Goal: Communication & Community: Answer question/provide support

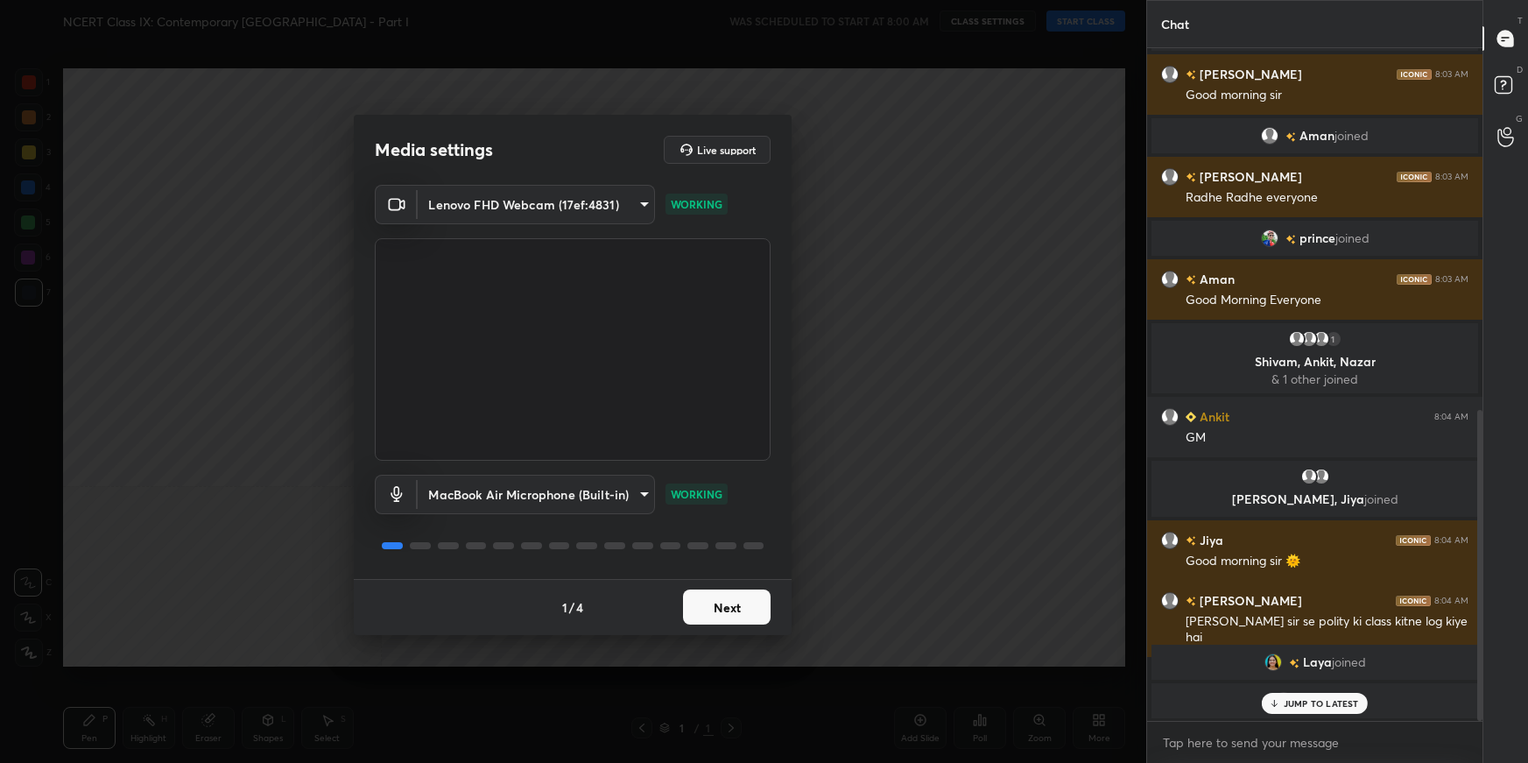
click at [733, 539] on button "Next" at bounding box center [727, 606] width 88 height 35
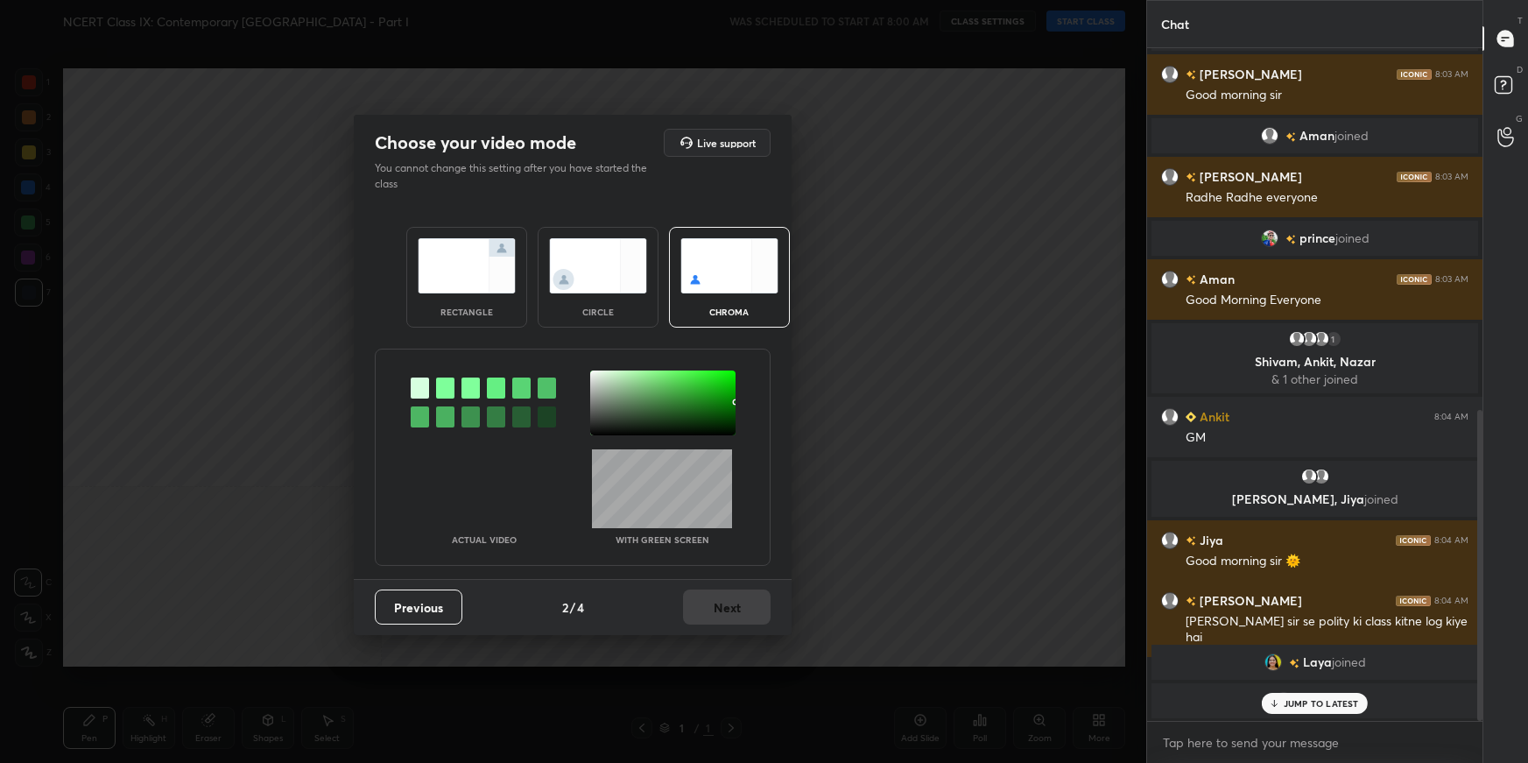
click at [448, 392] on div at bounding box center [445, 387] width 18 height 21
click at [605, 384] on div at bounding box center [662, 402] width 145 height 65
click at [716, 539] on button "Next" at bounding box center [727, 606] width 88 height 35
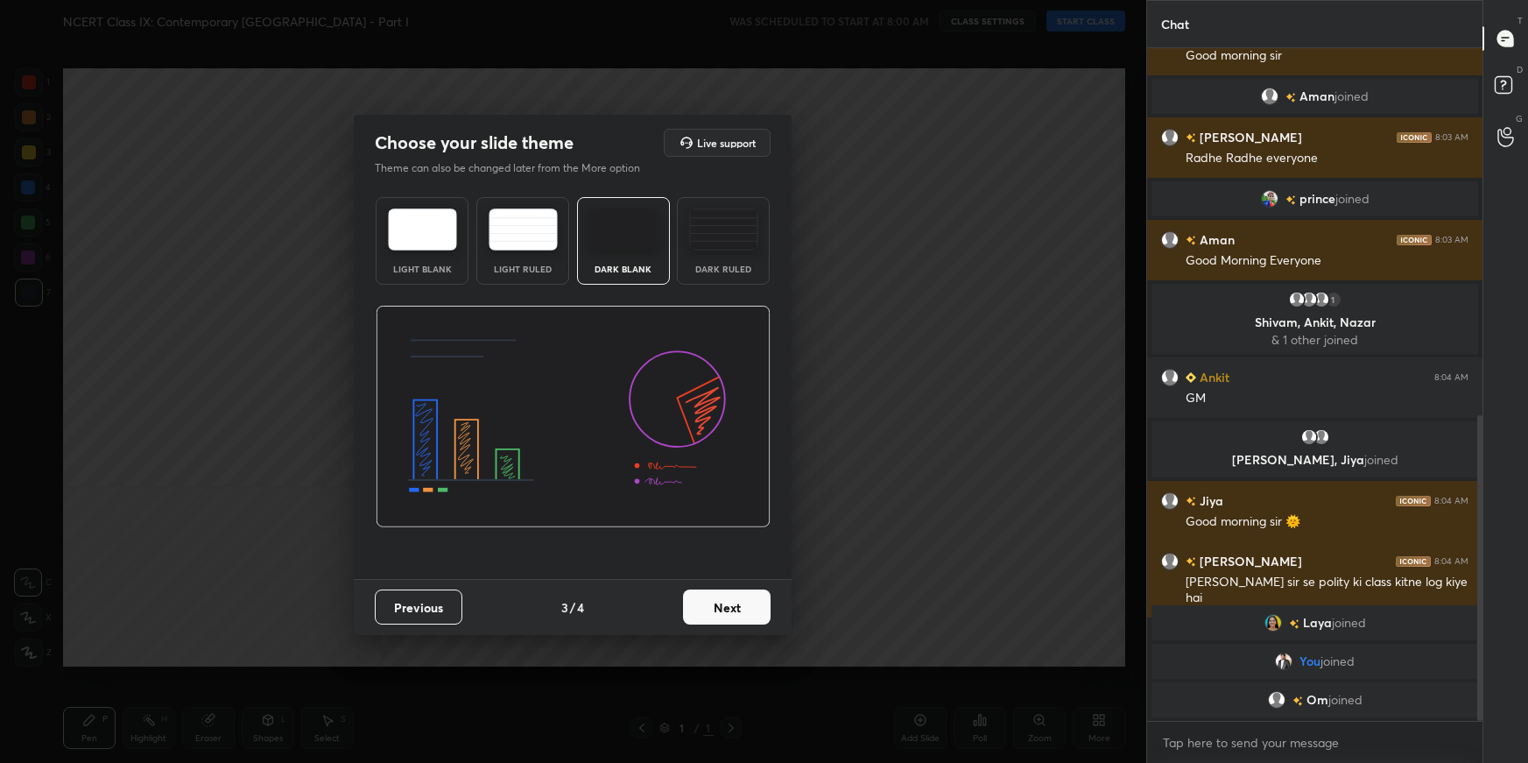
click at [718, 539] on button "Next" at bounding box center [727, 606] width 88 height 35
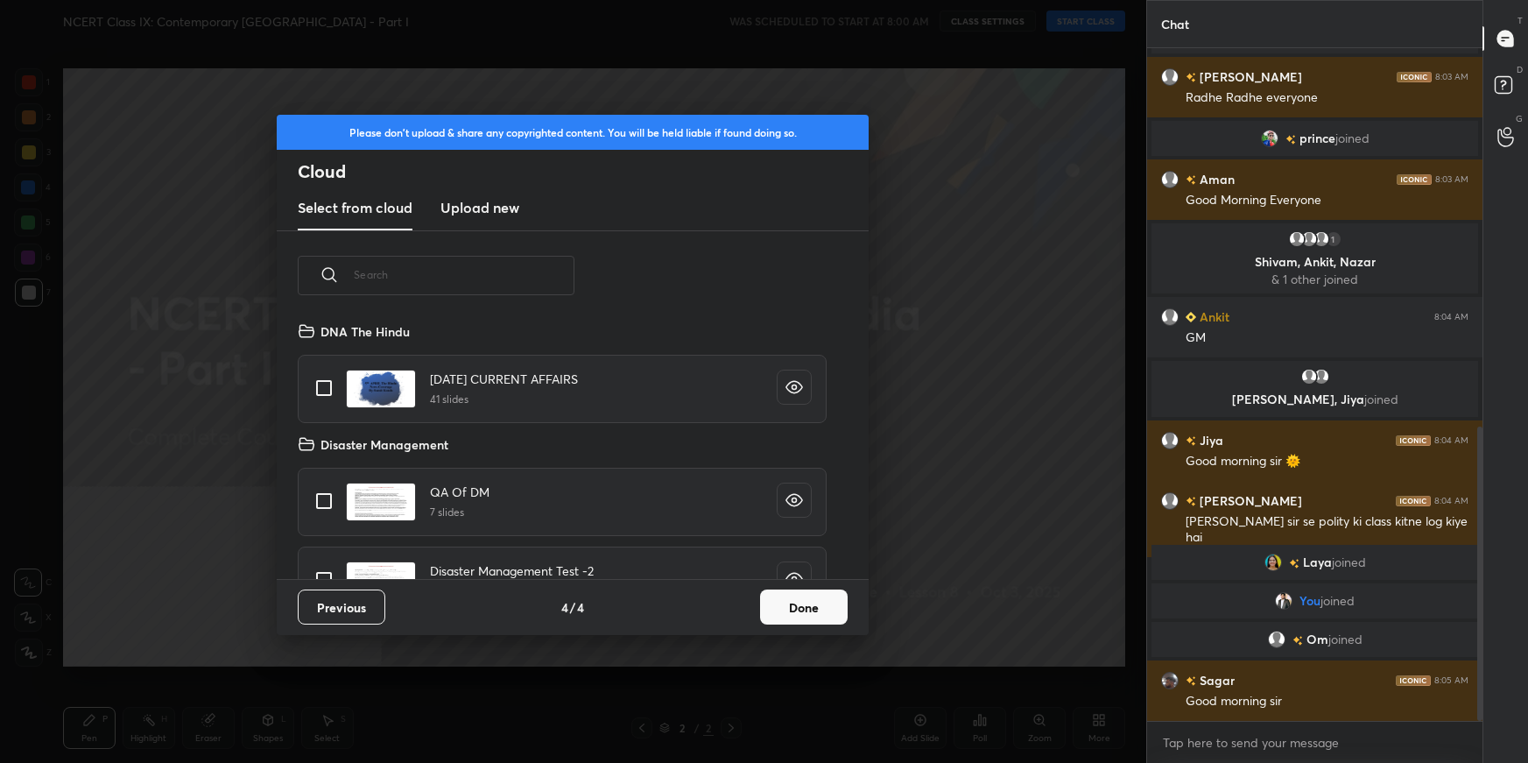
click at [771, 539] on button "Done" at bounding box center [804, 606] width 88 height 35
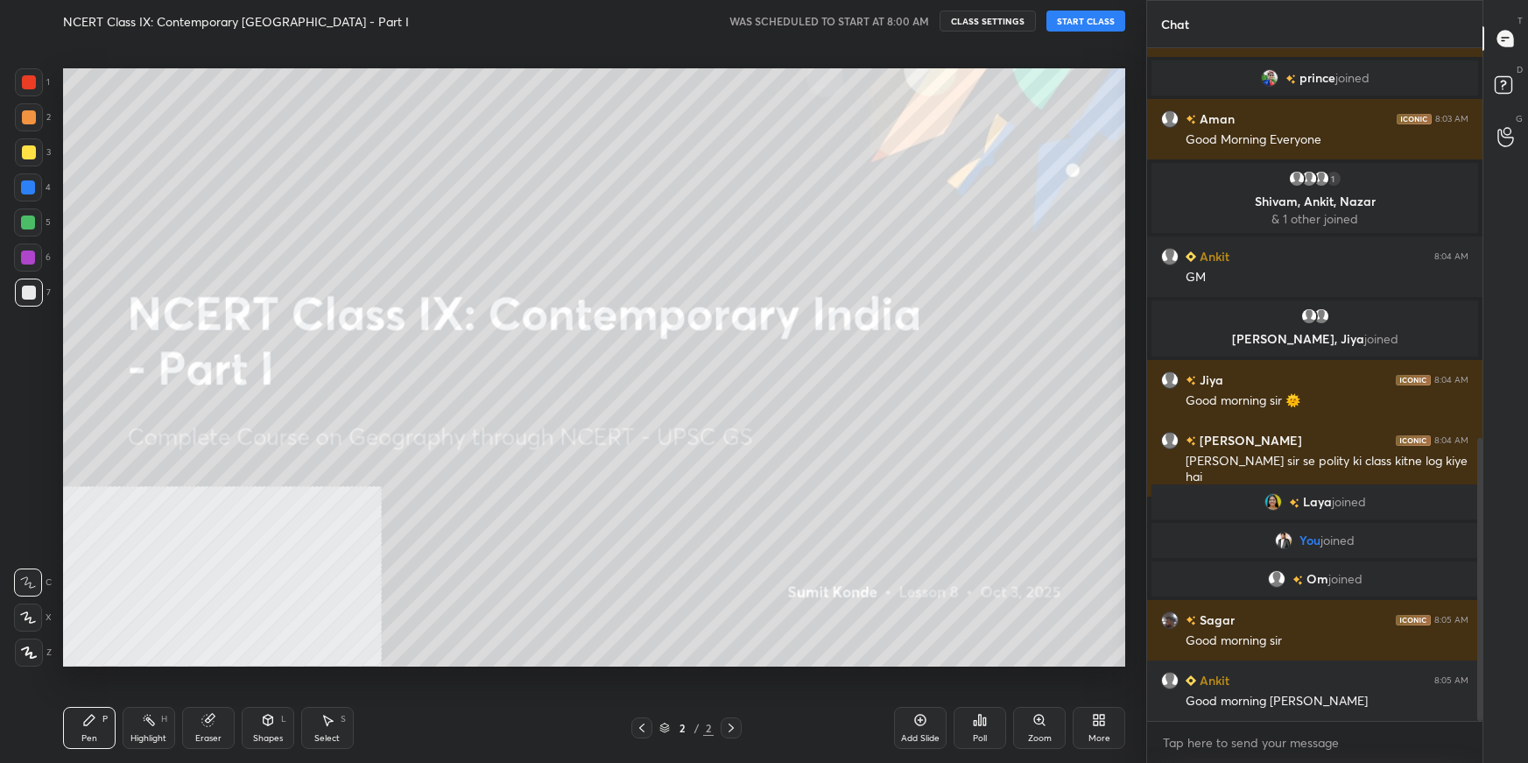
click at [1092, 539] on icon at bounding box center [1099, 720] width 14 height 14
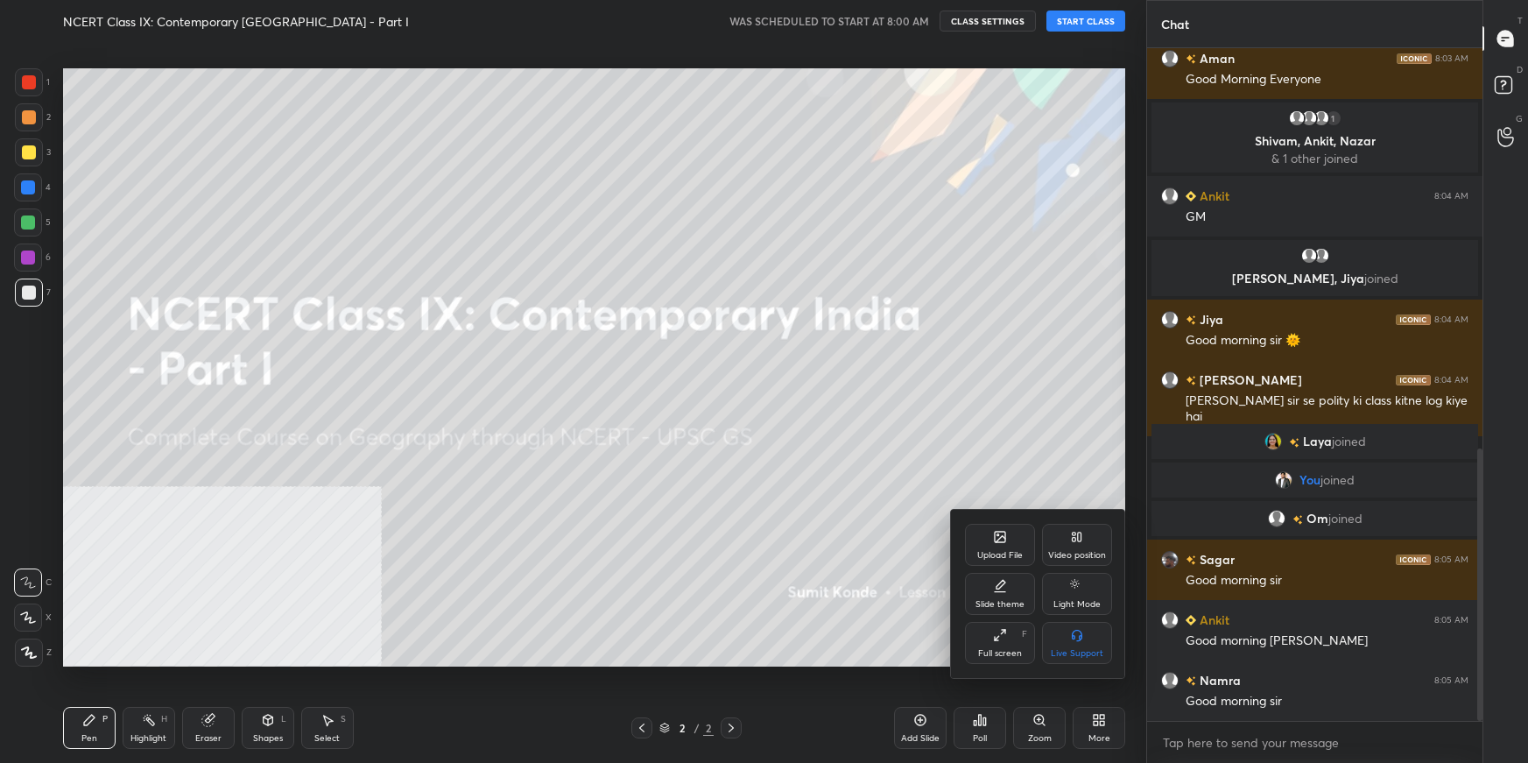
click at [1008, 539] on div "Upload File" at bounding box center [1000, 555] width 46 height 9
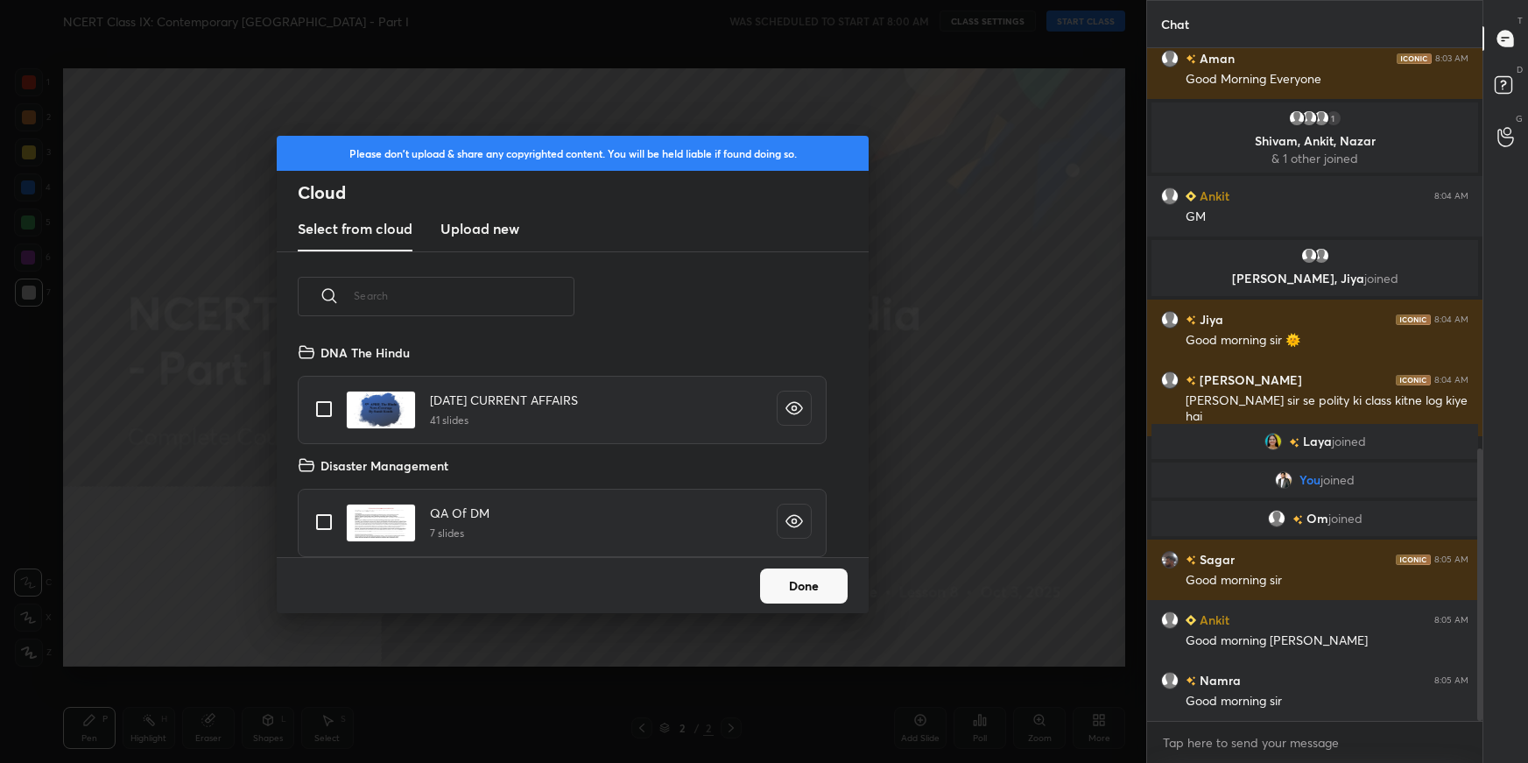
click at [472, 240] on new "Upload new" at bounding box center [480, 230] width 79 height 44
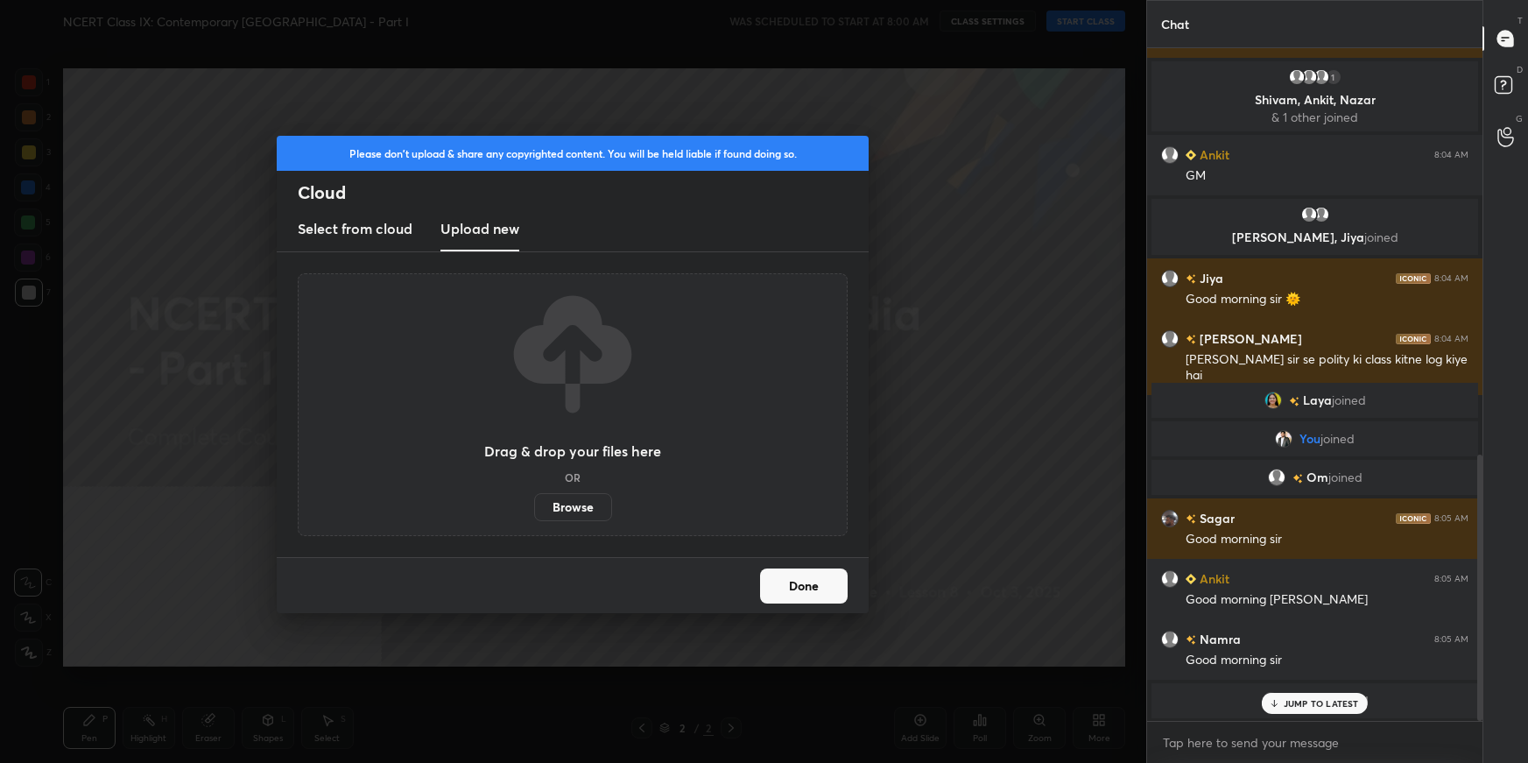
click at [589, 502] on label "Browse" at bounding box center [573, 507] width 78 height 28
click at [534, 502] on input "Browse" at bounding box center [534, 507] width 0 height 28
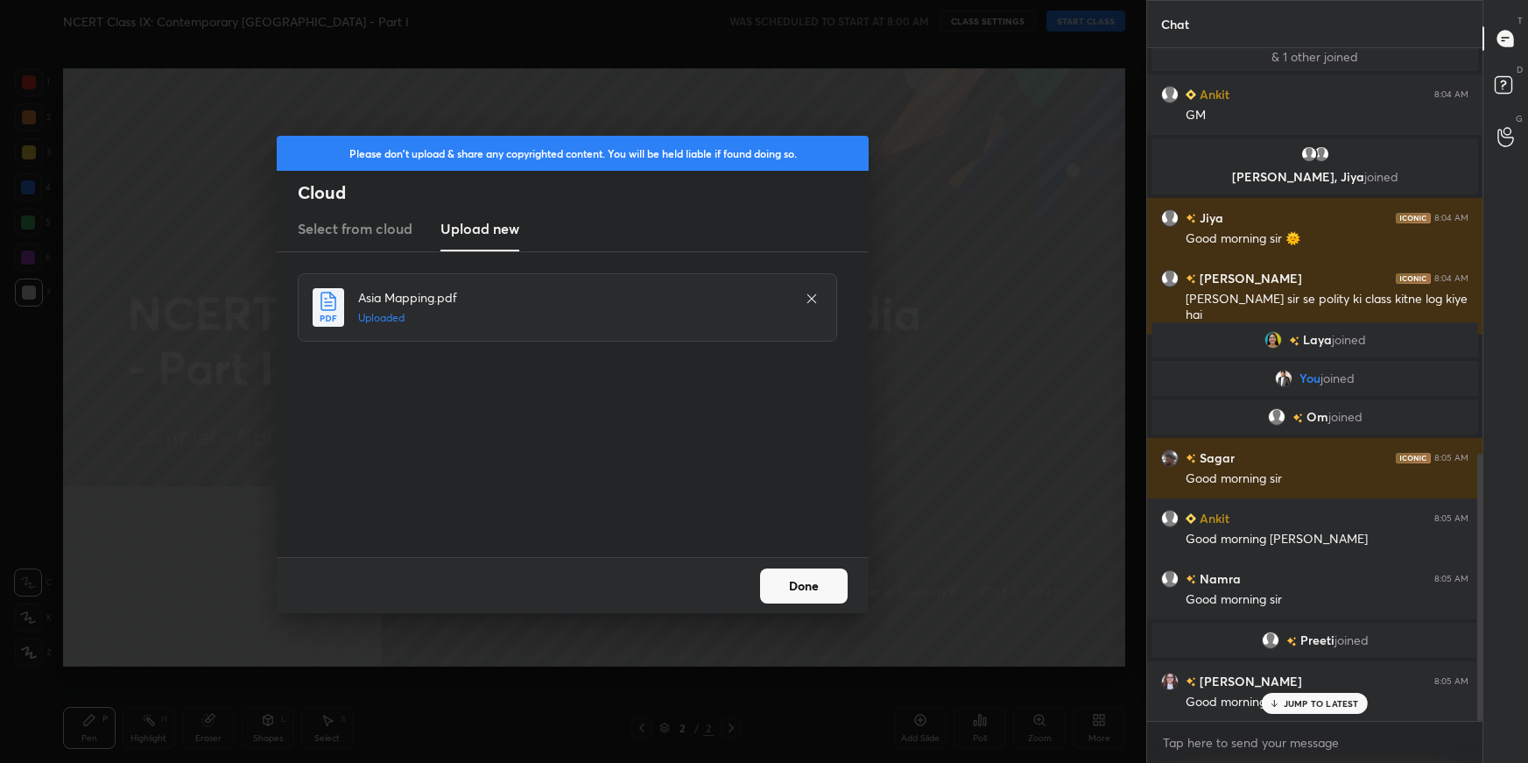
click at [807, 539] on button "Done" at bounding box center [804, 585] width 88 height 35
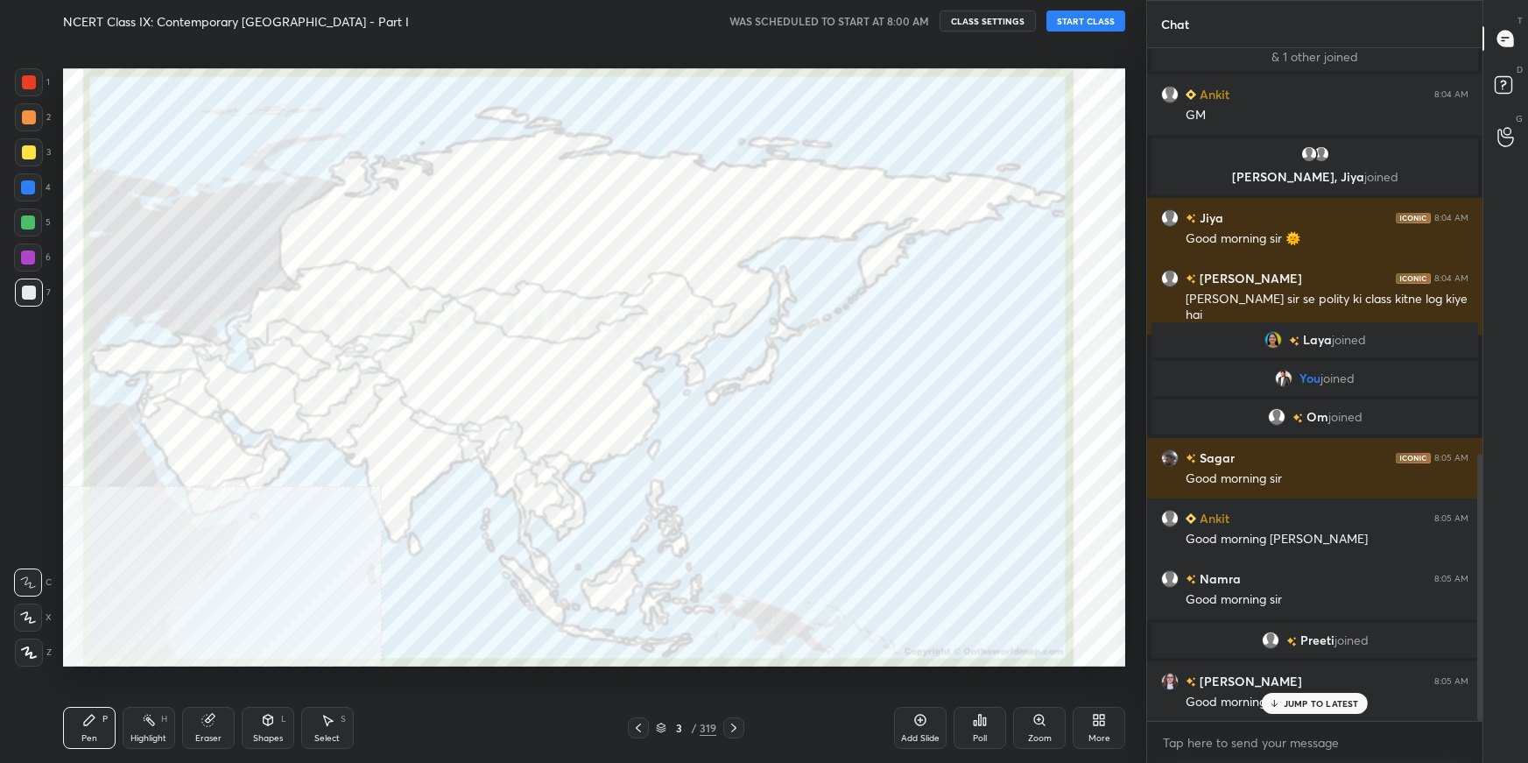
click at [925, 539] on icon at bounding box center [920, 720] width 11 height 11
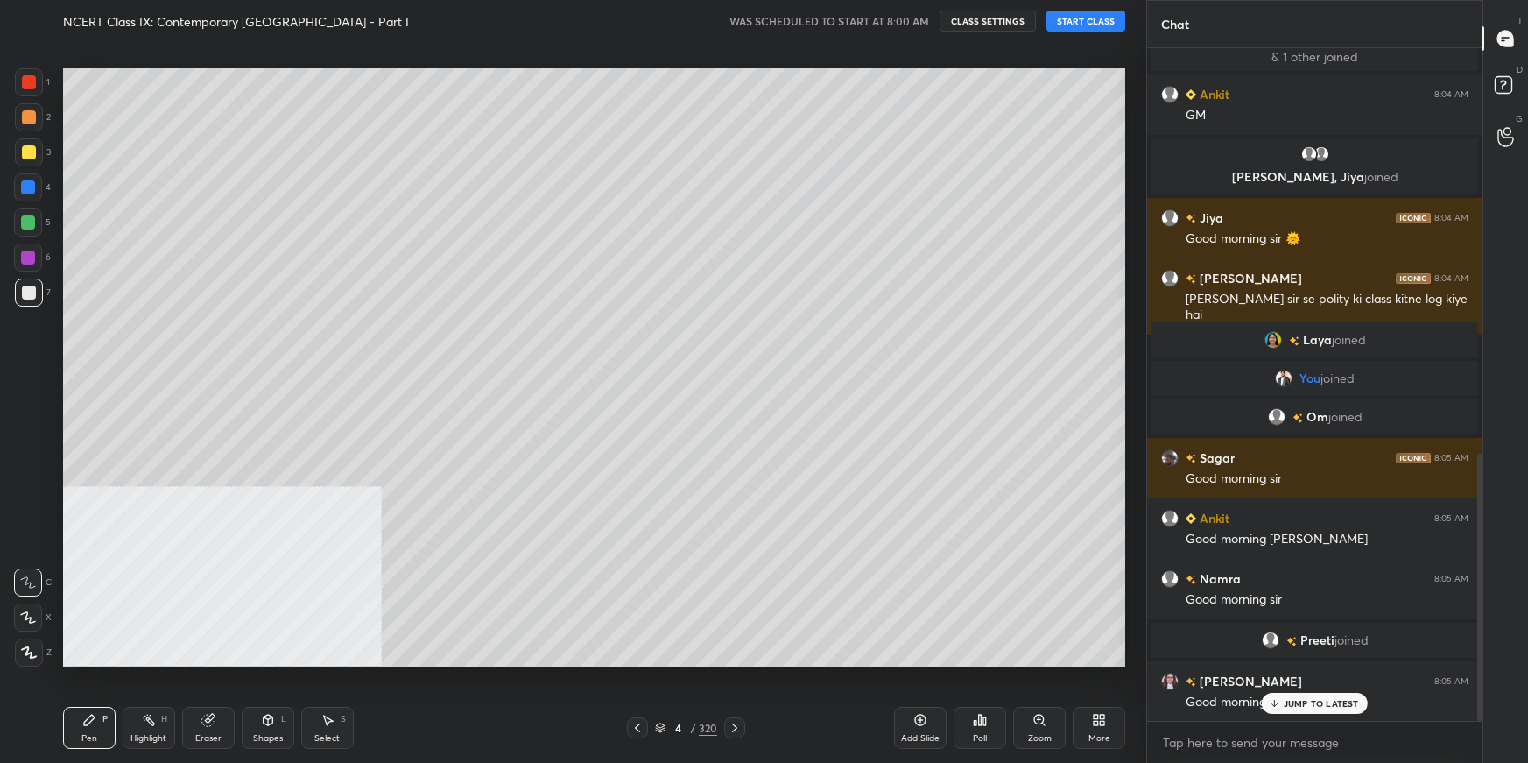
click at [1082, 20] on button "START CLASS" at bounding box center [1086, 21] width 79 height 21
click at [1103, 539] on icon at bounding box center [1099, 720] width 14 height 14
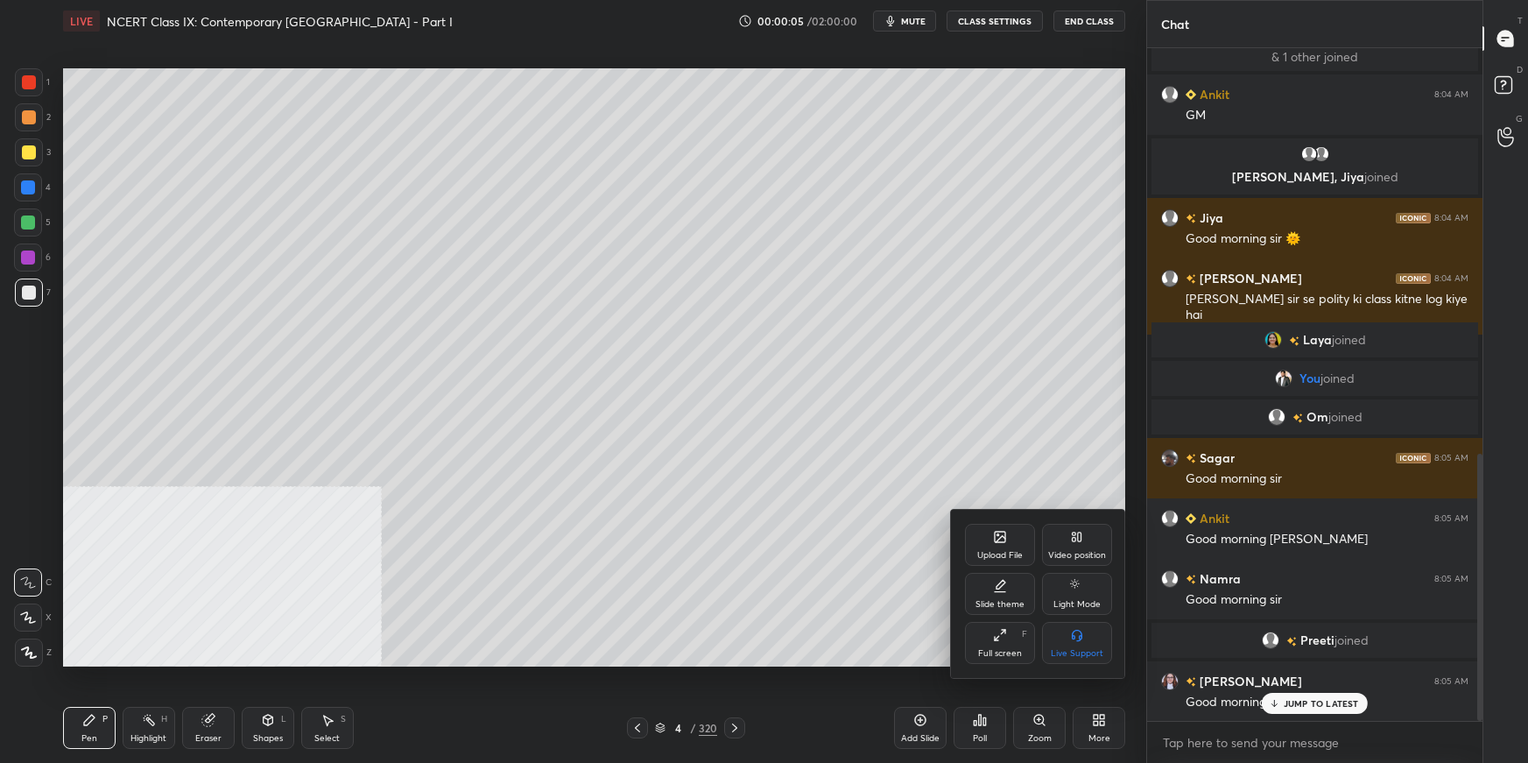
drag, startPoint x: 1069, startPoint y: 544, endPoint x: 1071, endPoint y: 556, distance: 12.4
click at [1069, 539] on div "Video position" at bounding box center [1077, 545] width 70 height 42
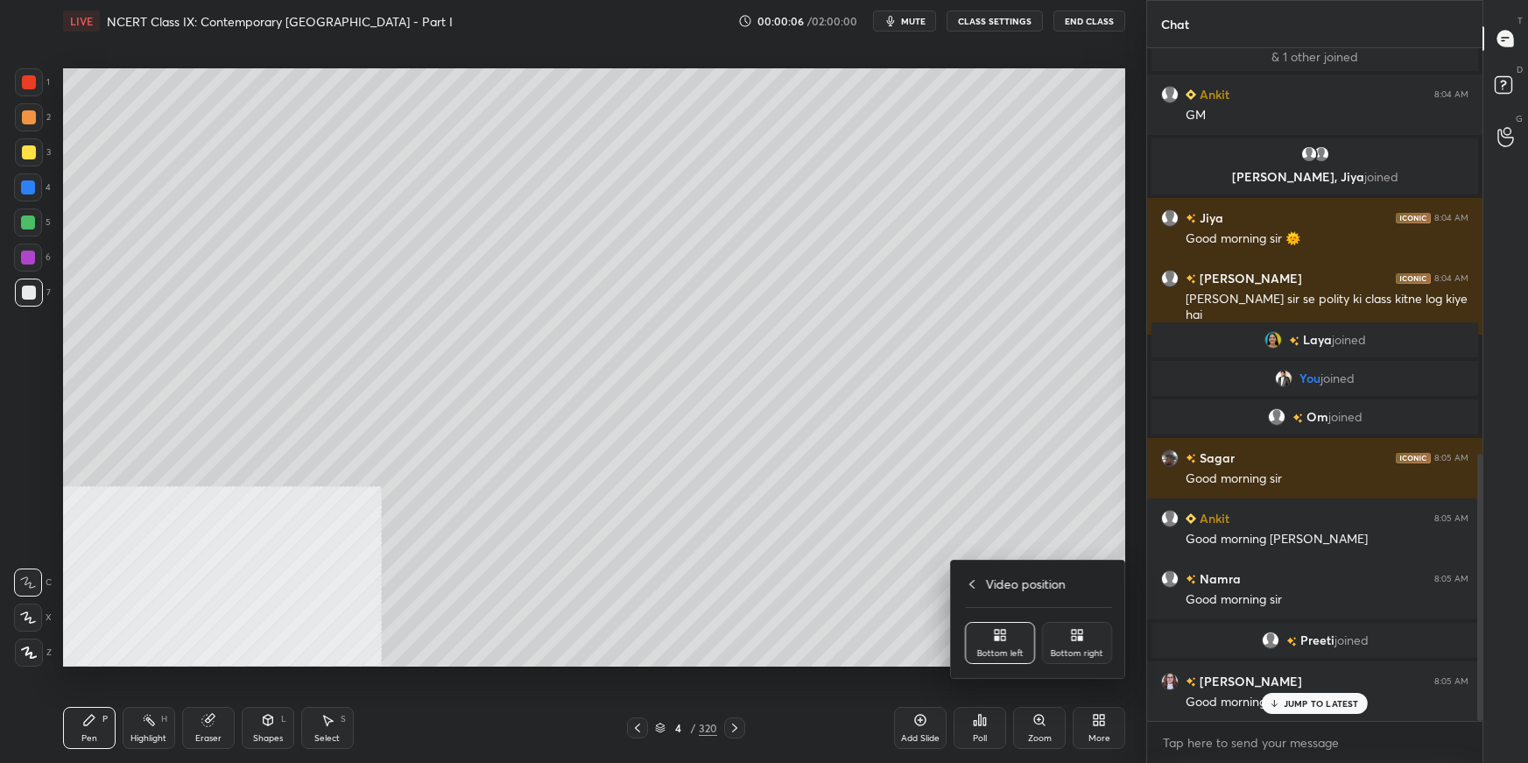
click at [1088, 539] on div "Bottom right" at bounding box center [1077, 643] width 70 height 42
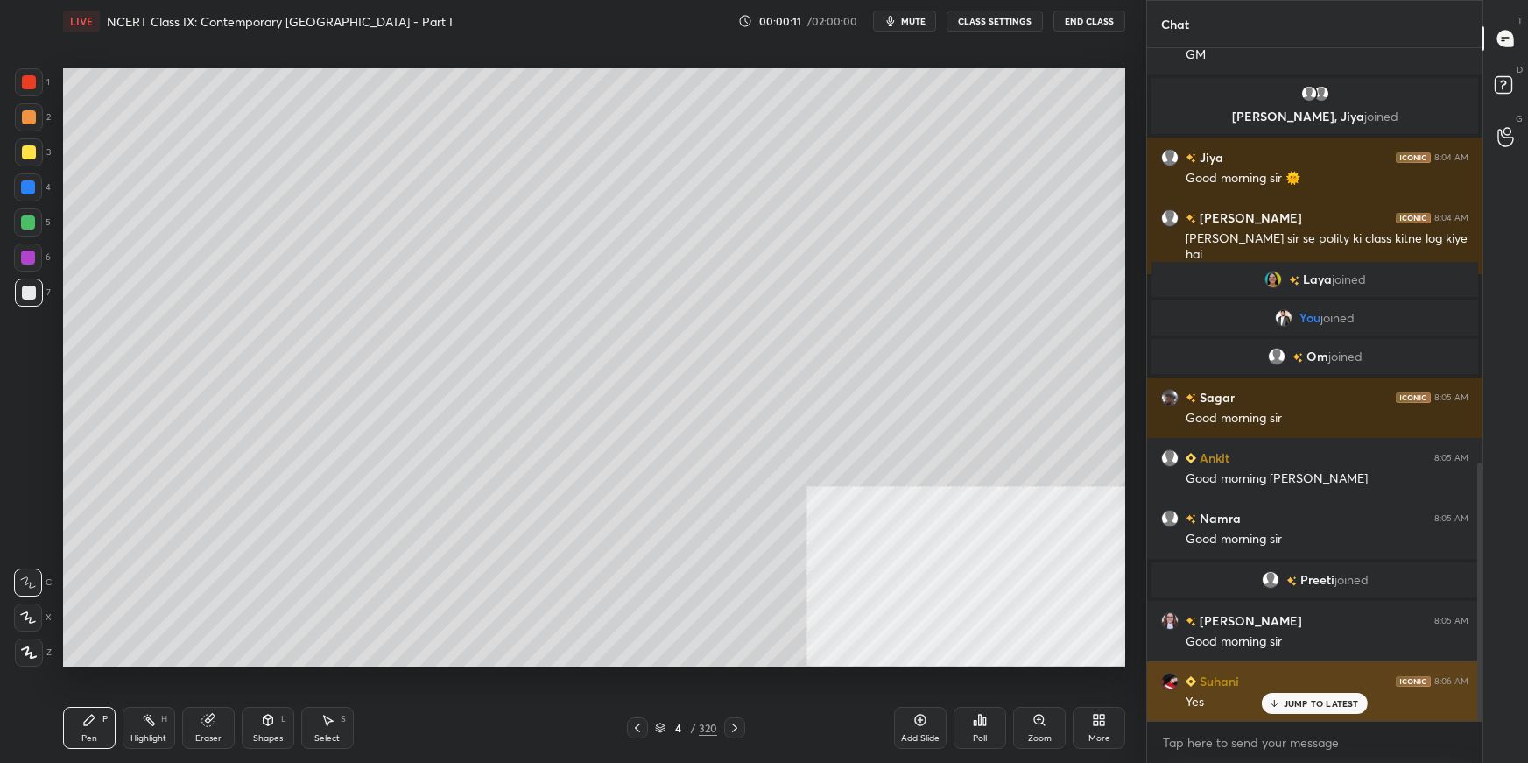
click at [1169, 539] on div "[PERSON_NAME] 8:06 AM" at bounding box center [1314, 681] width 307 height 18
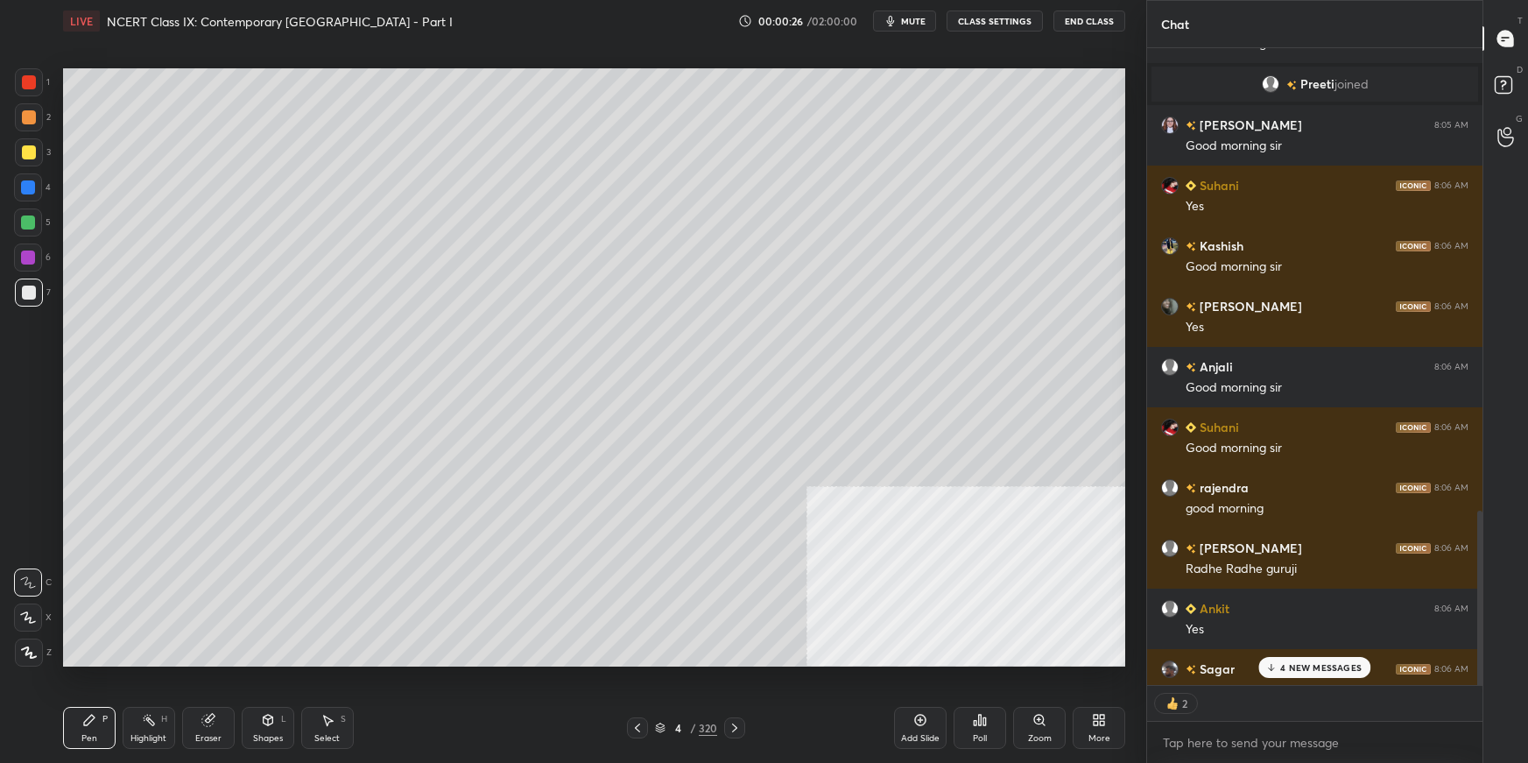
scroll to position [1852, 0]
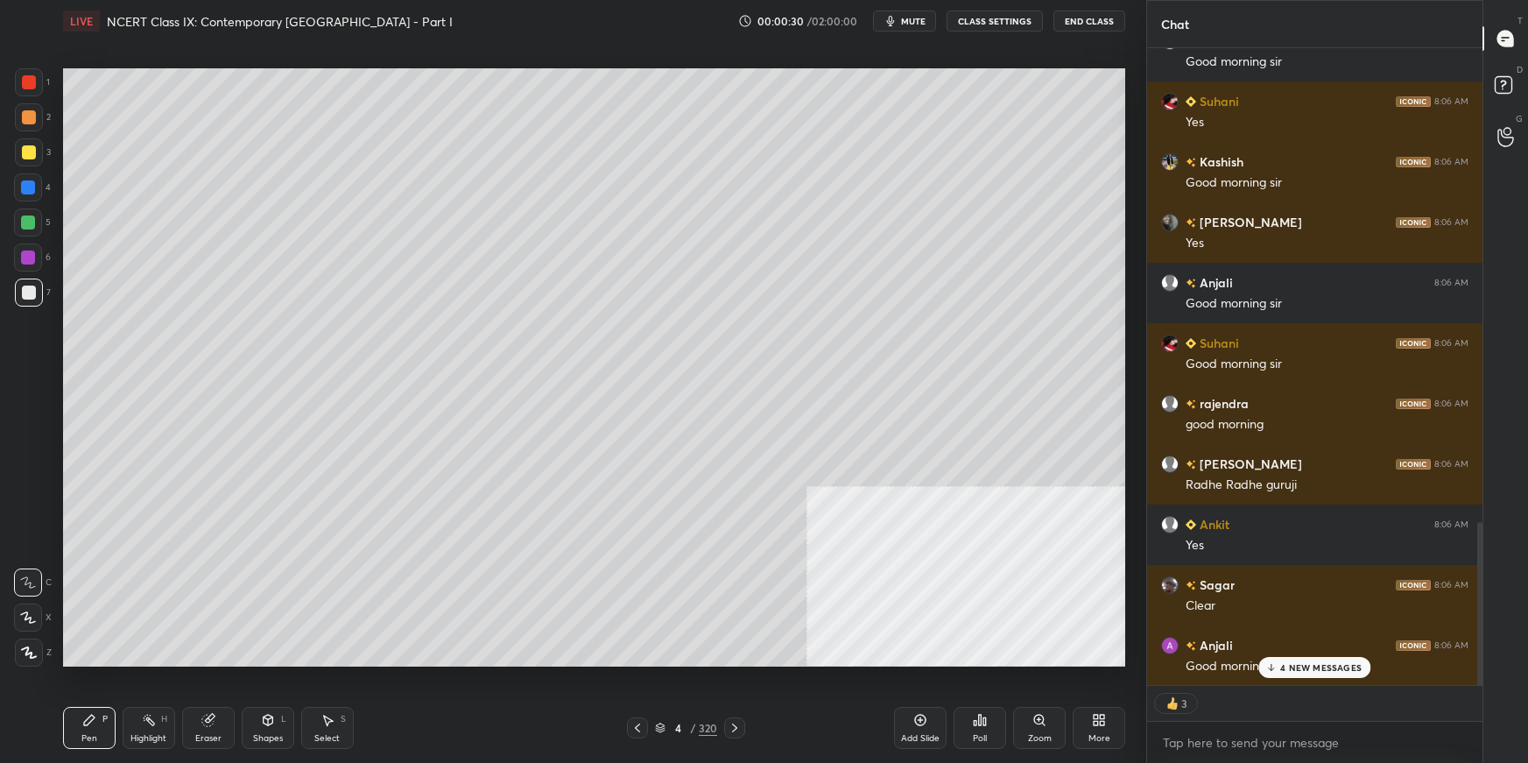
click at [1114, 539] on div "More" at bounding box center [1099, 728] width 53 height 42
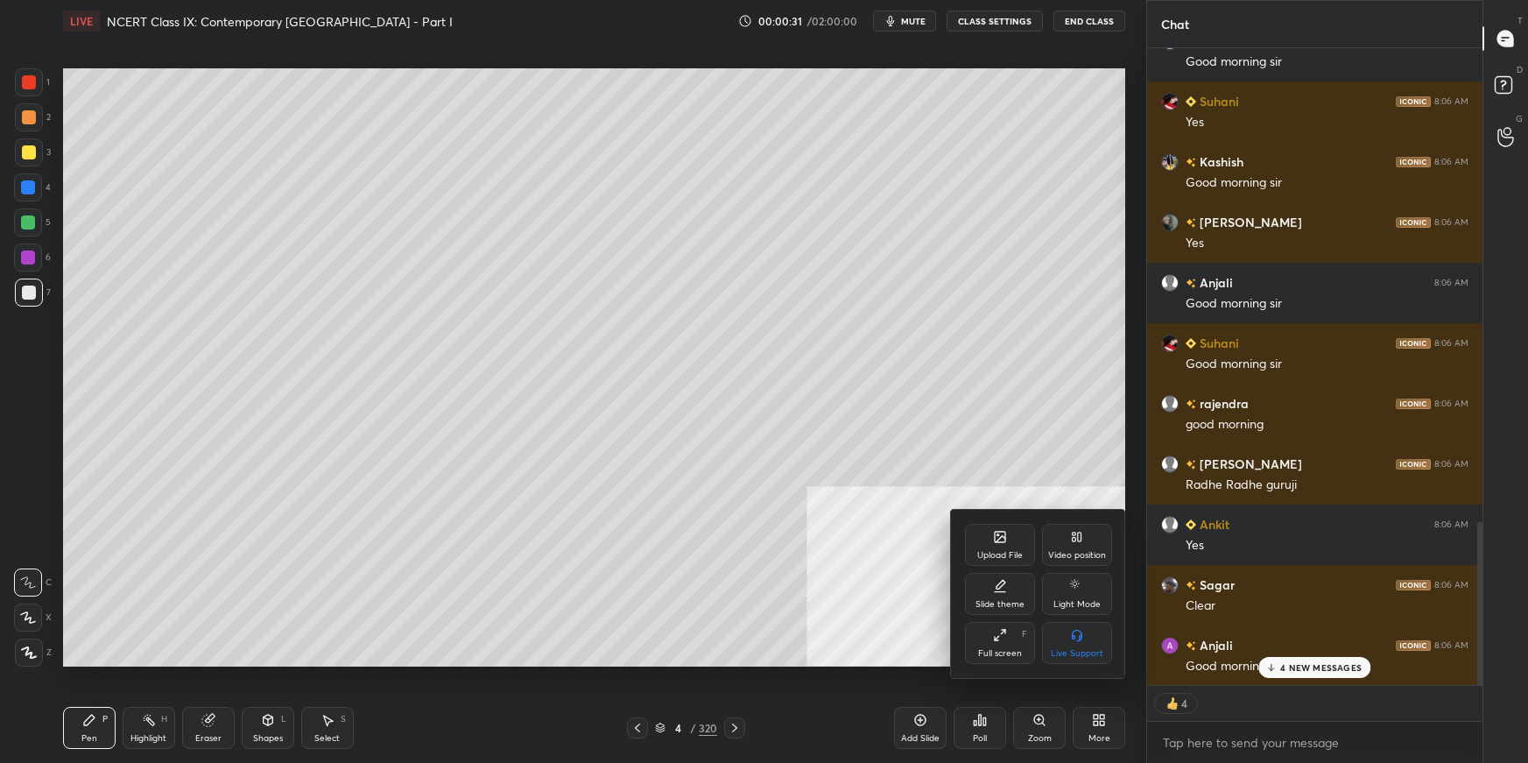
click at [1006, 539] on div "Upload File" at bounding box center [1000, 545] width 70 height 42
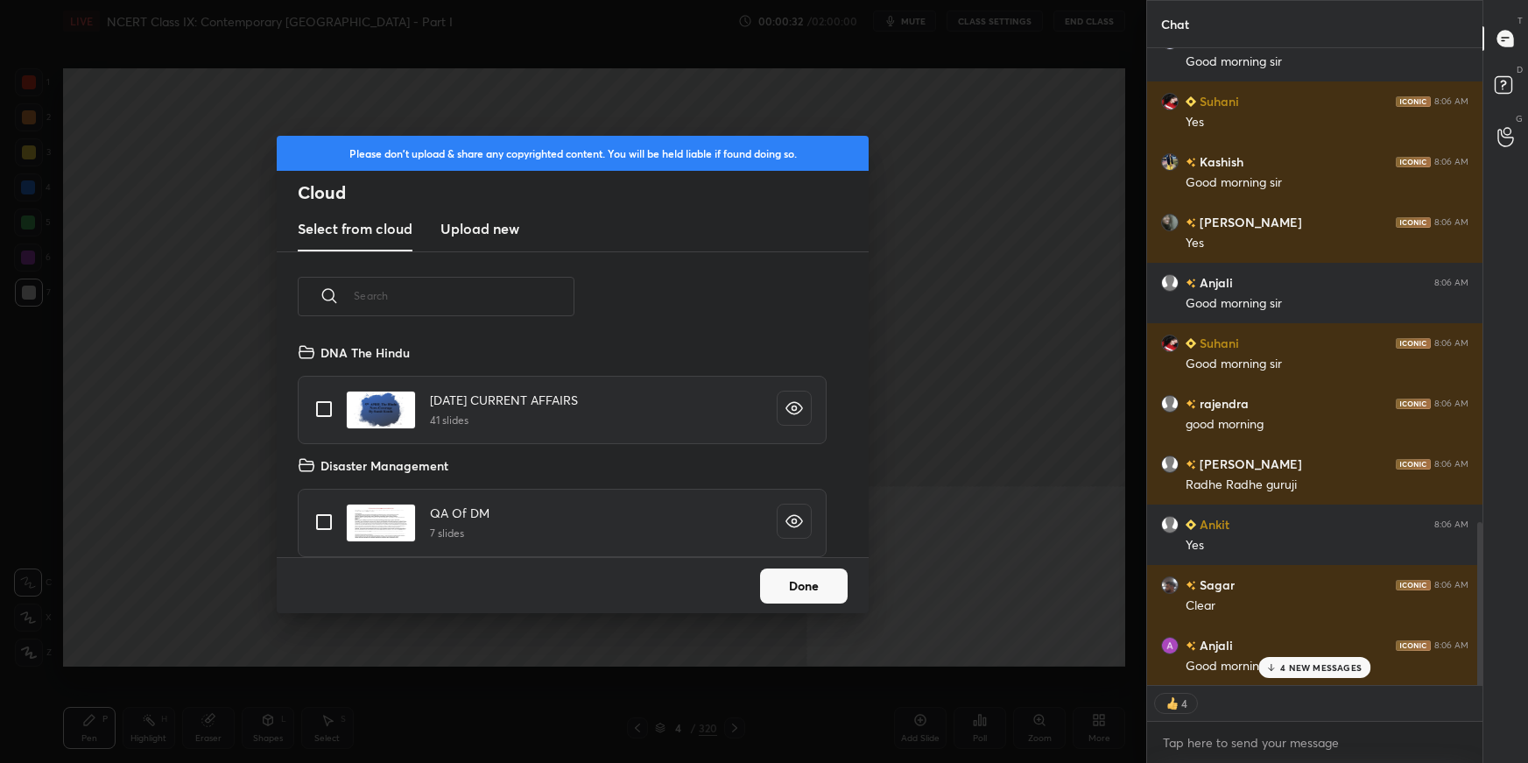
scroll to position [216, 561]
click at [483, 233] on h3 "Upload new" at bounding box center [480, 228] width 79 height 21
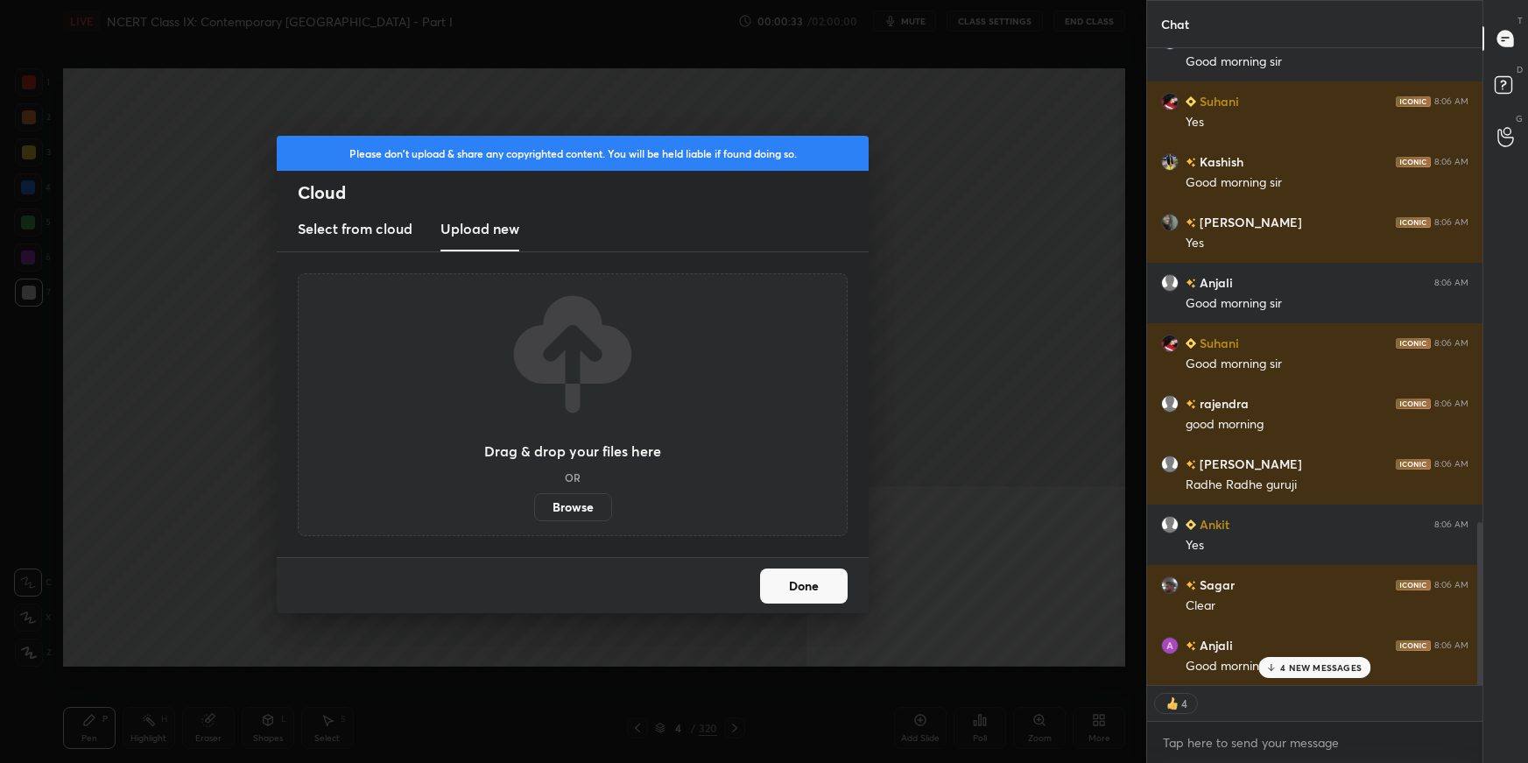
click at [573, 505] on label "Browse" at bounding box center [573, 507] width 78 height 28
click at [534, 505] on input "Browse" at bounding box center [534, 507] width 0 height 28
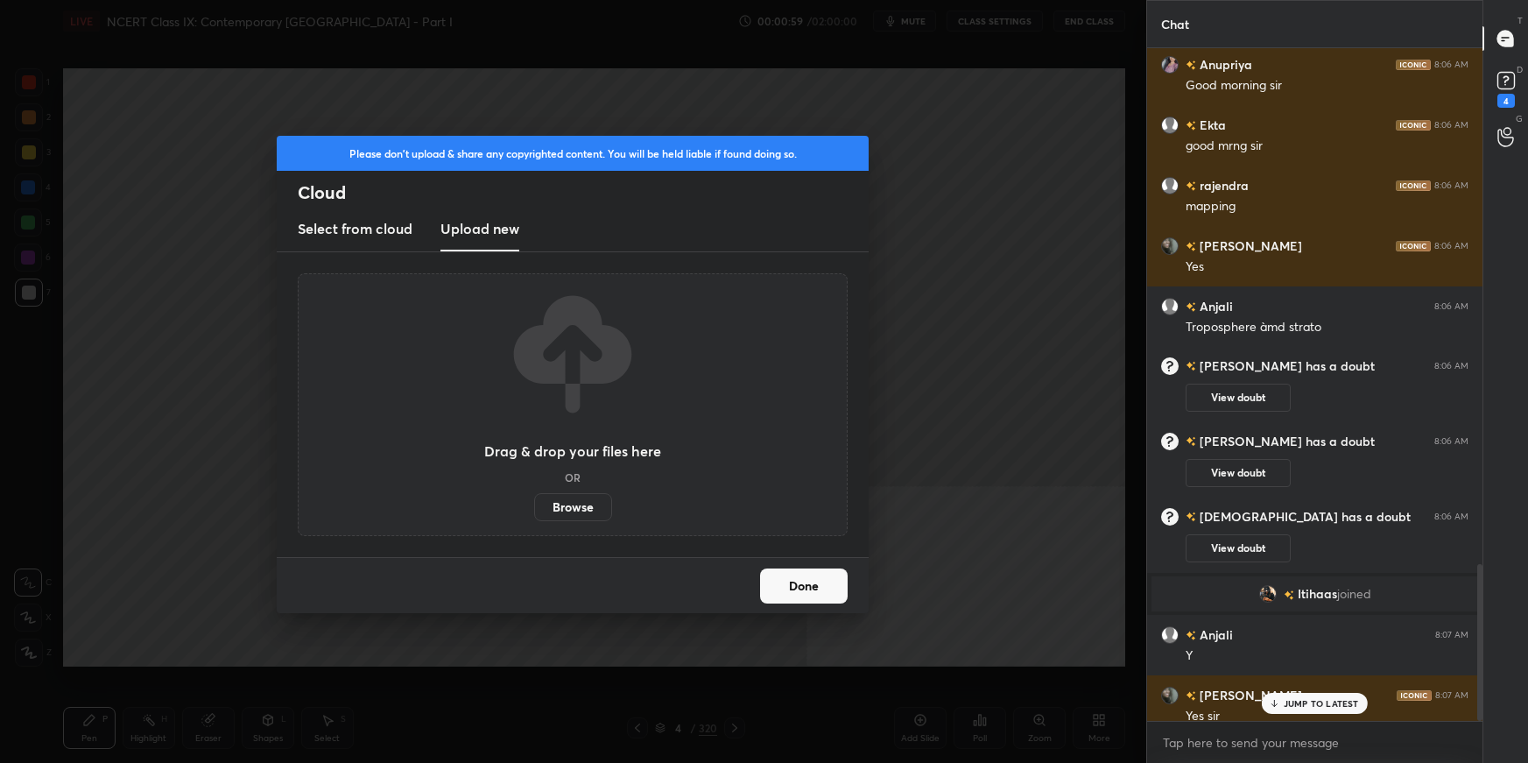
scroll to position [2207, 0]
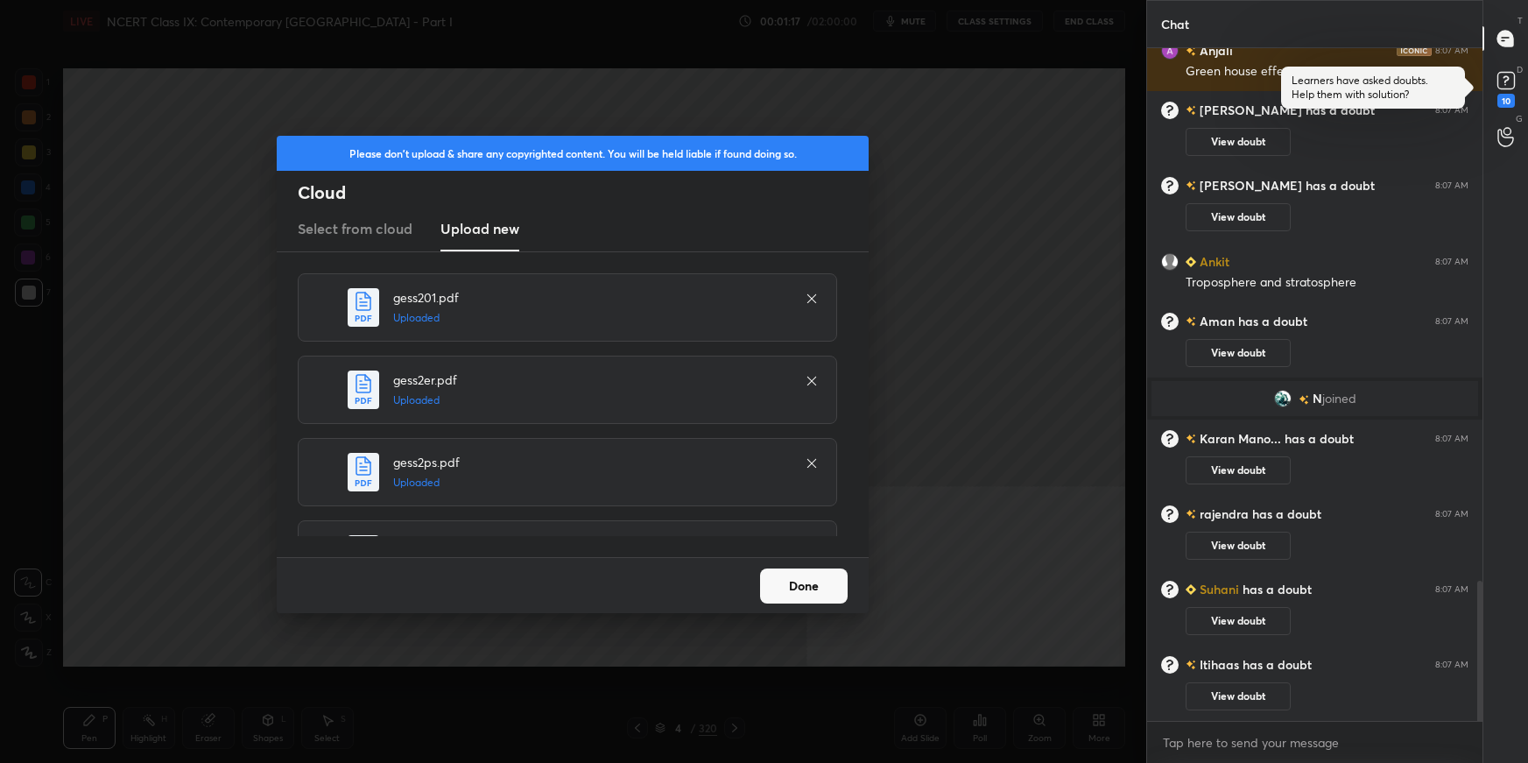
click at [820, 539] on button "Done" at bounding box center [804, 585] width 88 height 35
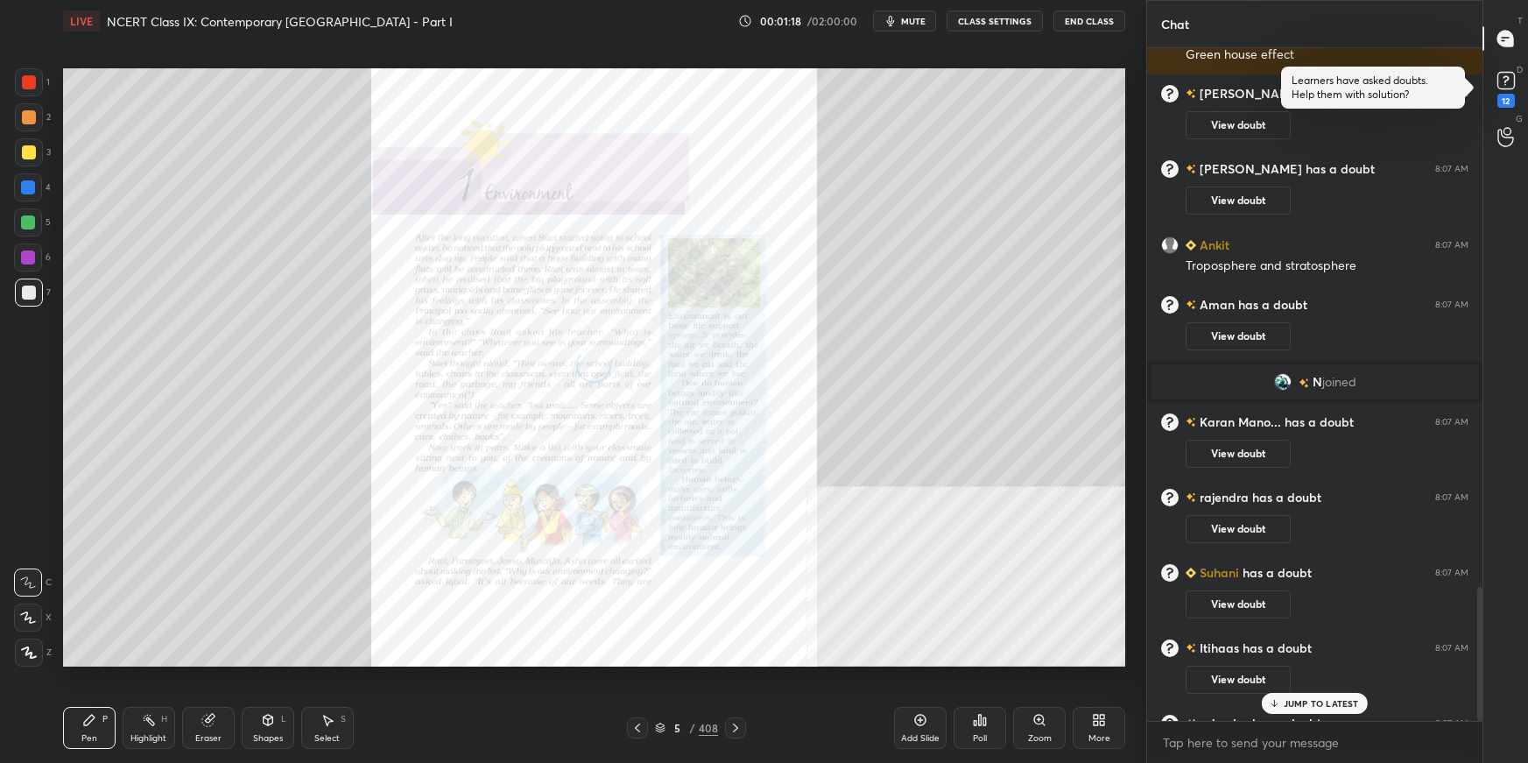
scroll to position [2697, 0]
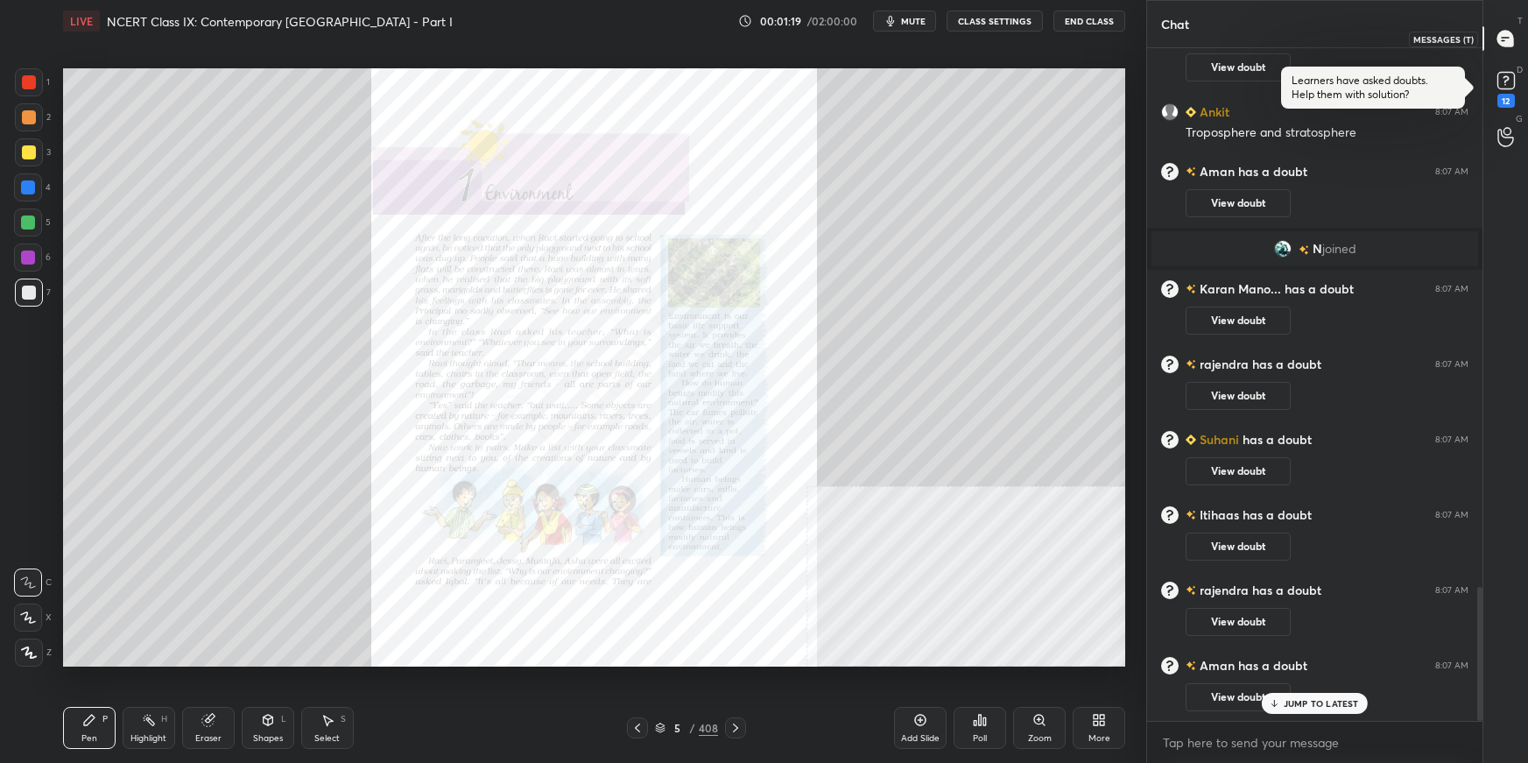
click at [1169, 34] on icon at bounding box center [1506, 39] width 16 height 16
drag, startPoint x: 659, startPoint y: 723, endPoint x: 674, endPoint y: 723, distance: 15.8
click at [660, 539] on icon at bounding box center [660, 728] width 11 height 11
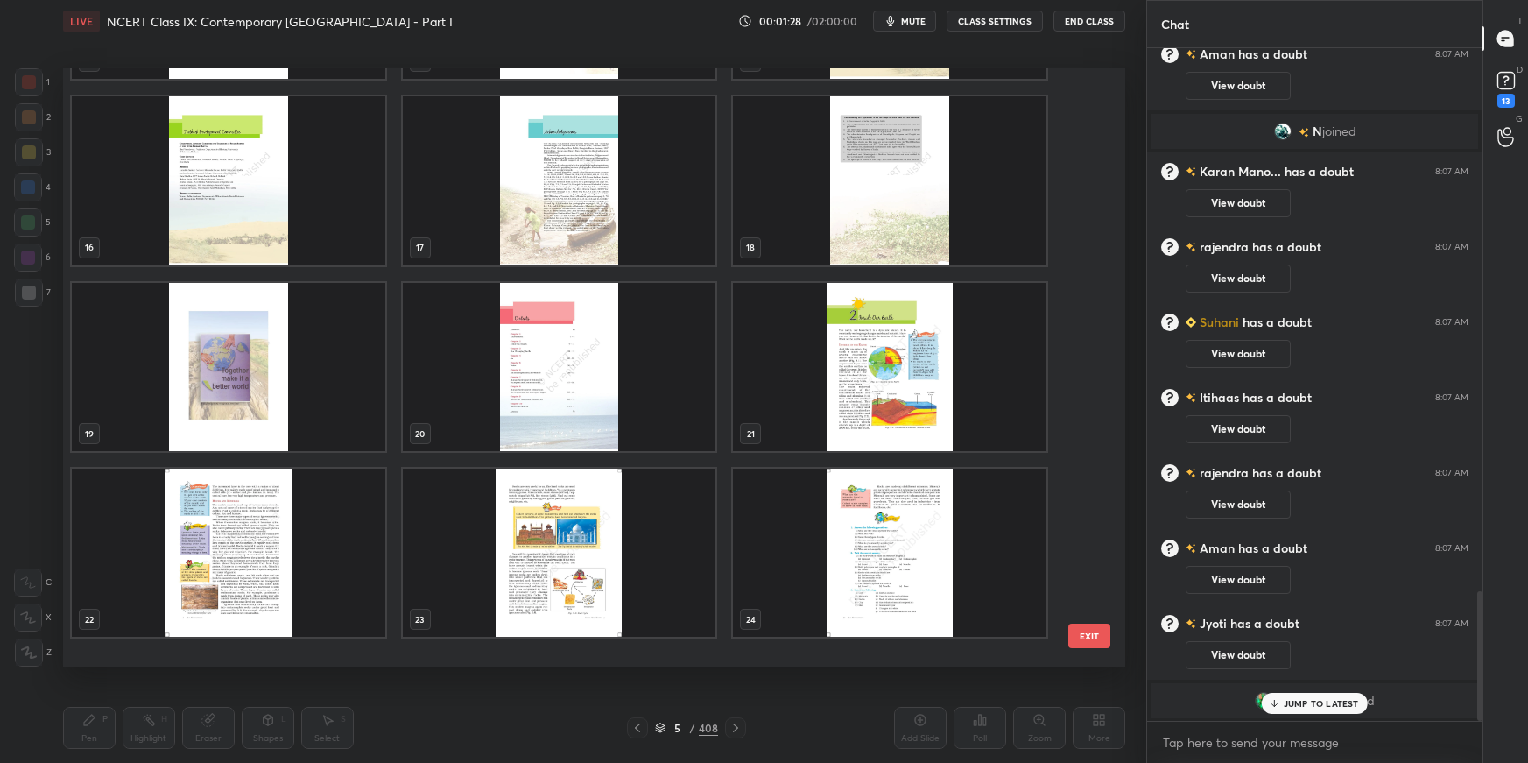
scroll to position [871, 0]
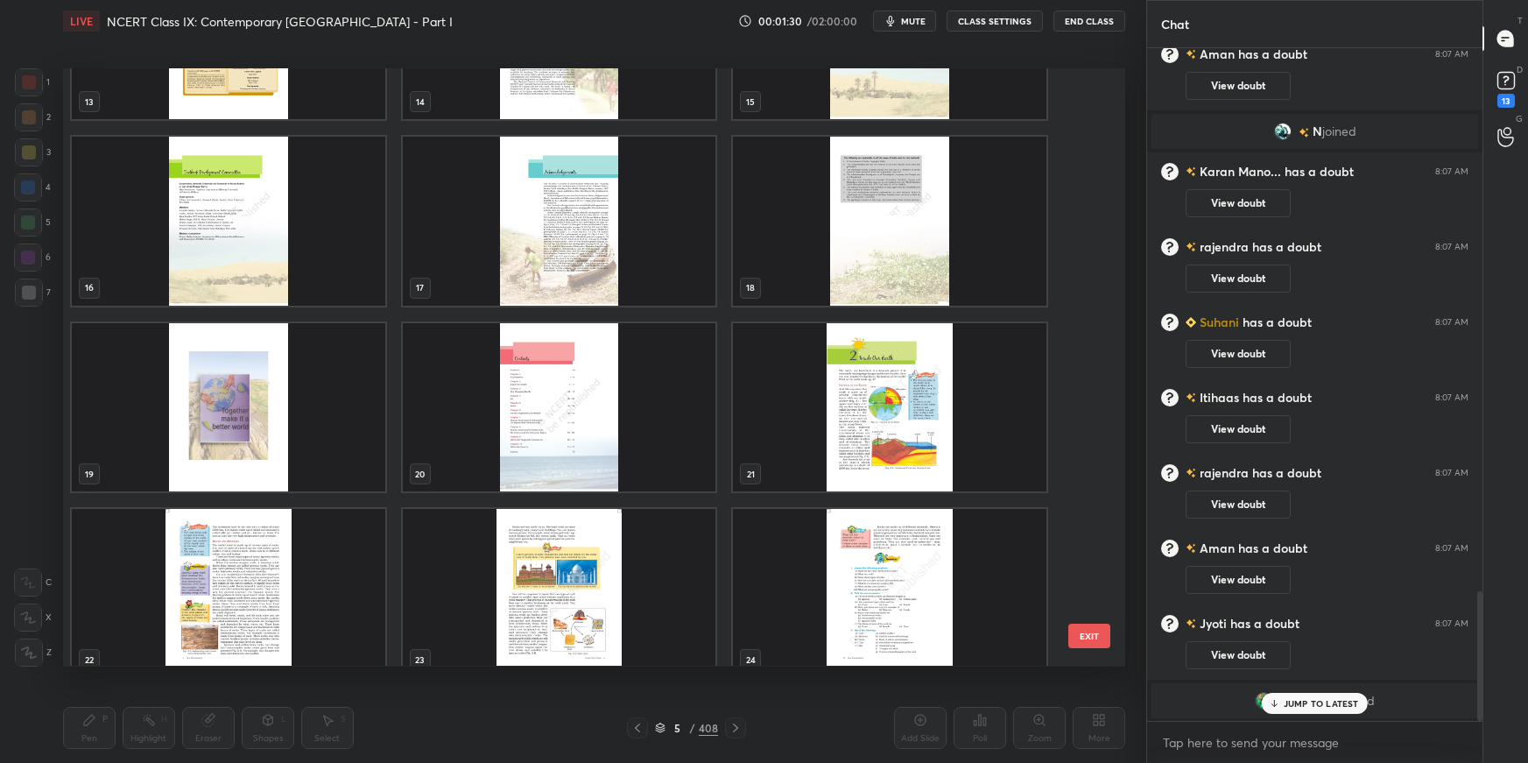
click at [684, 398] on img "grid" at bounding box center [559, 407] width 314 height 168
click at [687, 397] on img "grid" at bounding box center [559, 407] width 314 height 168
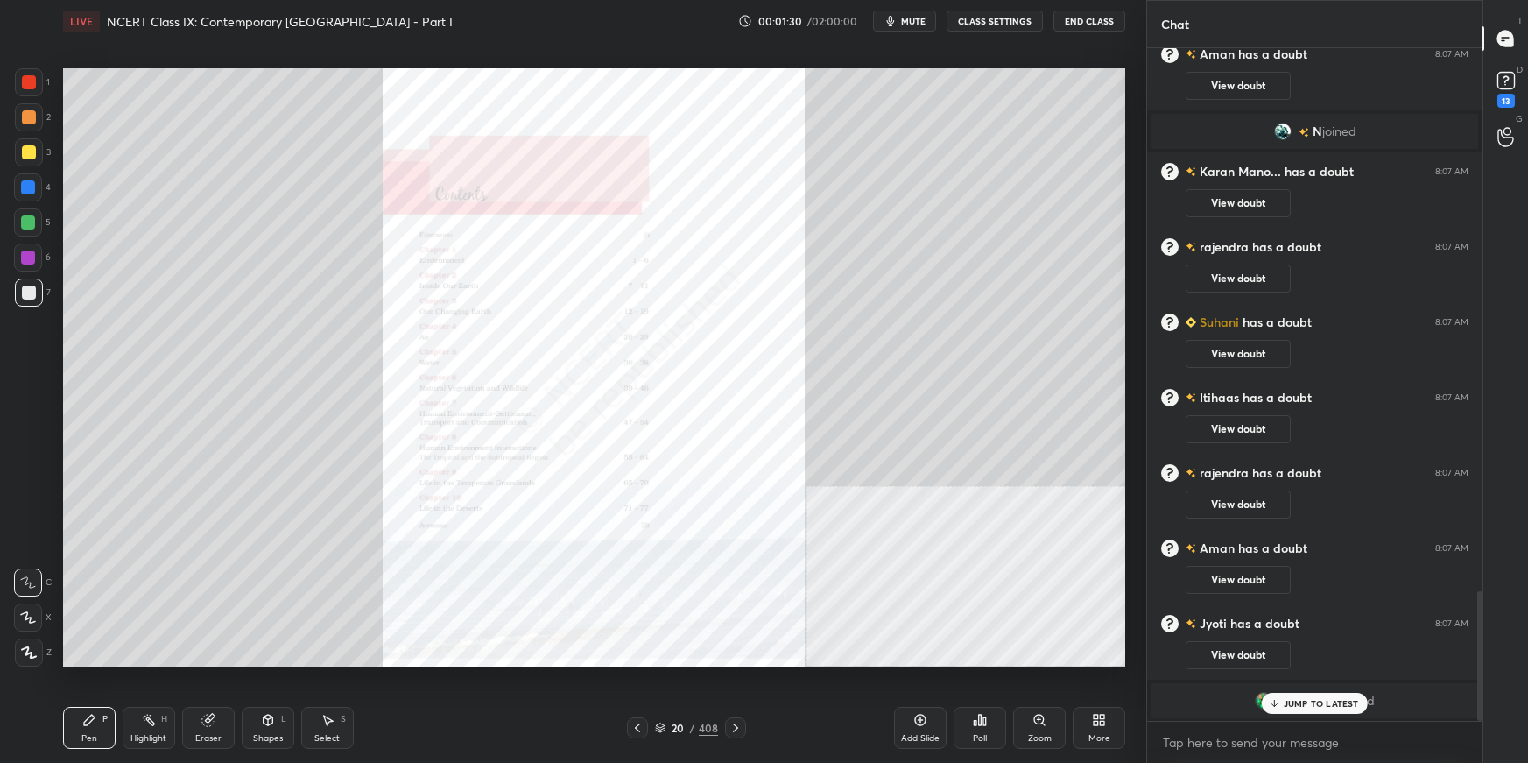
click at [689, 397] on img "grid" at bounding box center [559, 407] width 314 height 168
click at [692, 398] on img "grid" at bounding box center [559, 407] width 314 height 168
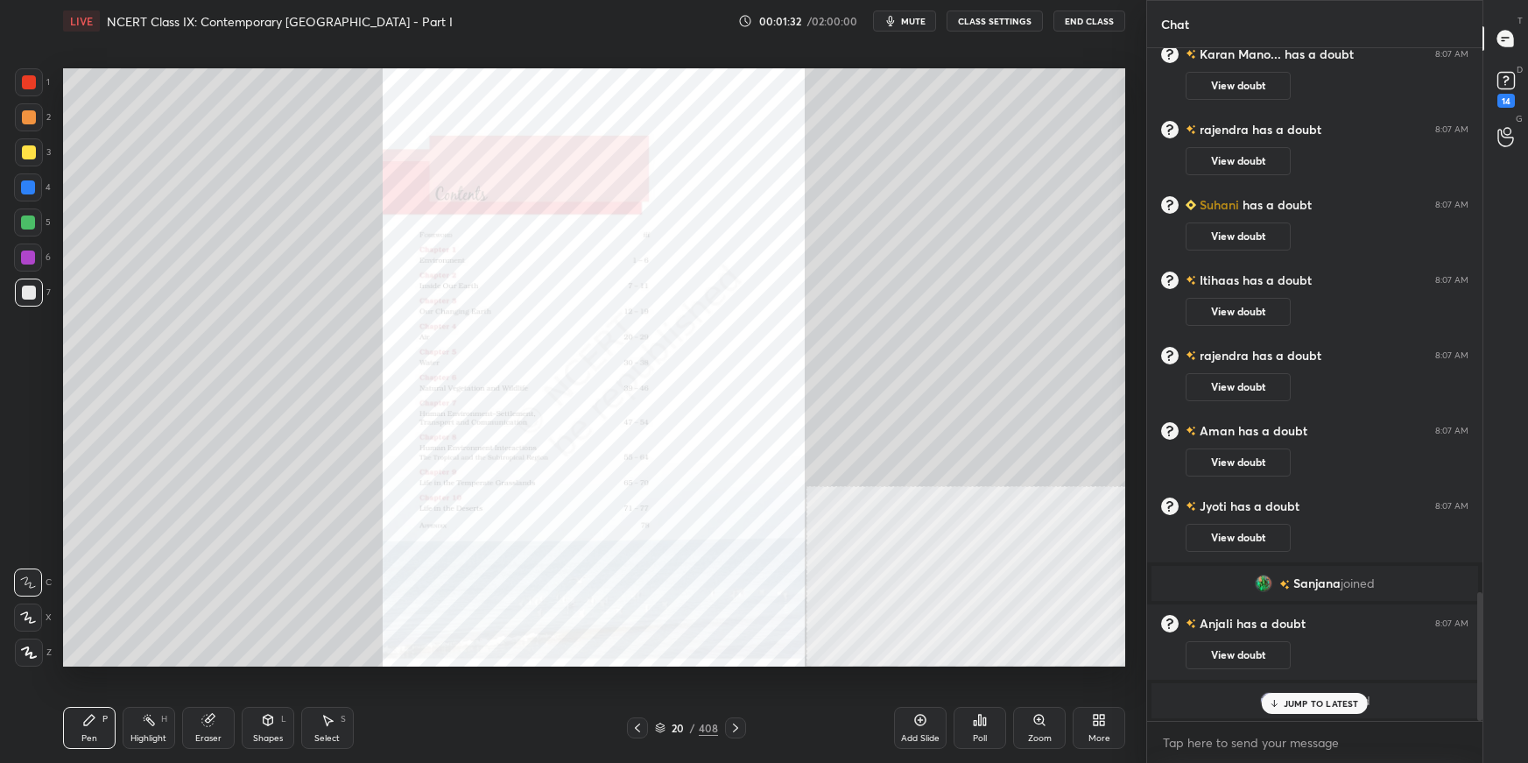
click at [1169, 539] on div "JUMP TO LATEST" at bounding box center [1314, 703] width 105 height 21
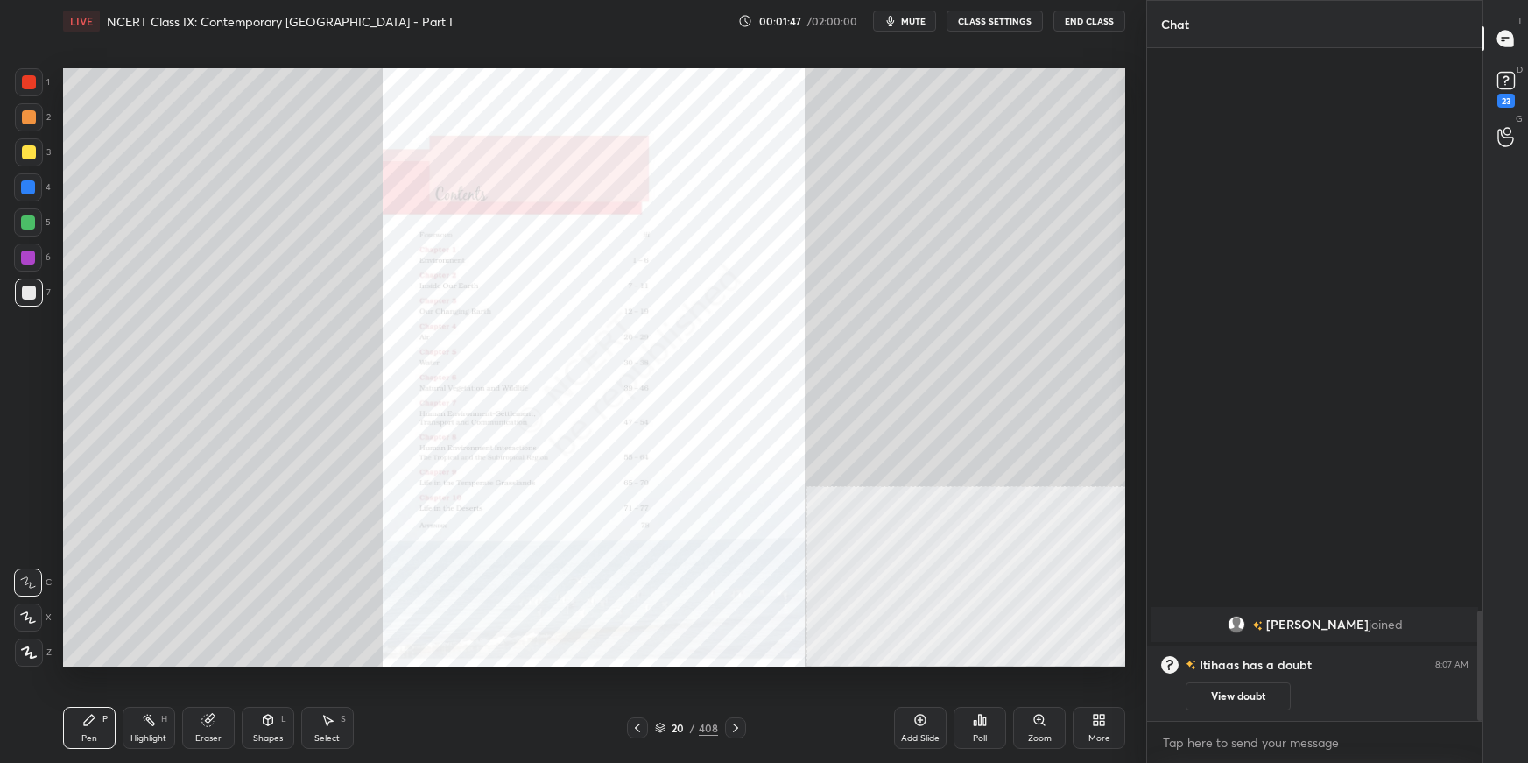
scroll to position [0, 0]
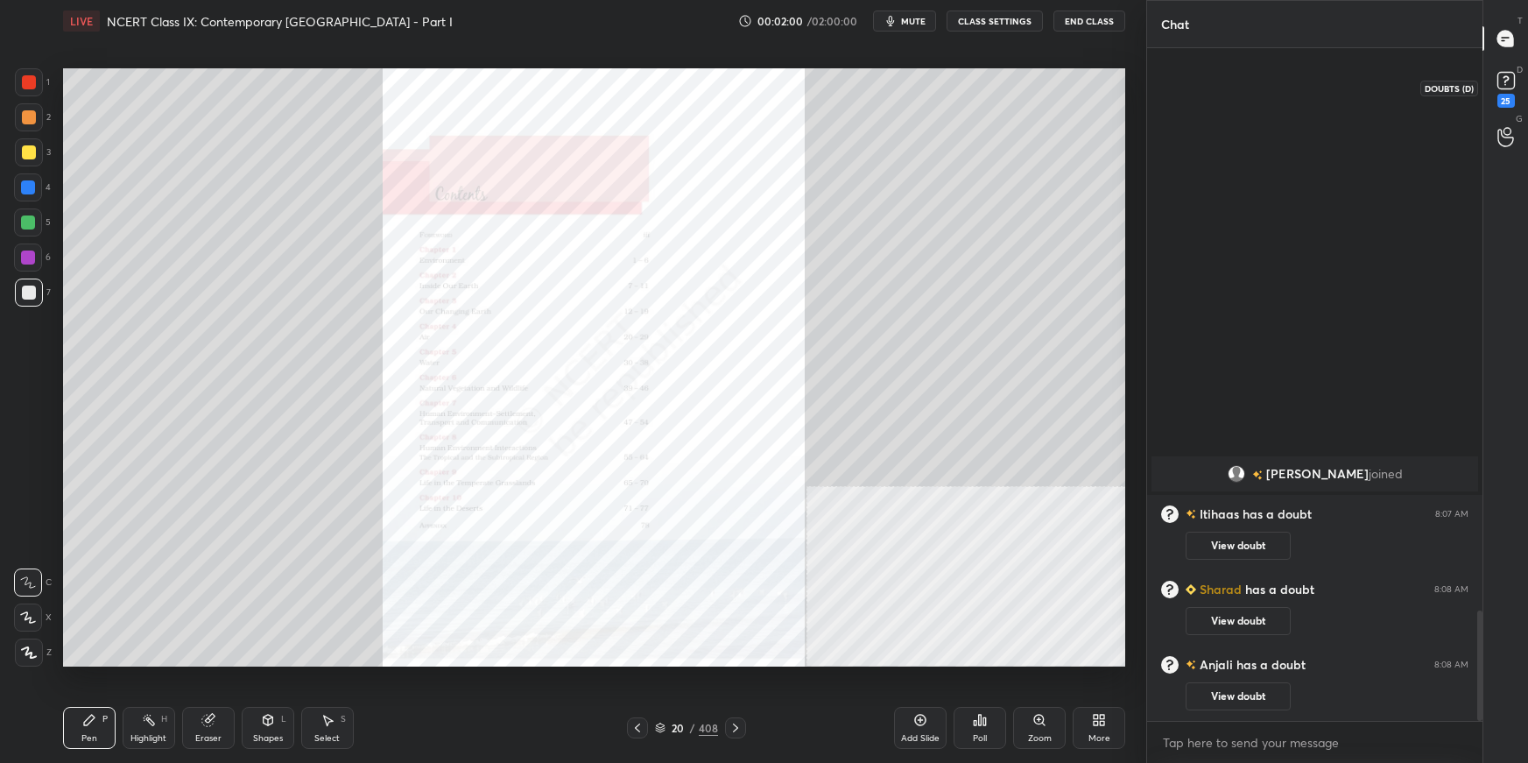
click at [1169, 77] on rect at bounding box center [1506, 81] width 17 height 17
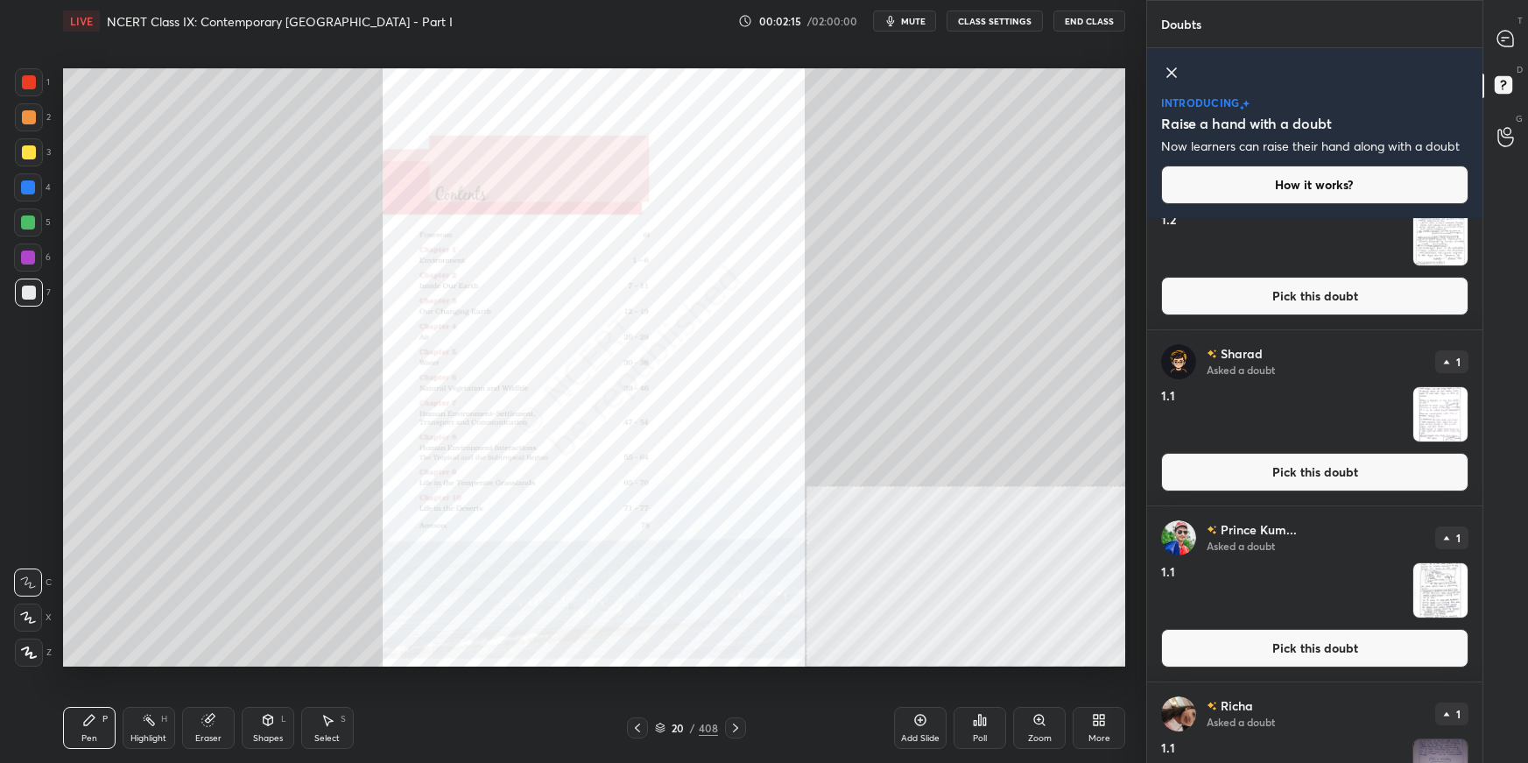
scroll to position [1442, 0]
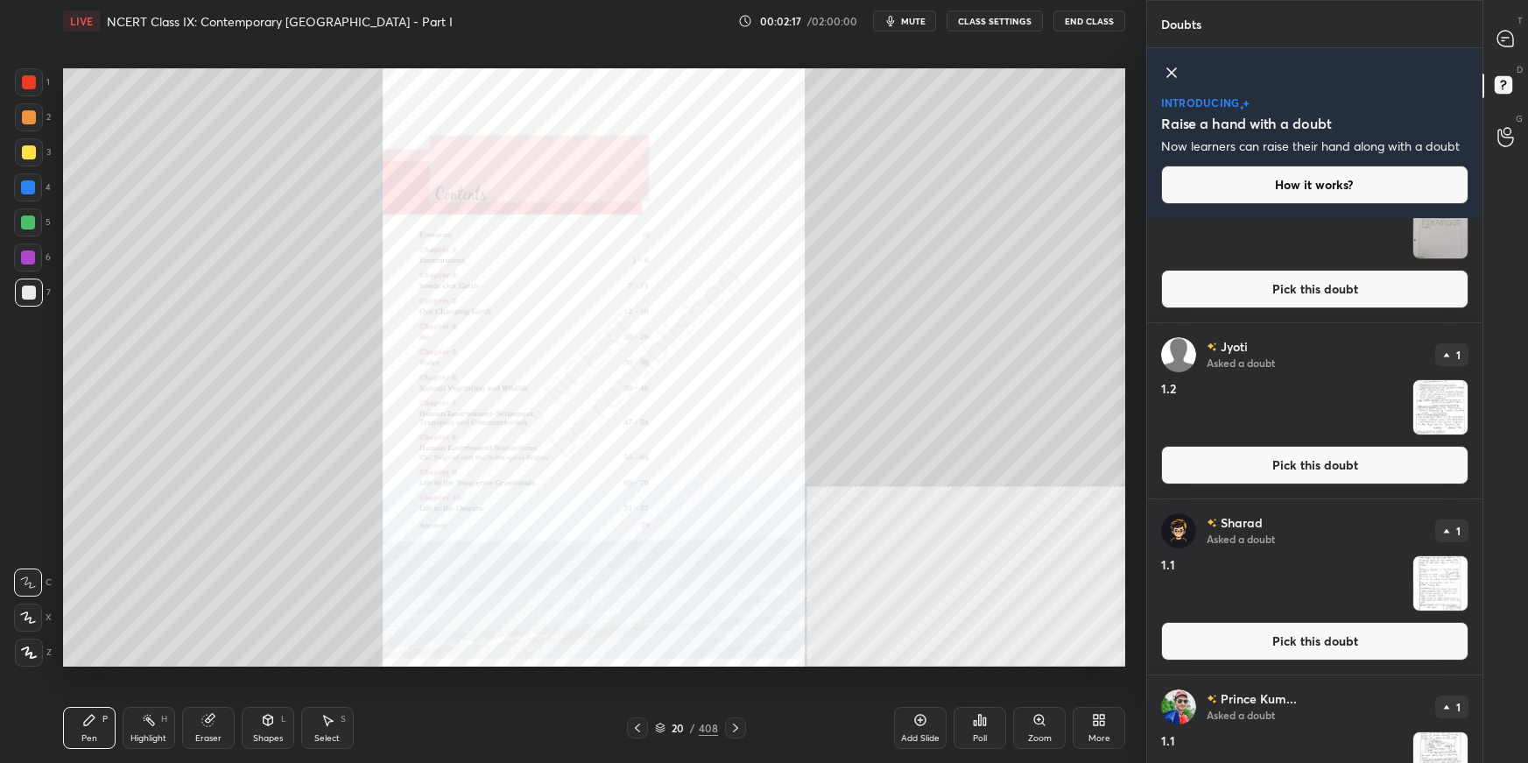
click at [1169, 539] on button "Pick this doubt" at bounding box center [1314, 641] width 307 height 39
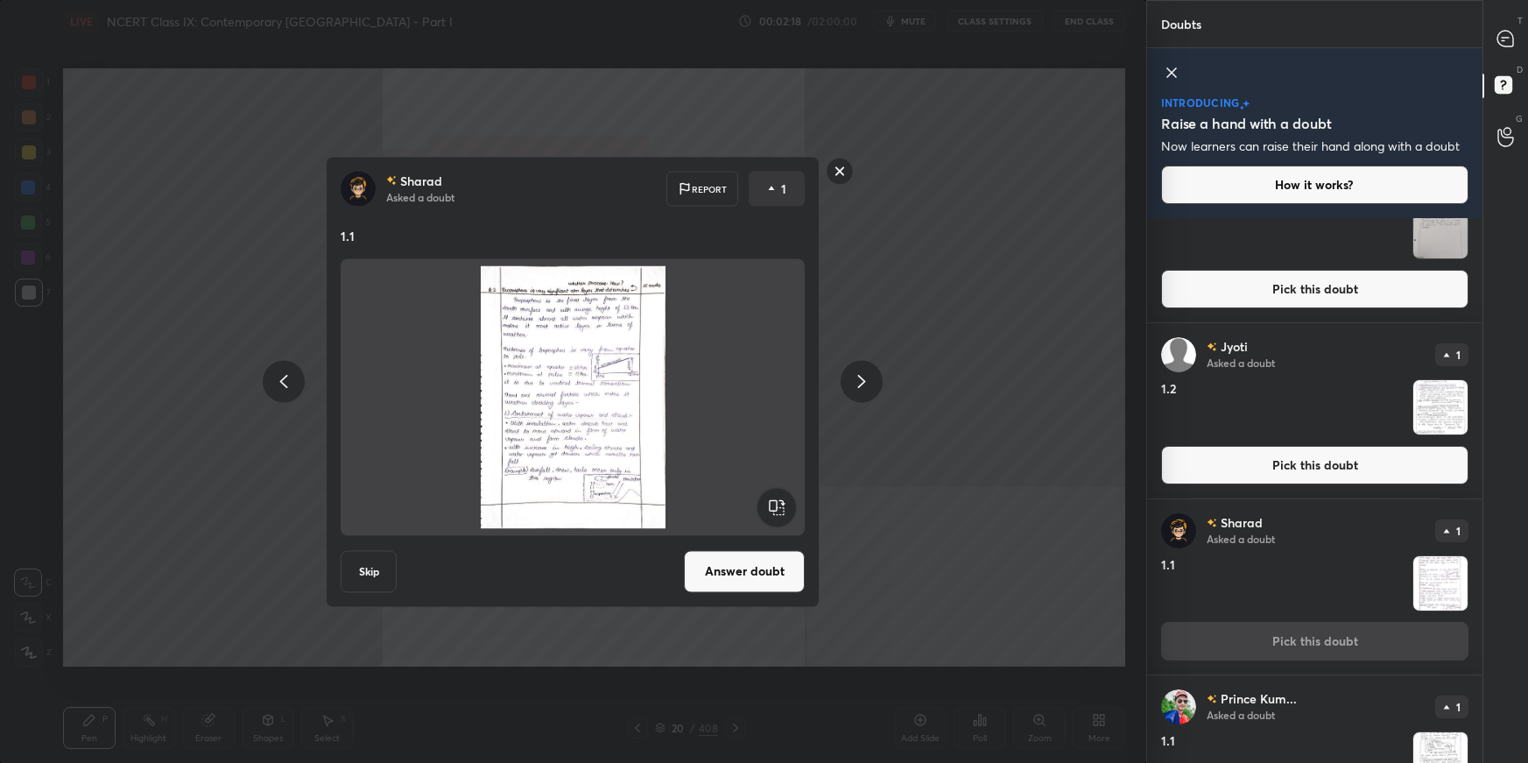
click at [776, 539] on button "Answer doubt" at bounding box center [744, 571] width 121 height 42
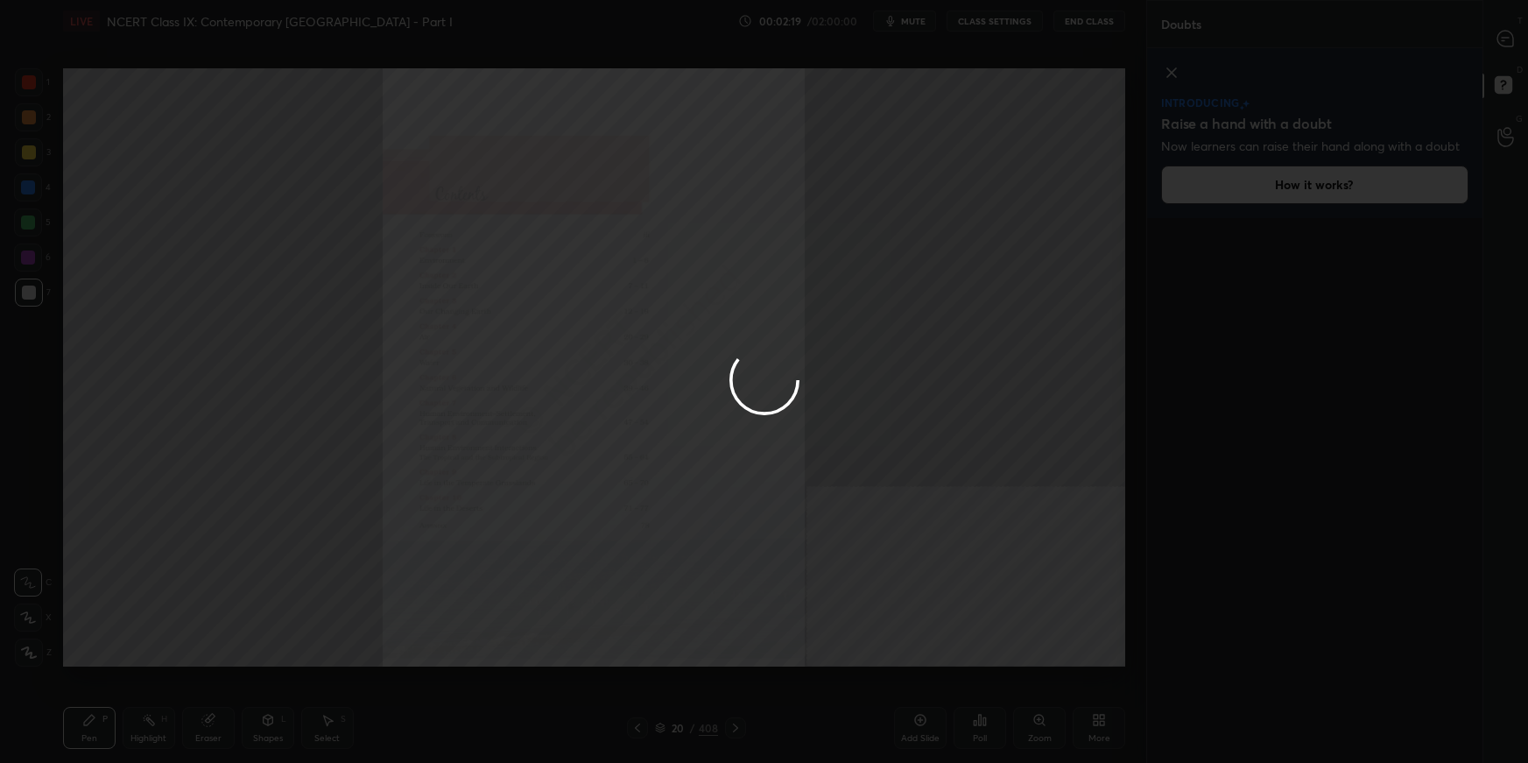
scroll to position [0, 0]
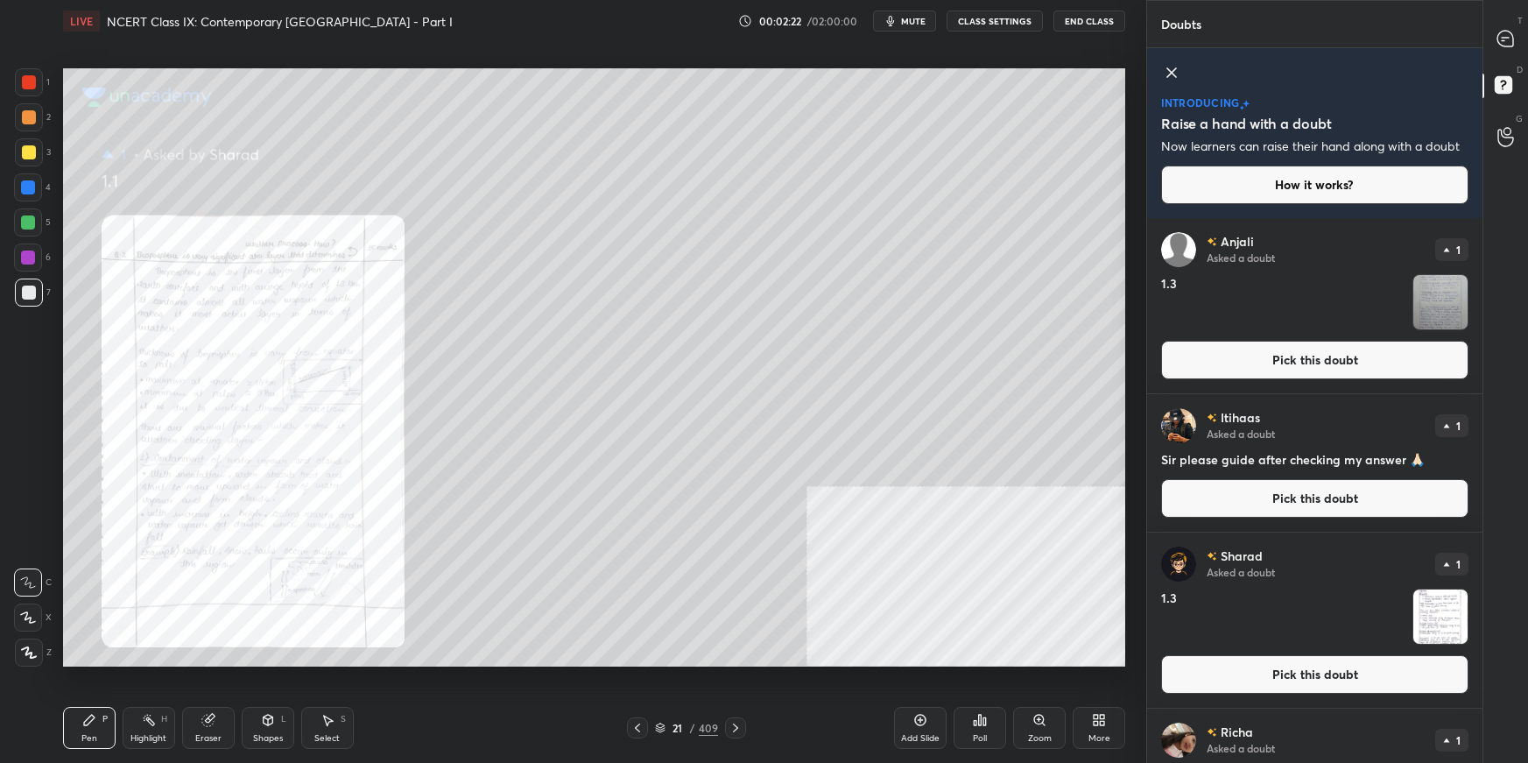
click at [1169, 539] on button "Pick this doubt" at bounding box center [1314, 674] width 307 height 39
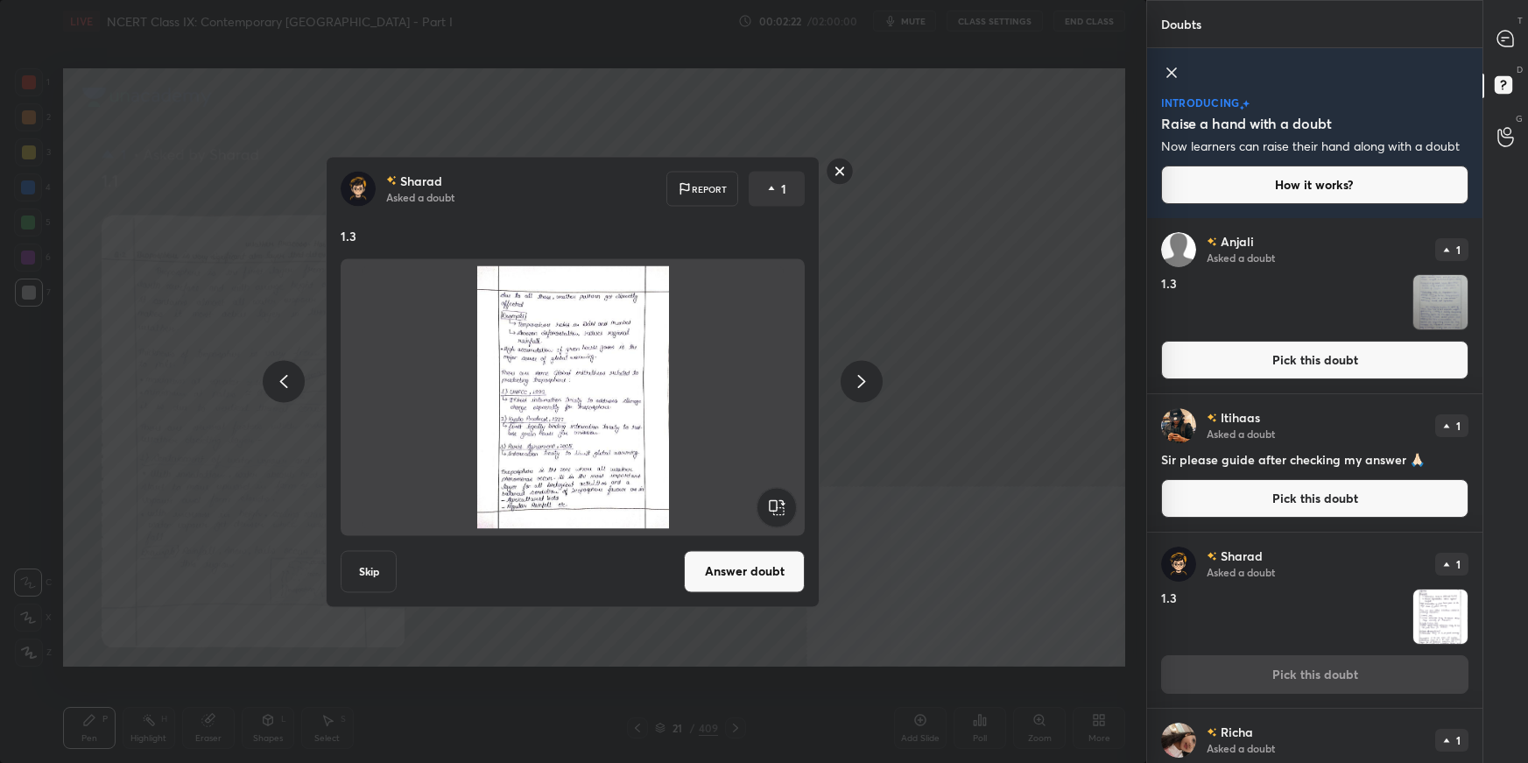
drag, startPoint x: 758, startPoint y: 572, endPoint x: 782, endPoint y: 578, distance: 25.3
click at [757, 539] on button "Answer doubt" at bounding box center [744, 571] width 121 height 42
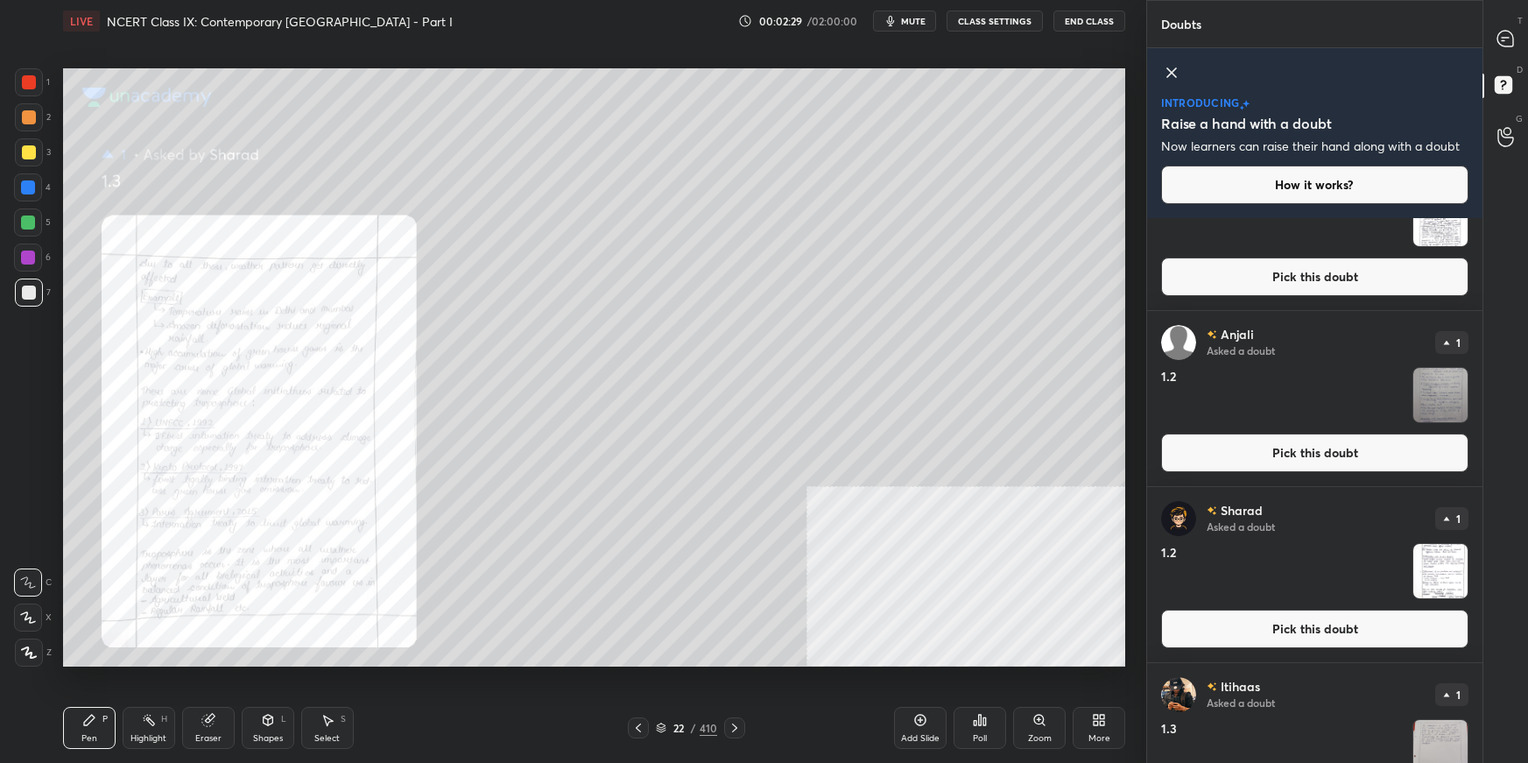
scroll to position [931, 0]
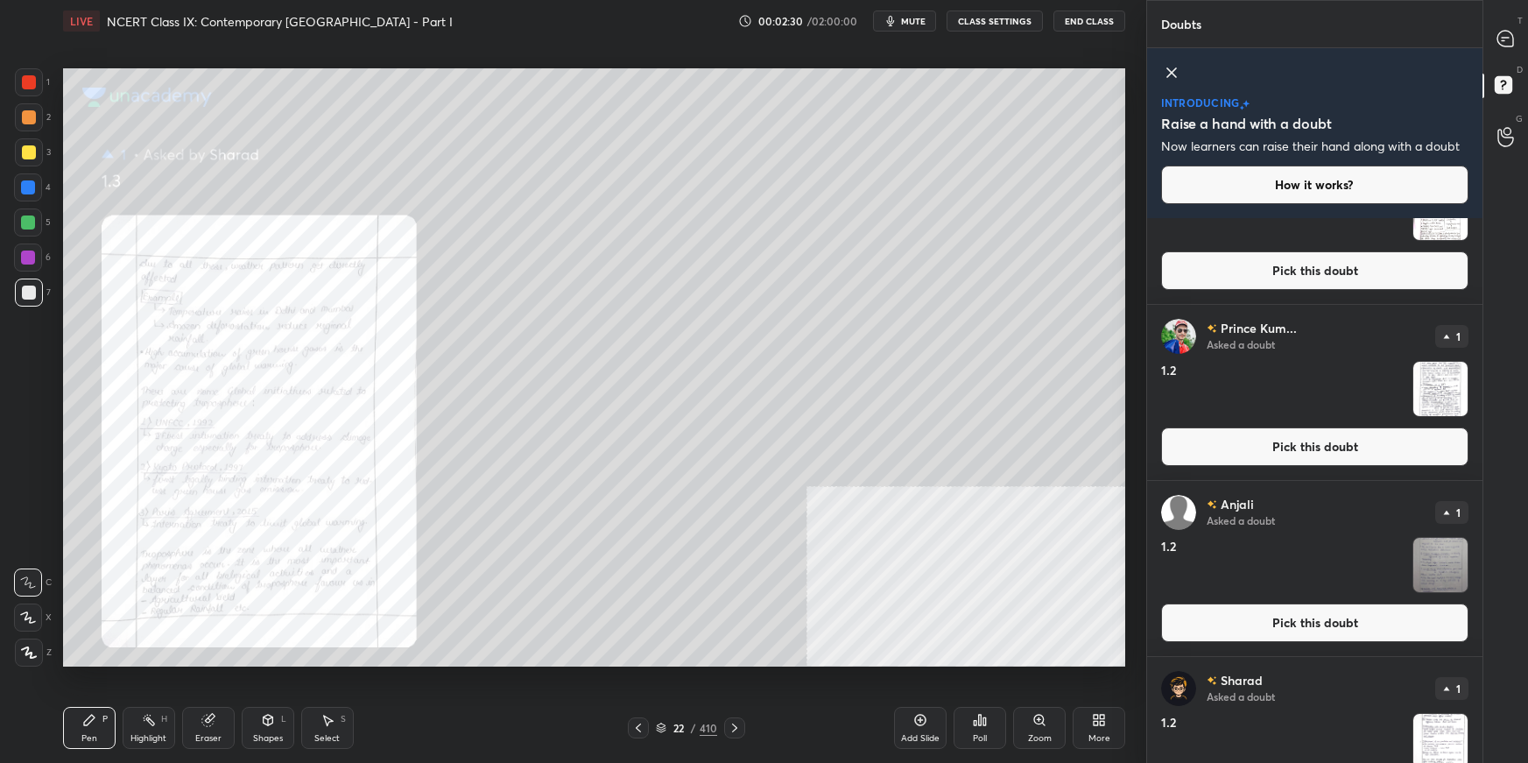
drag, startPoint x: 1308, startPoint y: 633, endPoint x: 1295, endPoint y: 636, distance: 13.4
click at [1169, 539] on button "Pick this doubt" at bounding box center [1314, 622] width 307 height 39
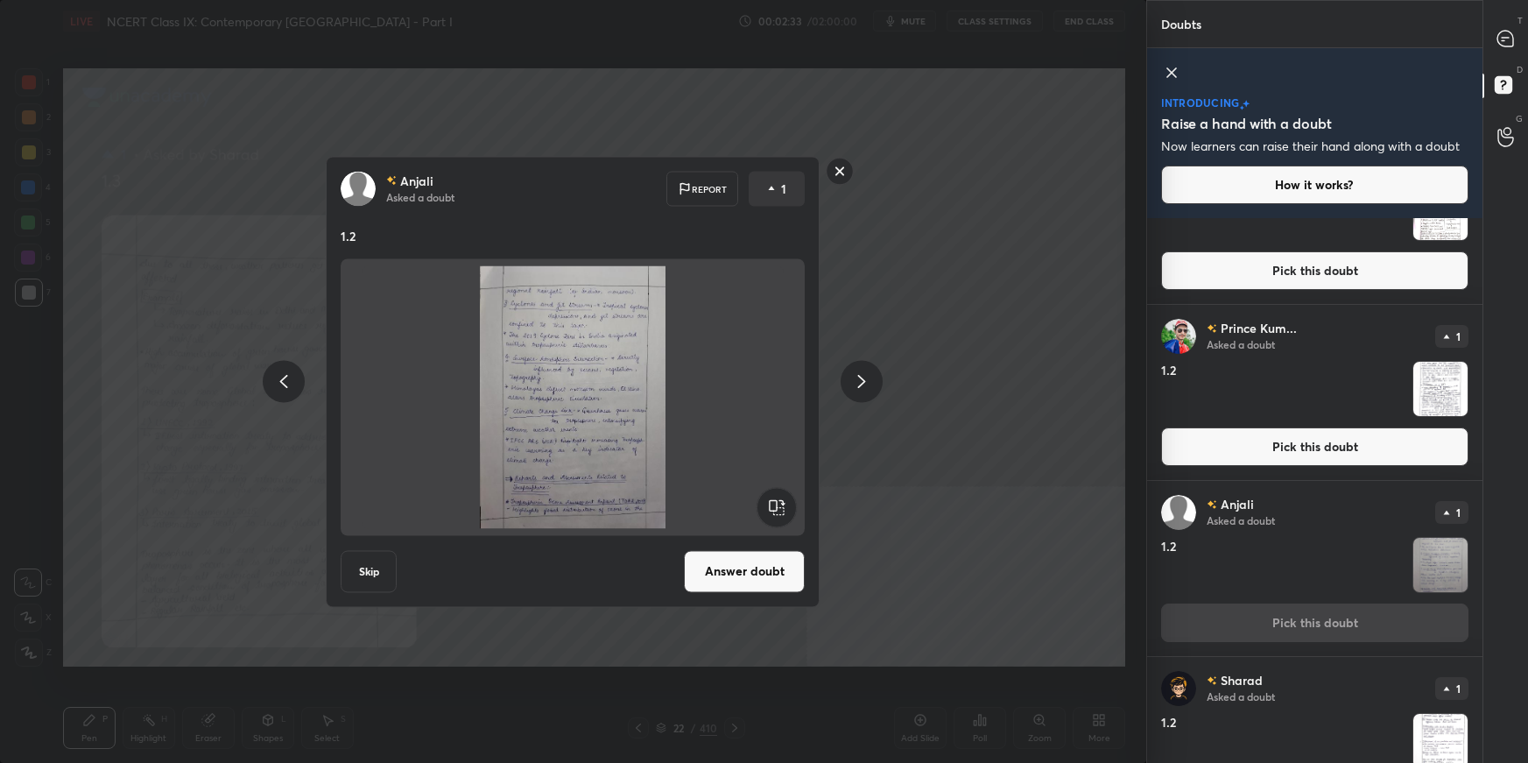
drag, startPoint x: 775, startPoint y: 576, endPoint x: 786, endPoint y: 569, distance: 12.6
click at [777, 539] on button "Answer doubt" at bounding box center [744, 571] width 121 height 42
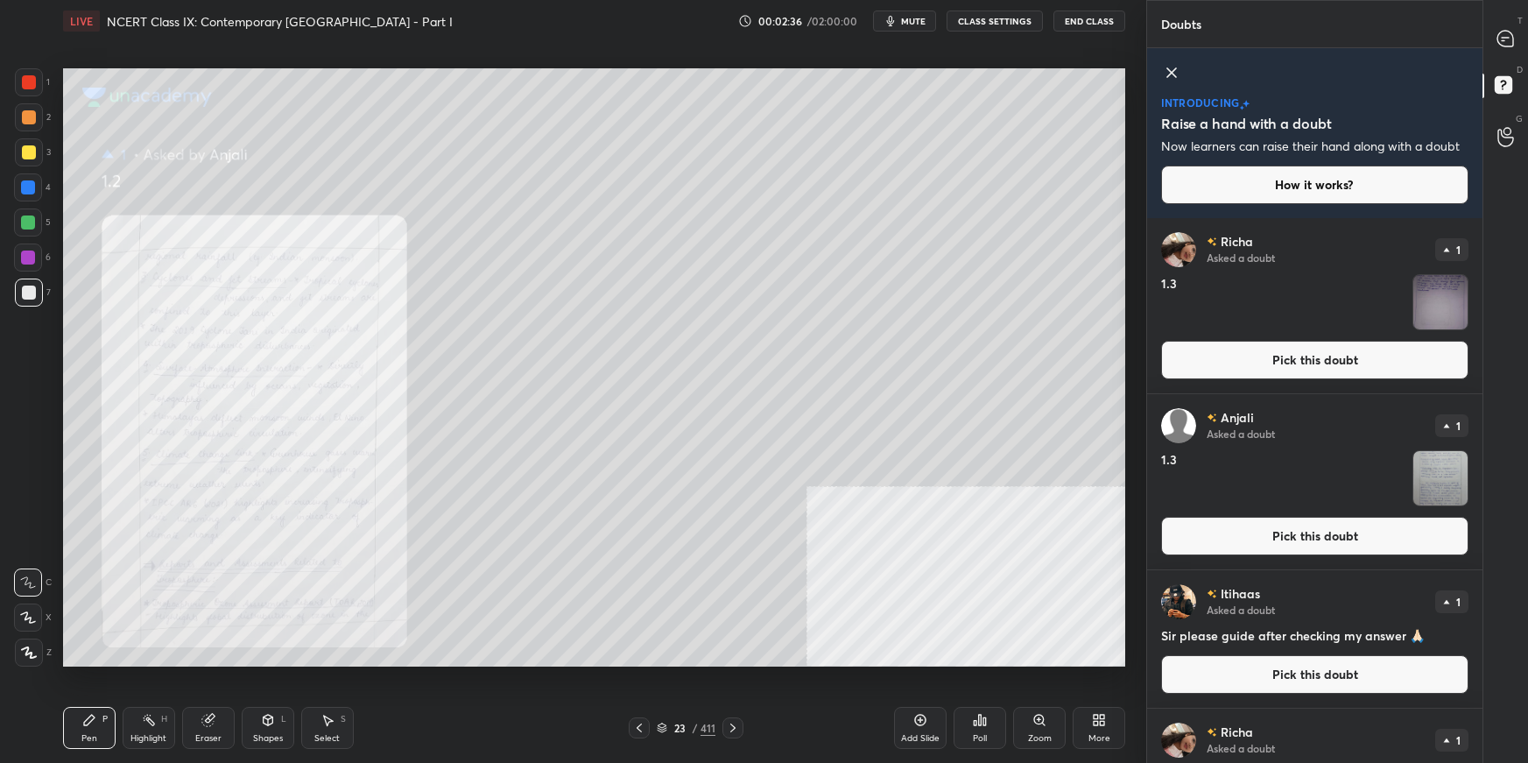
click at [640, 539] on icon at bounding box center [639, 728] width 14 height 14
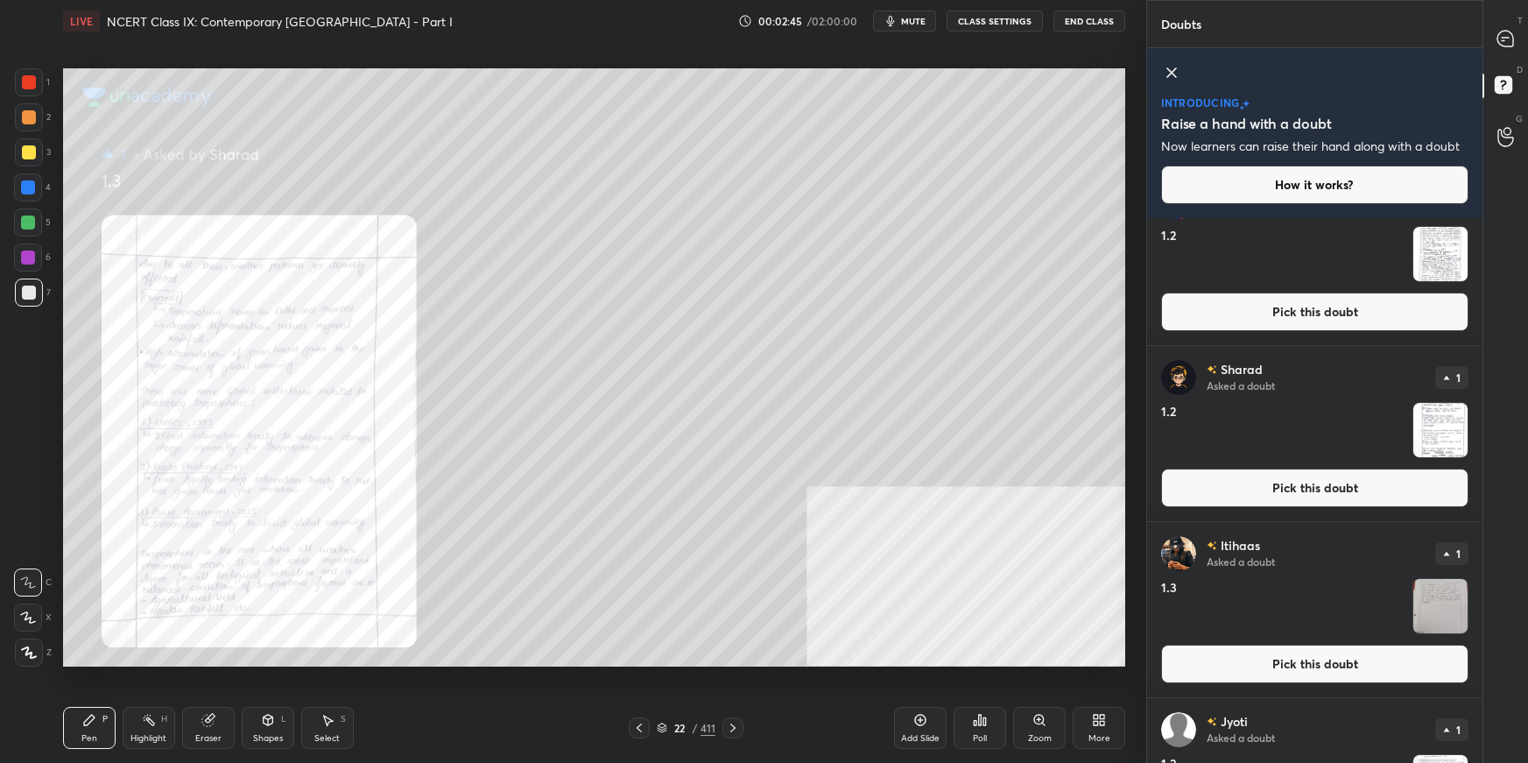
drag, startPoint x: 1479, startPoint y: 308, endPoint x: 1477, endPoint y: 490, distance: 181.3
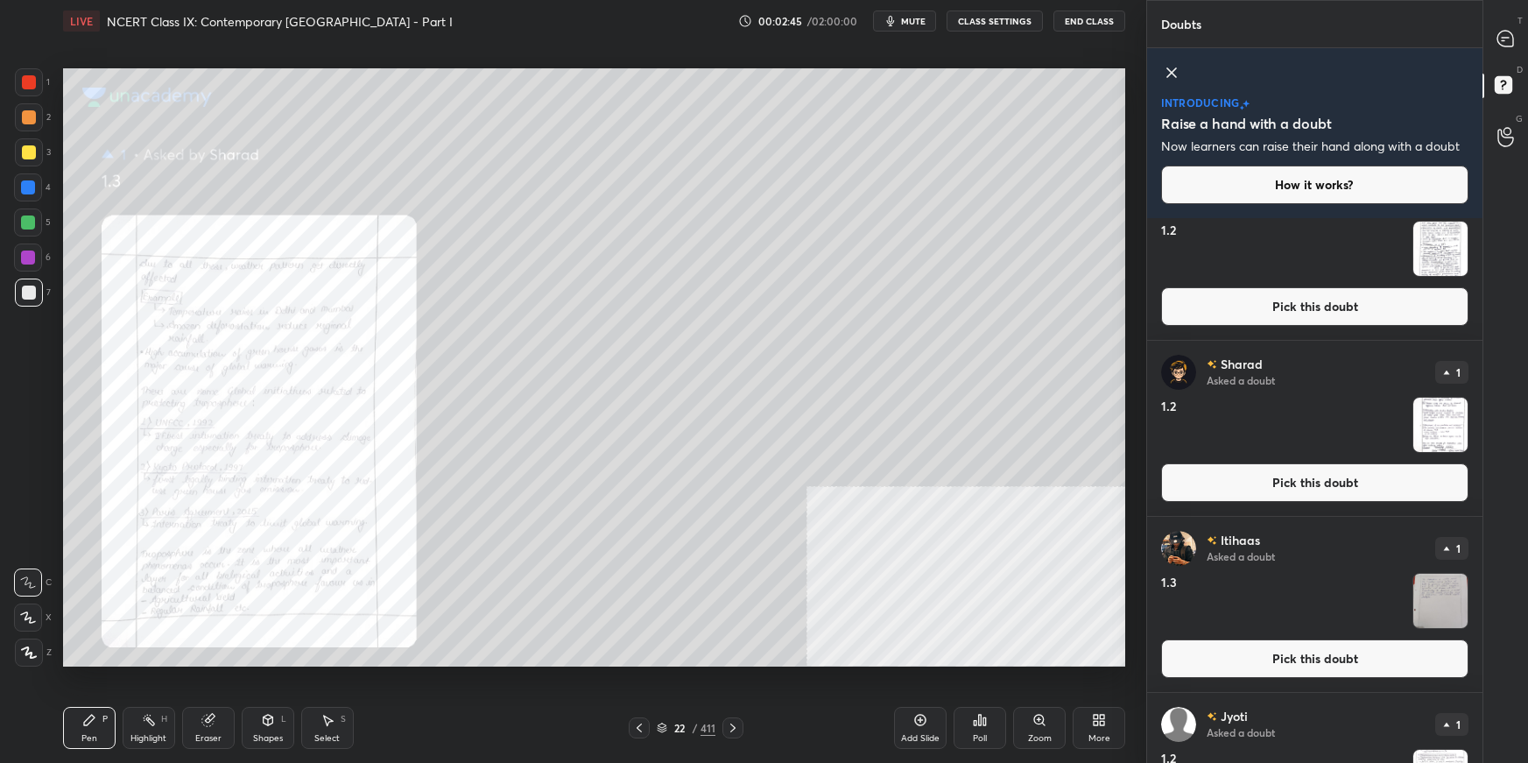
click at [1169, 484] on button "Pick this doubt" at bounding box center [1314, 482] width 307 height 39
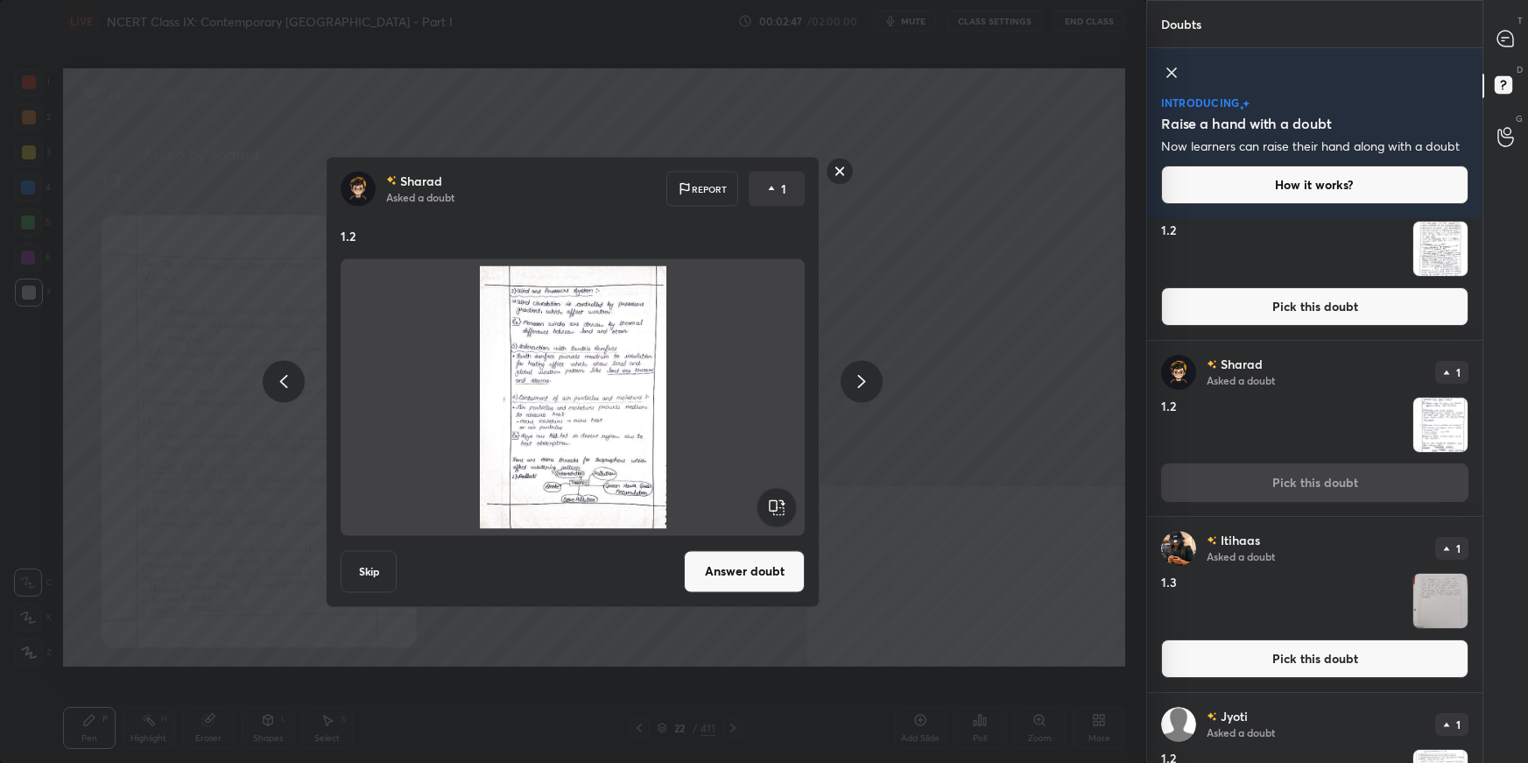
click at [744, 539] on button "Answer doubt" at bounding box center [744, 571] width 121 height 42
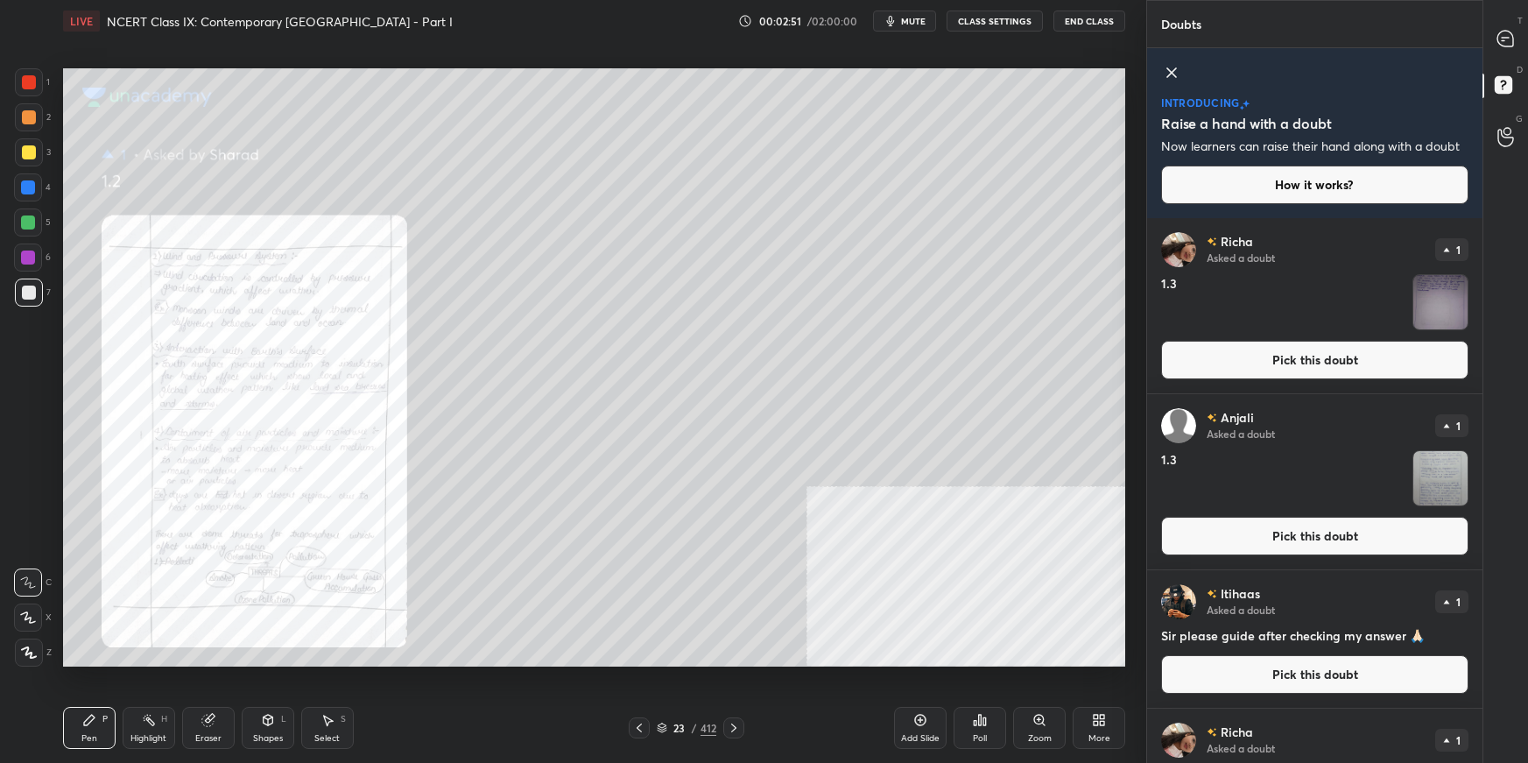
click at [1169, 534] on button "Pick this doubt" at bounding box center [1314, 536] width 307 height 39
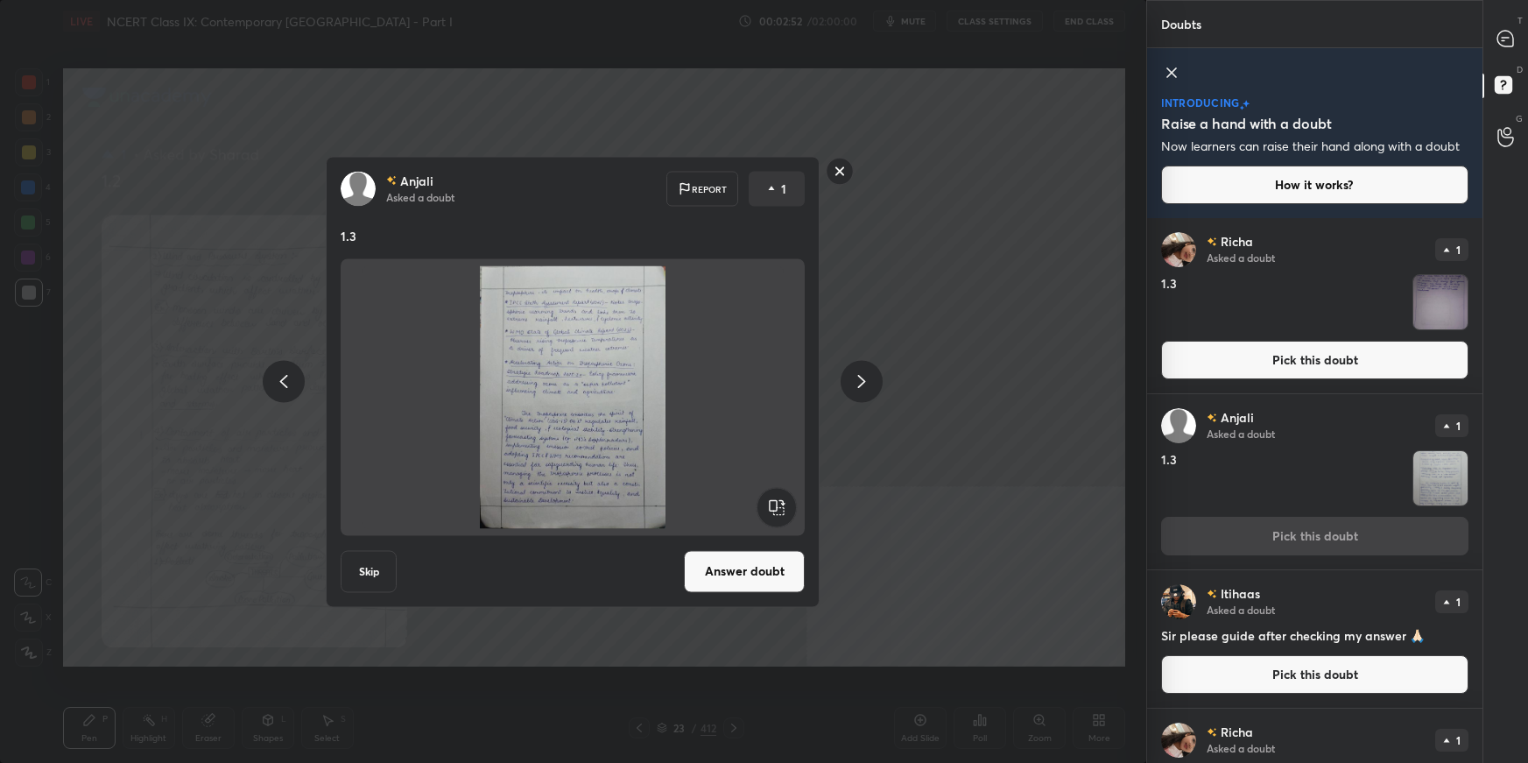
click at [737, 539] on button "Answer doubt" at bounding box center [744, 571] width 121 height 42
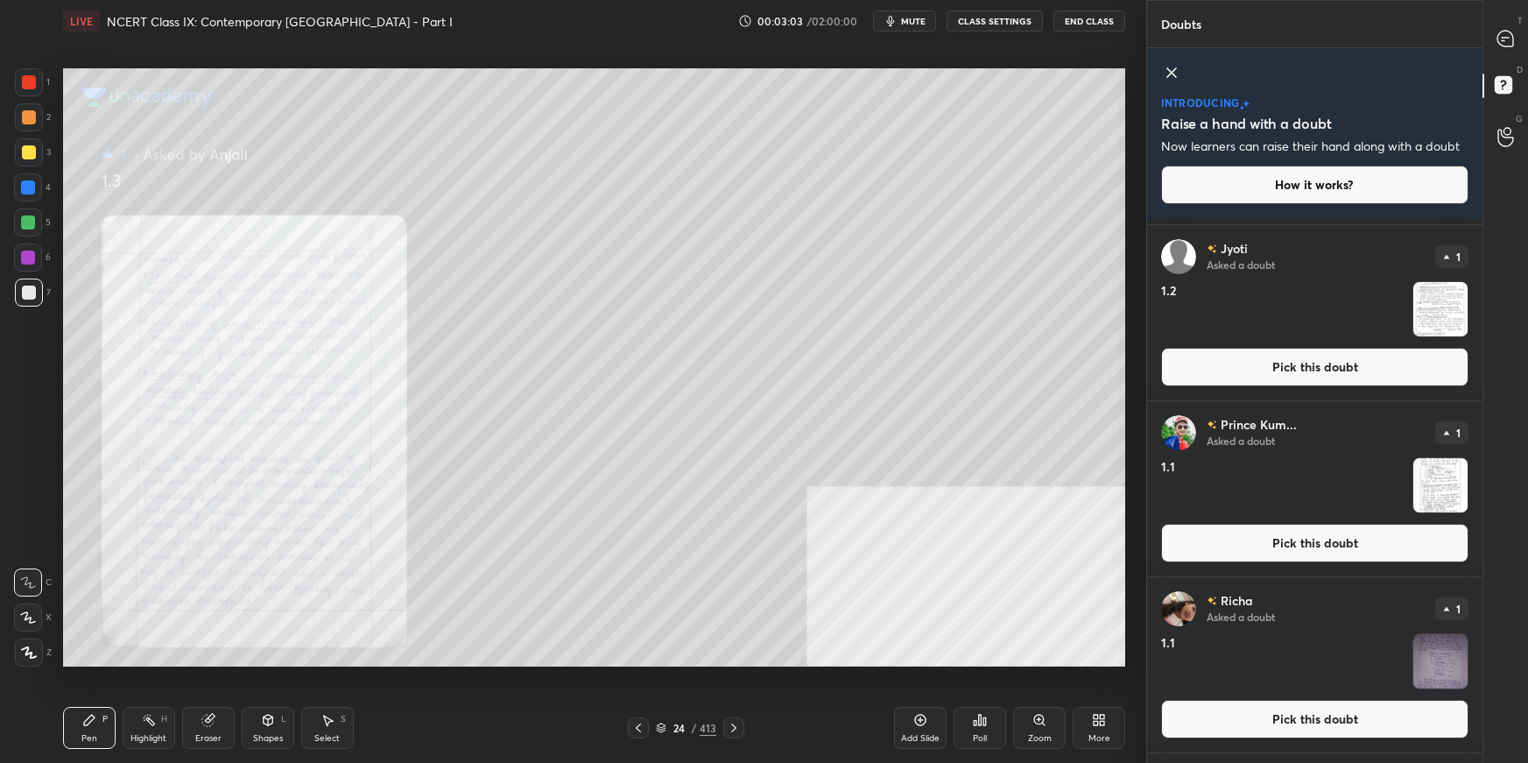
scroll to position [1382, 0]
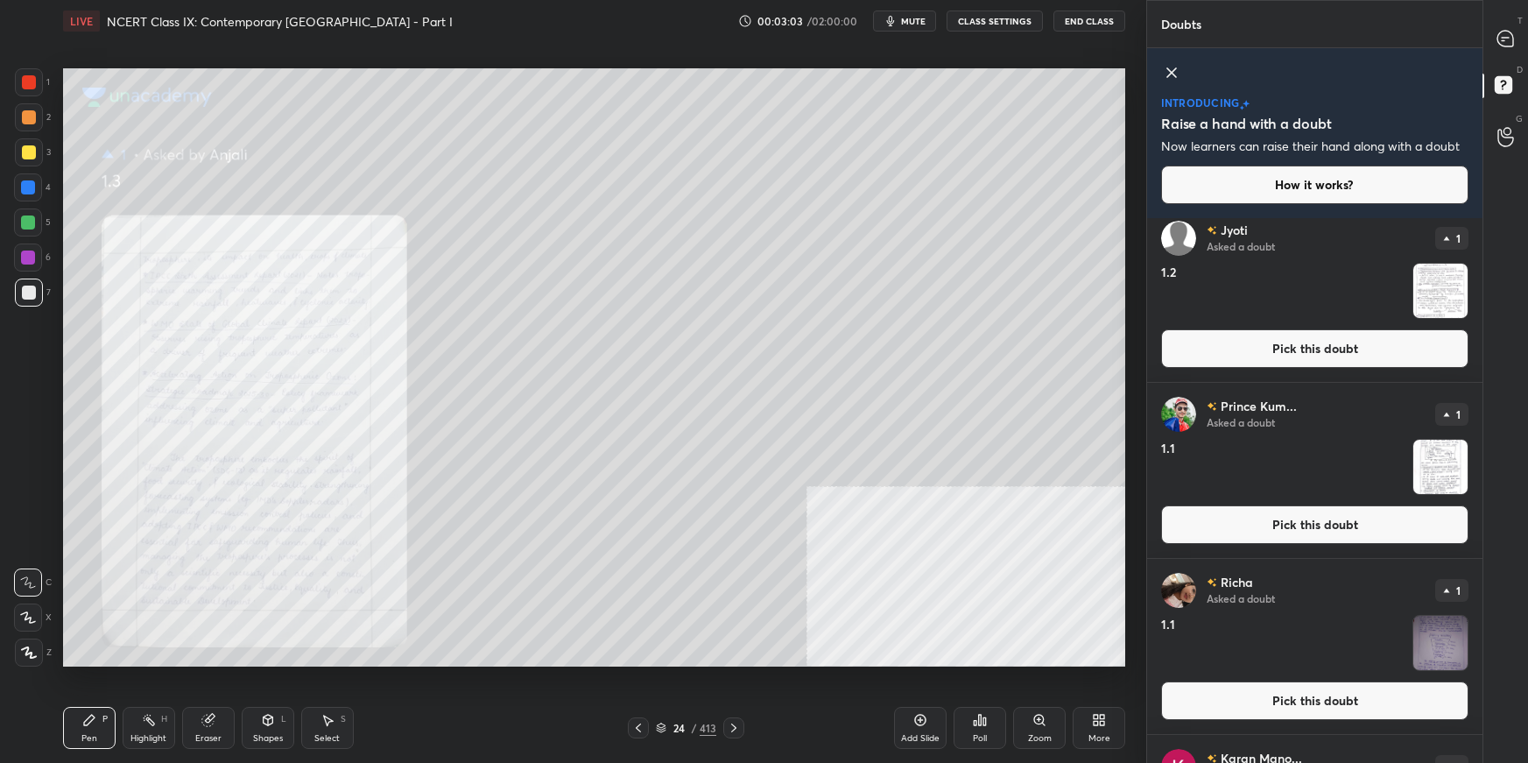
click at [1169, 531] on button "Pick this doubt" at bounding box center [1314, 524] width 307 height 39
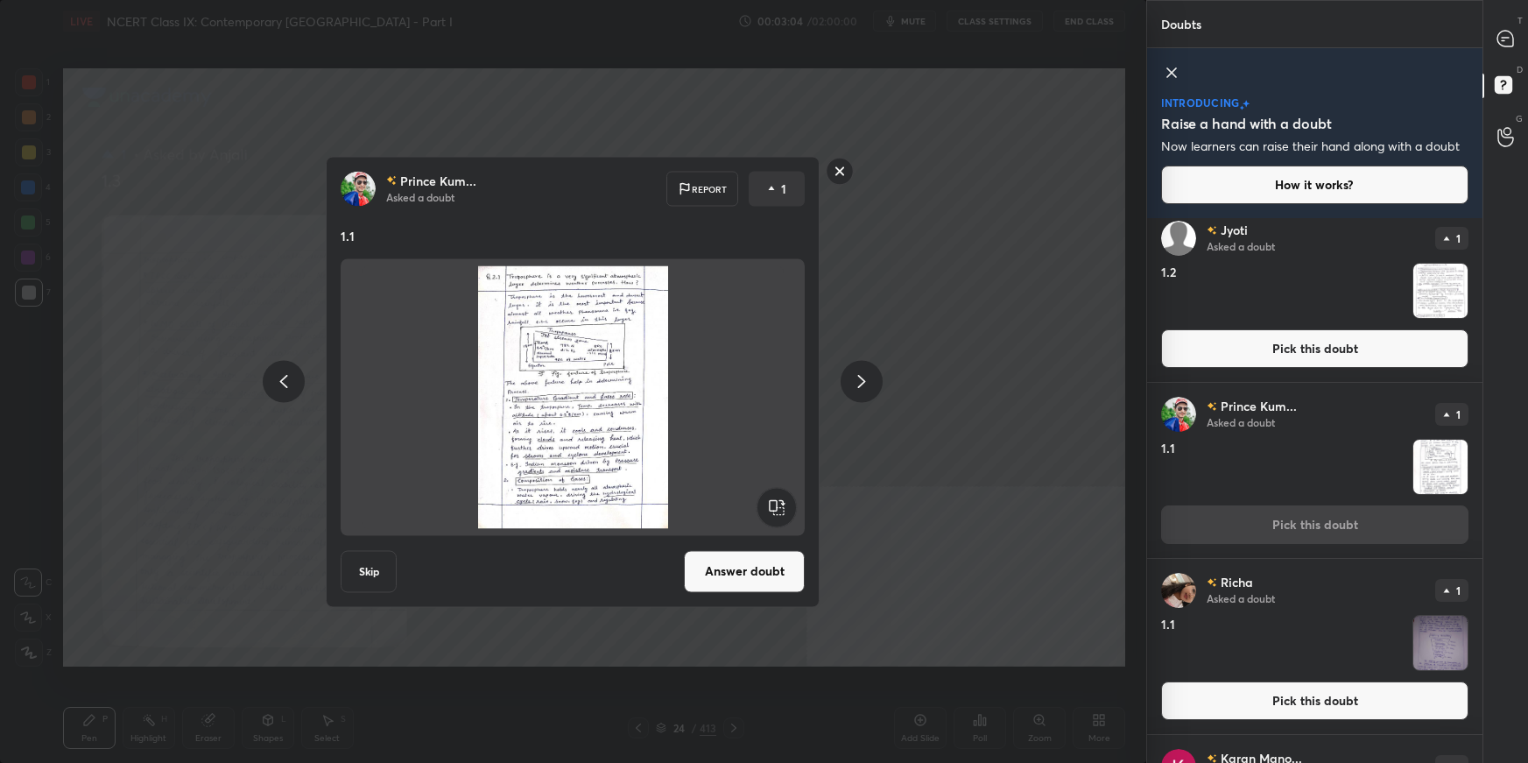
drag, startPoint x: 737, startPoint y: 579, endPoint x: 767, endPoint y: 577, distance: 29.8
click at [739, 539] on button "Answer doubt" at bounding box center [744, 571] width 121 height 42
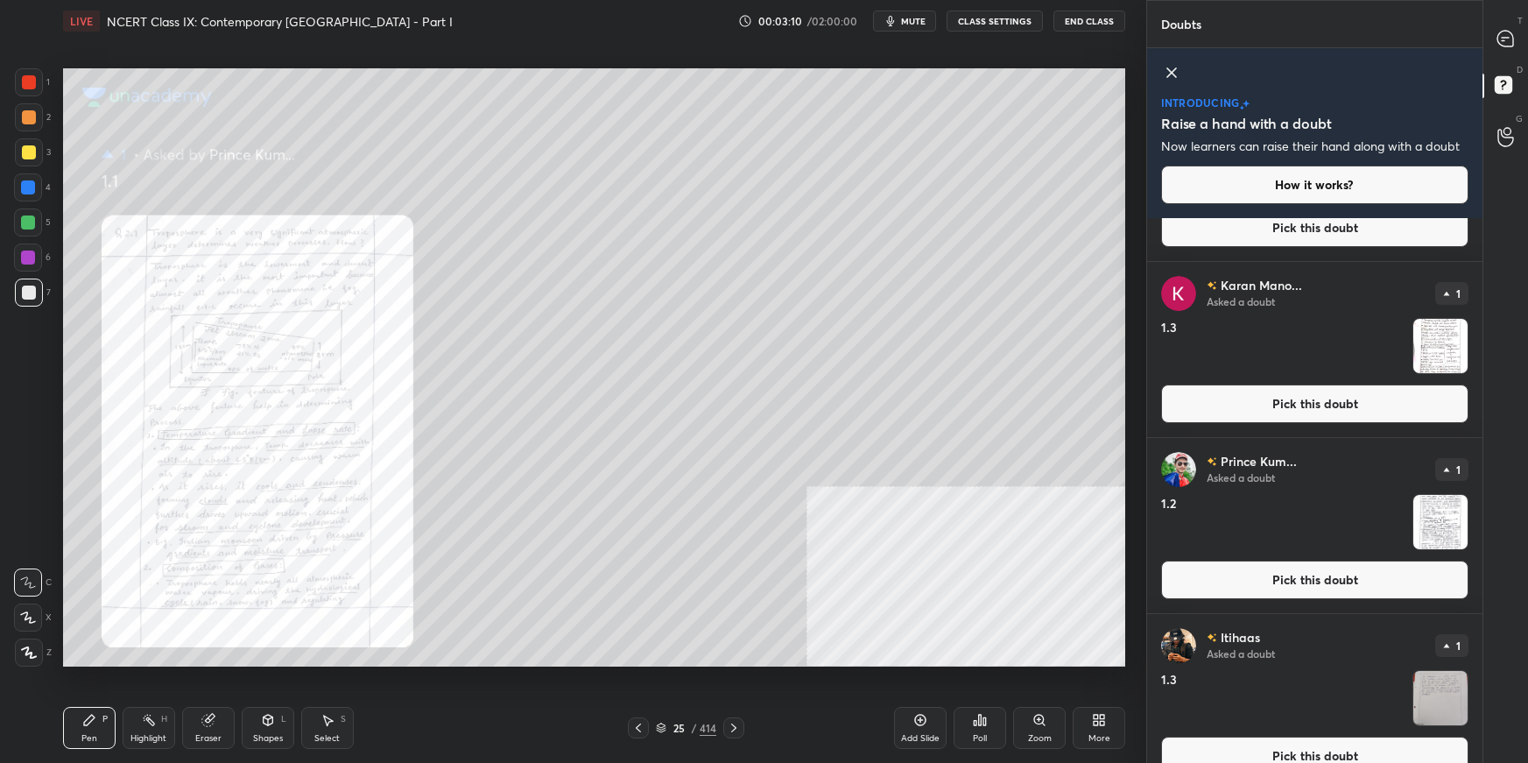
scroll to position [799, 0]
click at [1169, 539] on button "Pick this doubt" at bounding box center [1314, 580] width 307 height 39
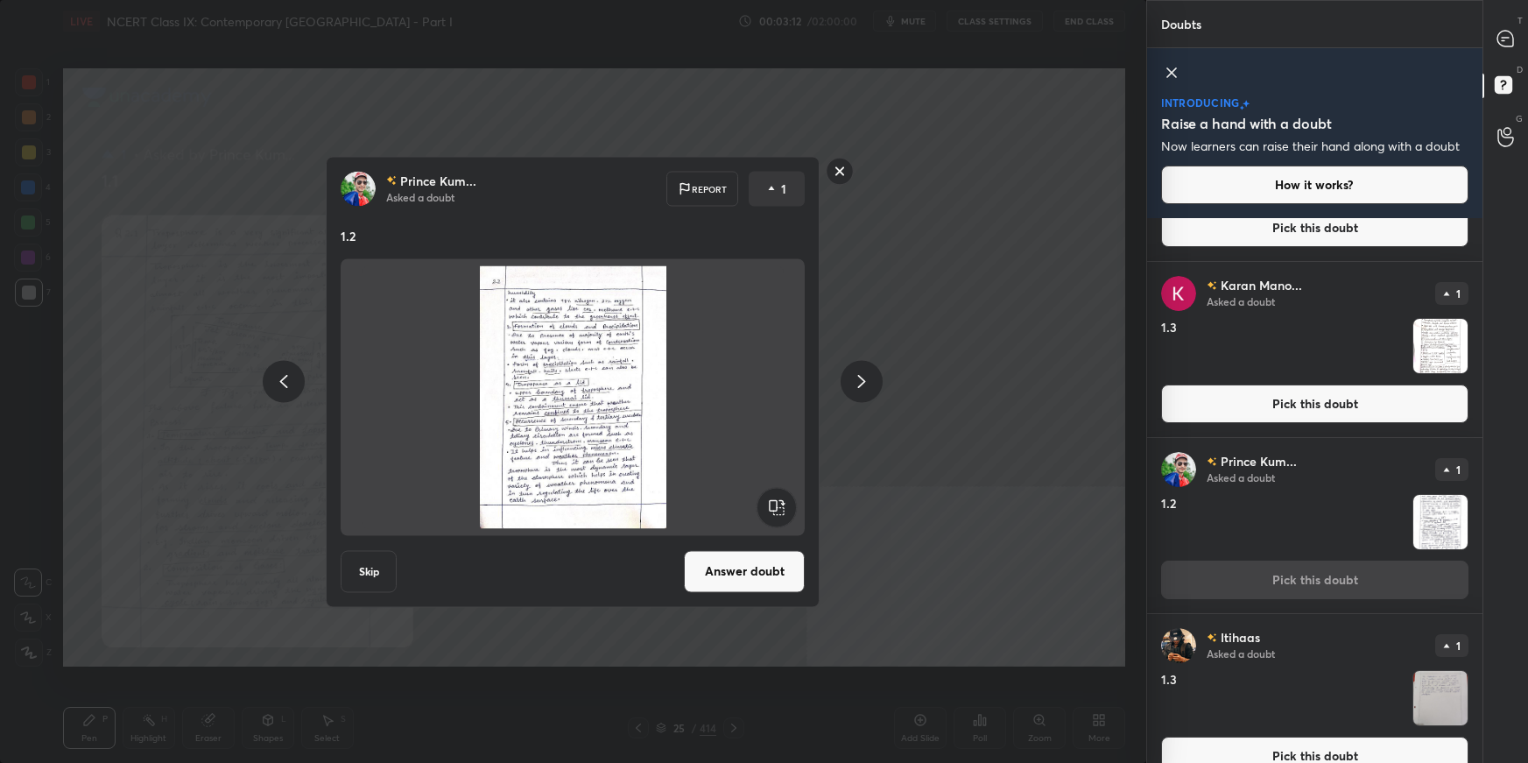
click at [779, 539] on button "Answer doubt" at bounding box center [744, 571] width 121 height 42
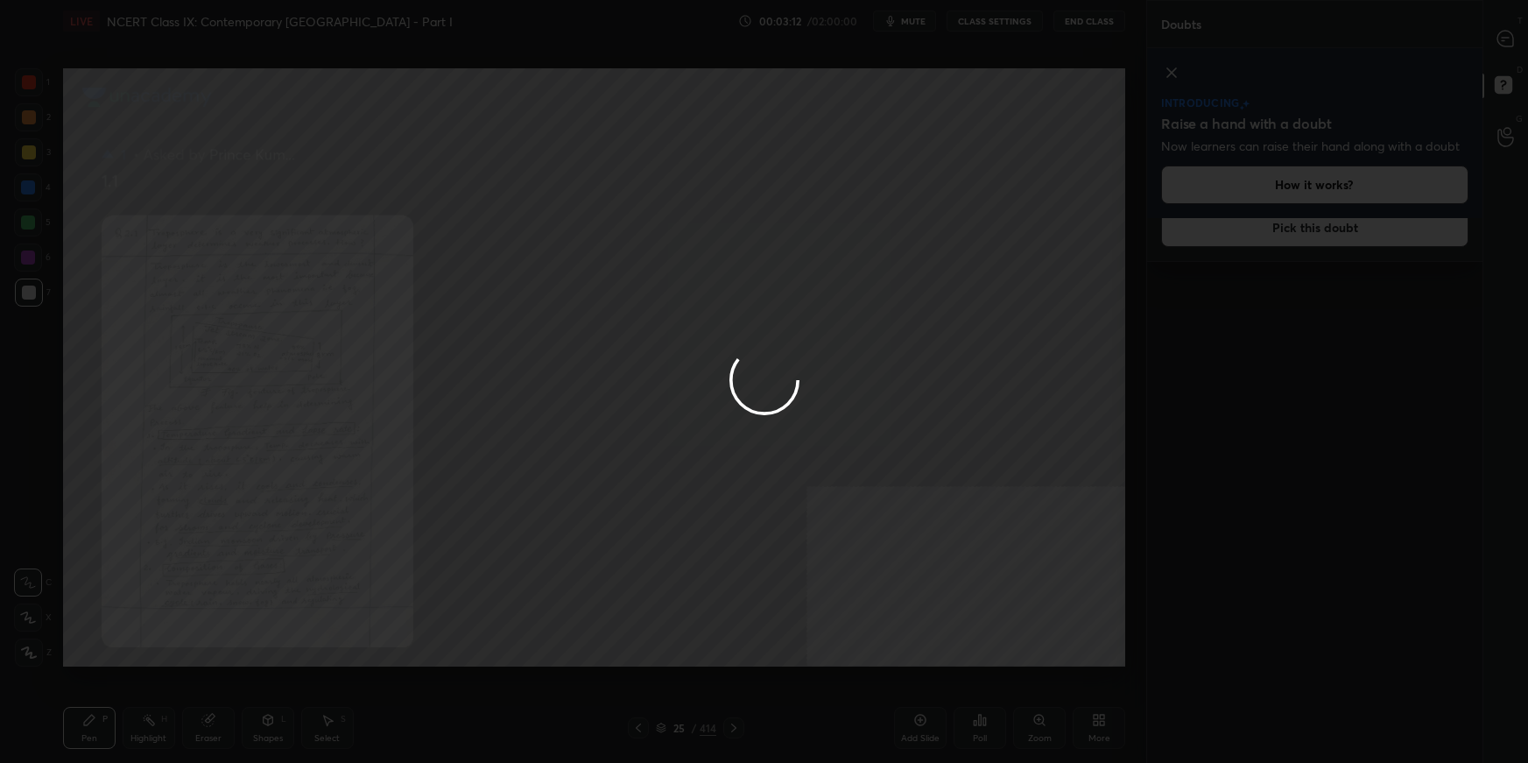
scroll to position [0, 0]
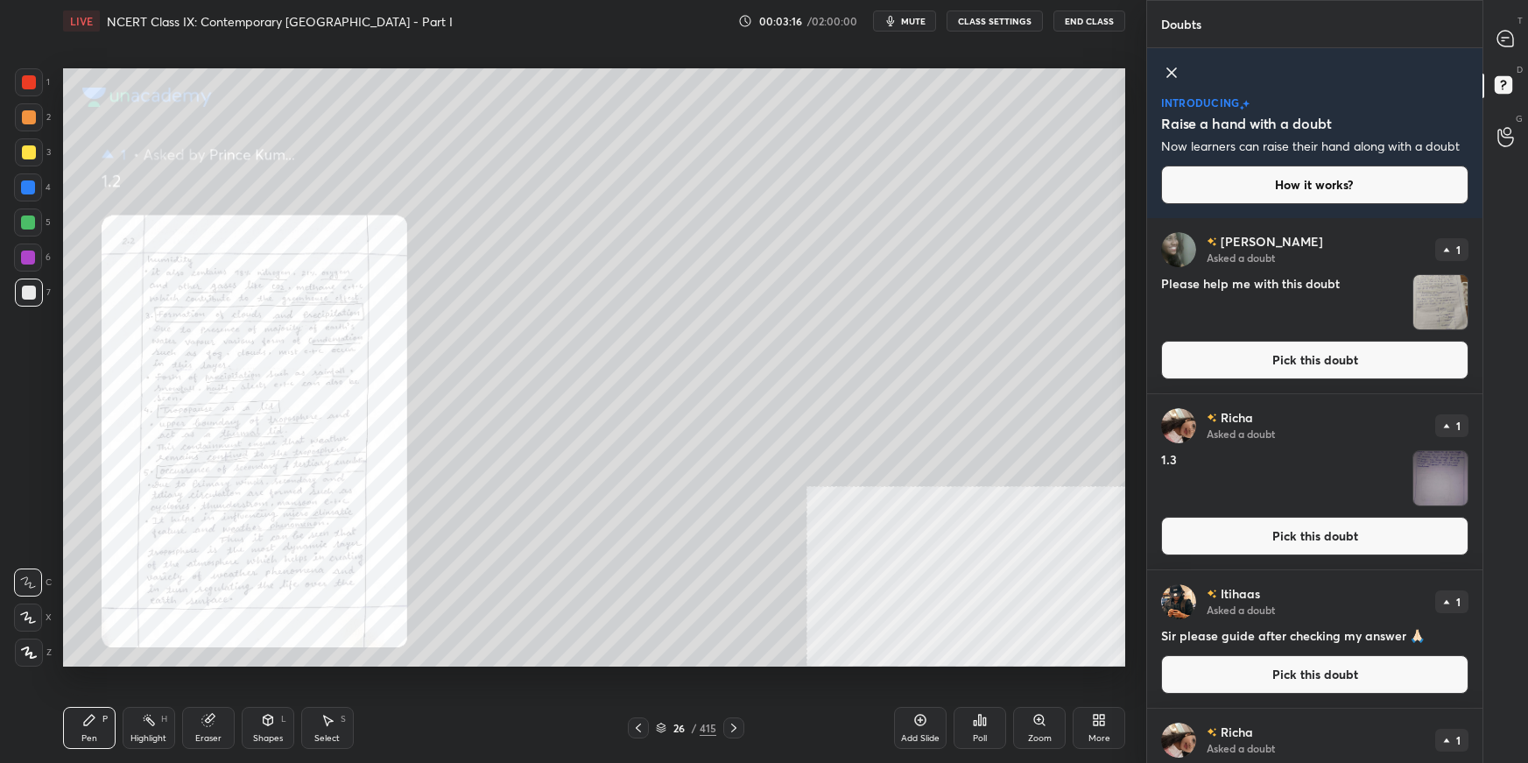
click at [1169, 539] on button "Pick this doubt" at bounding box center [1314, 674] width 307 height 39
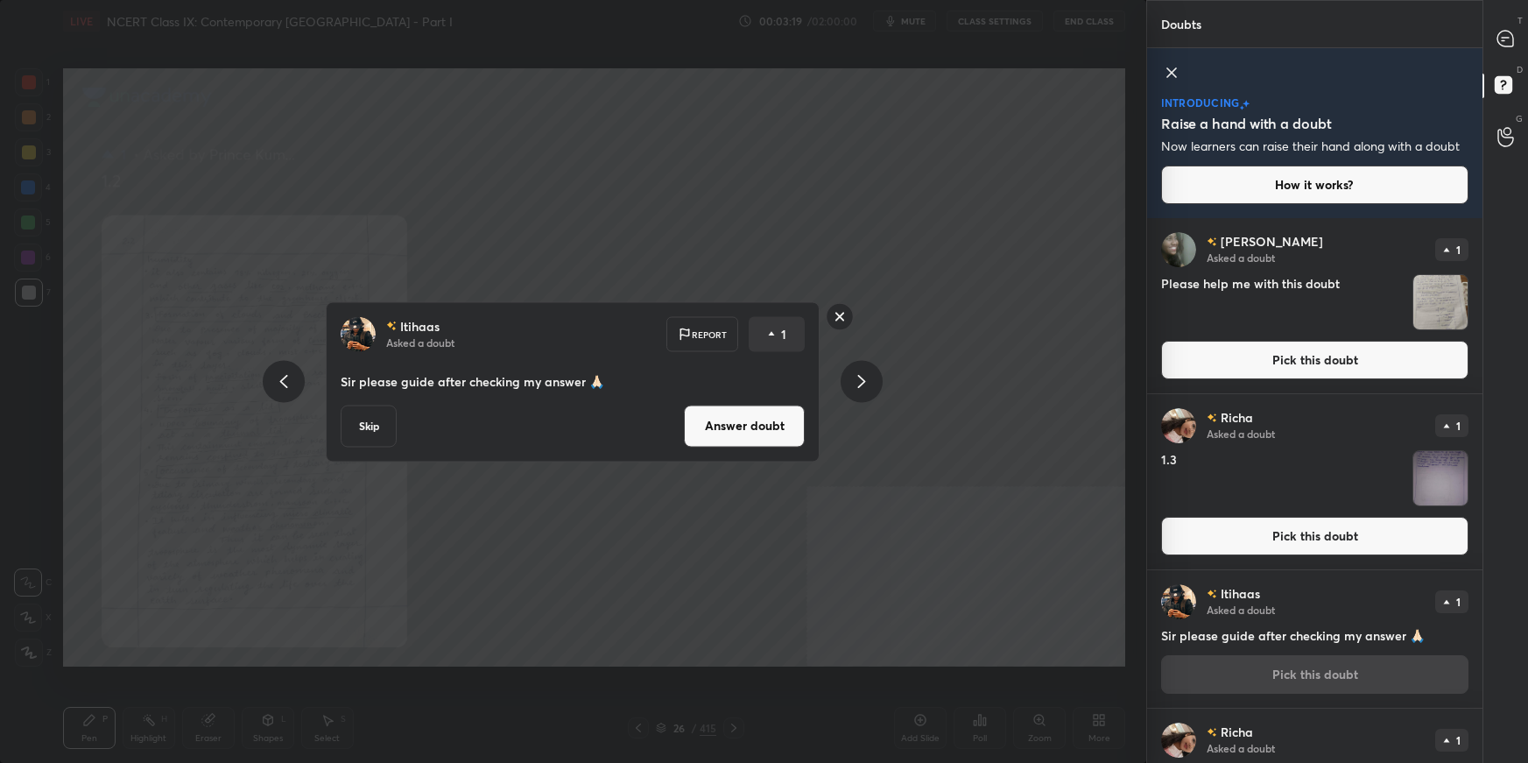
click at [844, 304] on rect at bounding box center [840, 316] width 27 height 27
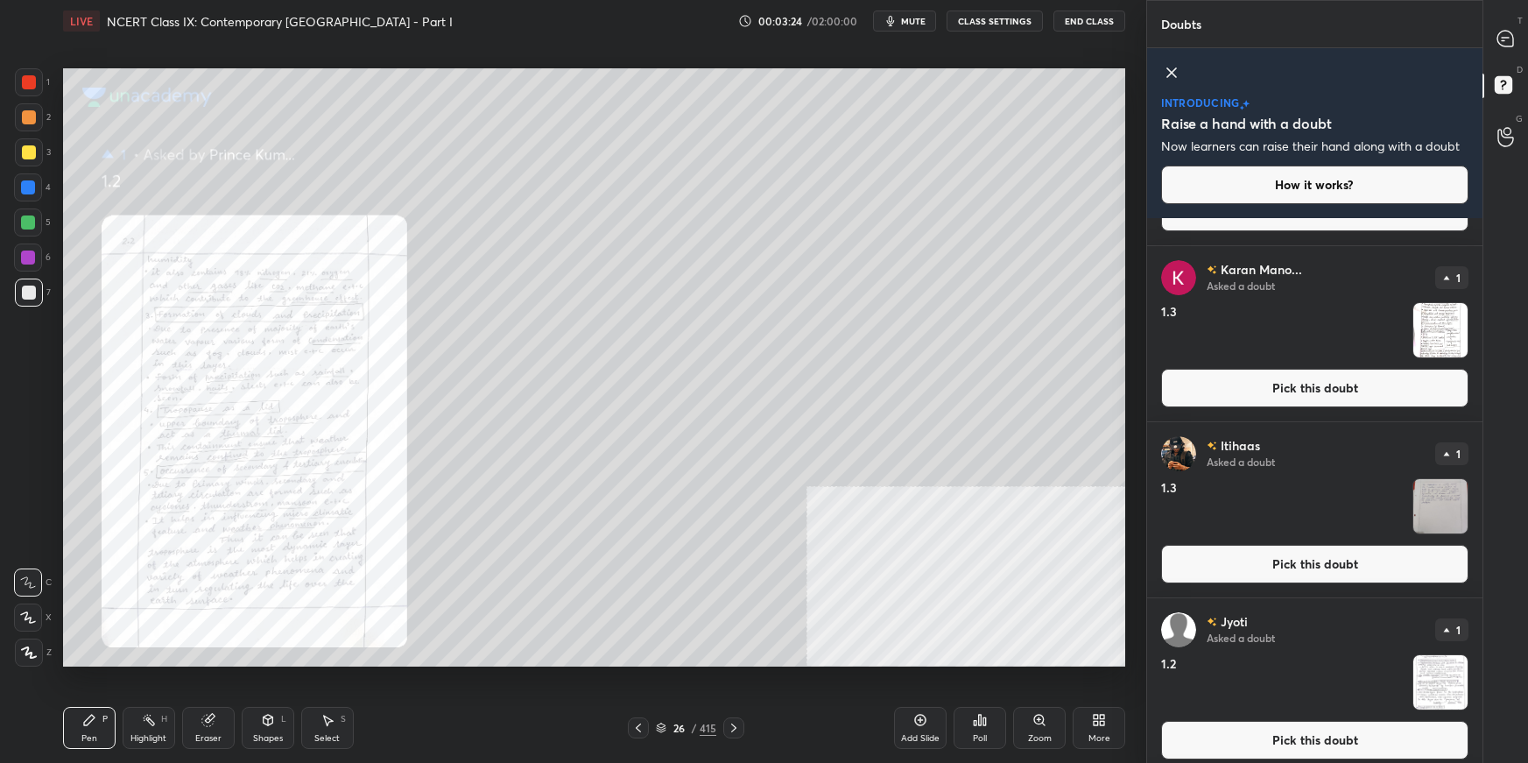
scroll to position [990, 0]
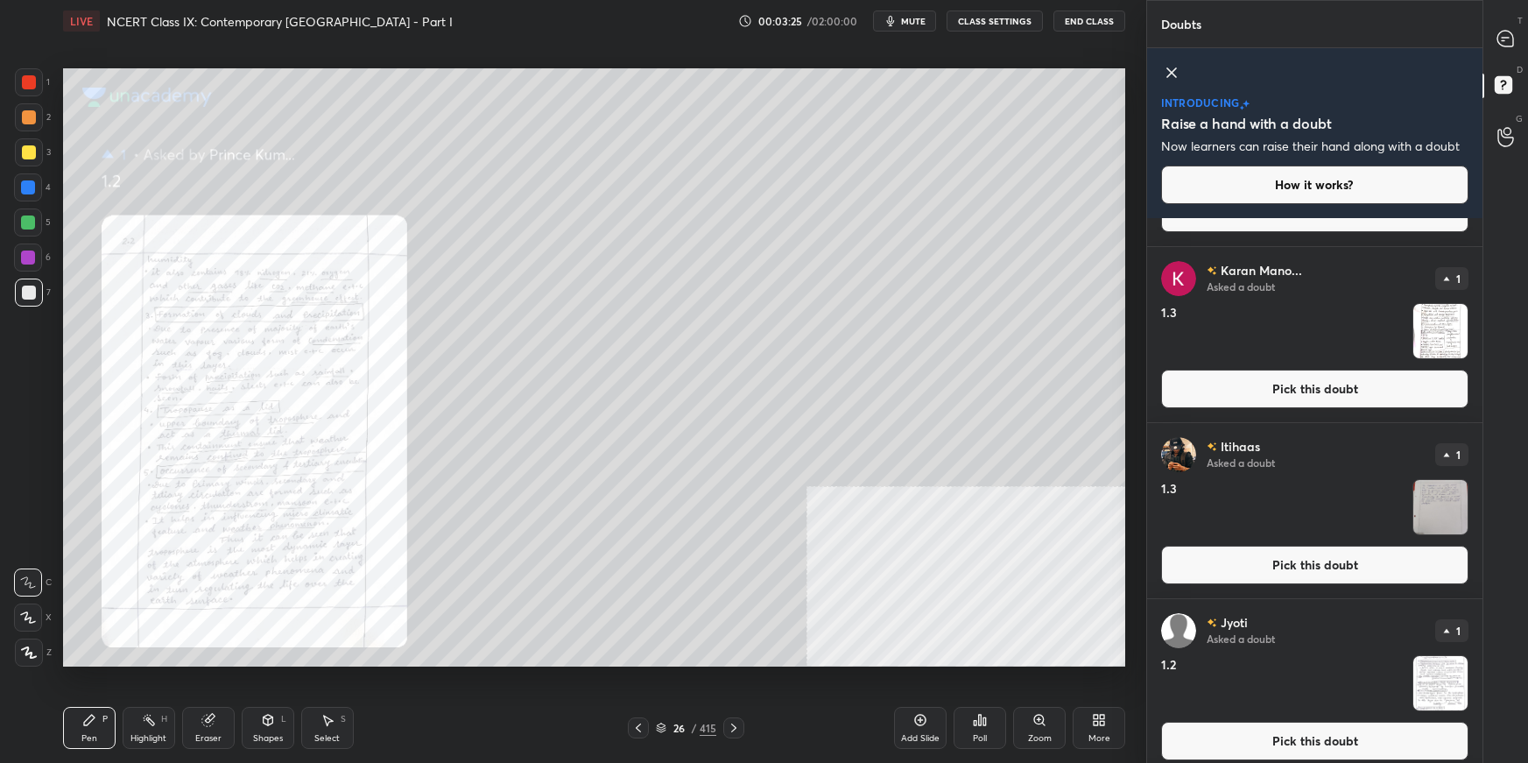
click at [1169, 539] on button "Pick this doubt" at bounding box center [1314, 565] width 307 height 39
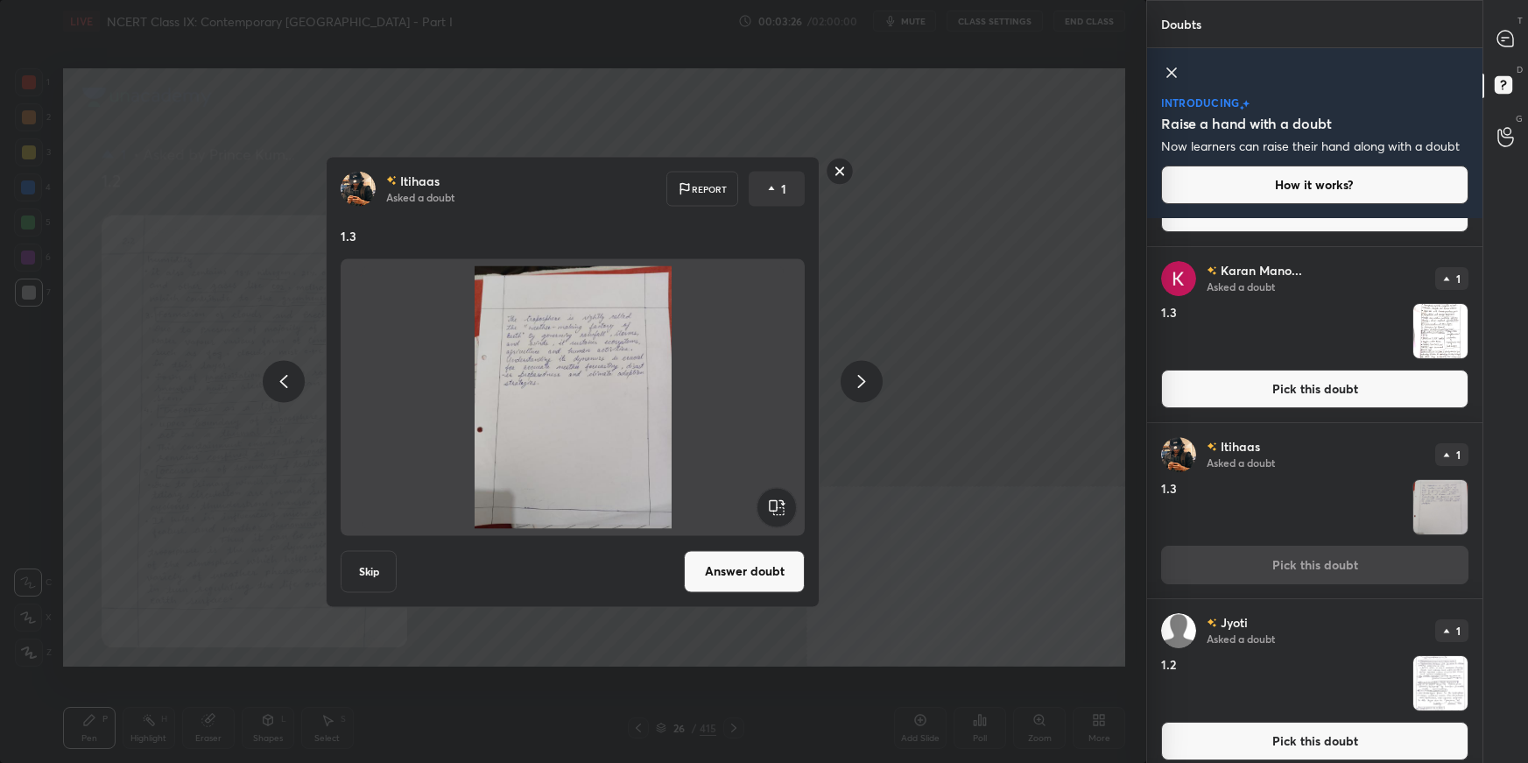
click at [743, 539] on button "Answer doubt" at bounding box center [744, 571] width 121 height 42
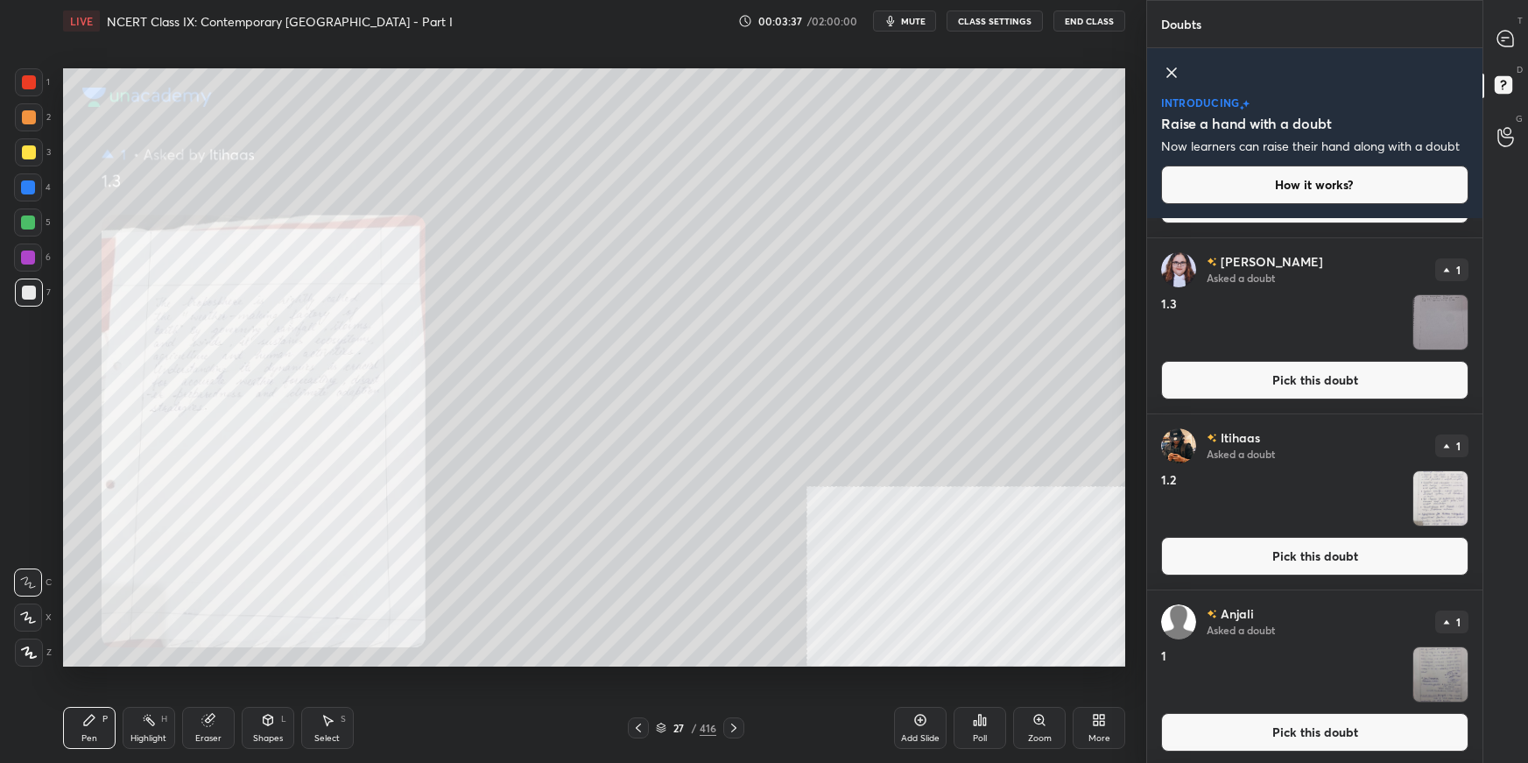
scroll to position [2222, 0]
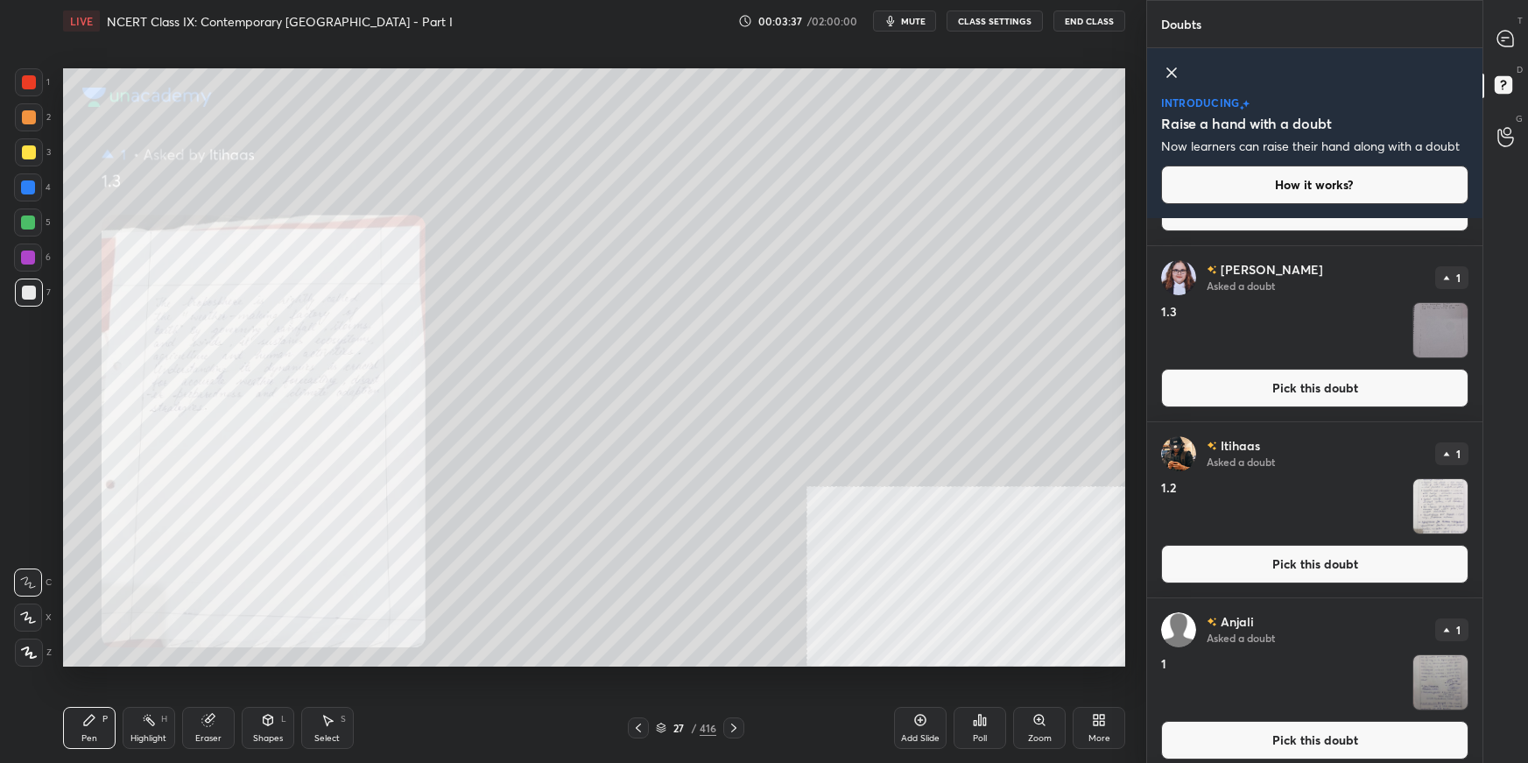
click at [1169, 539] on button "Pick this doubt" at bounding box center [1314, 564] width 307 height 39
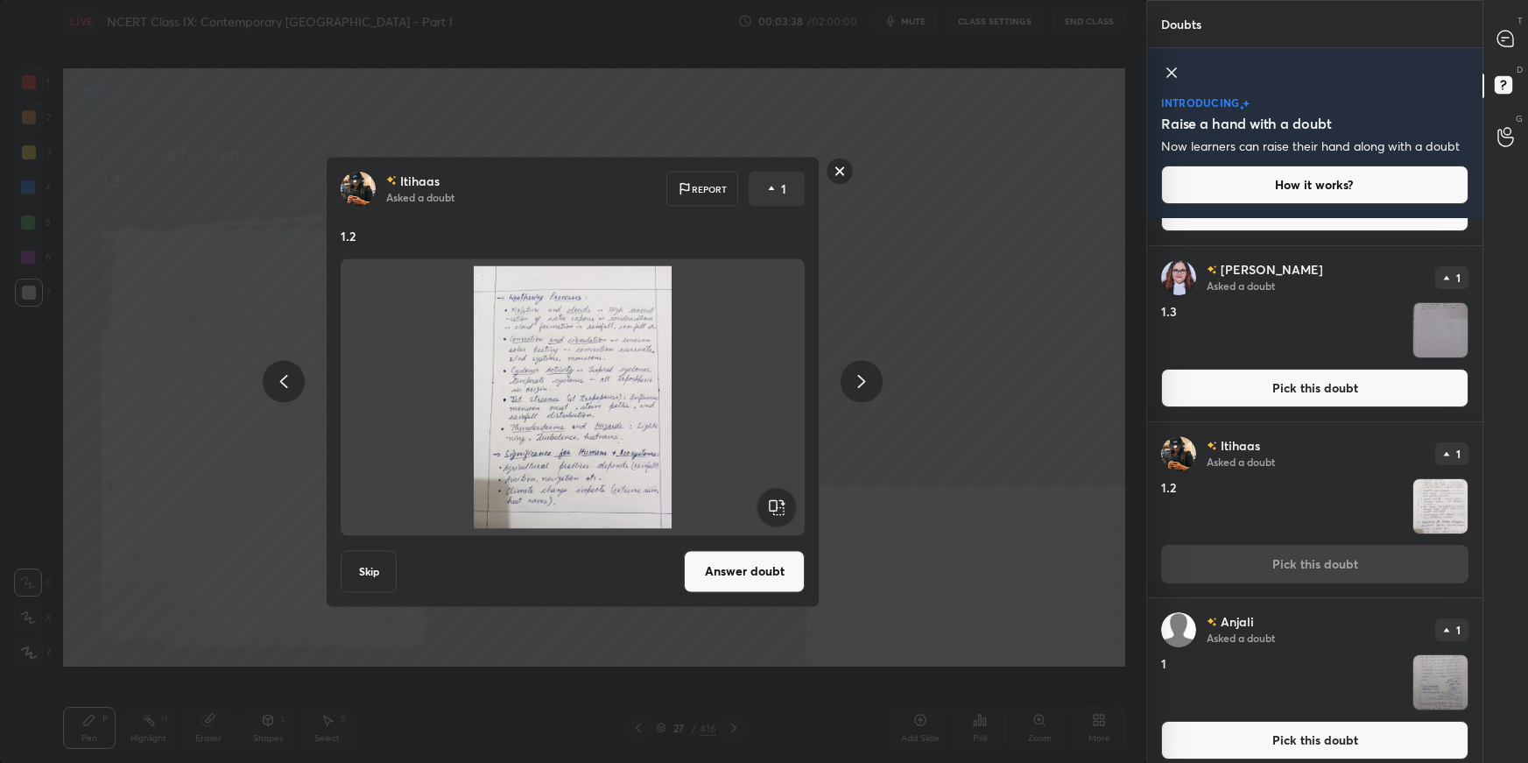
drag, startPoint x: 735, startPoint y: 575, endPoint x: 747, endPoint y: 581, distance: 13.7
click at [737, 539] on button "Answer doubt" at bounding box center [744, 571] width 121 height 42
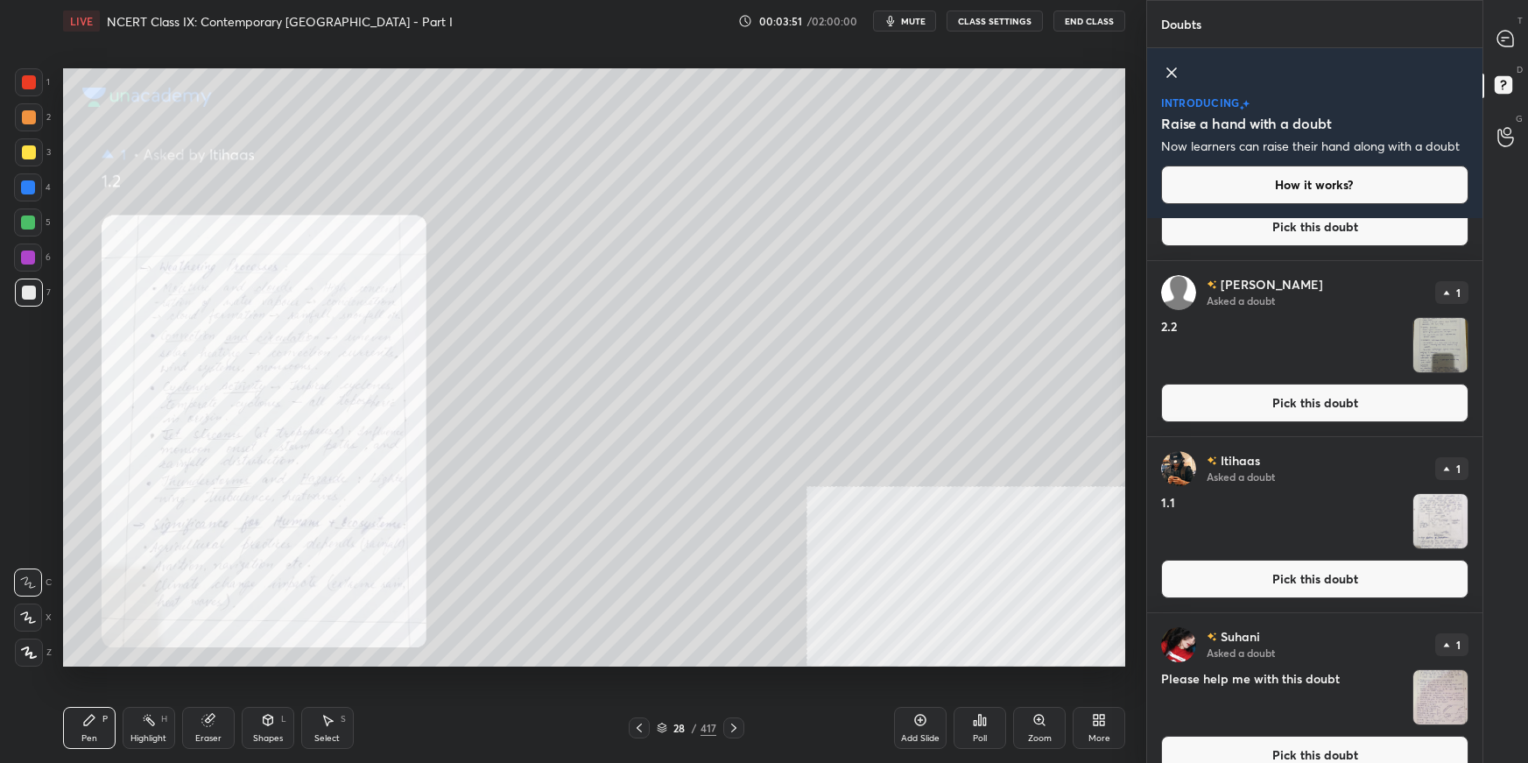
scroll to position [3375, 0]
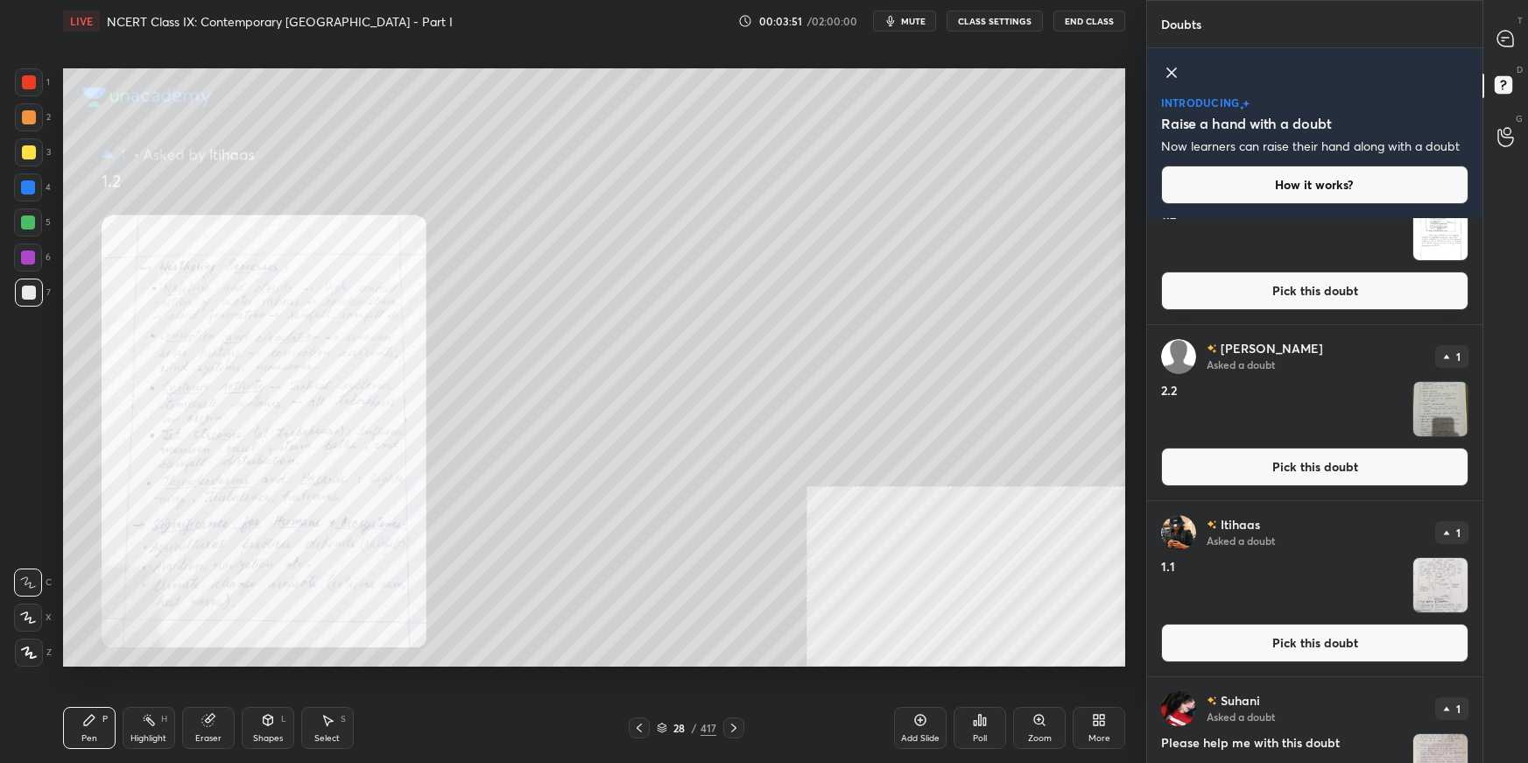
click at [1169, 539] on button "Pick this doubt" at bounding box center [1314, 643] width 307 height 39
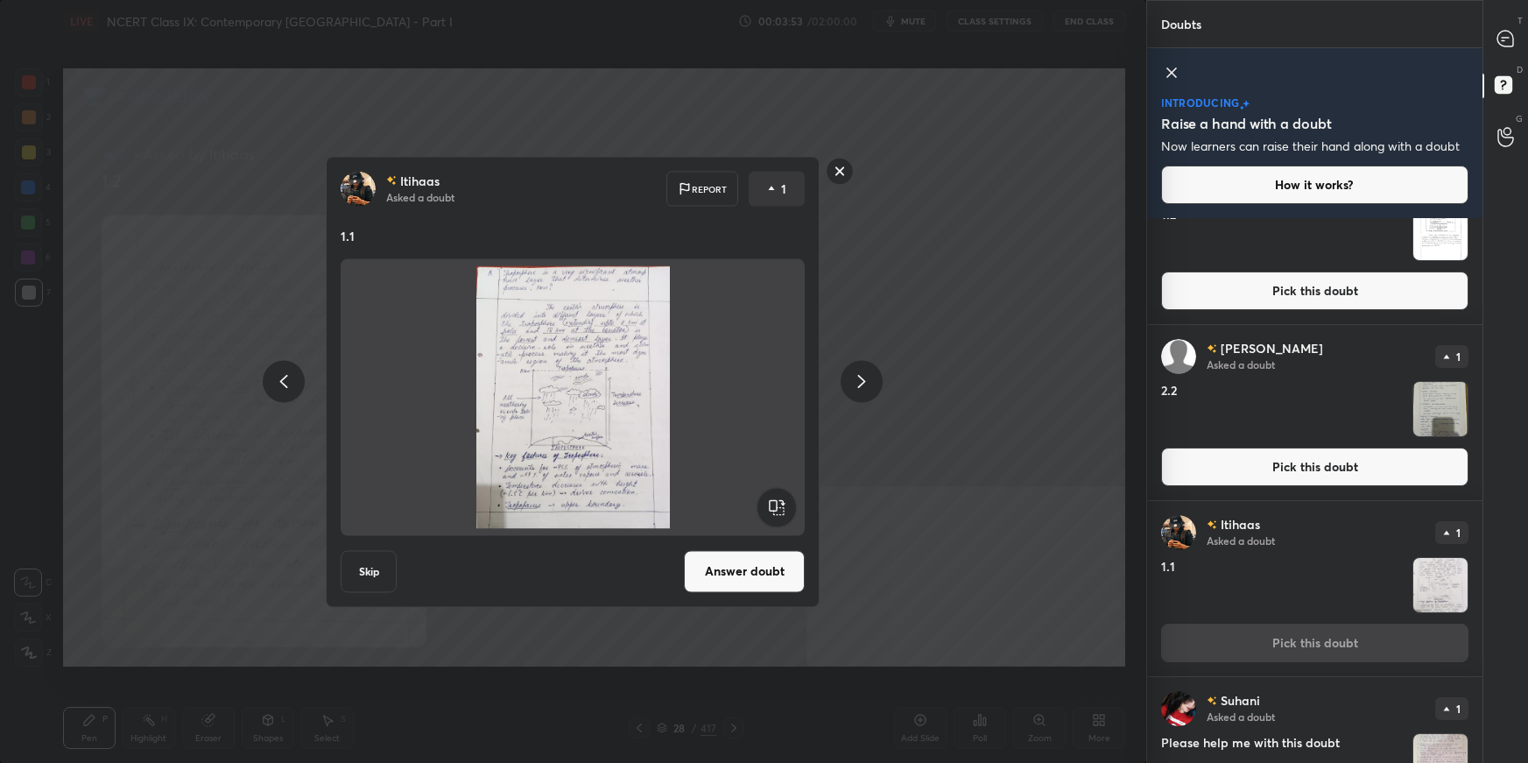
click at [751, 539] on button "Answer doubt" at bounding box center [744, 571] width 121 height 42
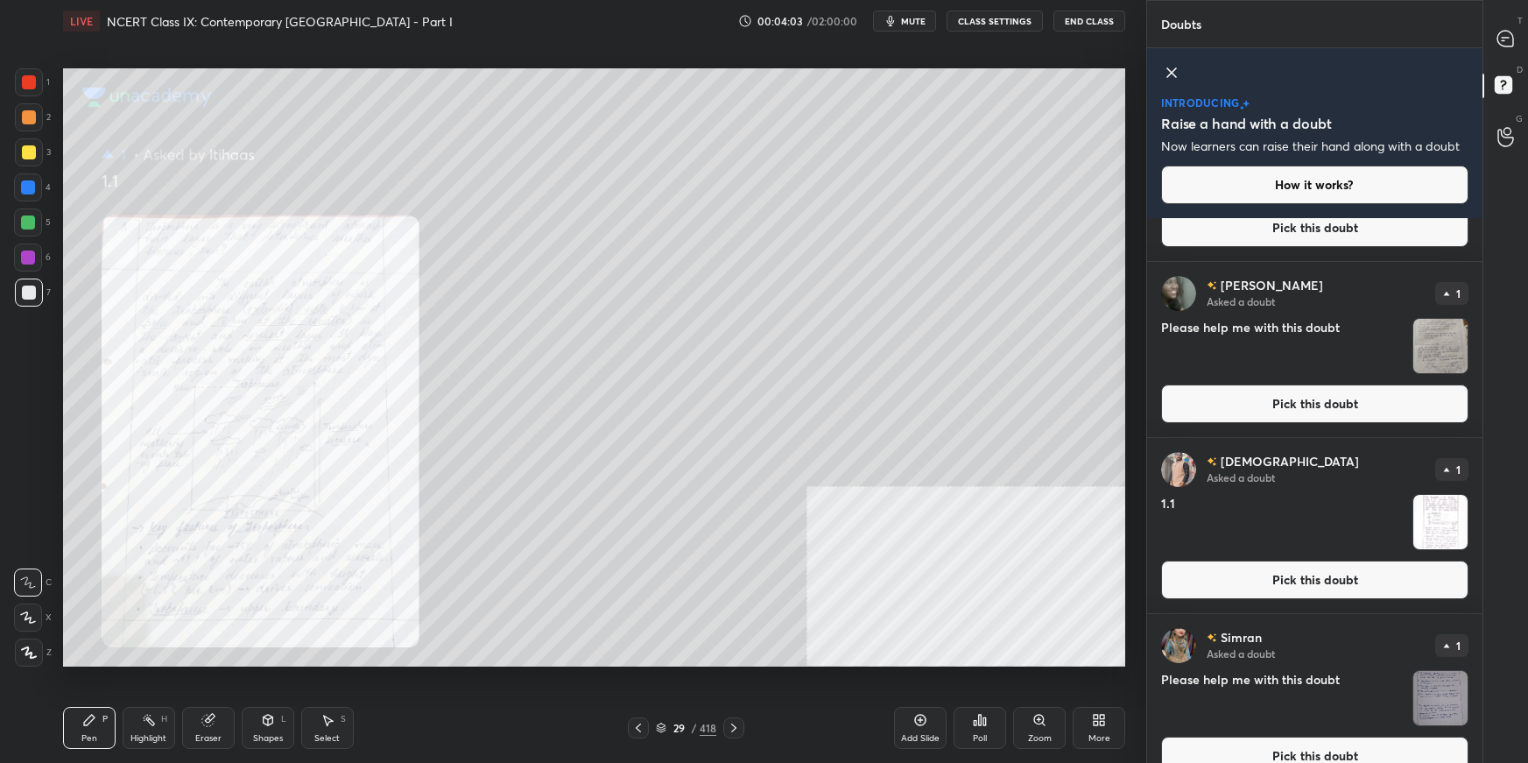
scroll to position [300, 0]
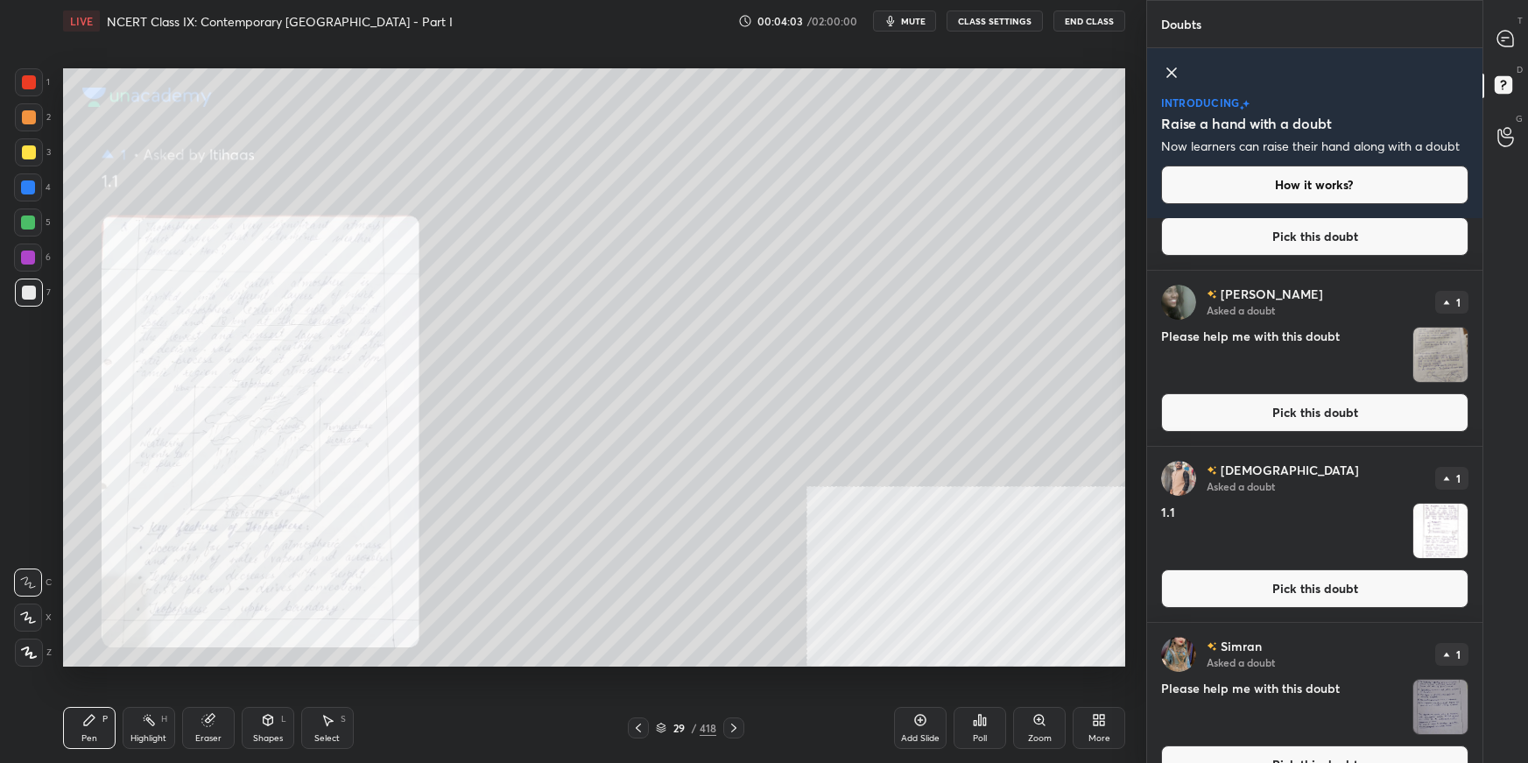
click at [1169, 412] on button "Pick this doubt" at bounding box center [1314, 412] width 307 height 39
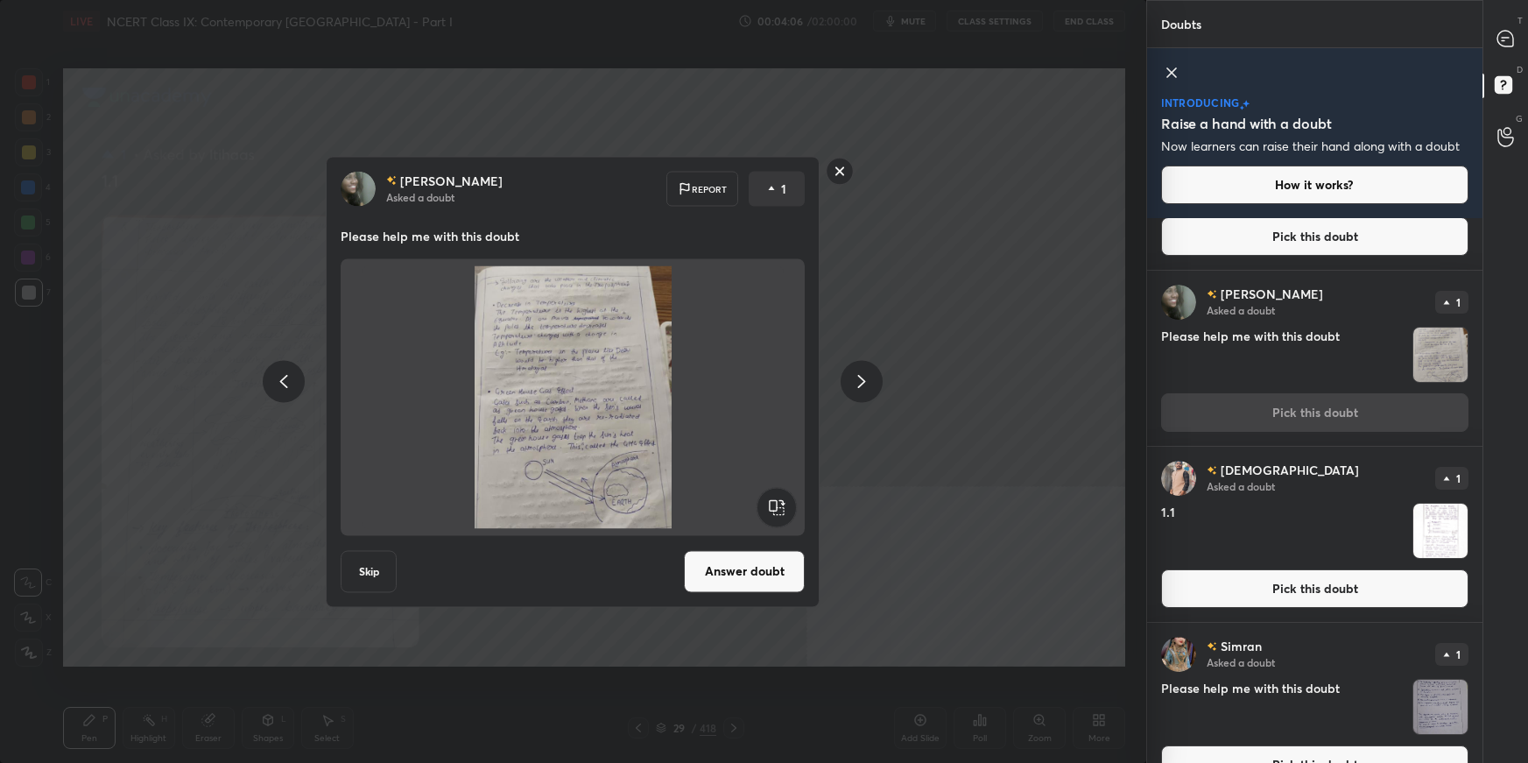
click at [761, 539] on div "[PERSON_NAME] Asked a doubt Report 1 Please help me with this doubt Skip Answer…" at bounding box center [573, 381] width 494 height 451
click at [772, 539] on button "Answer doubt" at bounding box center [744, 571] width 121 height 42
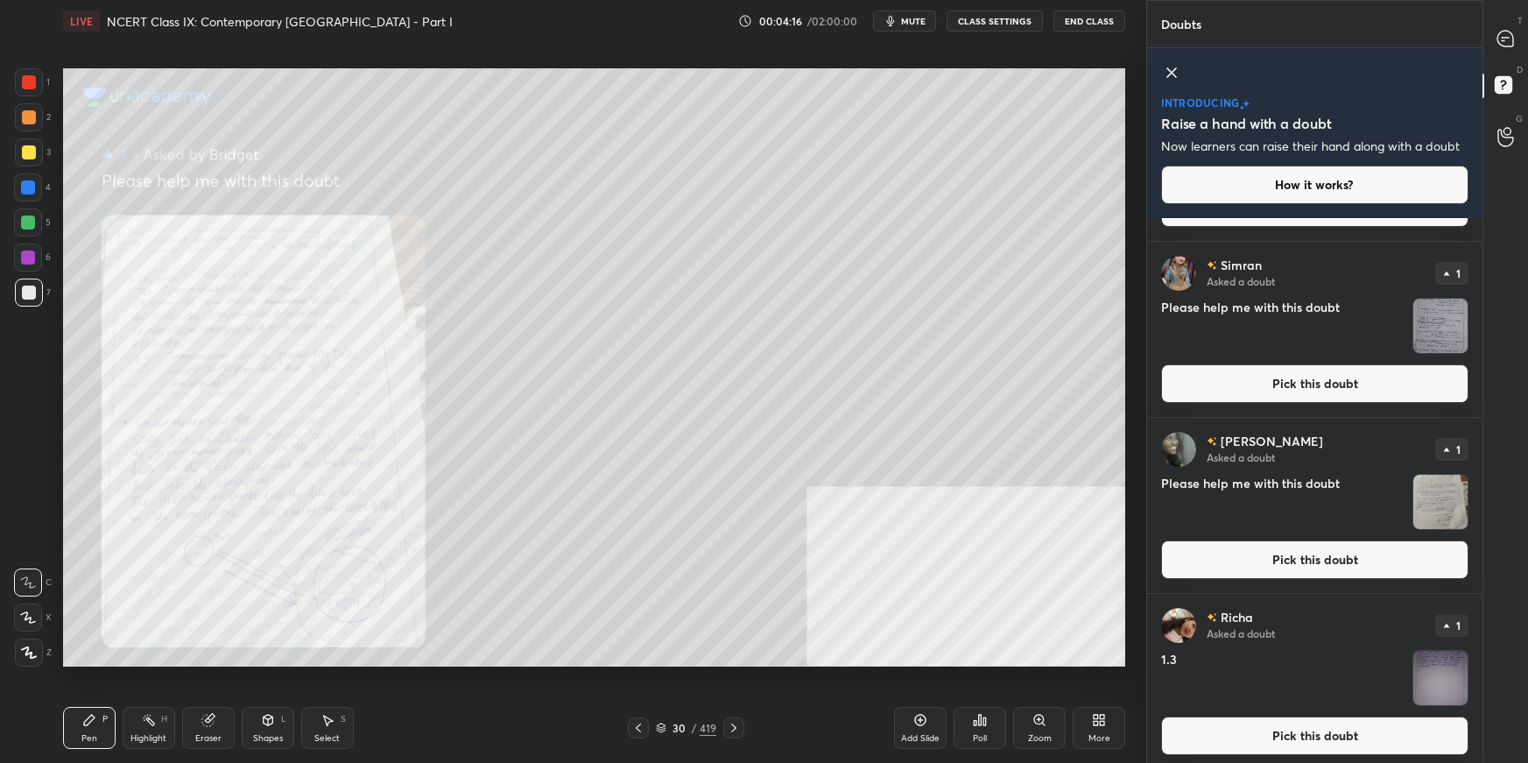
scroll to position [846, 0]
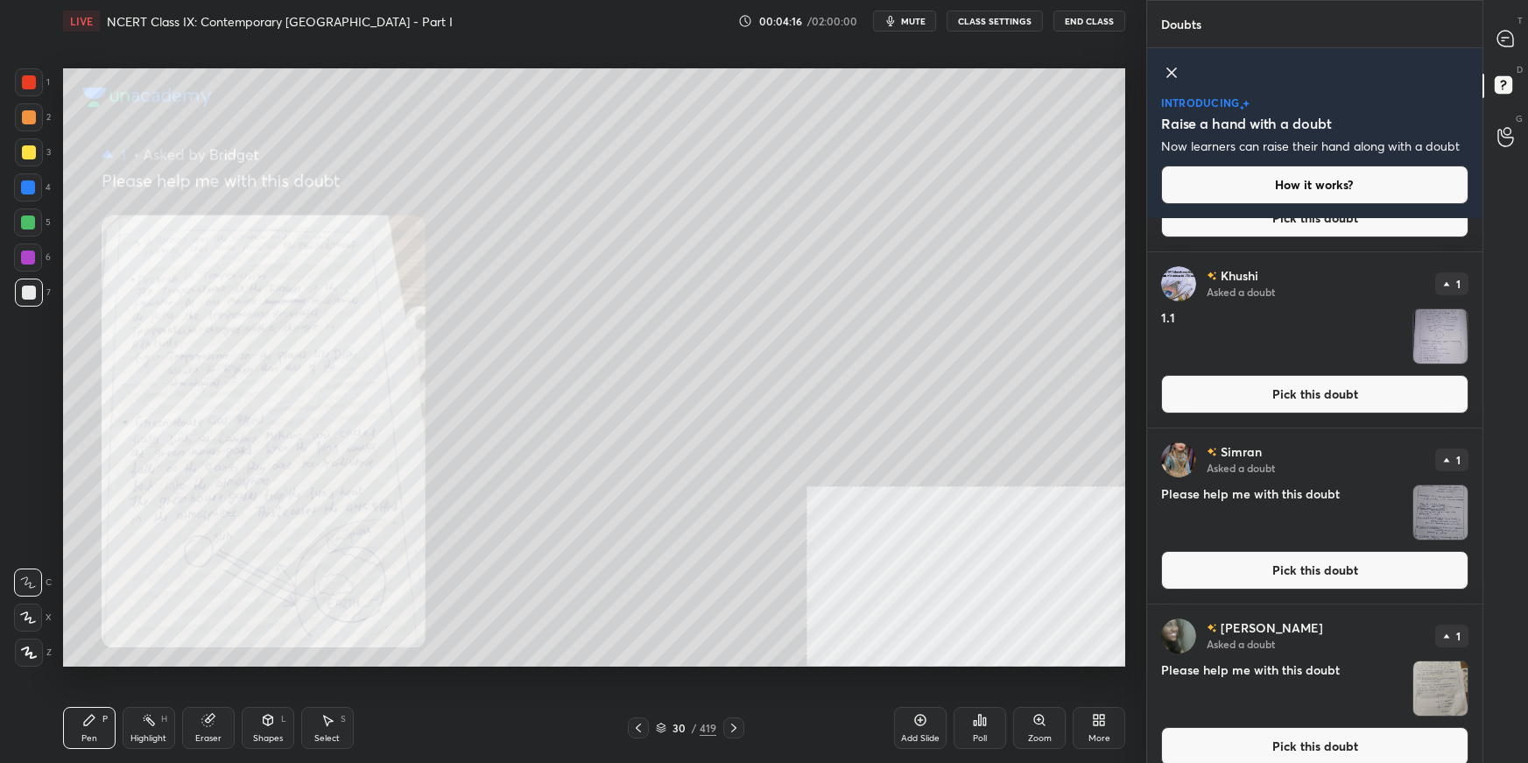
drag, startPoint x: 1384, startPoint y: 567, endPoint x: 1374, endPoint y: 568, distance: 9.8
click at [1169, 539] on button "Pick this doubt" at bounding box center [1314, 570] width 307 height 39
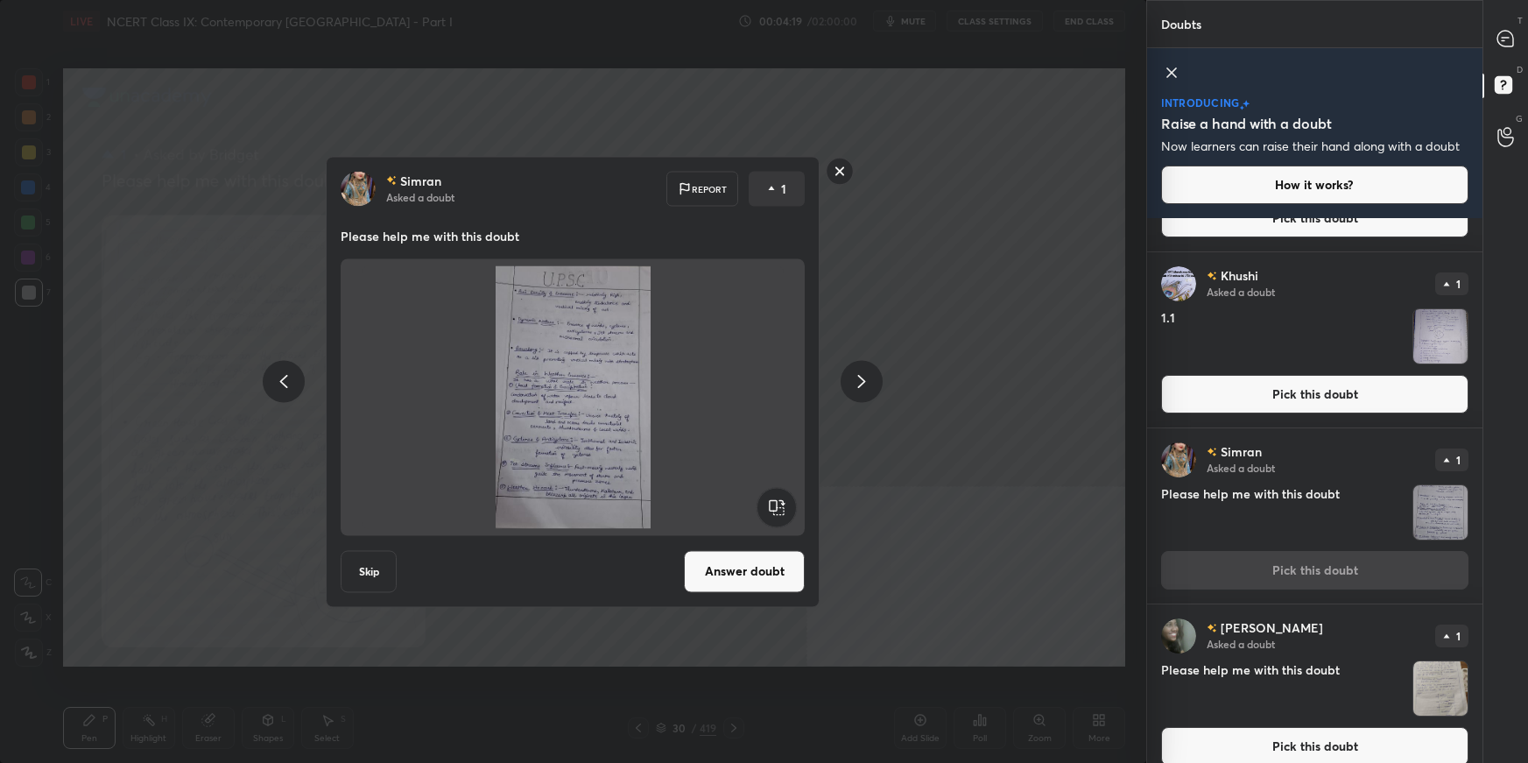
drag, startPoint x: 834, startPoint y: 170, endPoint x: 884, endPoint y: 218, distance: 69.4
click at [835, 174] on rect at bounding box center [840, 171] width 27 height 27
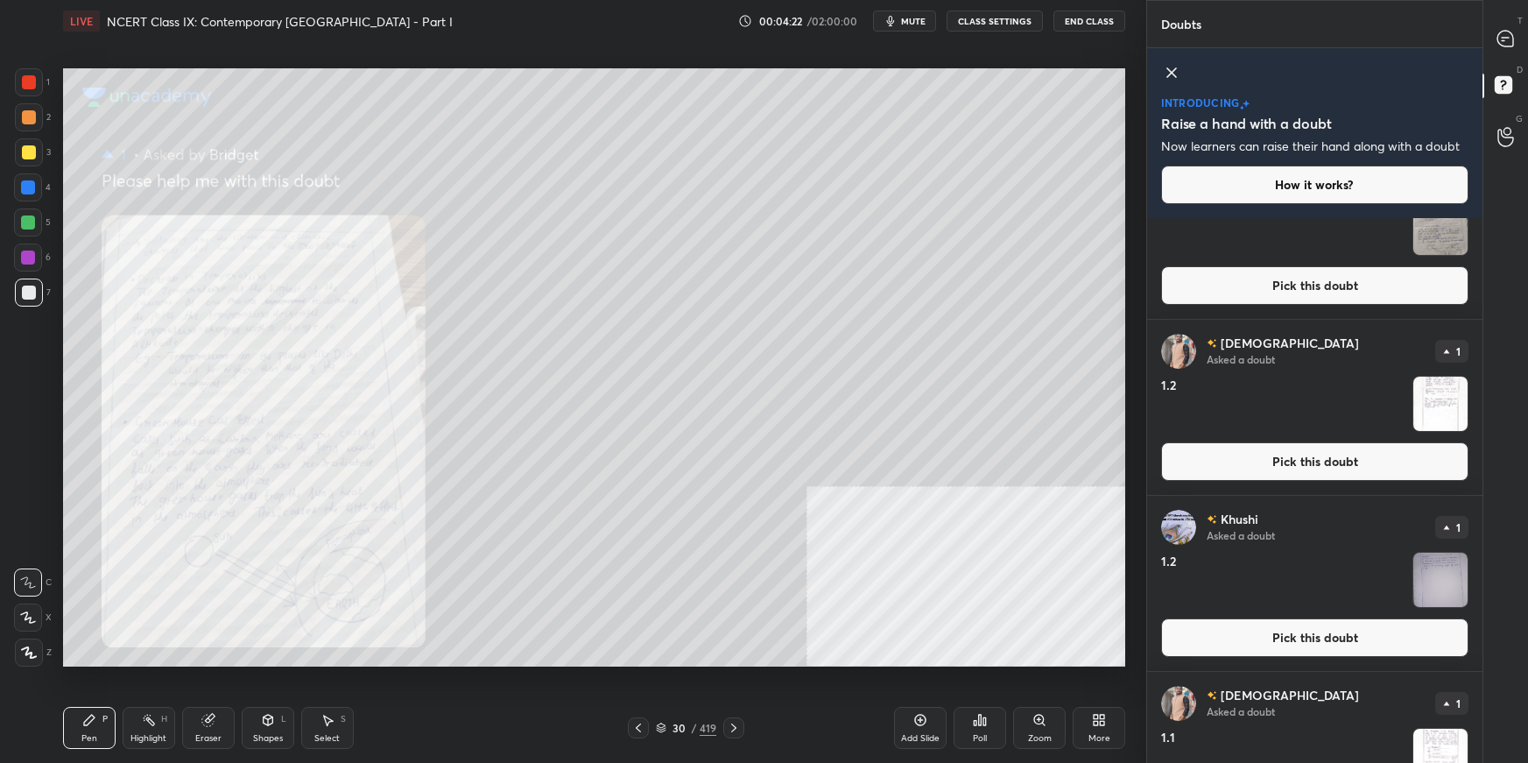
scroll to position [0, 0]
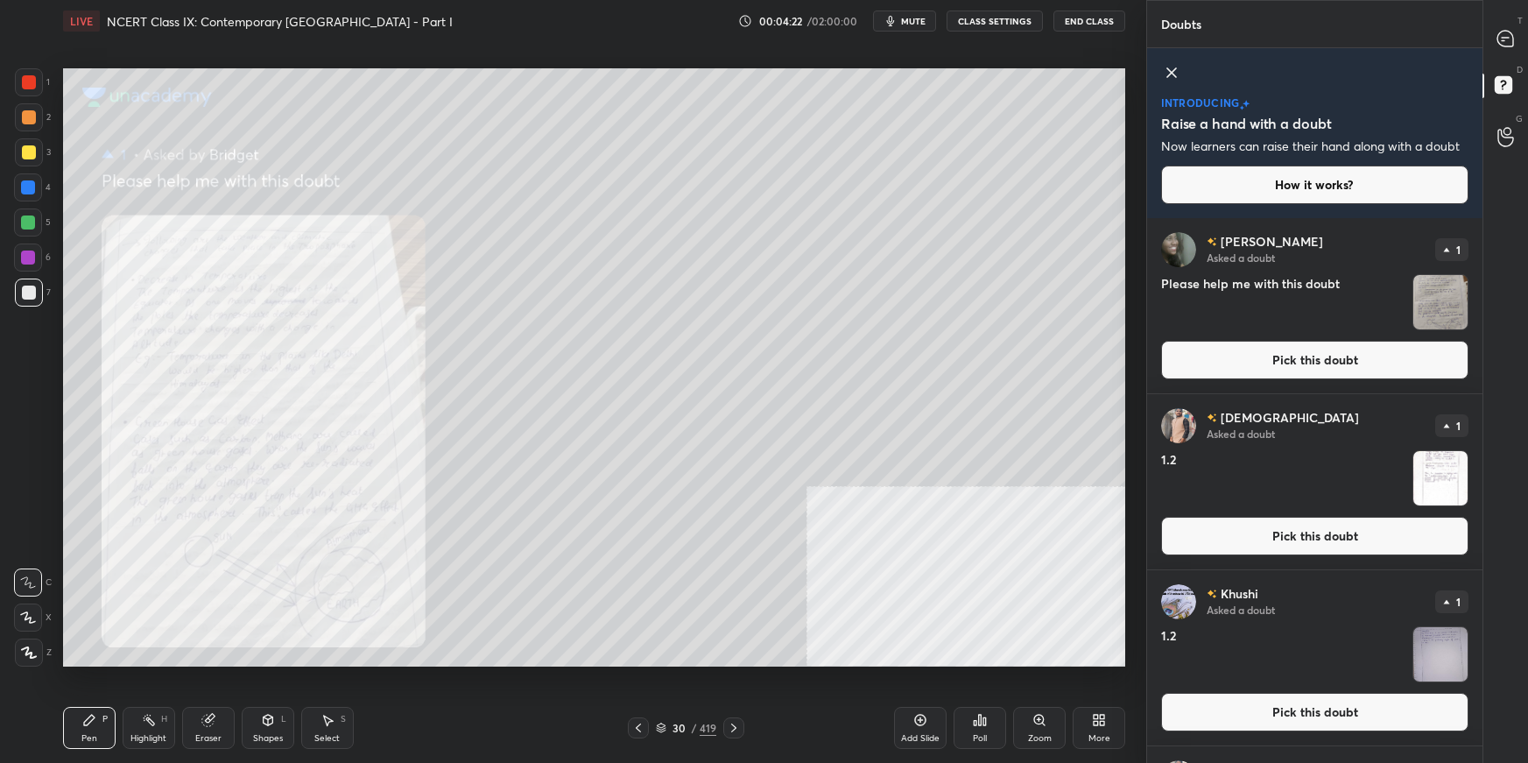
click at [1169, 342] on button "Pick this doubt" at bounding box center [1314, 360] width 307 height 39
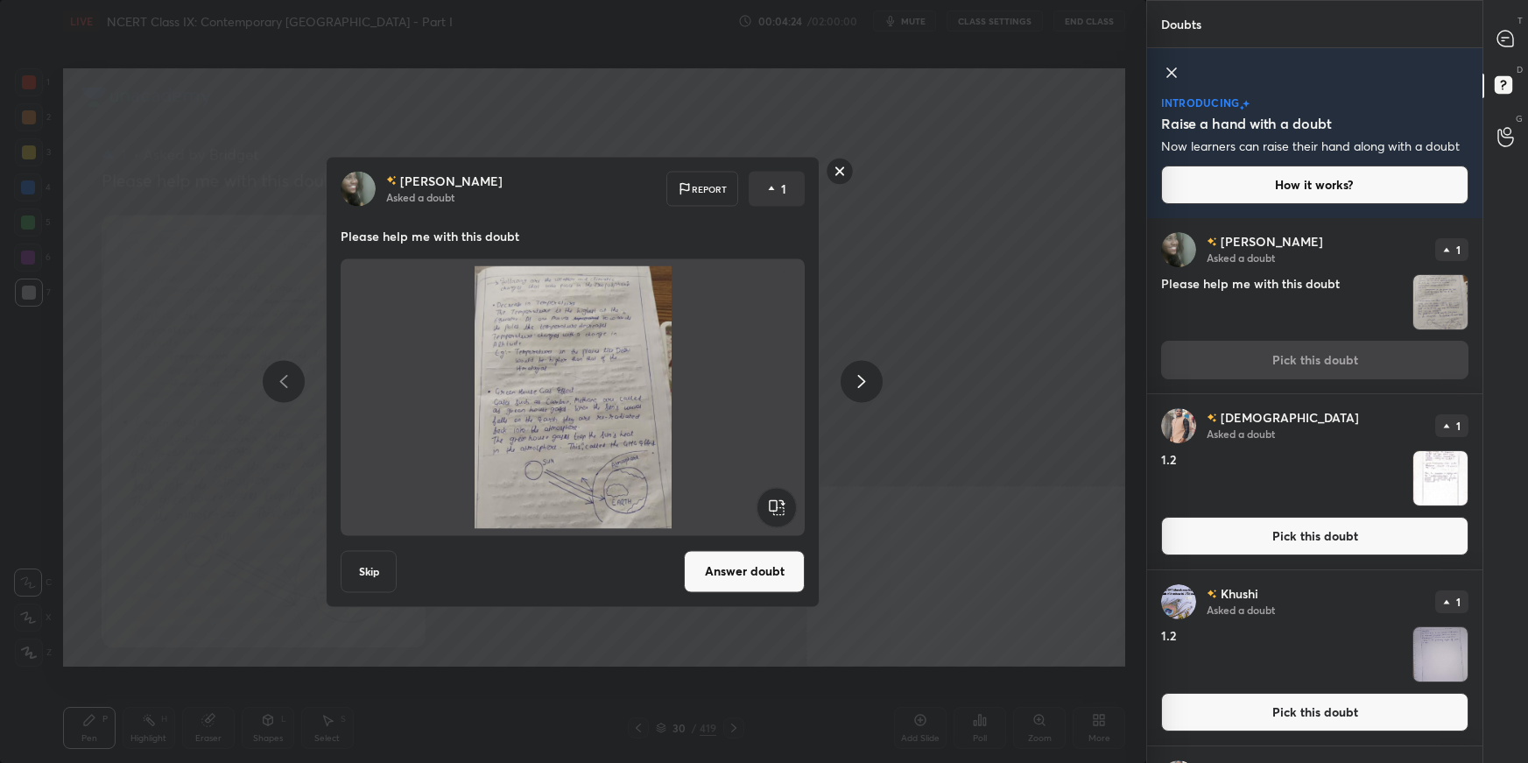
drag, startPoint x: 745, startPoint y: 575, endPoint x: 764, endPoint y: 567, distance: 20.0
click at [748, 539] on button "Answer doubt" at bounding box center [744, 571] width 121 height 42
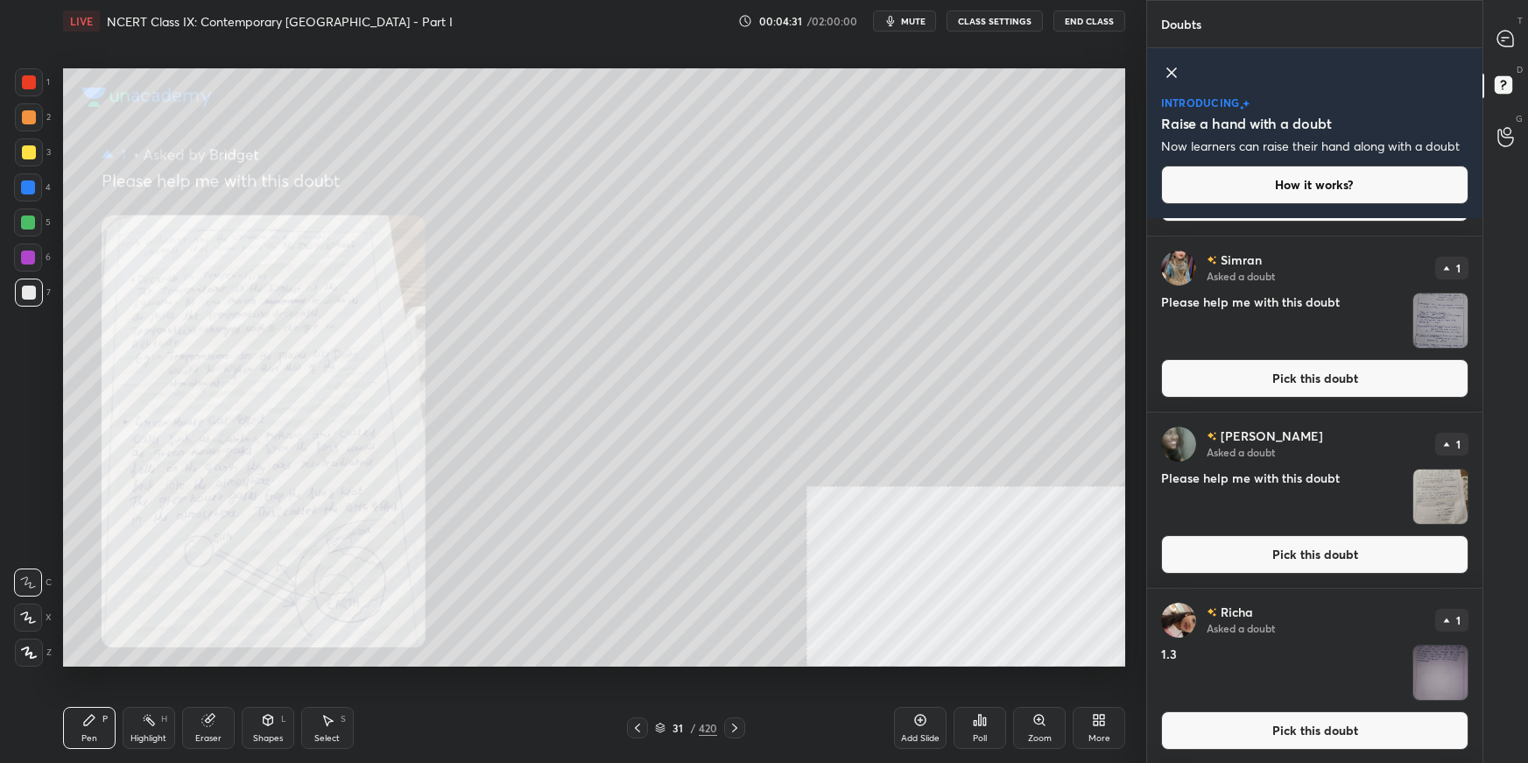
scroll to position [873, 0]
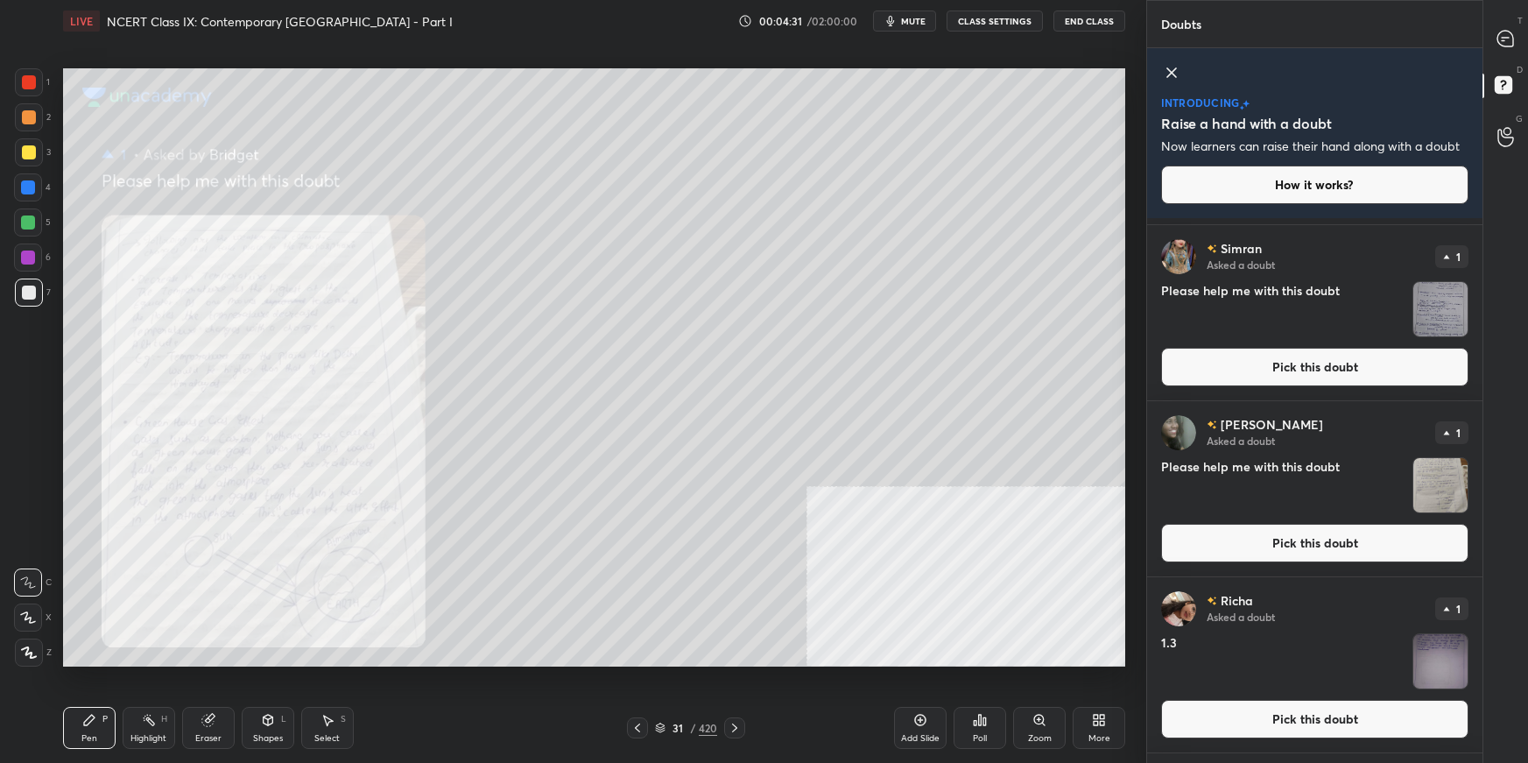
click at [1169, 538] on button "Pick this doubt" at bounding box center [1314, 543] width 307 height 39
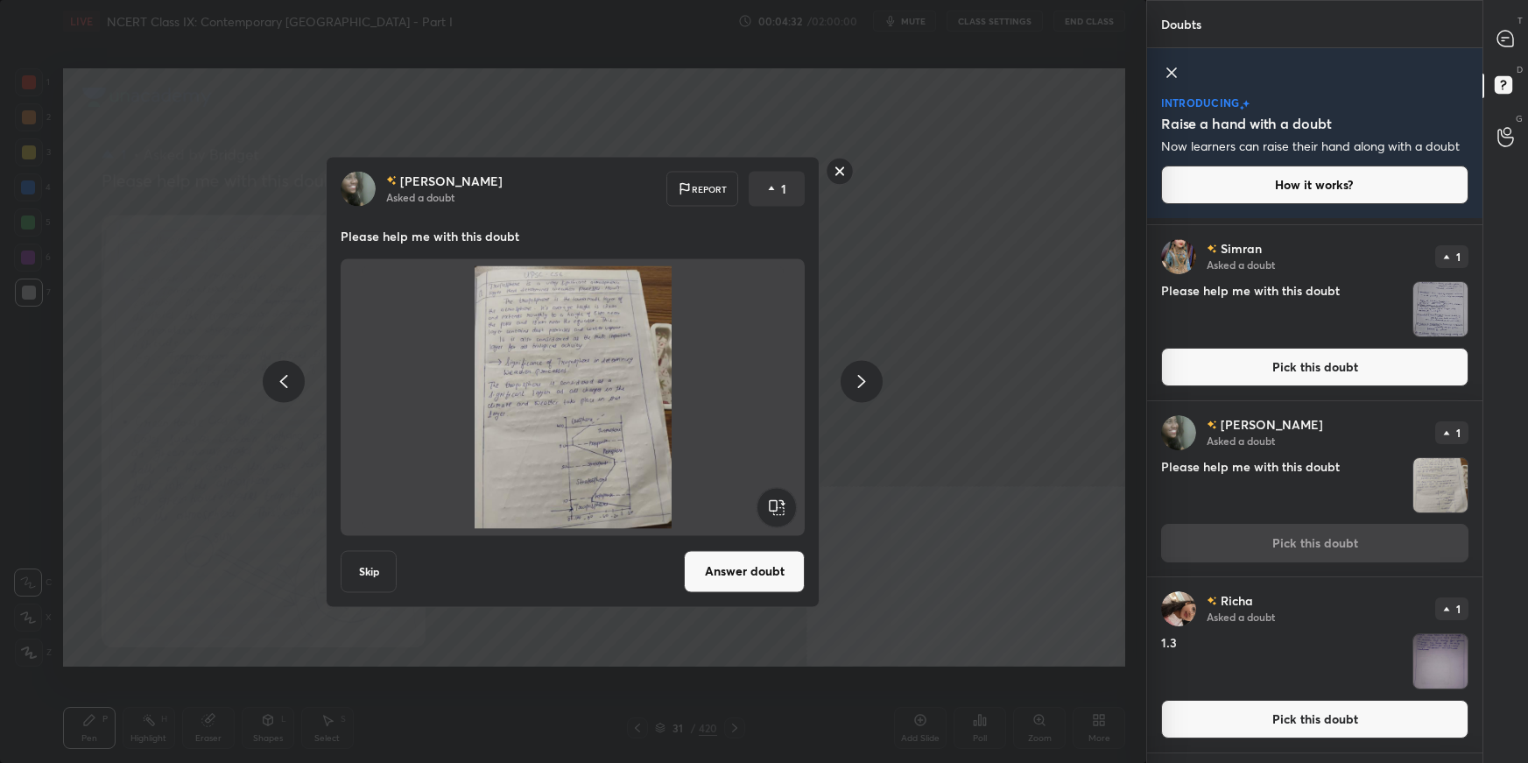
click at [763, 539] on button "Answer doubt" at bounding box center [744, 571] width 121 height 42
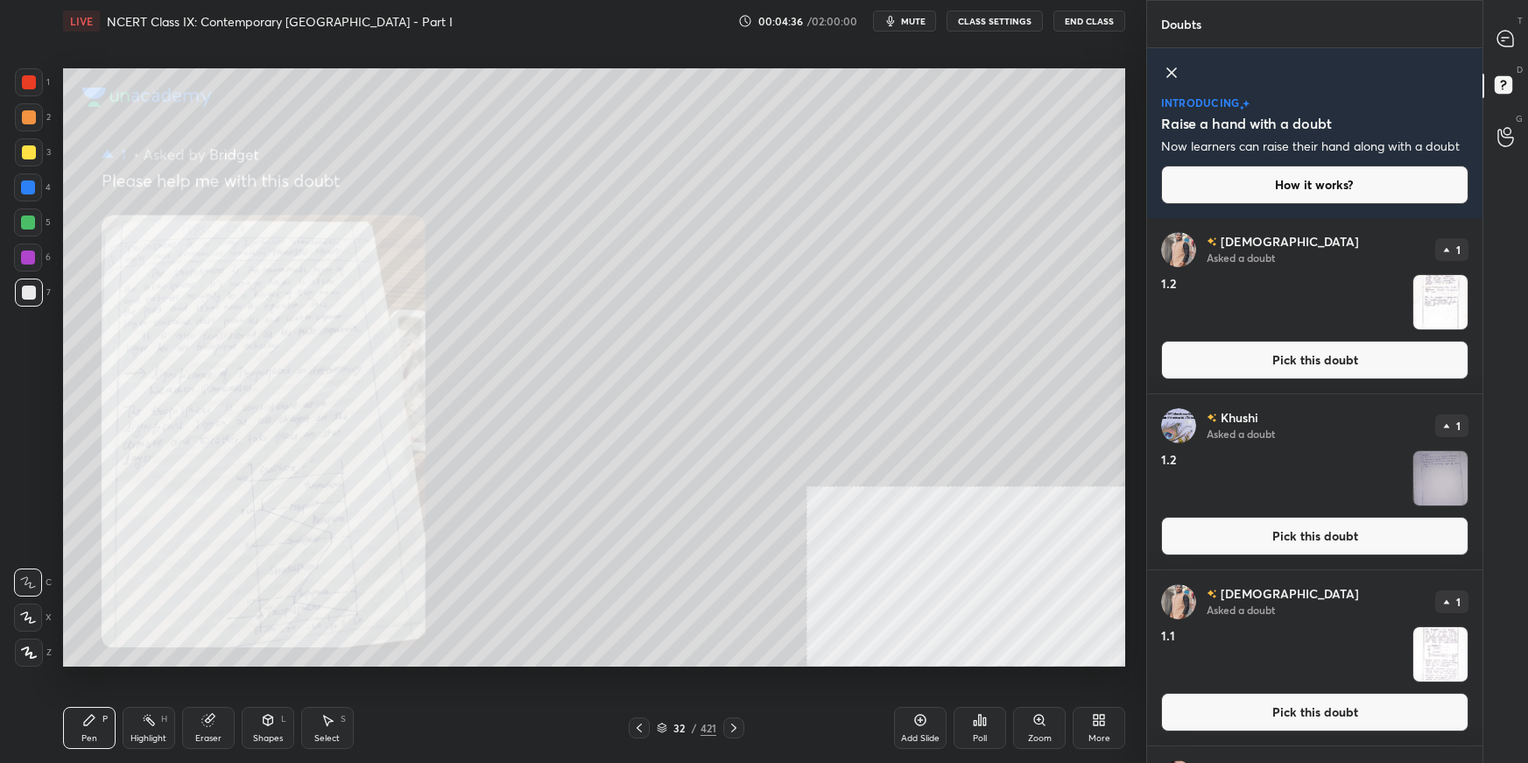
click at [1169, 350] on button "Pick this doubt" at bounding box center [1314, 360] width 307 height 39
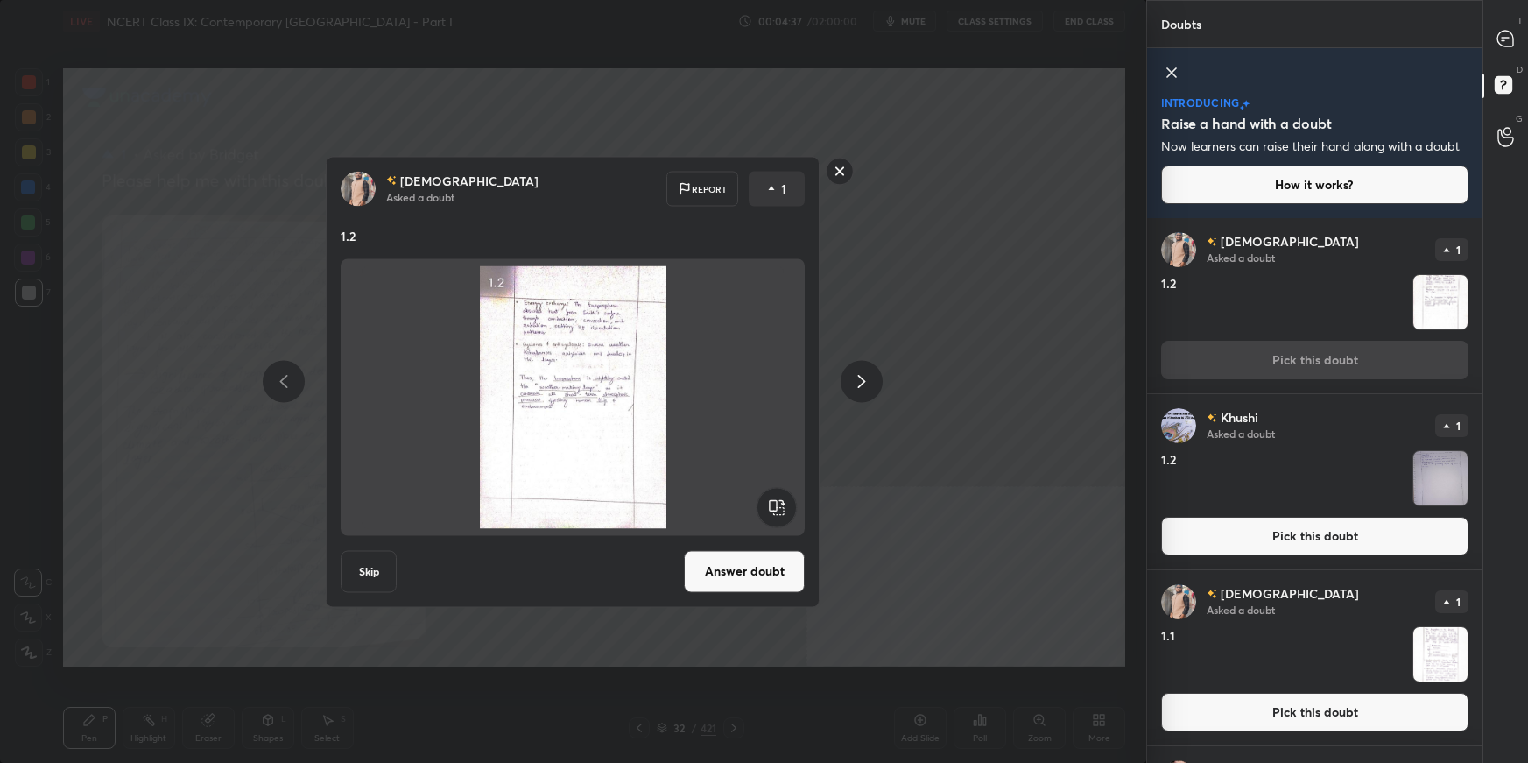
click at [770, 539] on button "Answer doubt" at bounding box center [744, 571] width 121 height 42
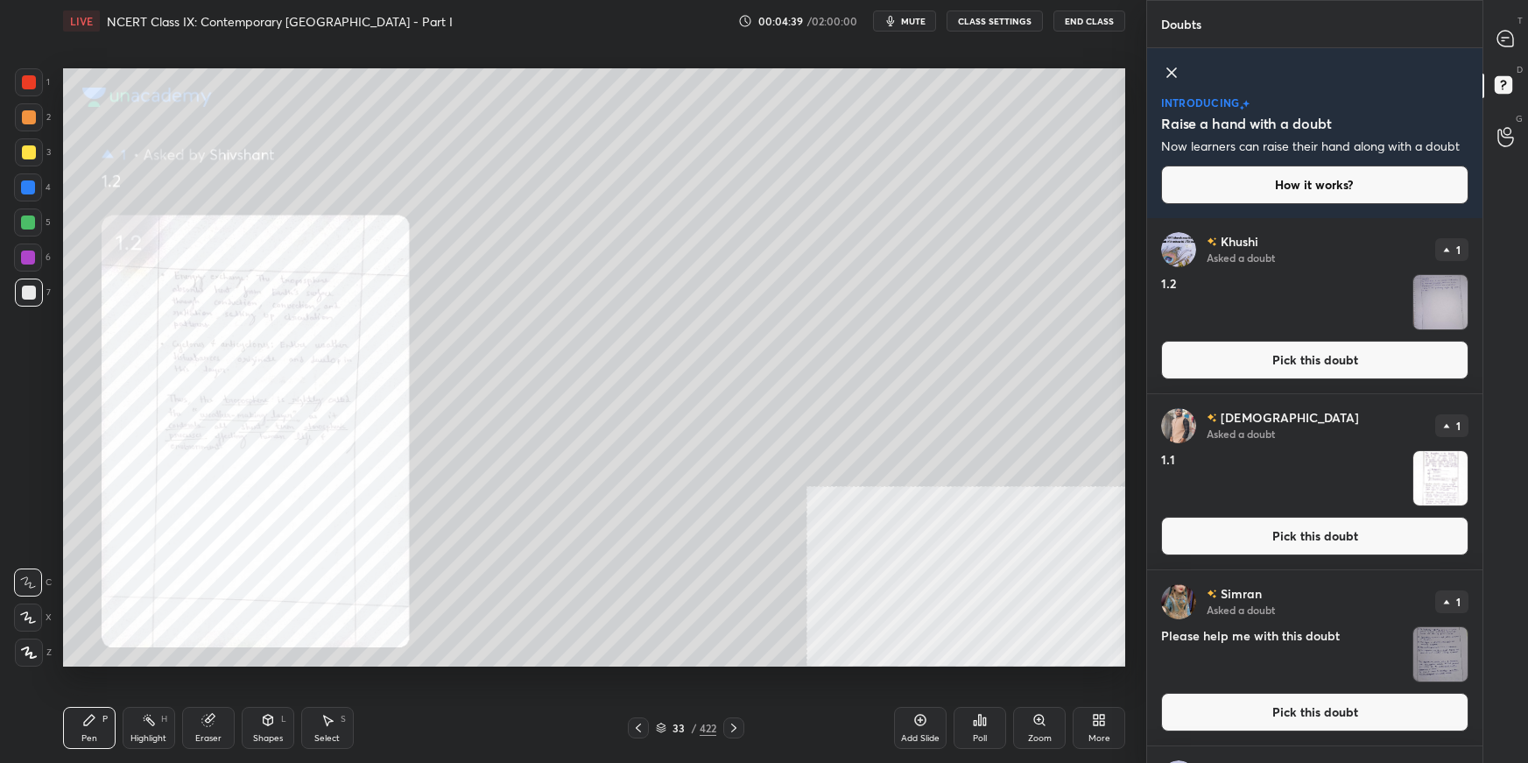
drag, startPoint x: 1240, startPoint y: 707, endPoint x: 1251, endPoint y: 706, distance: 10.5
click at [1169, 539] on button "Pick this doubt" at bounding box center [1314, 712] width 307 height 39
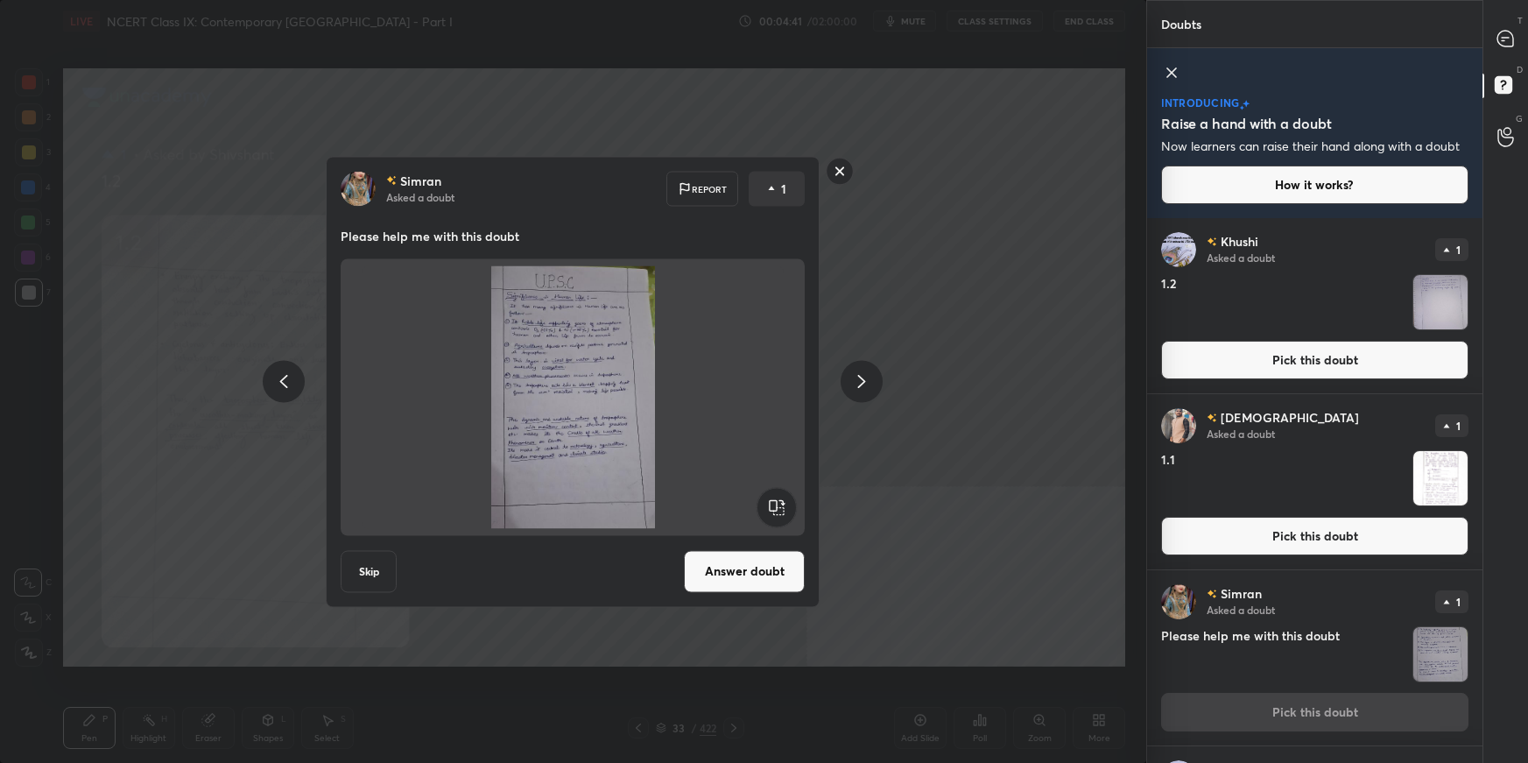
click at [841, 174] on rect at bounding box center [840, 171] width 27 height 27
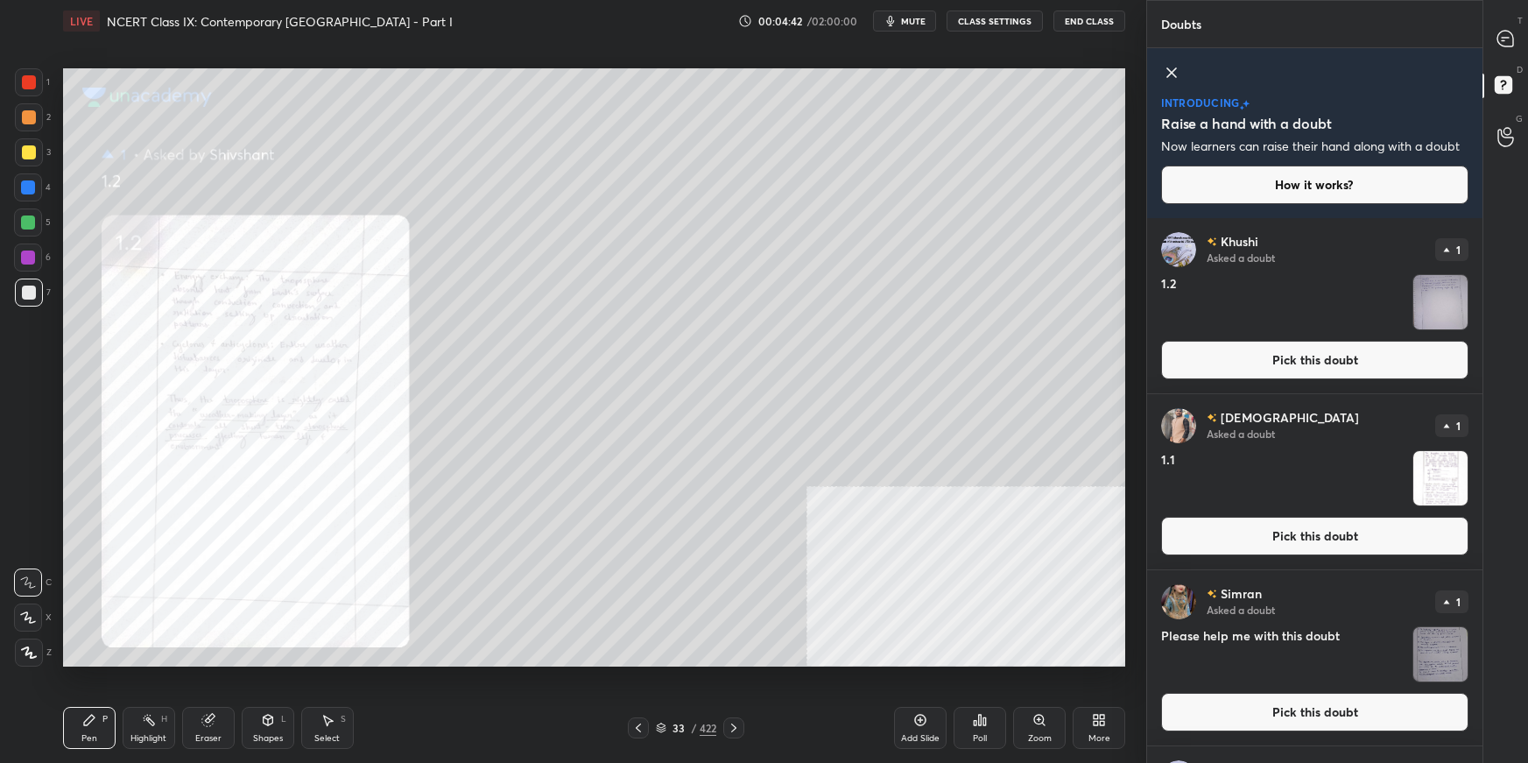
click at [1169, 536] on button "Pick this doubt" at bounding box center [1314, 536] width 307 height 39
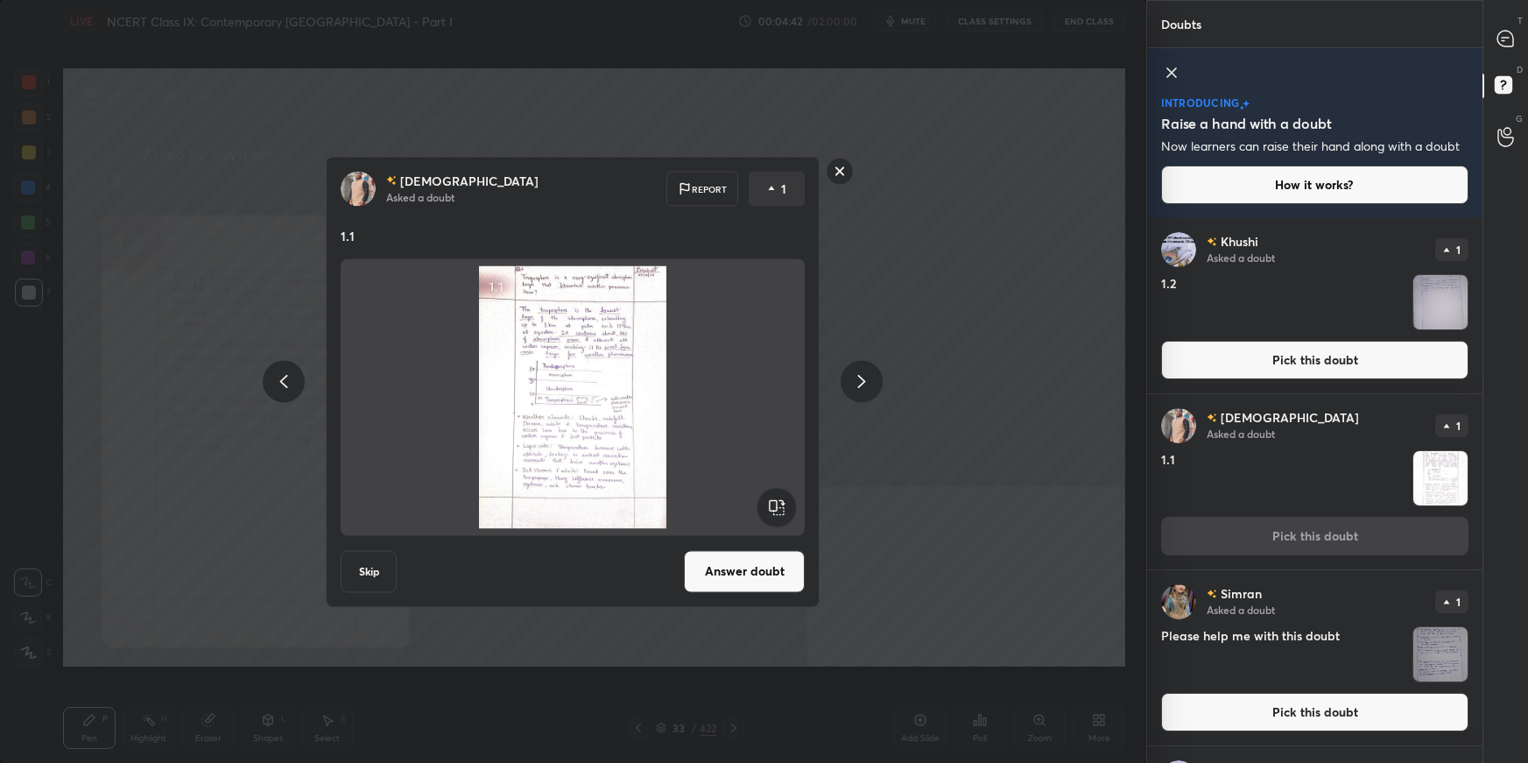
click at [713, 539] on button "Answer doubt" at bounding box center [744, 571] width 121 height 42
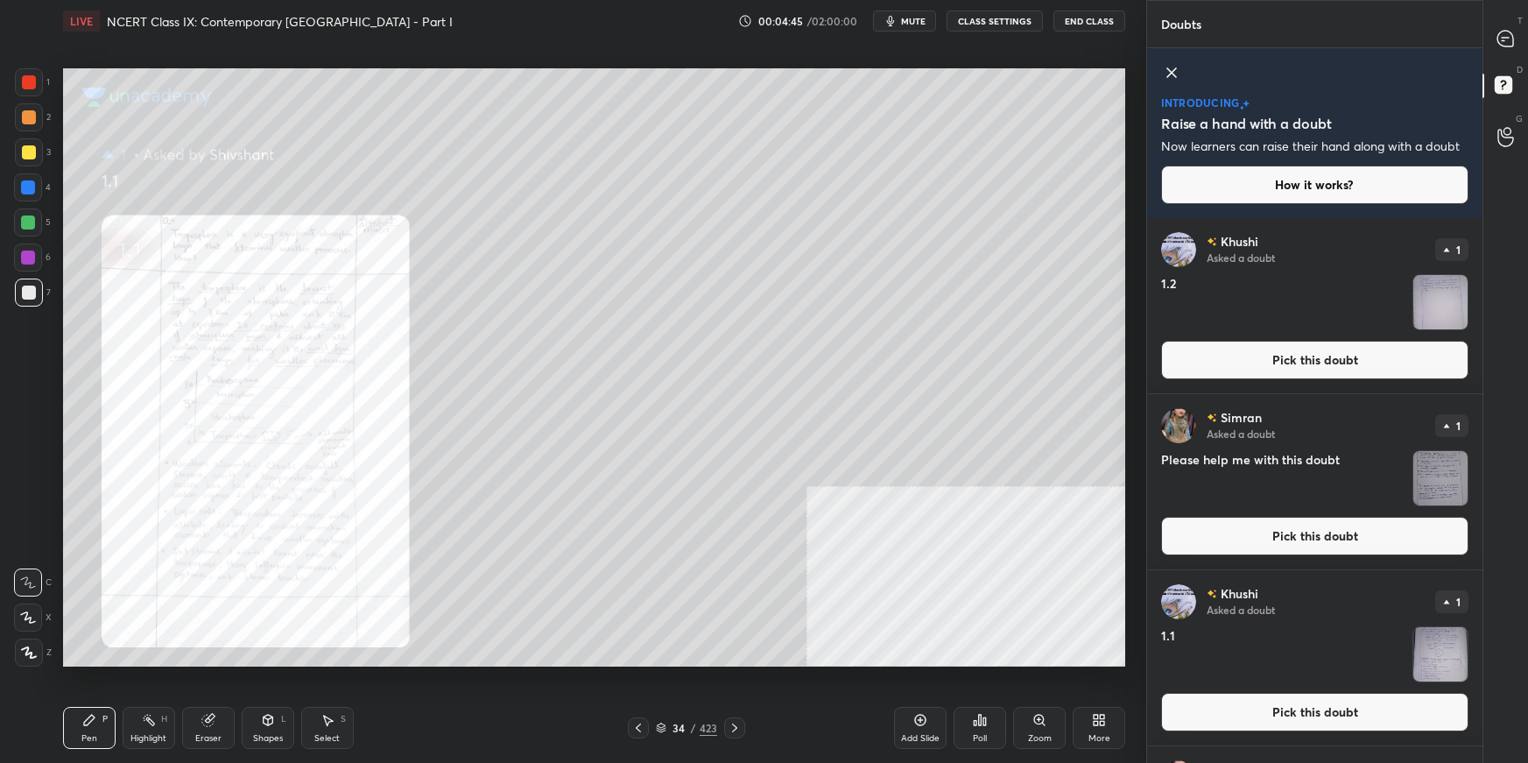
click at [1169, 363] on button "Pick this doubt" at bounding box center [1314, 360] width 307 height 39
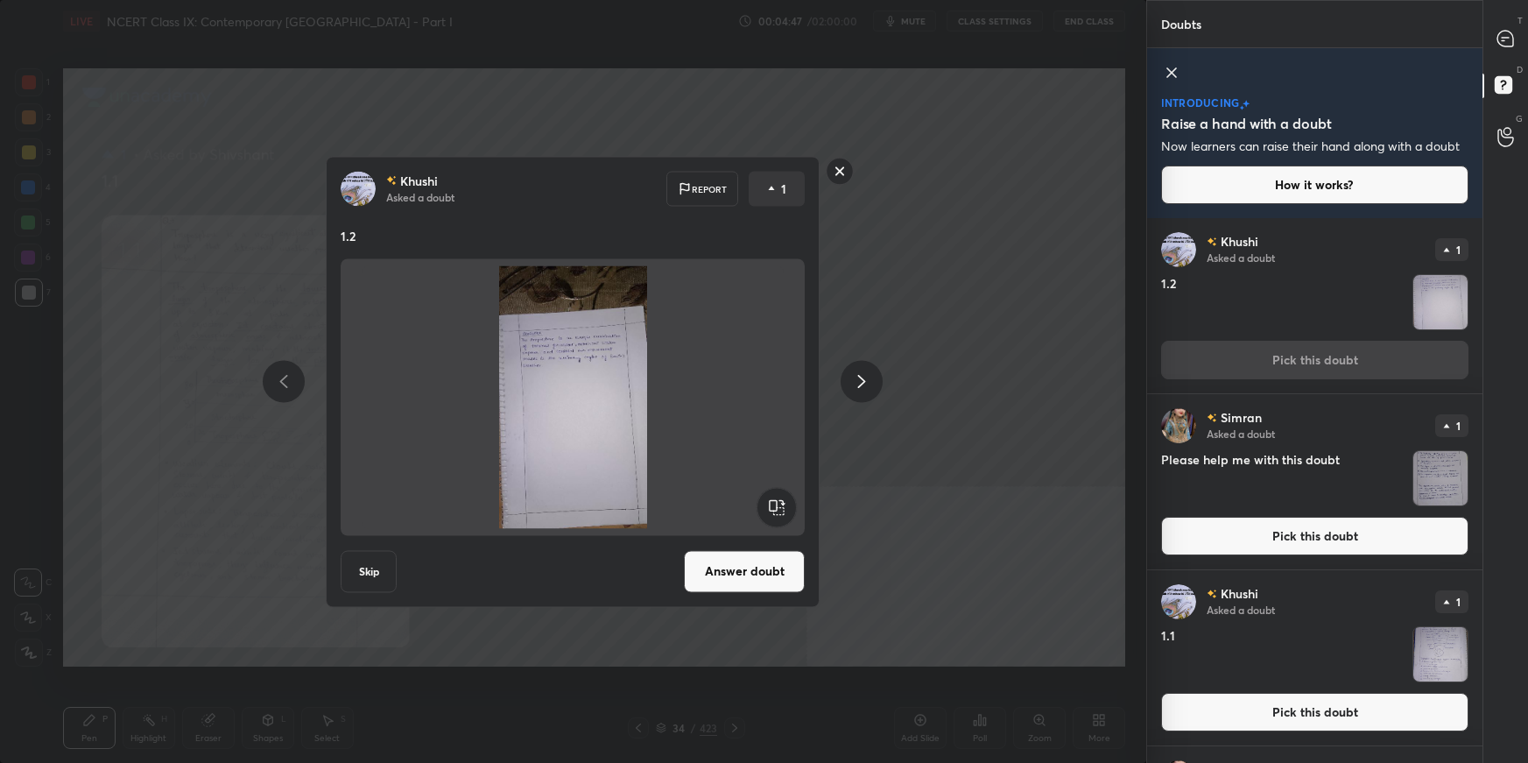
drag, startPoint x: 757, startPoint y: 569, endPoint x: 829, endPoint y: 561, distance: 72.3
click at [759, 539] on button "Answer doubt" at bounding box center [744, 571] width 121 height 42
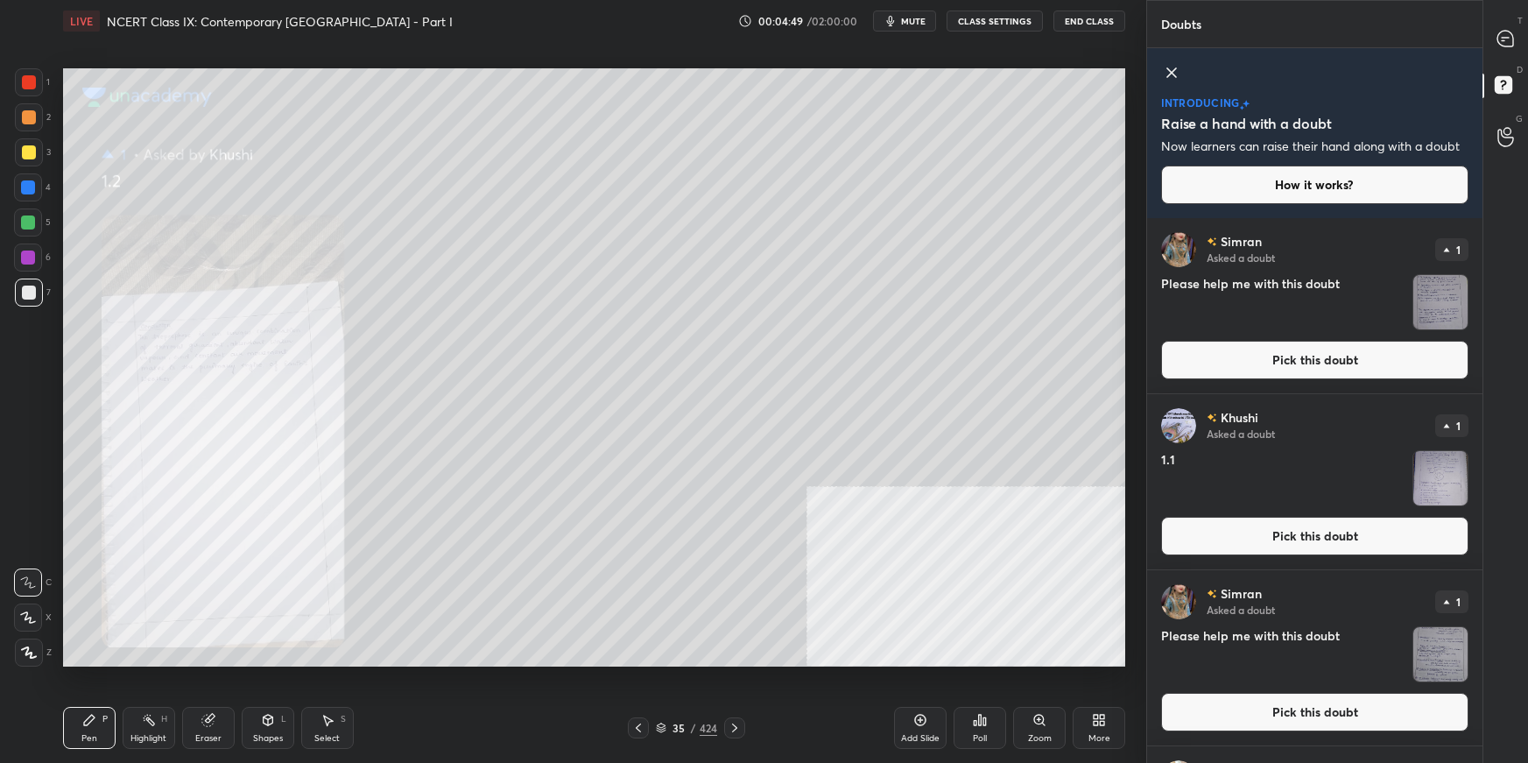
click at [1169, 539] on button "Pick this doubt" at bounding box center [1314, 536] width 307 height 39
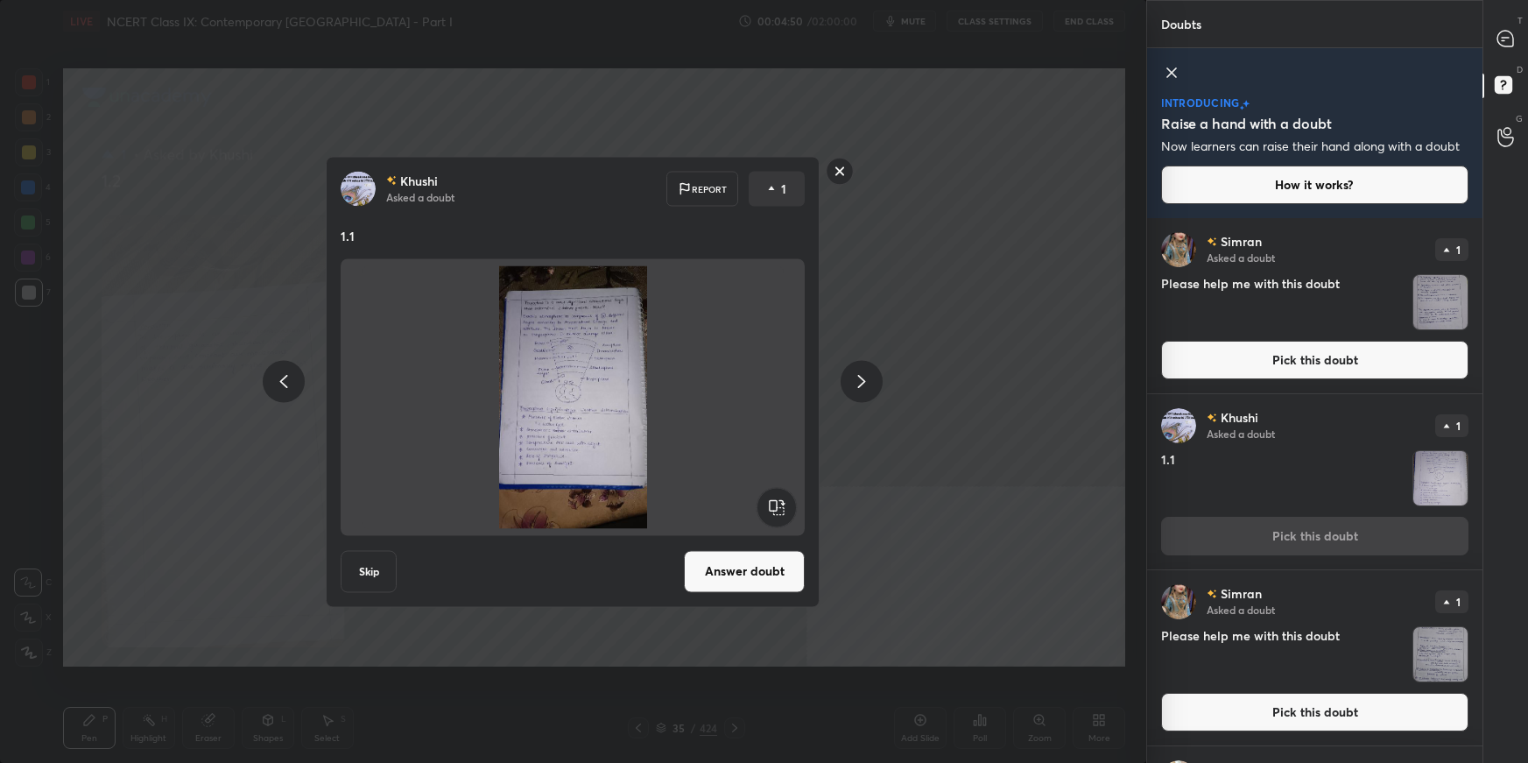
click at [765, 539] on button "Answer doubt" at bounding box center [744, 571] width 121 height 42
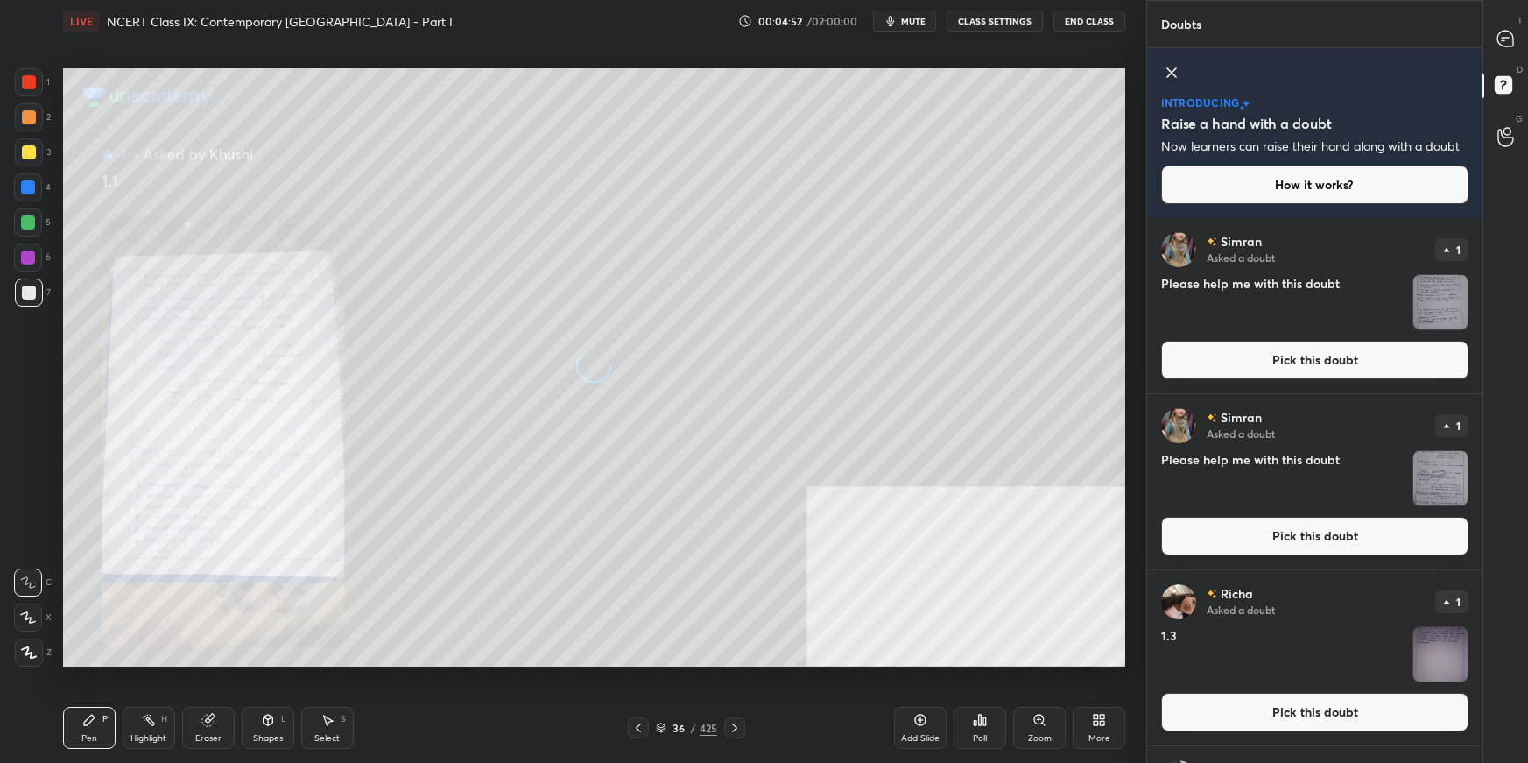
click at [1169, 362] on button "Pick this doubt" at bounding box center [1314, 360] width 307 height 39
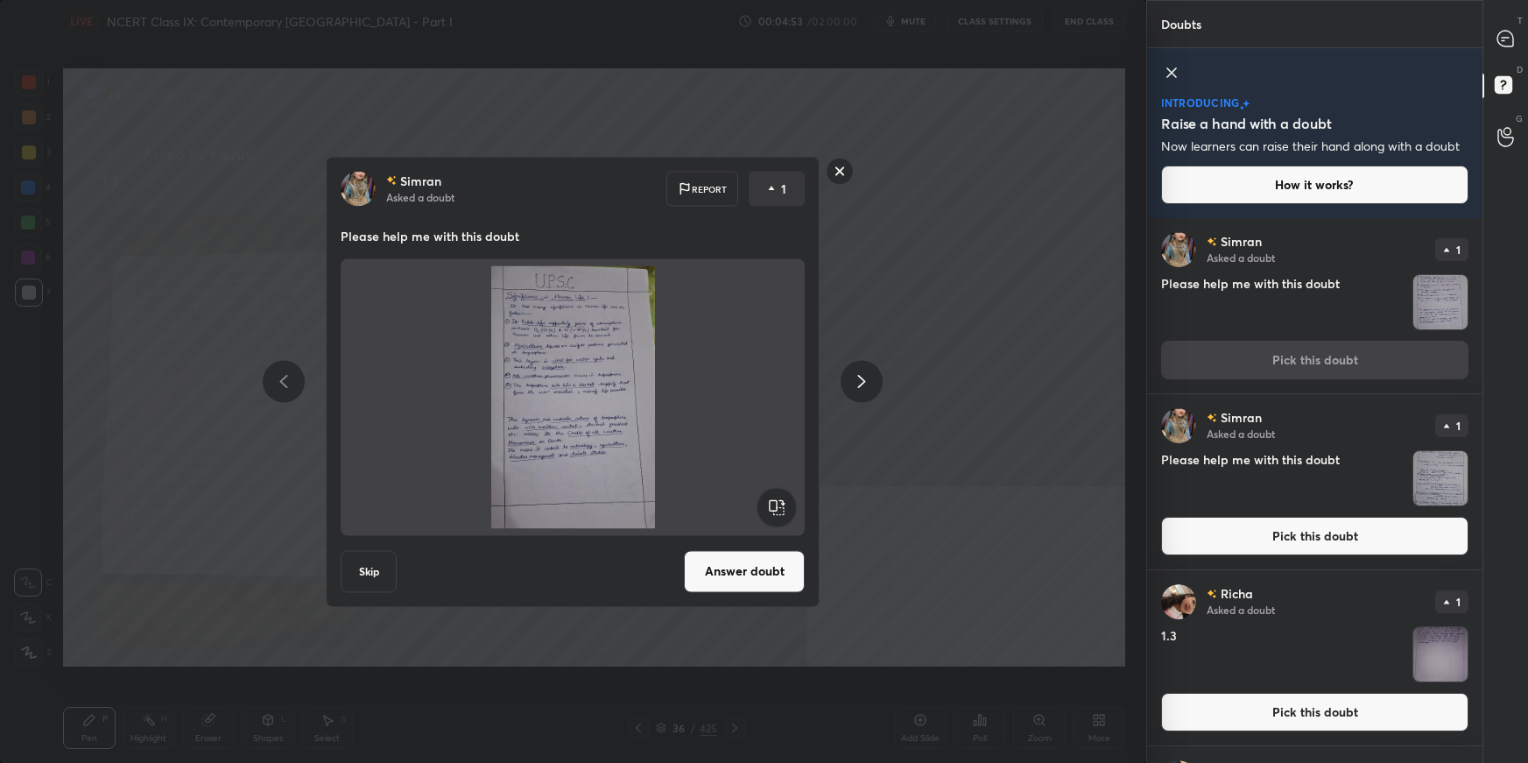
click at [758, 539] on button "Answer doubt" at bounding box center [744, 571] width 121 height 42
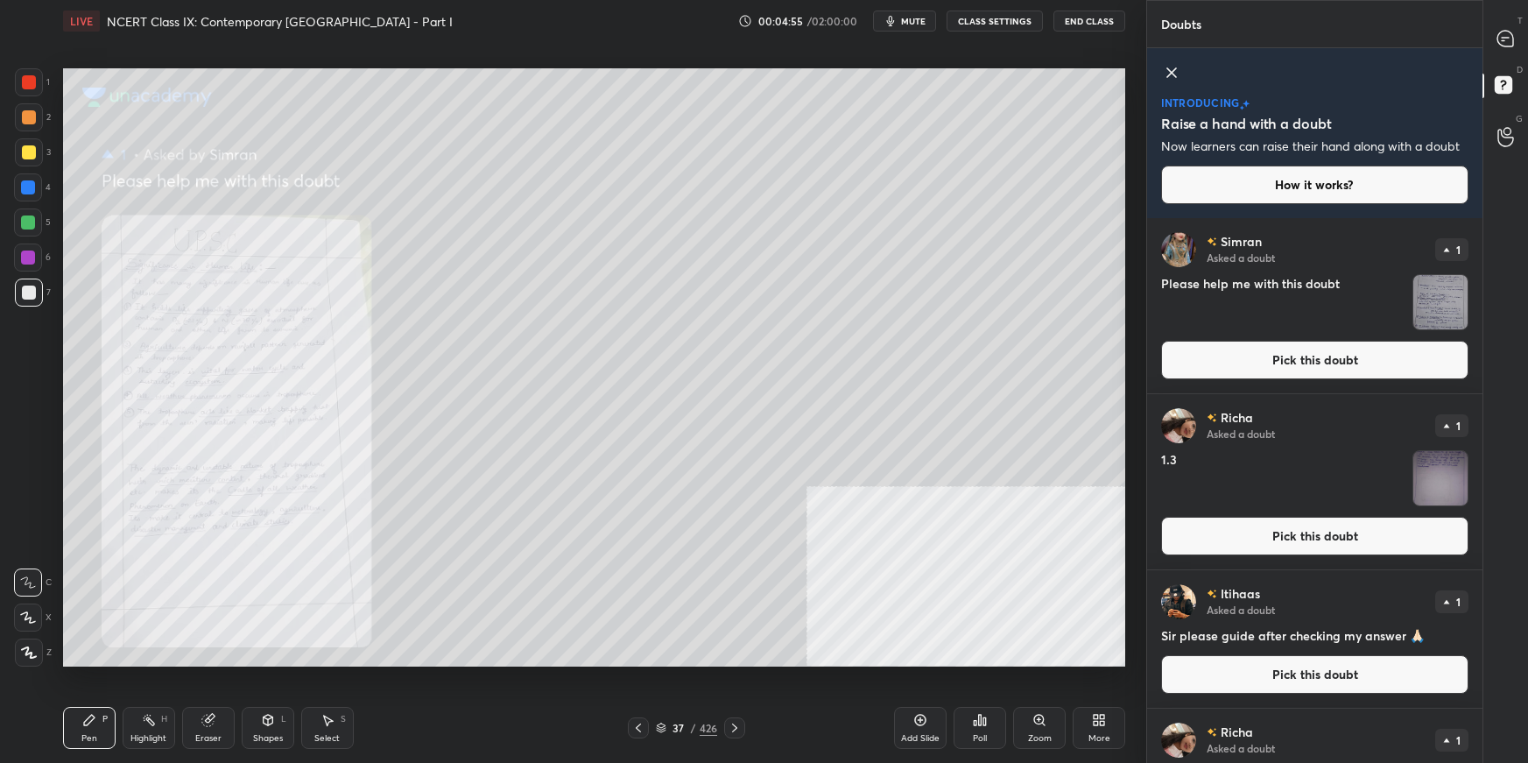
drag, startPoint x: 1230, startPoint y: 367, endPoint x: 1209, endPoint y: 375, distance: 22.4
click at [1169, 369] on button "Pick this doubt" at bounding box center [1314, 360] width 307 height 39
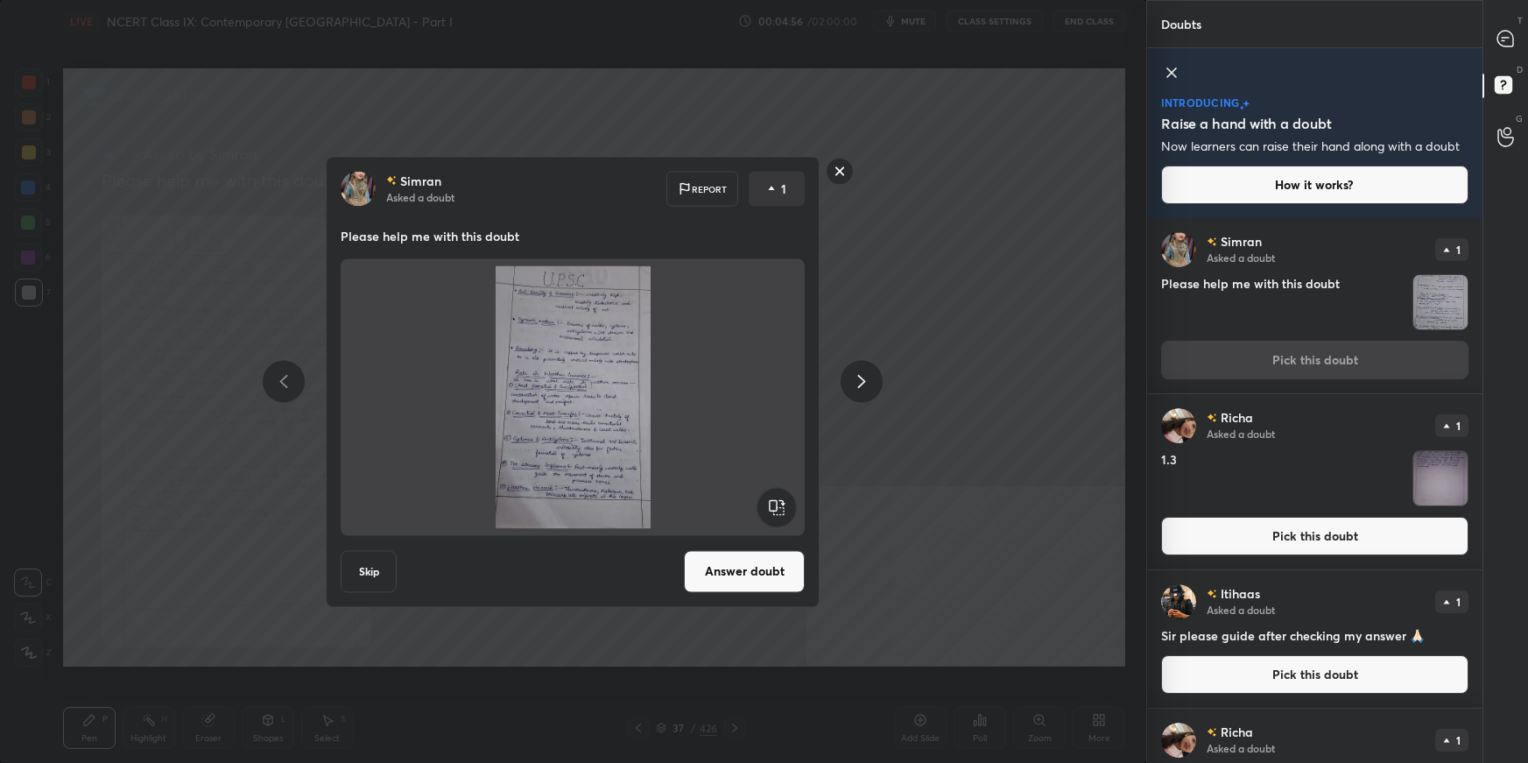
click at [742, 539] on button "Answer doubt" at bounding box center [744, 571] width 121 height 42
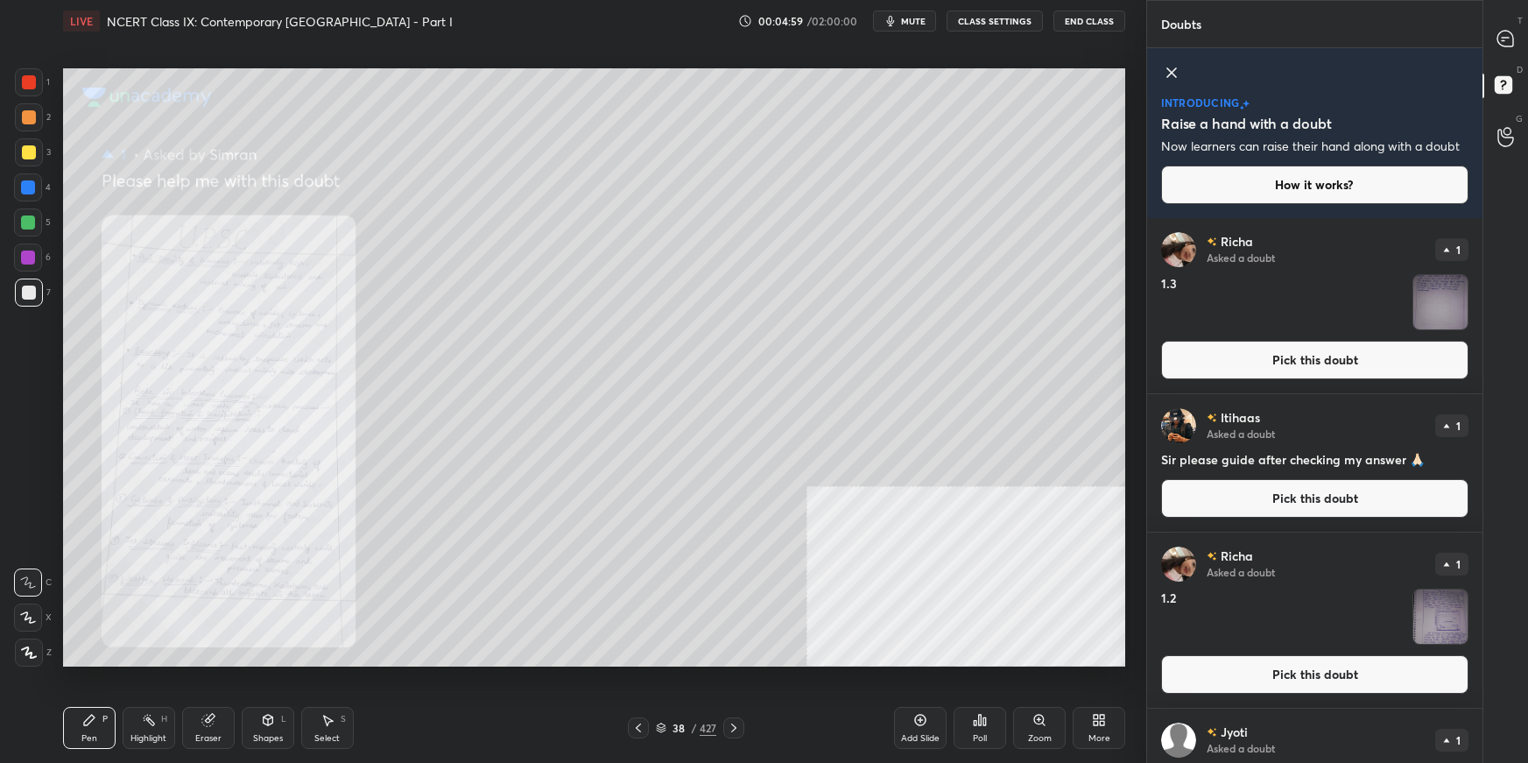
click at [1169, 539] on button "Pick this doubt" at bounding box center [1314, 674] width 307 height 39
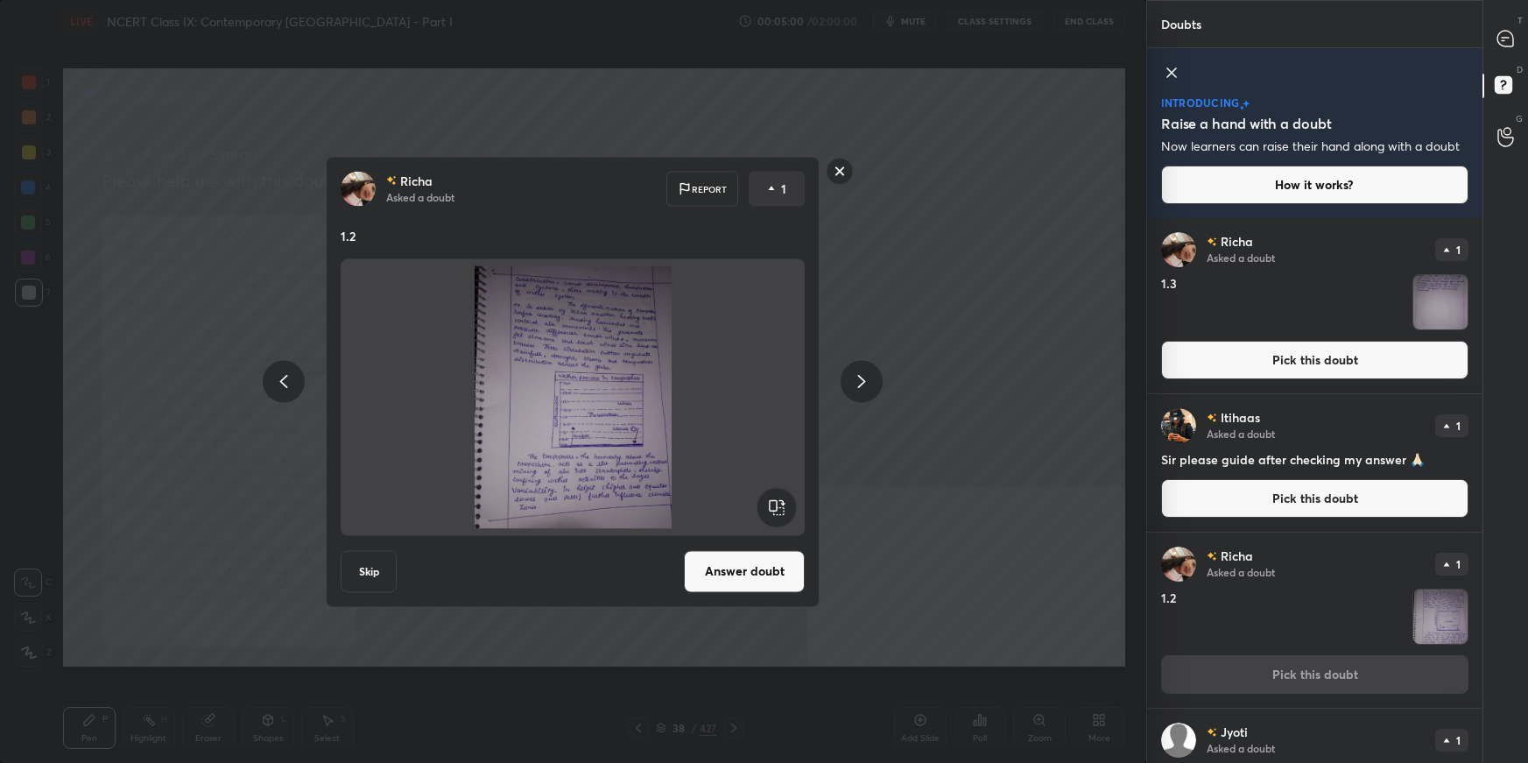
drag, startPoint x: 742, startPoint y: 563, endPoint x: 751, endPoint y: 568, distance: 10.6
click at [743, 539] on button "Answer doubt" at bounding box center [744, 571] width 121 height 42
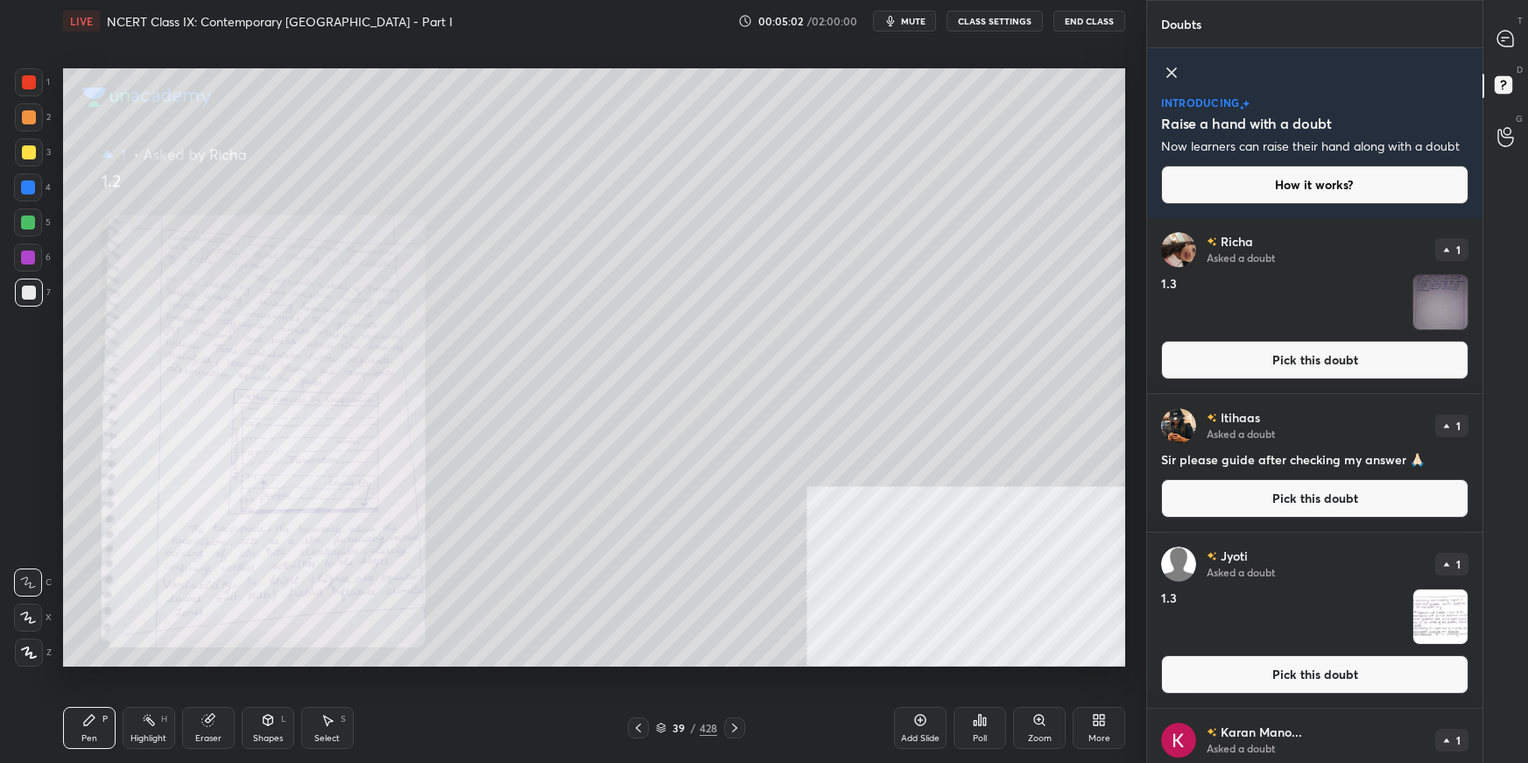
drag, startPoint x: 1243, startPoint y: 357, endPoint x: 1231, endPoint y: 366, distance: 14.4
click at [1169, 358] on button "Pick this doubt" at bounding box center [1314, 360] width 307 height 39
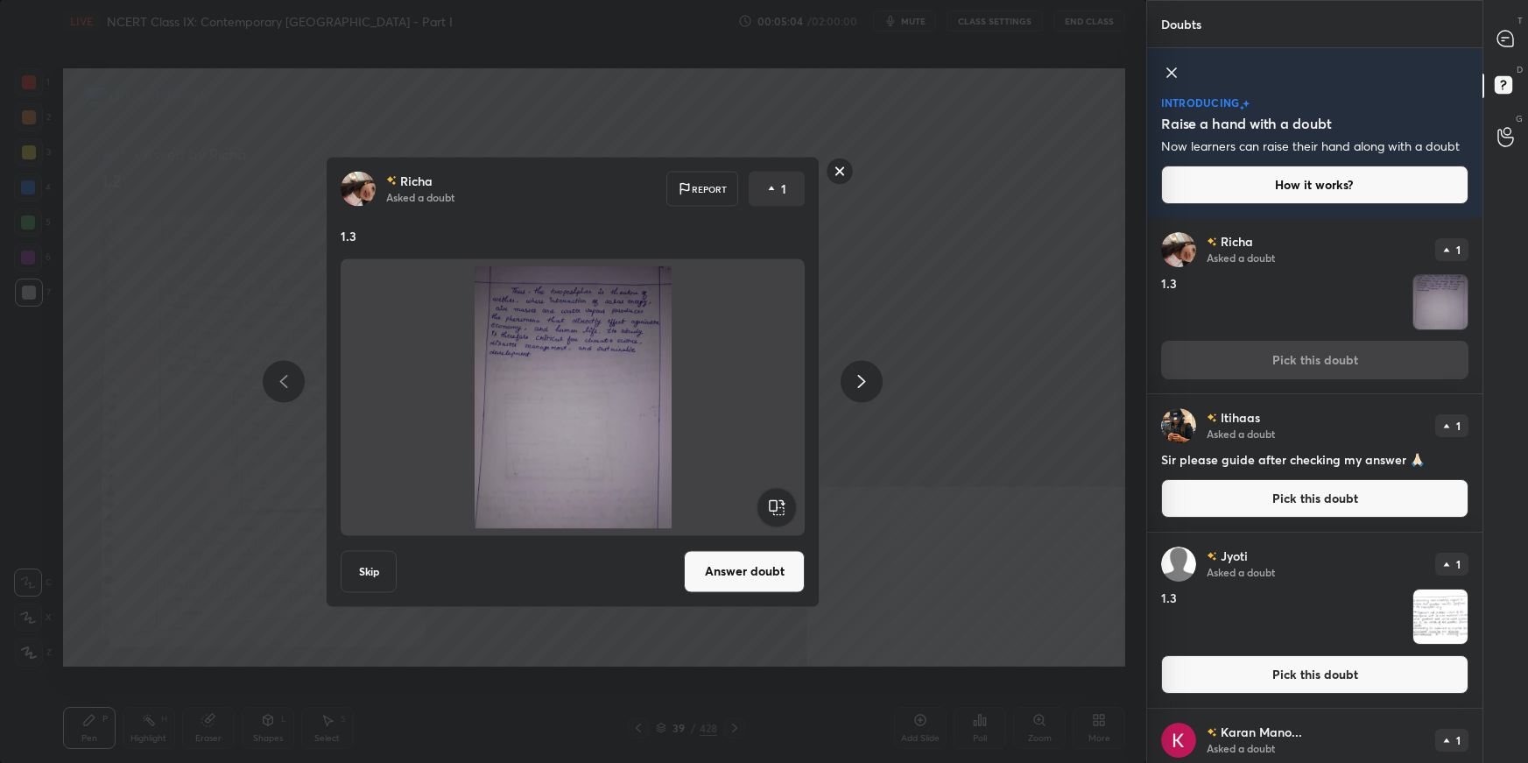
drag, startPoint x: 762, startPoint y: 579, endPoint x: 791, endPoint y: 581, distance: 29.0
click at [761, 539] on button "Answer doubt" at bounding box center [744, 571] width 121 height 42
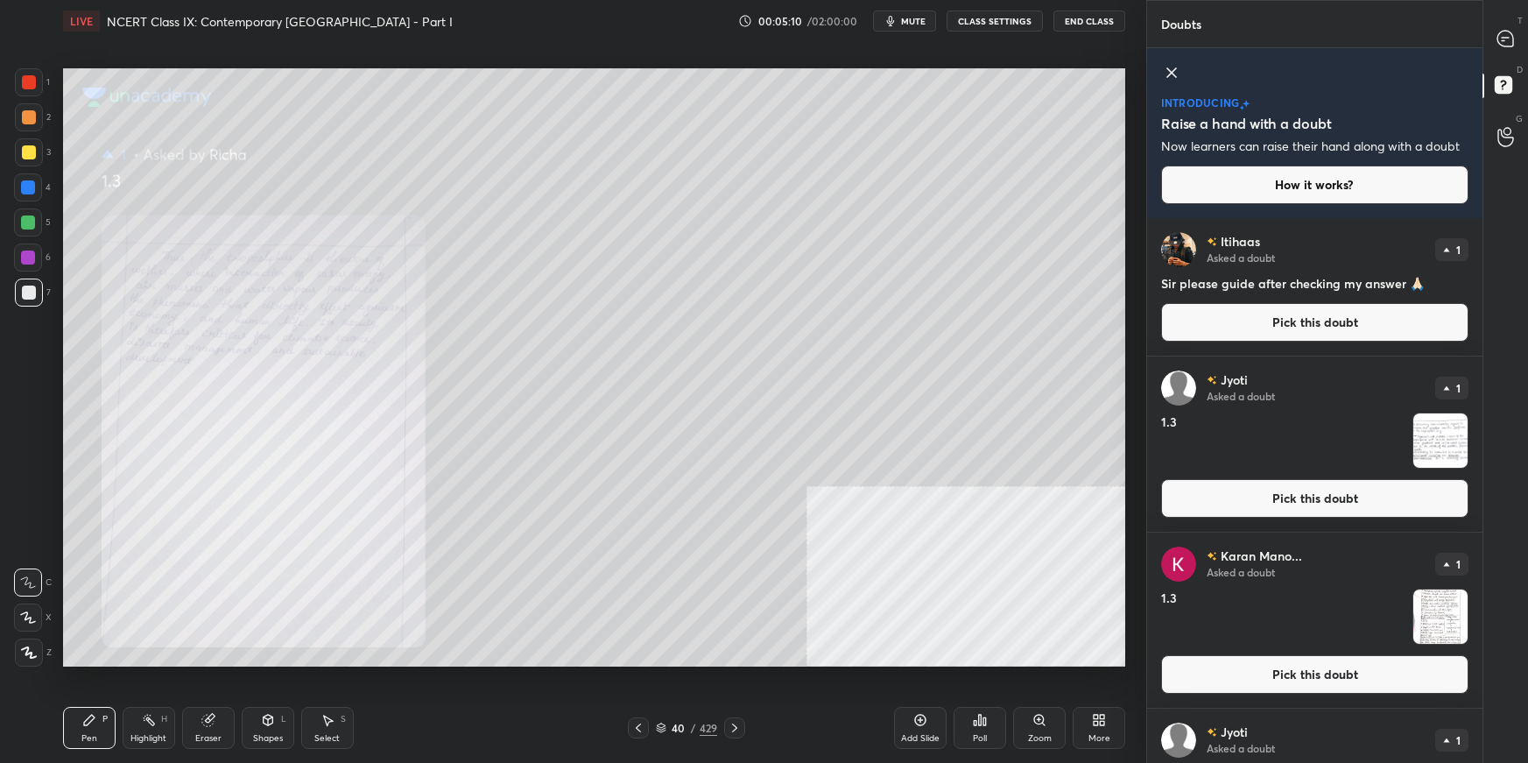
click at [1169, 503] on button "Pick this doubt" at bounding box center [1314, 498] width 307 height 39
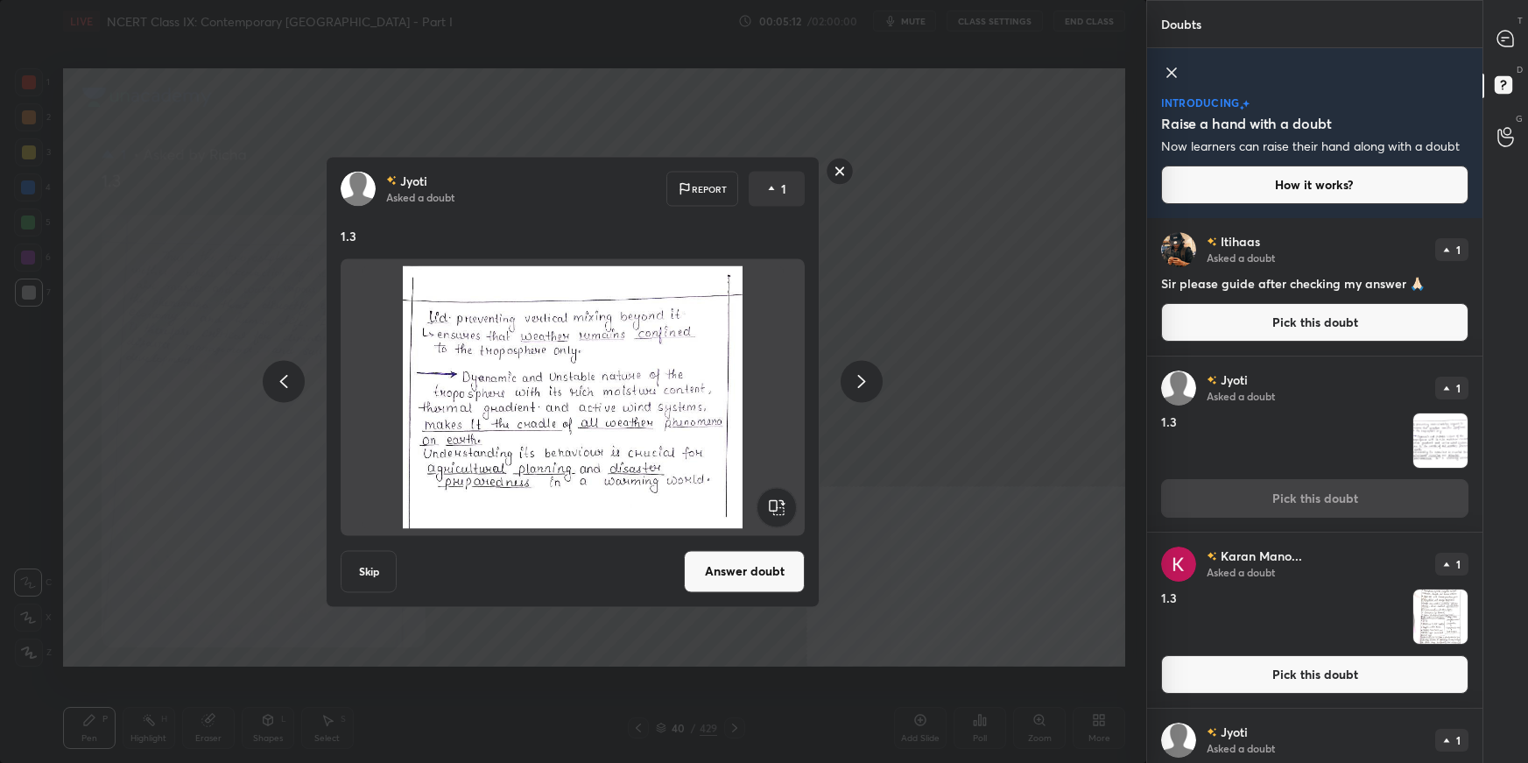
click at [751, 539] on button "Answer doubt" at bounding box center [744, 571] width 121 height 42
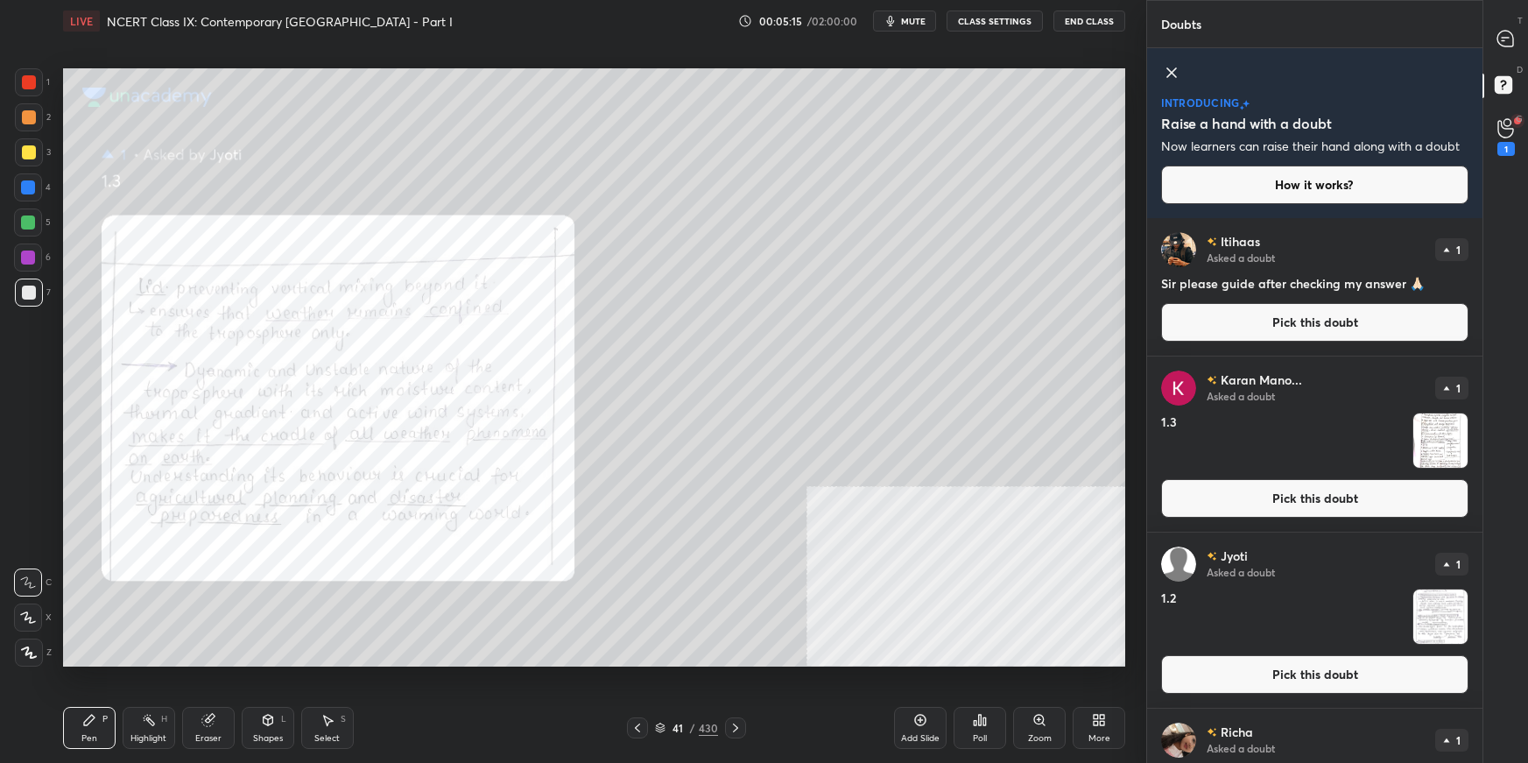
click at [1169, 539] on button "Pick this doubt" at bounding box center [1314, 674] width 307 height 39
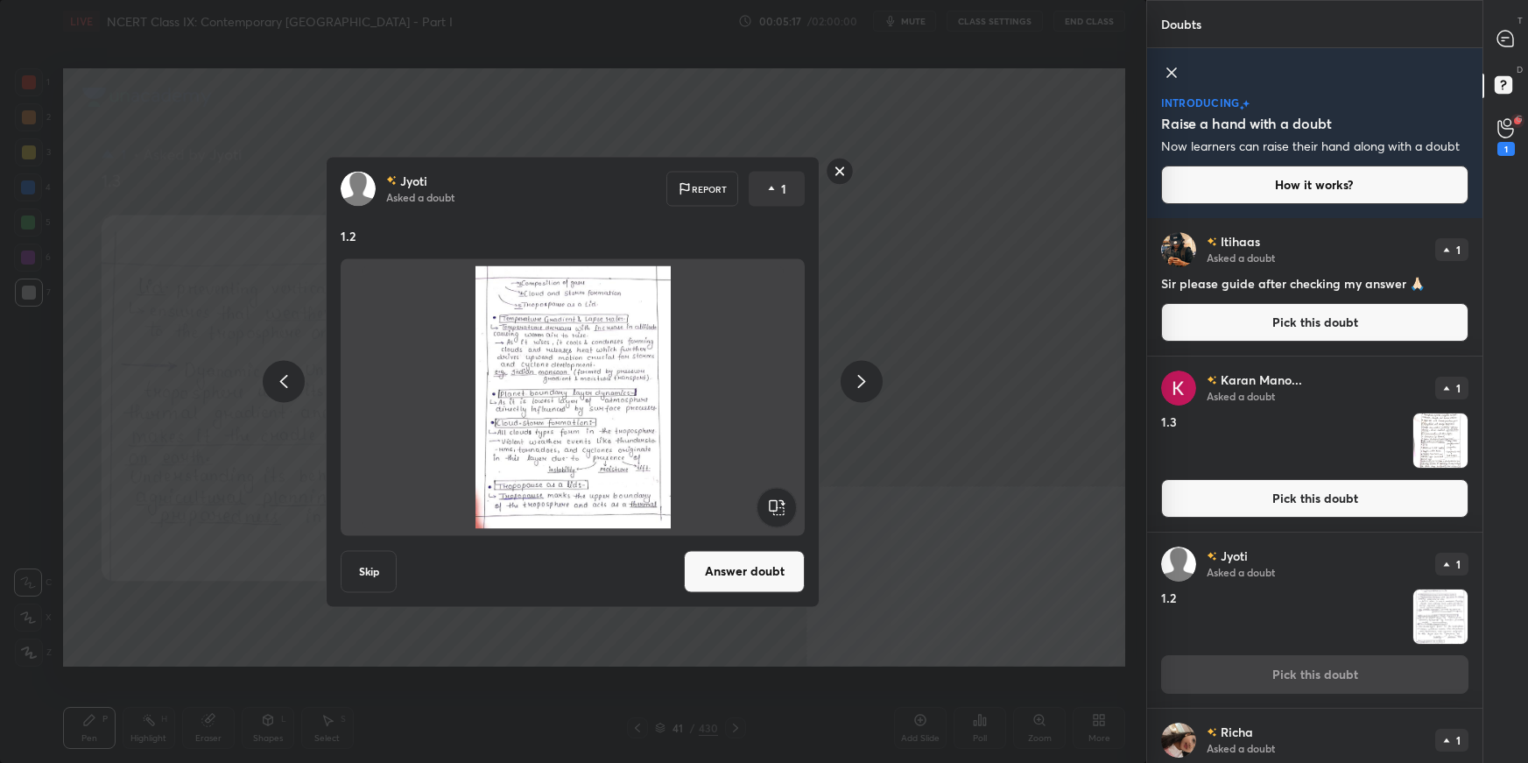
drag, startPoint x: 737, startPoint y: 577, endPoint x: 752, endPoint y: 569, distance: 16.8
click at [740, 539] on button "Answer doubt" at bounding box center [744, 571] width 121 height 42
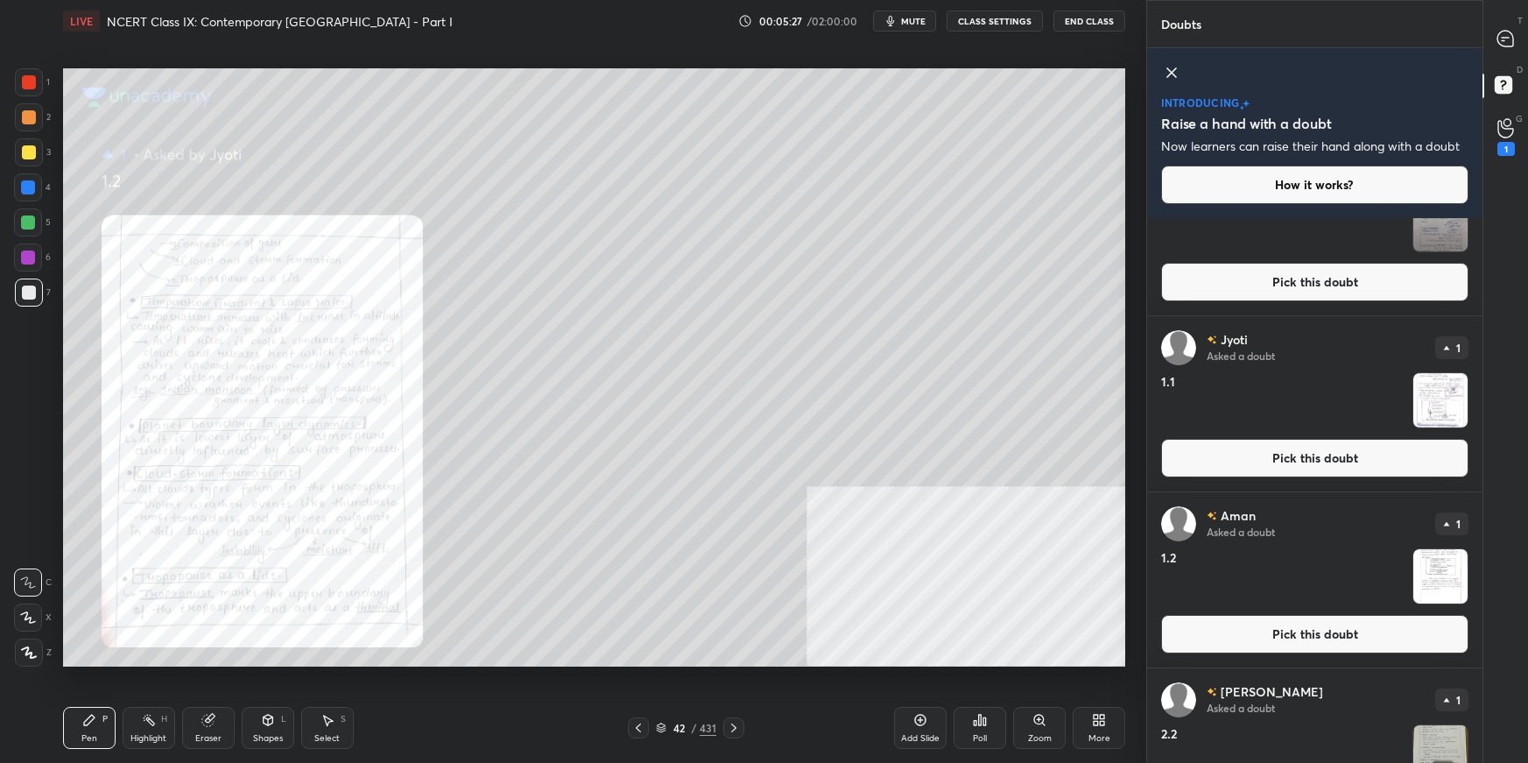
scroll to position [1247, 0]
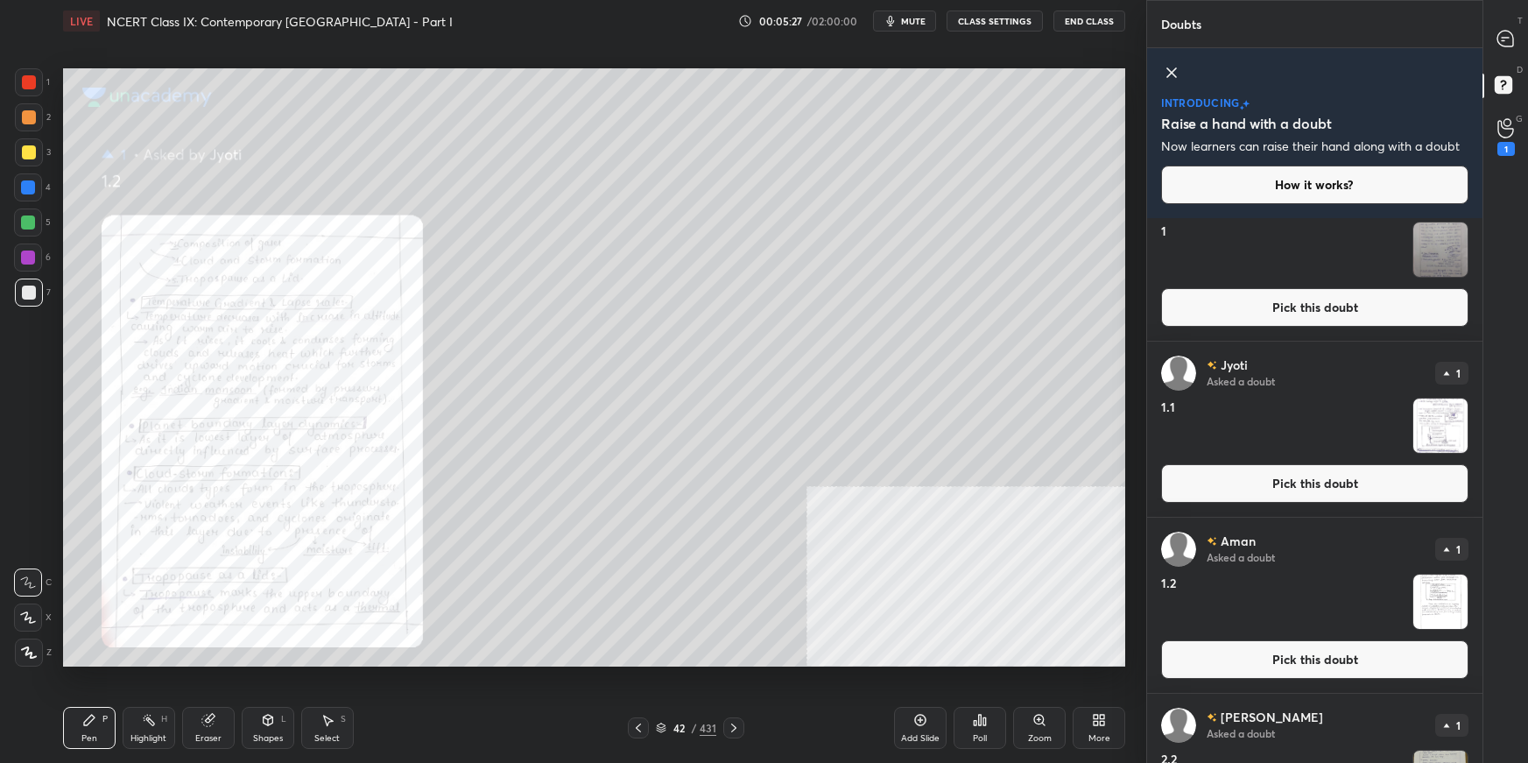
drag, startPoint x: 1417, startPoint y: 489, endPoint x: 1375, endPoint y: 500, distance: 43.6
click at [1169, 491] on button "Pick this doubt" at bounding box center [1314, 483] width 307 height 39
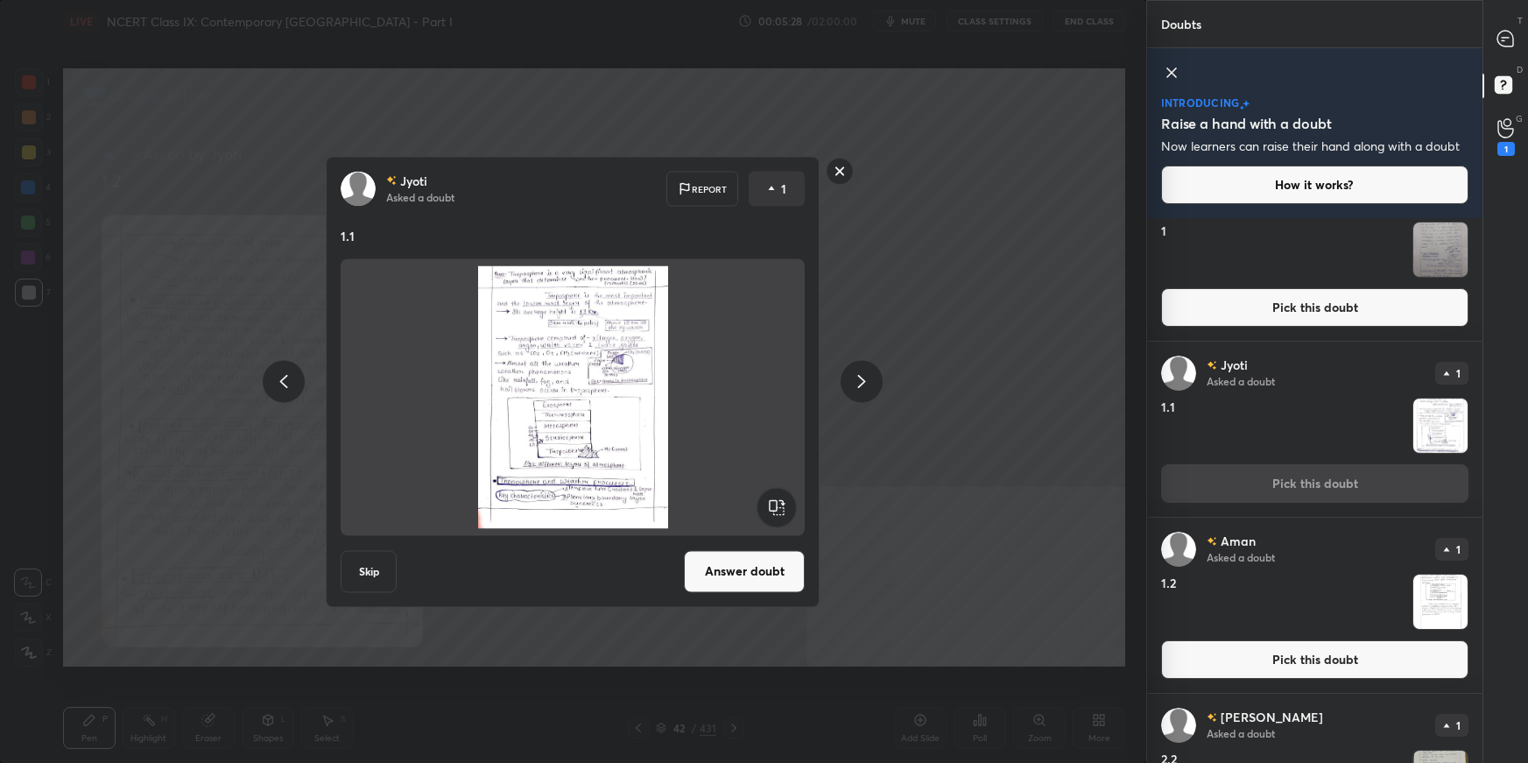
drag, startPoint x: 752, startPoint y: 587, endPoint x: 784, endPoint y: 579, distance: 32.5
click at [753, 539] on button "Answer doubt" at bounding box center [744, 571] width 121 height 42
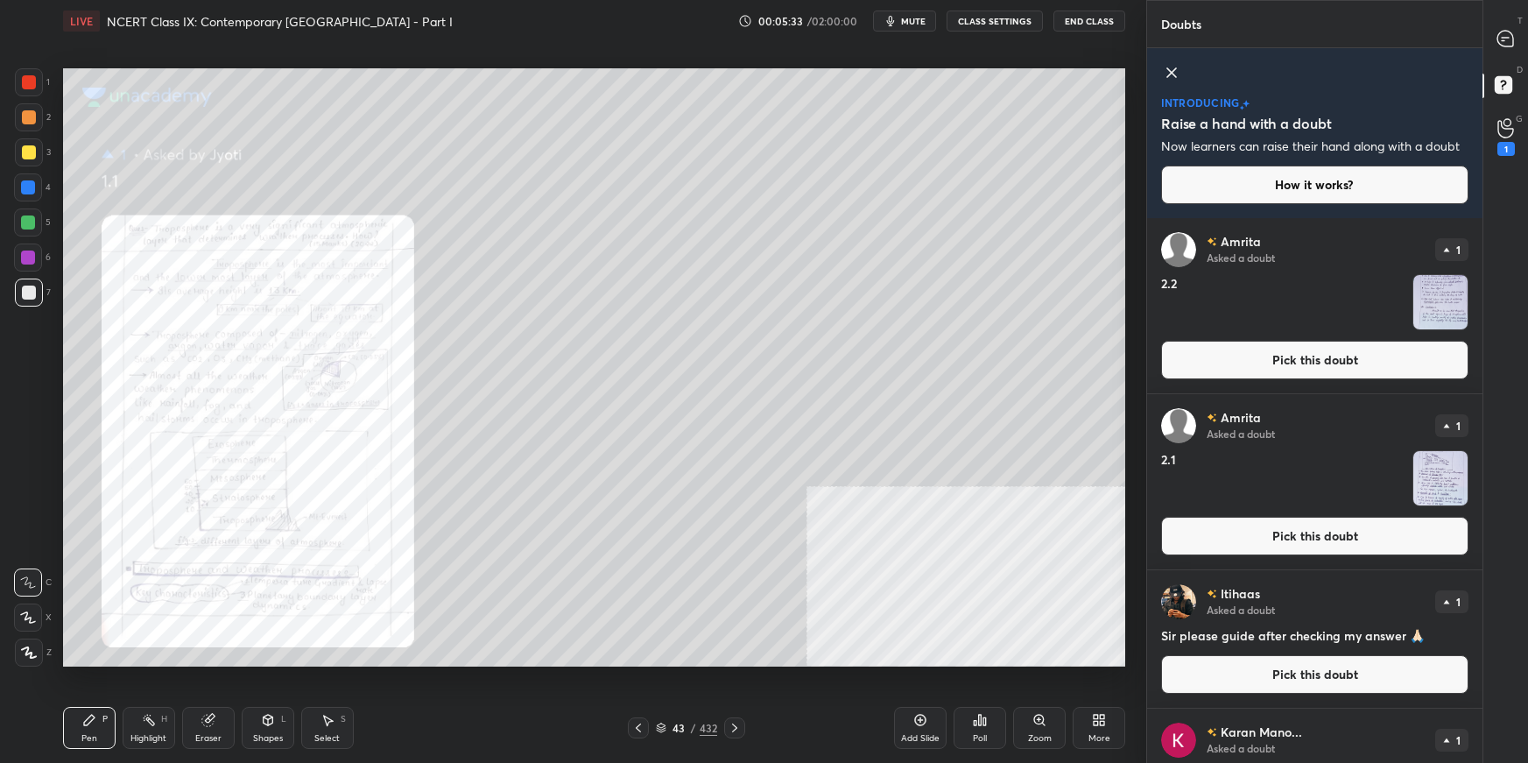
drag, startPoint x: 1240, startPoint y: 524, endPoint x: 1216, endPoint y: 527, distance: 23.9
click at [1169, 523] on button "Pick this doubt" at bounding box center [1314, 536] width 307 height 39
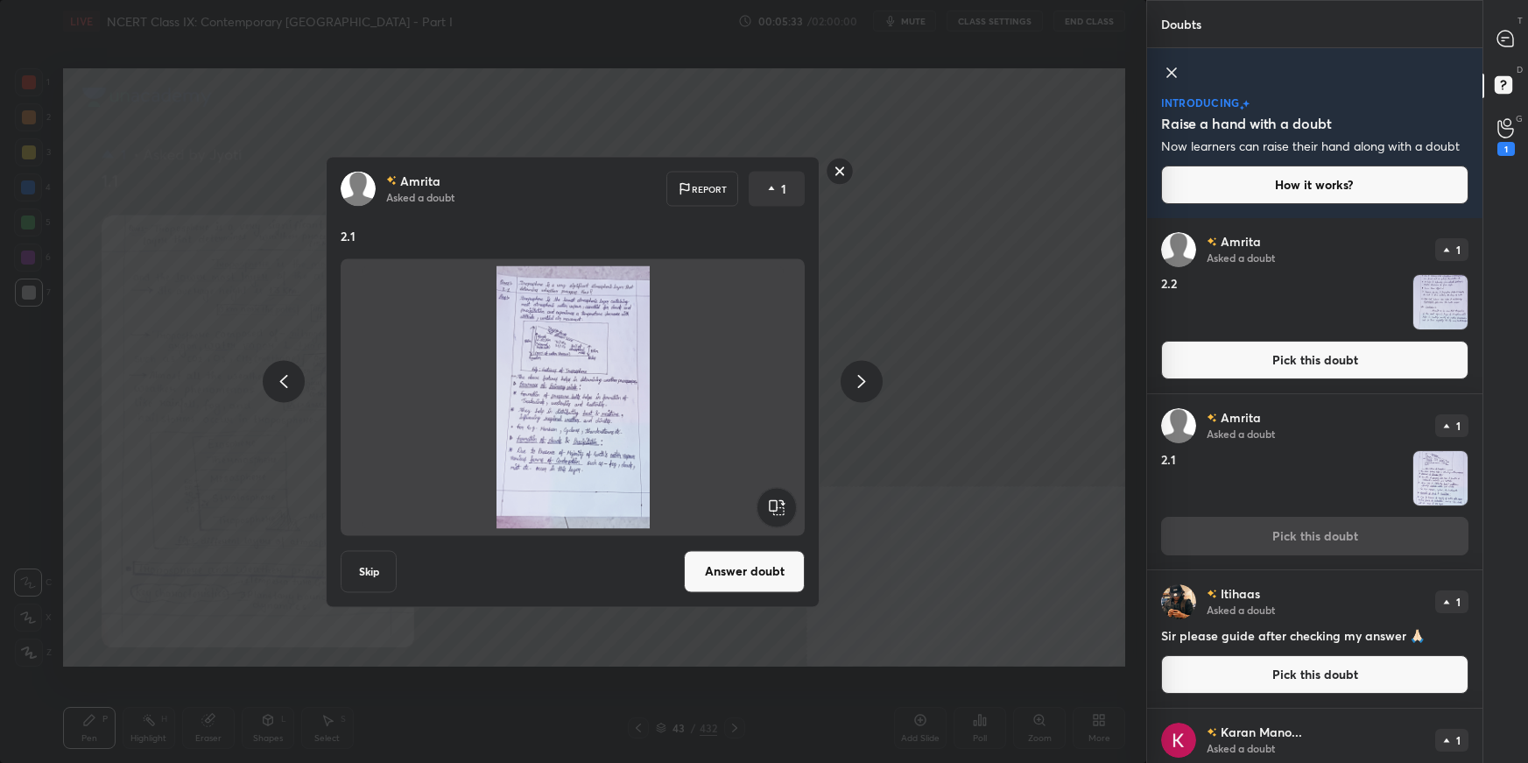
click at [741, 539] on button "Answer doubt" at bounding box center [744, 571] width 121 height 42
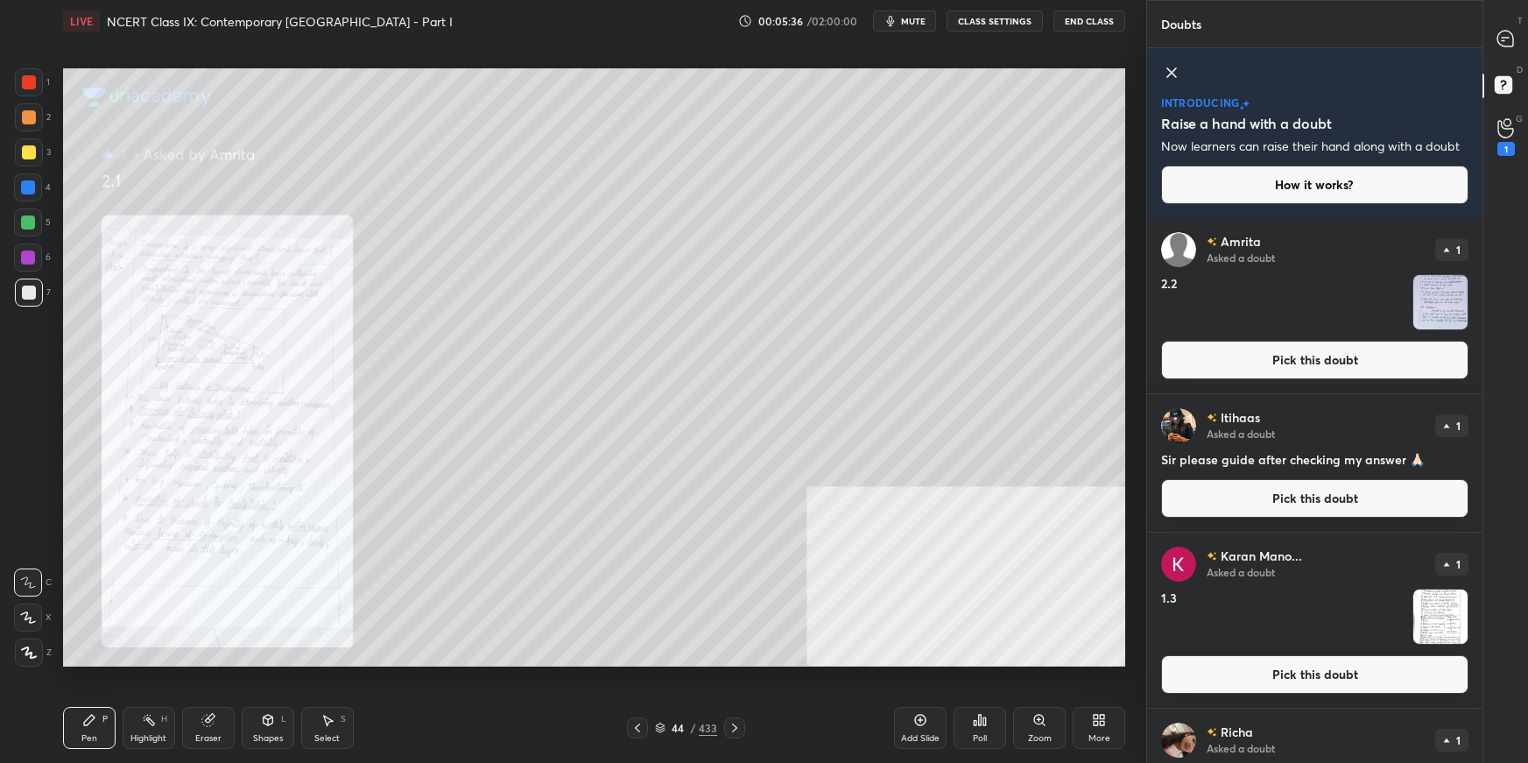
drag, startPoint x: 1235, startPoint y: 358, endPoint x: 1206, endPoint y: 380, distance: 36.3
click at [1169, 360] on button "Pick this doubt" at bounding box center [1314, 360] width 307 height 39
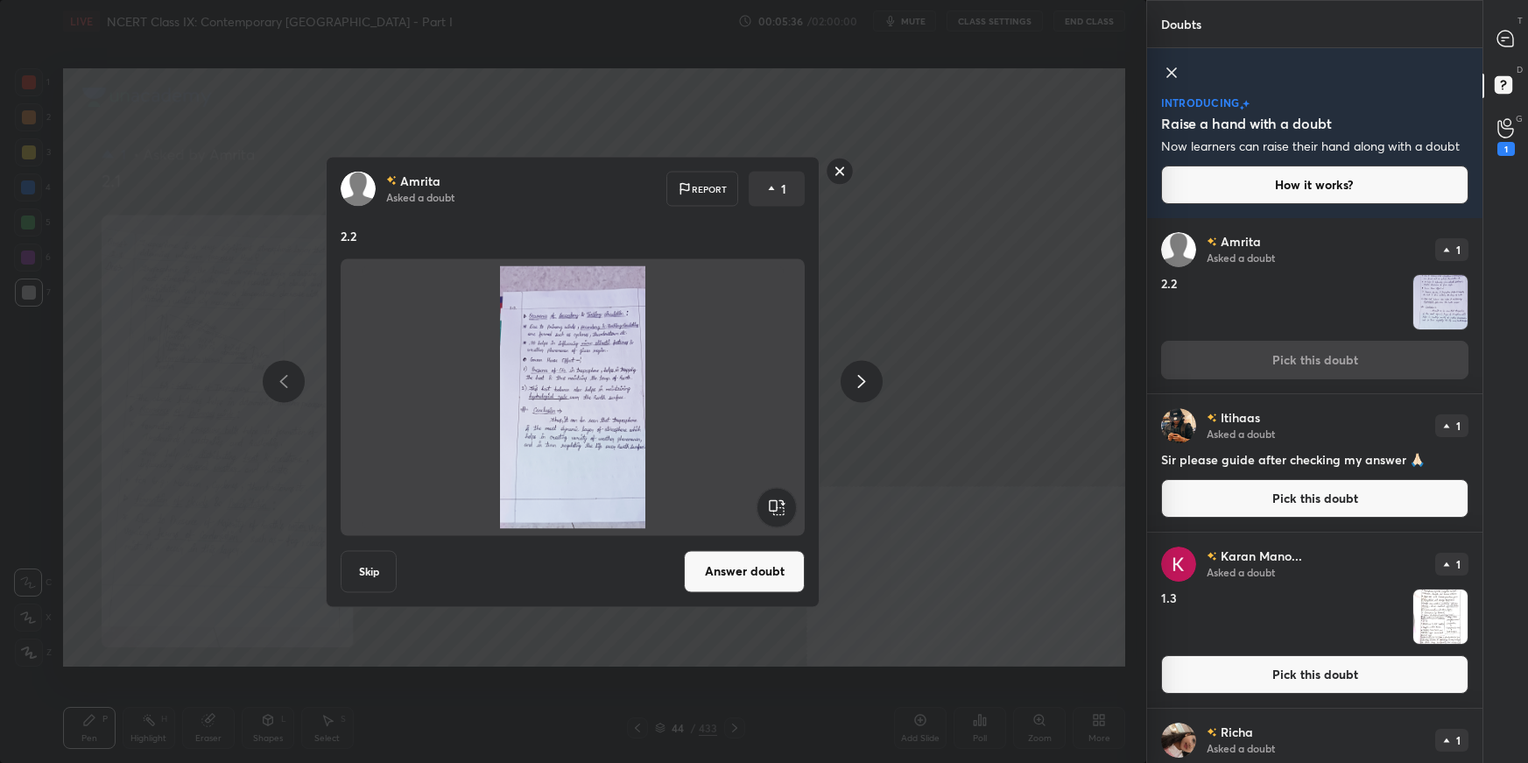
click at [737, 539] on button "Answer doubt" at bounding box center [744, 571] width 121 height 42
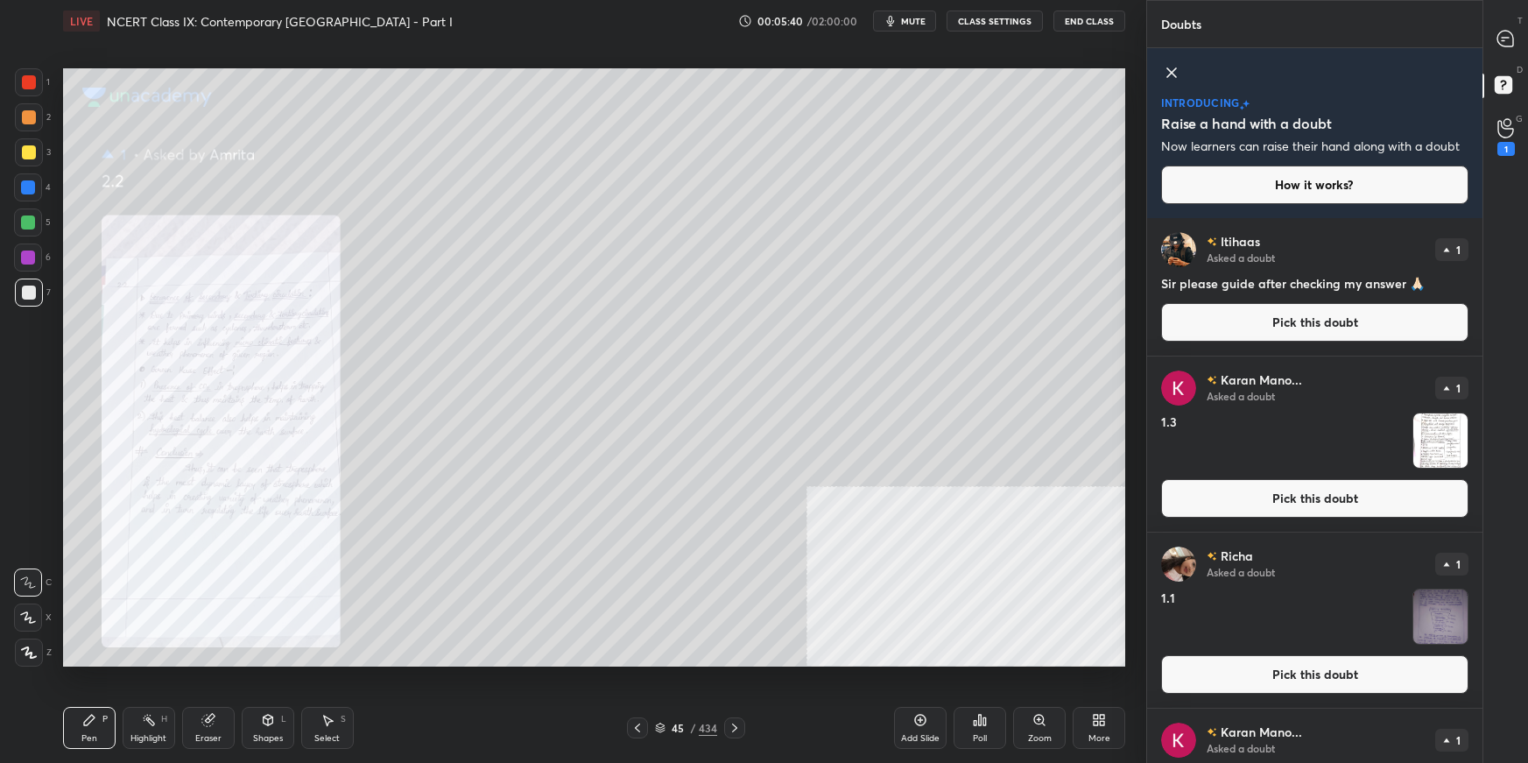
drag, startPoint x: 1274, startPoint y: 495, endPoint x: 1245, endPoint y: 504, distance: 30.2
click at [1169, 492] on button "Pick this doubt" at bounding box center [1314, 498] width 307 height 39
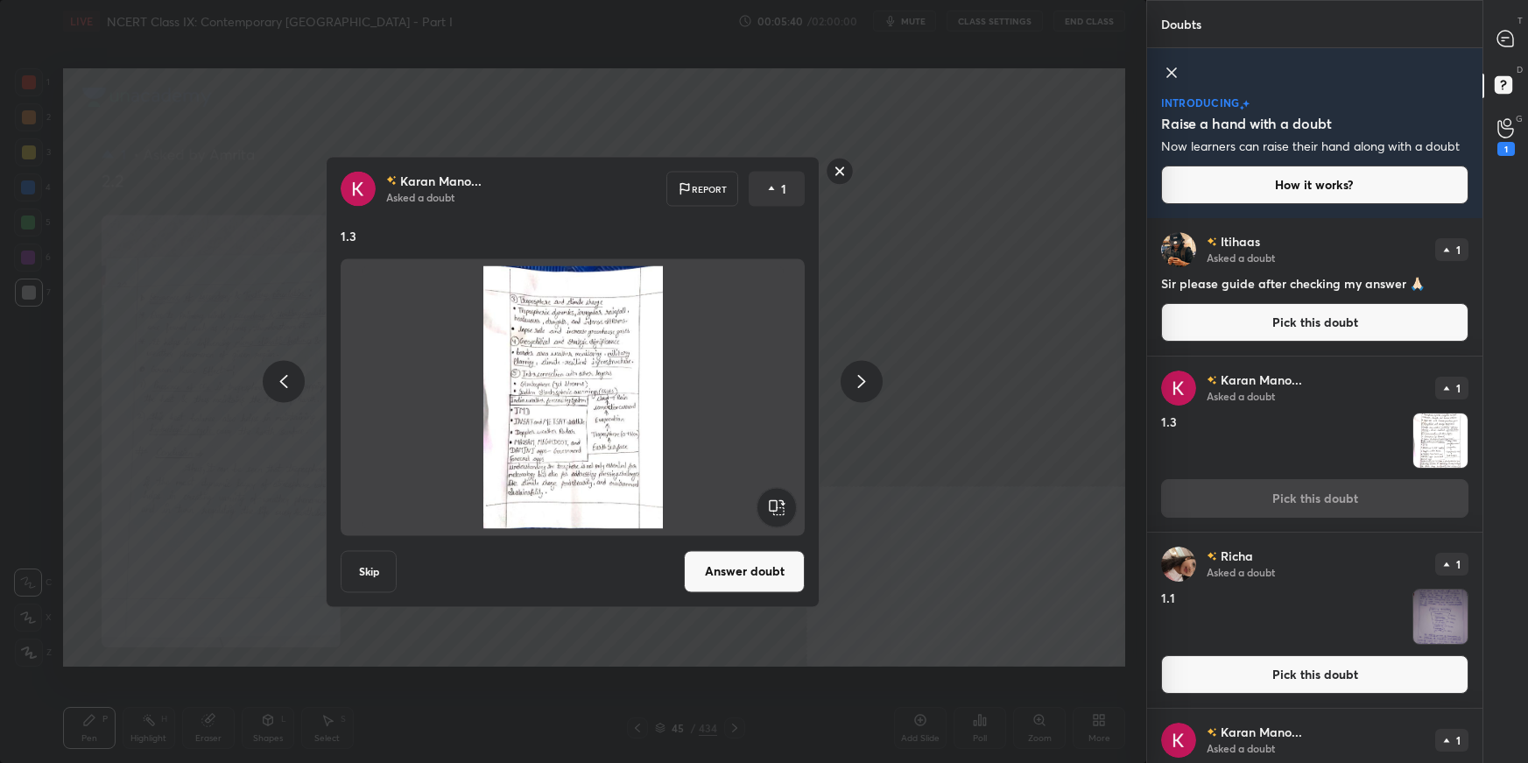
click at [768, 539] on button "Answer doubt" at bounding box center [744, 571] width 121 height 42
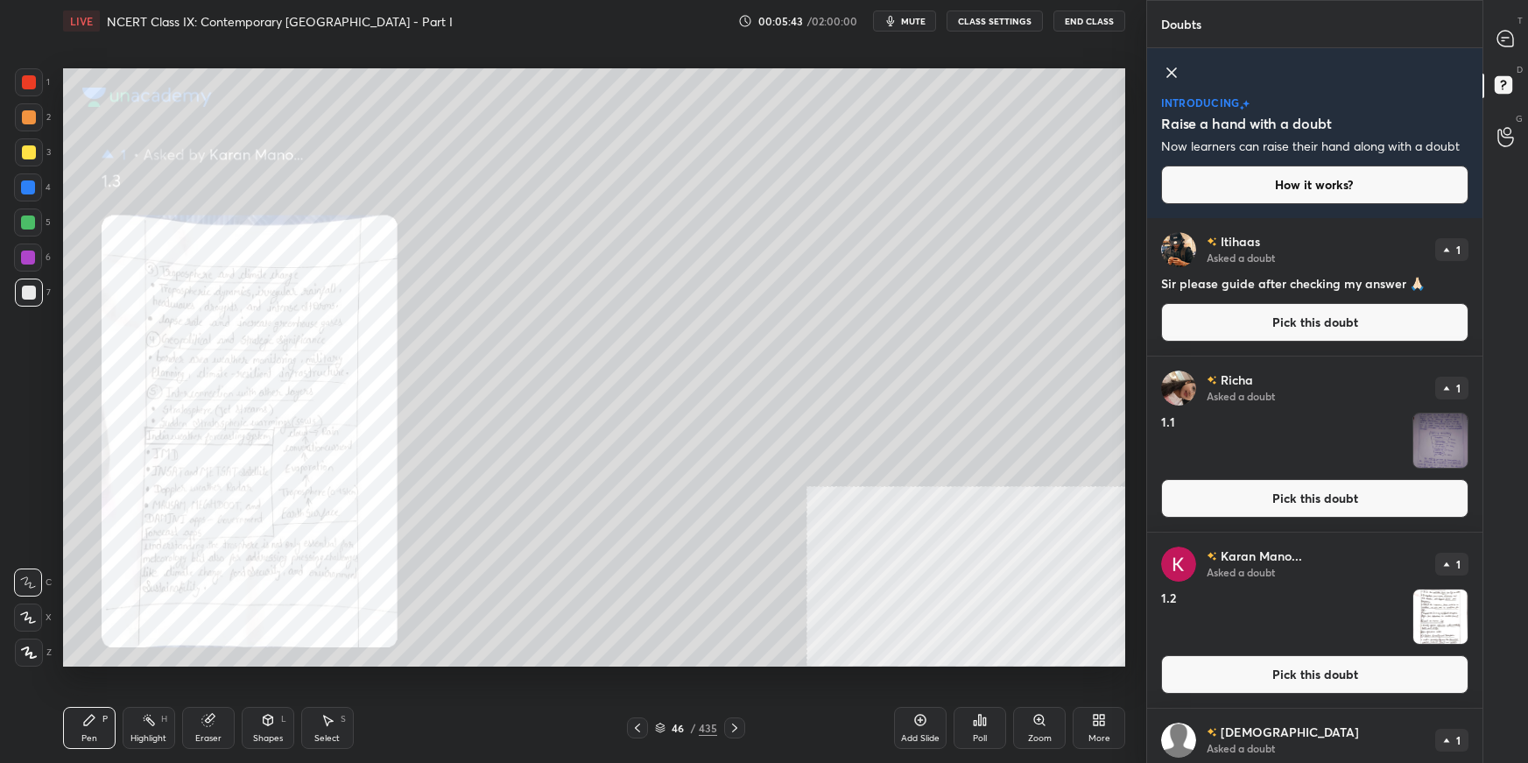
click at [1169, 539] on button "Pick this doubt" at bounding box center [1314, 674] width 307 height 39
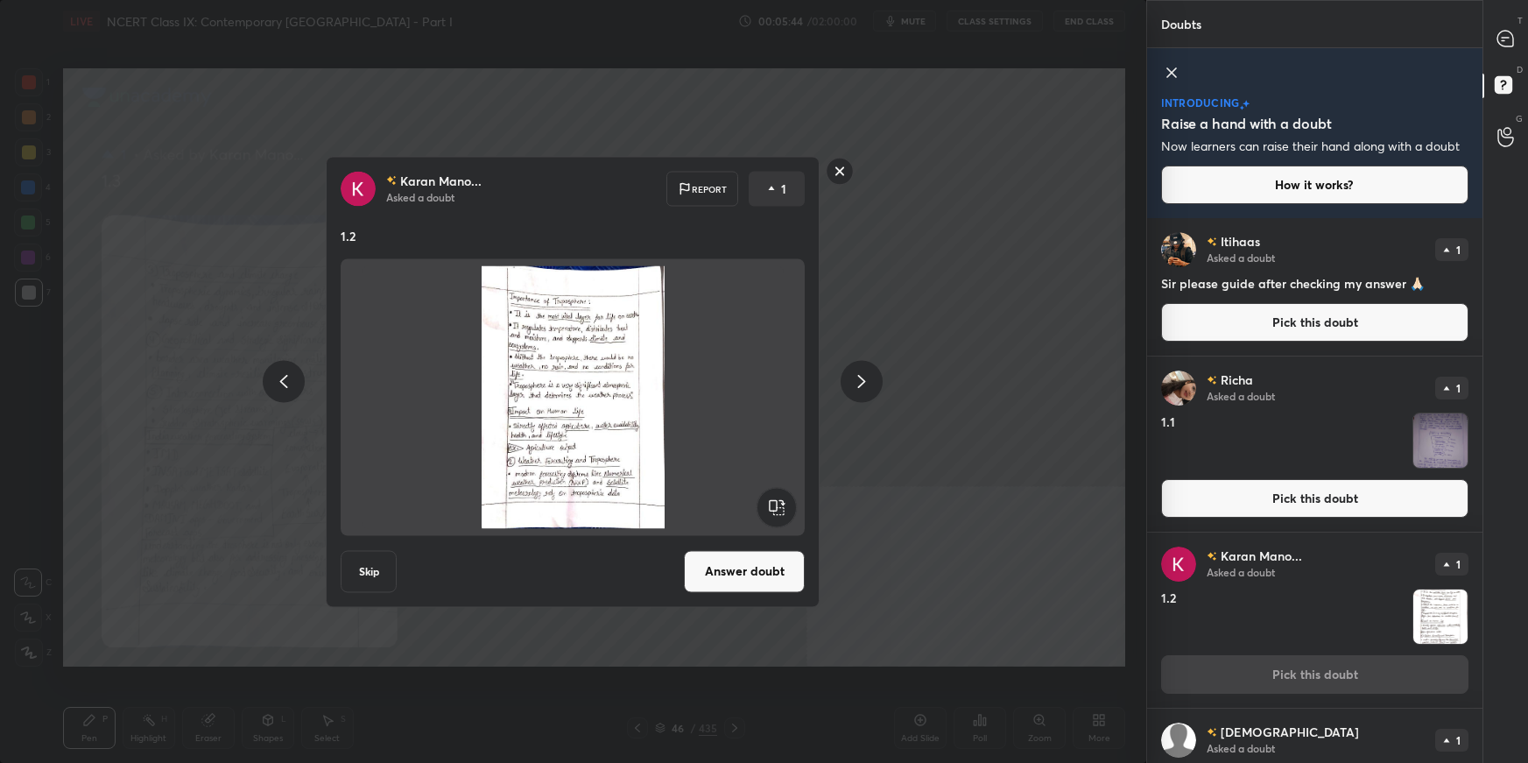
drag, startPoint x: 774, startPoint y: 575, endPoint x: 787, endPoint y: 575, distance: 13.2
click at [774, 539] on button "Answer doubt" at bounding box center [744, 571] width 121 height 42
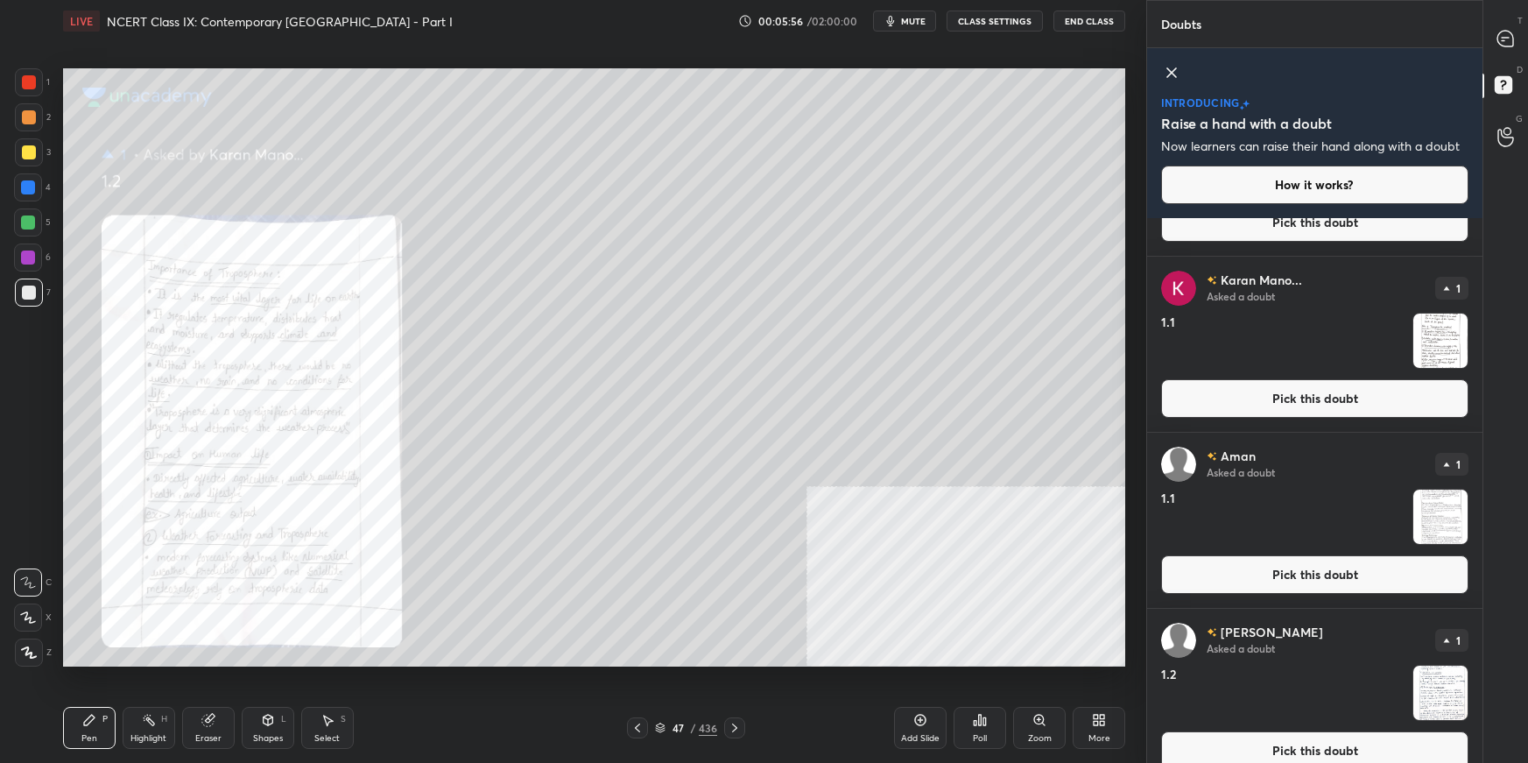
scroll to position [1663, 0]
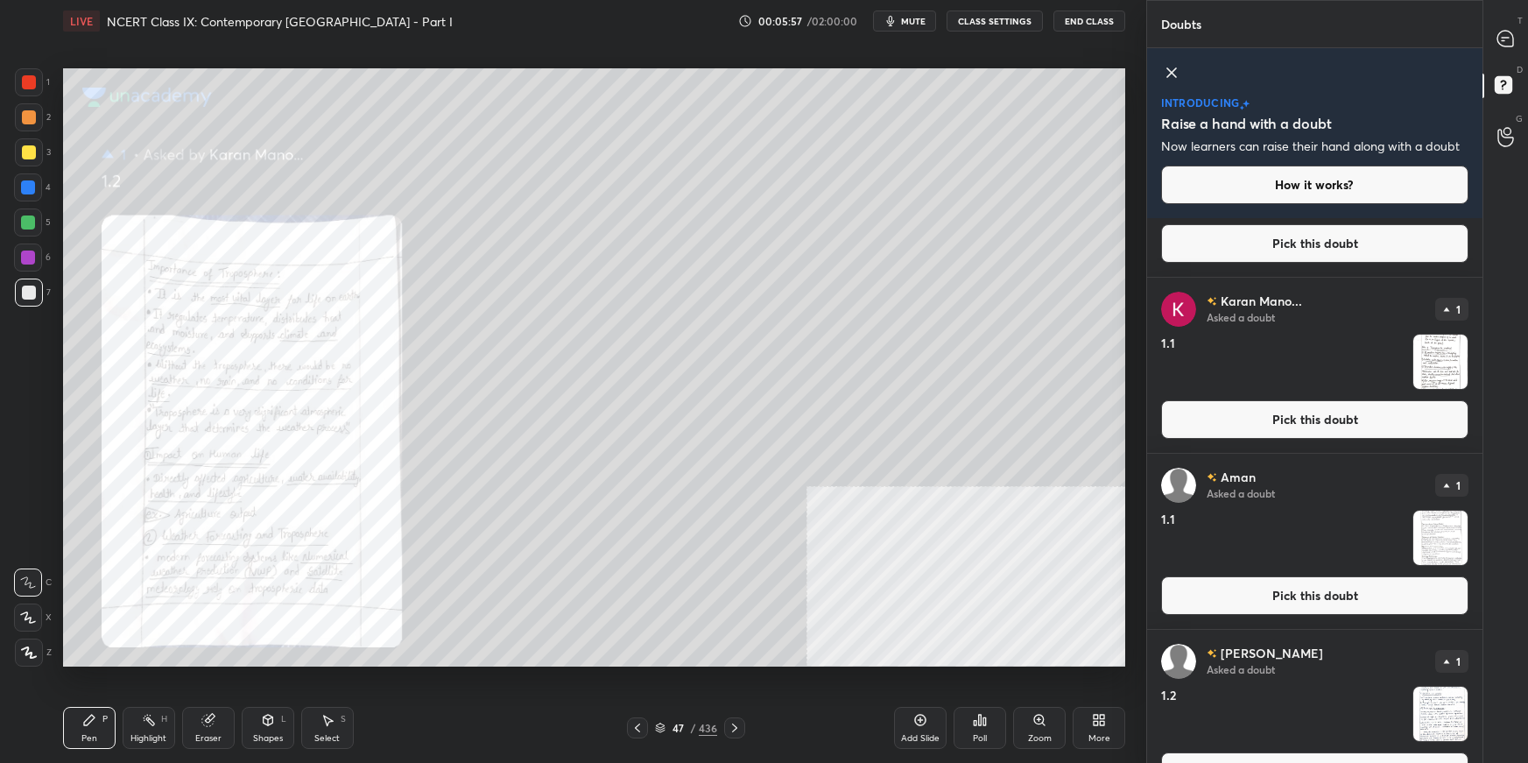
click at [1169, 406] on button "Pick this doubt" at bounding box center [1314, 419] width 307 height 39
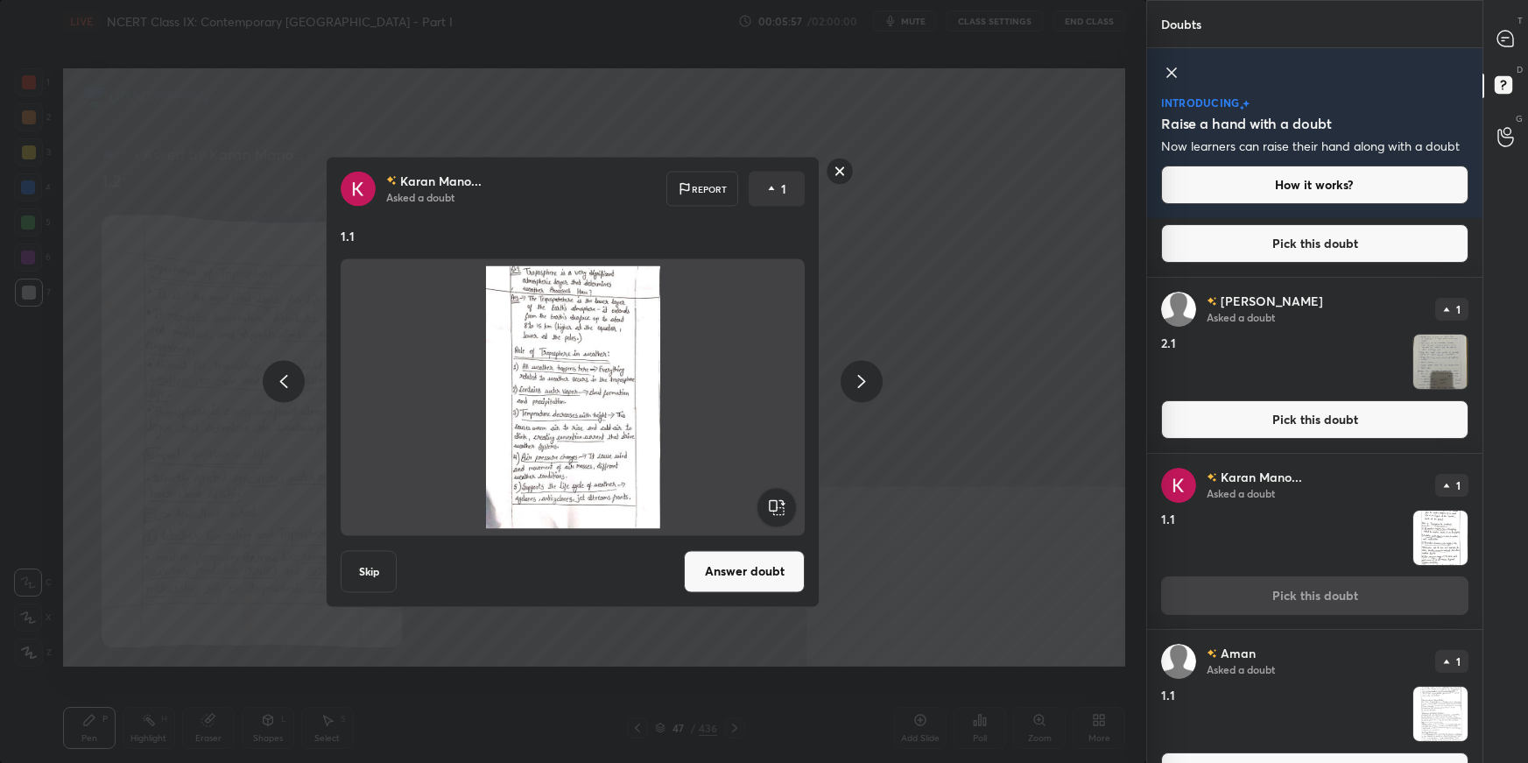
drag, startPoint x: 709, startPoint y: 576, endPoint x: 762, endPoint y: 560, distance: 56.0
click at [709, 539] on button "Answer doubt" at bounding box center [744, 571] width 121 height 42
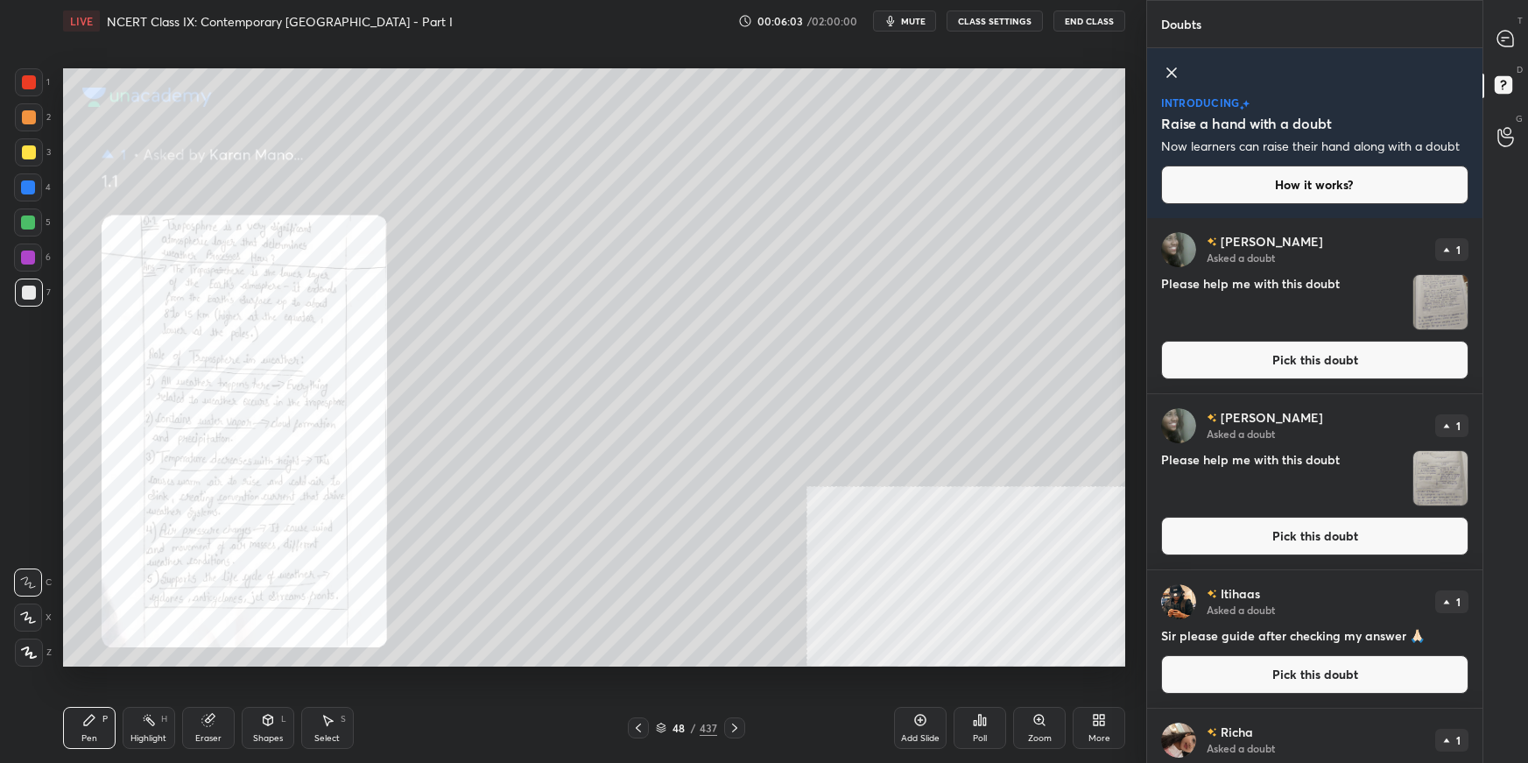
click at [1169, 360] on button "Pick this doubt" at bounding box center [1314, 360] width 307 height 39
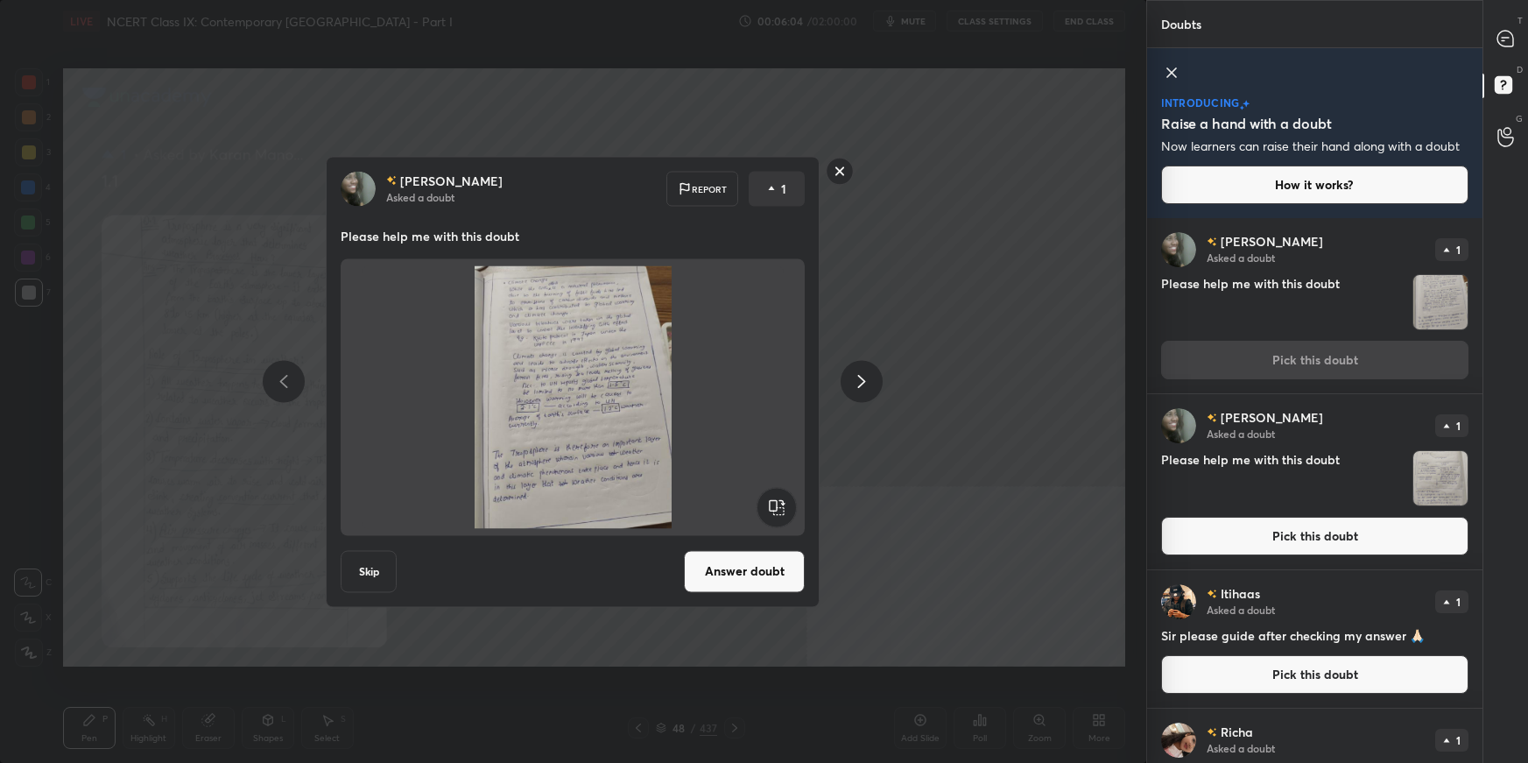
drag, startPoint x: 762, startPoint y: 569, endPoint x: 779, endPoint y: 562, distance: 18.1
click at [764, 539] on button "Answer doubt" at bounding box center [744, 571] width 121 height 42
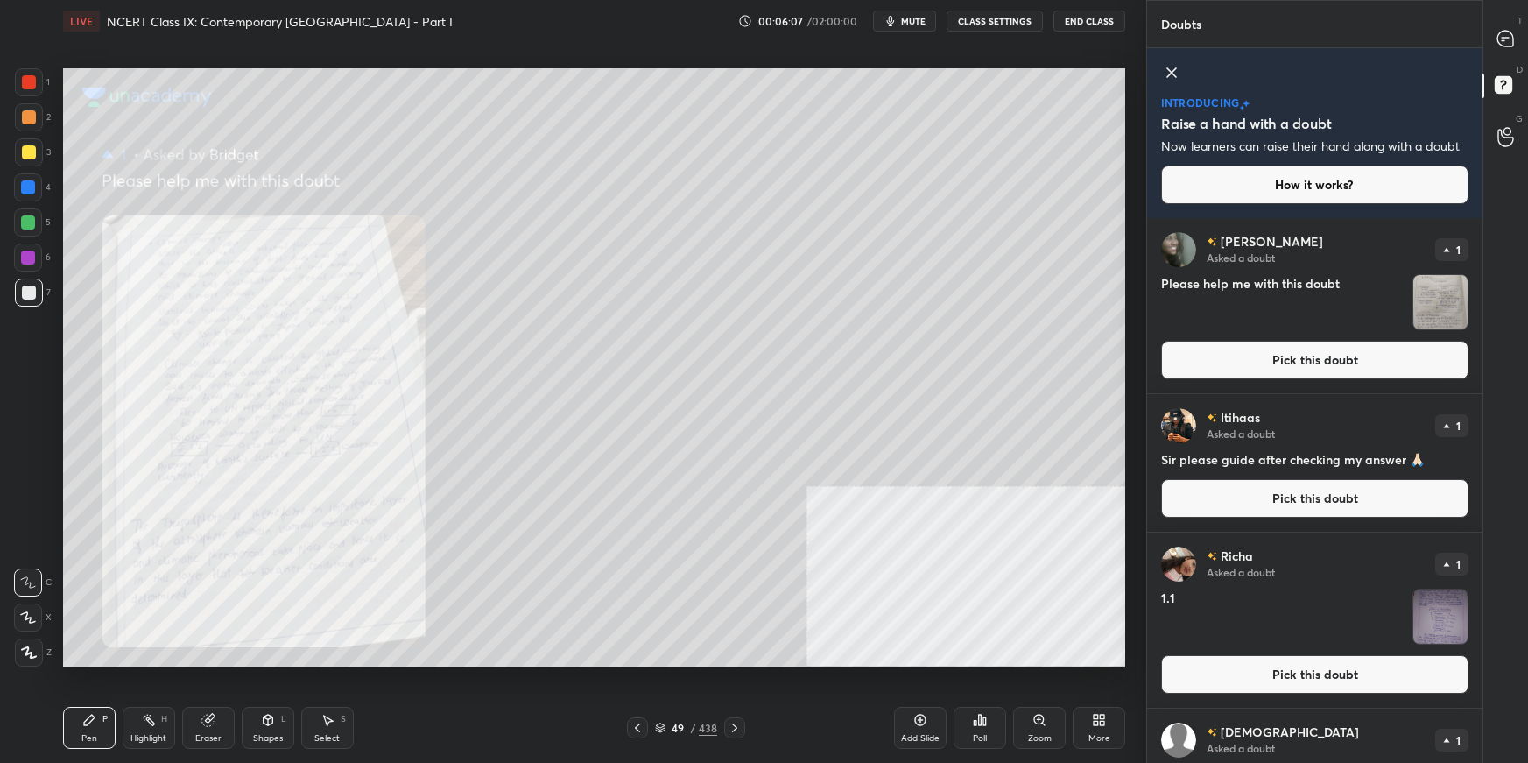
click at [1169, 364] on button "Pick this doubt" at bounding box center [1314, 360] width 307 height 39
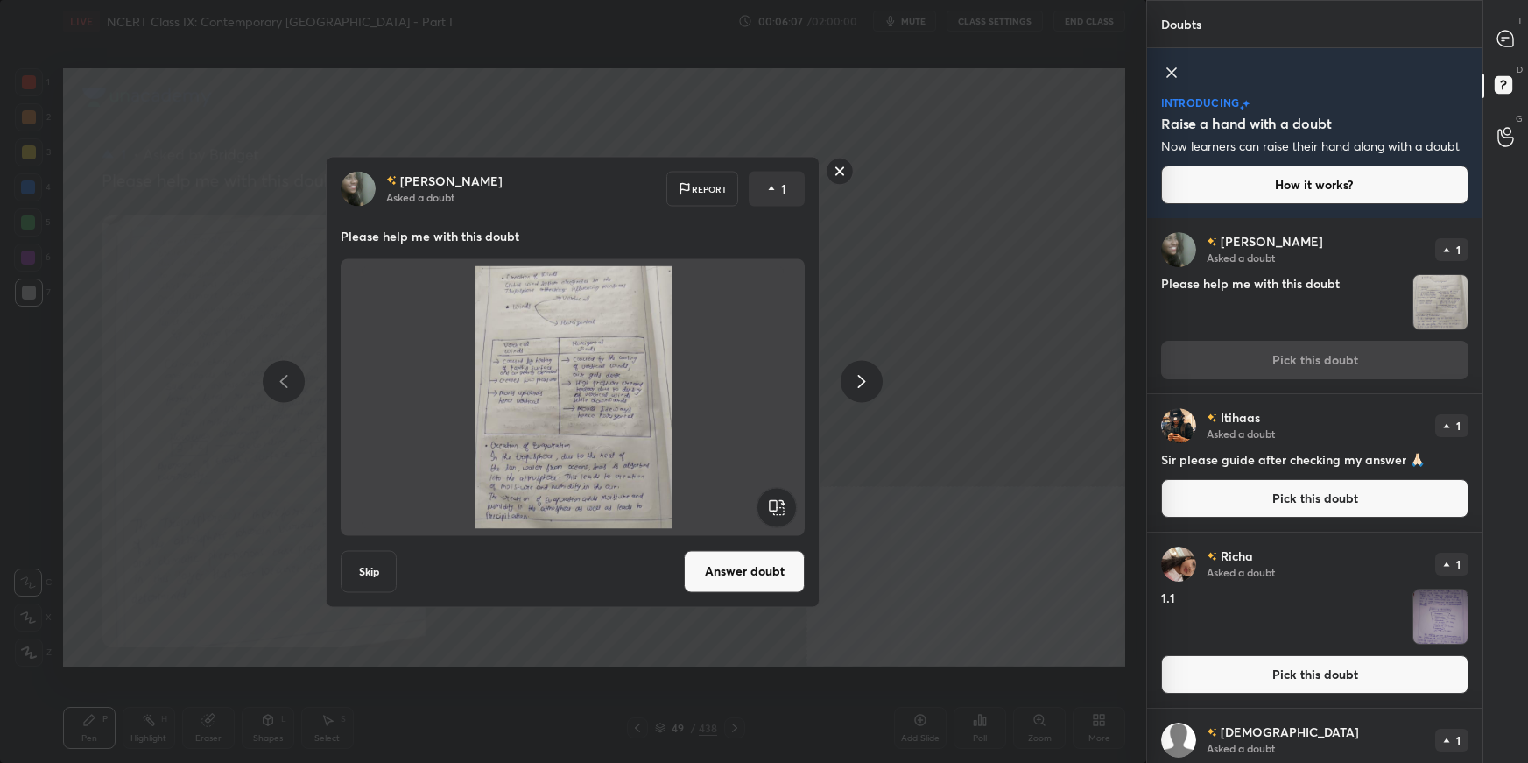
drag, startPoint x: 731, startPoint y: 562, endPoint x: 761, endPoint y: 550, distance: 32.2
click at [731, 539] on button "Answer doubt" at bounding box center [744, 571] width 121 height 42
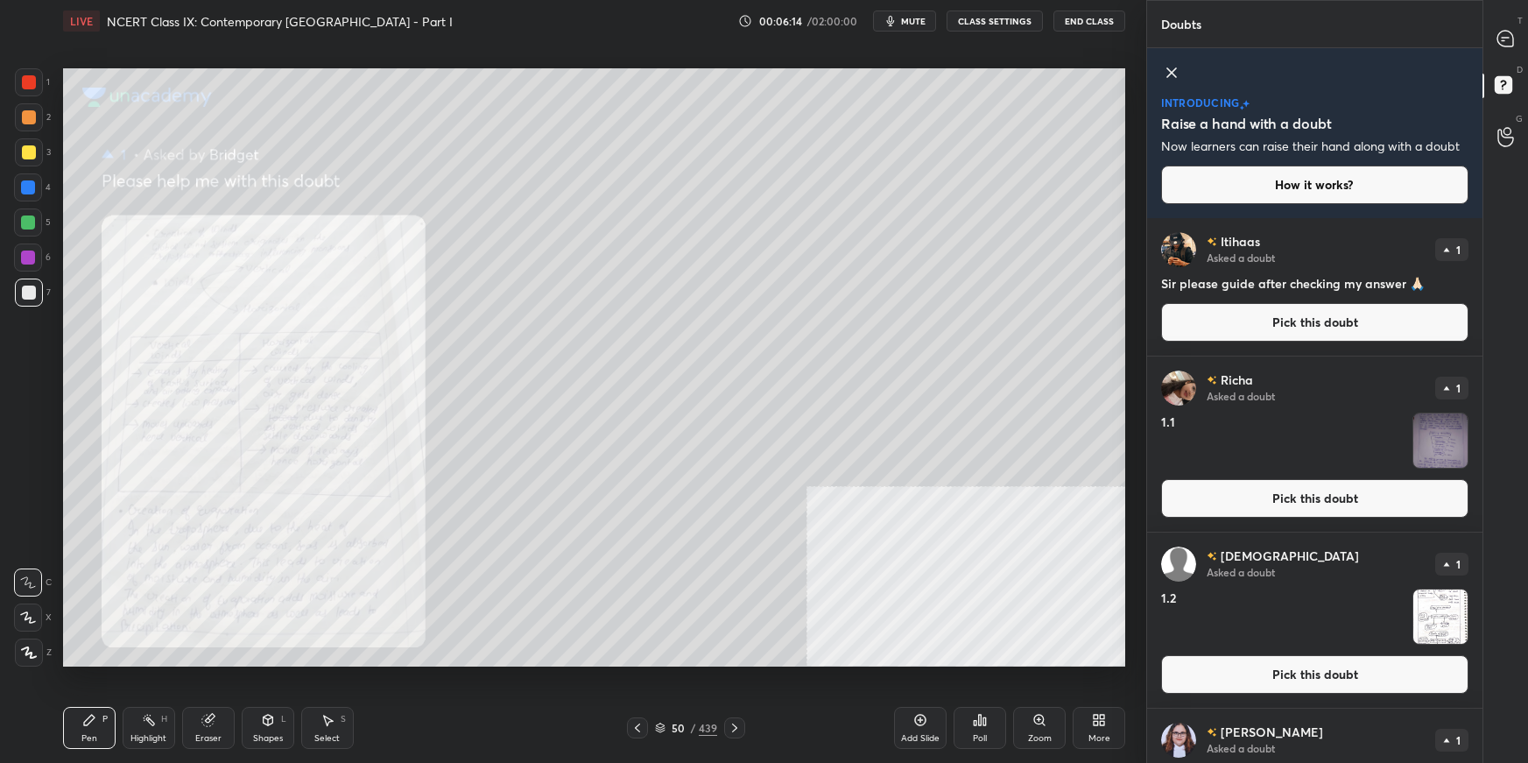
click at [636, 539] on icon at bounding box center [638, 728] width 14 height 14
click at [638, 539] on icon at bounding box center [637, 727] width 5 height 9
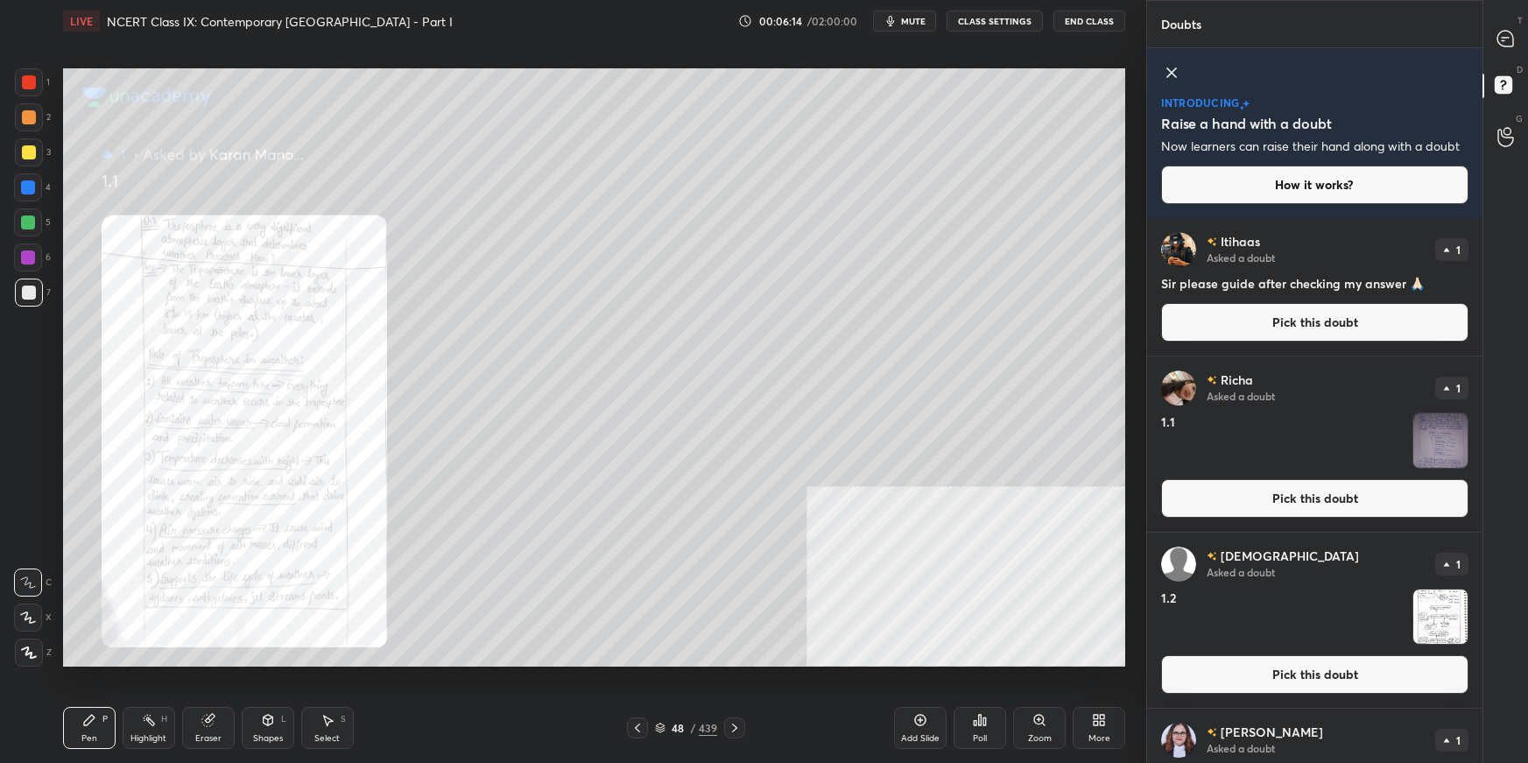
click at [638, 539] on icon at bounding box center [637, 727] width 5 height 9
click at [639, 539] on icon at bounding box center [638, 728] width 14 height 14
click at [639, 539] on icon at bounding box center [637, 727] width 5 height 9
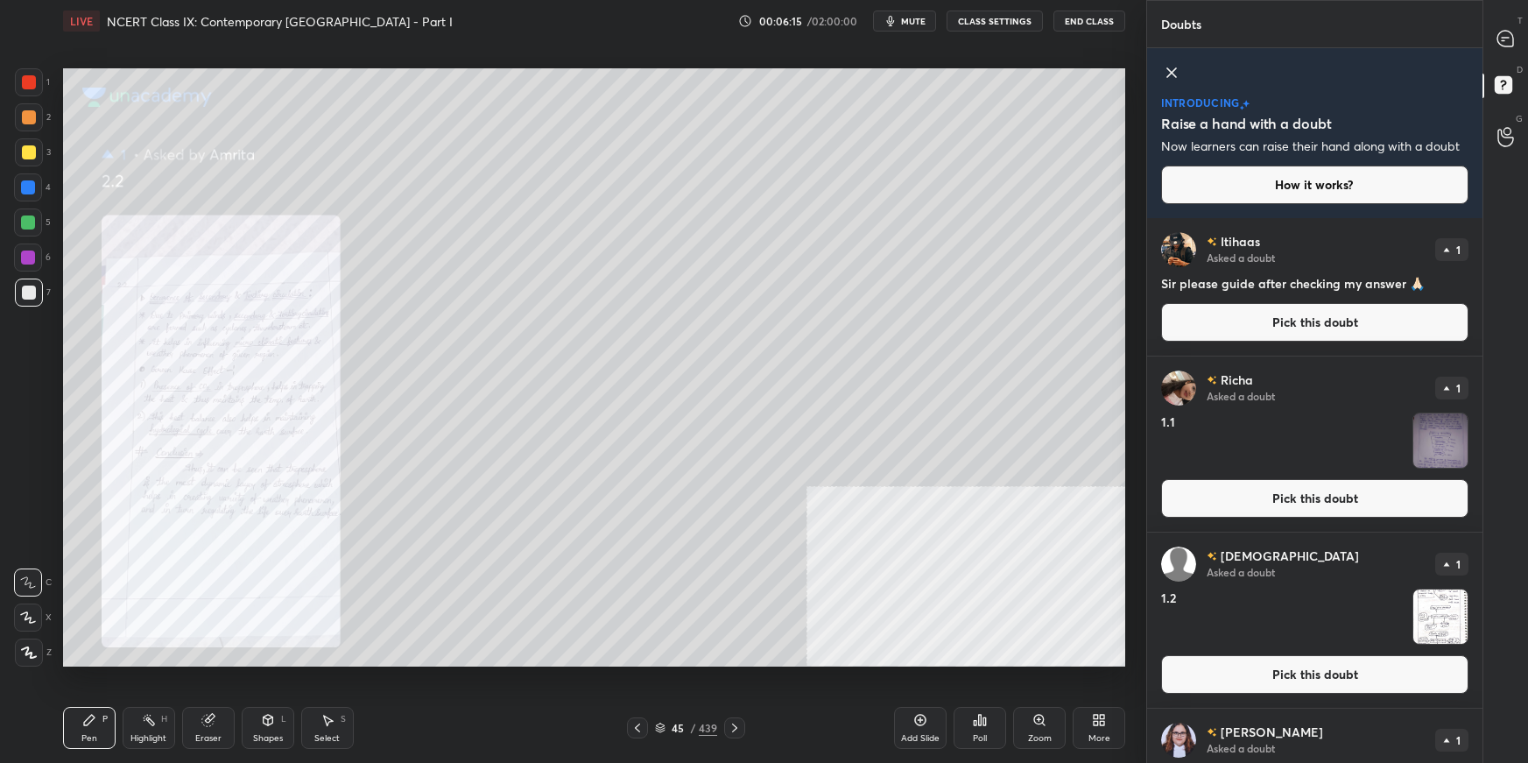
click at [639, 539] on icon at bounding box center [637, 727] width 5 height 9
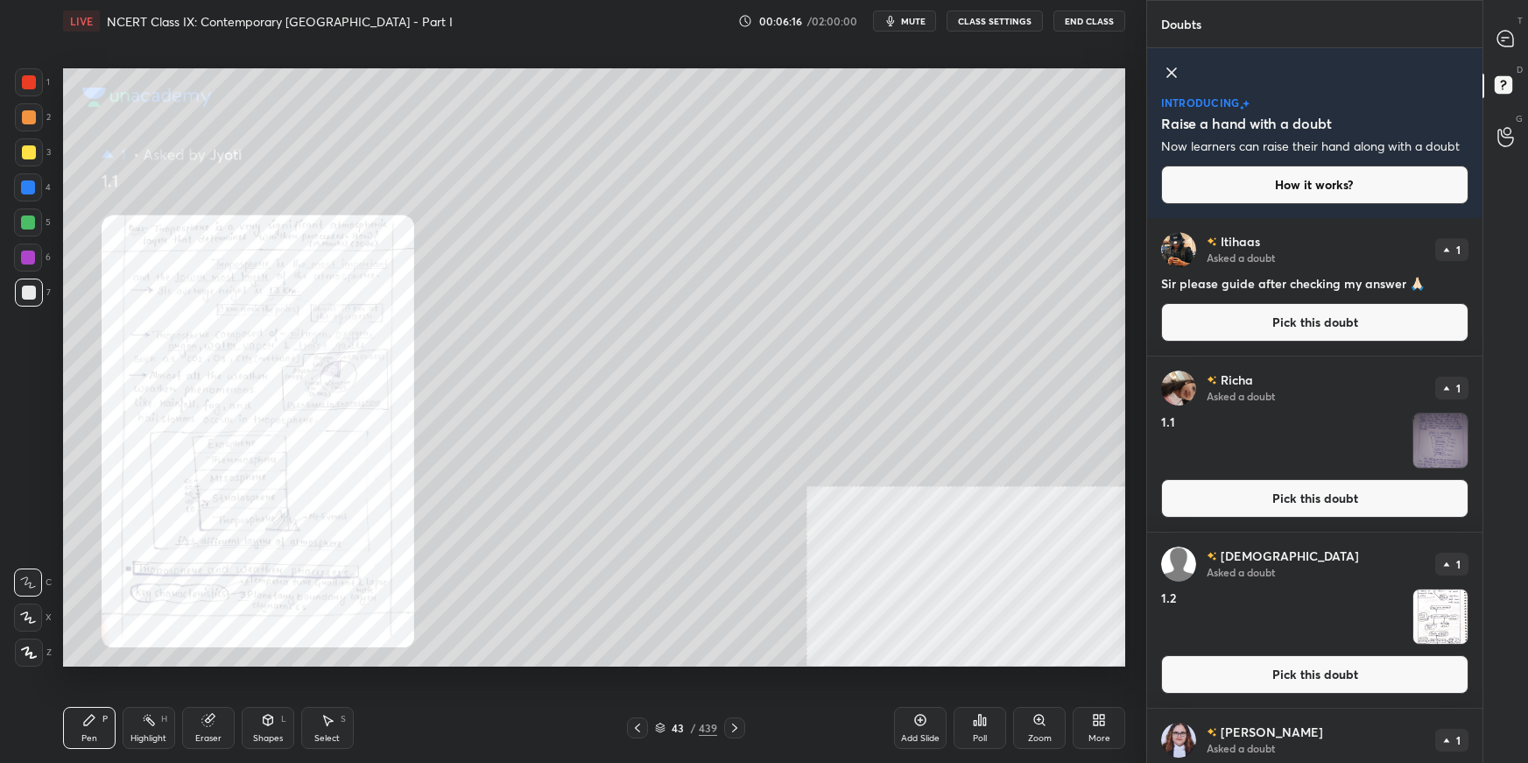
click at [640, 539] on icon at bounding box center [638, 728] width 14 height 14
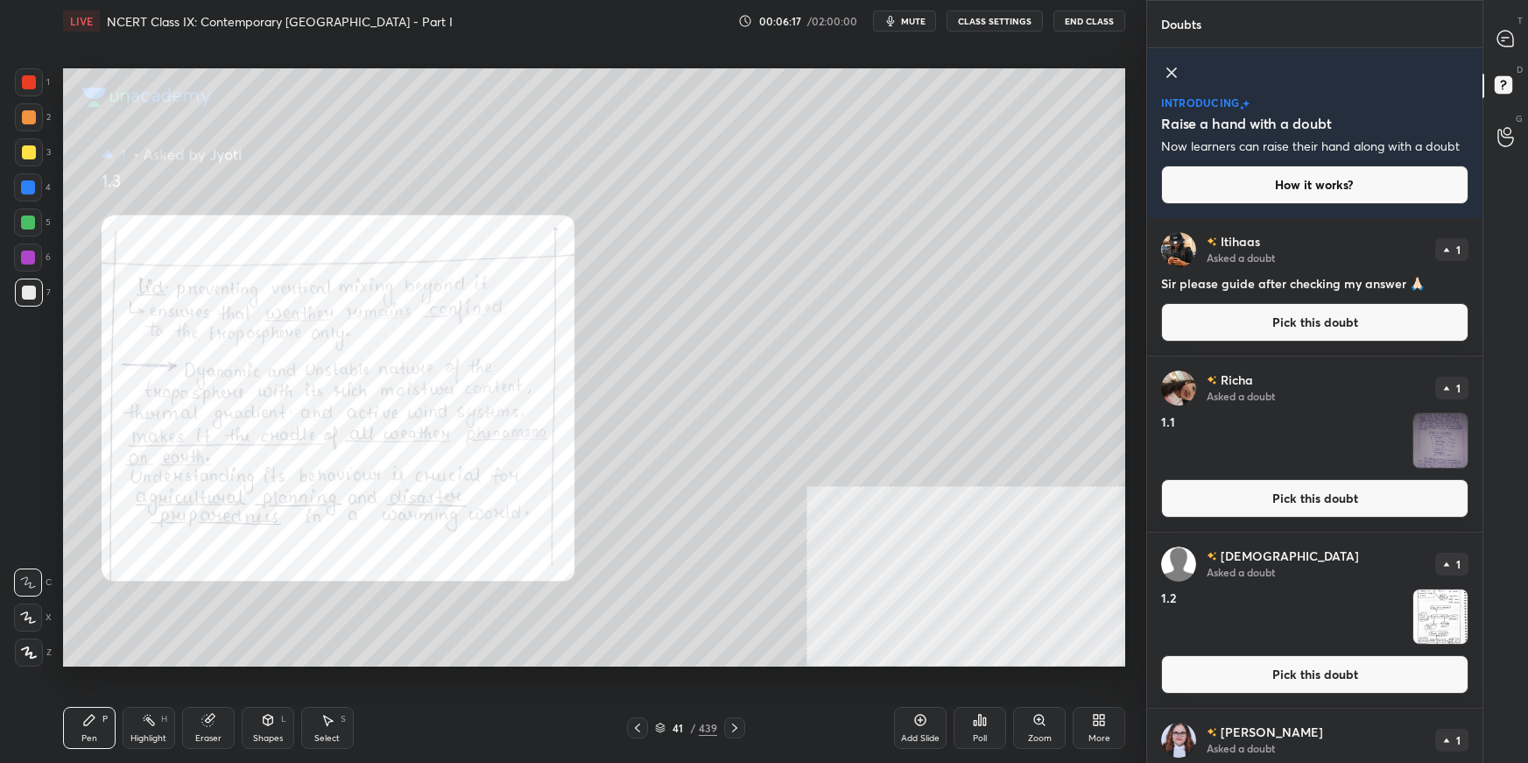
click at [640, 539] on icon at bounding box center [638, 728] width 14 height 14
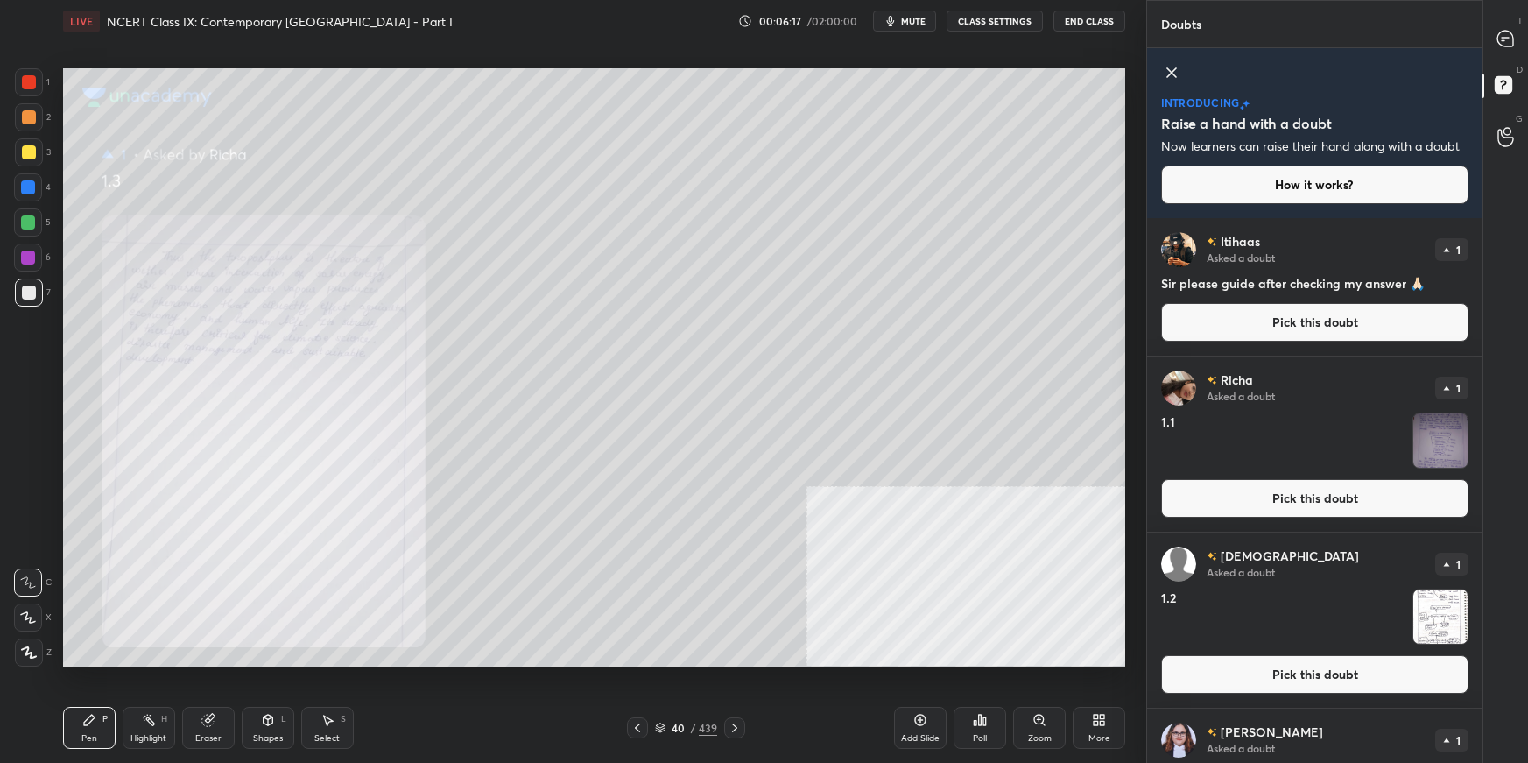
click at [640, 539] on icon at bounding box center [638, 728] width 14 height 14
click at [735, 539] on icon at bounding box center [735, 728] width 14 height 14
click at [1169, 505] on button "Pick this doubt" at bounding box center [1314, 498] width 307 height 39
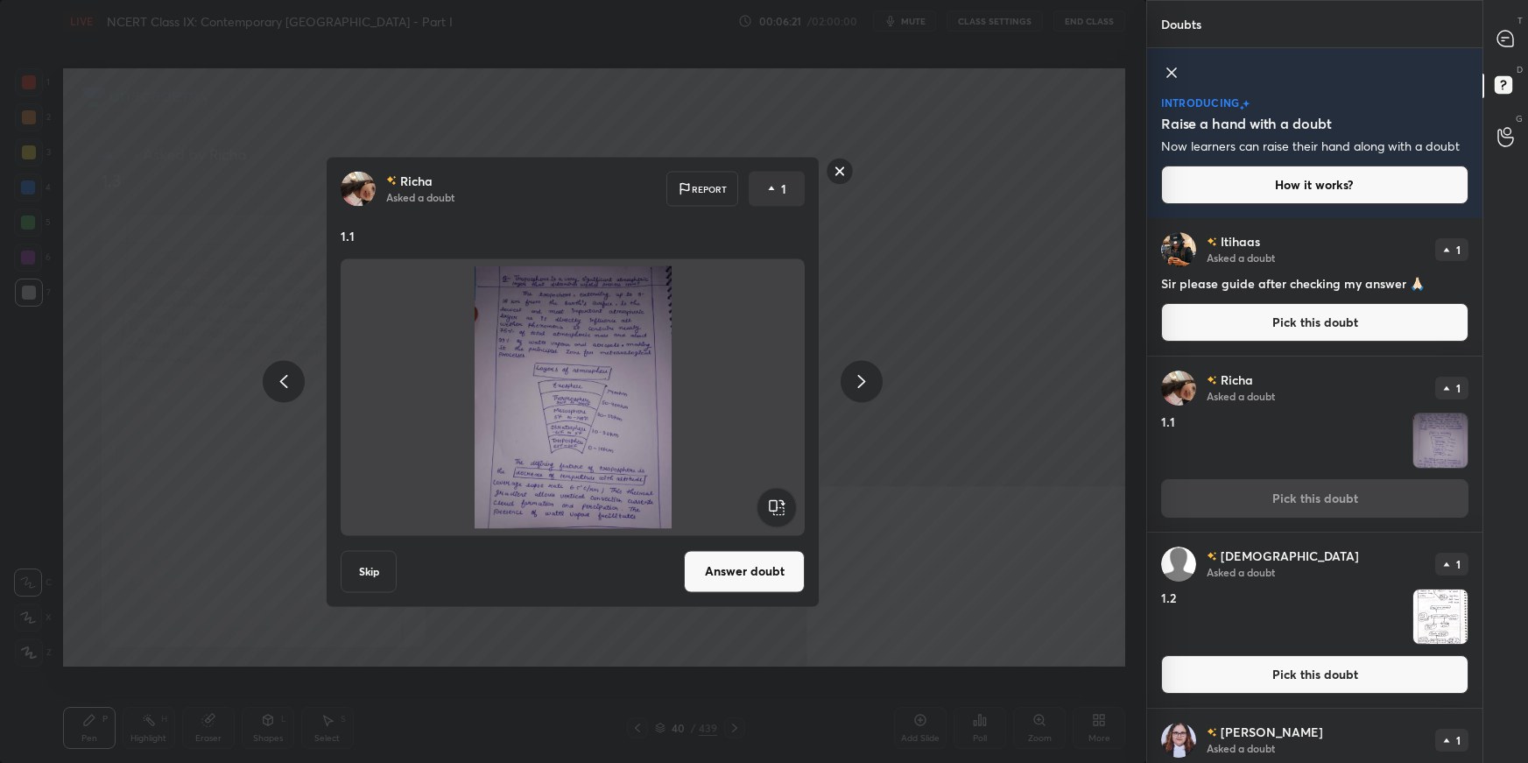
click at [763, 539] on button "Answer doubt" at bounding box center [744, 571] width 121 height 42
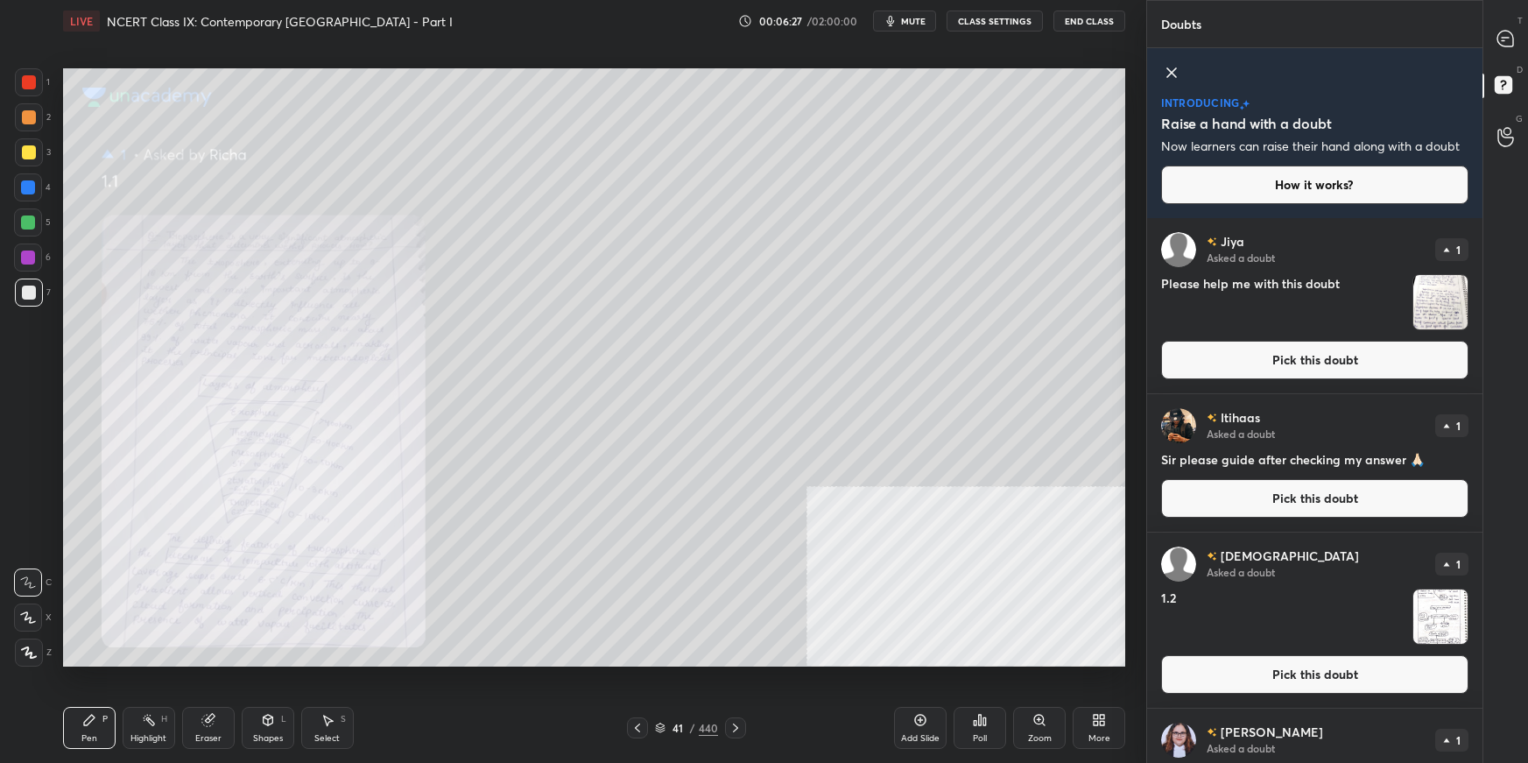
click at [733, 539] on icon at bounding box center [736, 728] width 14 height 14
click at [734, 539] on icon at bounding box center [736, 728] width 14 height 14
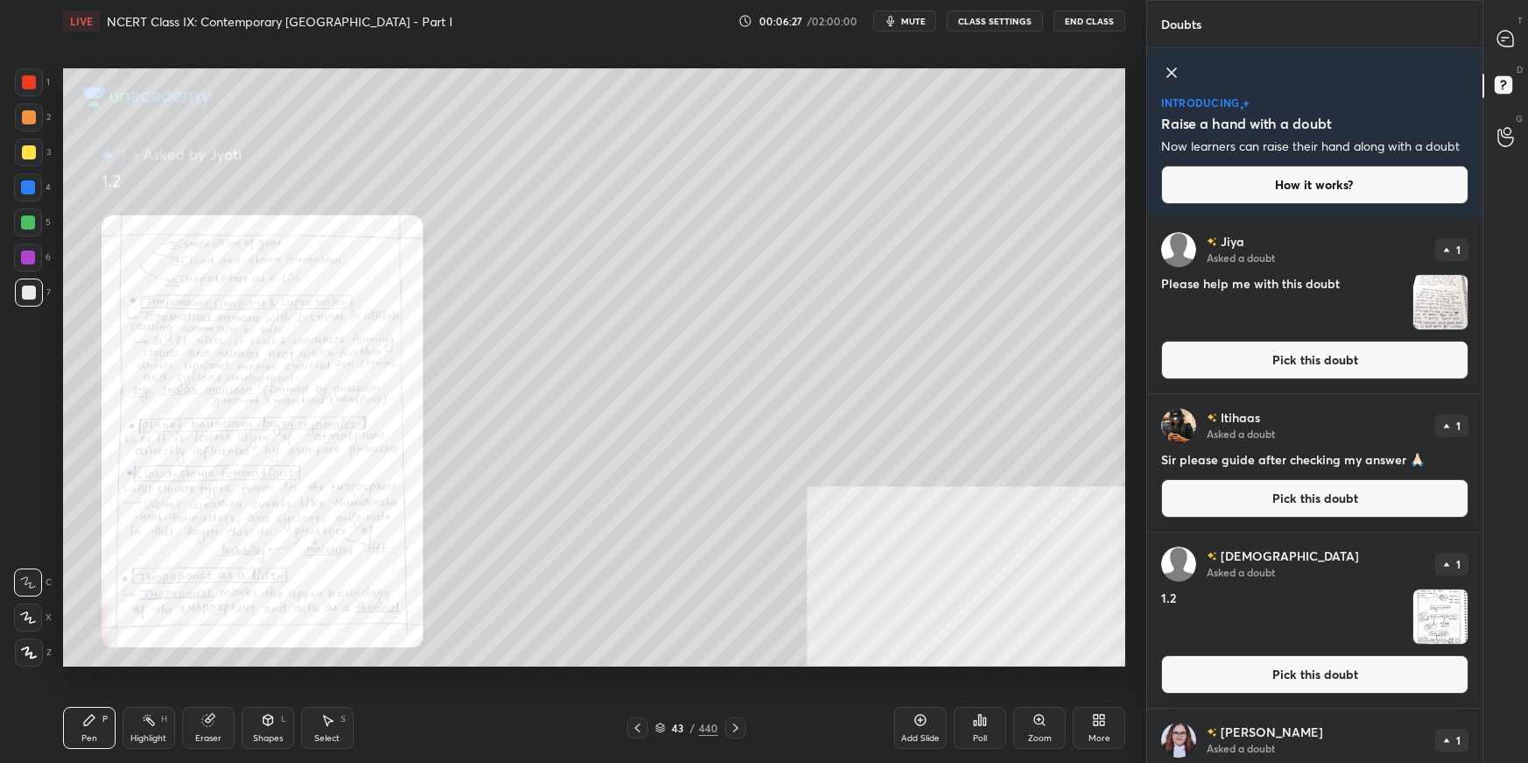
click at [734, 539] on icon at bounding box center [736, 728] width 14 height 14
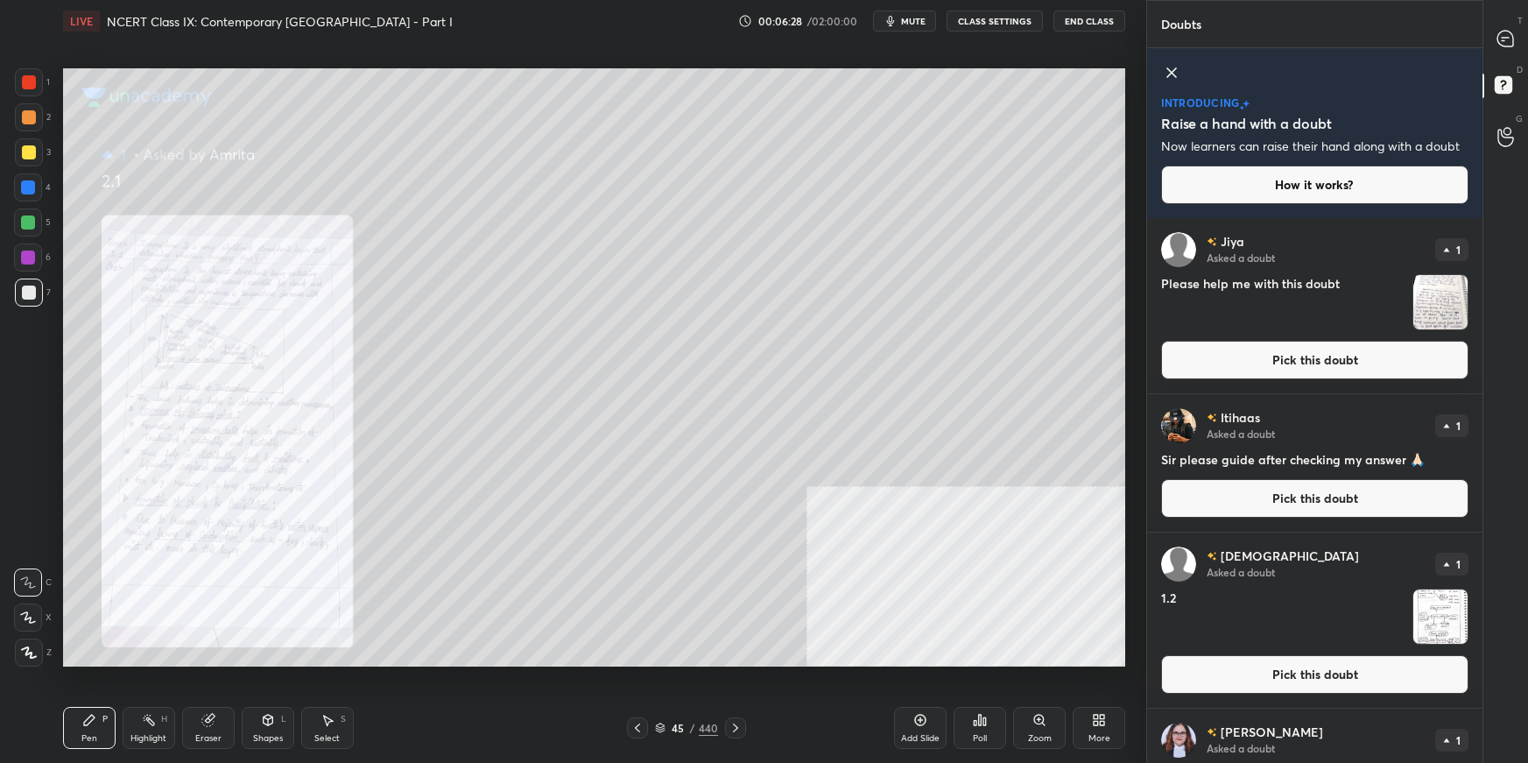
click at [737, 539] on icon at bounding box center [736, 728] width 14 height 14
click at [739, 539] on icon at bounding box center [736, 728] width 14 height 14
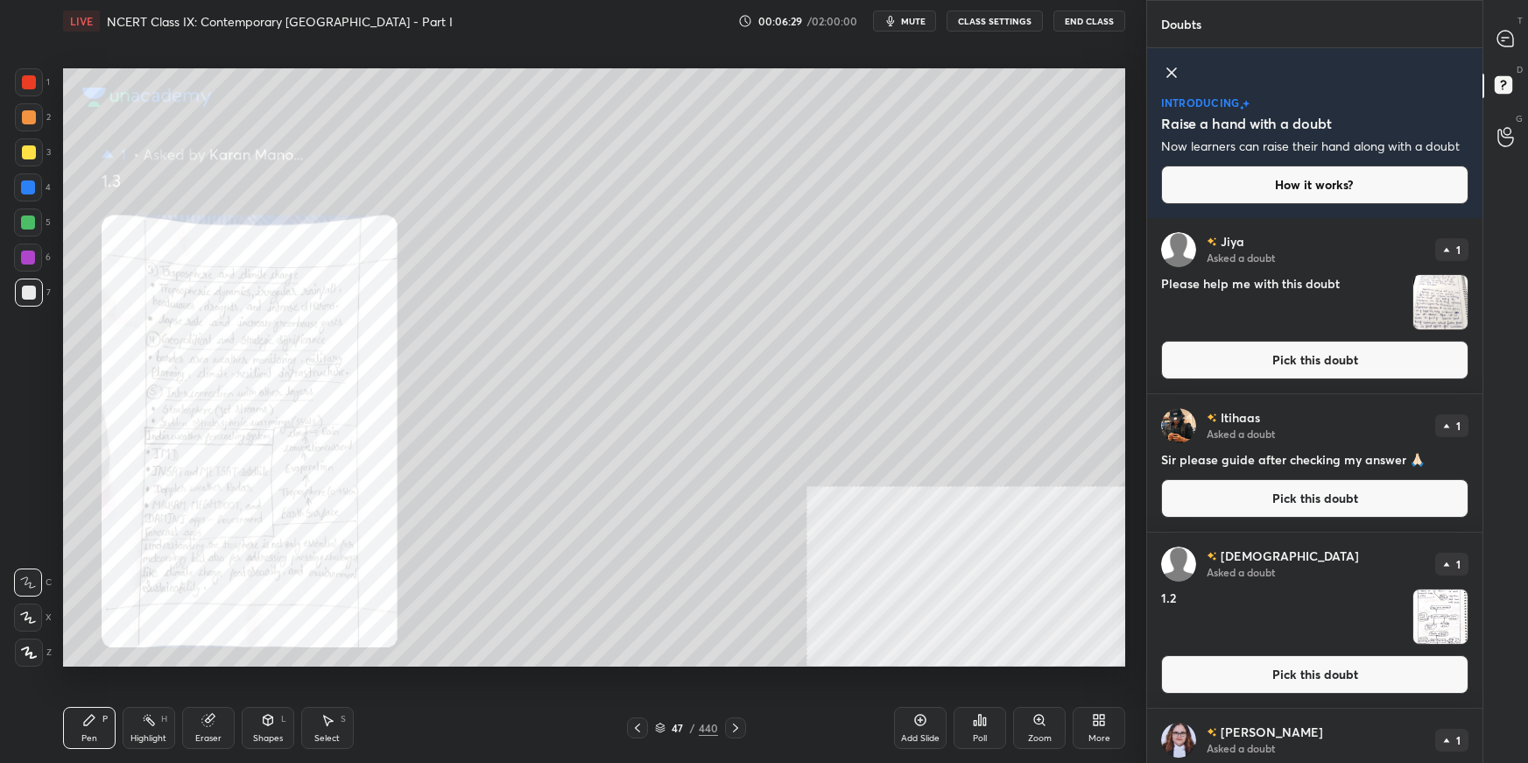
click at [740, 539] on icon at bounding box center [736, 728] width 14 height 14
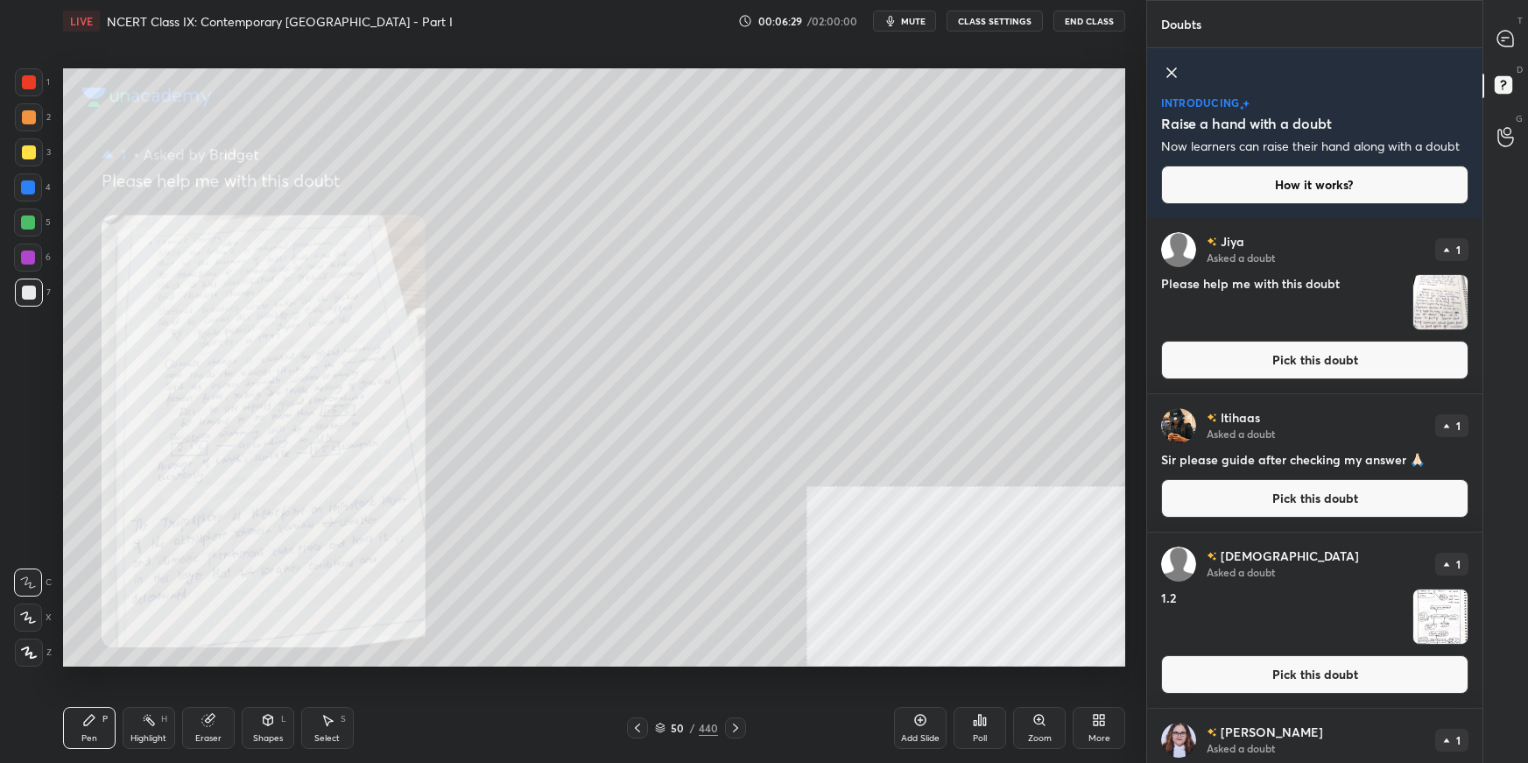
click at [741, 539] on icon at bounding box center [736, 728] width 14 height 14
click at [743, 539] on div at bounding box center [735, 727] width 21 height 21
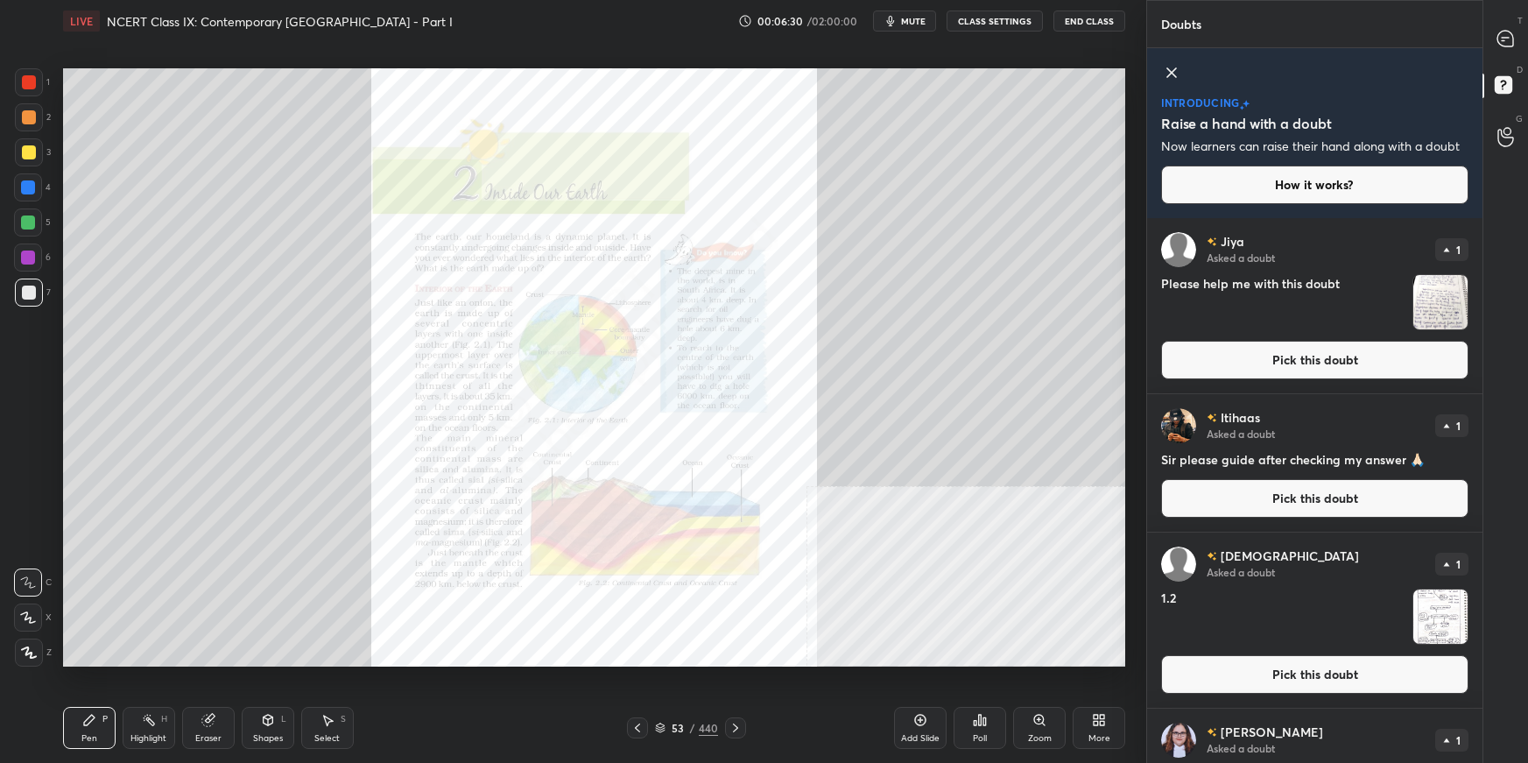
click at [743, 539] on div at bounding box center [735, 727] width 21 height 21
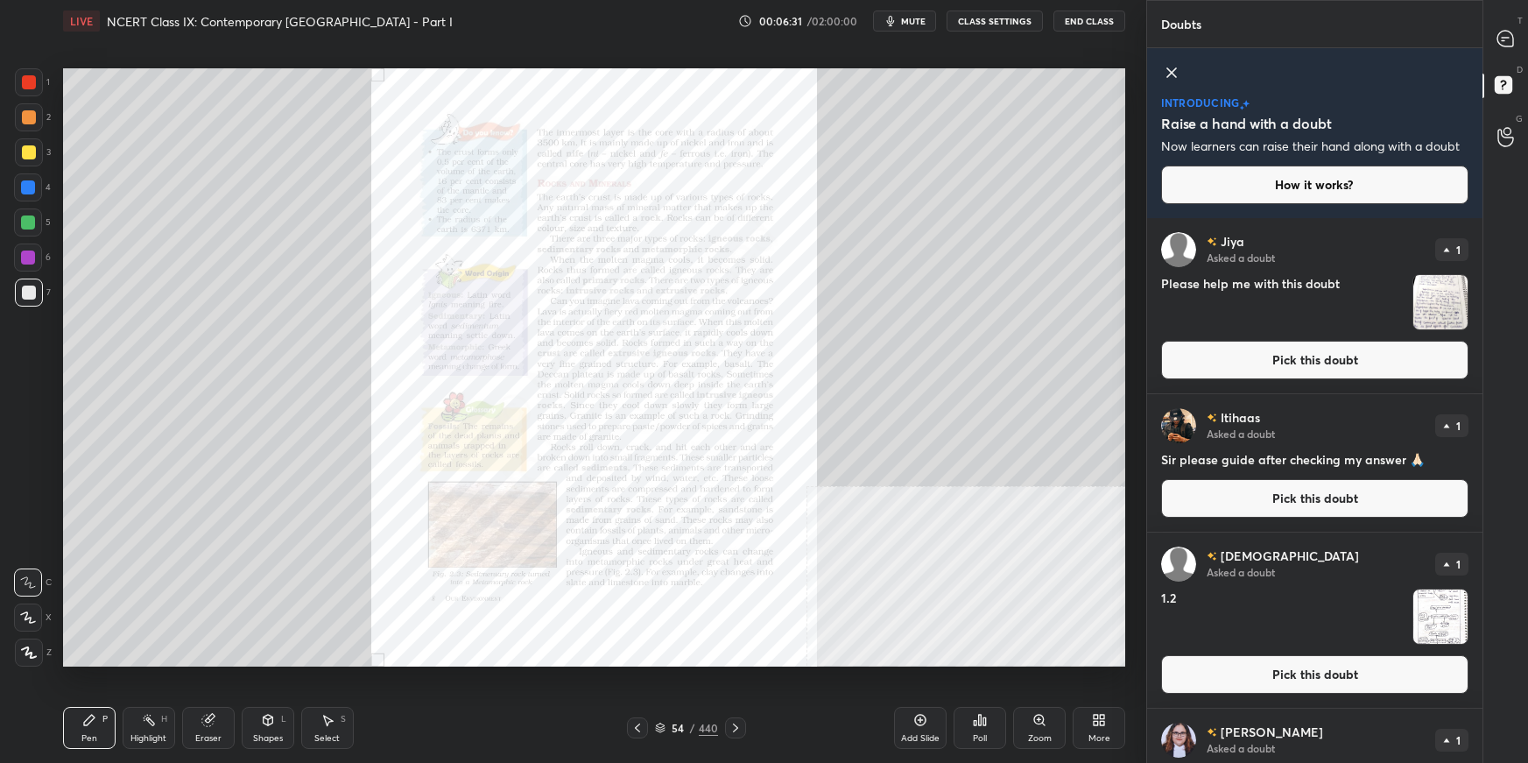
click at [645, 539] on div at bounding box center [637, 727] width 21 height 21
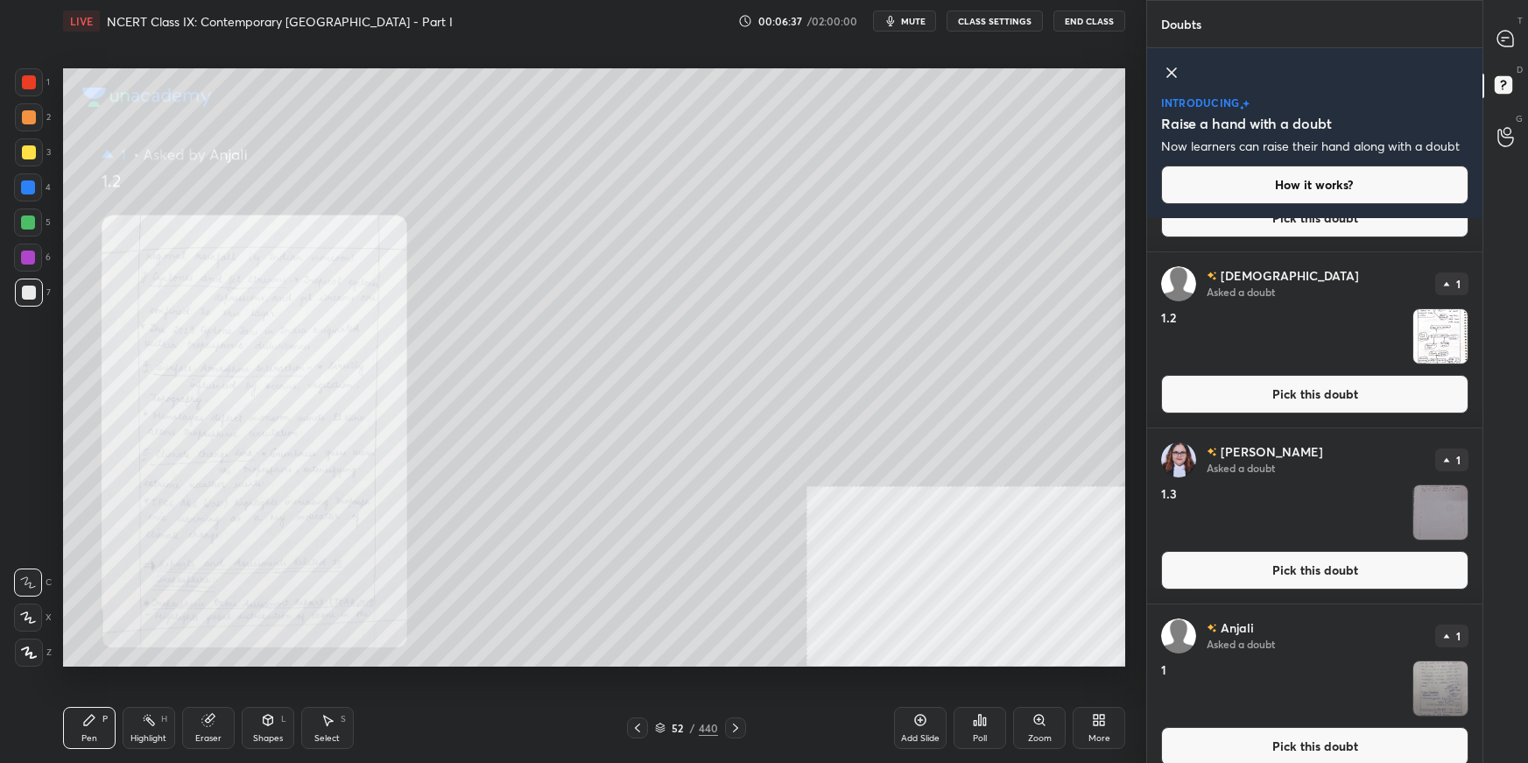
scroll to position [281, 0]
click at [1169, 539] on button "Pick this doubt" at bounding box center [1314, 569] width 307 height 39
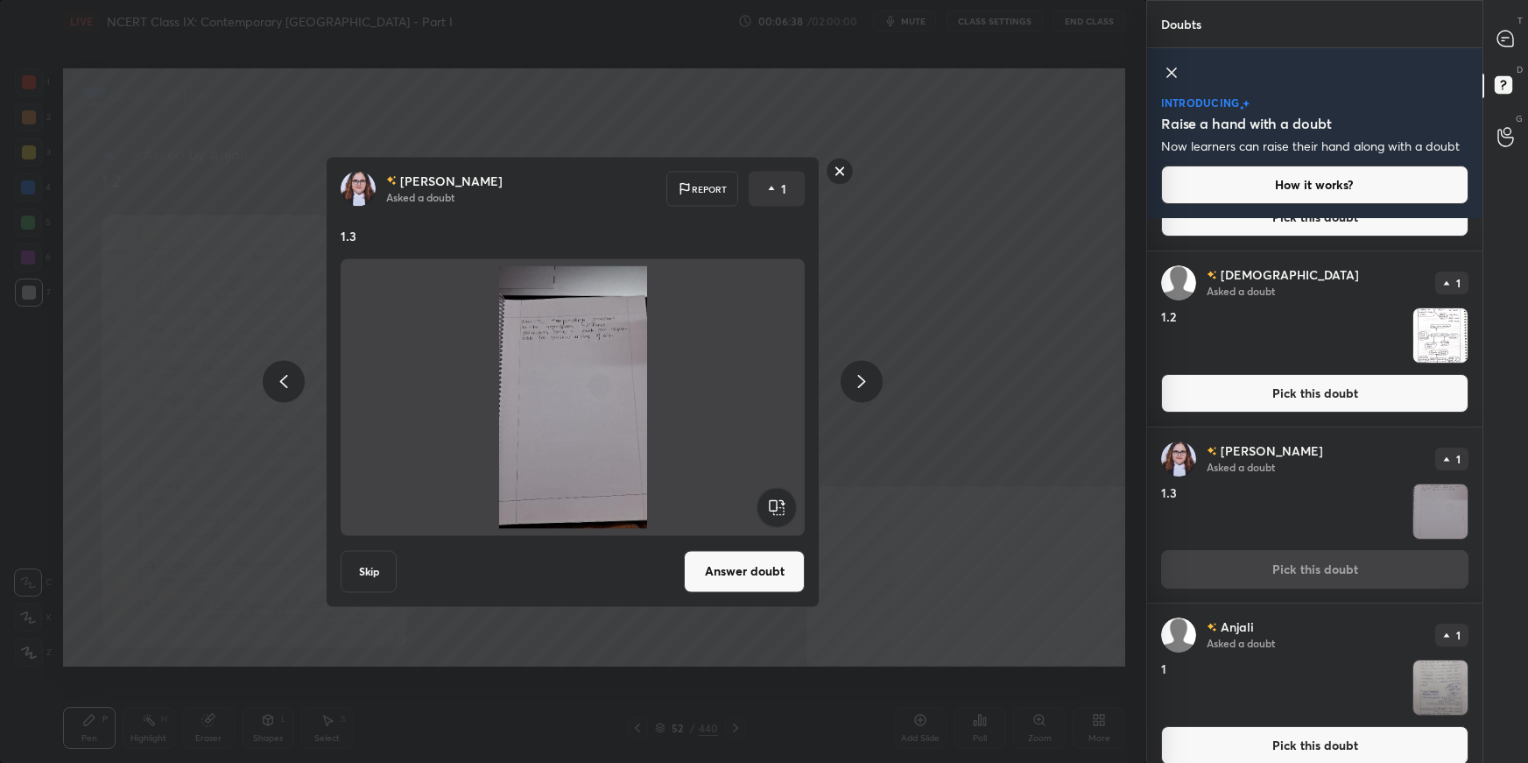
click at [769, 539] on button "Answer doubt" at bounding box center [744, 571] width 121 height 42
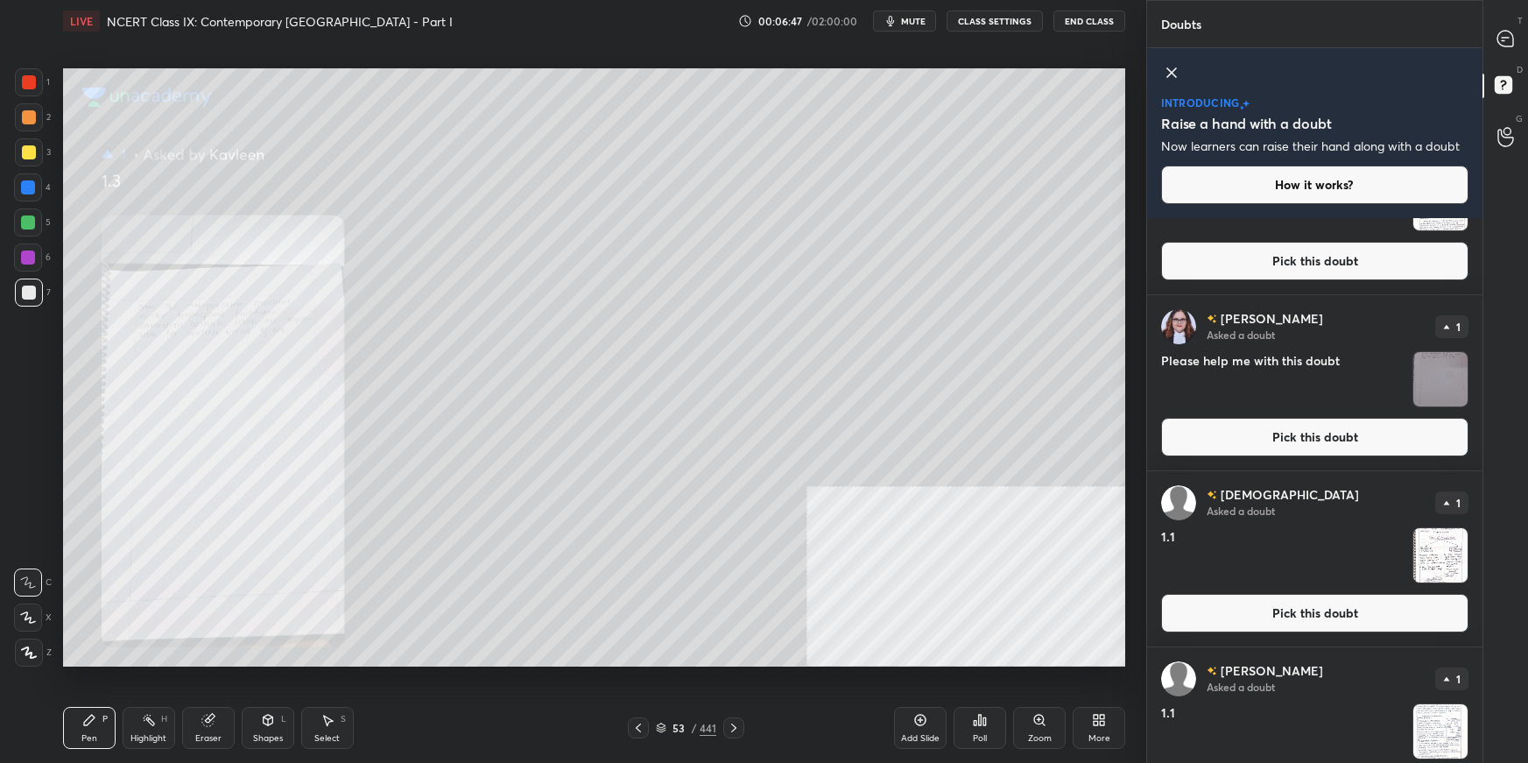
scroll to position [1814, 0]
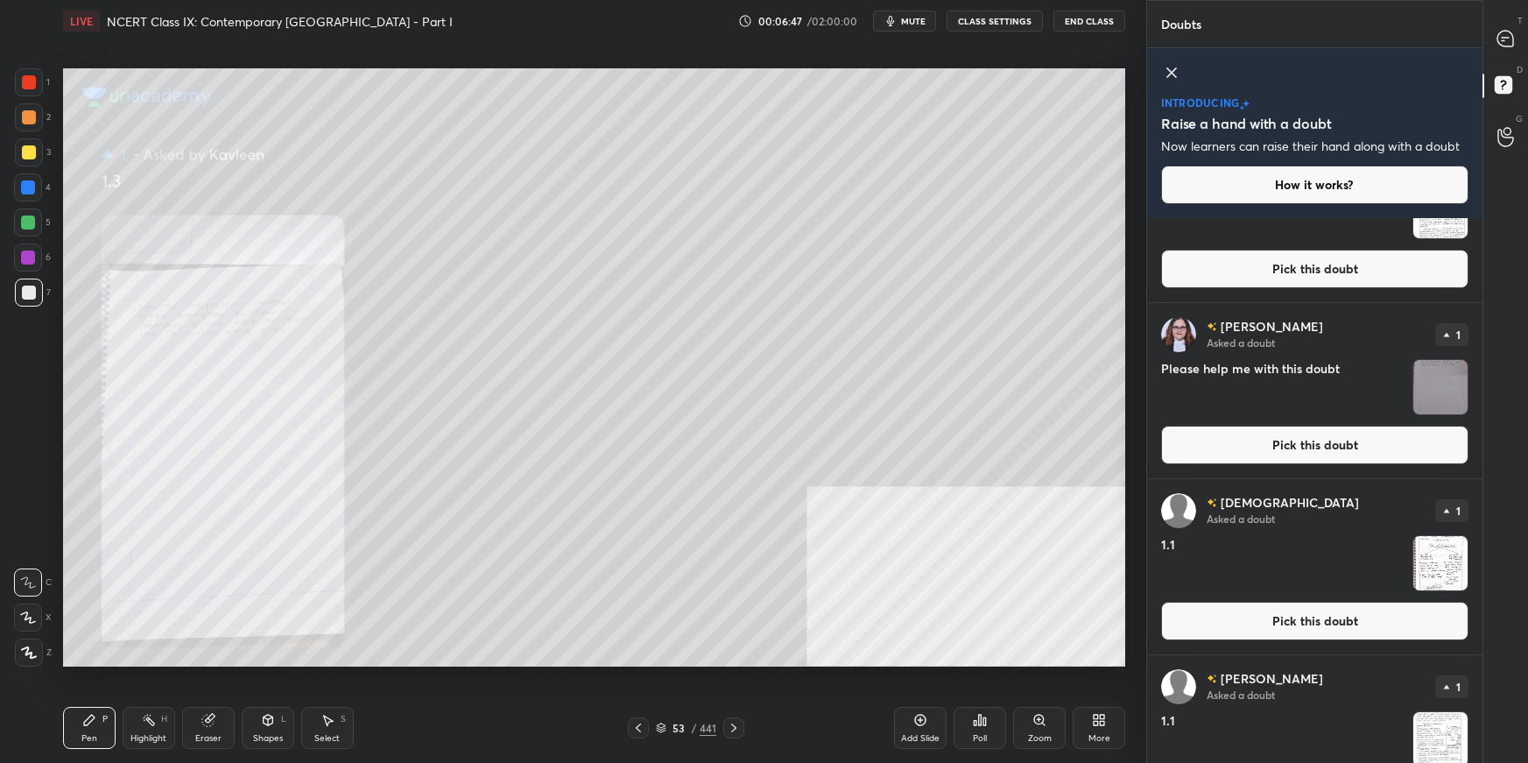
drag, startPoint x: 1305, startPoint y: 446, endPoint x: 1211, endPoint y: 491, distance: 104.2
click at [1169, 448] on button "Pick this doubt" at bounding box center [1314, 445] width 307 height 39
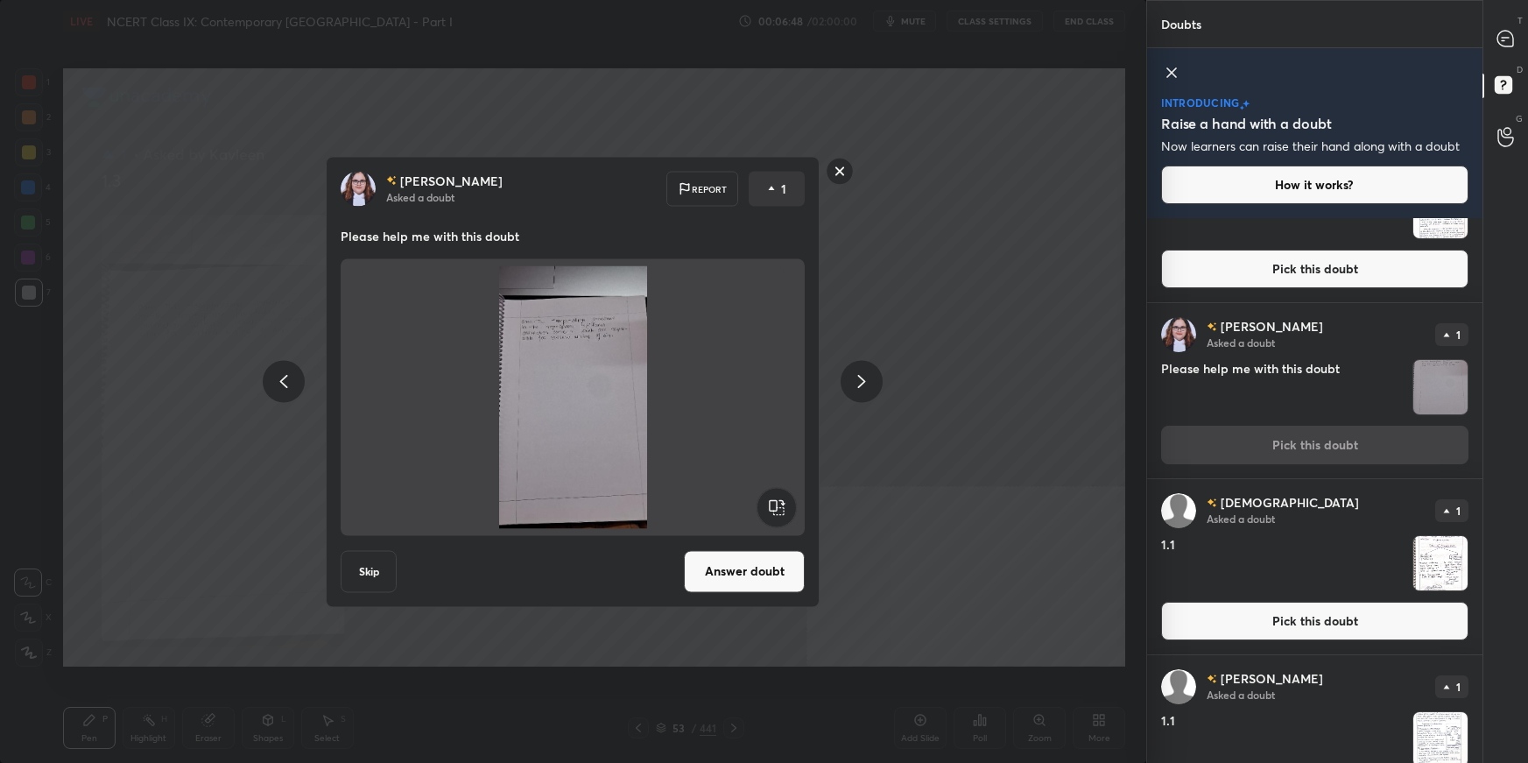
click at [776, 539] on button "Answer doubt" at bounding box center [744, 571] width 121 height 42
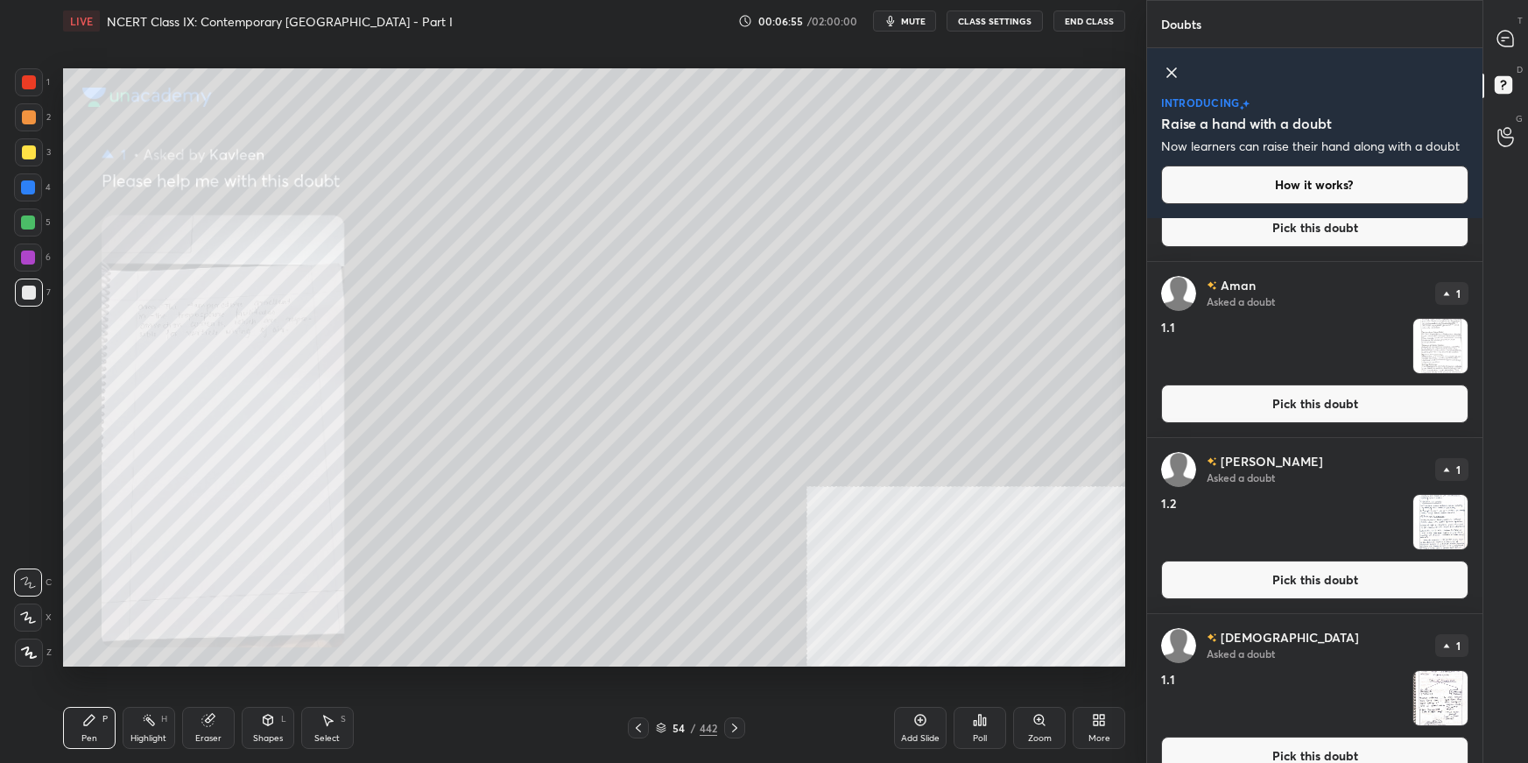
scroll to position [1520, 0]
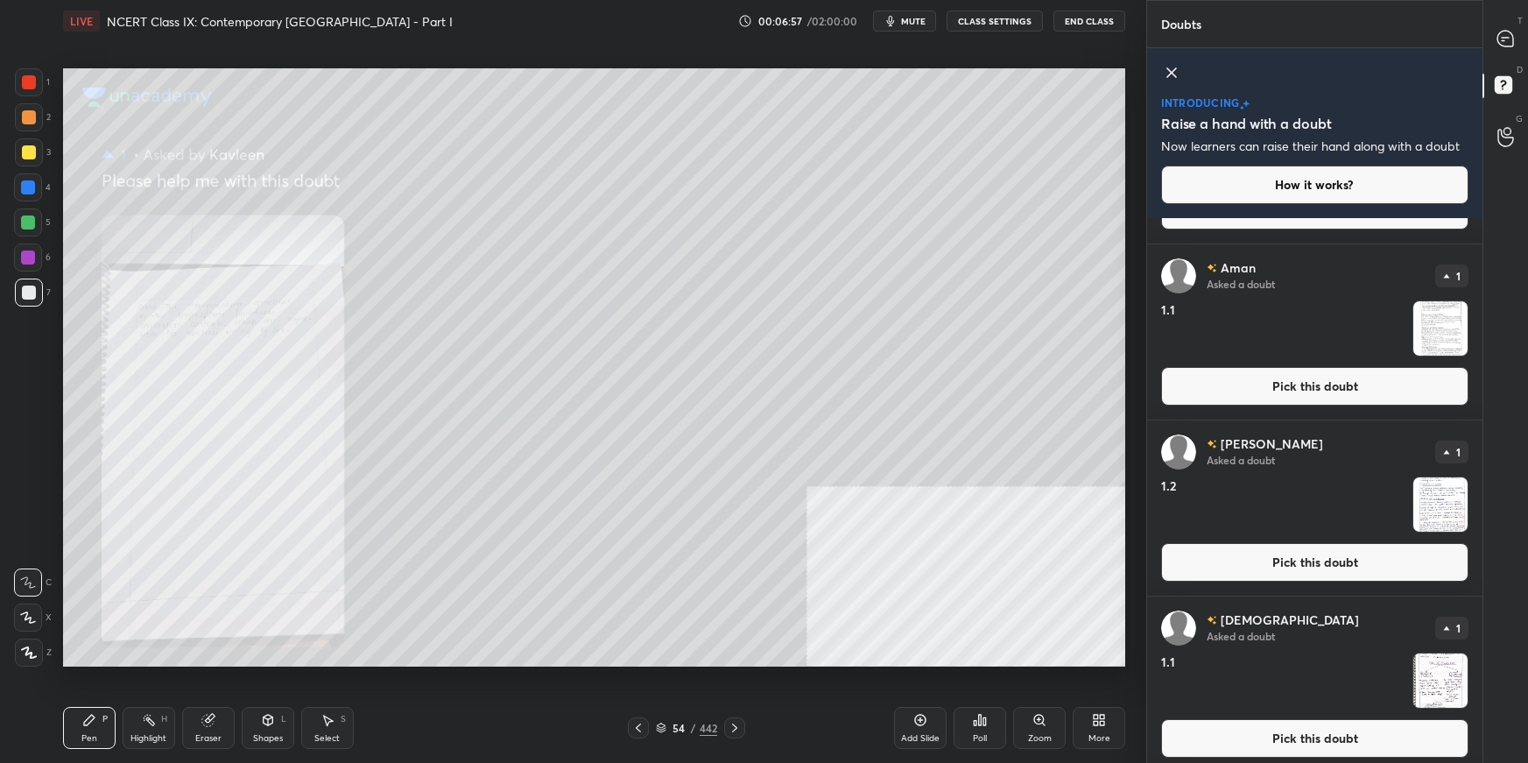
click at [1169, 539] on button "Pick this doubt" at bounding box center [1314, 738] width 307 height 39
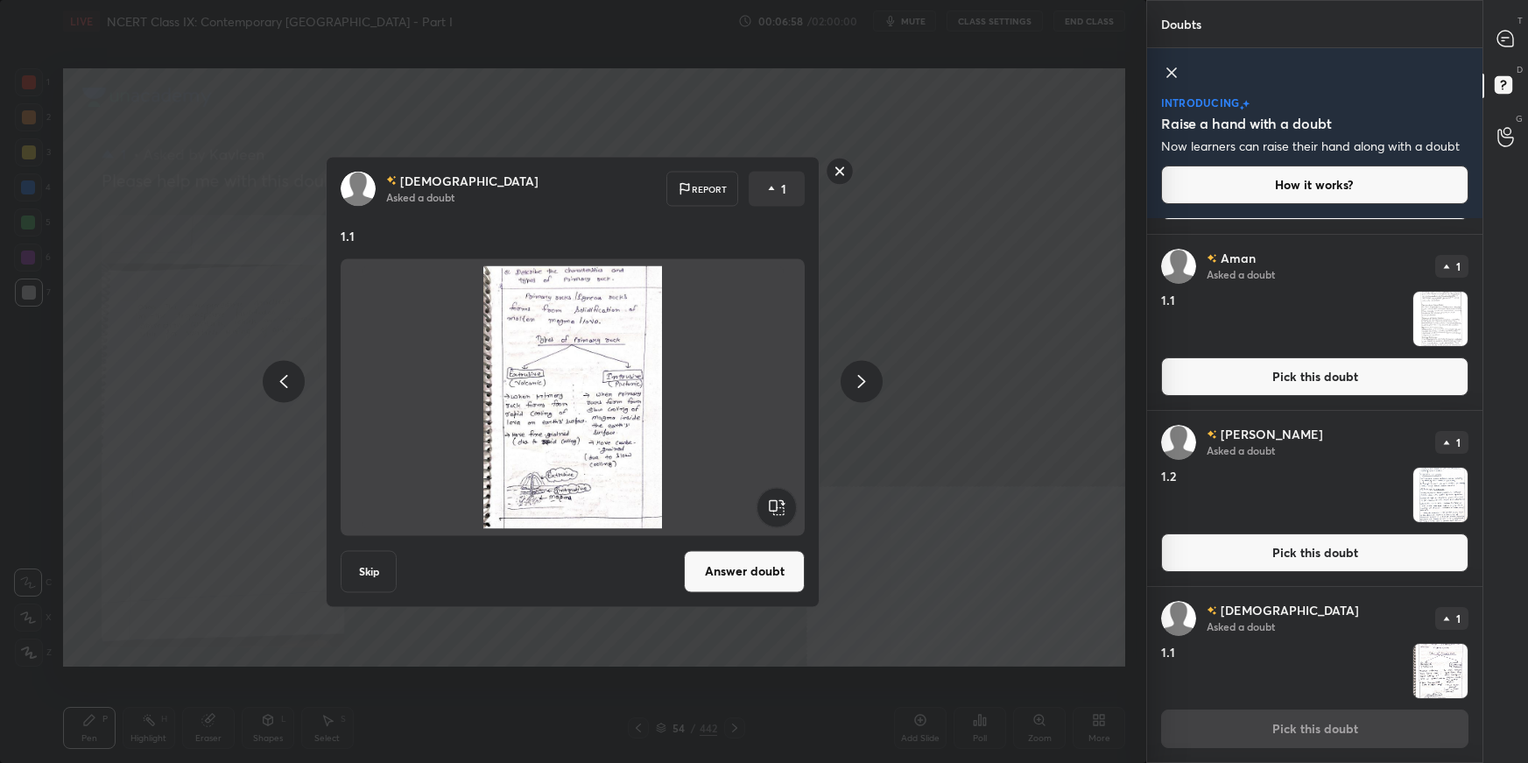
click at [767, 539] on button "Answer doubt" at bounding box center [744, 571] width 121 height 42
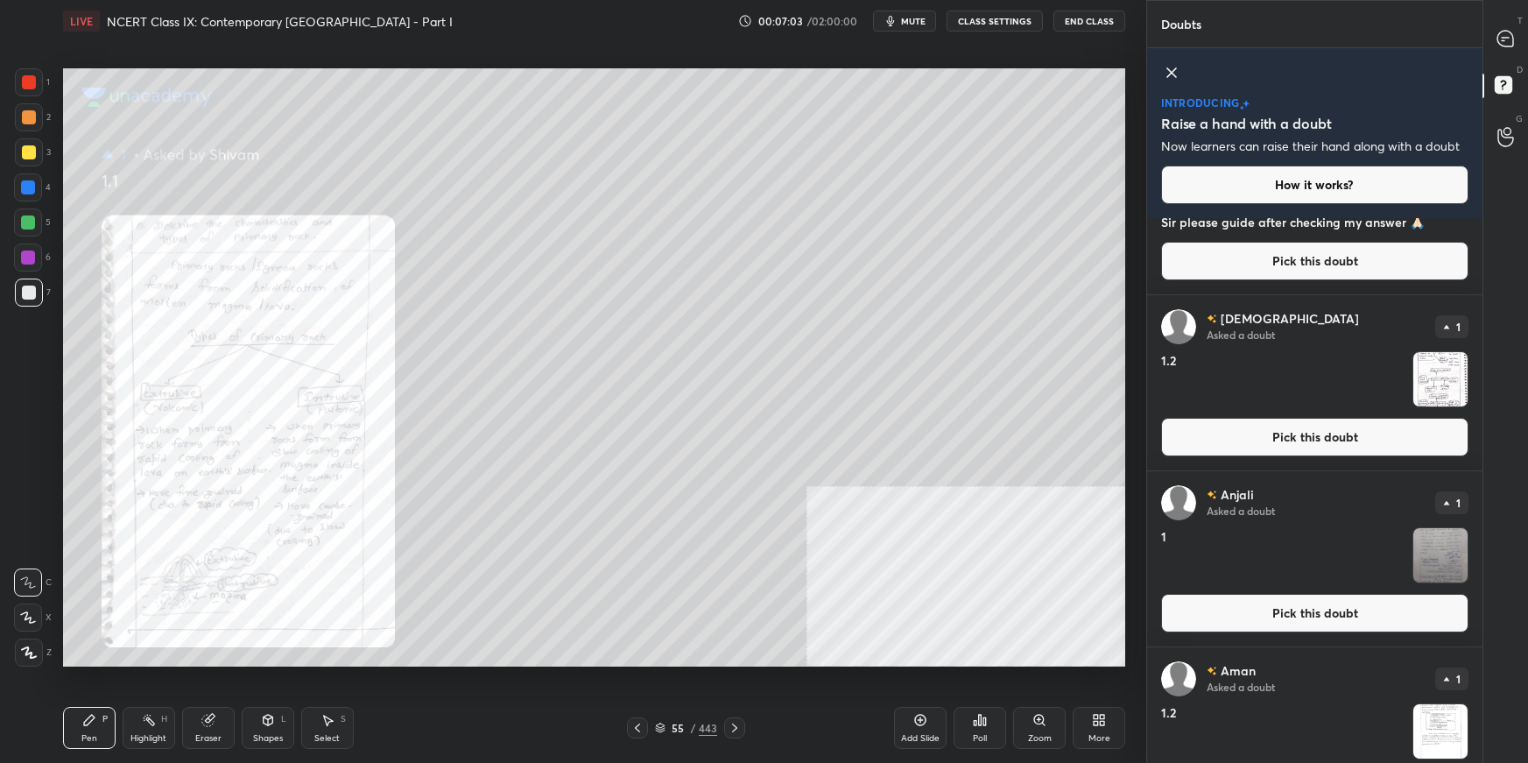
scroll to position [407, 0]
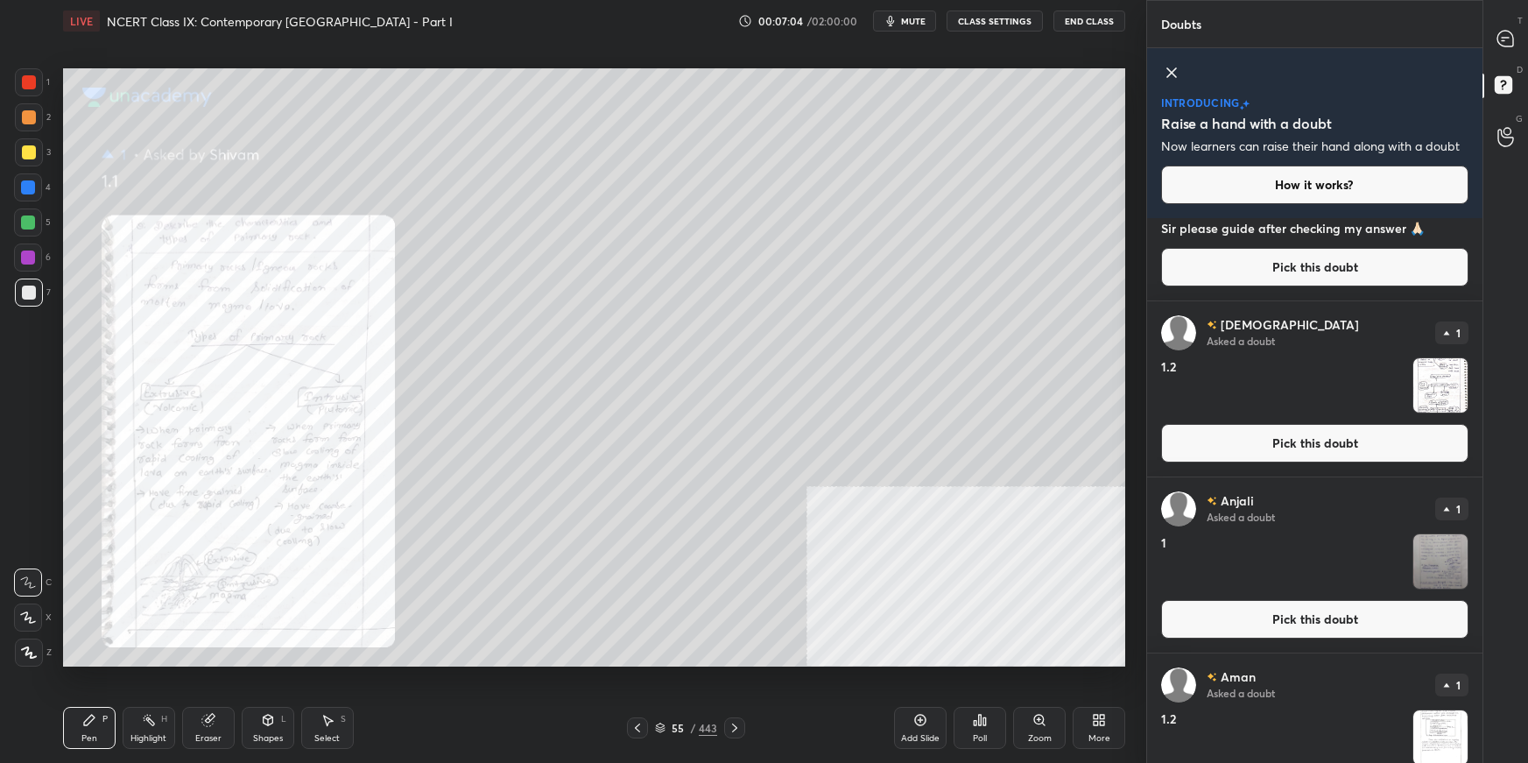
click at [1169, 437] on button "Pick this doubt" at bounding box center [1314, 443] width 307 height 39
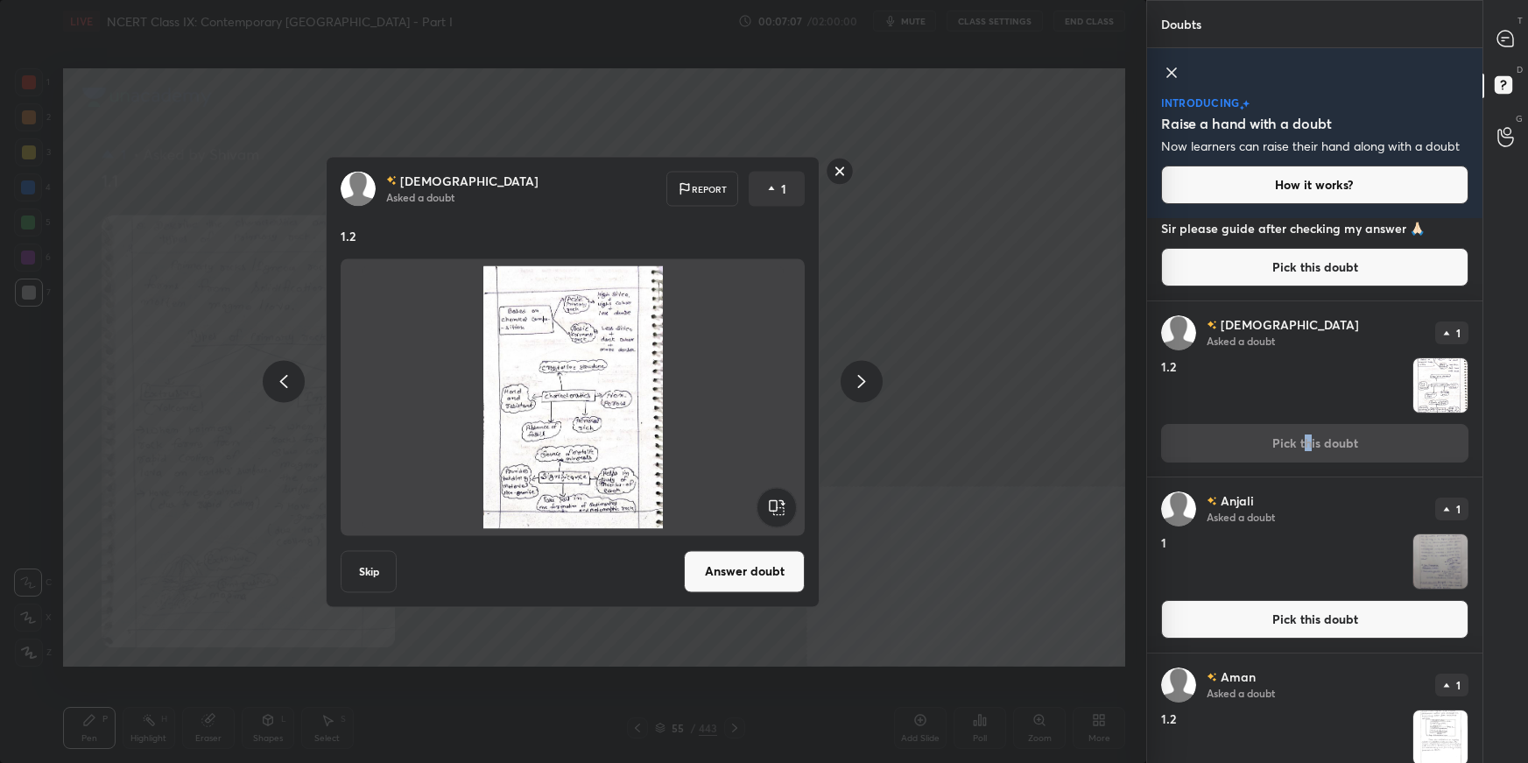
click at [759, 539] on button "Answer doubt" at bounding box center [744, 571] width 121 height 42
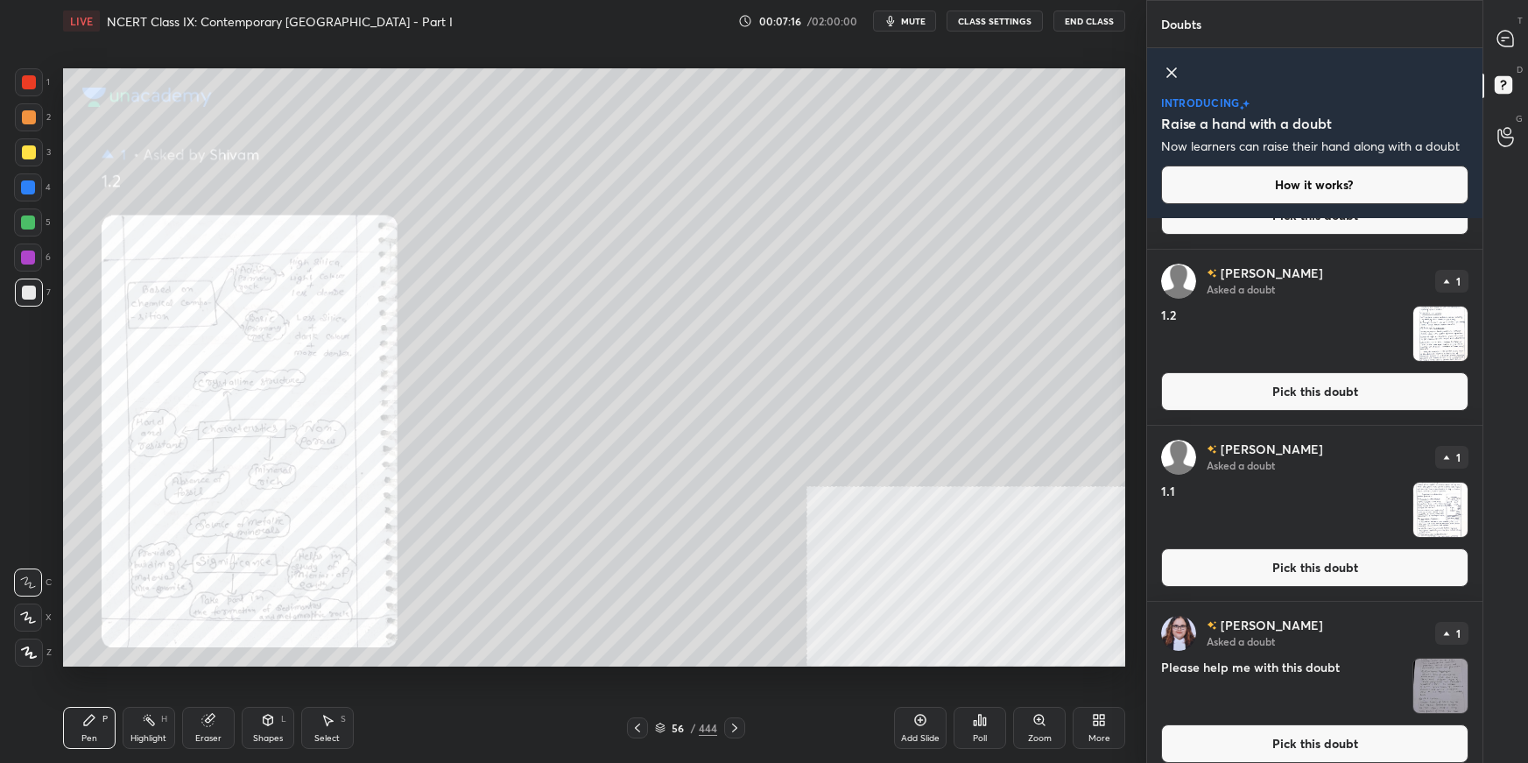
scroll to position [1530, 0]
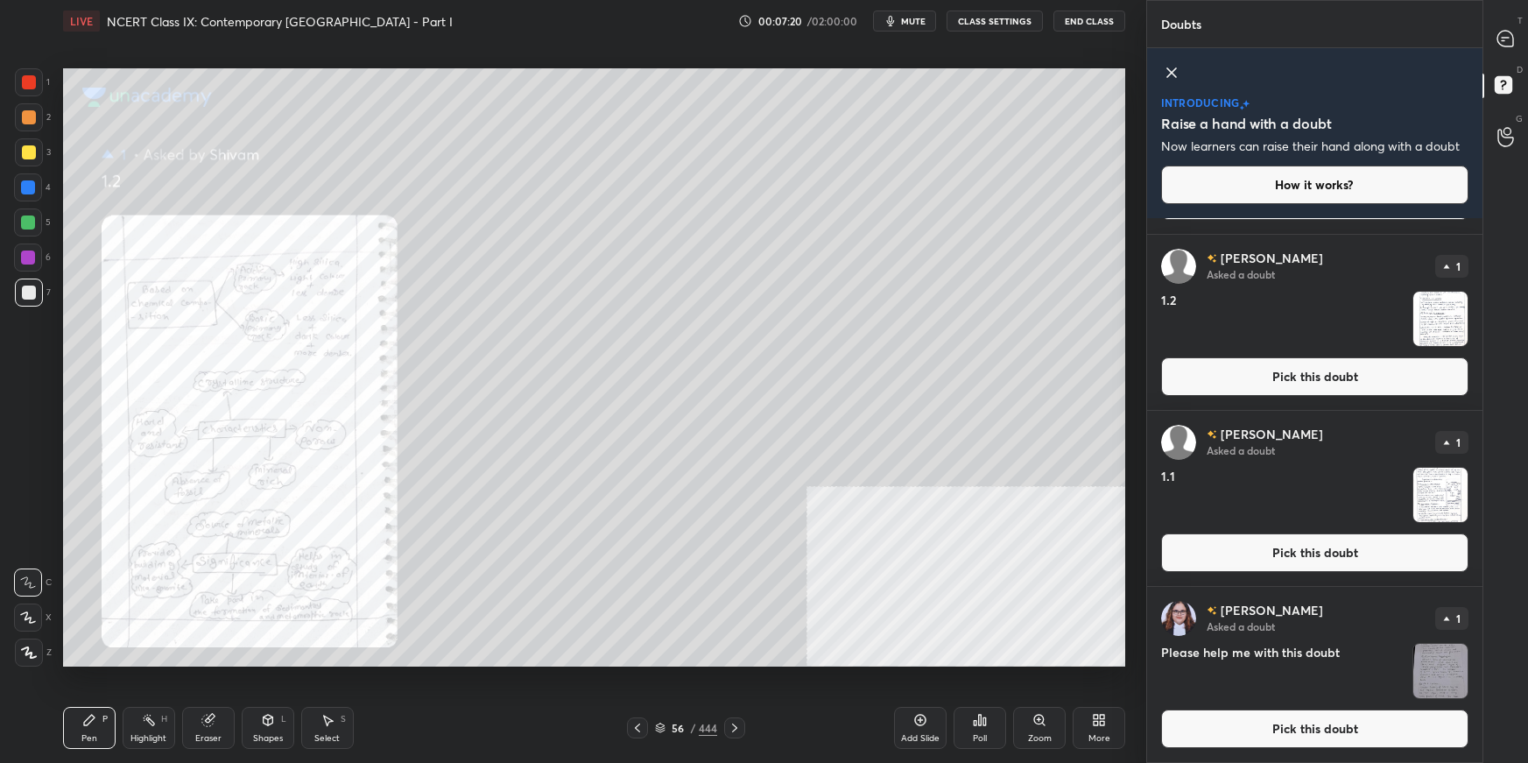
click at [638, 539] on icon at bounding box center [638, 728] width 14 height 14
click at [641, 539] on icon at bounding box center [638, 728] width 14 height 14
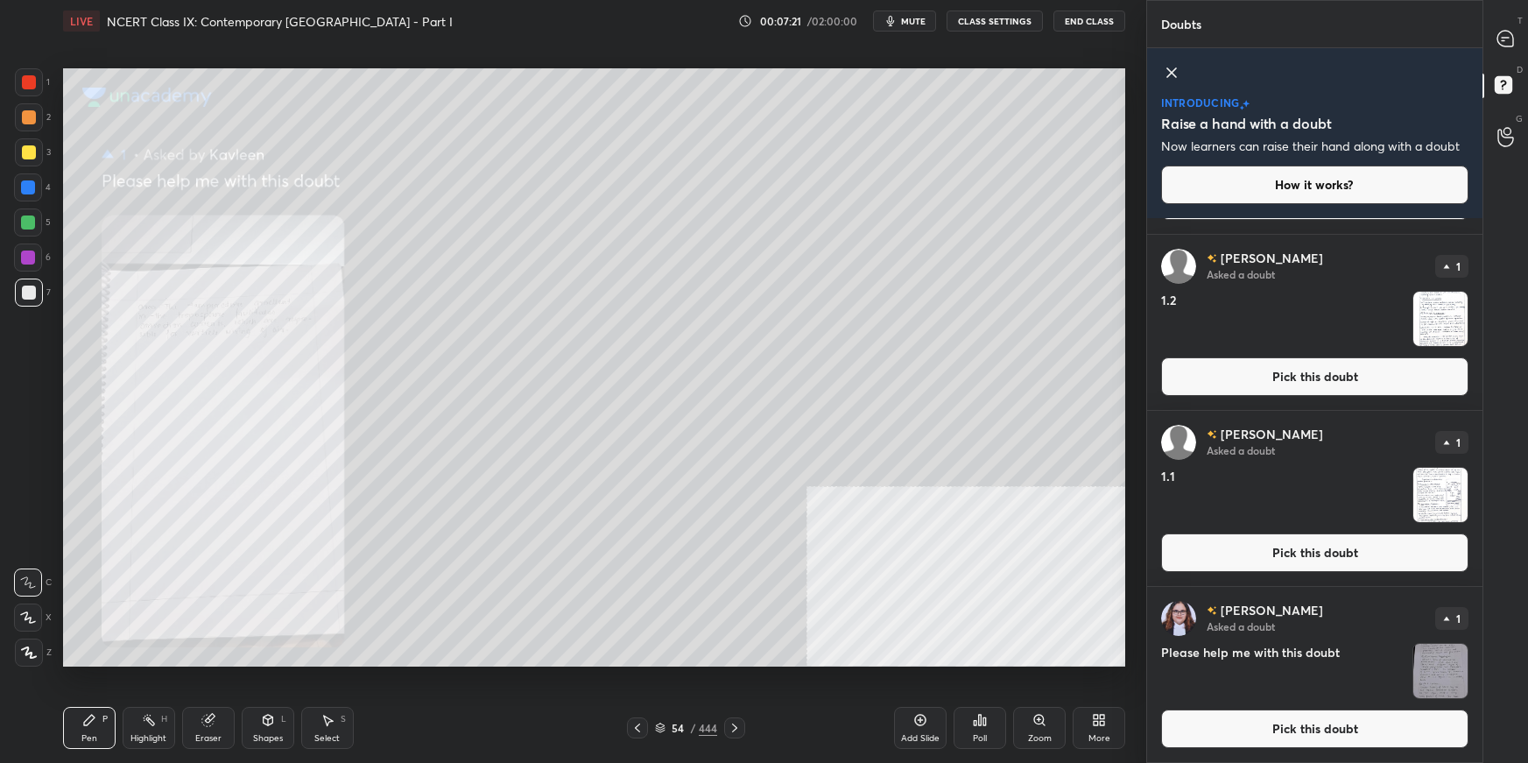
drag, startPoint x: 1284, startPoint y: 723, endPoint x: 1259, endPoint y: 724, distance: 25.4
click at [1169, 539] on button "Pick this doubt" at bounding box center [1314, 728] width 307 height 39
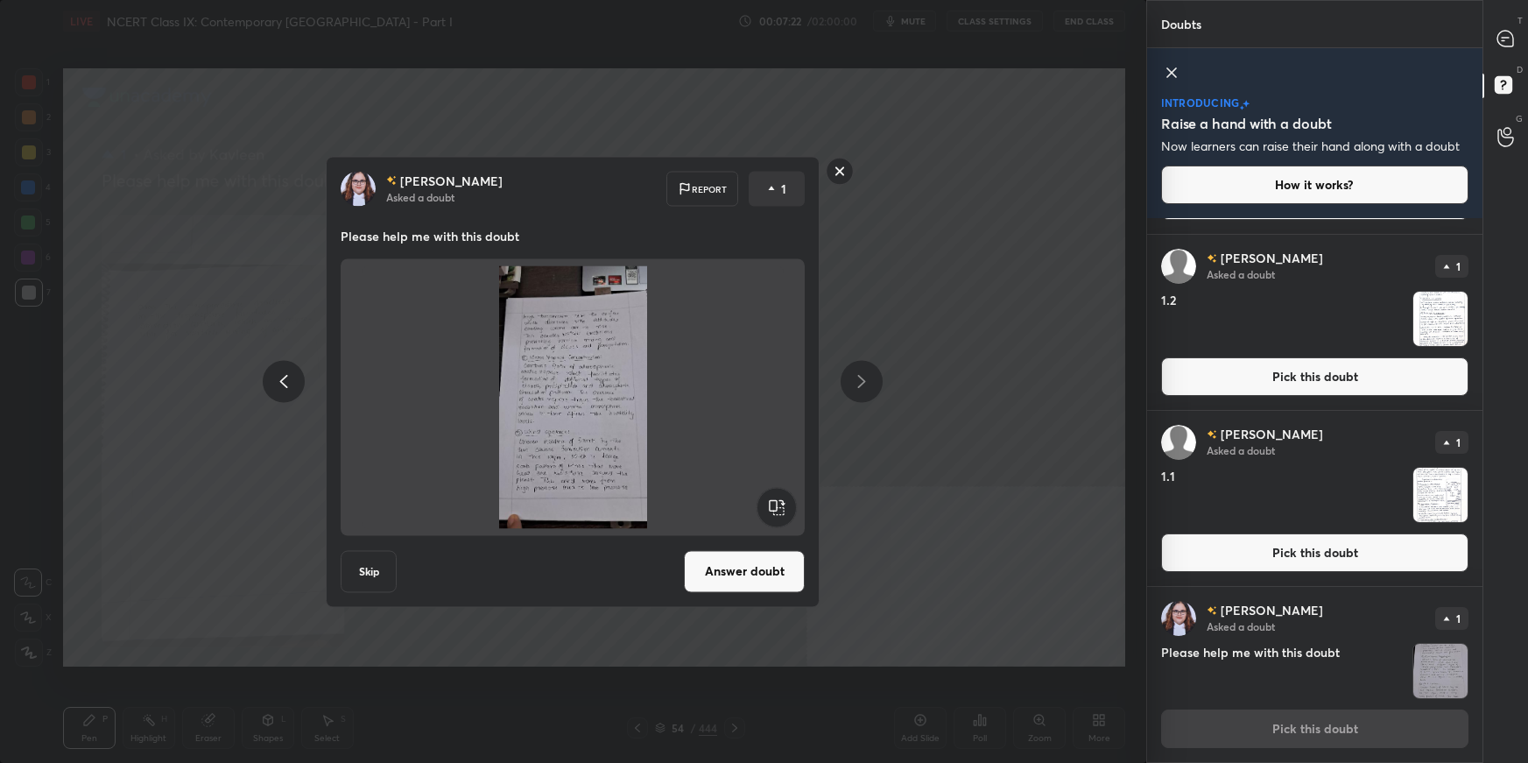
click at [767, 539] on button "Answer doubt" at bounding box center [744, 571] width 121 height 42
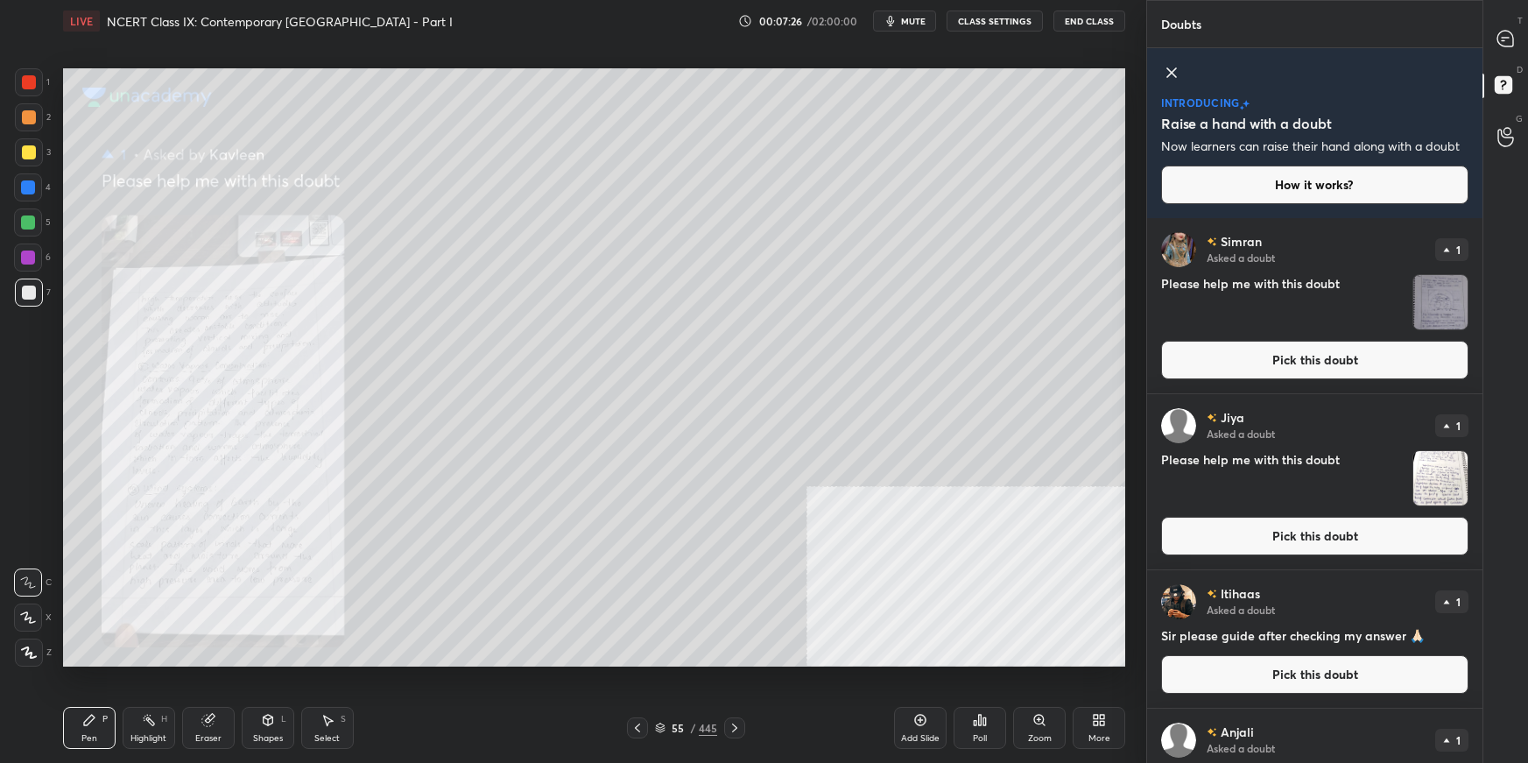
drag, startPoint x: 1411, startPoint y: 349, endPoint x: 1397, endPoint y: 356, distance: 16.1
click at [1169, 349] on button "Pick this doubt" at bounding box center [1314, 360] width 307 height 39
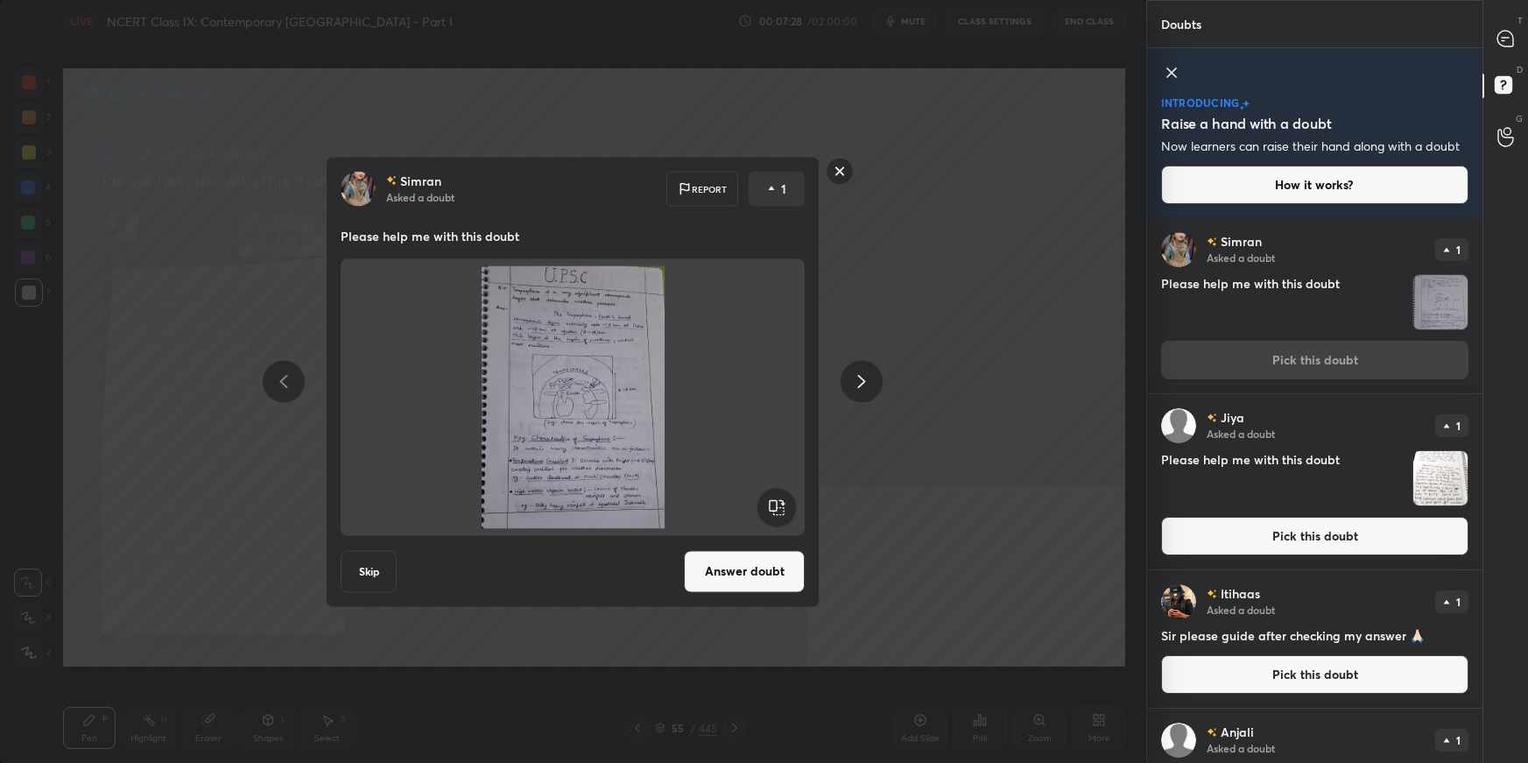
drag, startPoint x: 727, startPoint y: 571, endPoint x: 746, endPoint y: 560, distance: 22.4
click at [730, 539] on button "Answer doubt" at bounding box center [744, 571] width 121 height 42
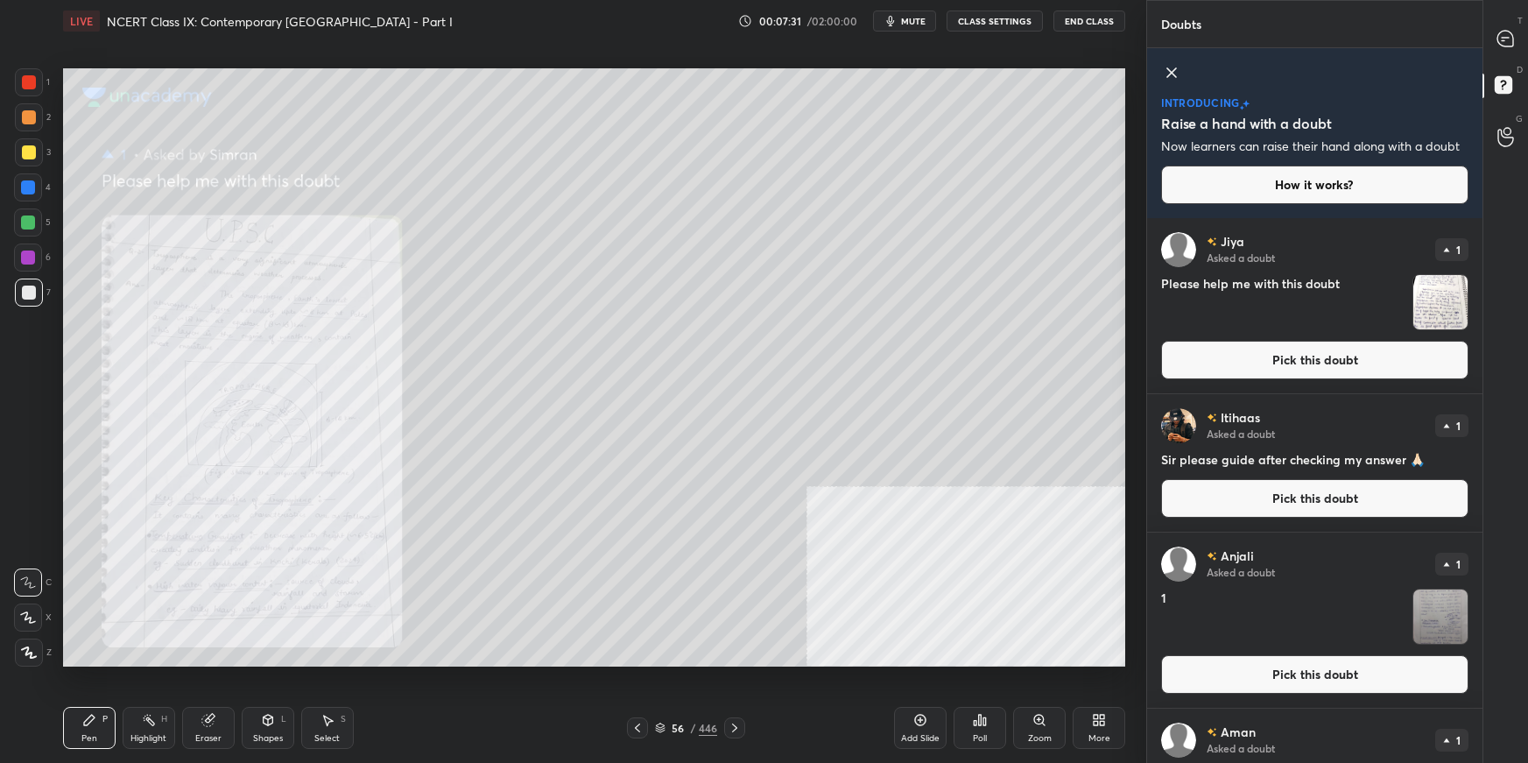
drag, startPoint x: 1265, startPoint y: 362, endPoint x: 1174, endPoint y: 401, distance: 98.4
click at [1169, 363] on button "Pick this doubt" at bounding box center [1314, 360] width 307 height 39
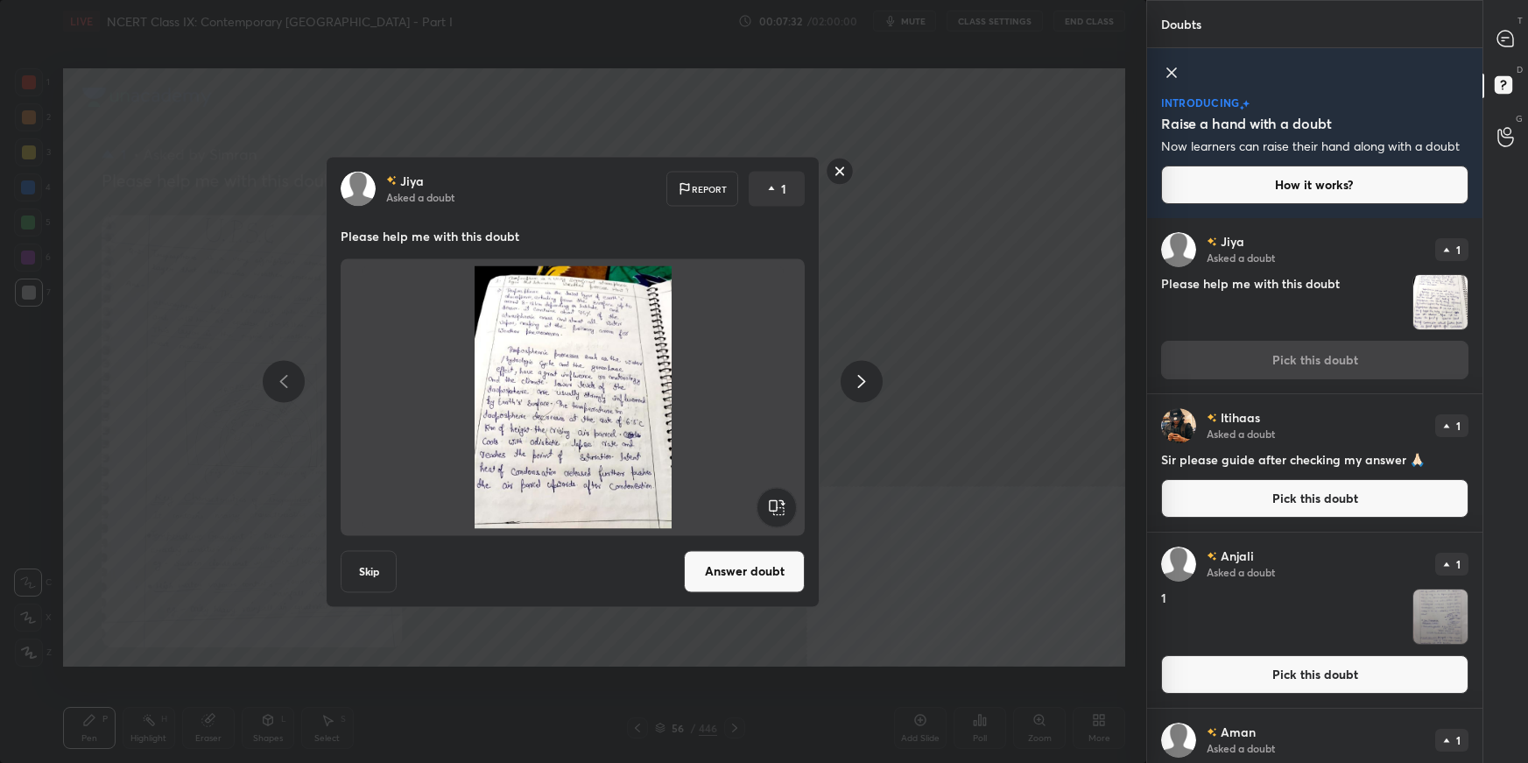
drag, startPoint x: 759, startPoint y: 562, endPoint x: 834, endPoint y: 533, distance: 79.9
click at [762, 539] on button "Answer doubt" at bounding box center [744, 571] width 121 height 42
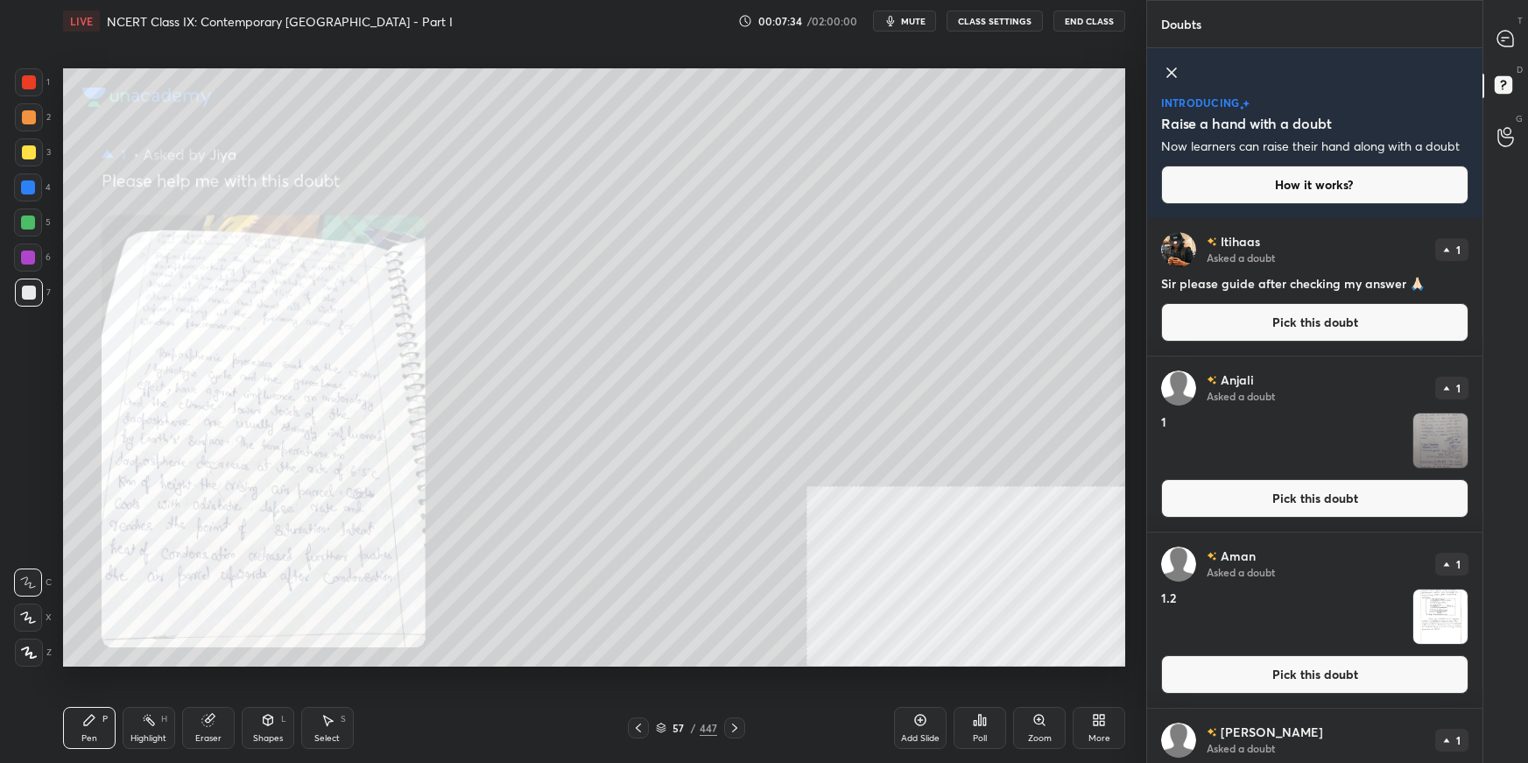
drag, startPoint x: 1209, startPoint y: 497, endPoint x: 1197, endPoint y: 498, distance: 12.3
click at [1169, 497] on button "Pick this doubt" at bounding box center [1314, 498] width 307 height 39
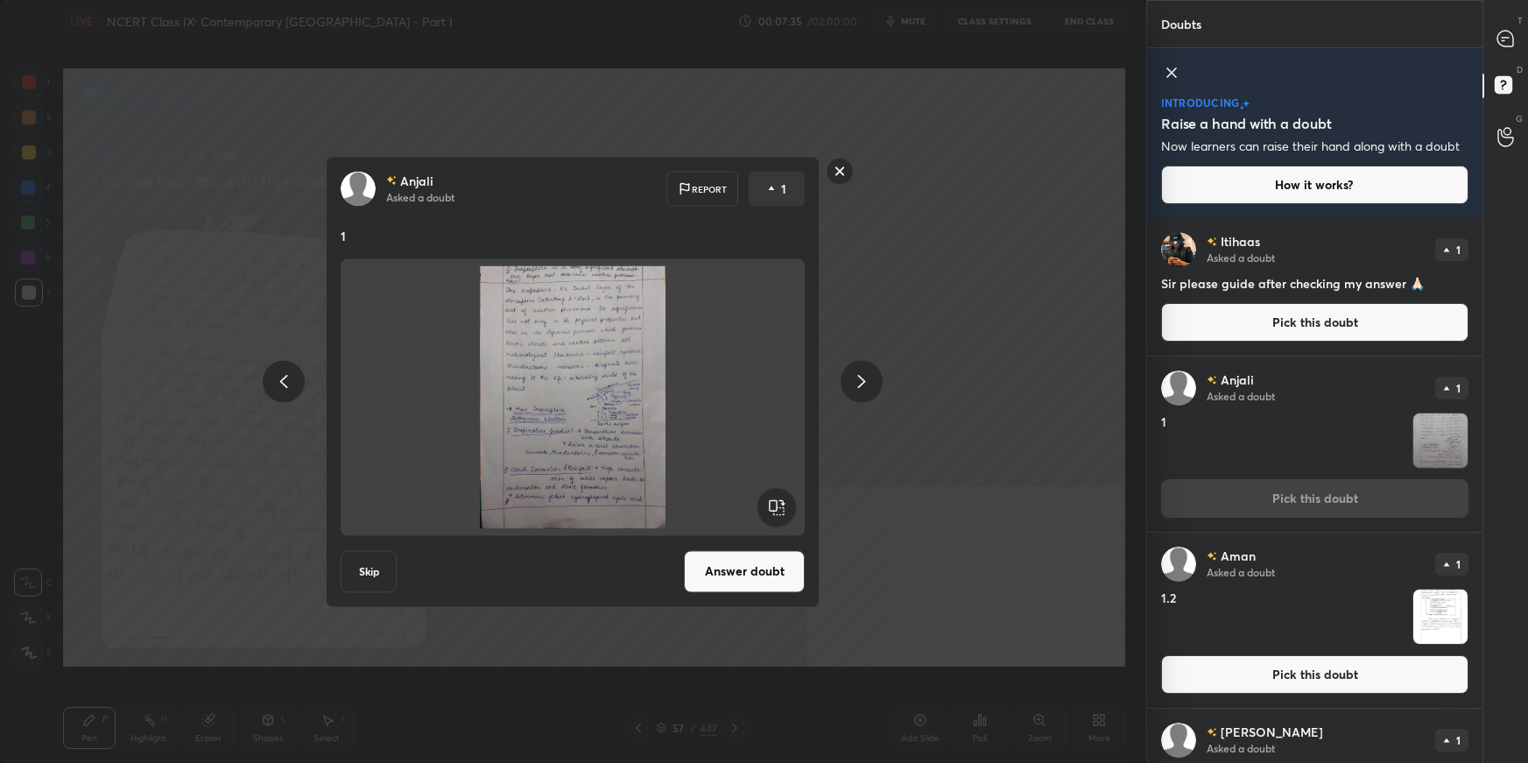
drag, startPoint x: 779, startPoint y: 571, endPoint x: 800, endPoint y: 561, distance: 23.1
click at [785, 539] on button "Answer doubt" at bounding box center [744, 571] width 121 height 42
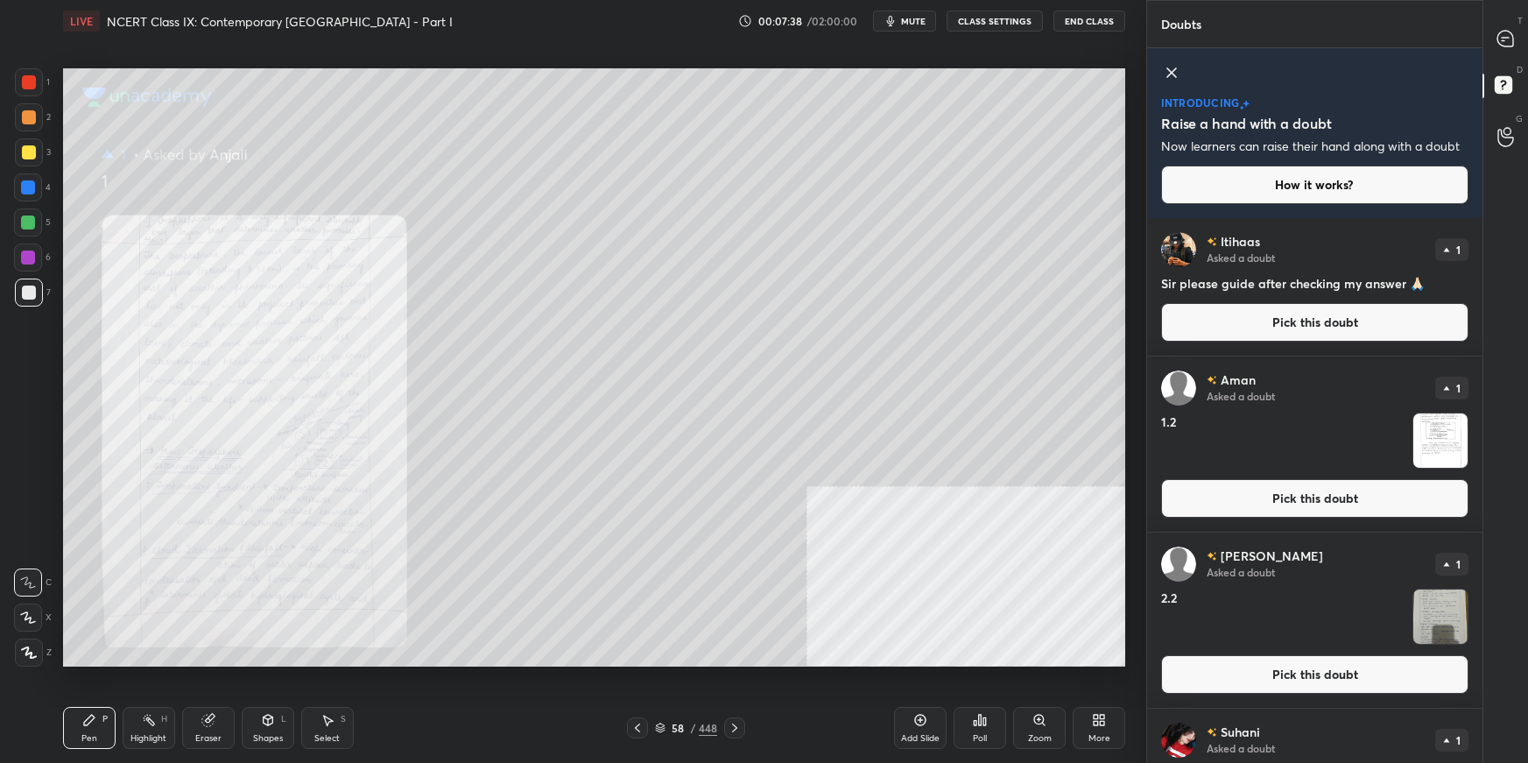
drag, startPoint x: 1294, startPoint y: 486, endPoint x: 1261, endPoint y: 498, distance: 34.6
click at [1169, 485] on button "Pick this doubt" at bounding box center [1314, 498] width 307 height 39
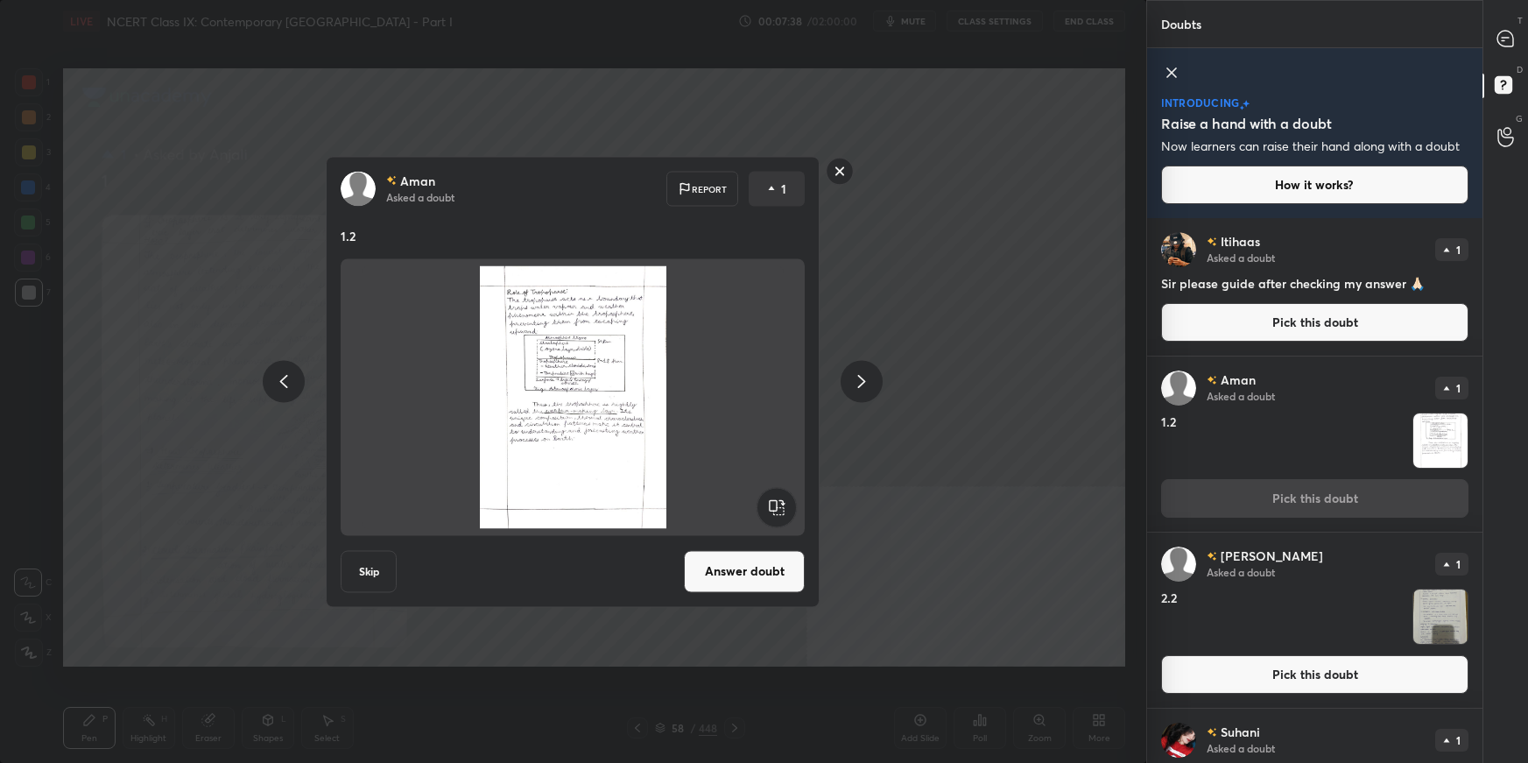
drag, startPoint x: 774, startPoint y: 577, endPoint x: 782, endPoint y: 584, distance: 10.5
click at [772, 539] on button "Answer doubt" at bounding box center [744, 571] width 121 height 42
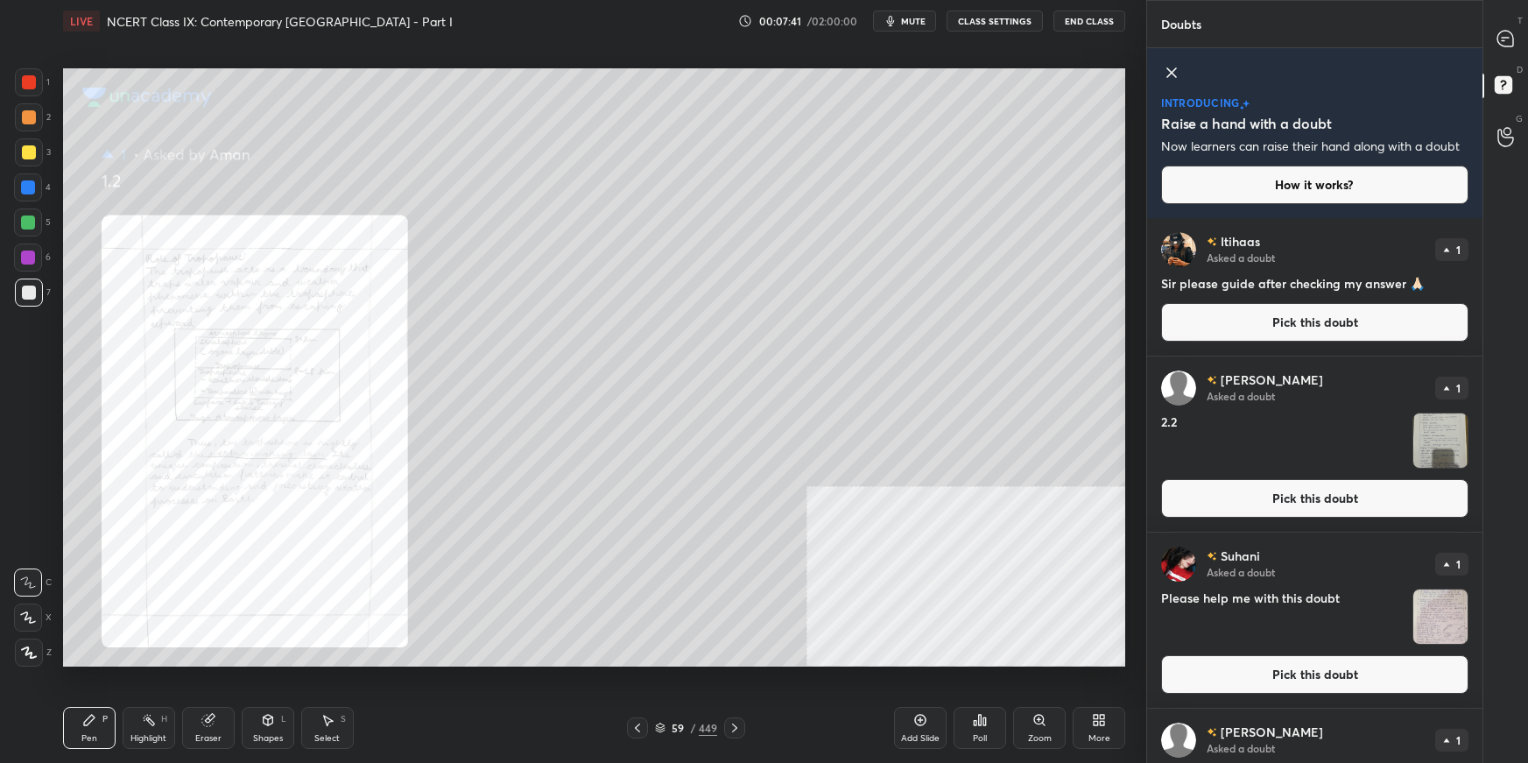
drag, startPoint x: 1235, startPoint y: 490, endPoint x: 1161, endPoint y: 508, distance: 75.8
click at [1169, 488] on button "Pick this doubt" at bounding box center [1314, 498] width 307 height 39
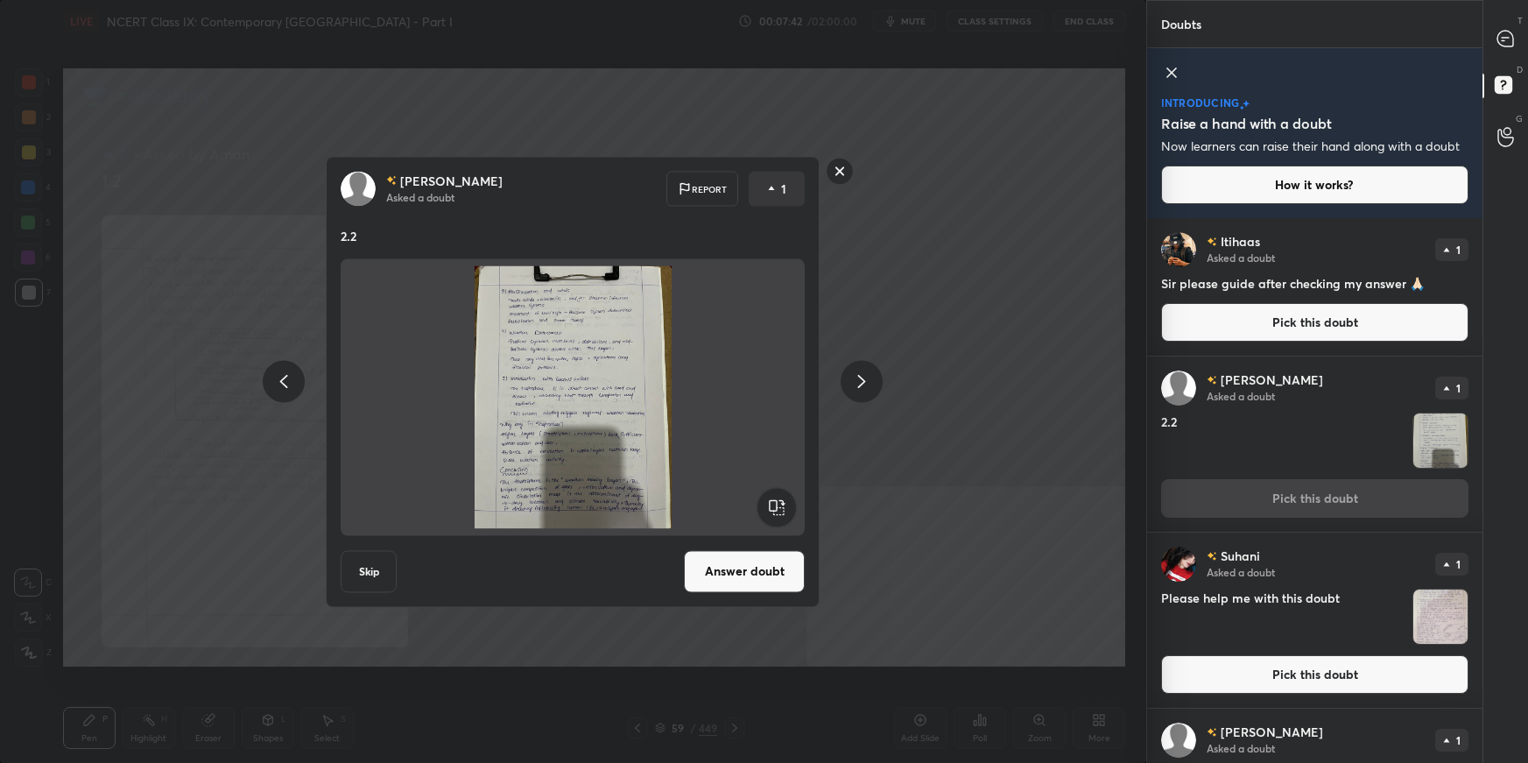
drag, startPoint x: 723, startPoint y: 564, endPoint x: 756, endPoint y: 568, distance: 33.5
click at [725, 539] on button "Answer doubt" at bounding box center [744, 571] width 121 height 42
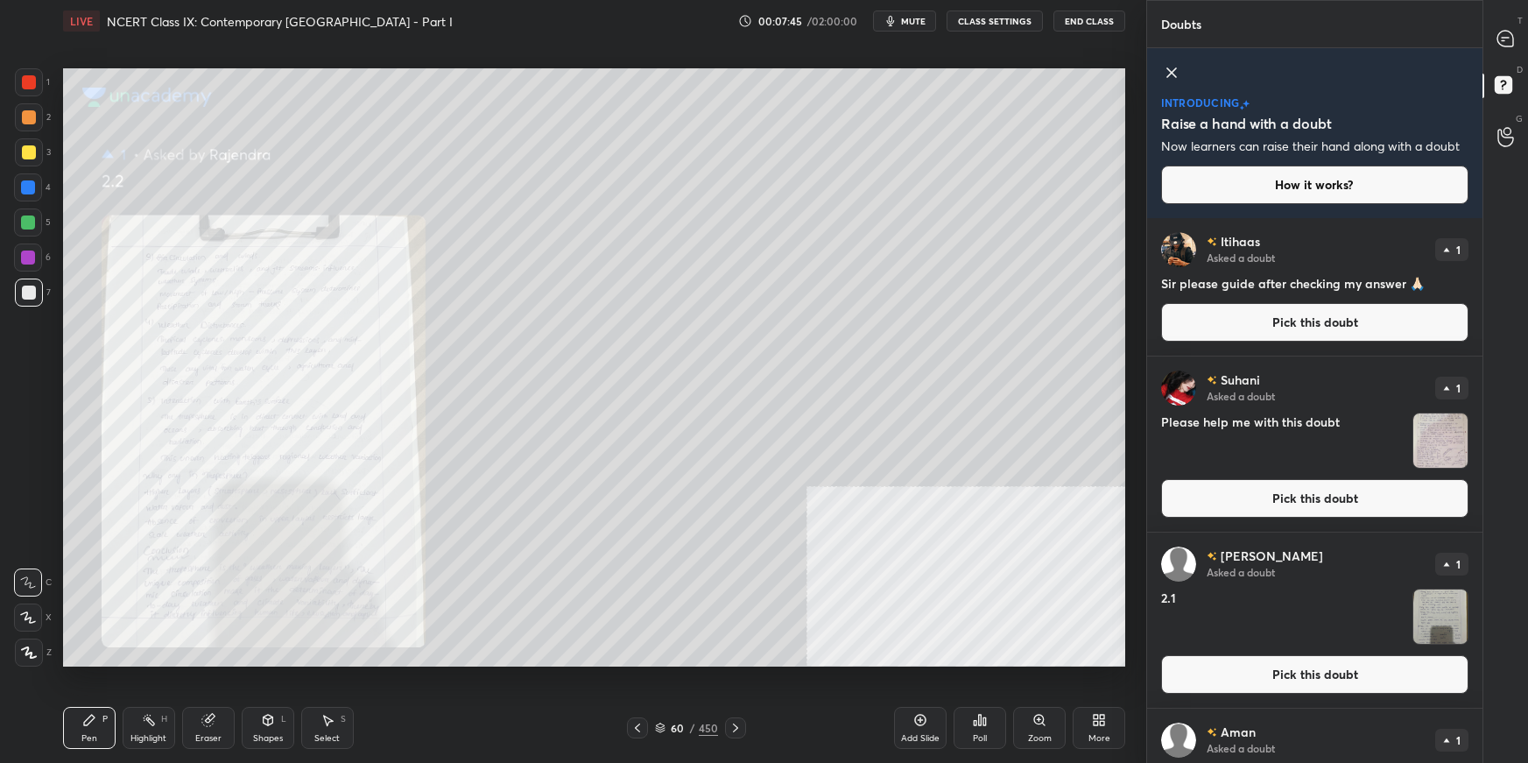
click at [1169, 505] on button "Pick this doubt" at bounding box center [1314, 498] width 307 height 39
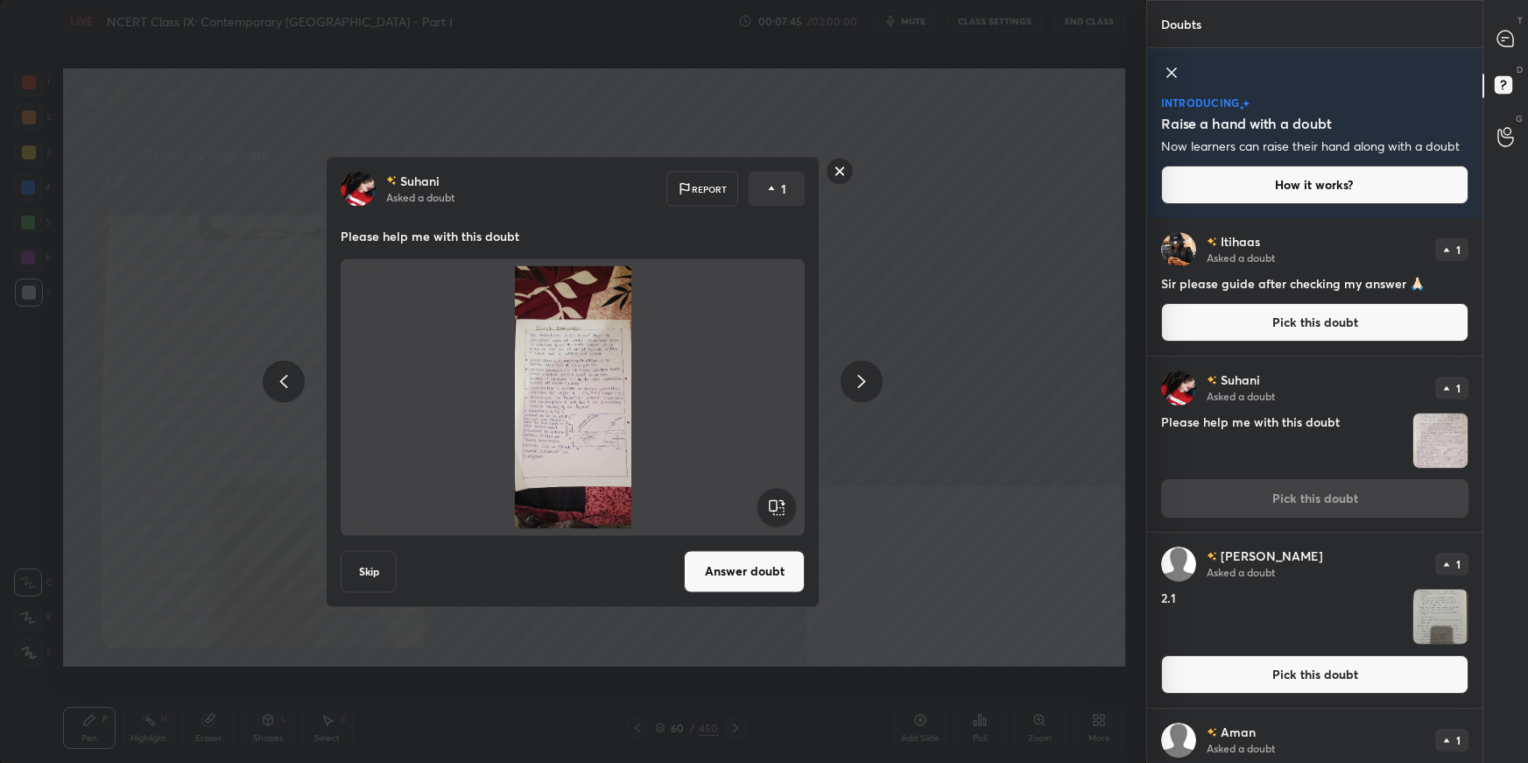
drag, startPoint x: 757, startPoint y: 571, endPoint x: 770, endPoint y: 569, distance: 13.3
click at [757, 539] on button "Answer doubt" at bounding box center [744, 571] width 121 height 42
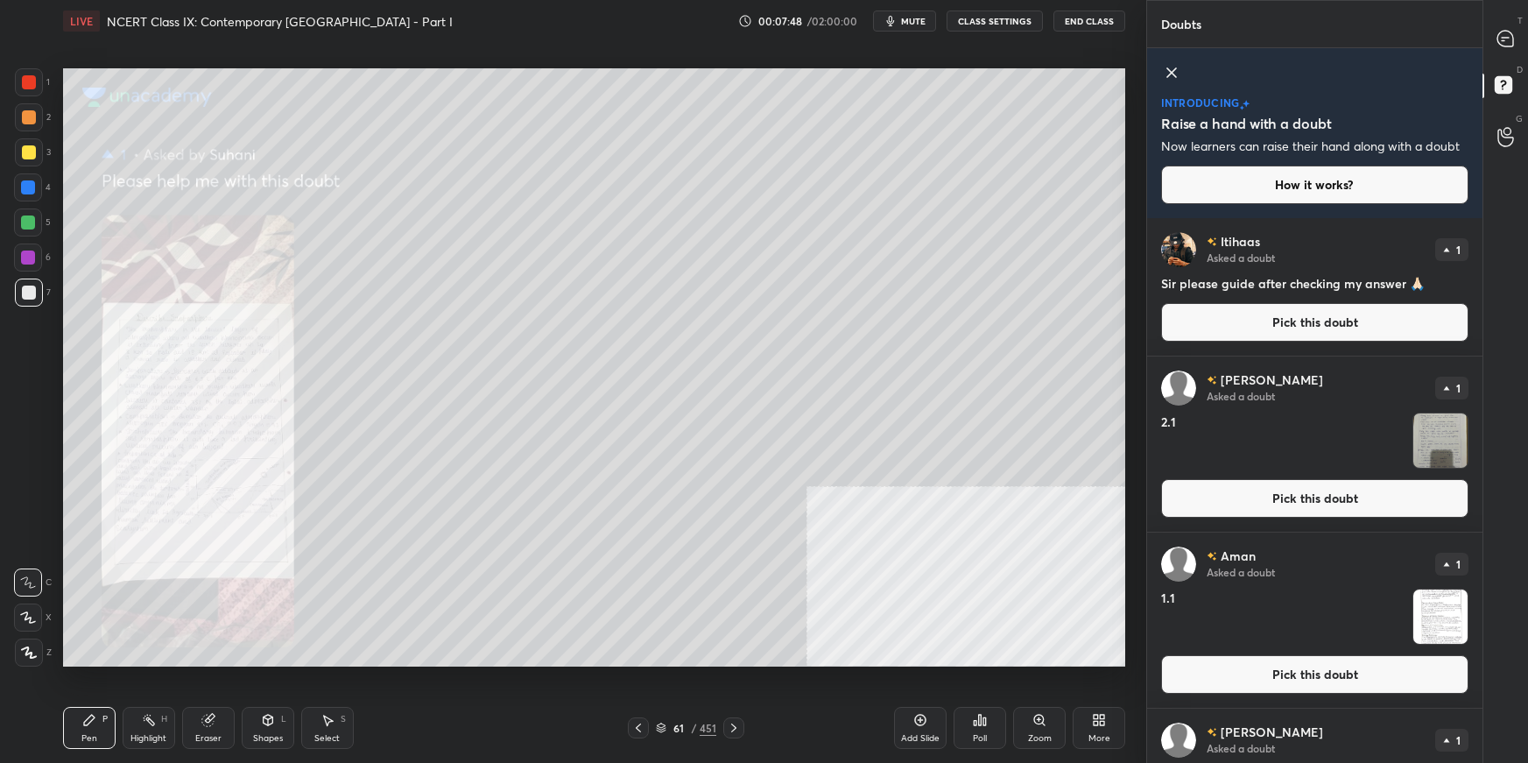
drag, startPoint x: 1191, startPoint y: 499, endPoint x: 1160, endPoint y: 509, distance: 33.0
click at [1169, 499] on button "Pick this doubt" at bounding box center [1314, 498] width 307 height 39
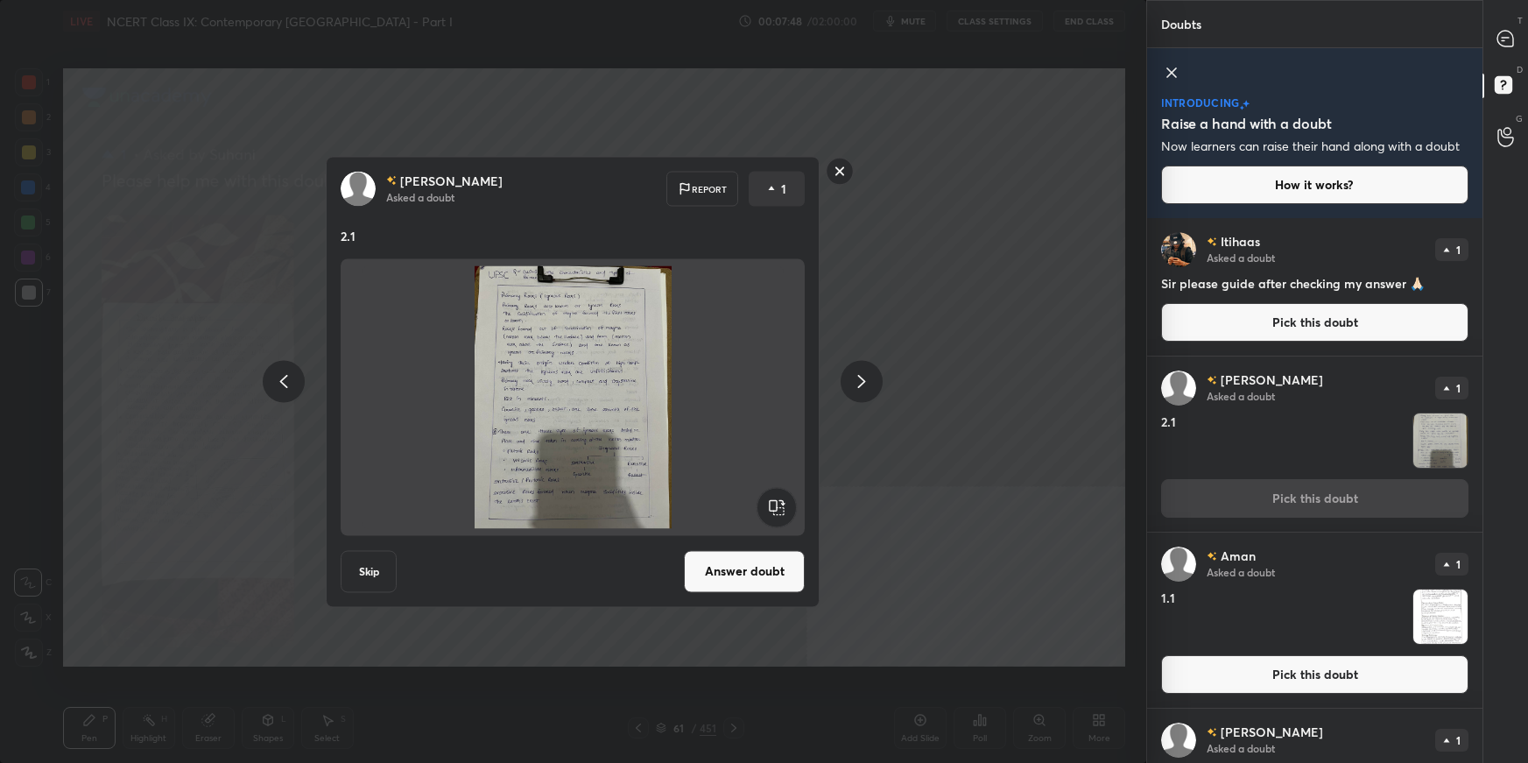
click at [719, 539] on button "Answer doubt" at bounding box center [744, 571] width 121 height 42
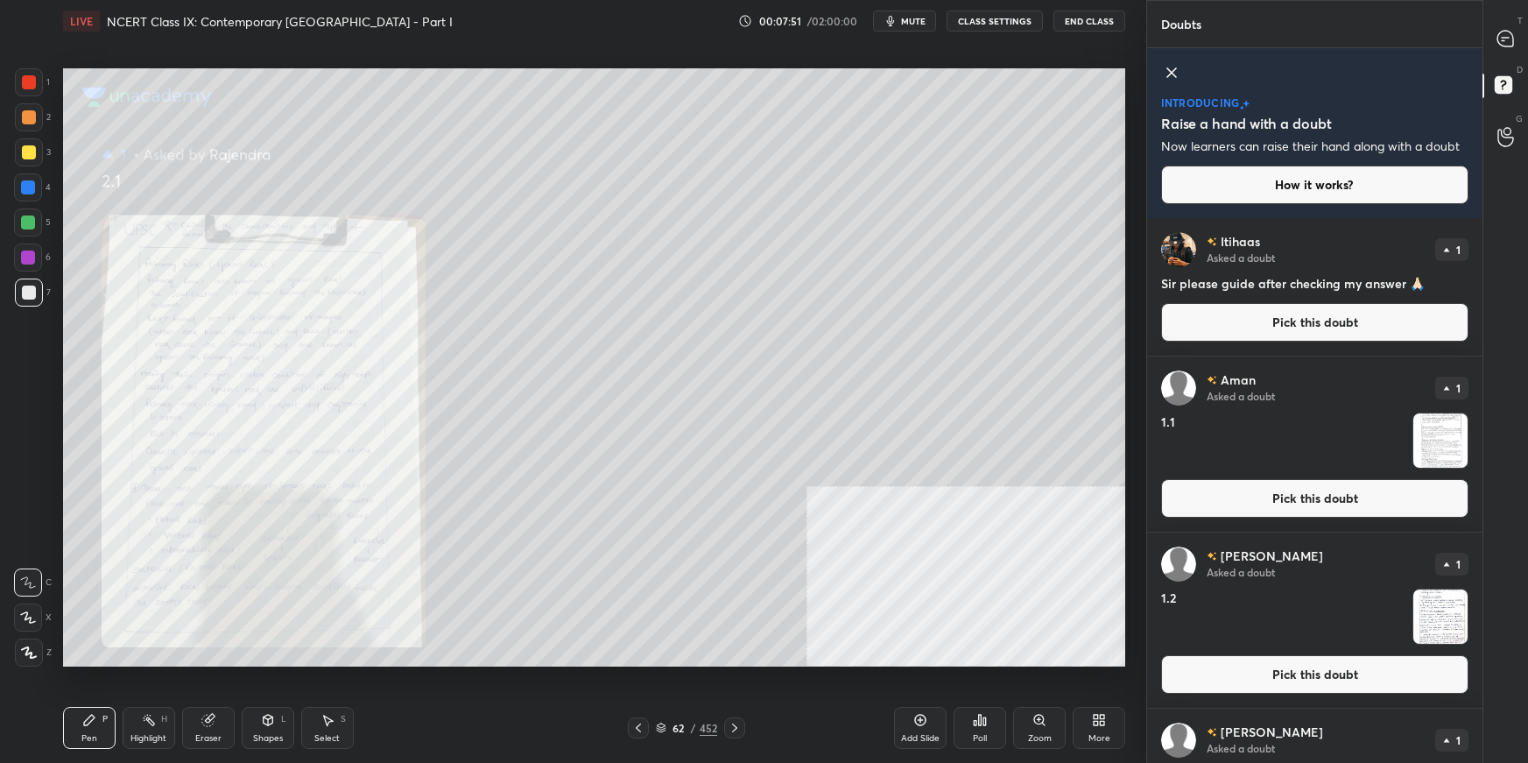
drag, startPoint x: 1222, startPoint y: 494, endPoint x: 1153, endPoint y: 516, distance: 72.6
click at [1169, 494] on button "Pick this doubt" at bounding box center [1314, 498] width 307 height 39
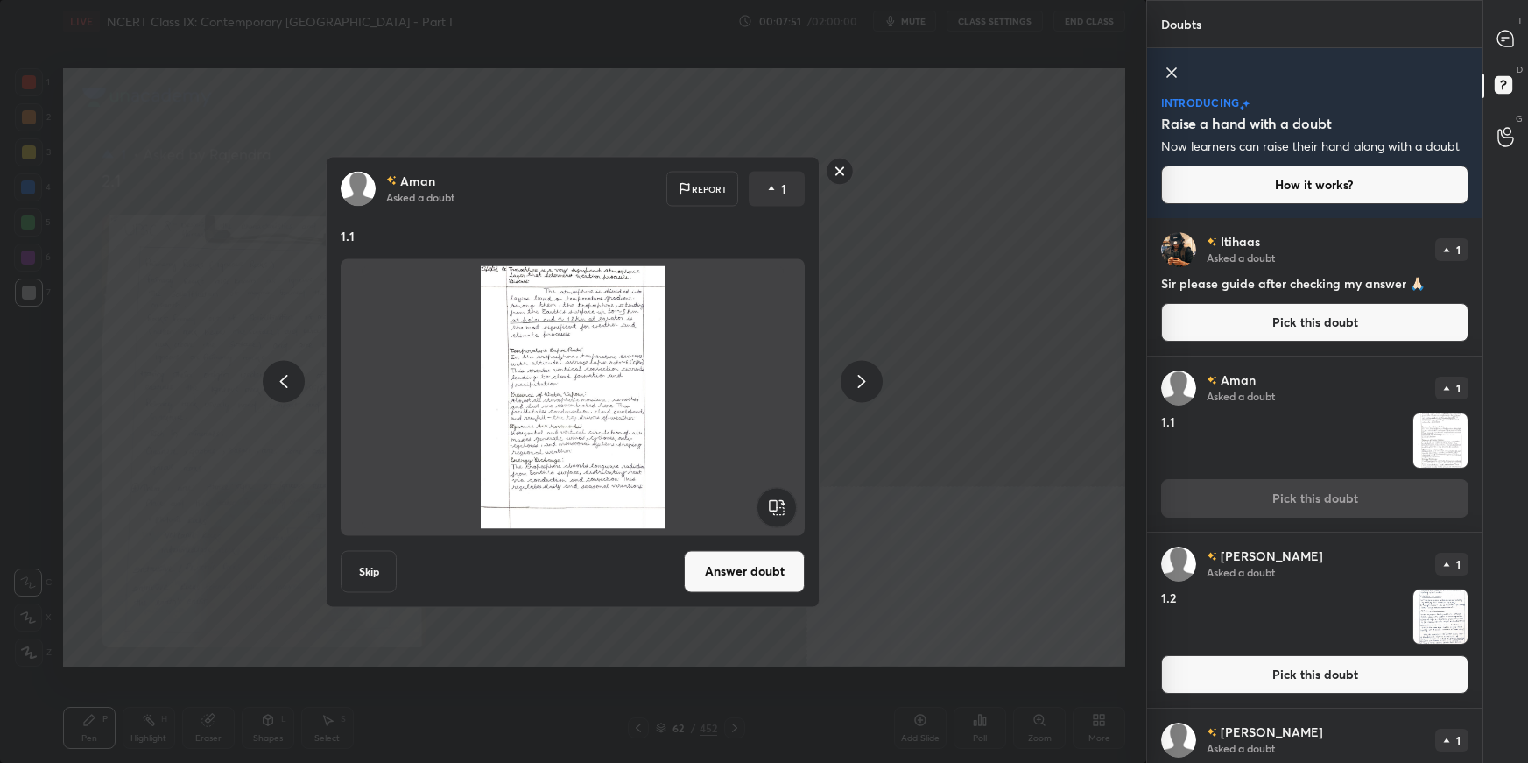
click at [737, 539] on button "Answer doubt" at bounding box center [744, 571] width 121 height 42
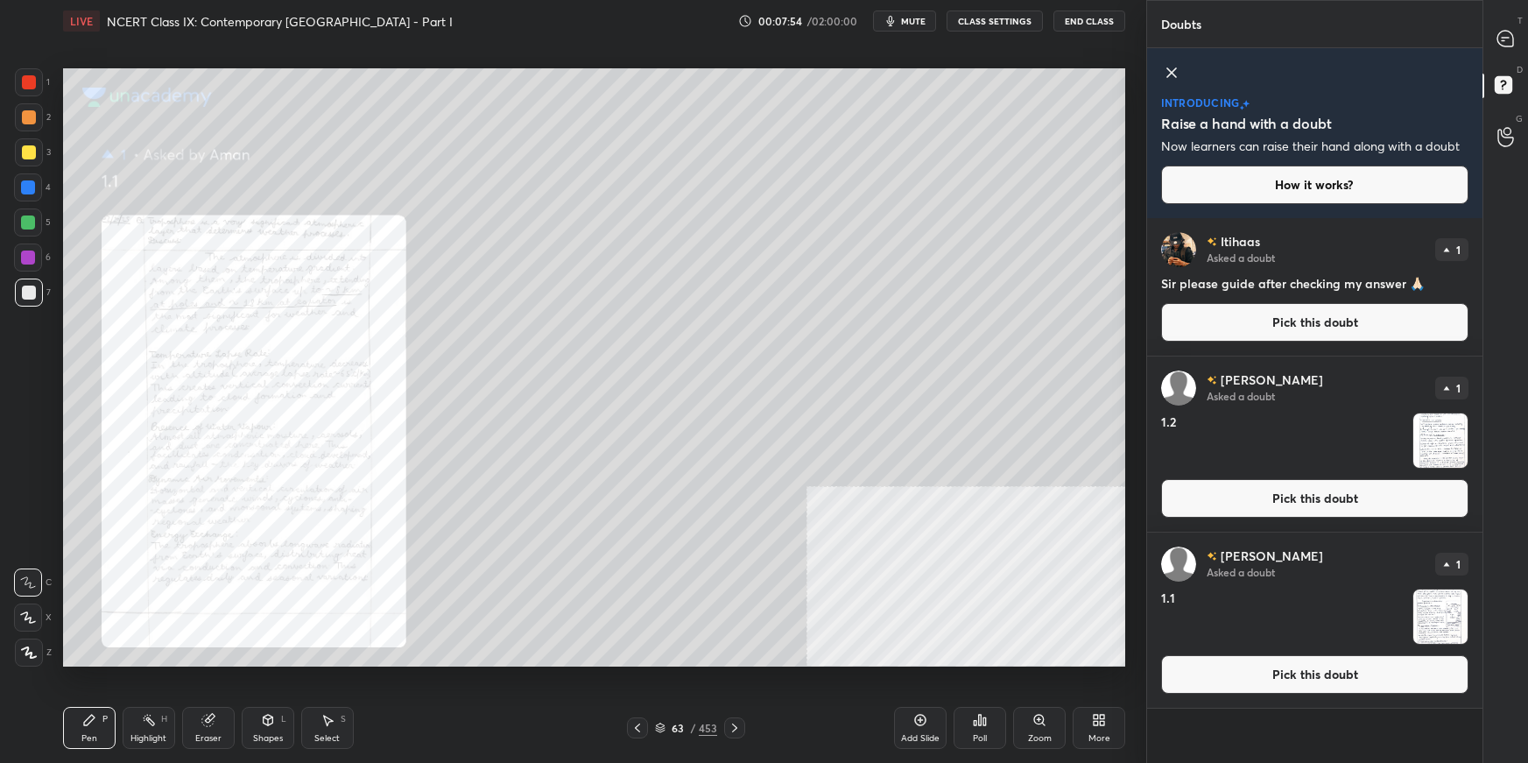
drag, startPoint x: 1246, startPoint y: 501, endPoint x: 1228, endPoint y: 507, distance: 19.4
click at [1169, 501] on button "Pick this doubt" at bounding box center [1314, 498] width 307 height 39
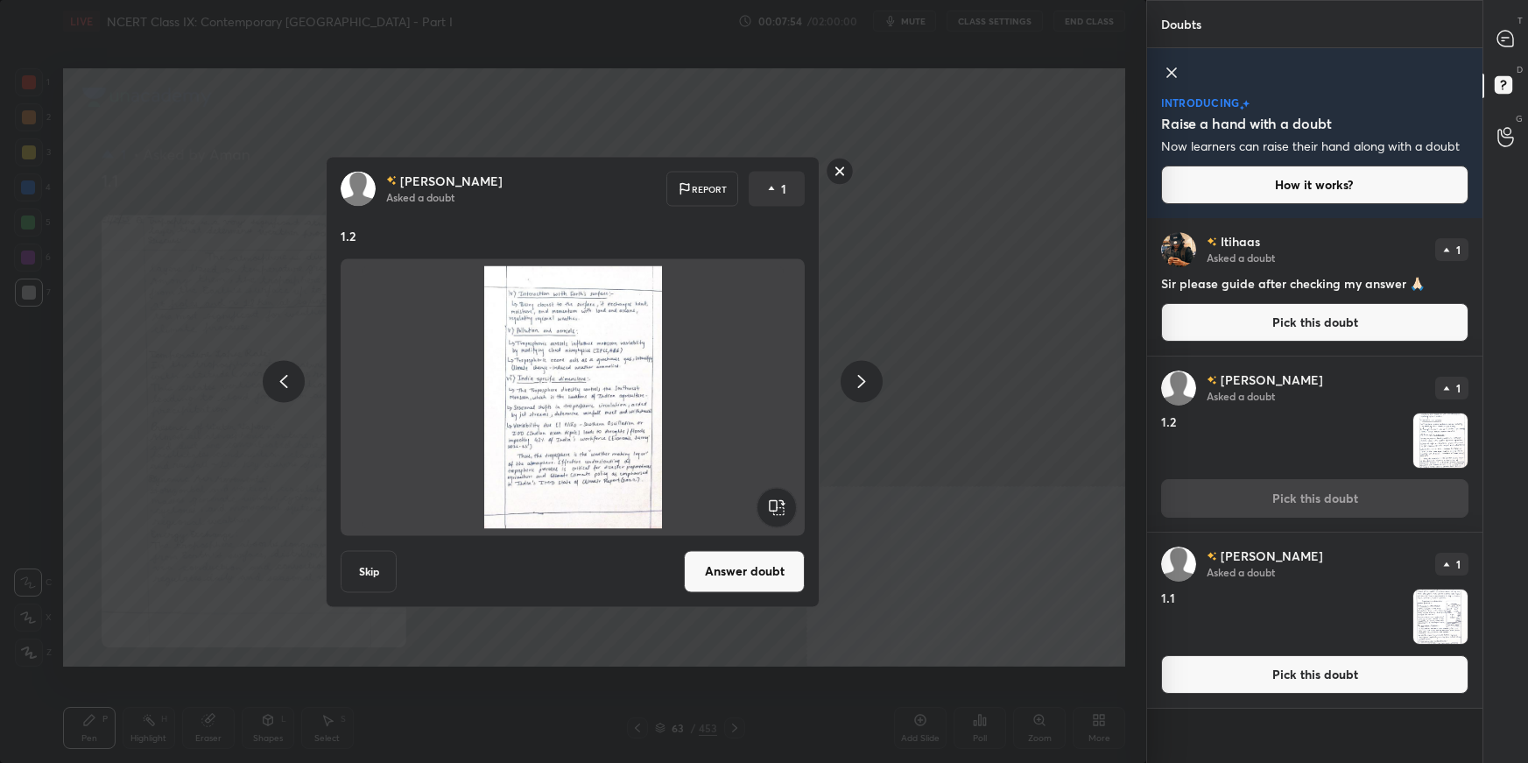
drag, startPoint x: 757, startPoint y: 575, endPoint x: 800, endPoint y: 568, distance: 44.5
click at [759, 539] on button "Answer doubt" at bounding box center [744, 571] width 121 height 42
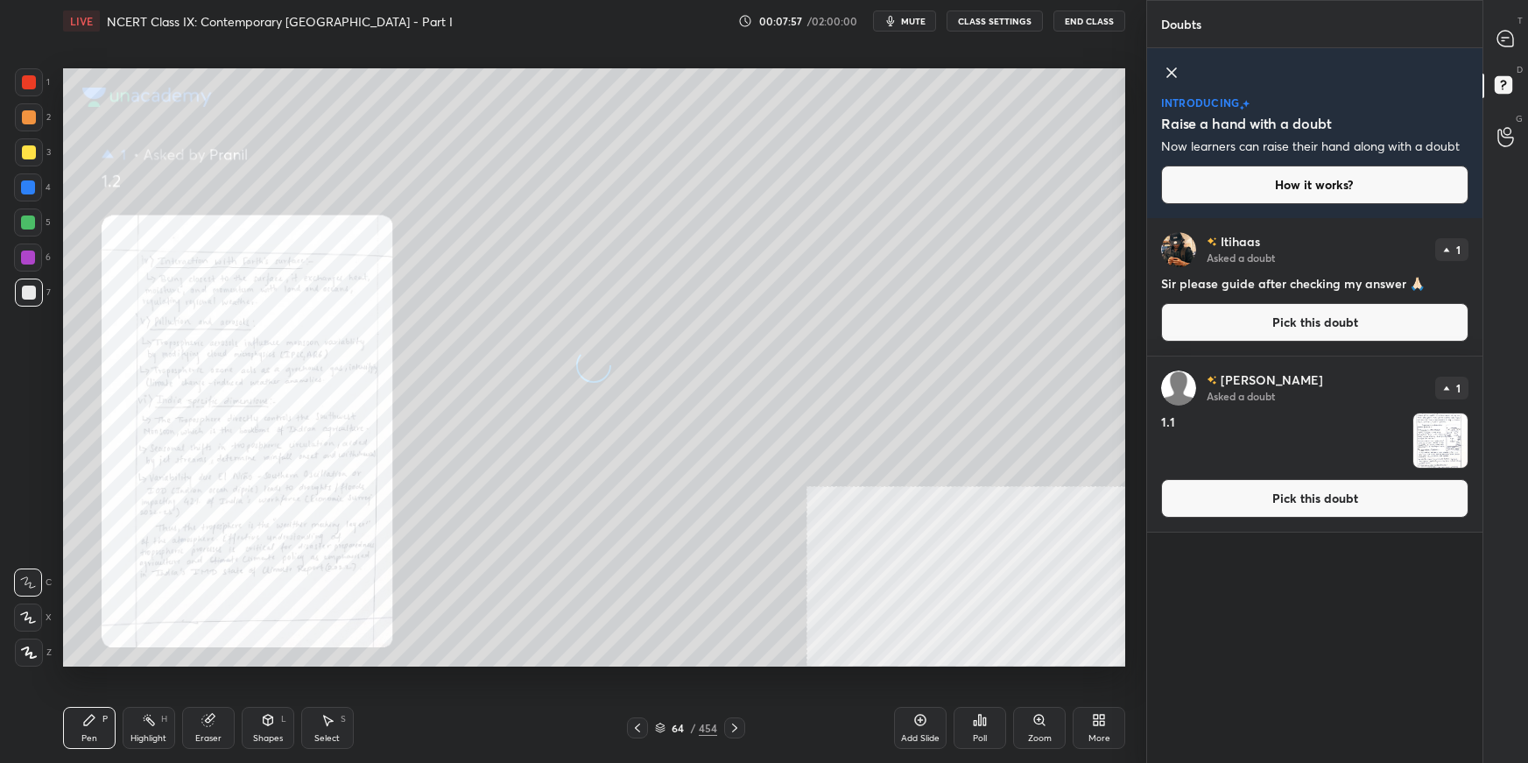
click at [1169, 495] on button "Pick this doubt" at bounding box center [1314, 498] width 307 height 39
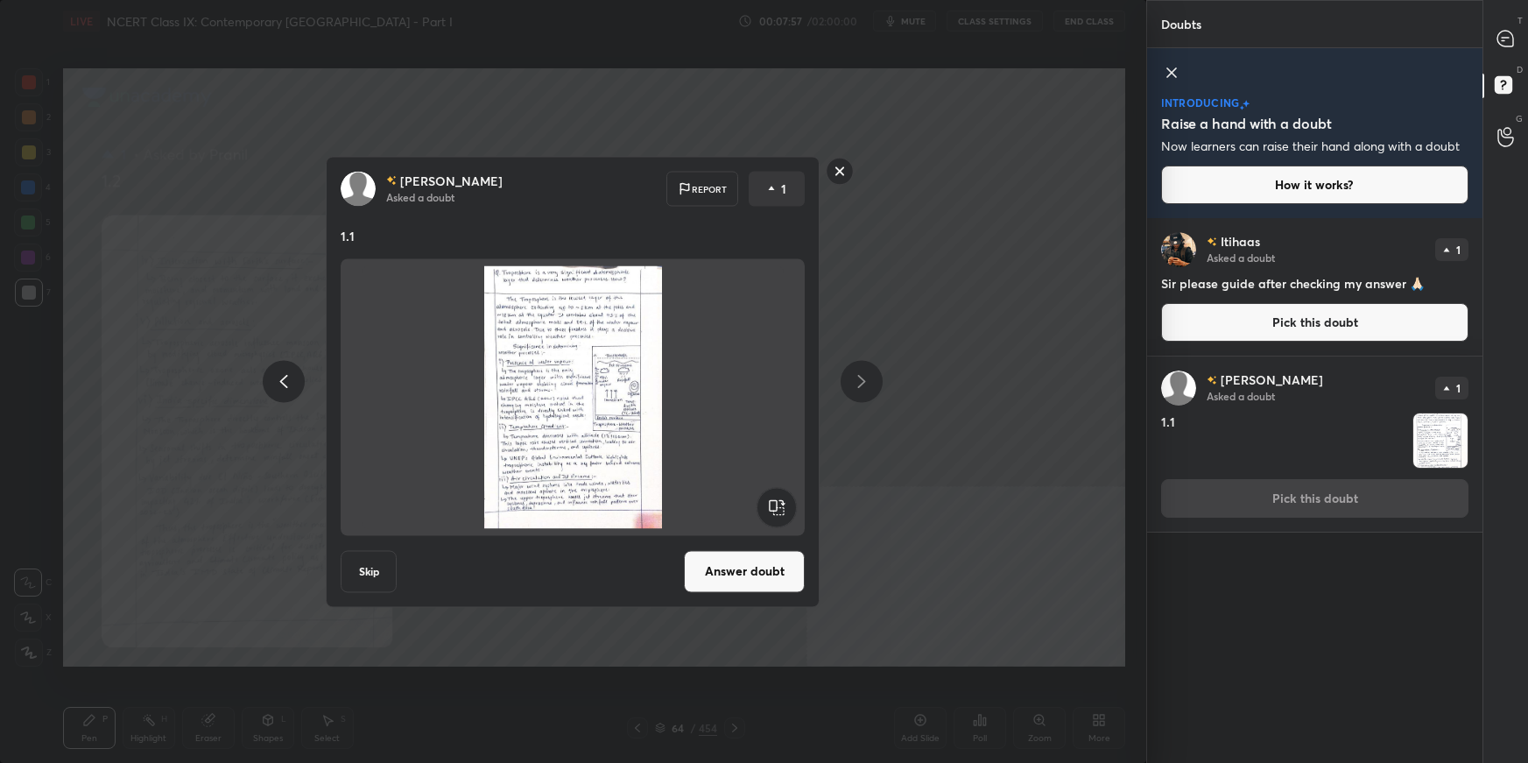
click at [790, 539] on button "Answer doubt" at bounding box center [744, 571] width 121 height 42
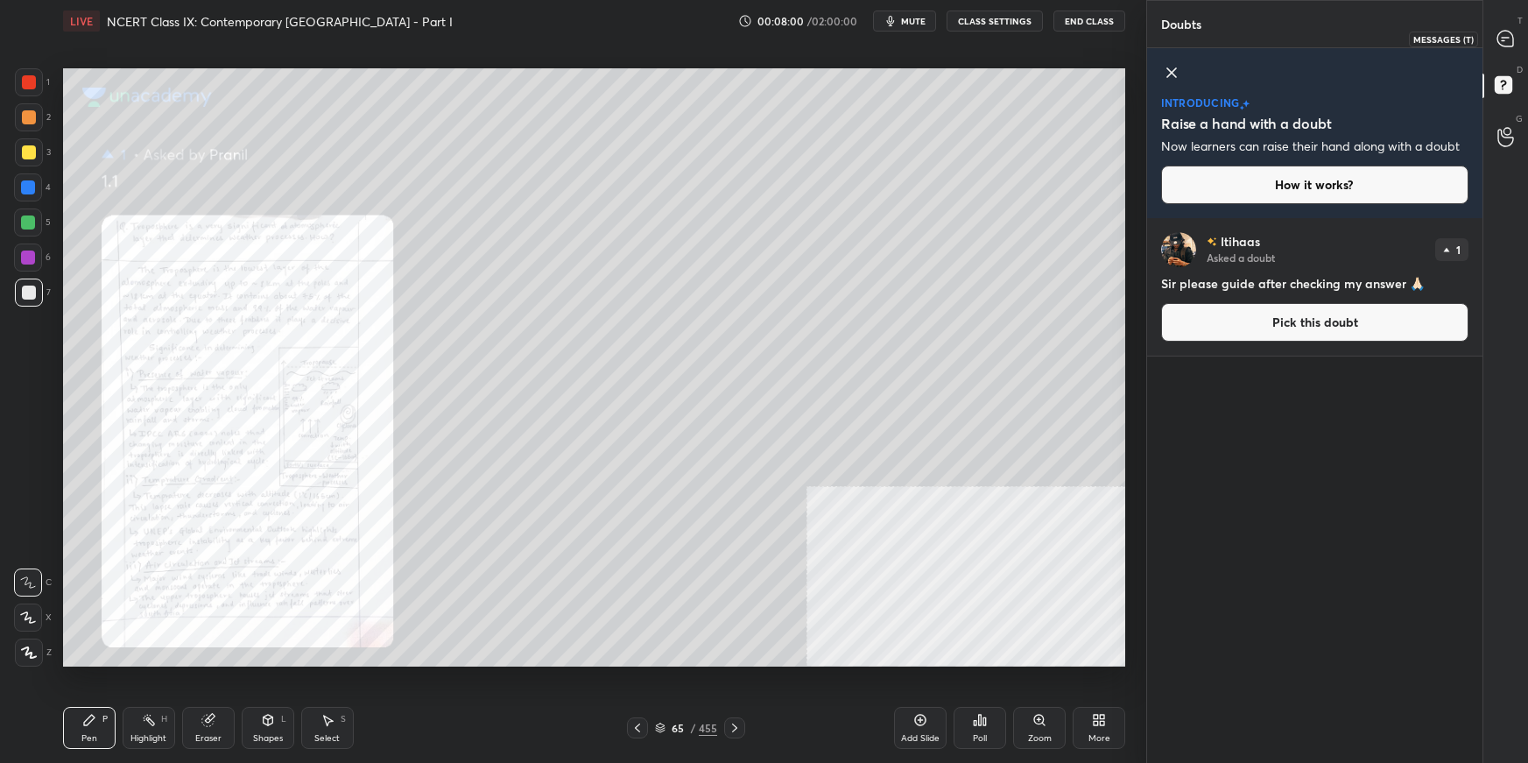
drag, startPoint x: 1504, startPoint y: 39, endPoint x: 1494, endPoint y: 74, distance: 37.2
click at [1169, 40] on icon at bounding box center [1503, 40] width 3 height 0
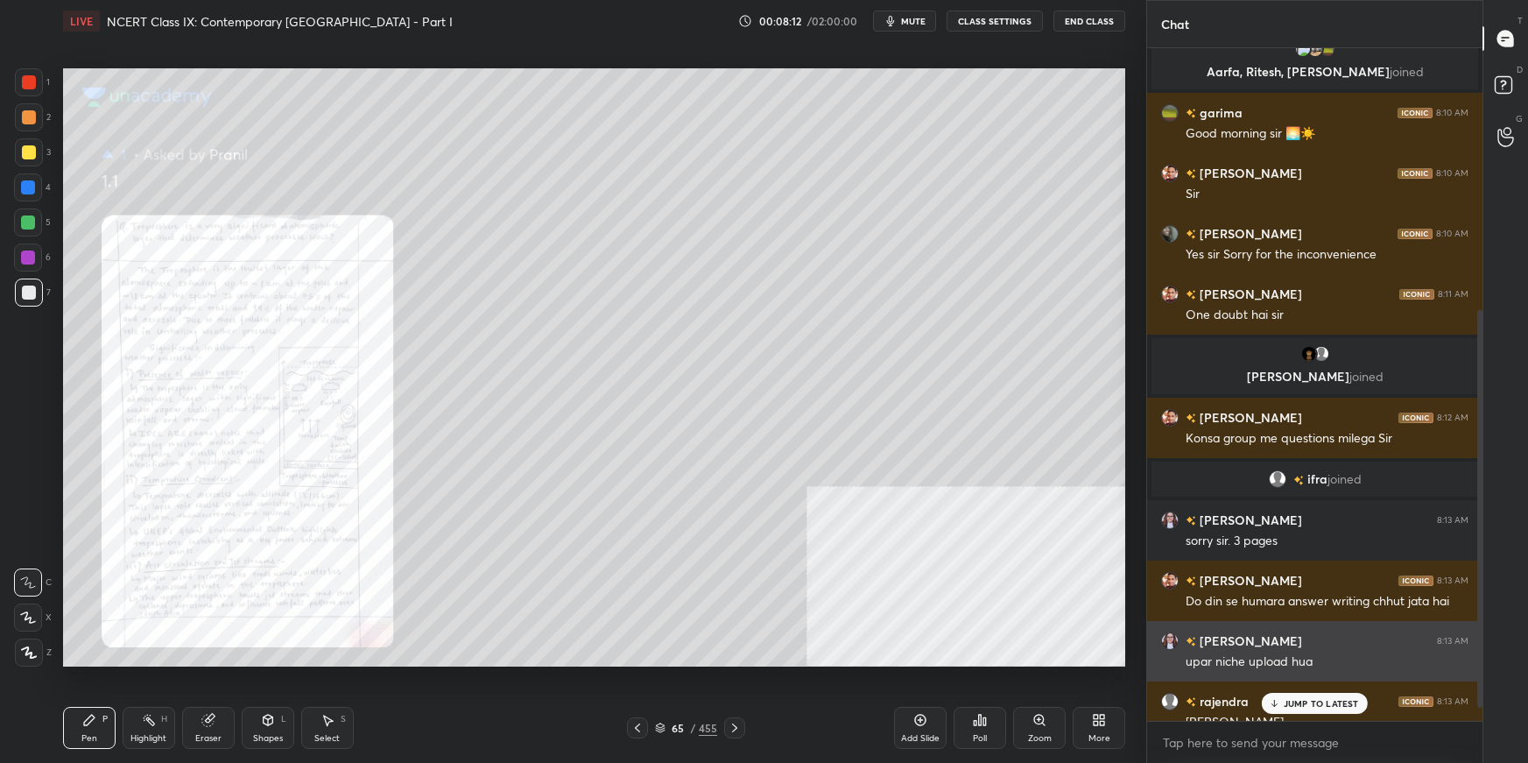
scroll to position [442, 0]
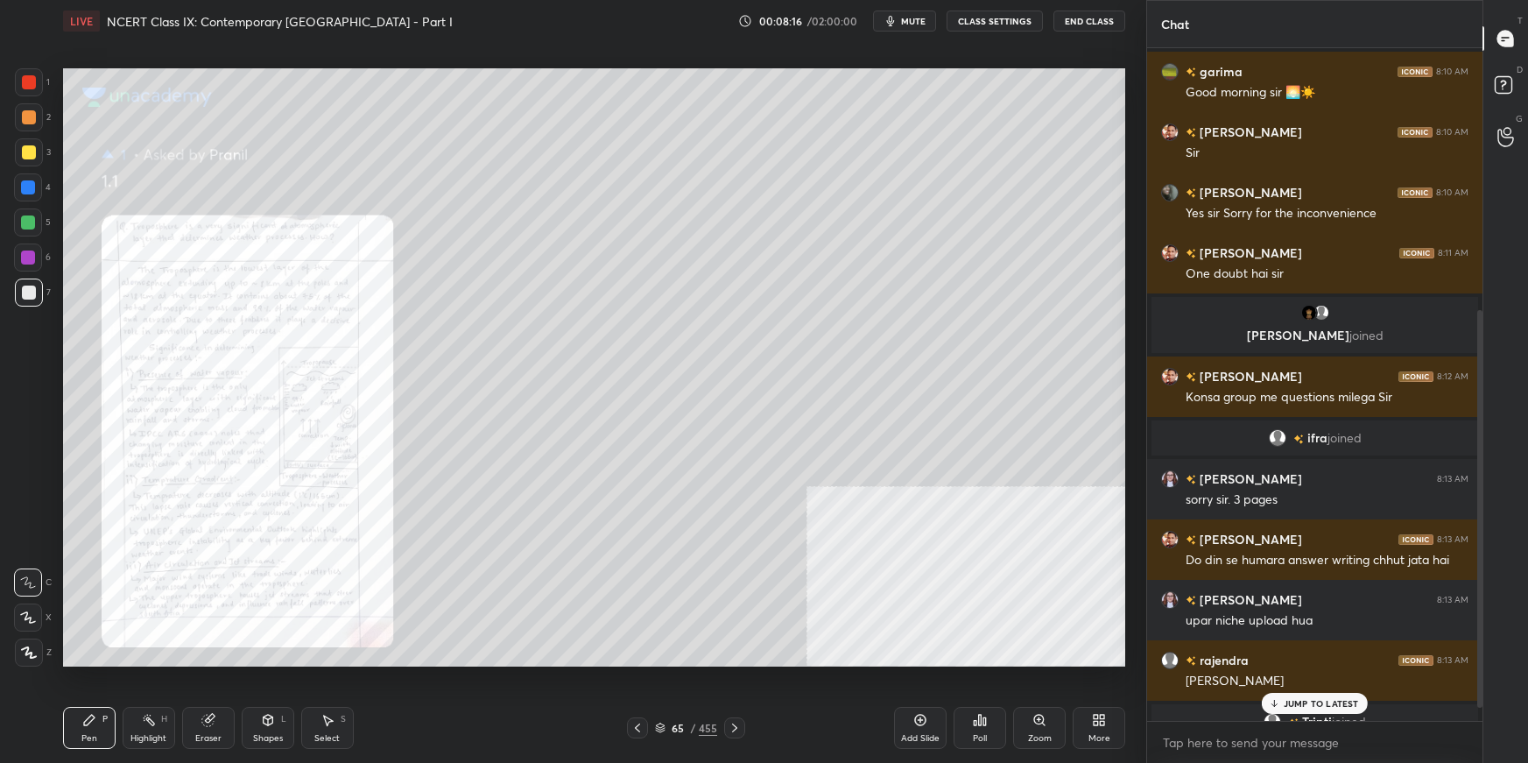
click at [32, 82] on div at bounding box center [29, 82] width 14 height 14
drag, startPoint x: 1293, startPoint y: 702, endPoint x: 1278, endPoint y: 703, distance: 15.0
click at [1169, 539] on p "JUMP TO LATEST" at bounding box center [1321, 703] width 75 height 11
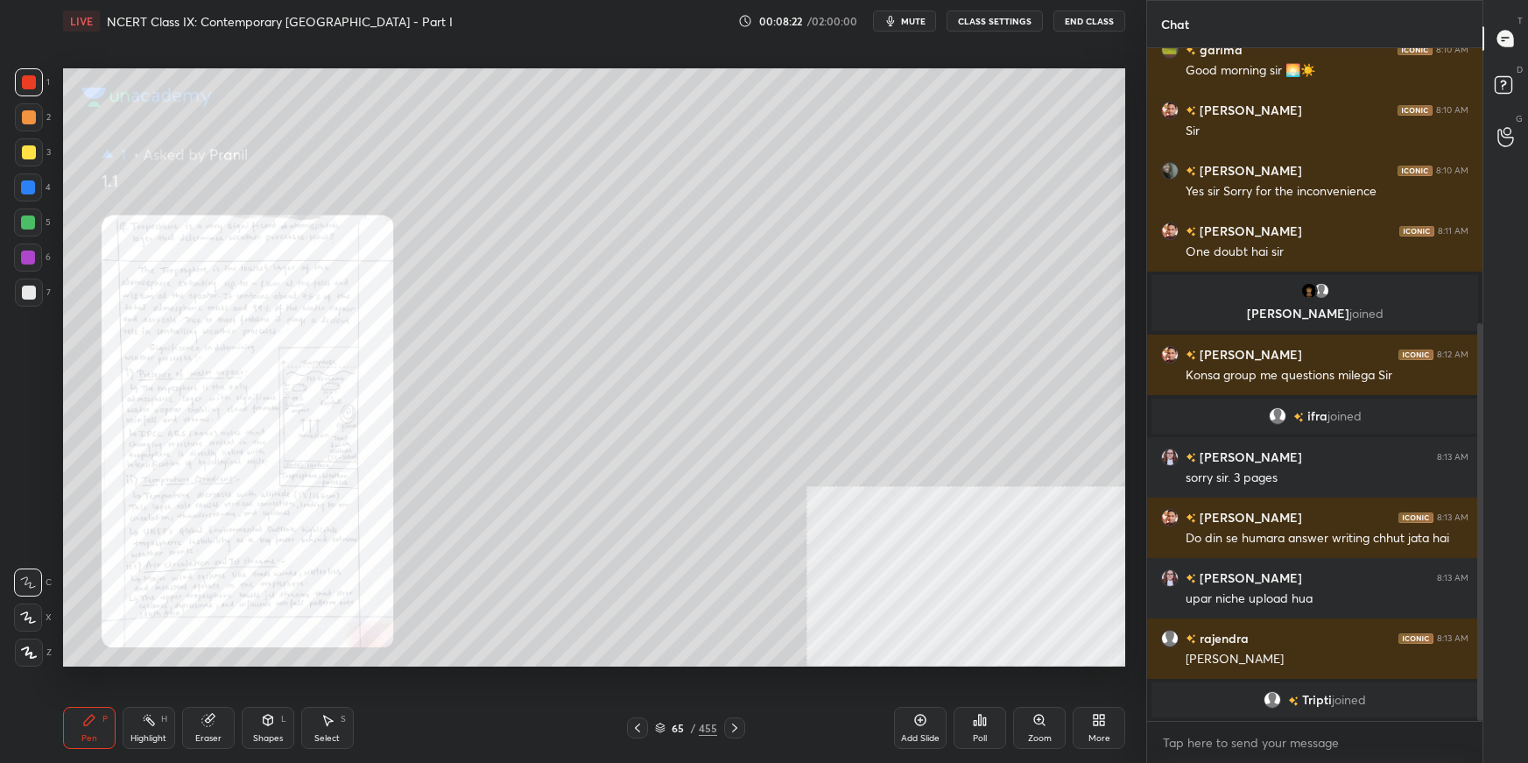
click at [1038, 539] on div "Zoom" at bounding box center [1039, 728] width 53 height 42
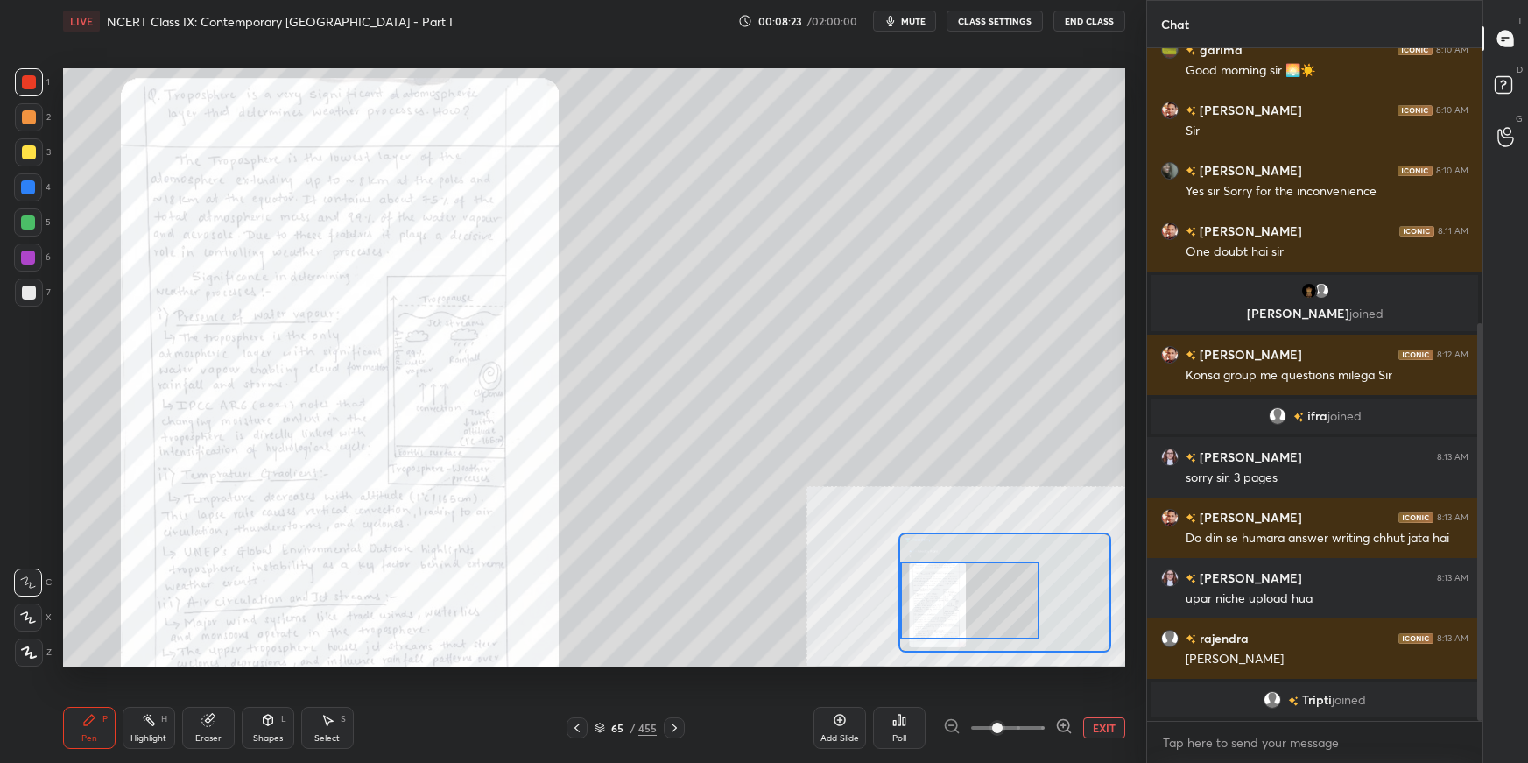
drag, startPoint x: 1048, startPoint y: 573, endPoint x: 1007, endPoint y: 596, distance: 47.0
click at [1004, 539] on div at bounding box center [969, 599] width 139 height 77
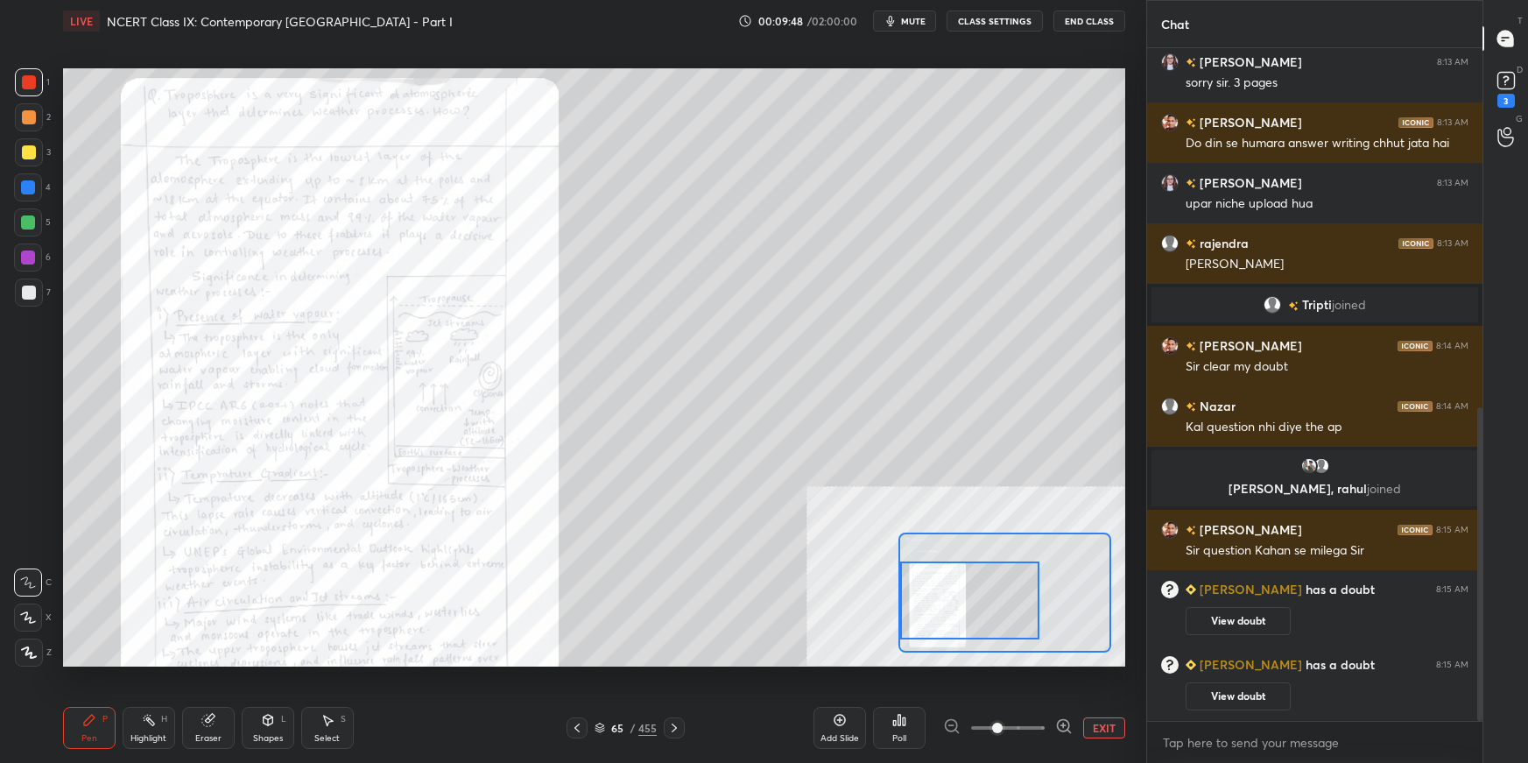
scroll to position [772, 0]
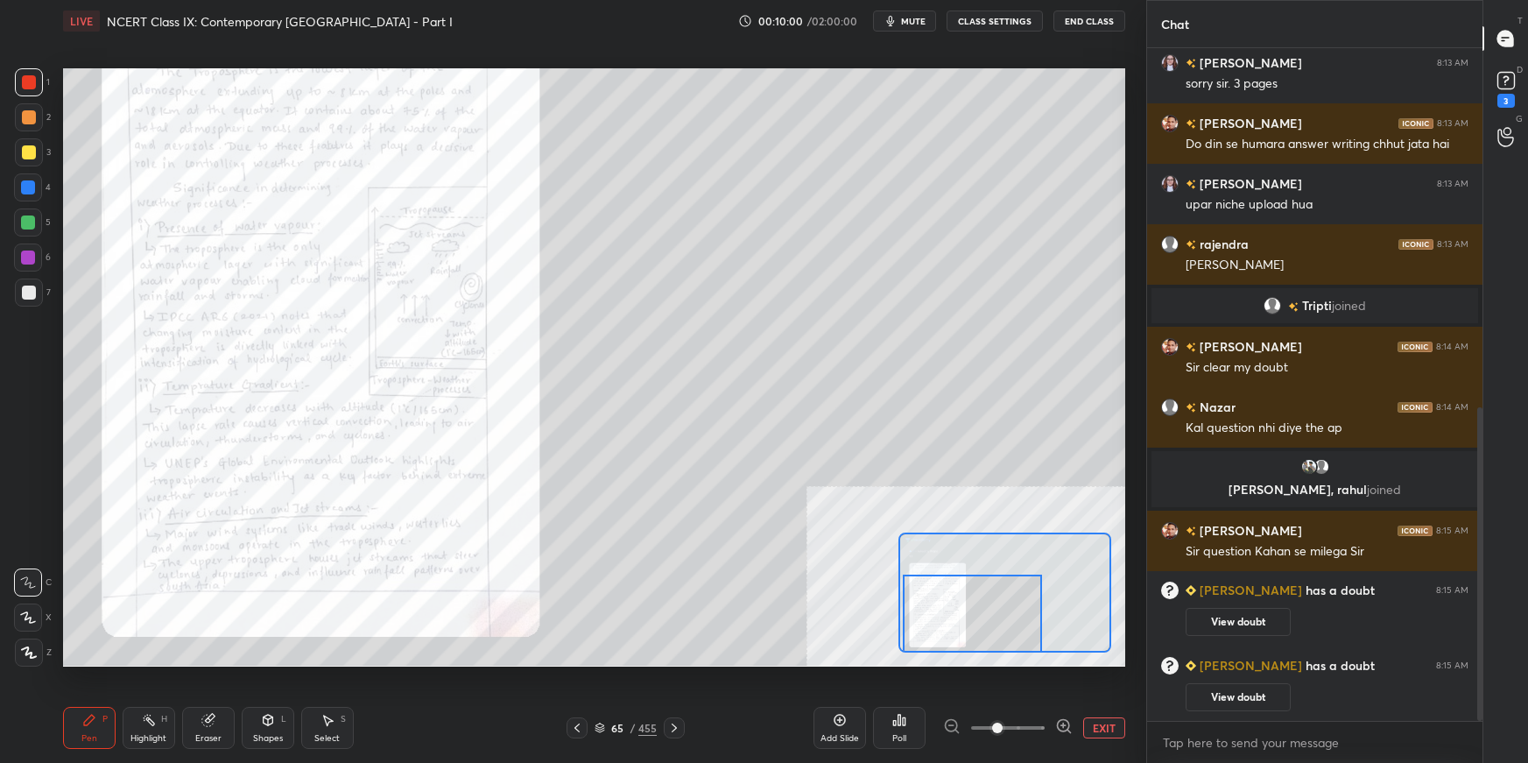
drag, startPoint x: 943, startPoint y: 619, endPoint x: 929, endPoint y: 628, distance: 16.5
click at [940, 539] on div at bounding box center [972, 613] width 139 height 77
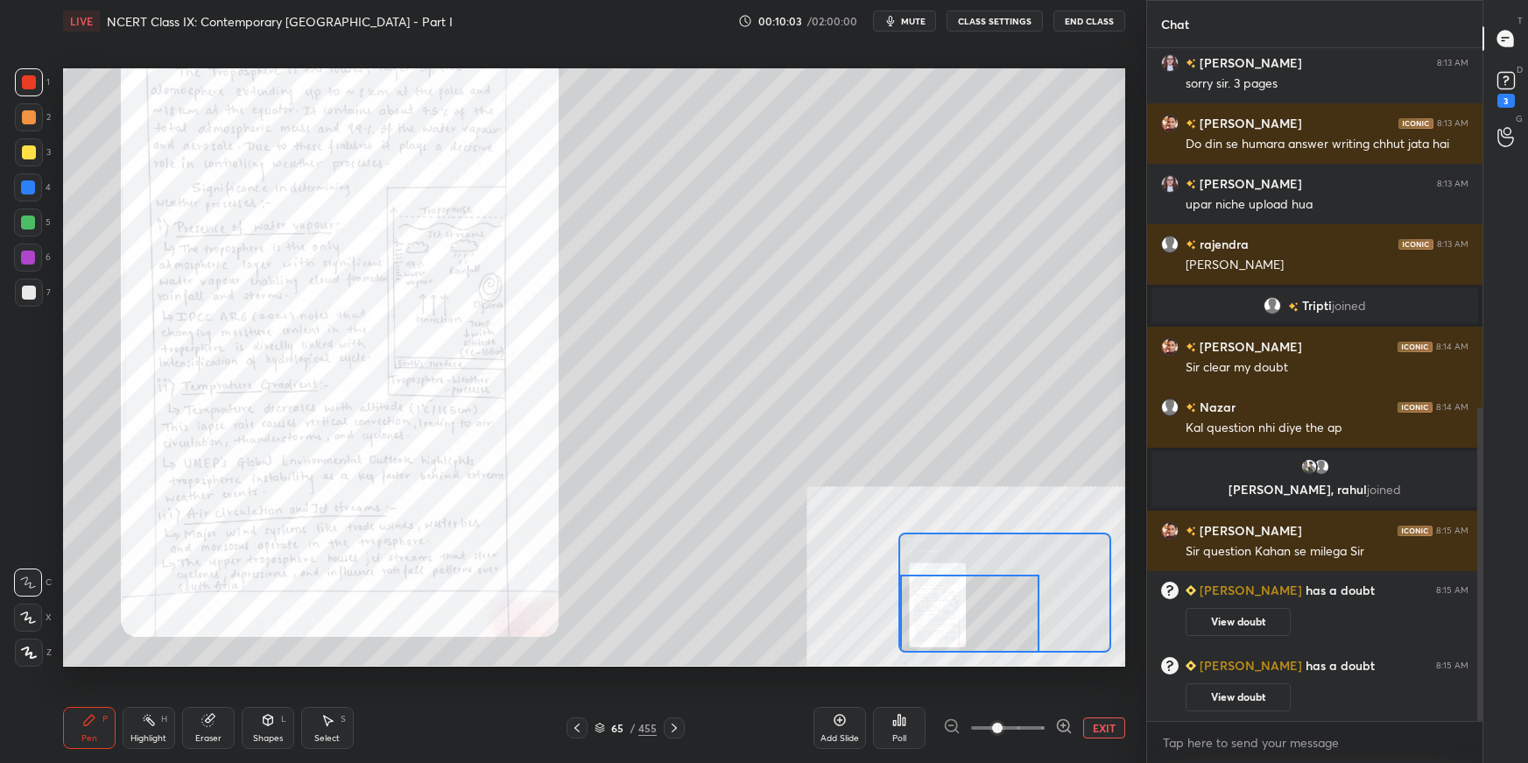
scroll to position [832, 0]
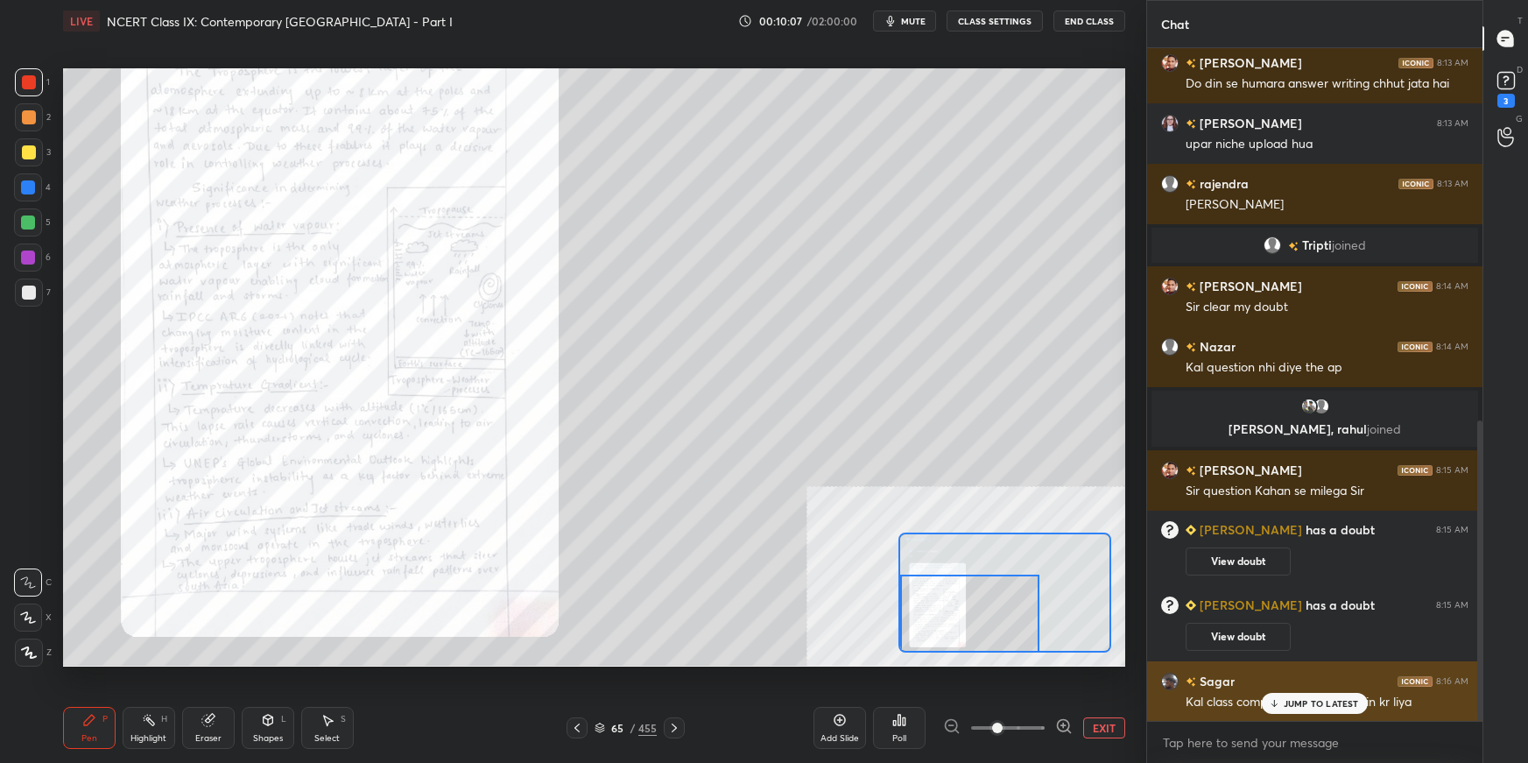
click at [1169, 539] on p "JUMP TO LATEST" at bounding box center [1321, 703] width 75 height 11
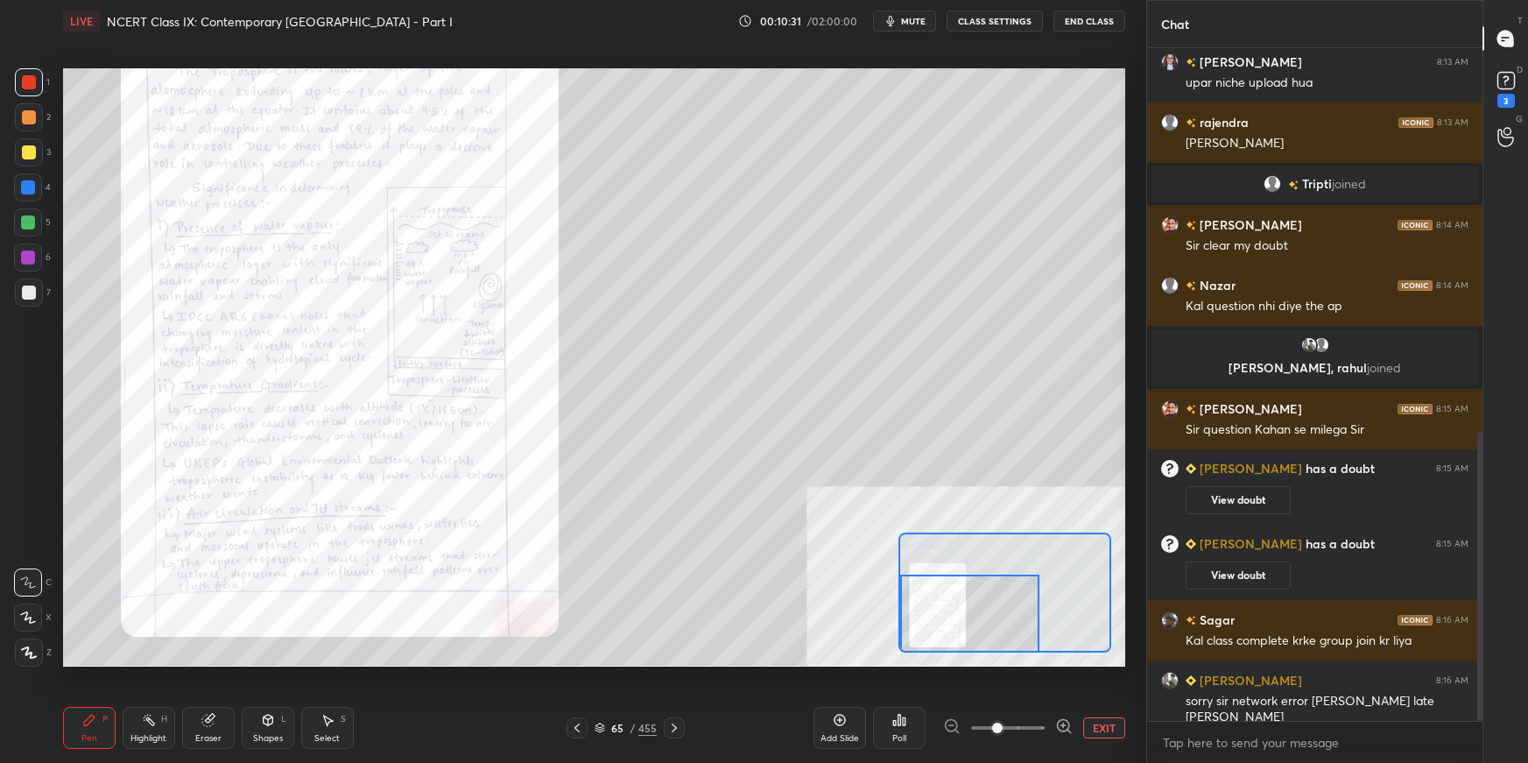
scroll to position [1010, 0]
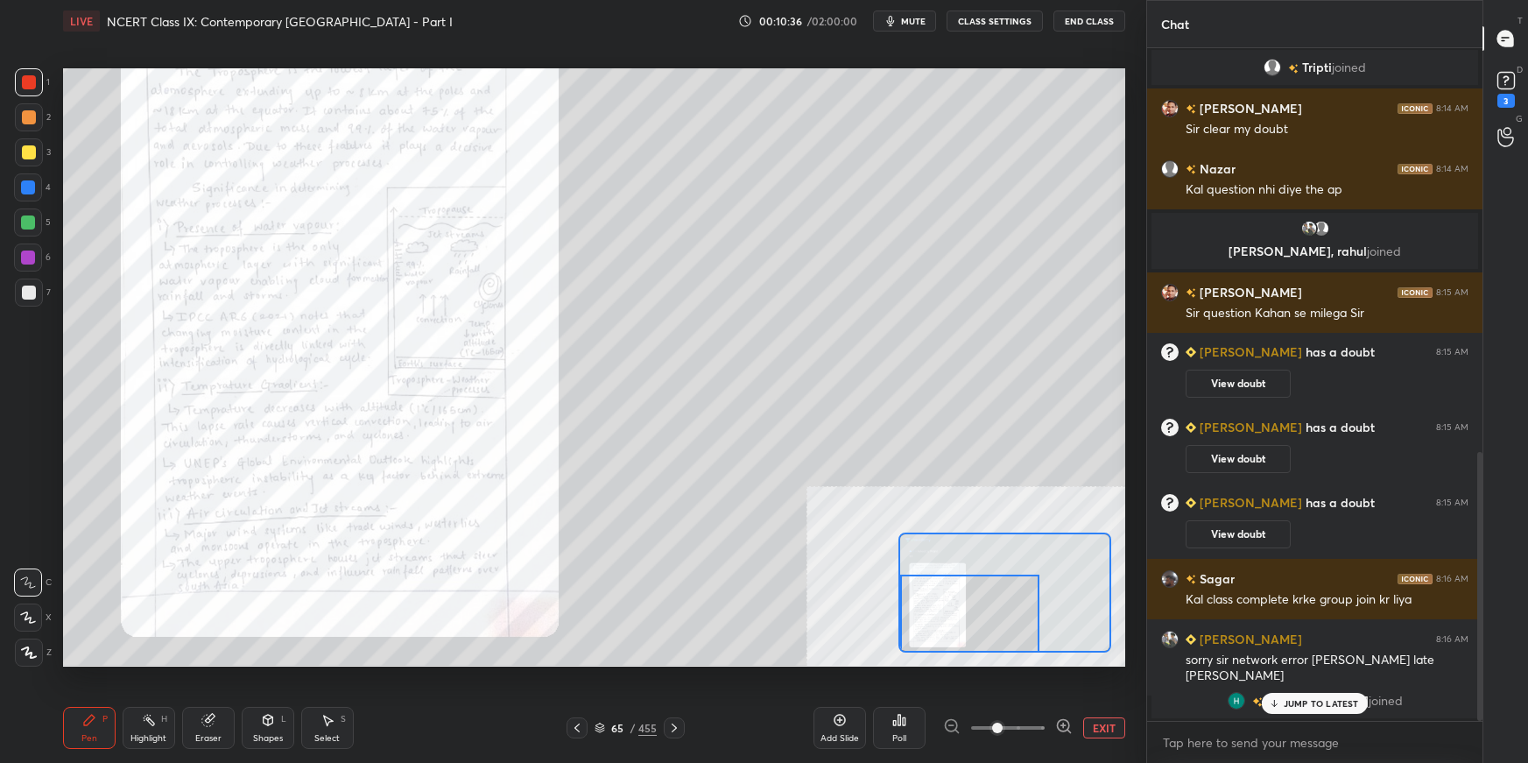
drag, startPoint x: 986, startPoint y: 602, endPoint x: 972, endPoint y: 639, distance: 40.2
click at [971, 539] on div at bounding box center [969, 613] width 139 height 77
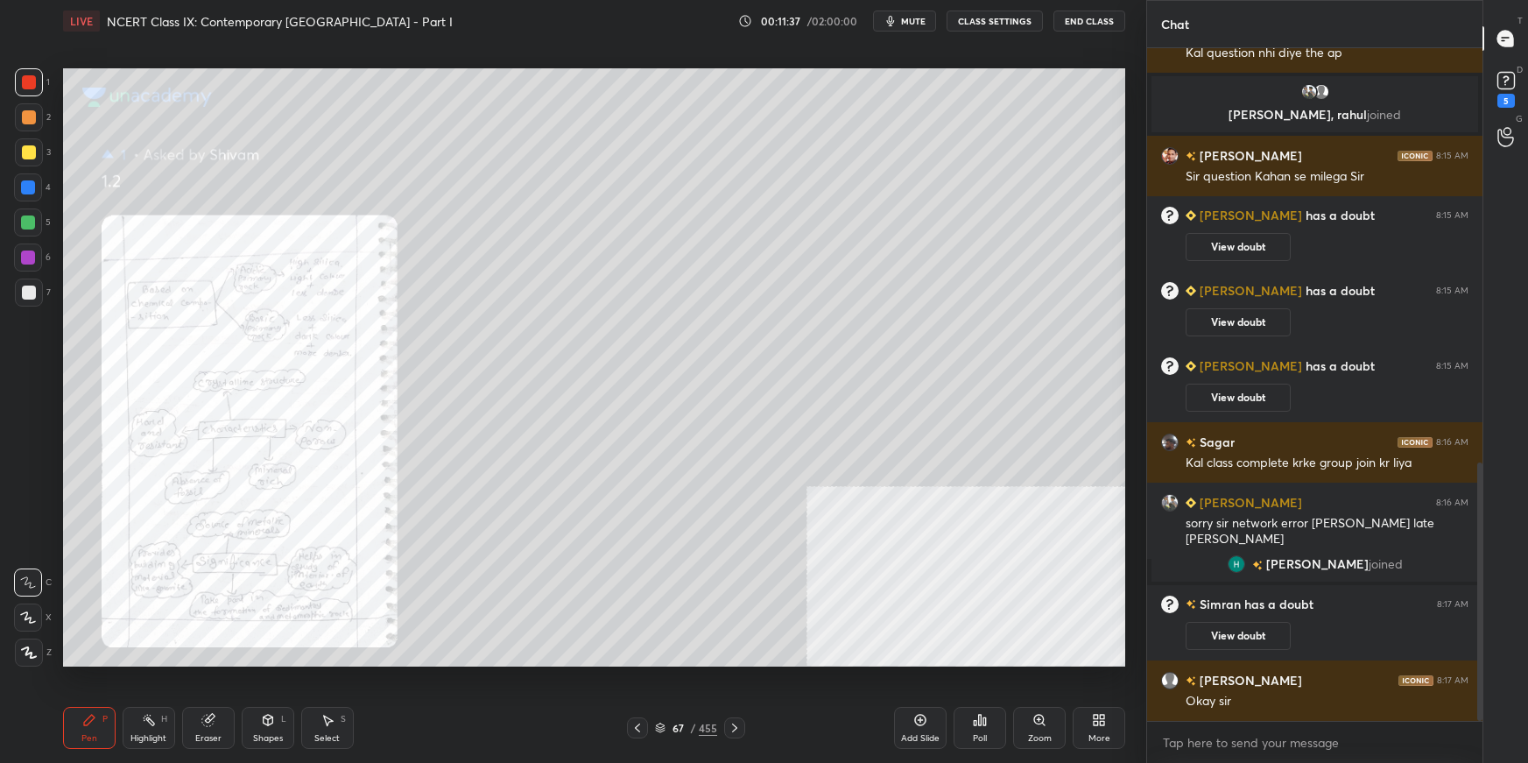
scroll to position [1227, 0]
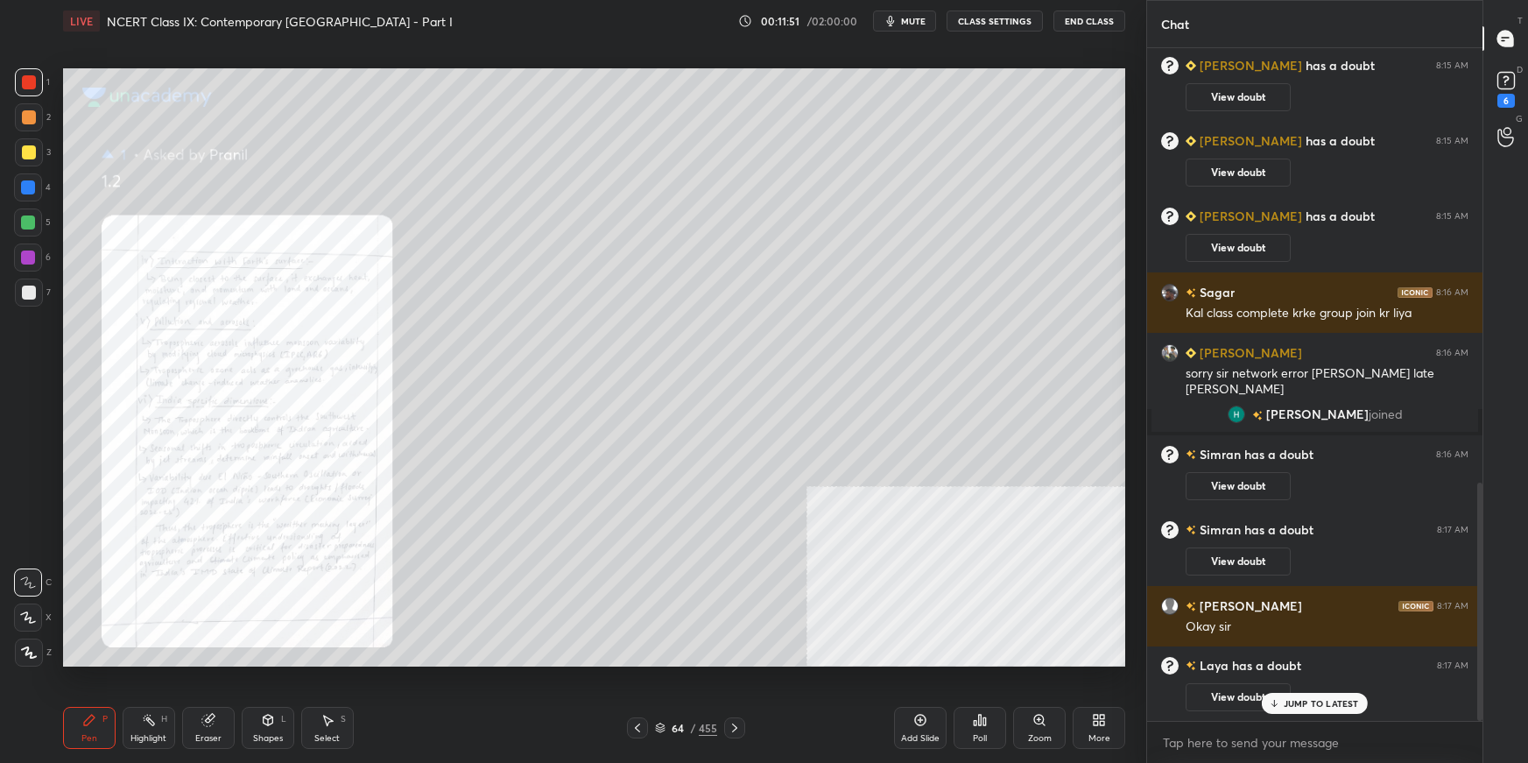
click at [1047, 539] on div "Zoom" at bounding box center [1039, 728] width 53 height 42
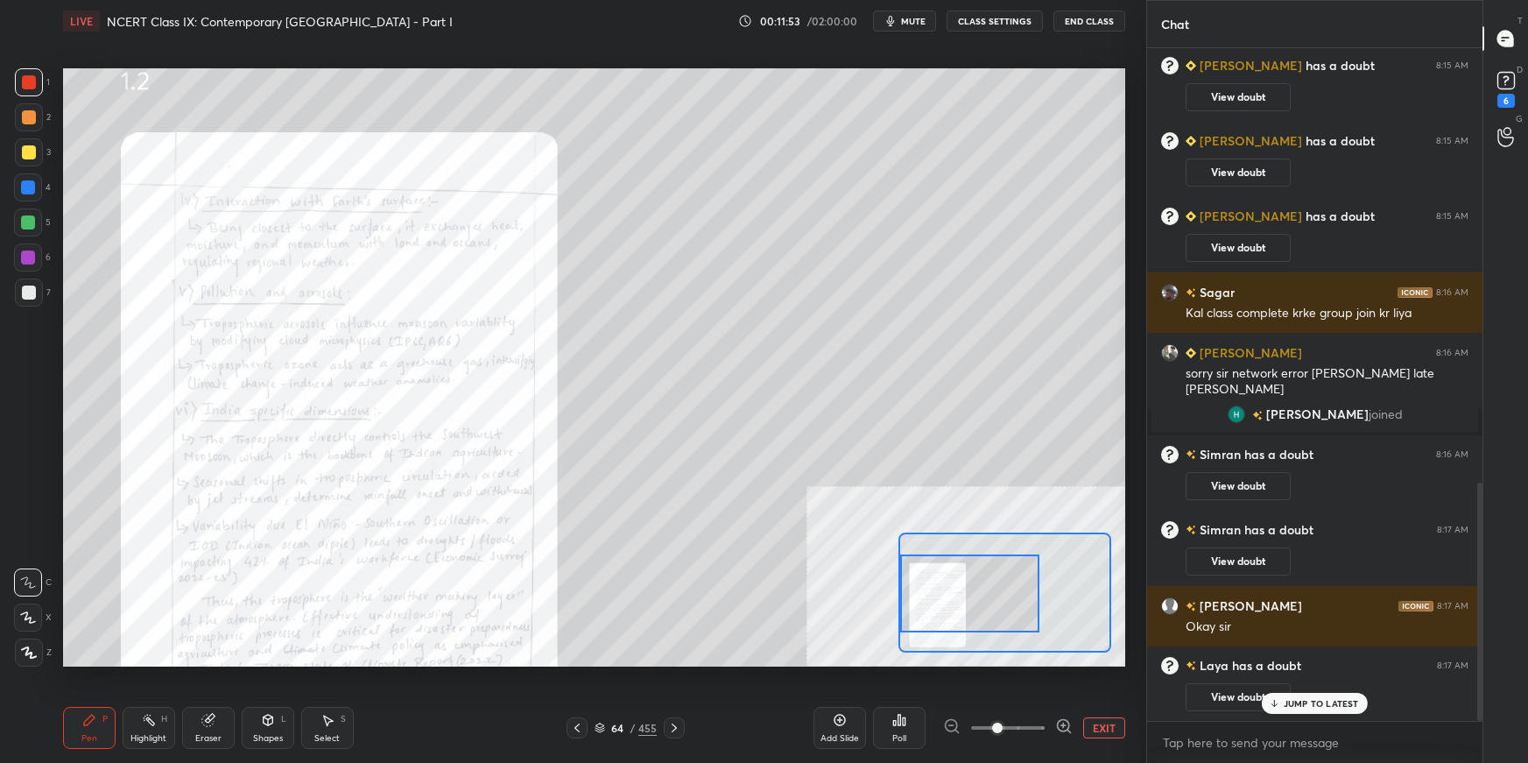
click at [964, 539] on div at bounding box center [969, 592] width 139 height 77
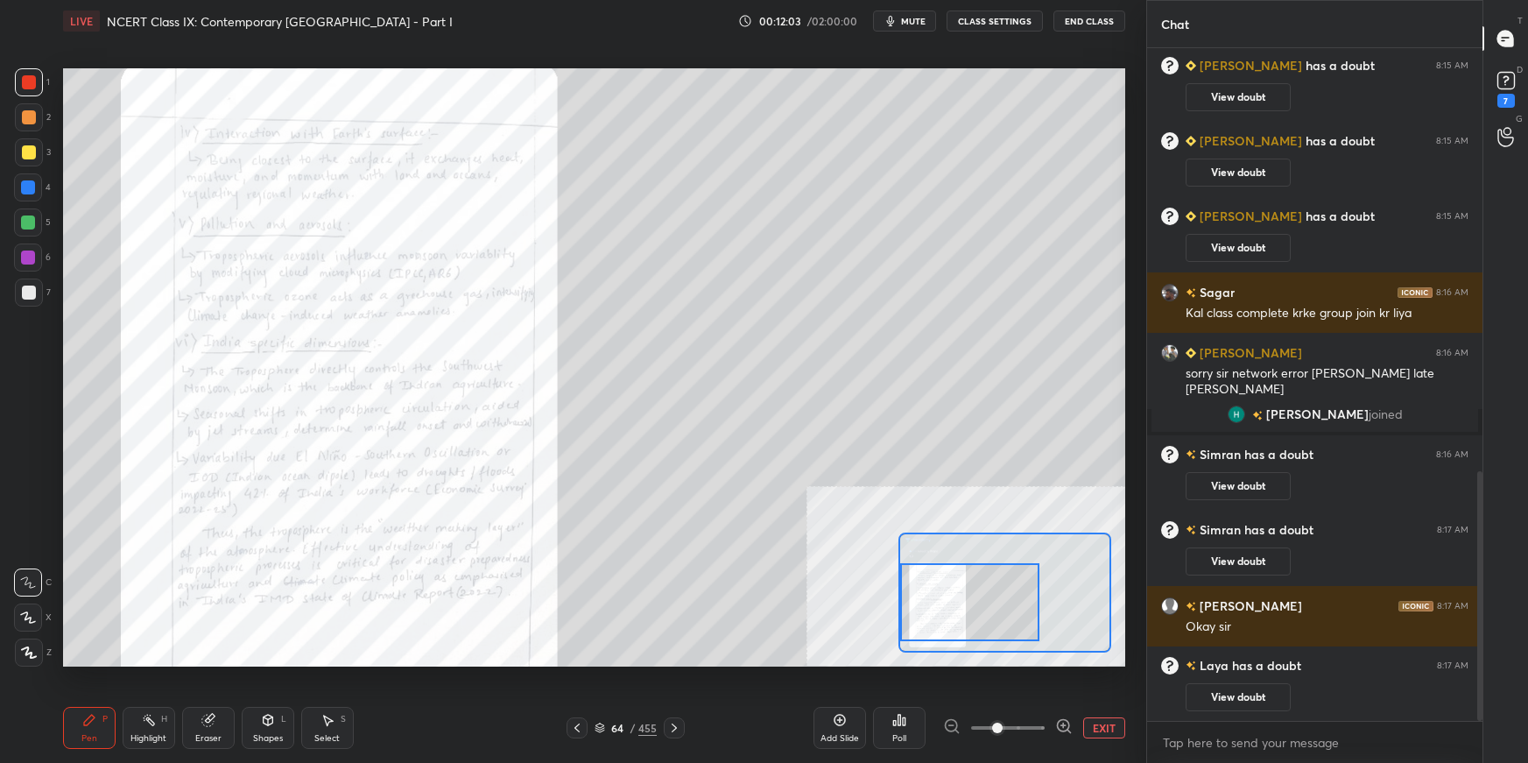
drag, startPoint x: 962, startPoint y: 603, endPoint x: 945, endPoint y: 610, distance: 17.7
click at [940, 539] on div at bounding box center [969, 601] width 139 height 77
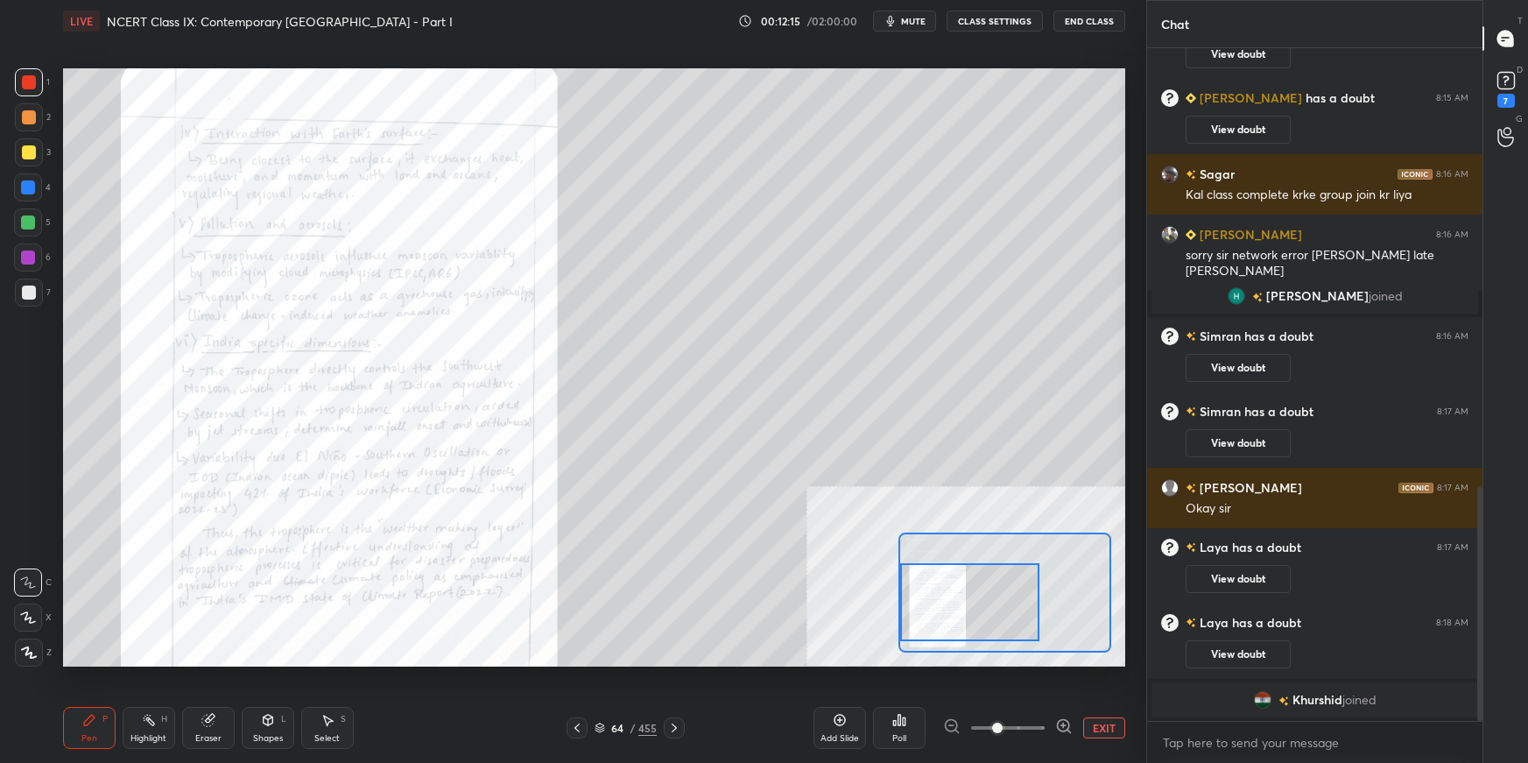
scroll to position [1281, 0]
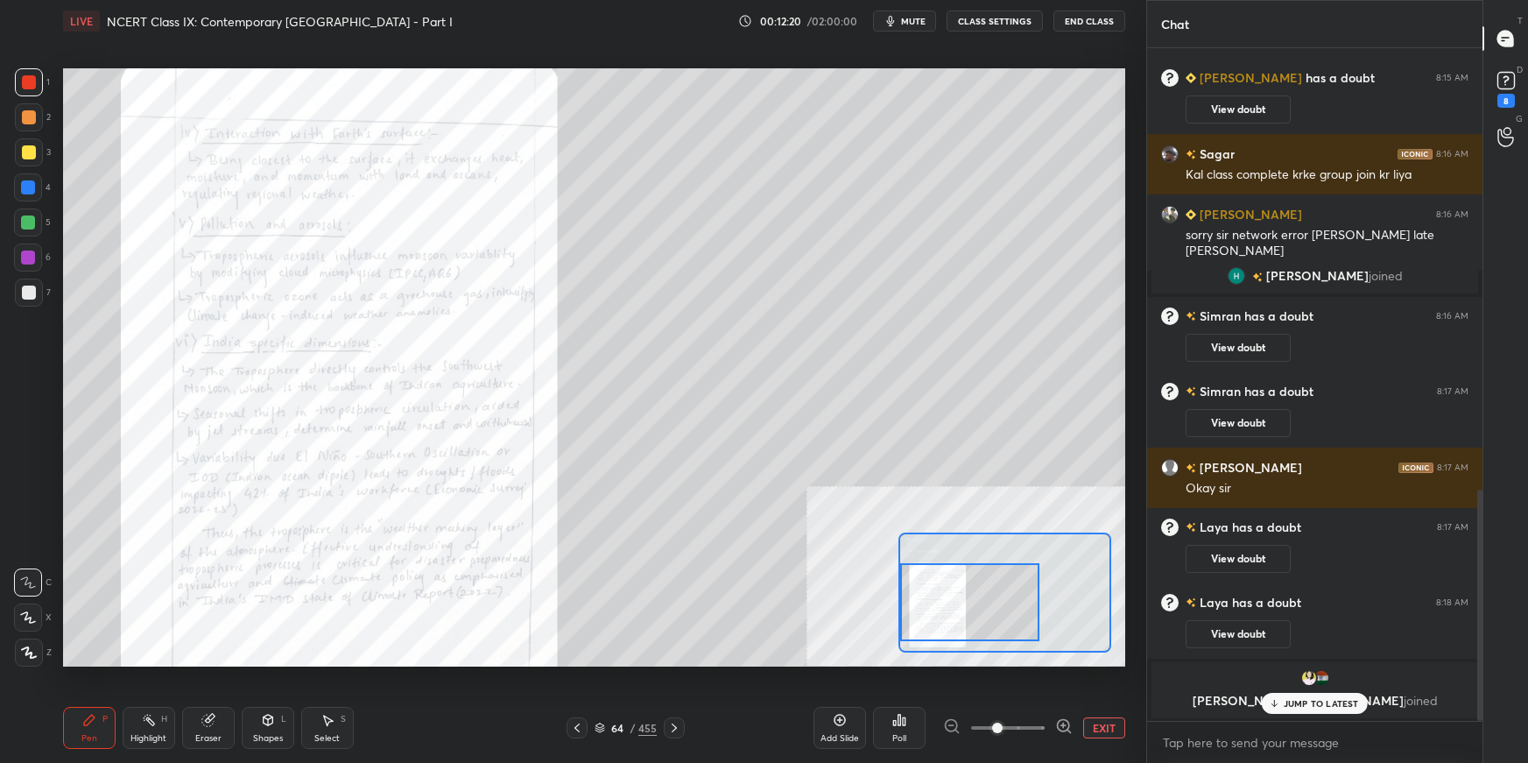
click at [1100, 539] on button "EXIT" at bounding box center [1104, 727] width 42 height 21
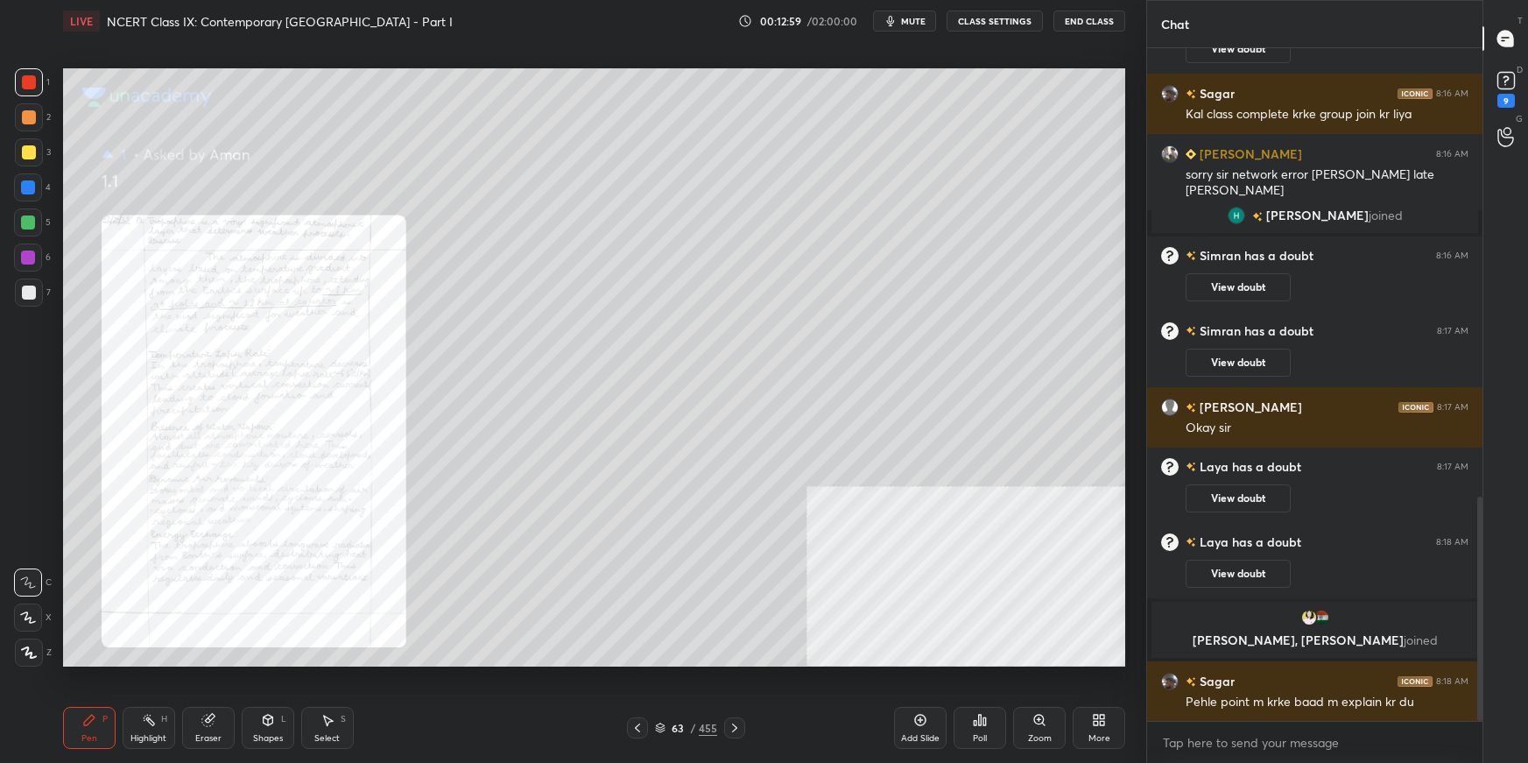
scroll to position [1419, 0]
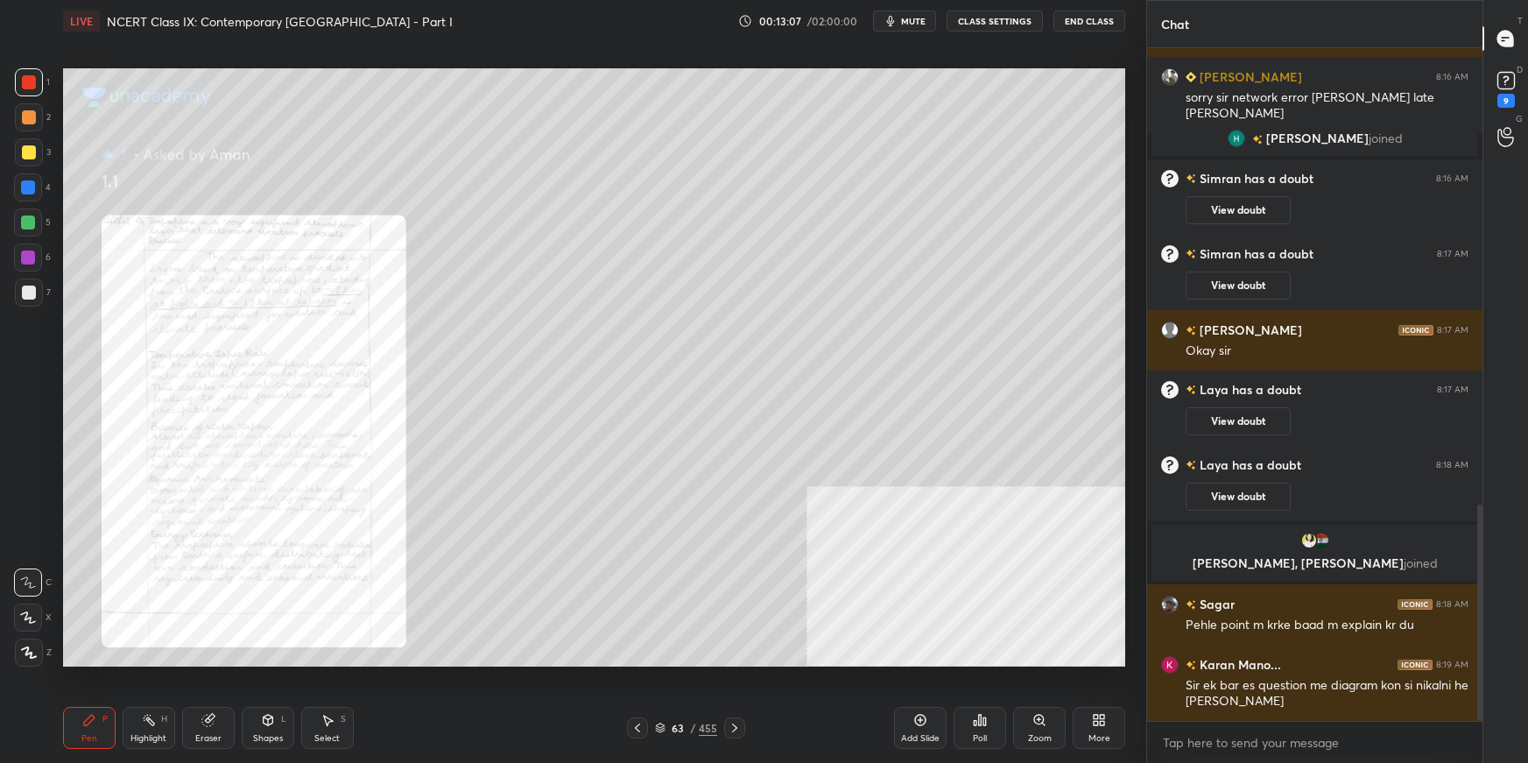
click at [672, 539] on div "63" at bounding box center [678, 728] width 18 height 11
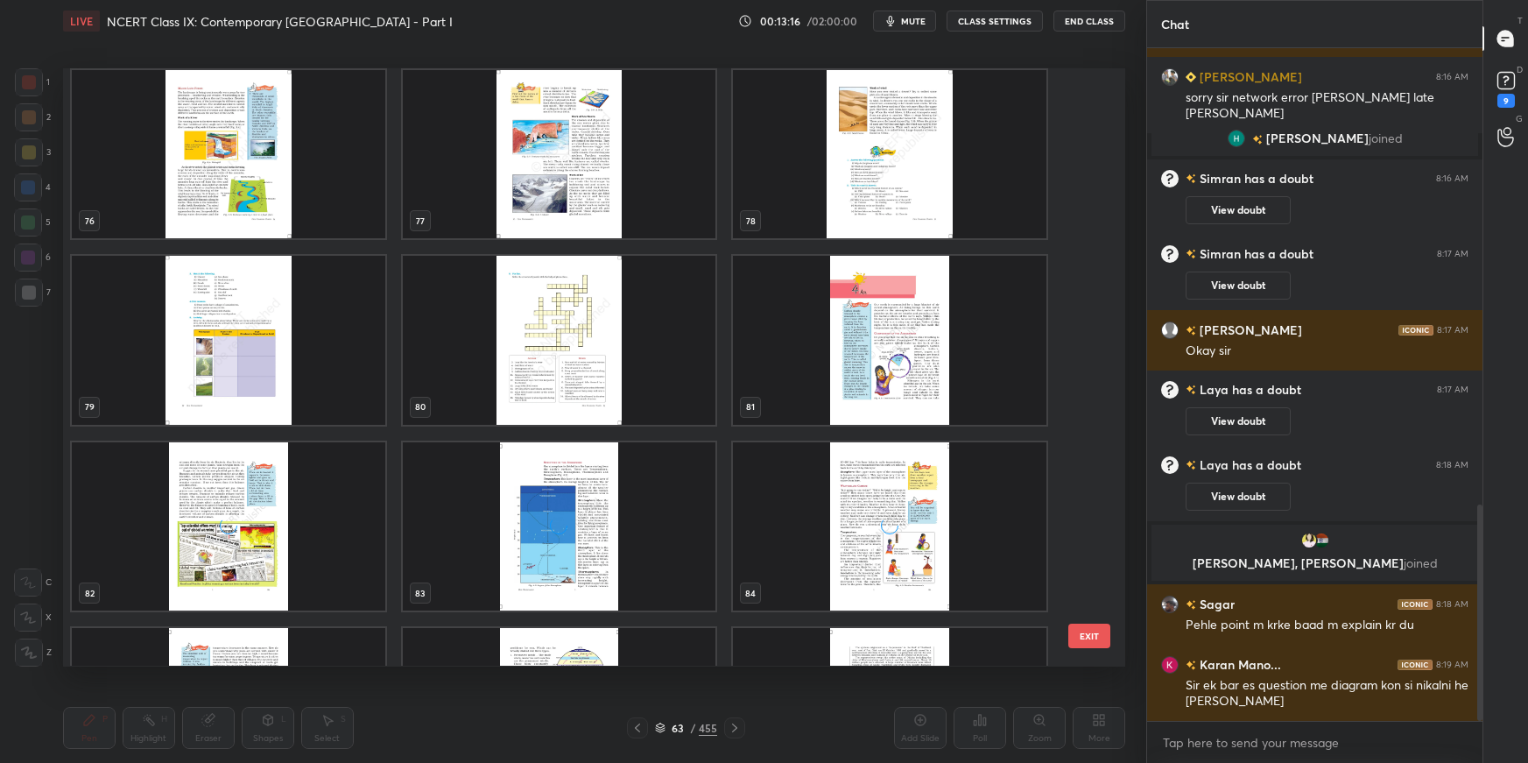
scroll to position [4702, 0]
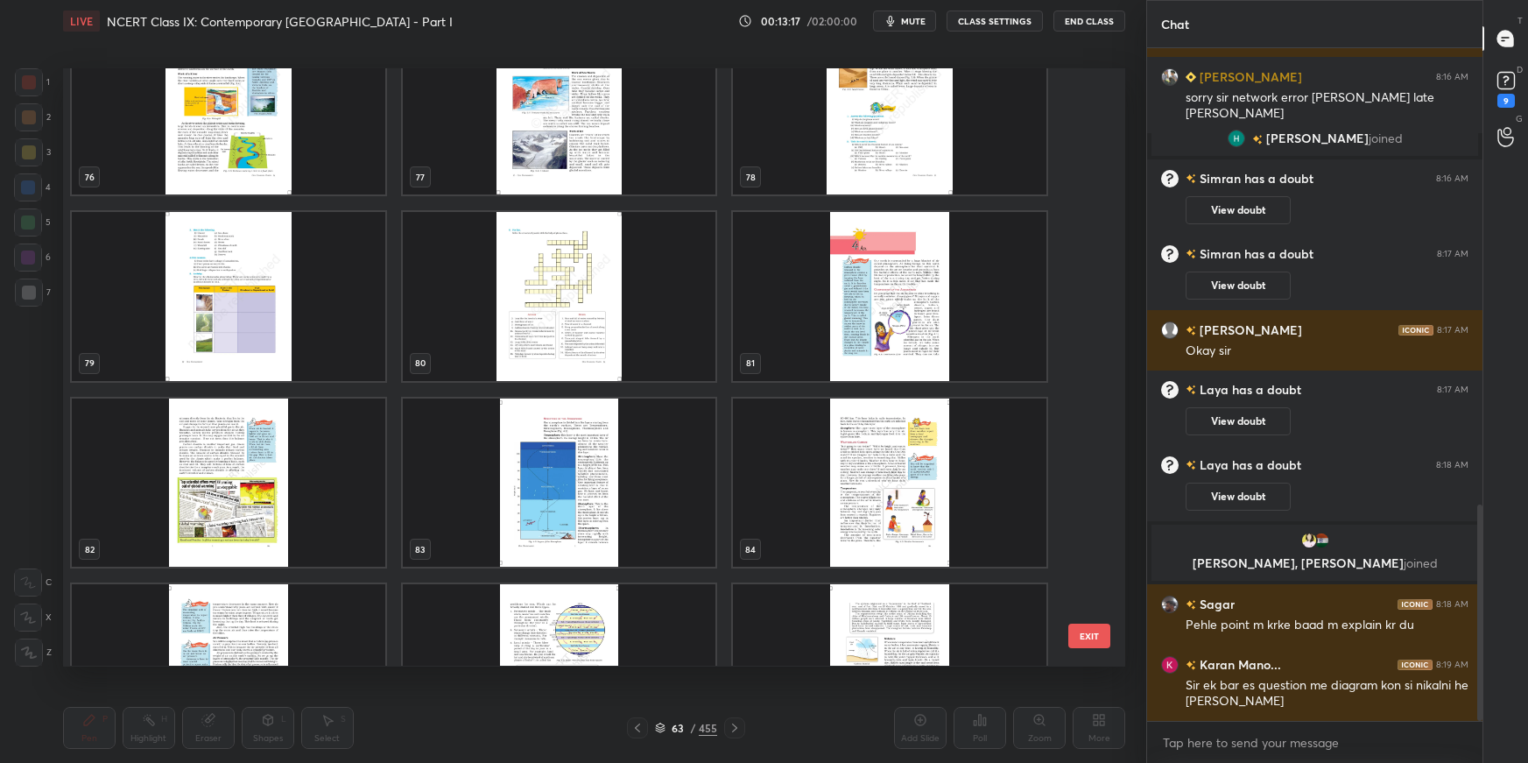
click at [689, 414] on img "grid" at bounding box center [559, 482] width 314 height 168
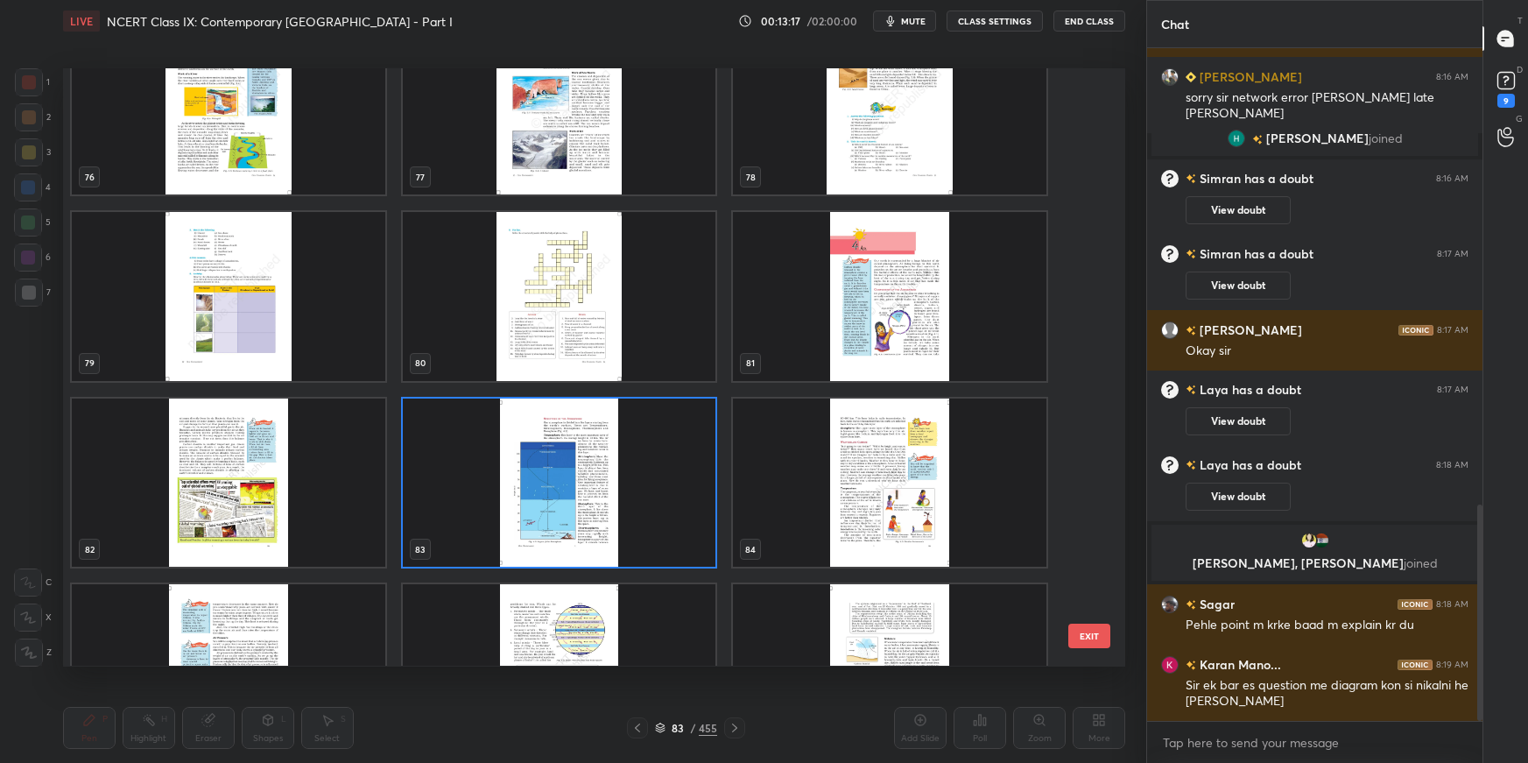
click at [687, 412] on img "grid" at bounding box center [559, 482] width 314 height 168
click at [690, 411] on img "grid" at bounding box center [559, 482] width 314 height 168
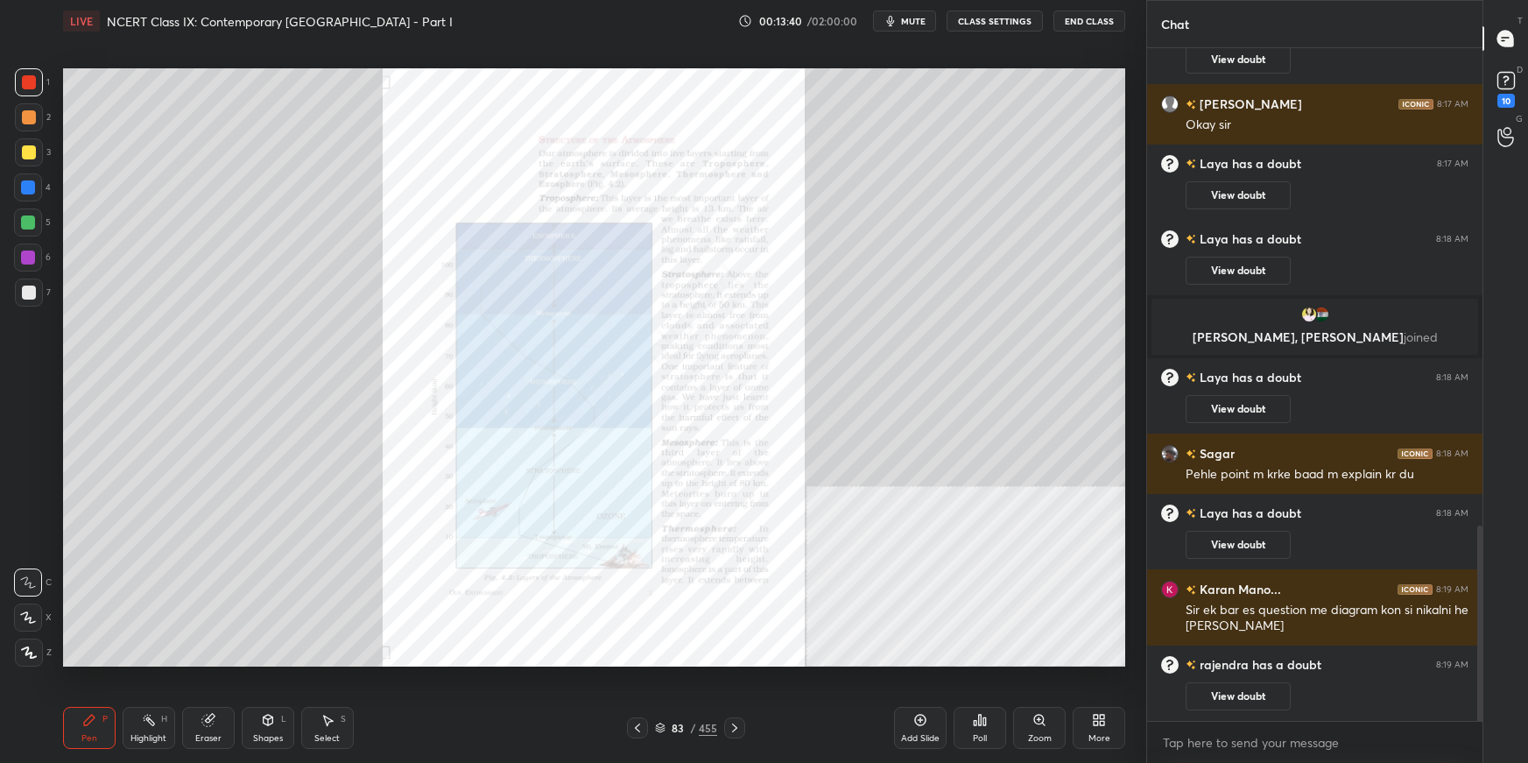
scroll to position [1639, 0]
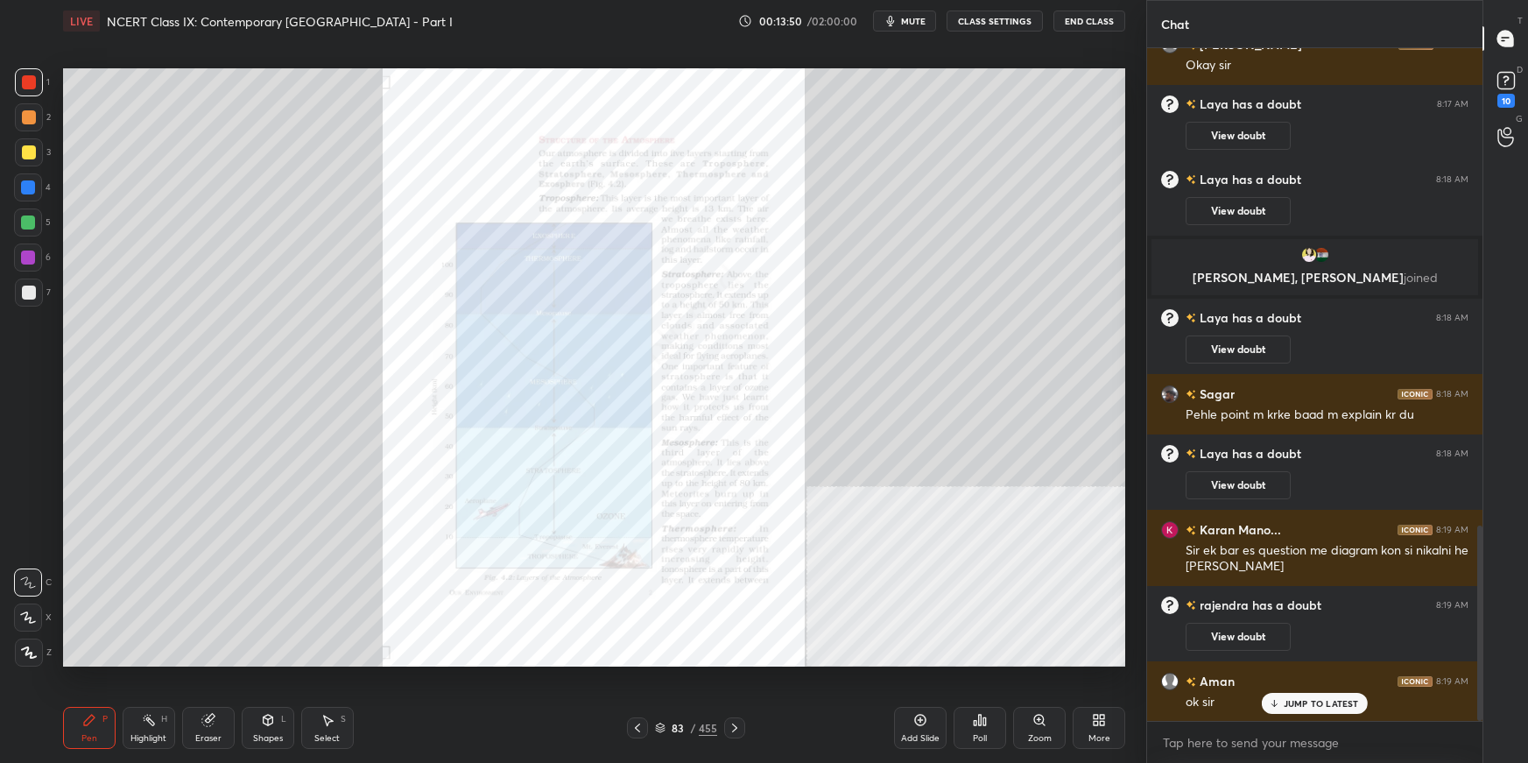
click at [663, 539] on icon at bounding box center [660, 728] width 11 height 11
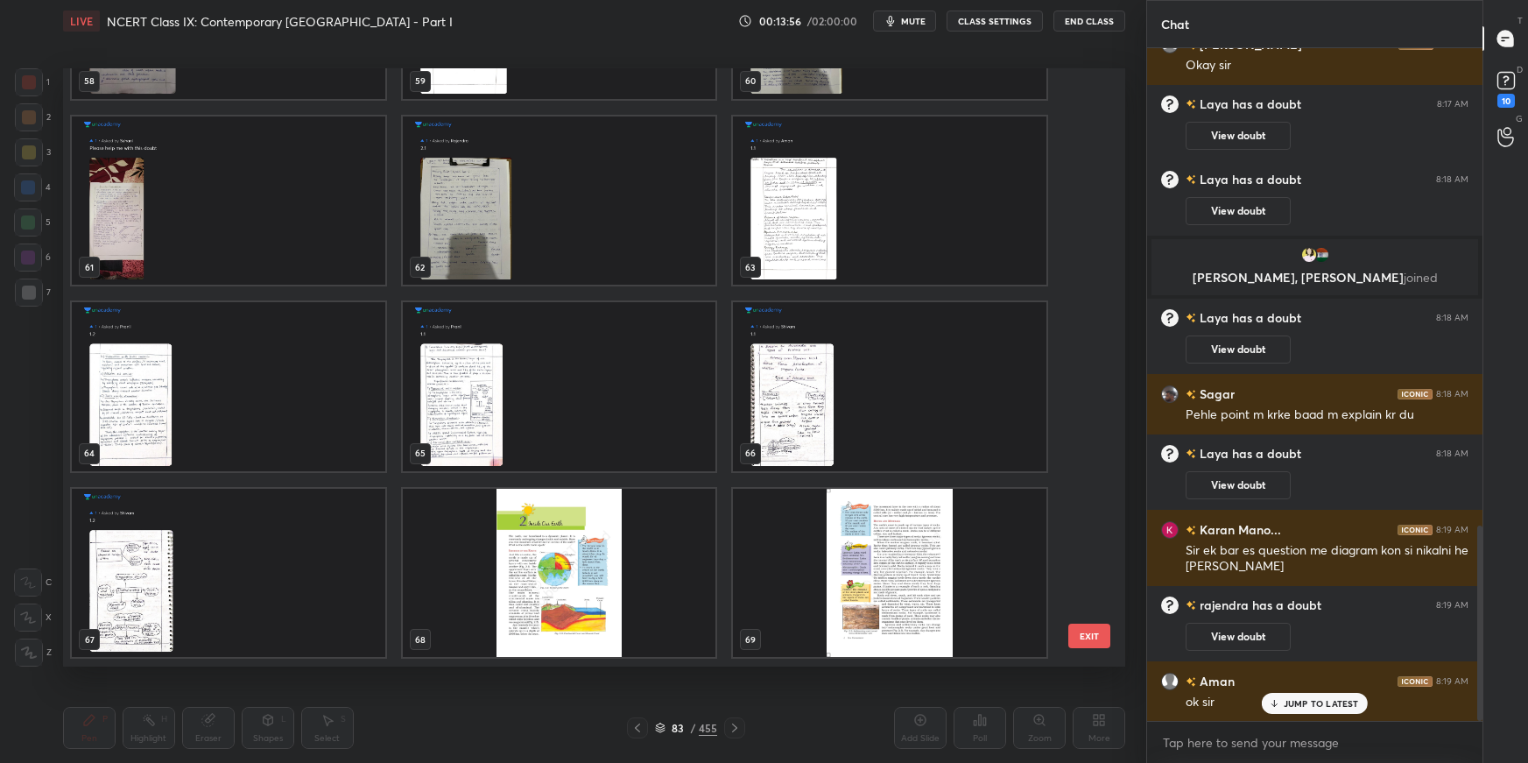
scroll to position [3637, 0]
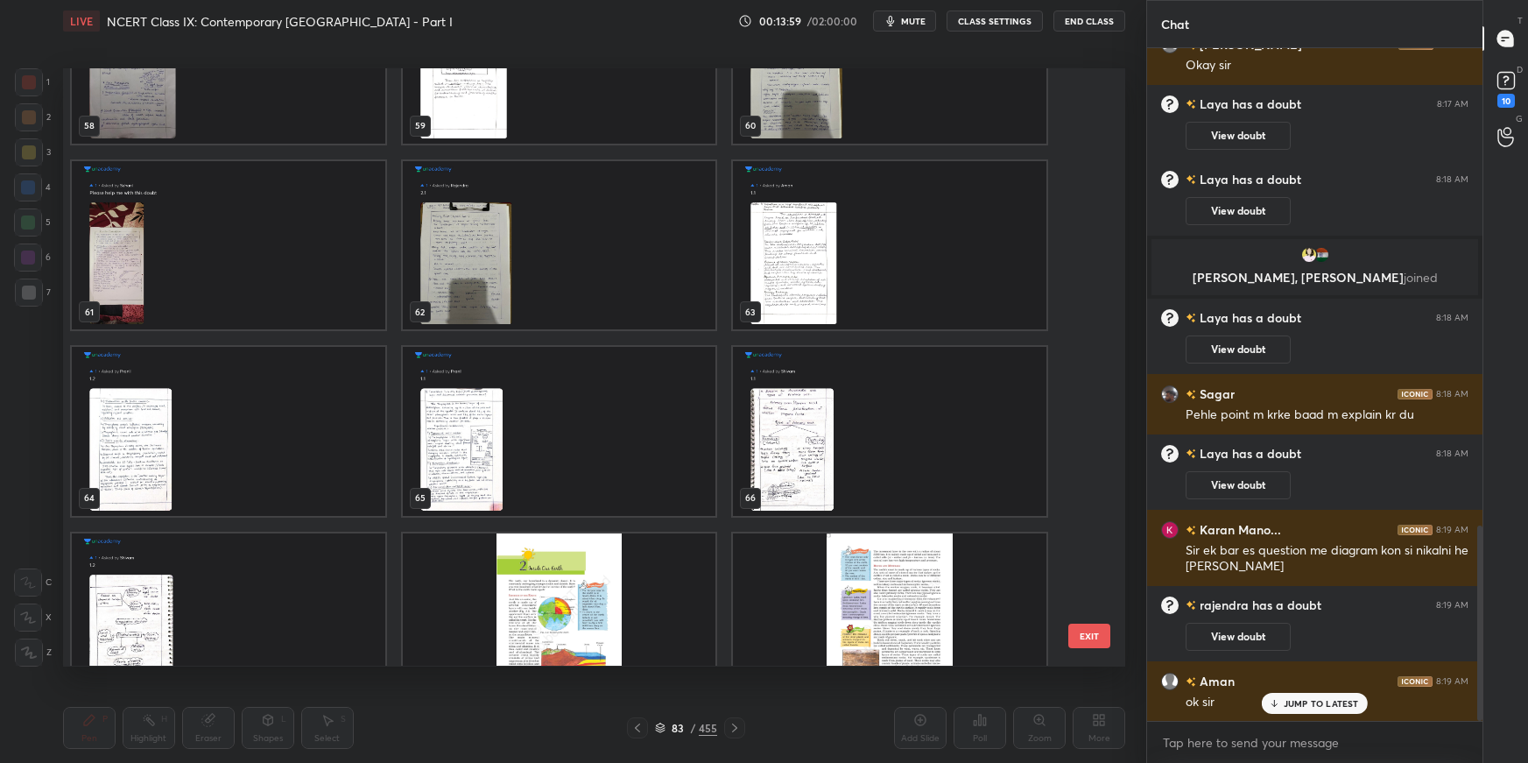
click at [582, 434] on img "grid" at bounding box center [559, 431] width 314 height 168
click at [585, 437] on img "grid" at bounding box center [559, 431] width 314 height 168
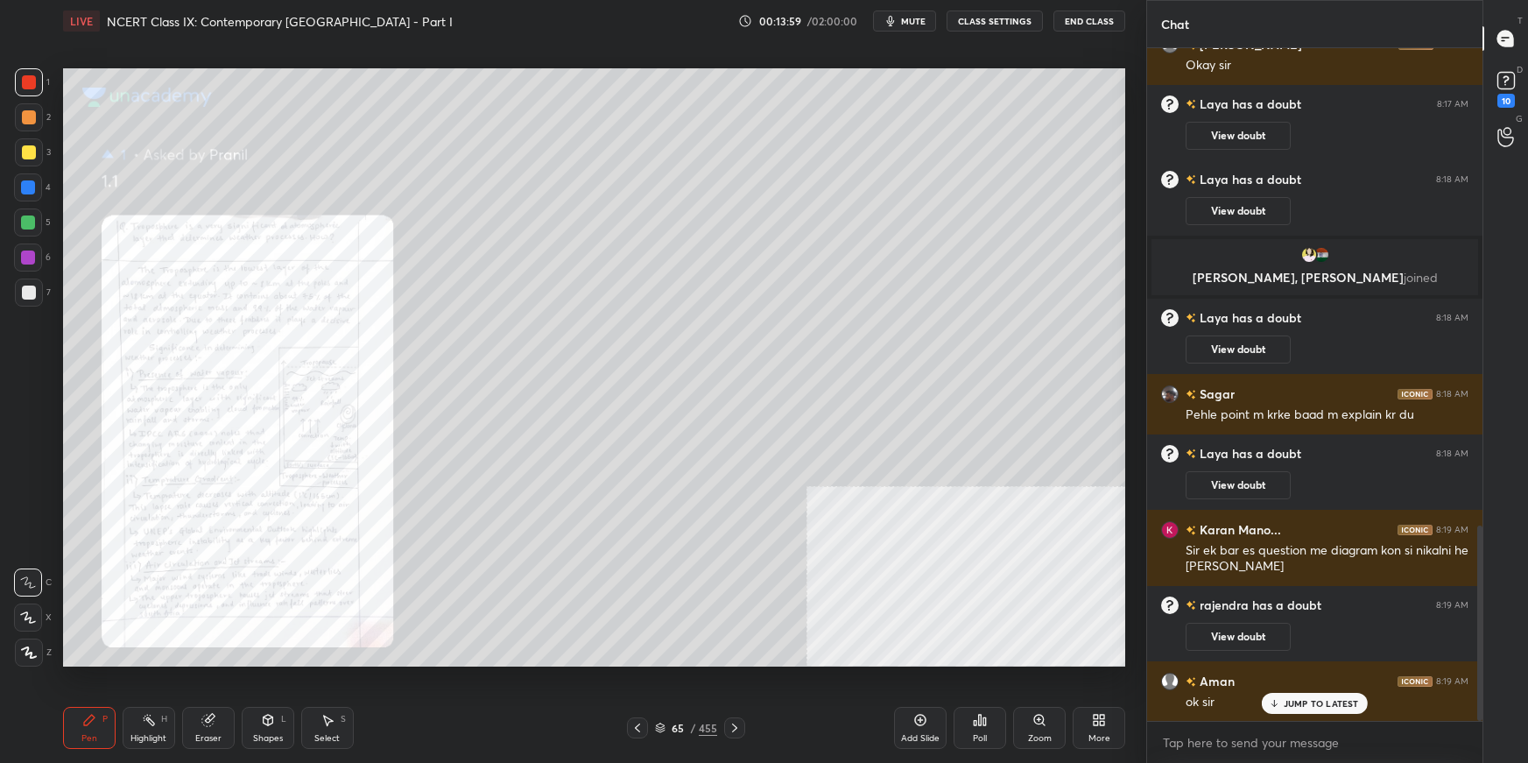
click at [590, 405] on img "grid" at bounding box center [559, 431] width 314 height 168
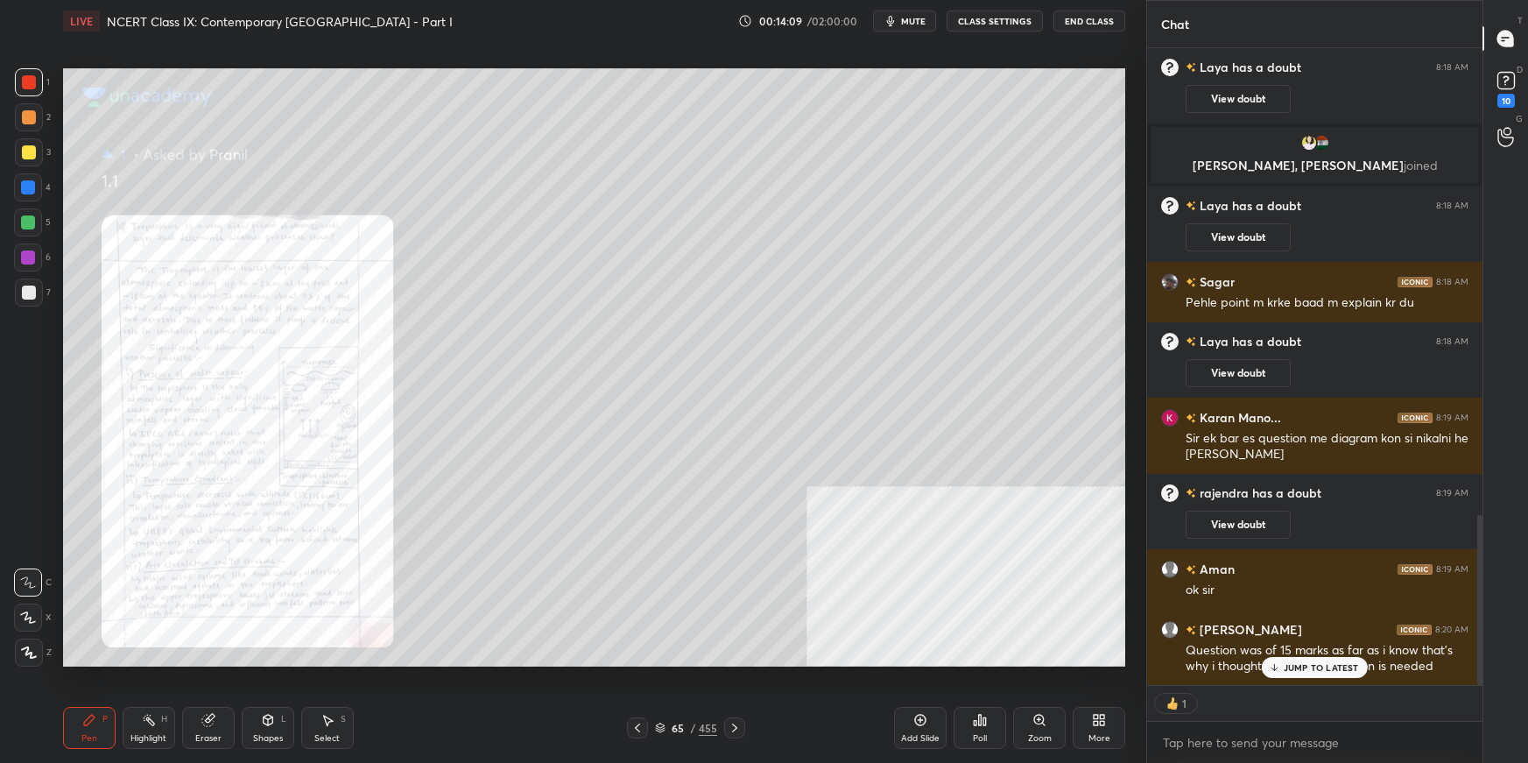
scroll to position [1717, 0]
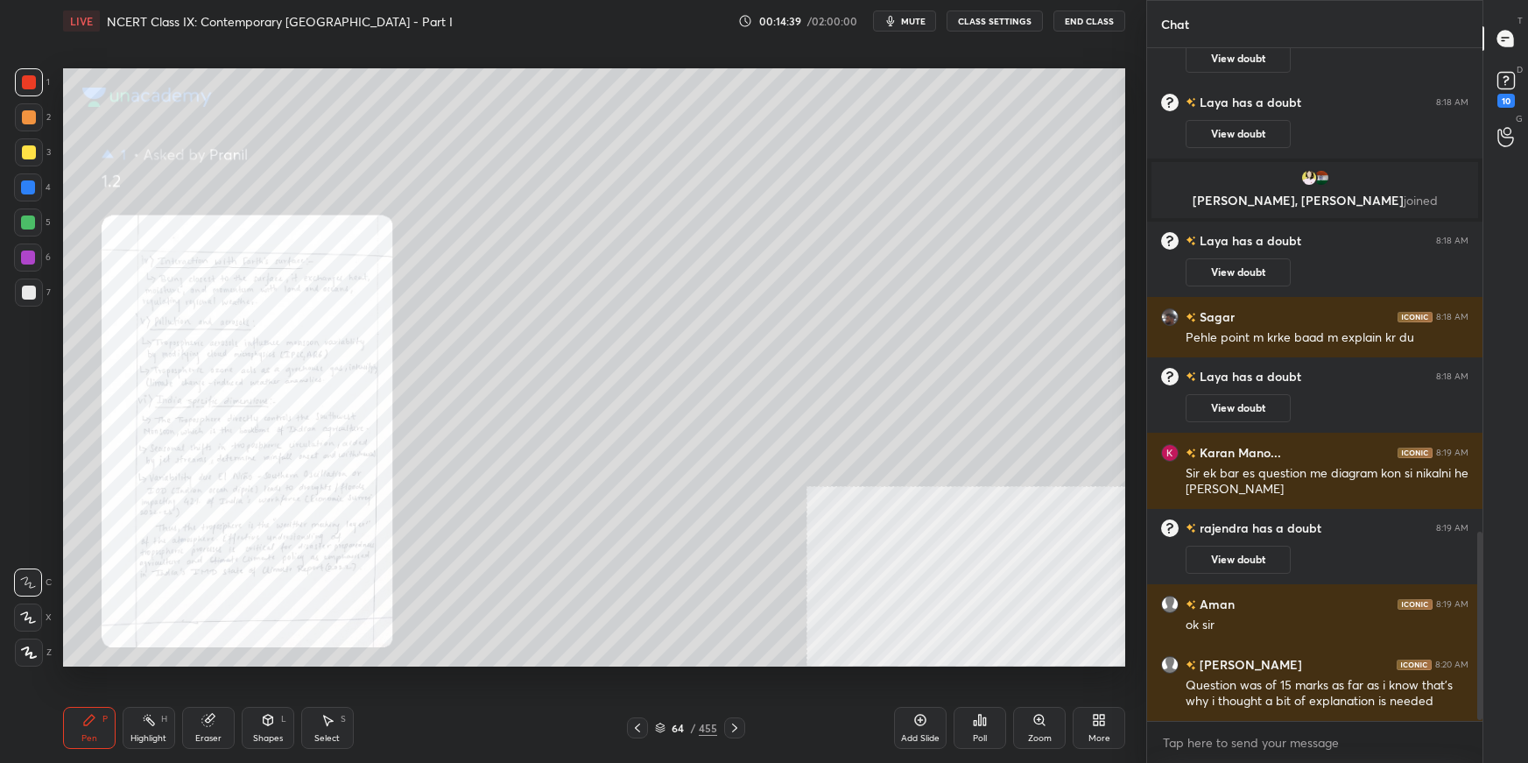
click at [1052, 539] on div "Zoom" at bounding box center [1039, 728] width 53 height 42
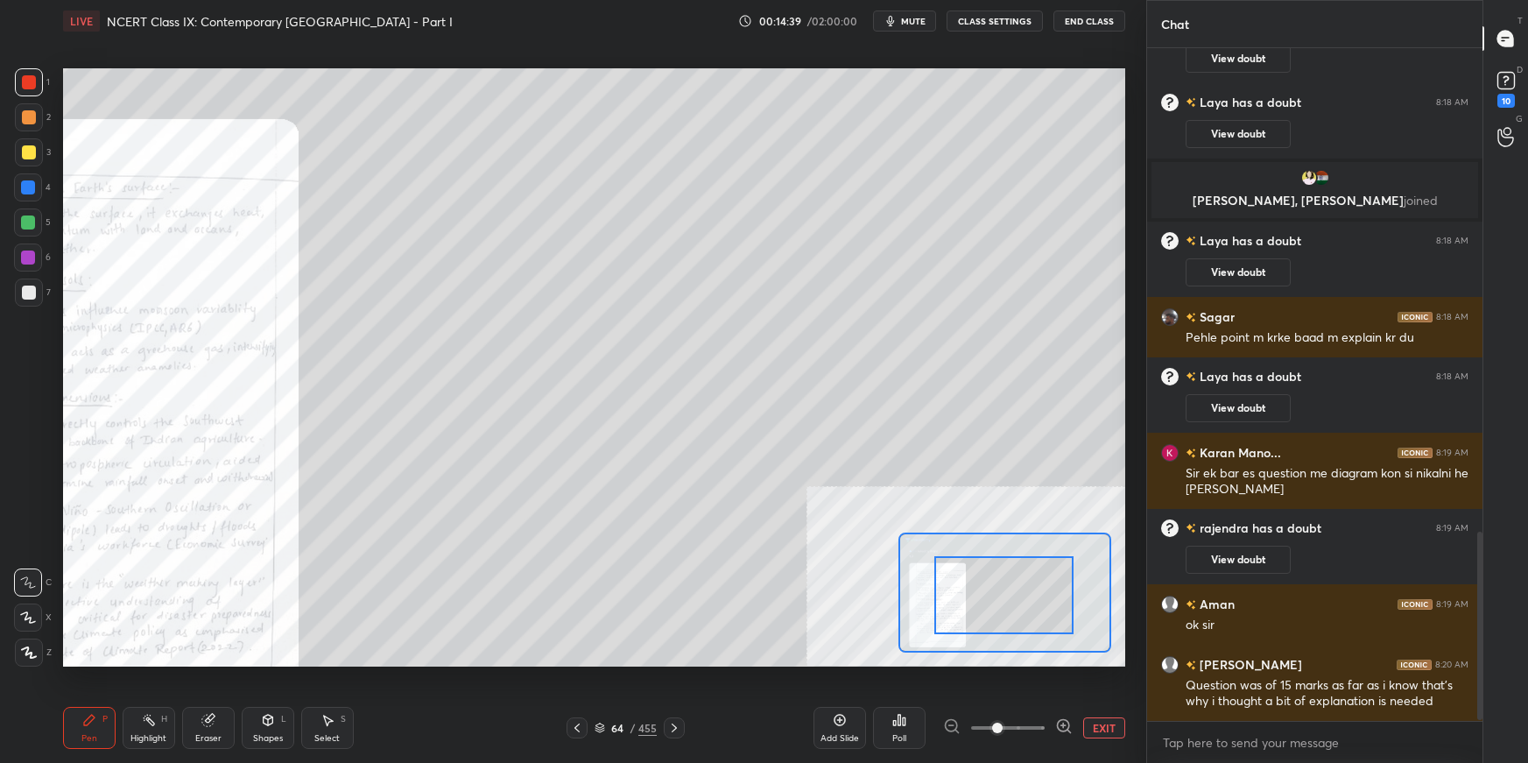
drag, startPoint x: 1028, startPoint y: 578, endPoint x: 1017, endPoint y: 601, distance: 25.5
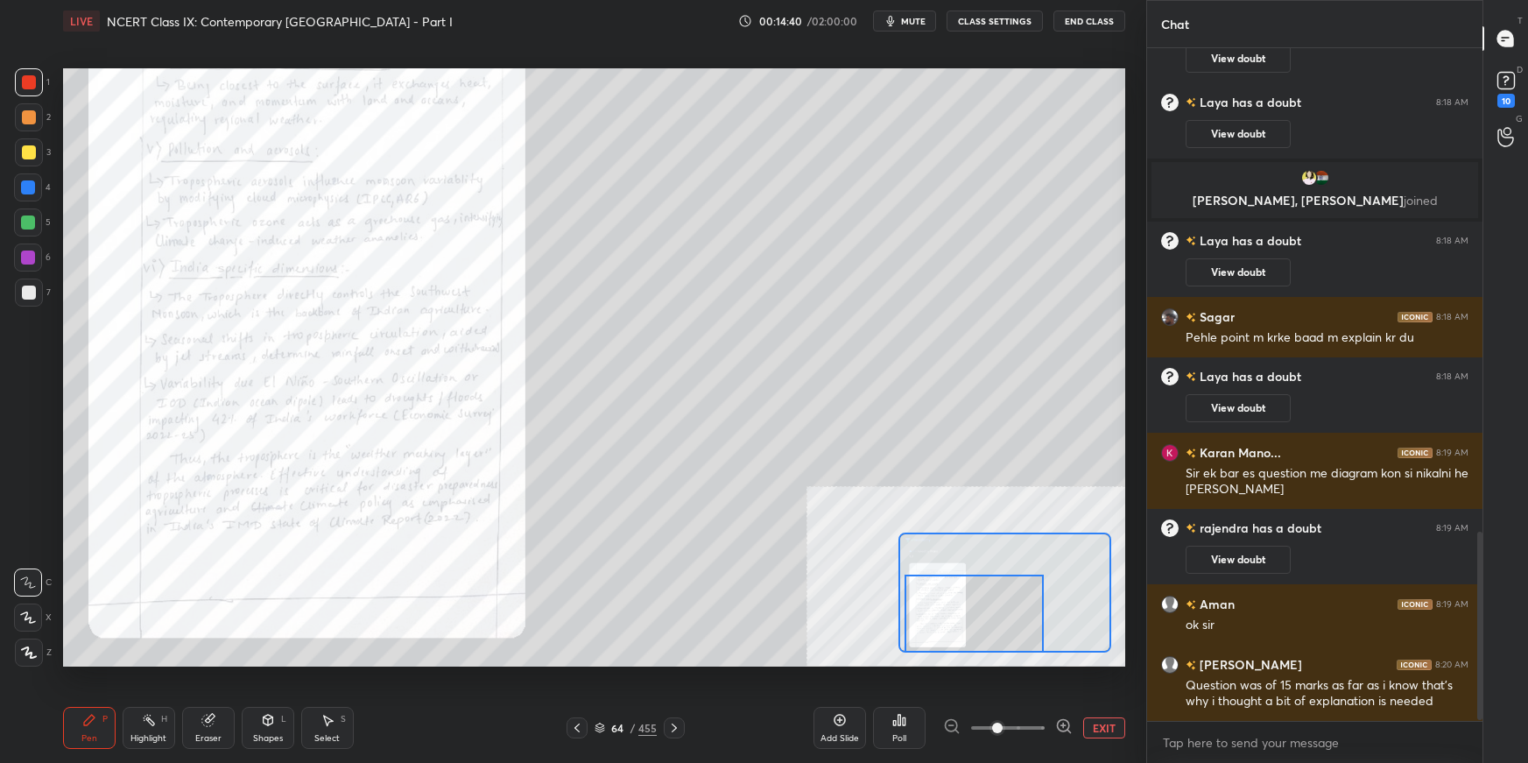
click at [994, 539] on div at bounding box center [974, 613] width 139 height 77
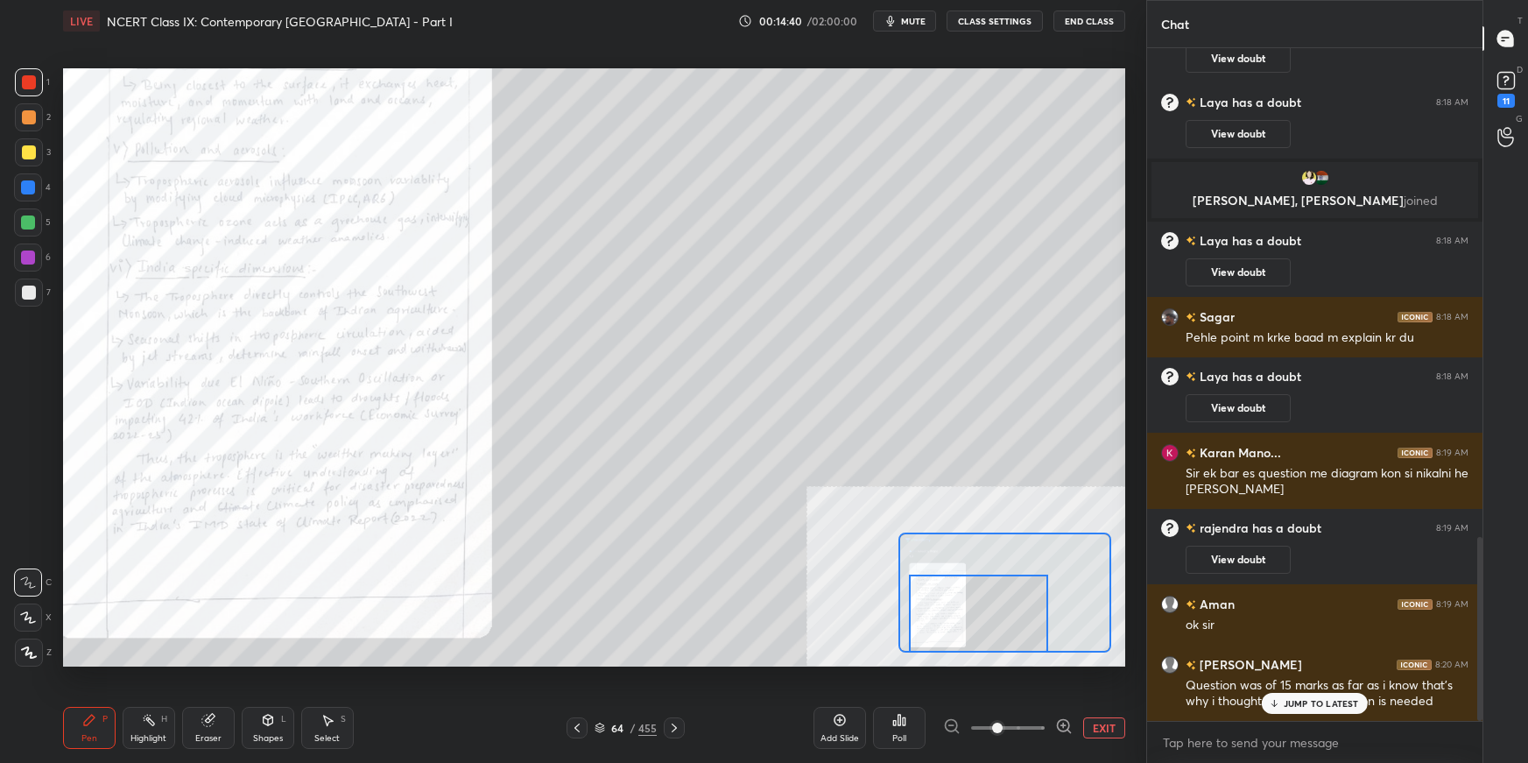
scroll to position [1791, 0]
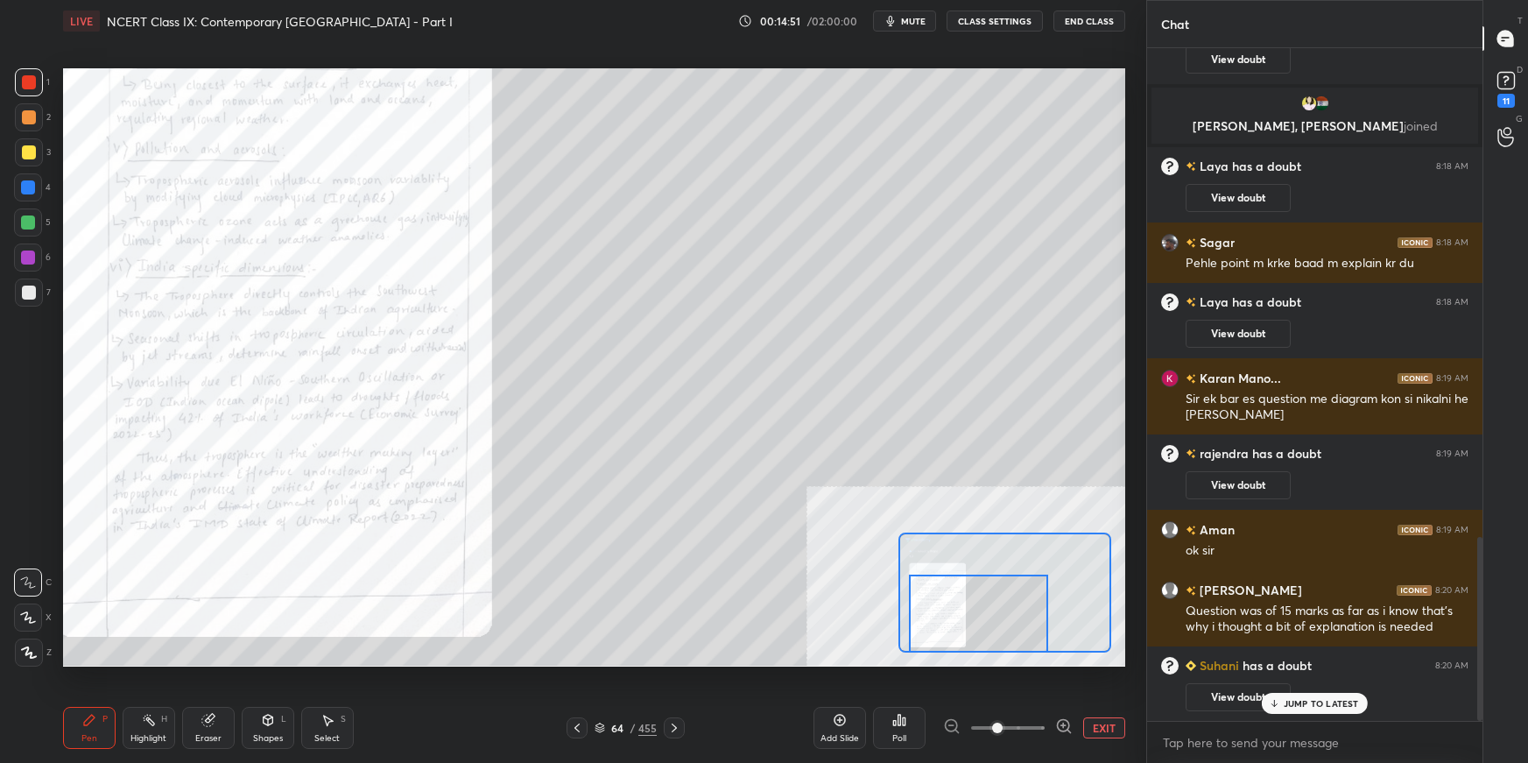
click at [1108, 539] on button "EXIT" at bounding box center [1104, 727] width 42 height 21
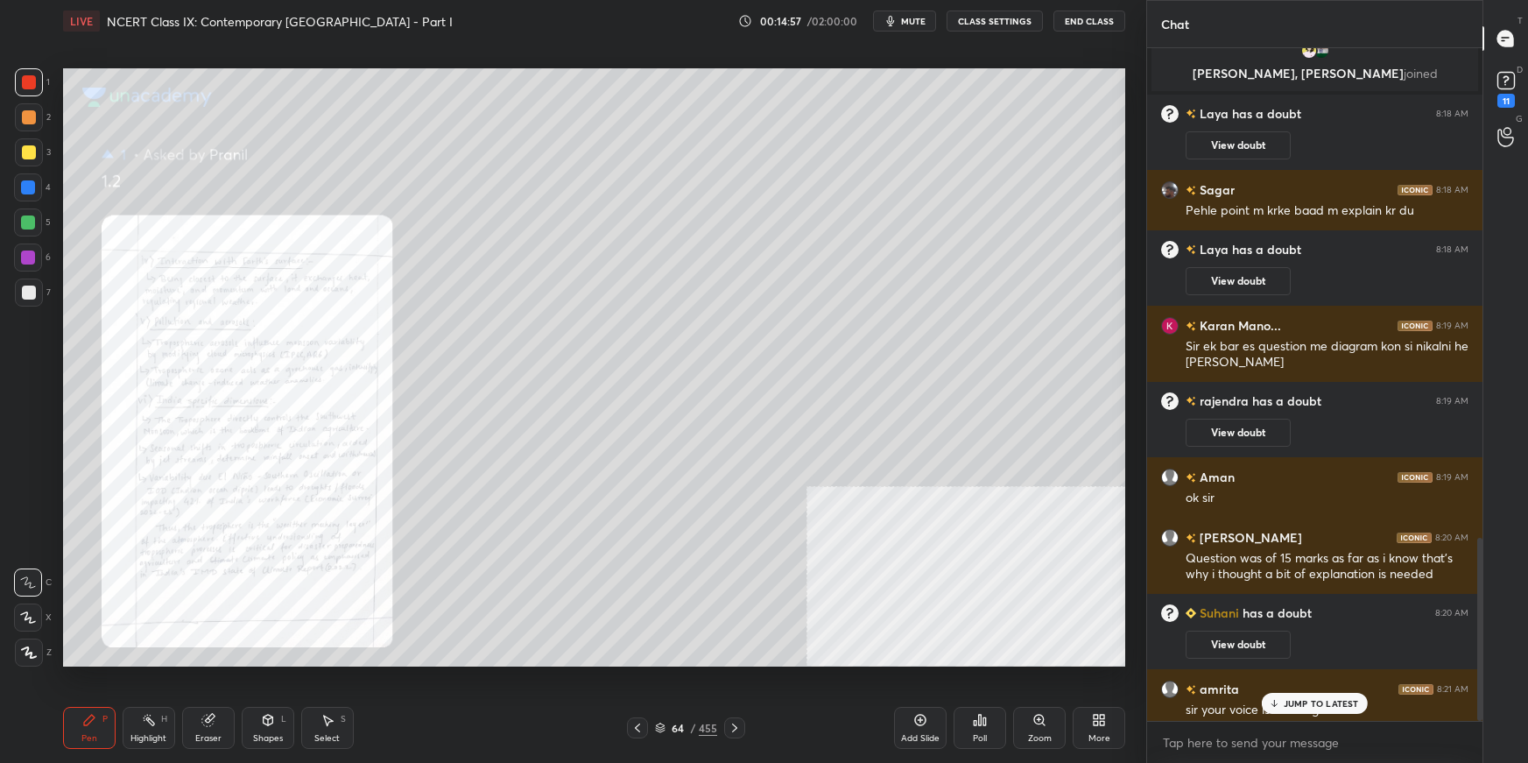
scroll to position [1799, 0]
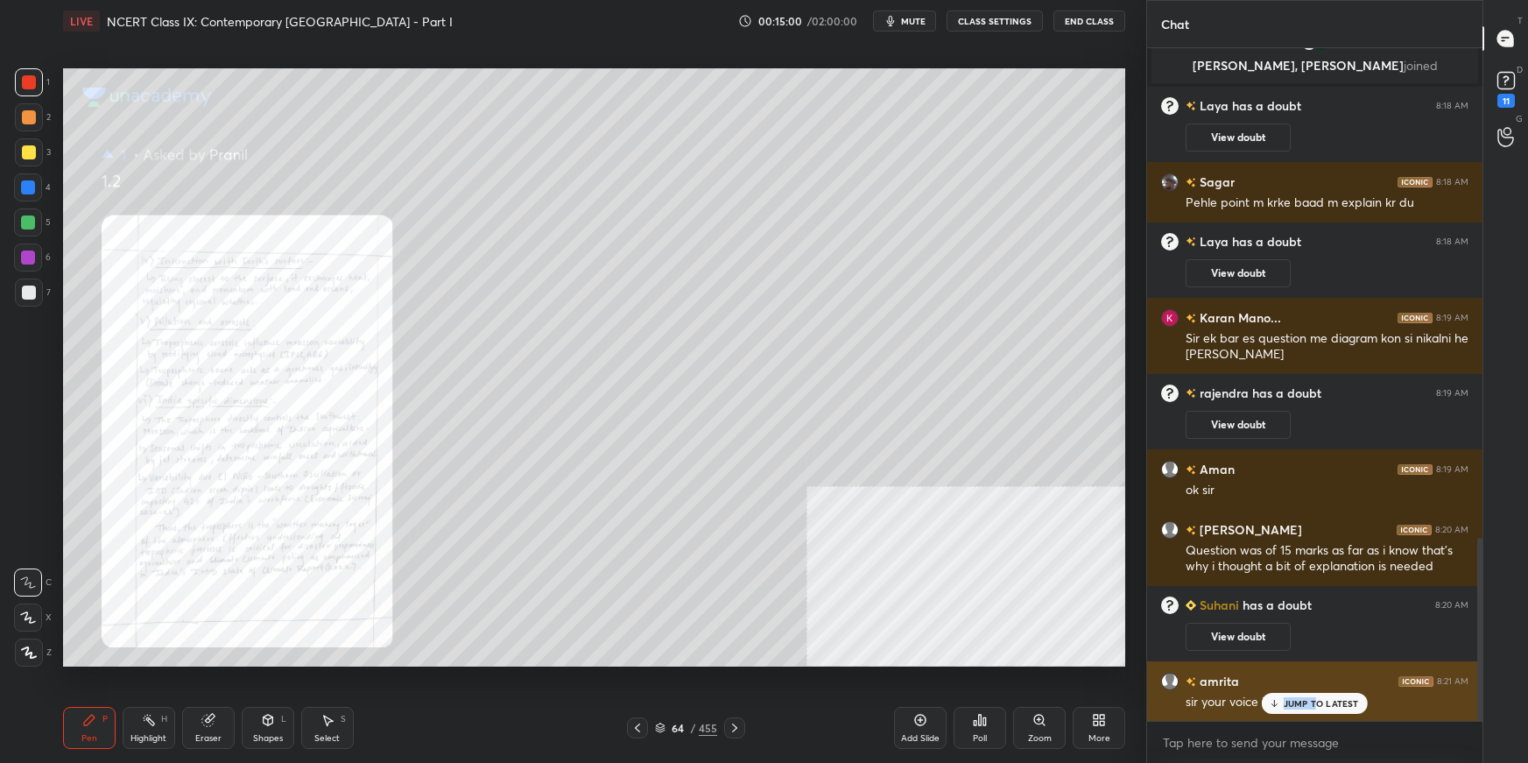
click at [1169, 539] on div "JUMP TO LATEST" at bounding box center [1314, 703] width 105 height 21
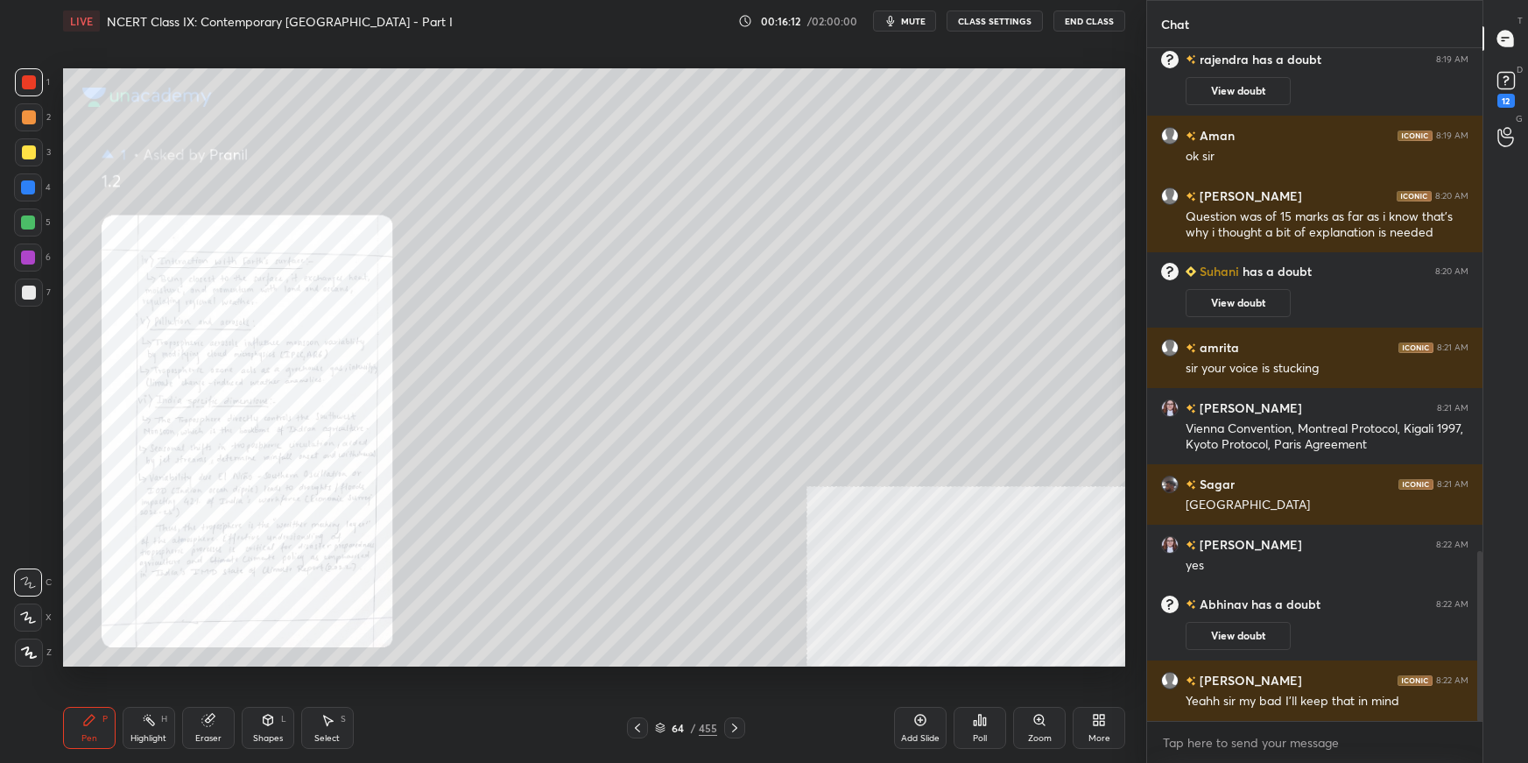
scroll to position [1988, 0]
click at [33, 539] on icon at bounding box center [28, 617] width 16 height 12
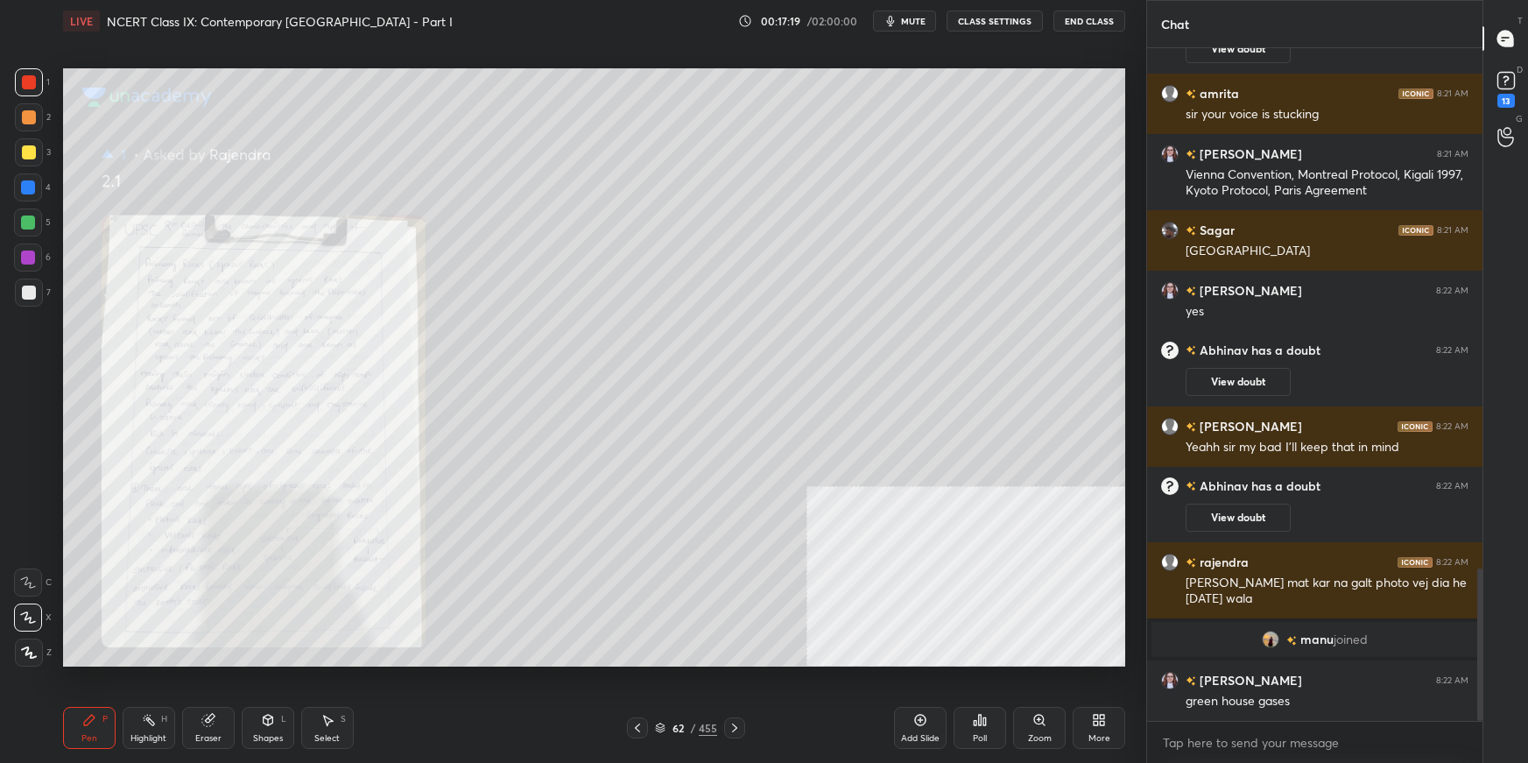
scroll to position [2302, 0]
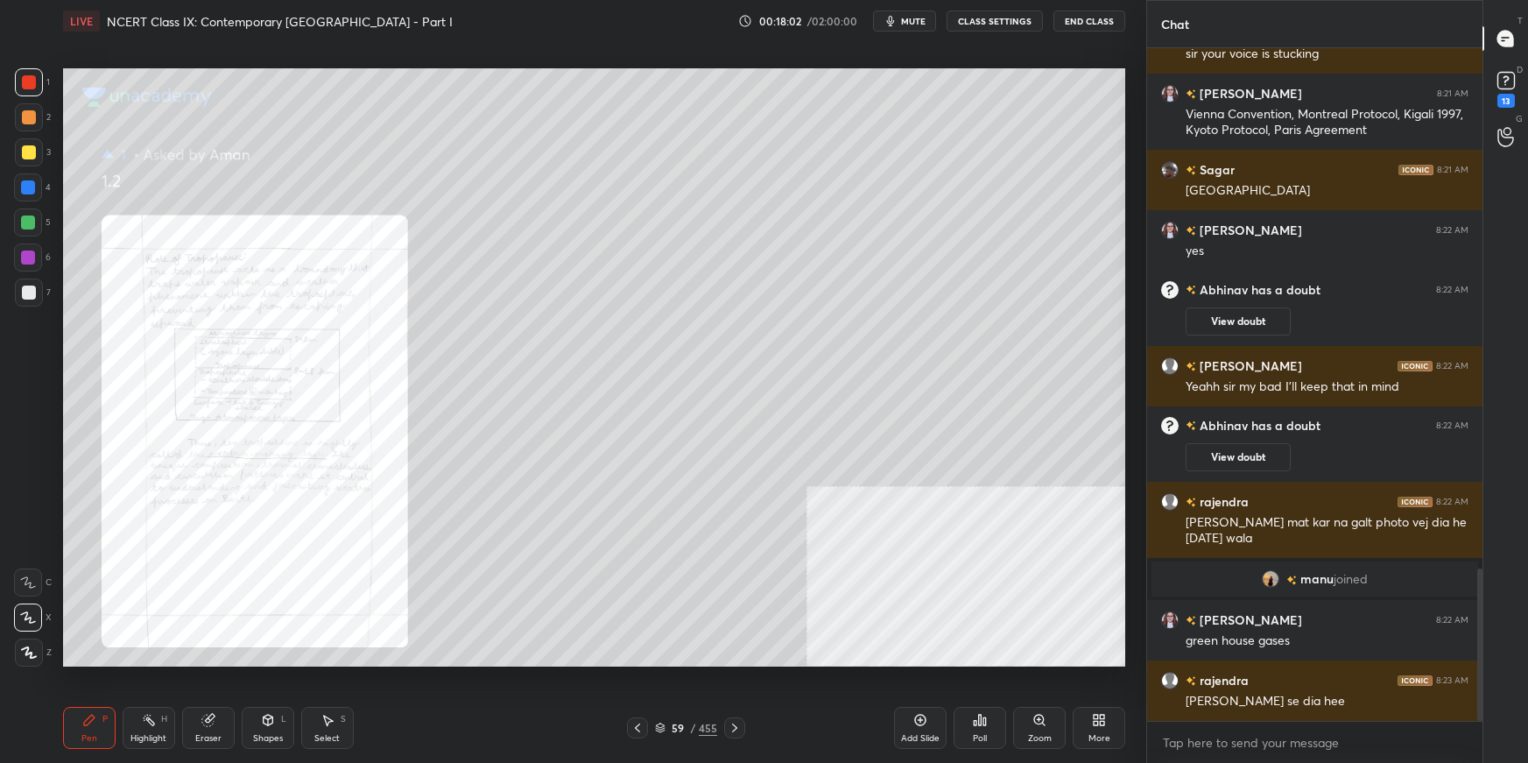
drag, startPoint x: 662, startPoint y: 730, endPoint x: 670, endPoint y: 718, distance: 14.6
click at [663, 539] on icon at bounding box center [660, 728] width 11 height 11
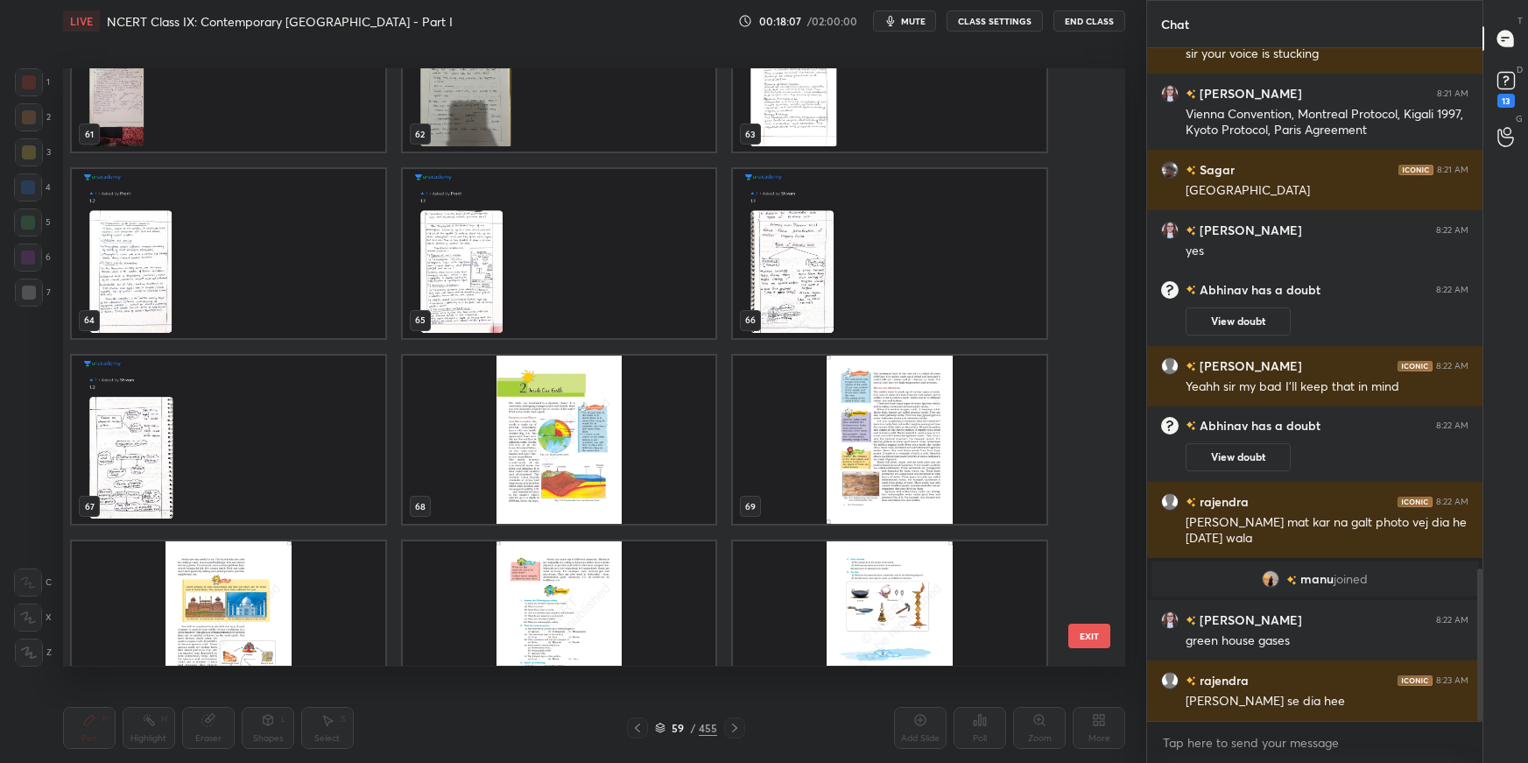
scroll to position [3815, 0]
click at [1002, 235] on img "grid" at bounding box center [890, 253] width 314 height 168
click at [1002, 236] on img "grid" at bounding box center [890, 253] width 314 height 168
click at [1001, 238] on img "grid" at bounding box center [890, 253] width 314 height 168
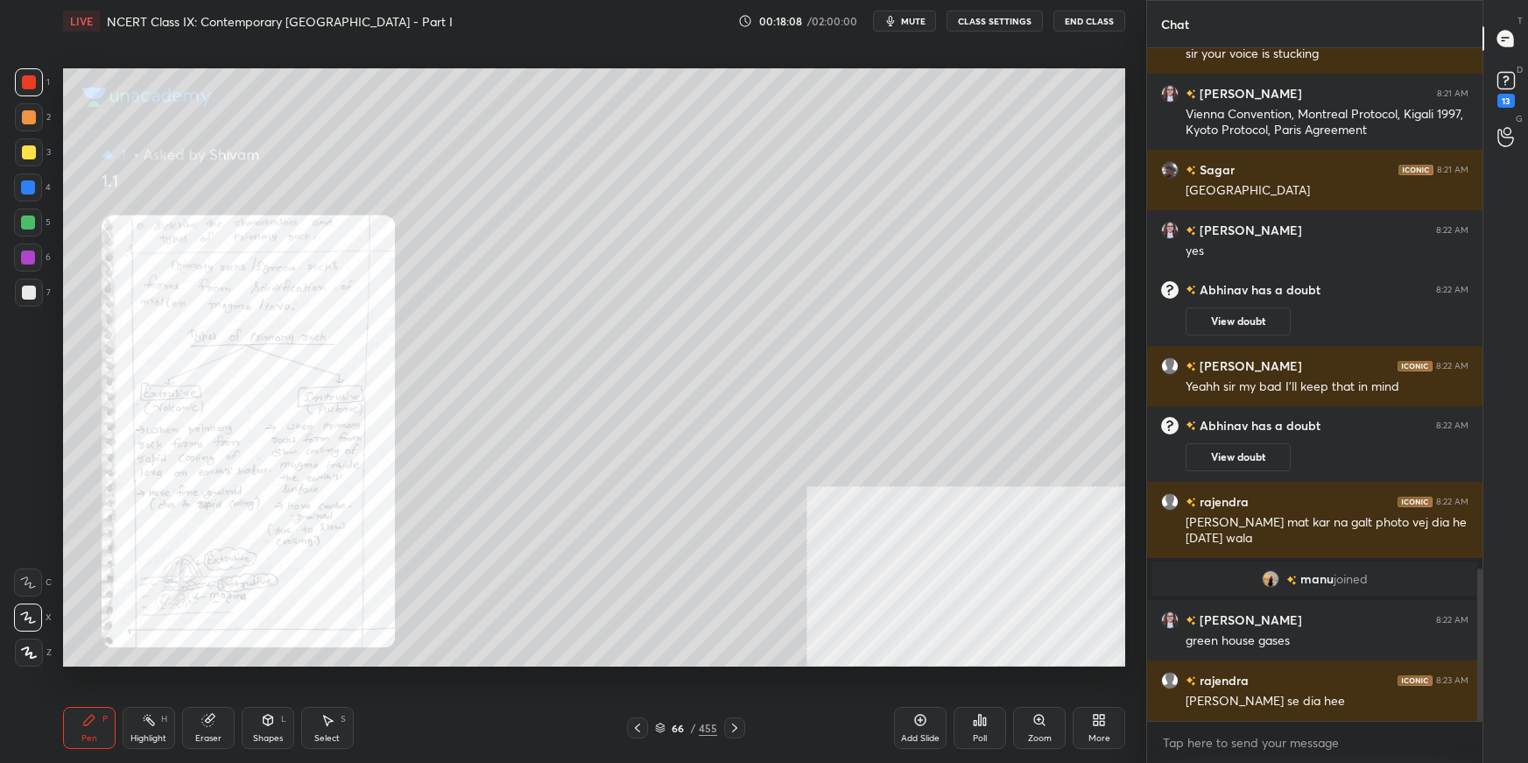
click at [1002, 239] on img "grid" at bounding box center [890, 253] width 314 height 168
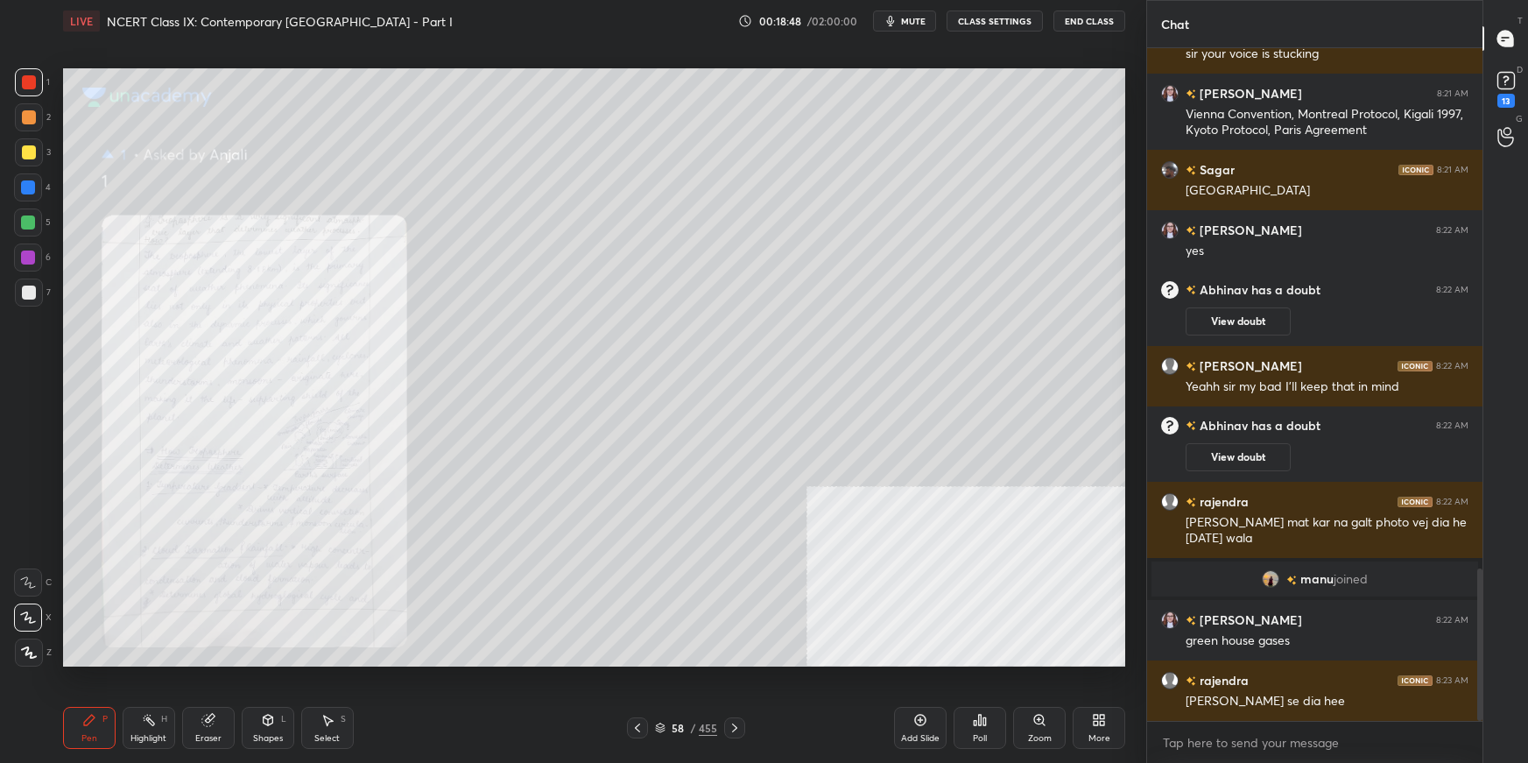
scroll to position [2363, 0]
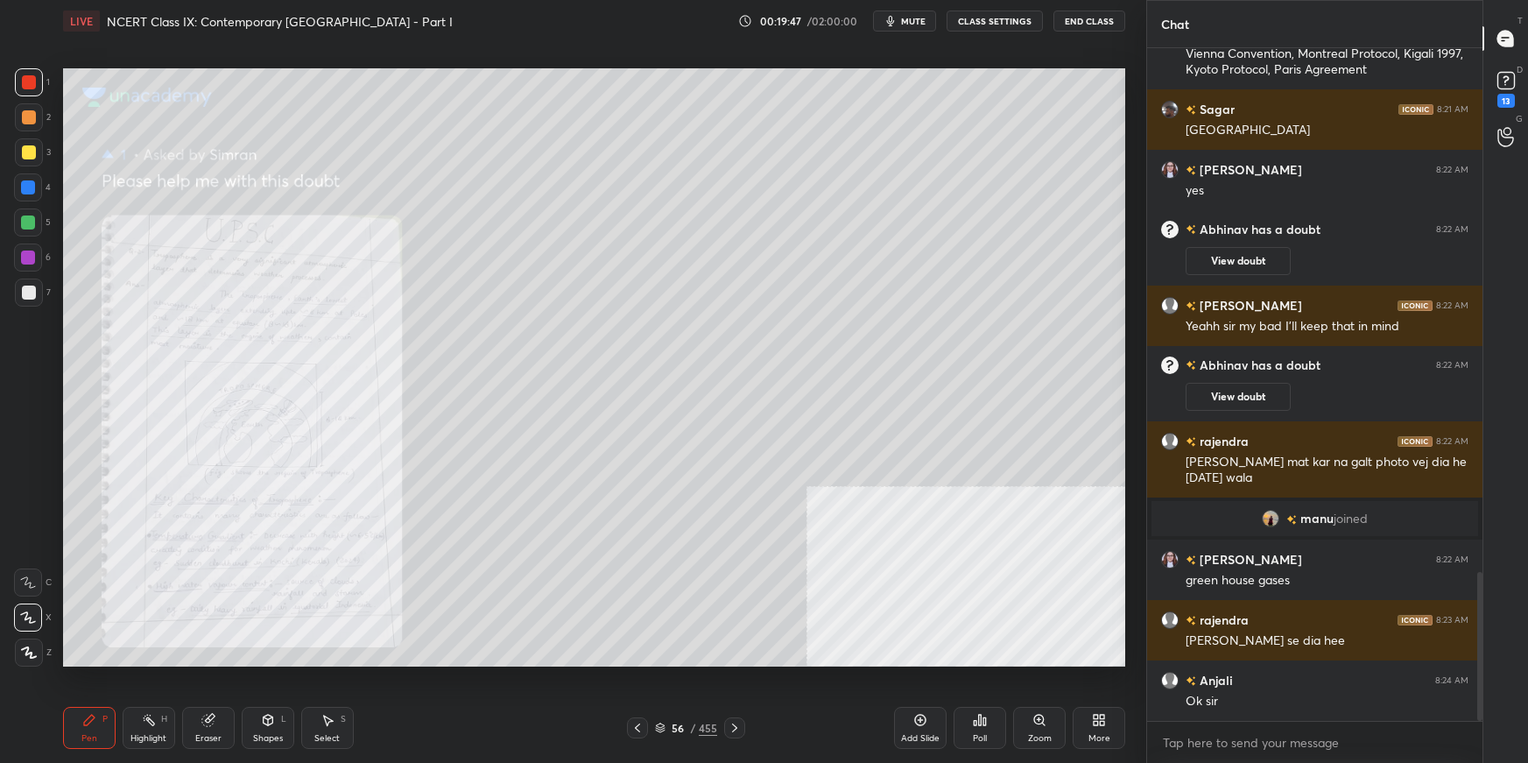
click at [1040, 539] on icon at bounding box center [1040, 720] width 14 height 14
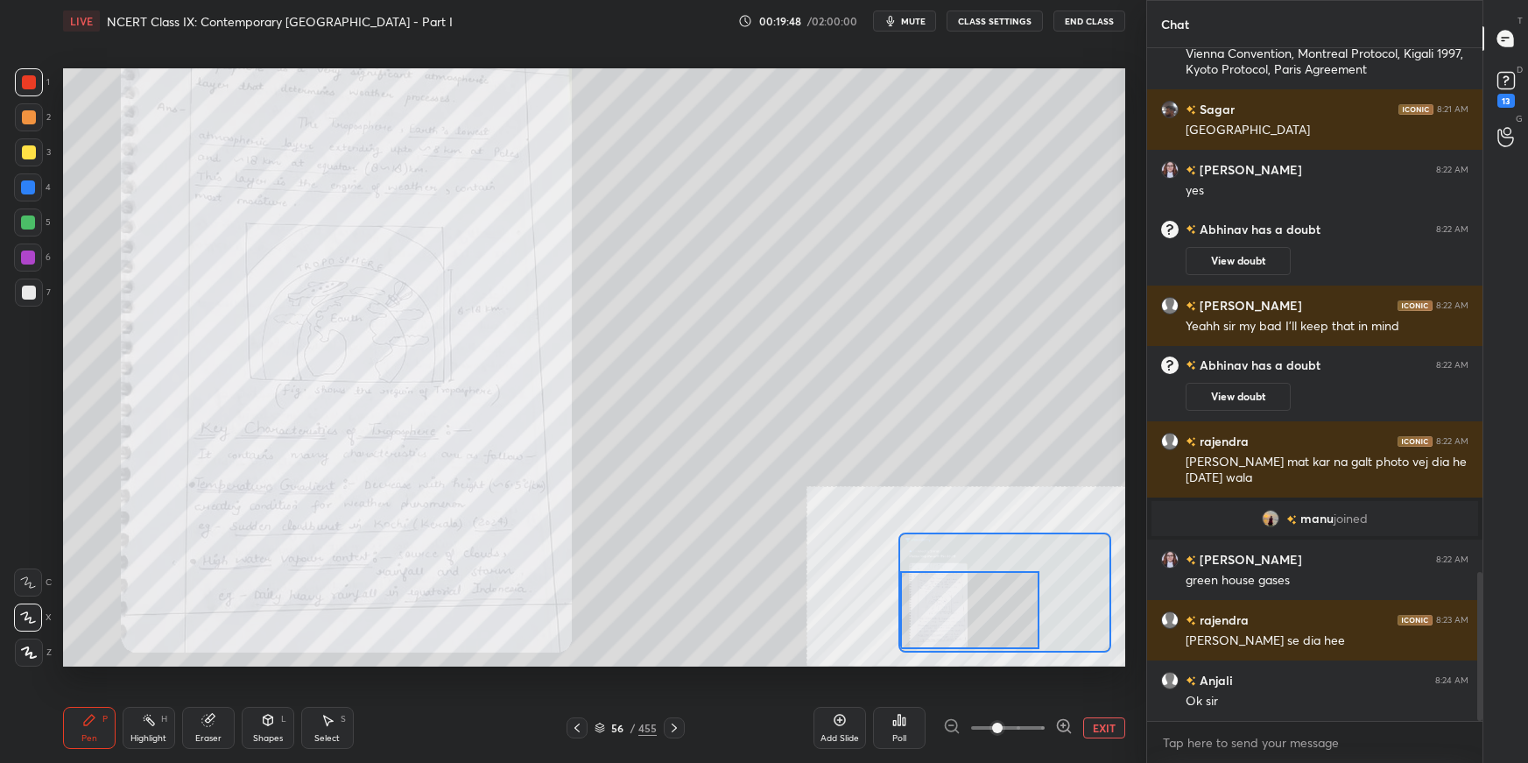
drag, startPoint x: 959, startPoint y: 610, endPoint x: 924, endPoint y: 595, distance: 38.4
click at [948, 539] on div at bounding box center [969, 609] width 139 height 77
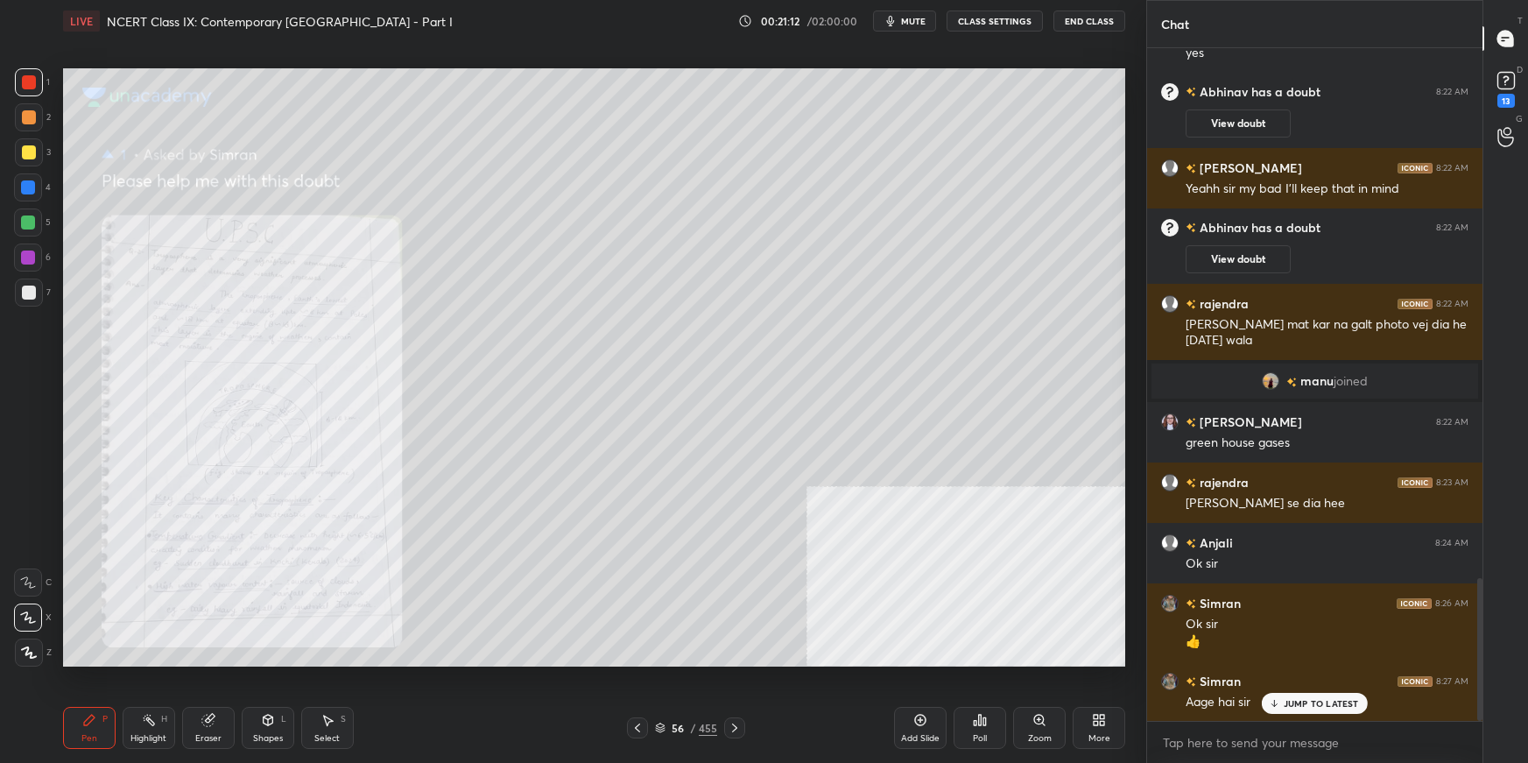
scroll to position [2518, 0]
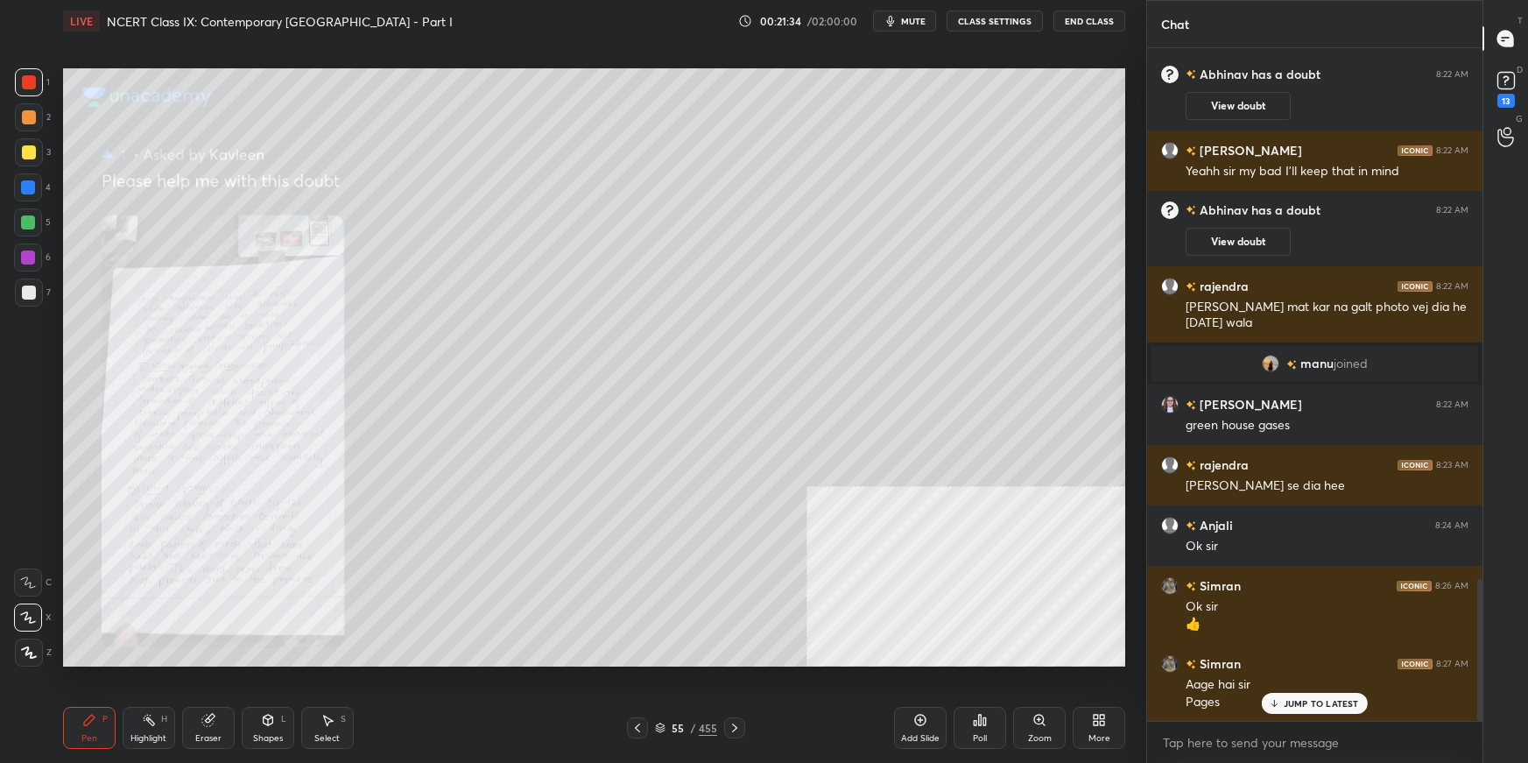
click at [1052, 539] on div "Zoom" at bounding box center [1039, 728] width 53 height 42
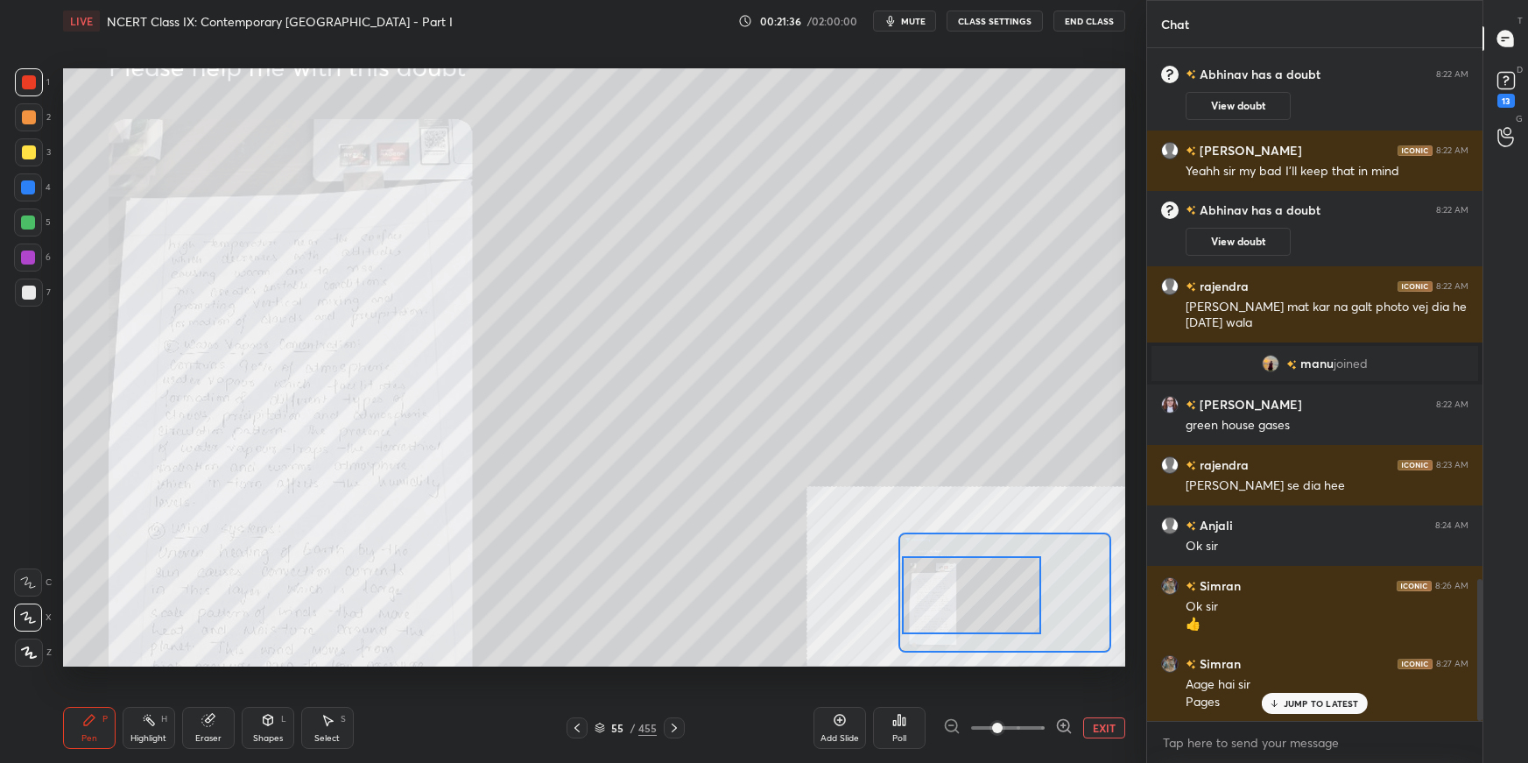
drag, startPoint x: 988, startPoint y: 609, endPoint x: 983, endPoint y: 598, distance: 11.8
click at [982, 539] on div at bounding box center [971, 594] width 139 height 77
click at [1105, 539] on button "EXIT" at bounding box center [1104, 727] width 42 height 21
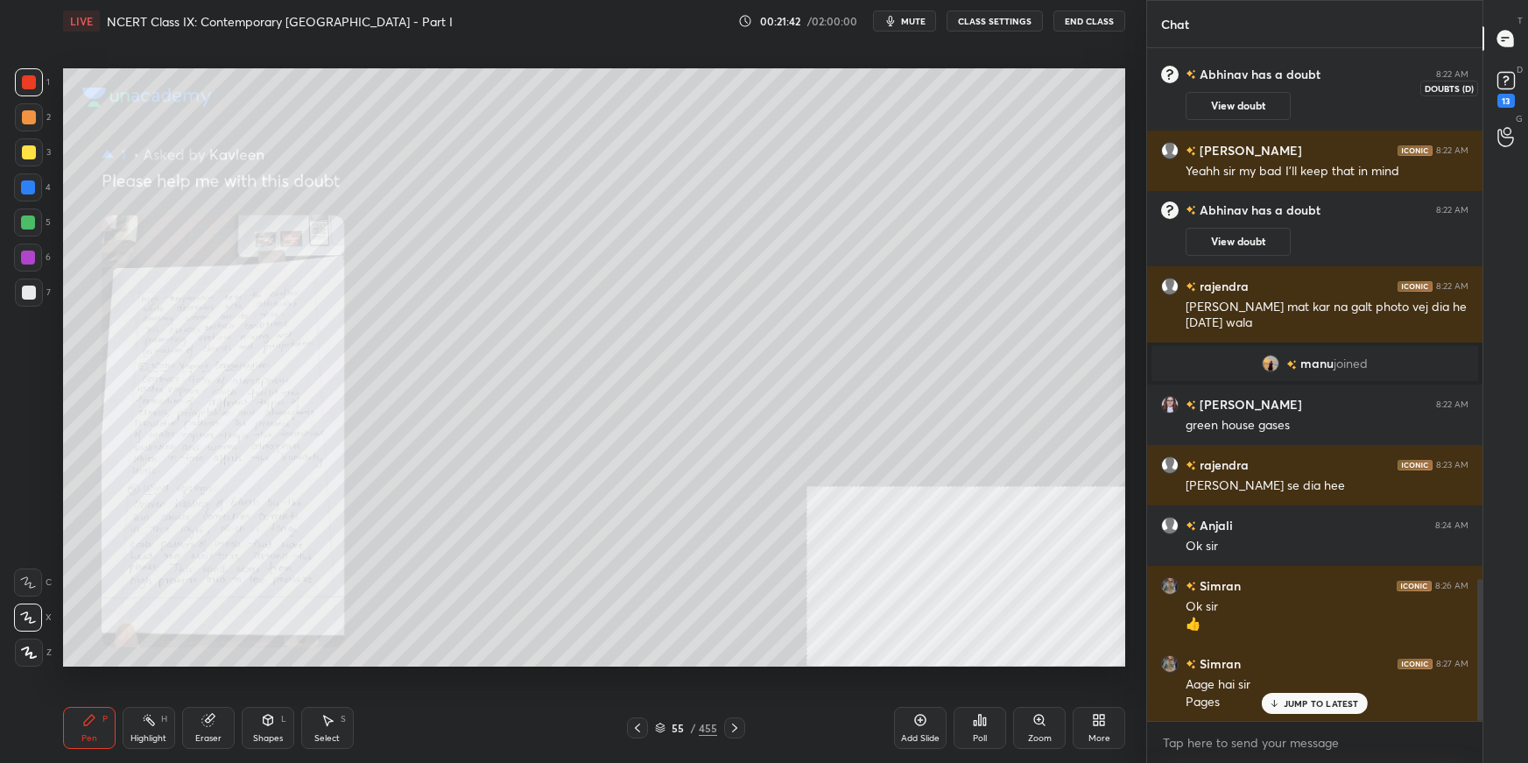
click at [1169, 75] on rect at bounding box center [1506, 81] width 17 height 17
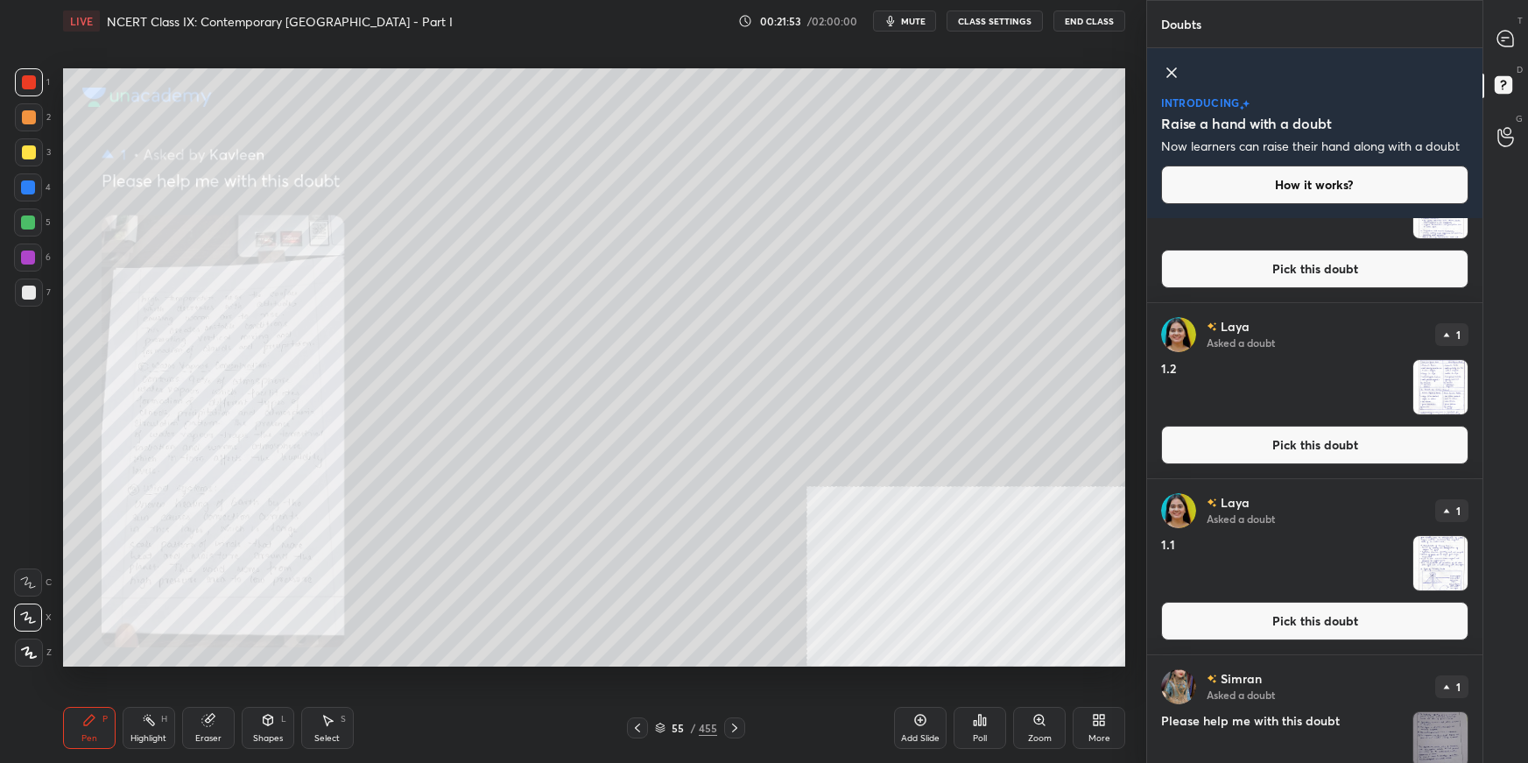
scroll to position [975, 0]
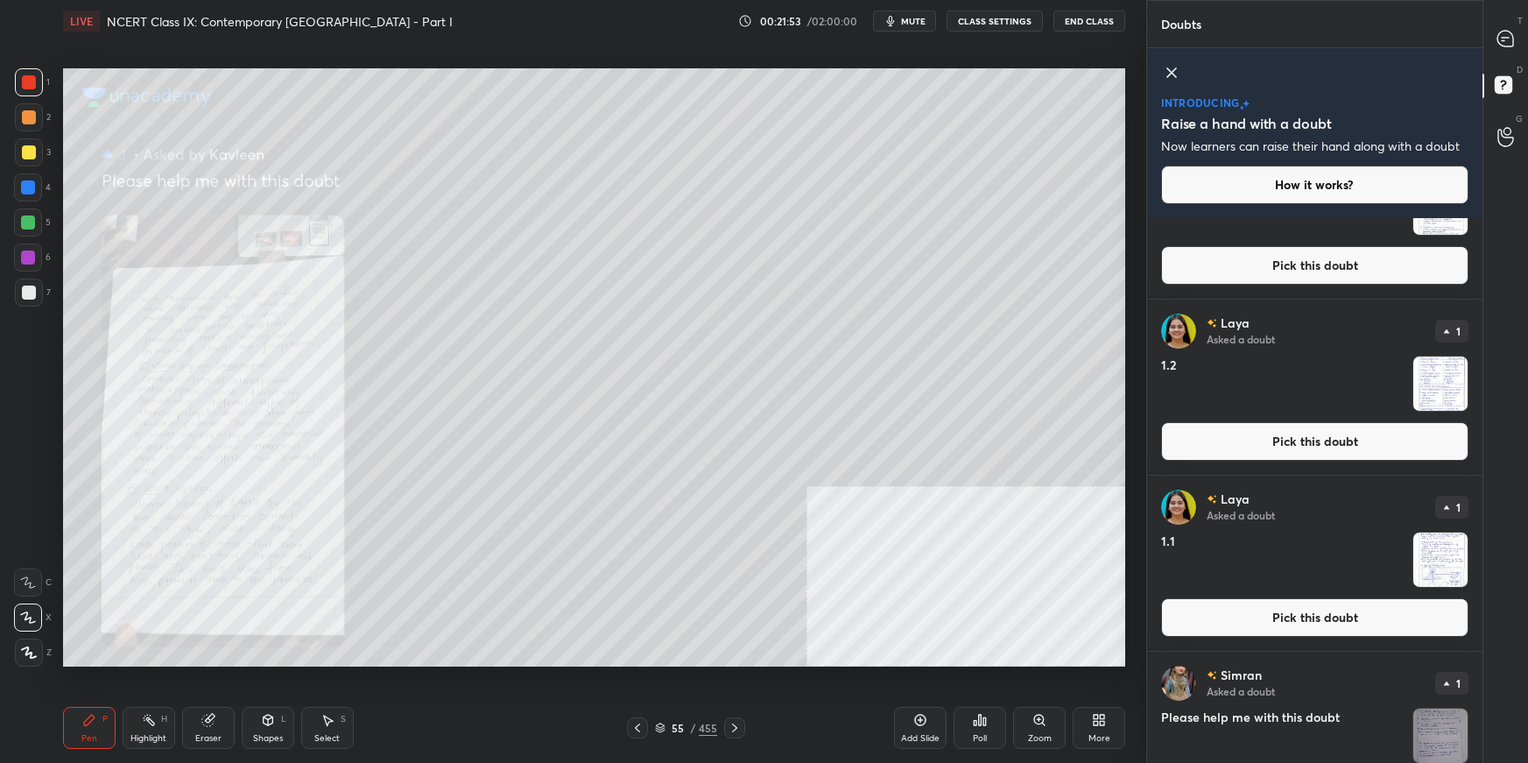
drag, startPoint x: 1287, startPoint y: 619, endPoint x: 1250, endPoint y: 614, distance: 38.0
click at [1169, 539] on button "Pick this doubt" at bounding box center [1314, 617] width 307 height 39
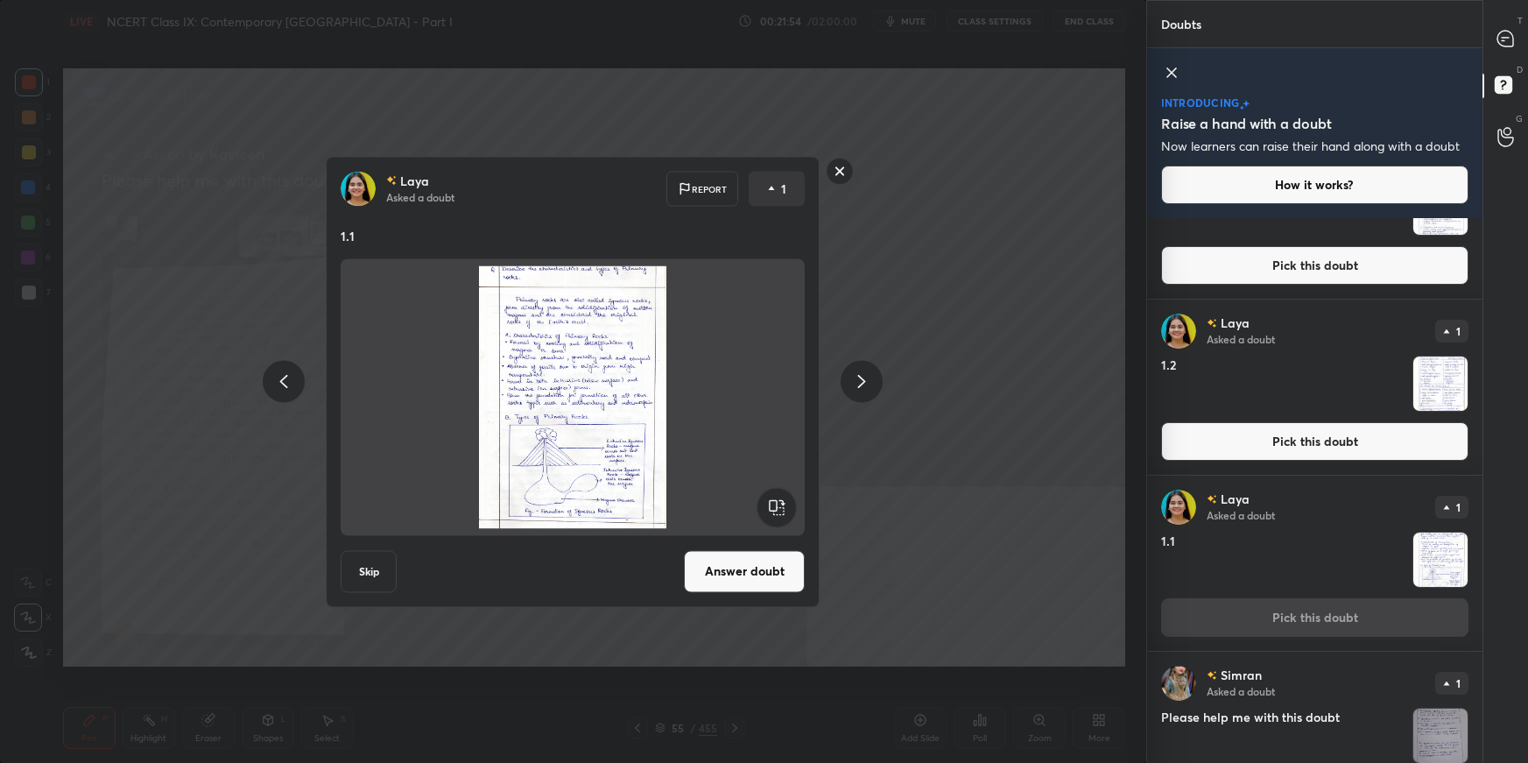
drag, startPoint x: 775, startPoint y: 570, endPoint x: 805, endPoint y: 561, distance: 31.0
click at [774, 539] on button "Answer doubt" at bounding box center [744, 571] width 121 height 42
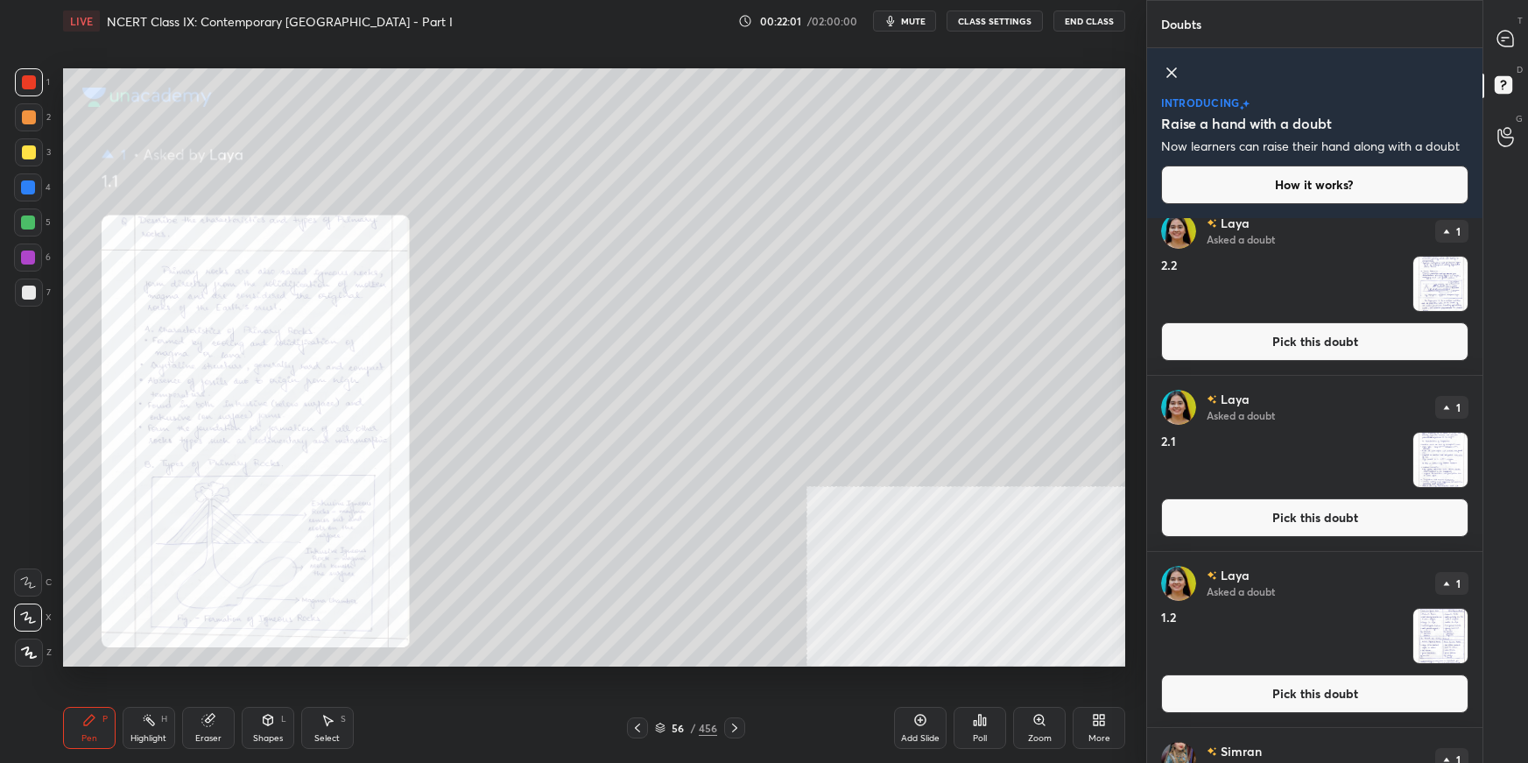
scroll to position [756, 0]
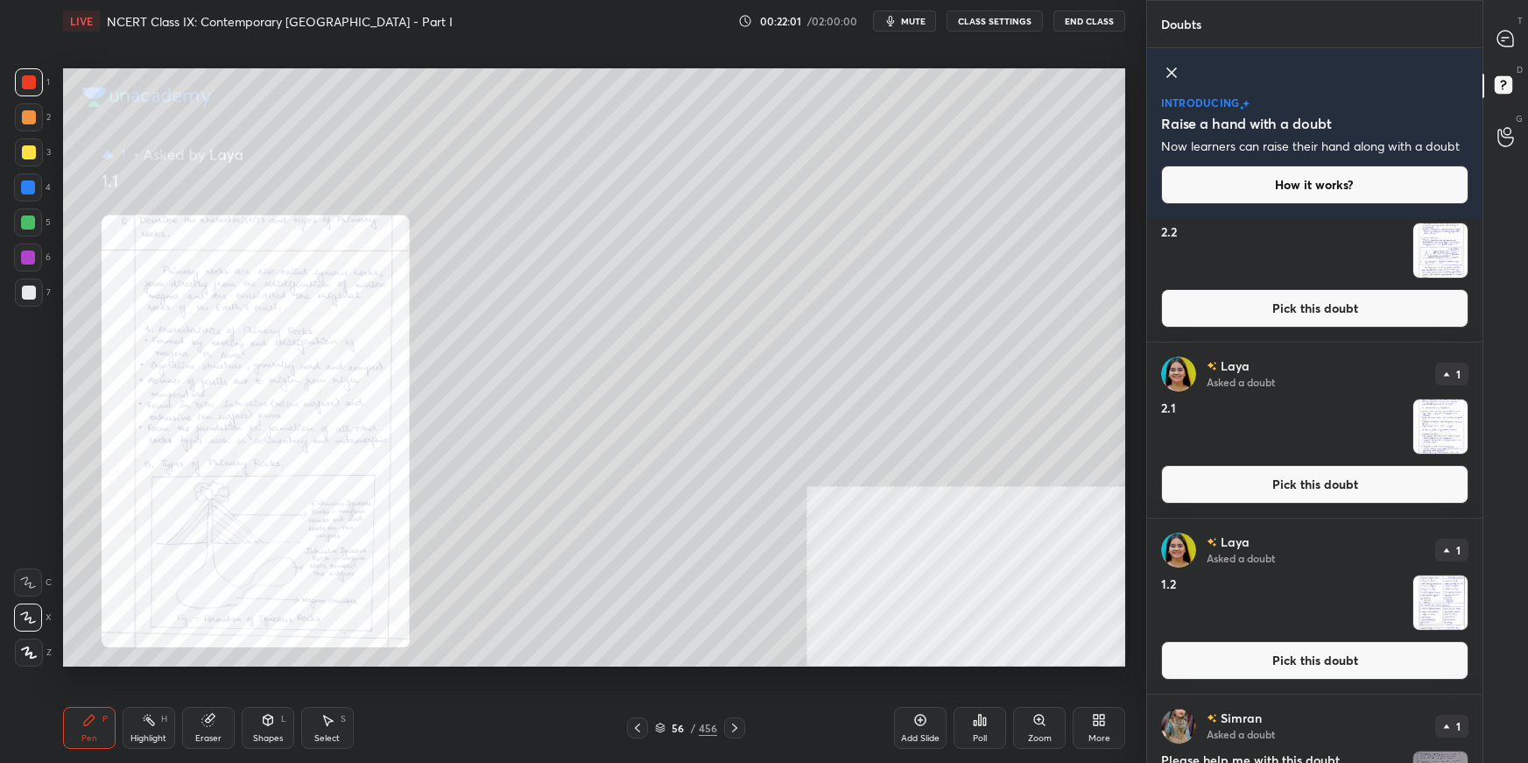
click at [1169, 539] on button "Pick this doubt" at bounding box center [1314, 660] width 307 height 39
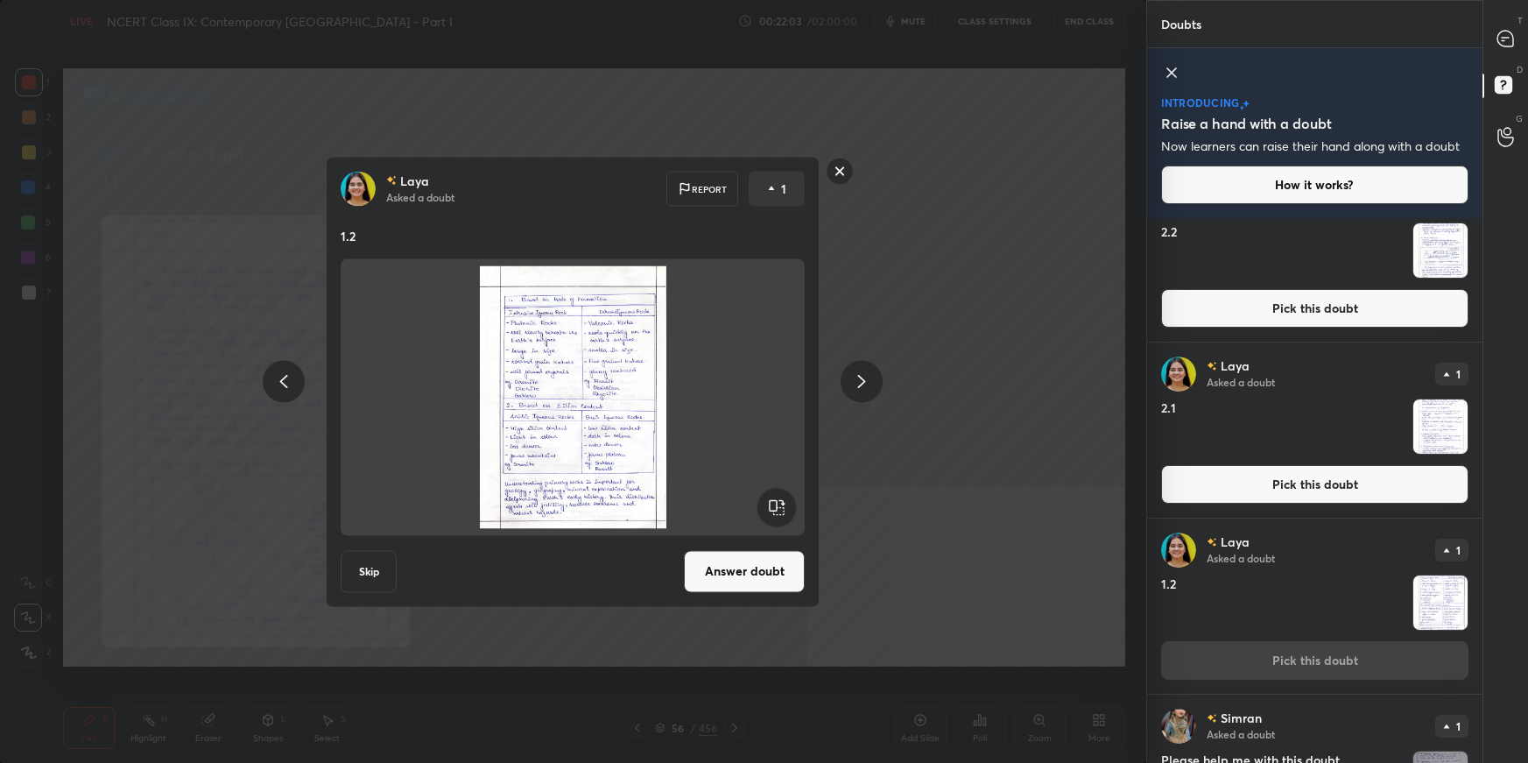
click at [774, 539] on button "Answer doubt" at bounding box center [744, 571] width 121 height 42
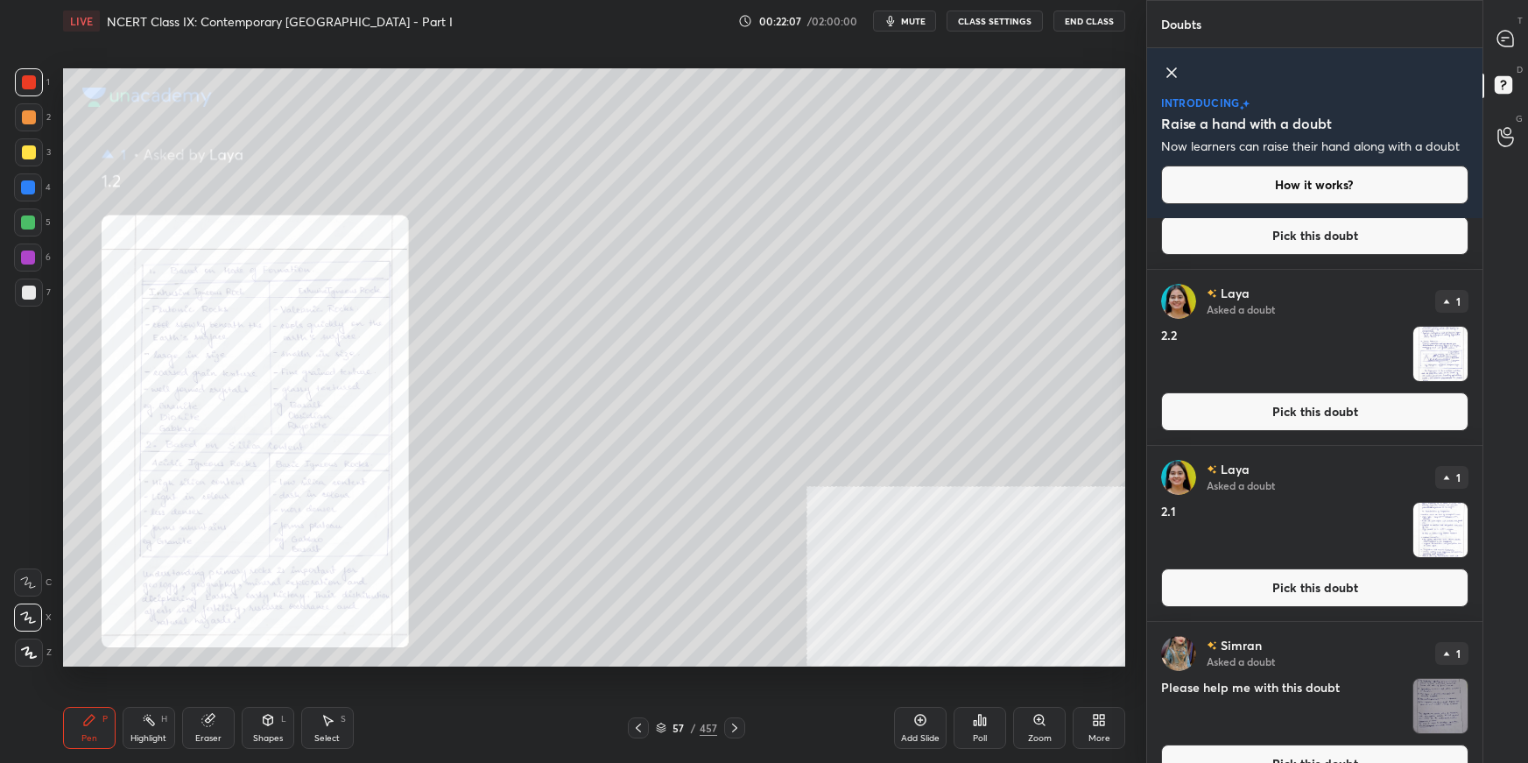
scroll to position [649, 0]
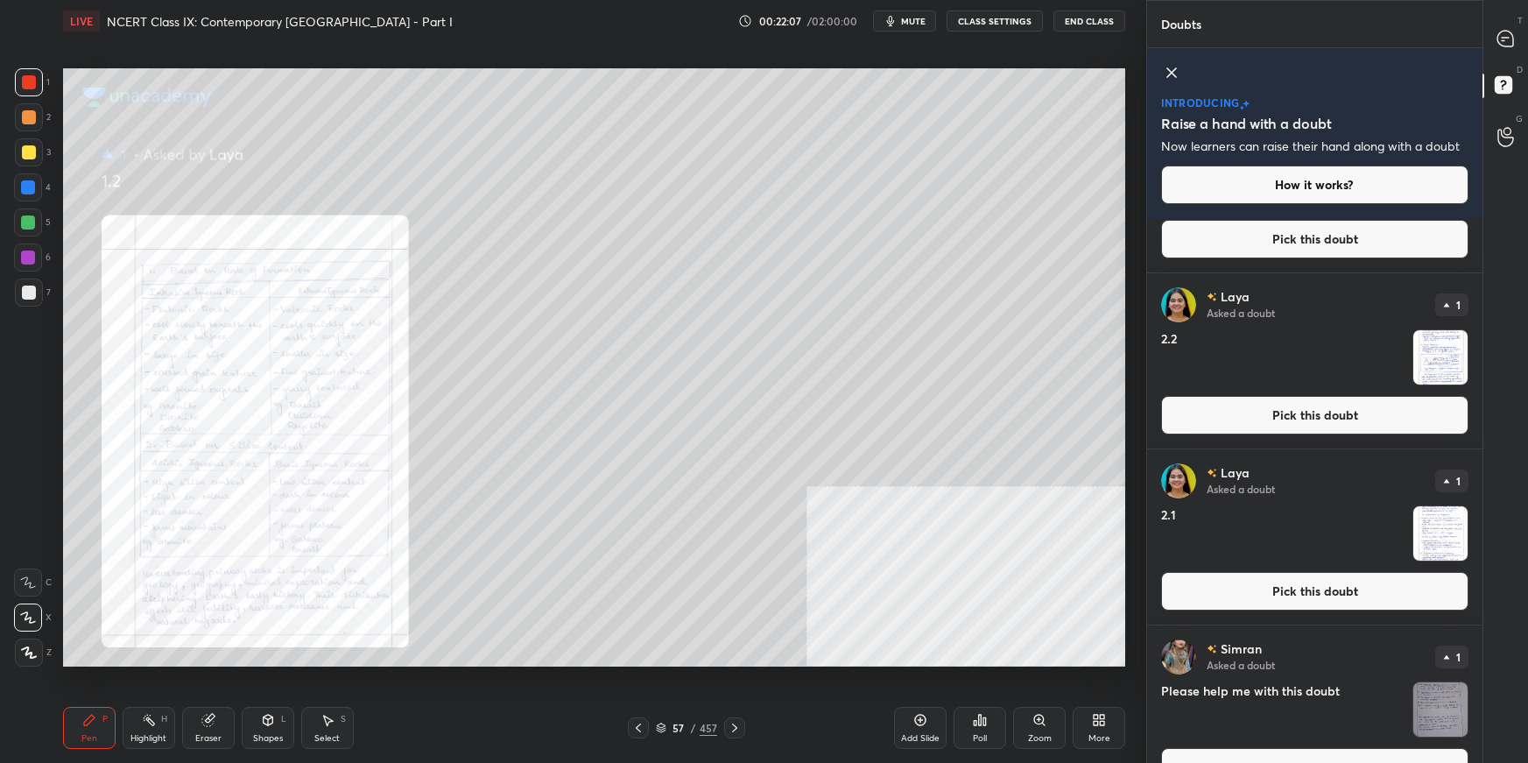
click at [1169, 539] on button "Pick this doubt" at bounding box center [1314, 591] width 307 height 39
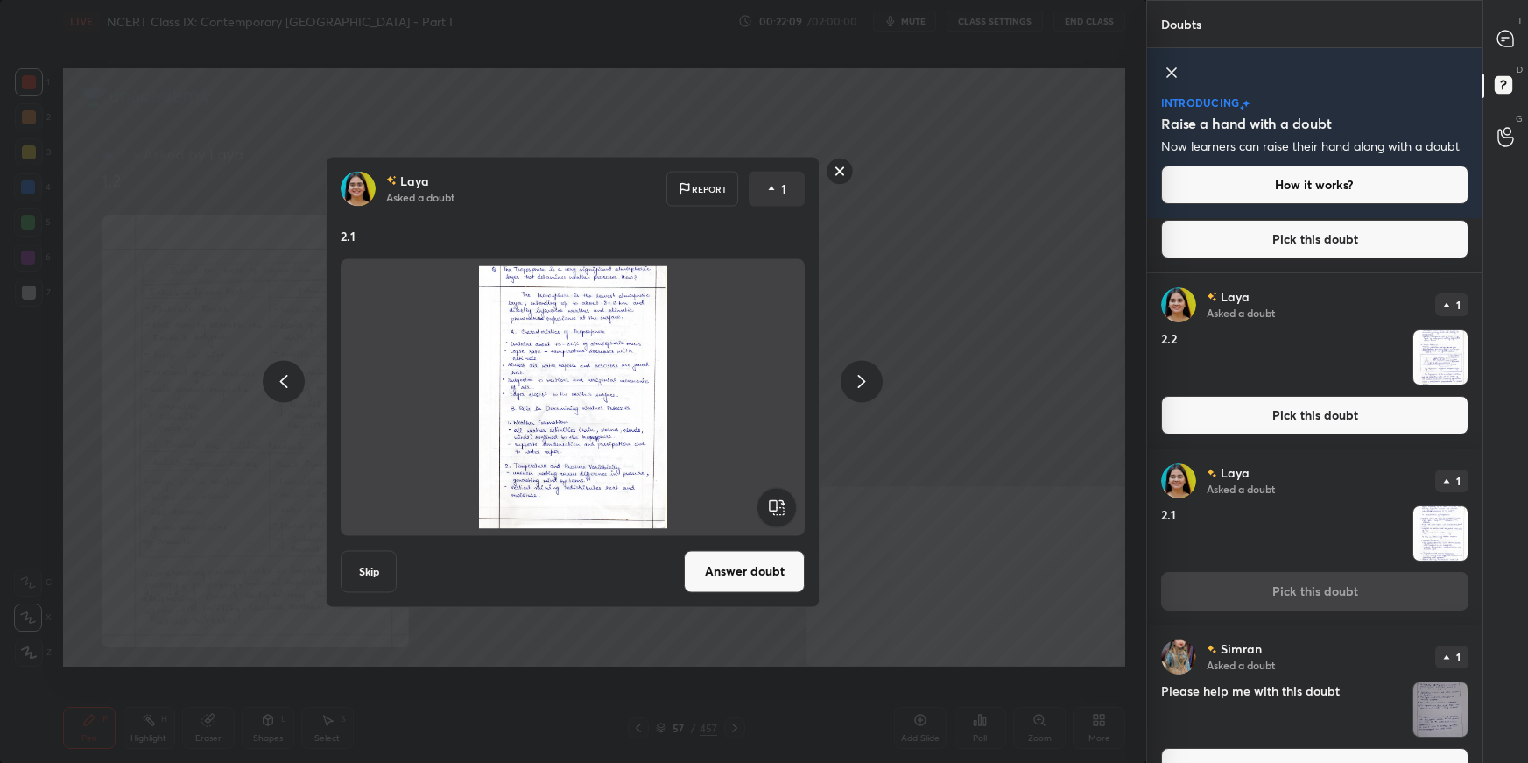
click at [780, 539] on button "Answer doubt" at bounding box center [744, 571] width 121 height 42
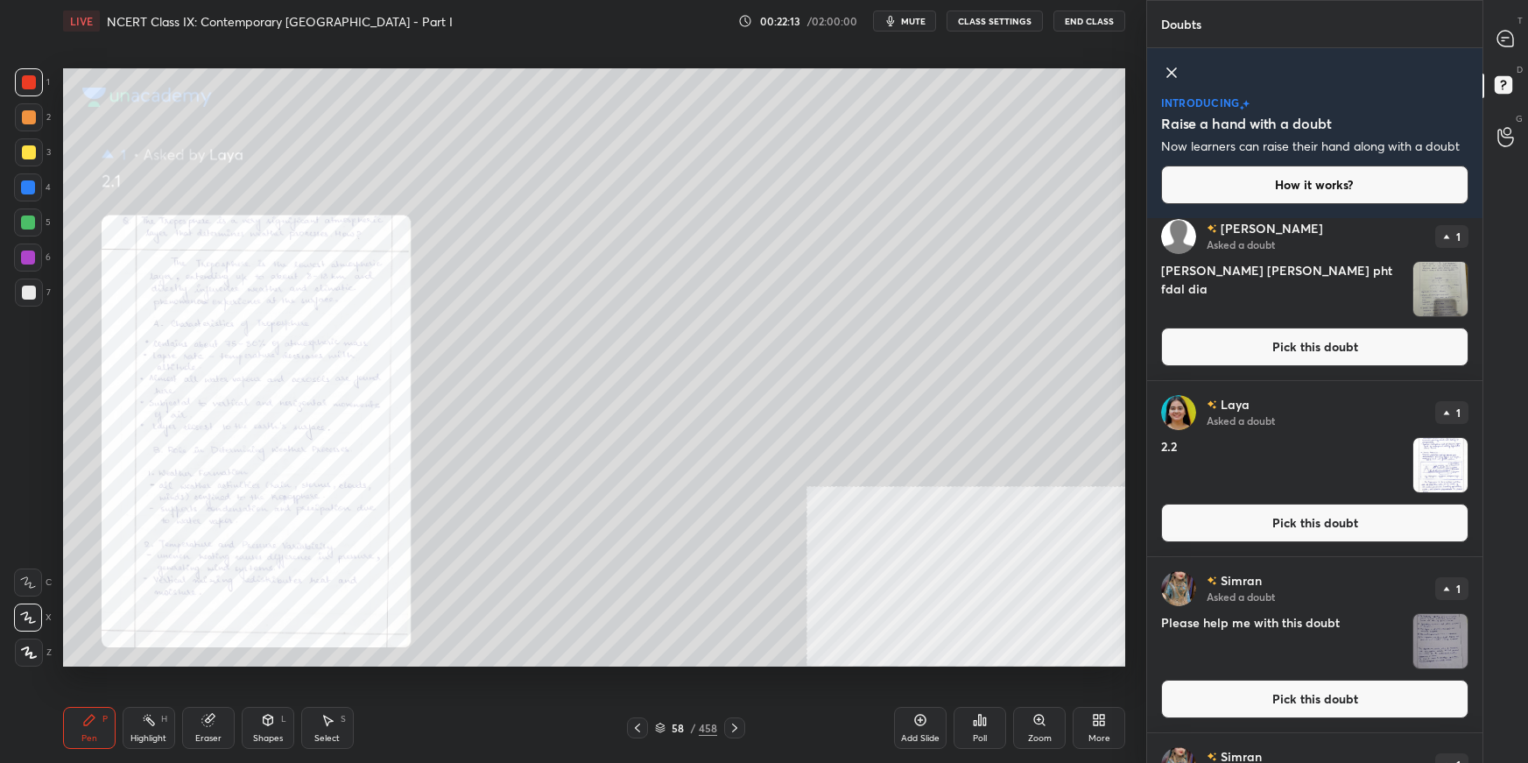
scroll to position [529, 0]
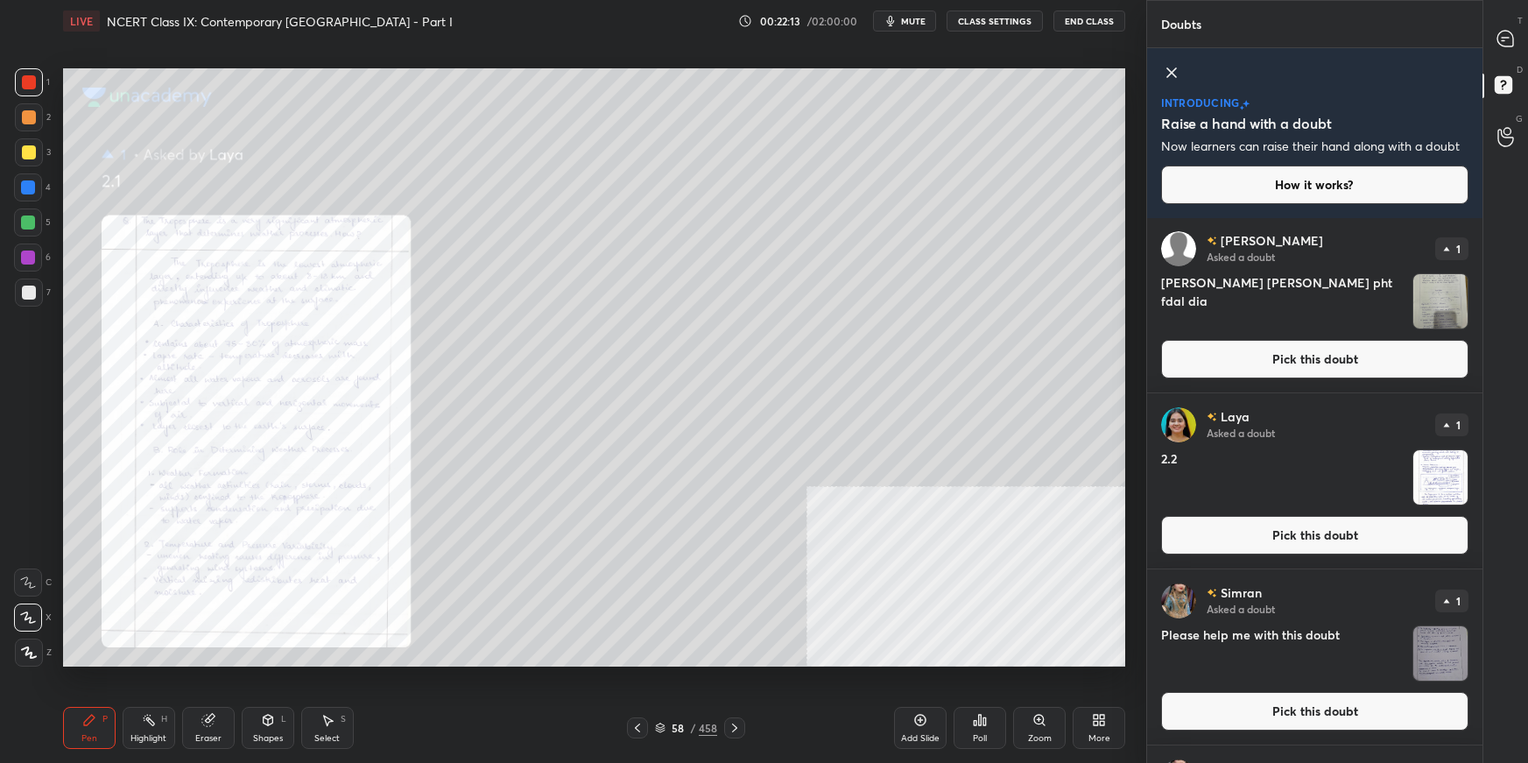
click at [1169, 539] on button "Pick this doubt" at bounding box center [1314, 535] width 307 height 39
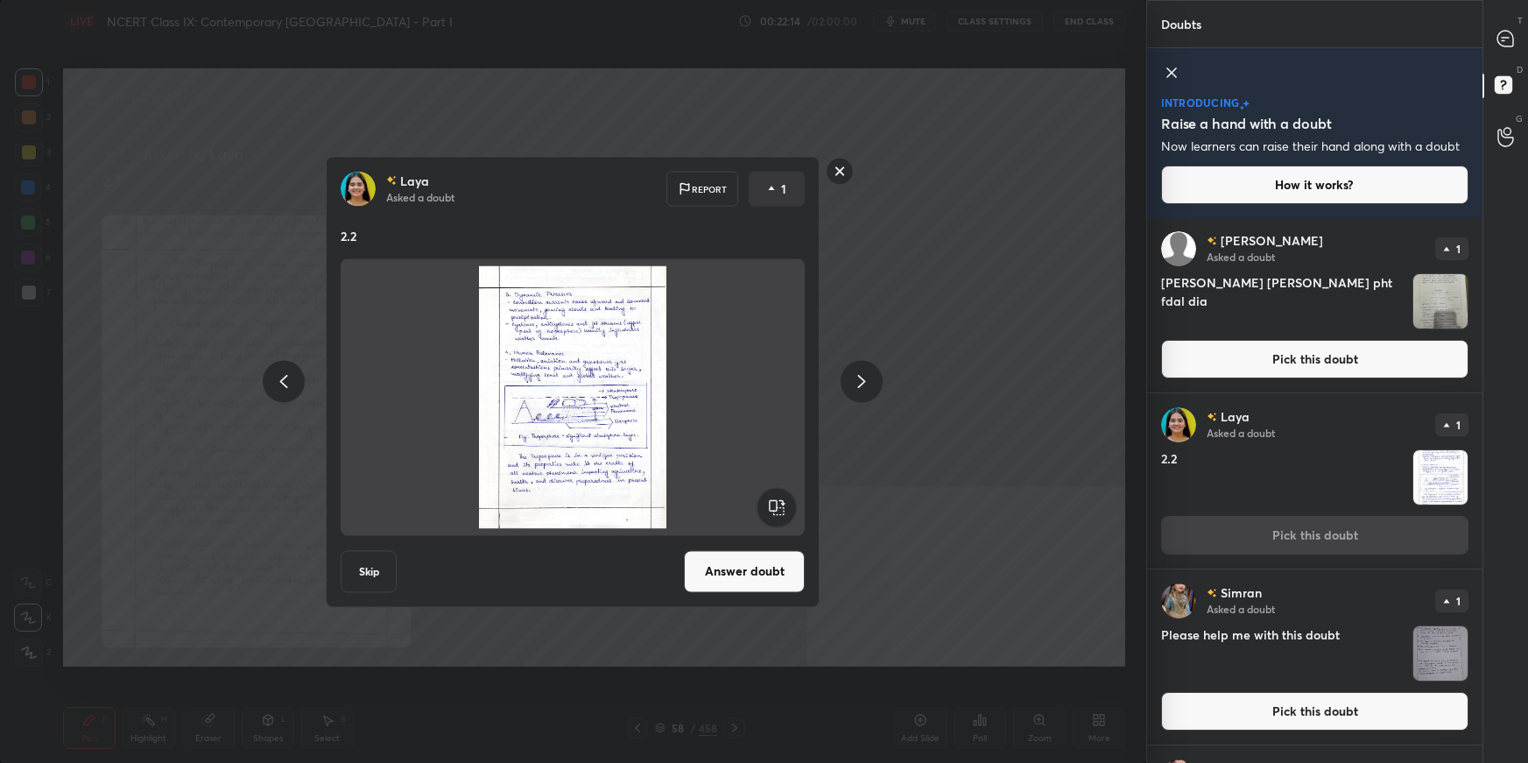
drag, startPoint x: 787, startPoint y: 578, endPoint x: 829, endPoint y: 596, distance: 45.1
click at [786, 539] on button "Answer doubt" at bounding box center [744, 571] width 121 height 42
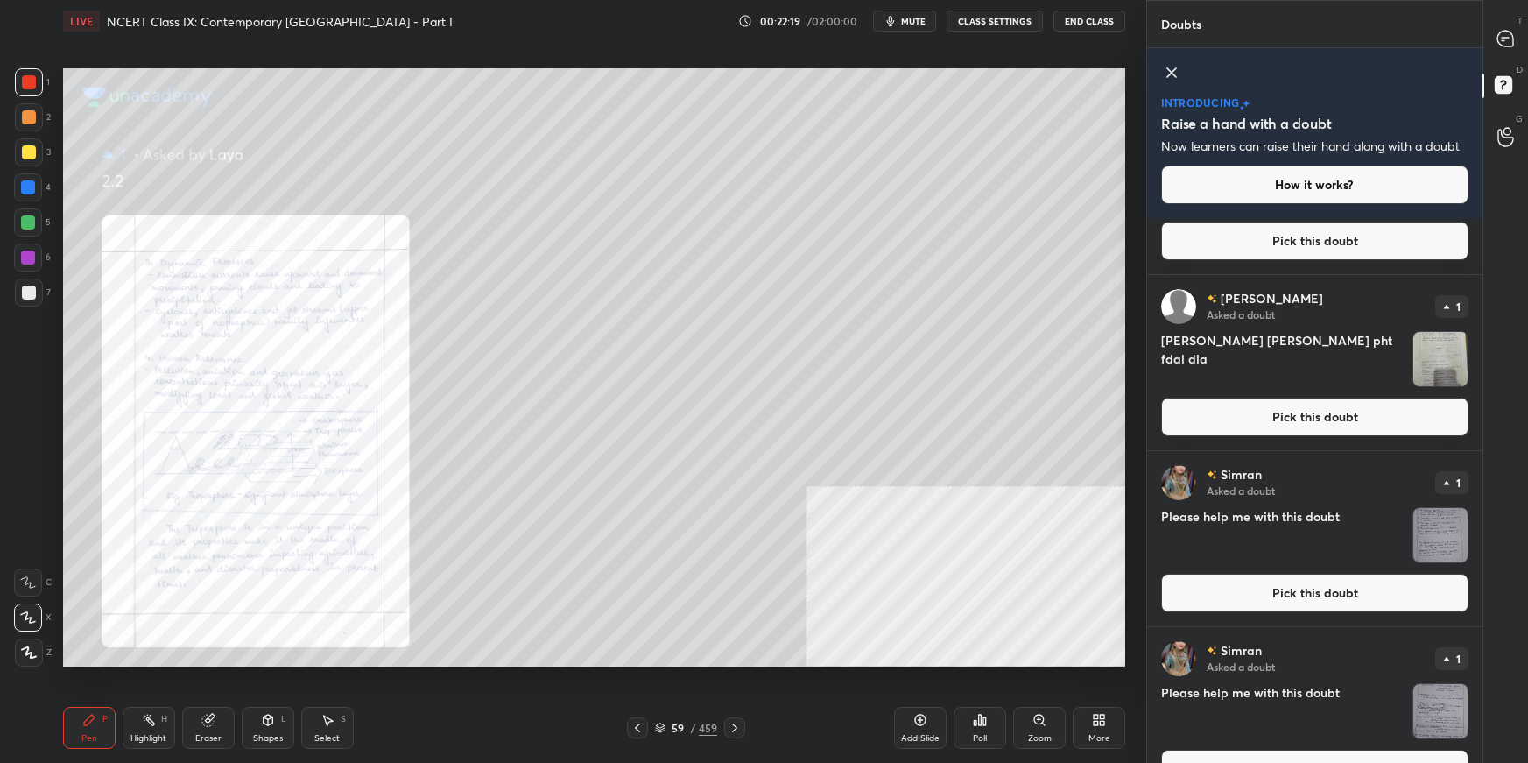
scroll to position [473, 0]
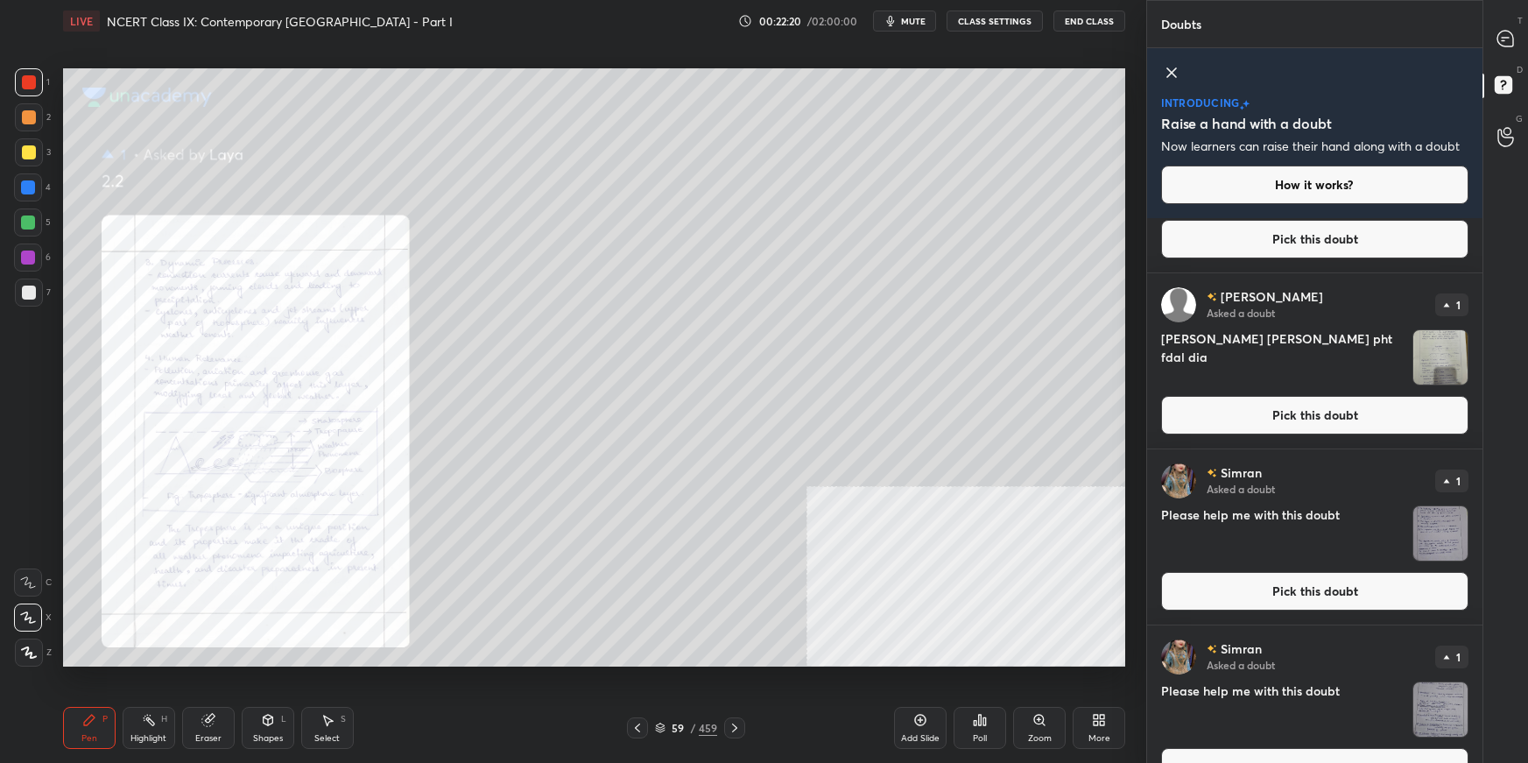
click at [1169, 539] on button "Pick this doubt" at bounding box center [1314, 591] width 307 height 39
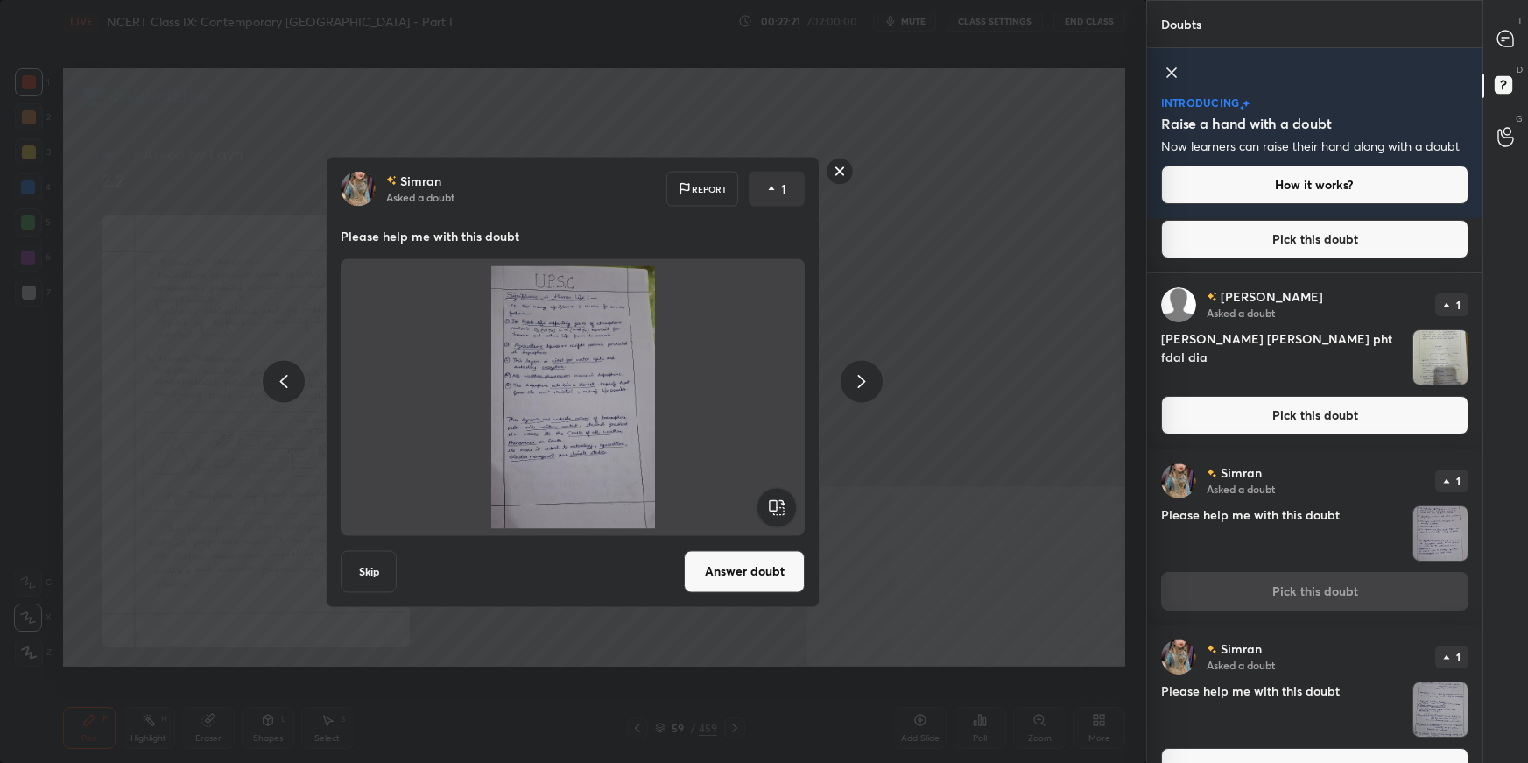
drag, startPoint x: 751, startPoint y: 581, endPoint x: 765, endPoint y: 584, distance: 15.3
click at [751, 539] on button "Answer doubt" at bounding box center [744, 571] width 121 height 42
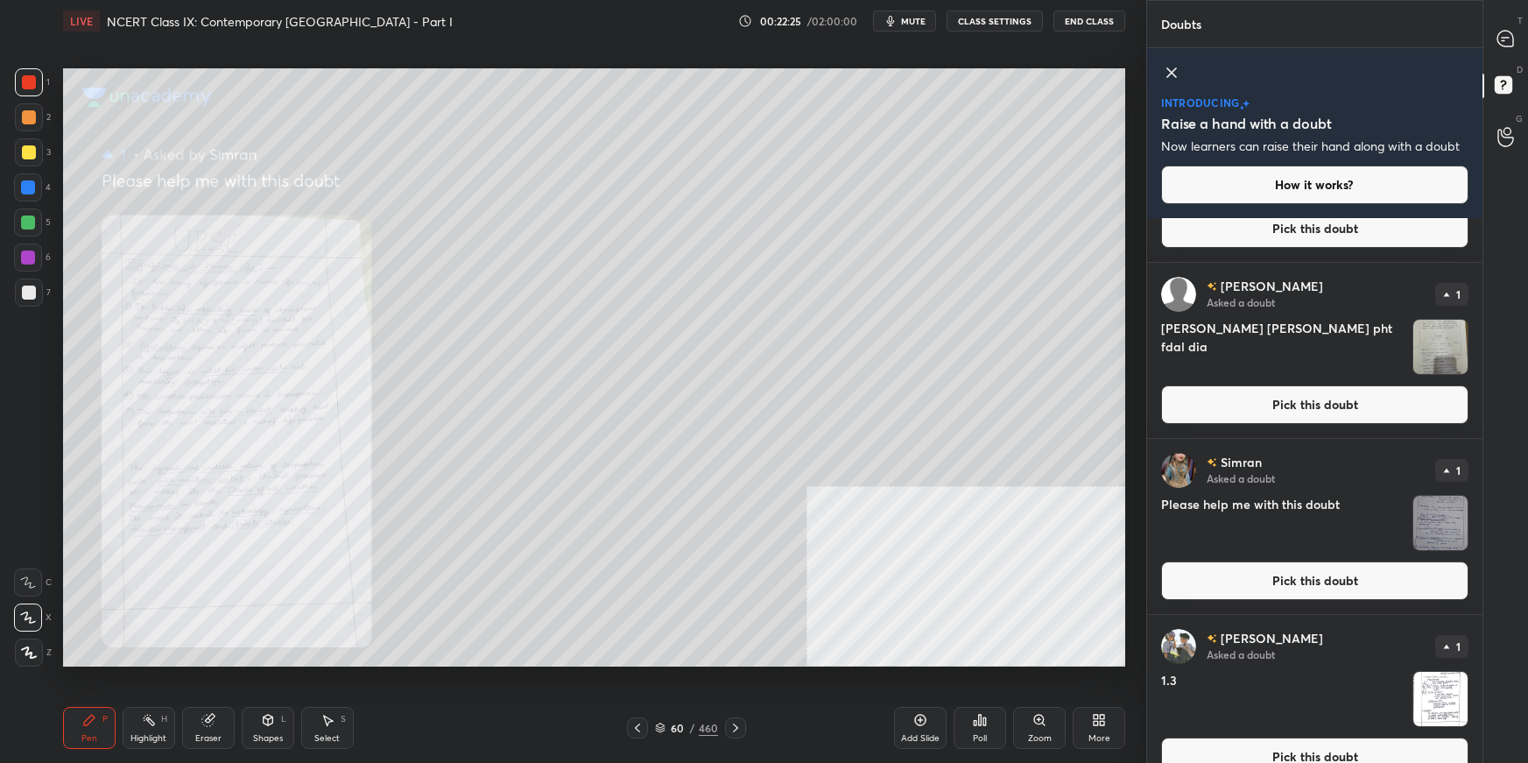
drag, startPoint x: 1479, startPoint y: 438, endPoint x: 1466, endPoint y: 605, distance: 167.8
click at [1169, 539] on div "[PERSON_NAME] Asked a doubt 1 1.1 Pick this doubt [PERSON_NAME] Asked a doubt 1…" at bounding box center [1314, 490] width 335 height 545
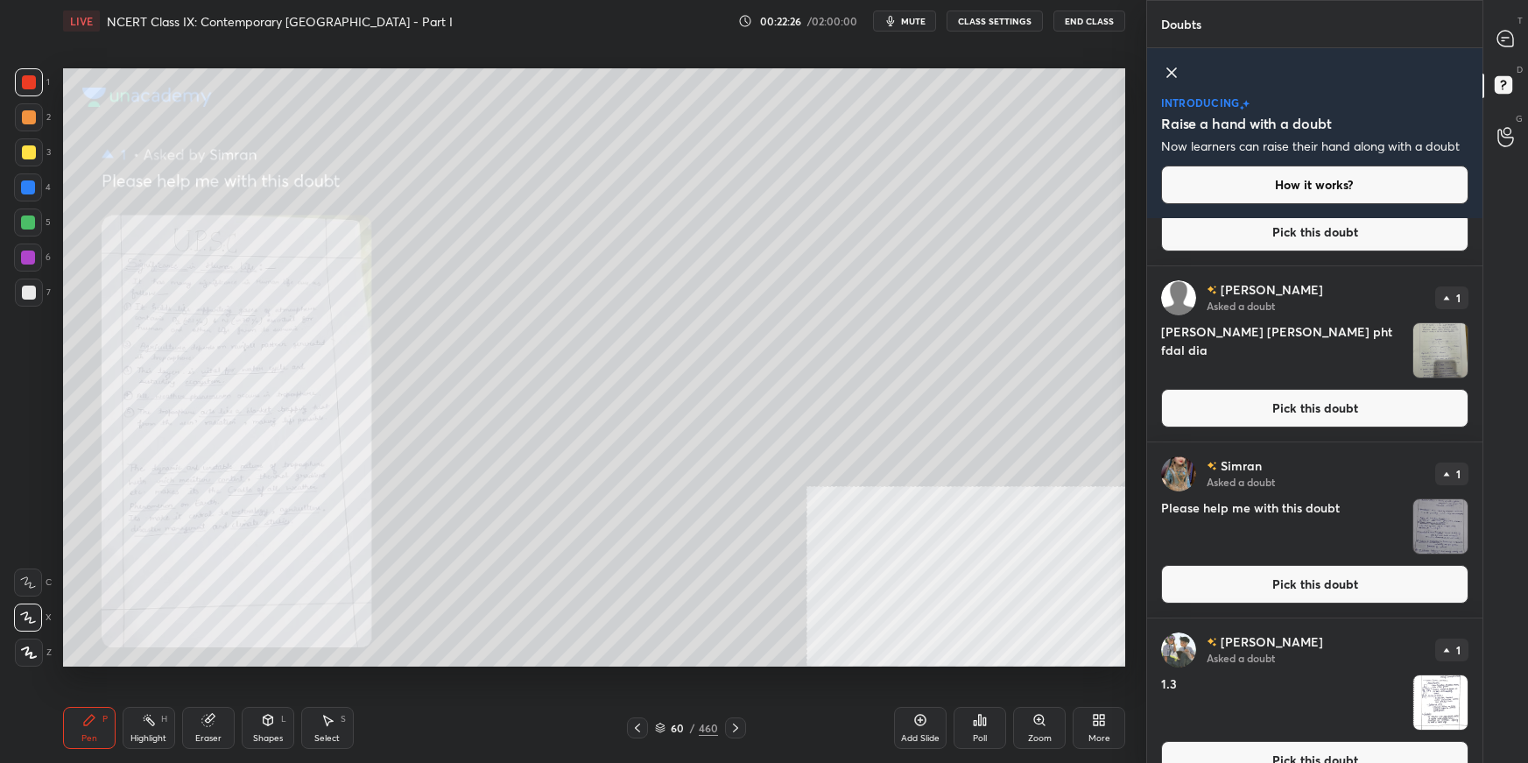
click at [1169, 539] on button "Pick this doubt" at bounding box center [1314, 584] width 307 height 39
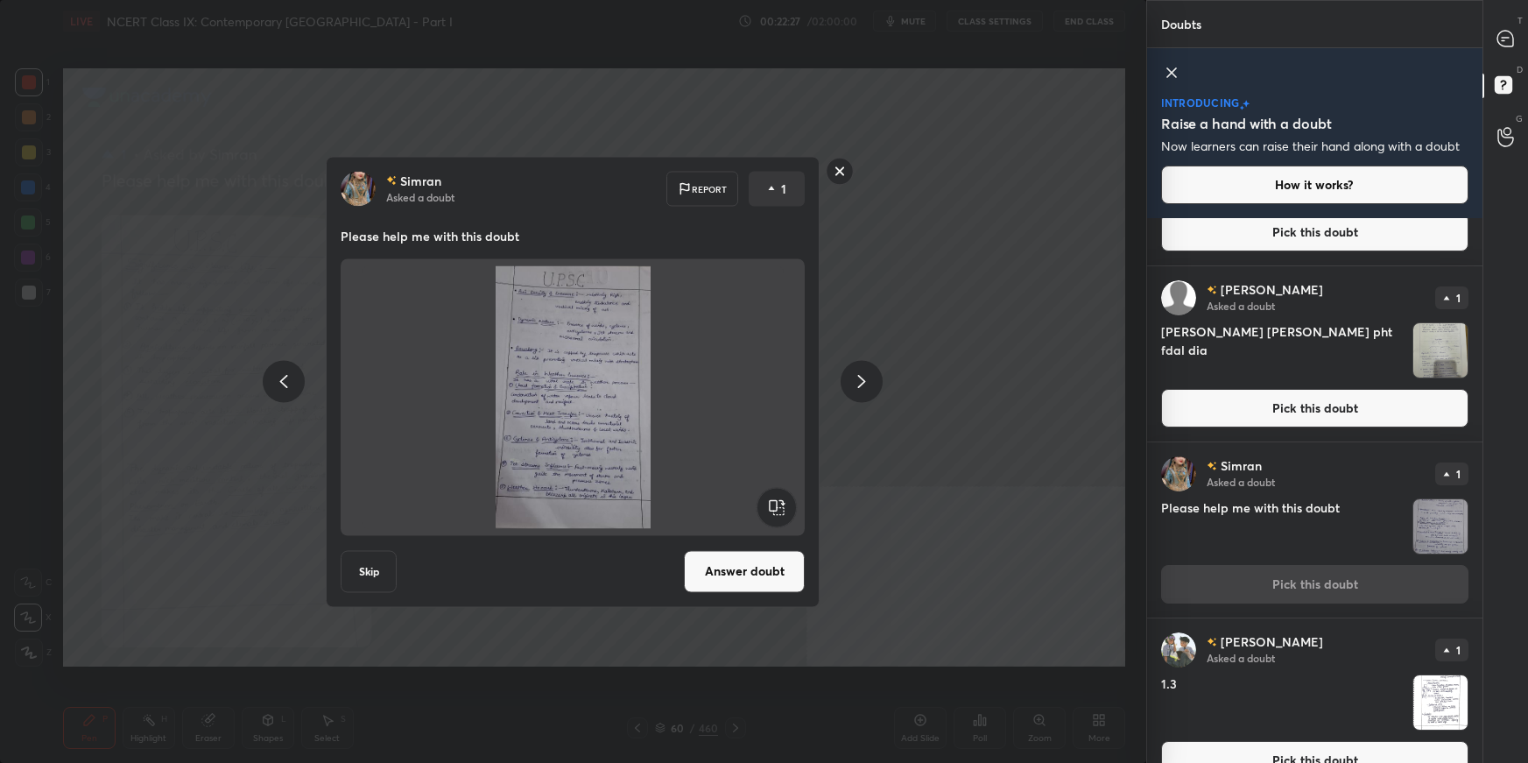
click at [751, 539] on button "Answer doubt" at bounding box center [744, 571] width 121 height 42
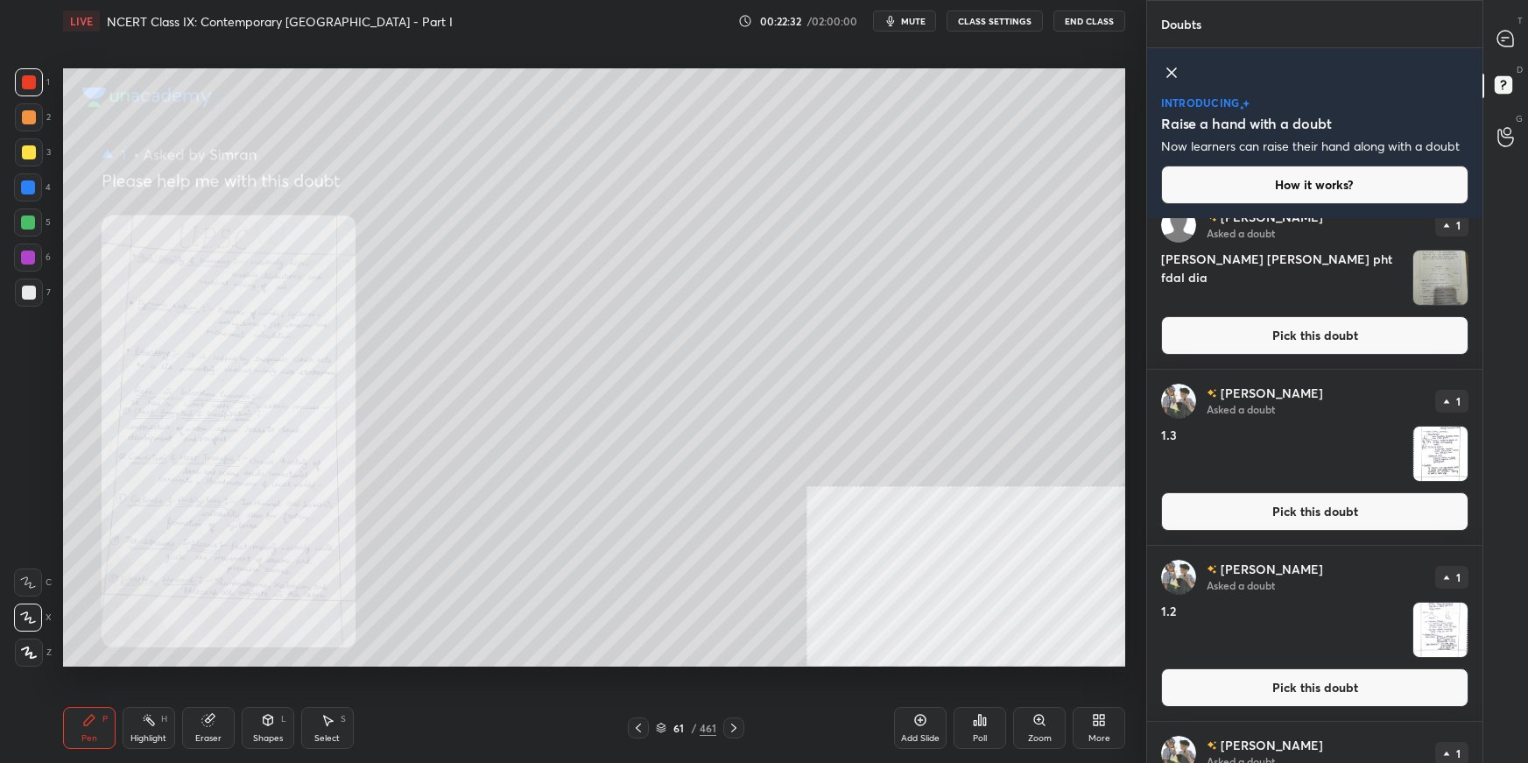
scroll to position [575, 0]
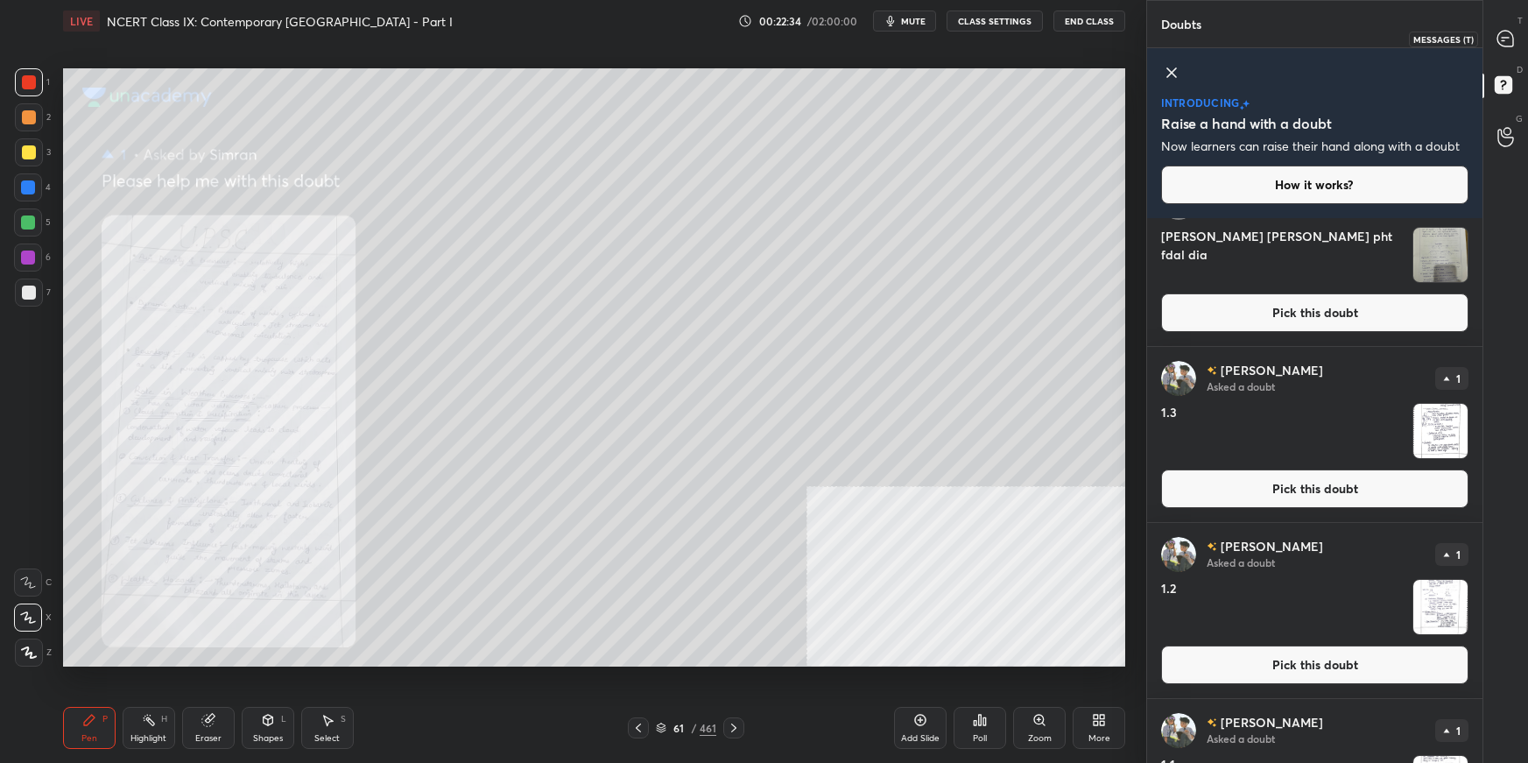
drag, startPoint x: 1504, startPoint y: 33, endPoint x: 1506, endPoint y: 62, distance: 29.0
click at [1169, 34] on icon at bounding box center [1506, 39] width 16 height 16
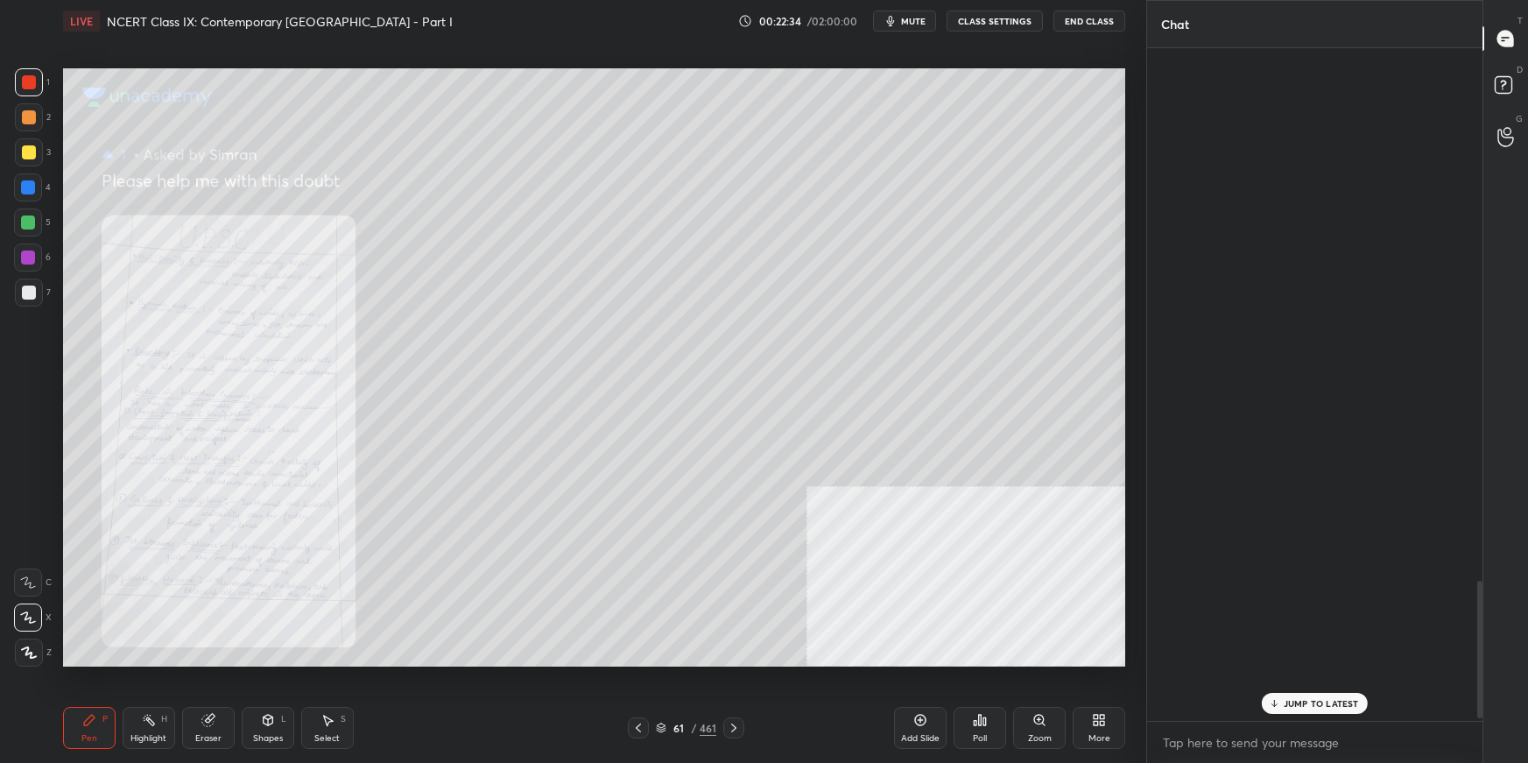
scroll to position [667, 331]
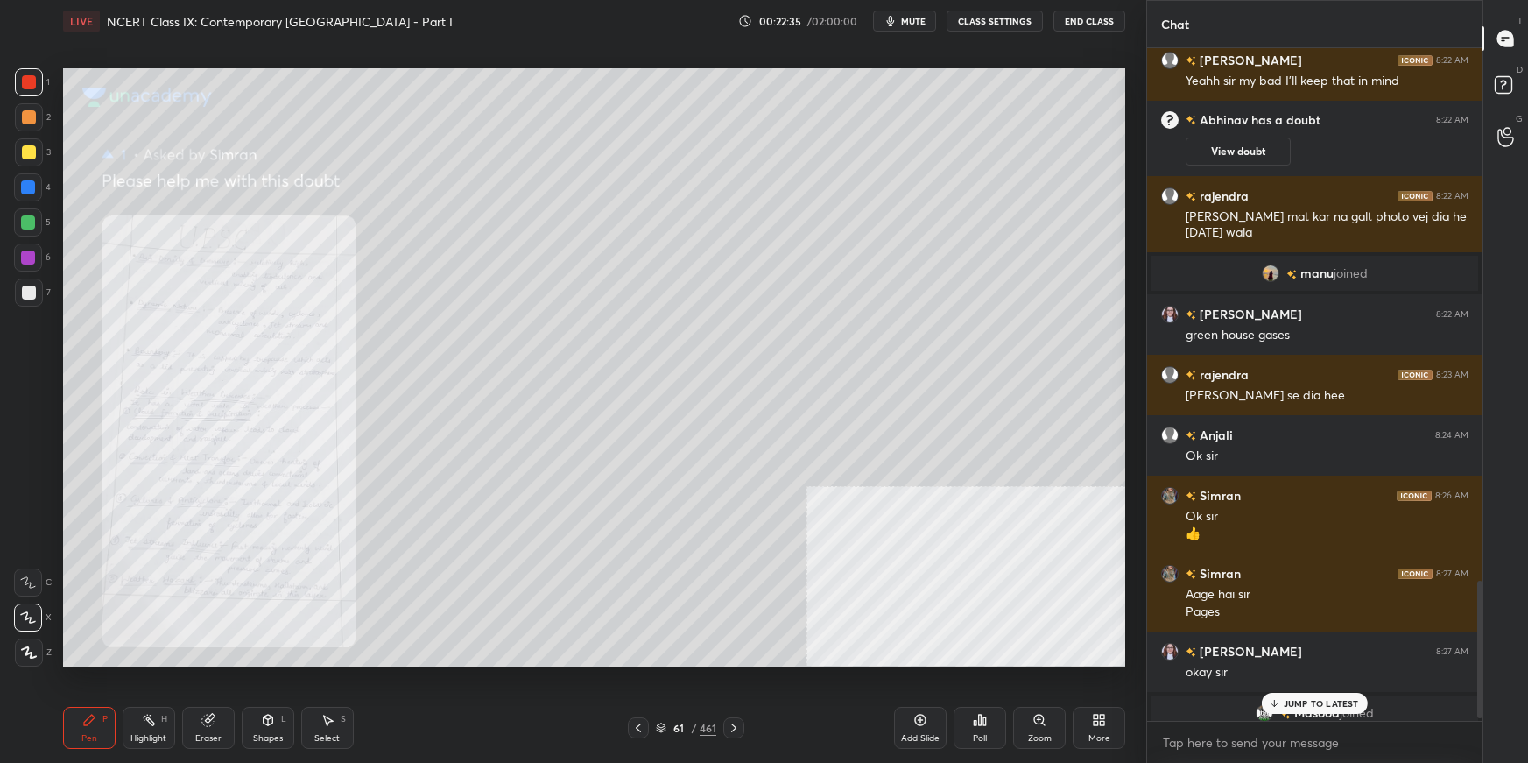
click at [1169, 539] on p "JUMP TO LATEST" at bounding box center [1321, 703] width 75 height 11
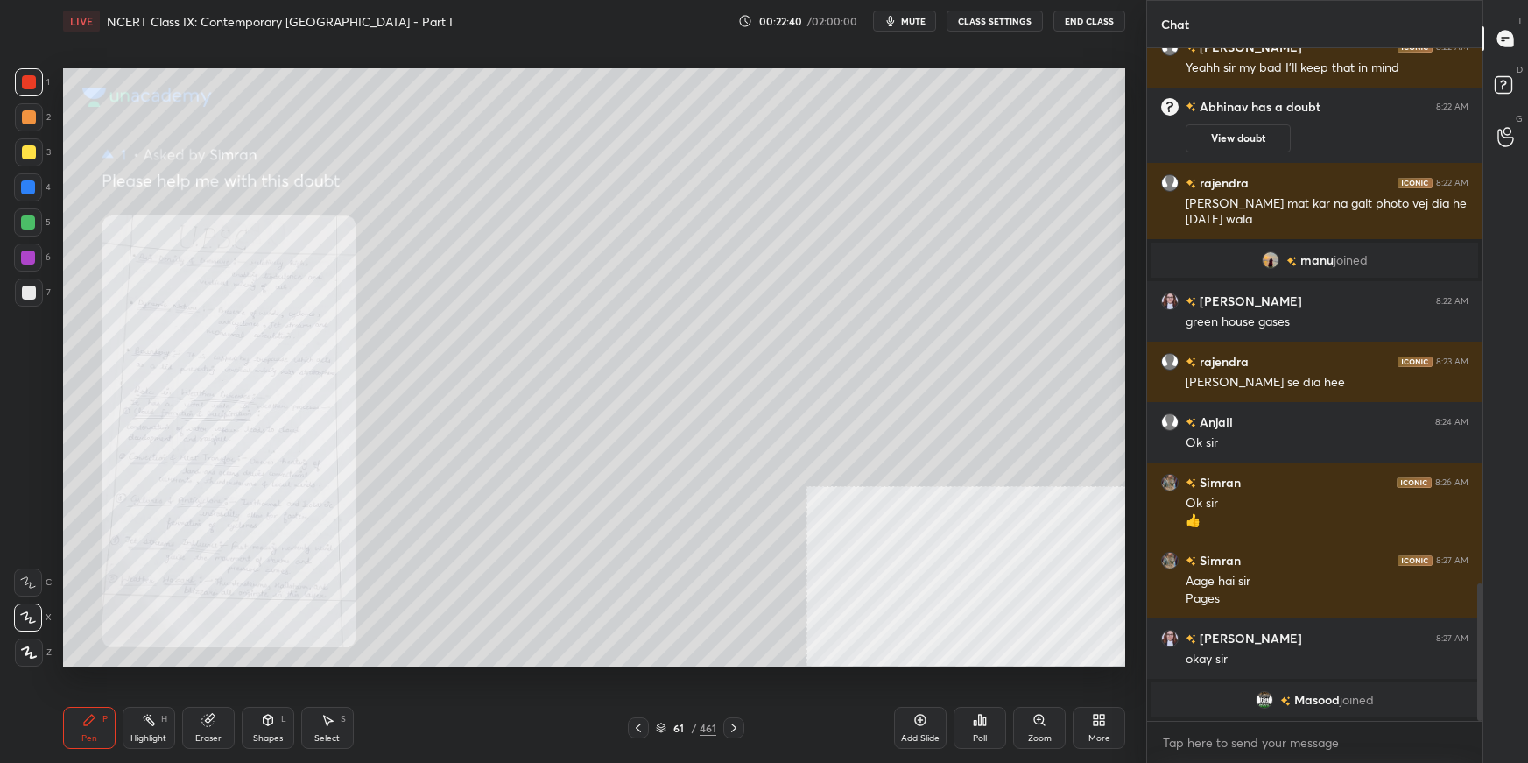
click at [1038, 539] on div "Zoom" at bounding box center [1040, 738] width 24 height 9
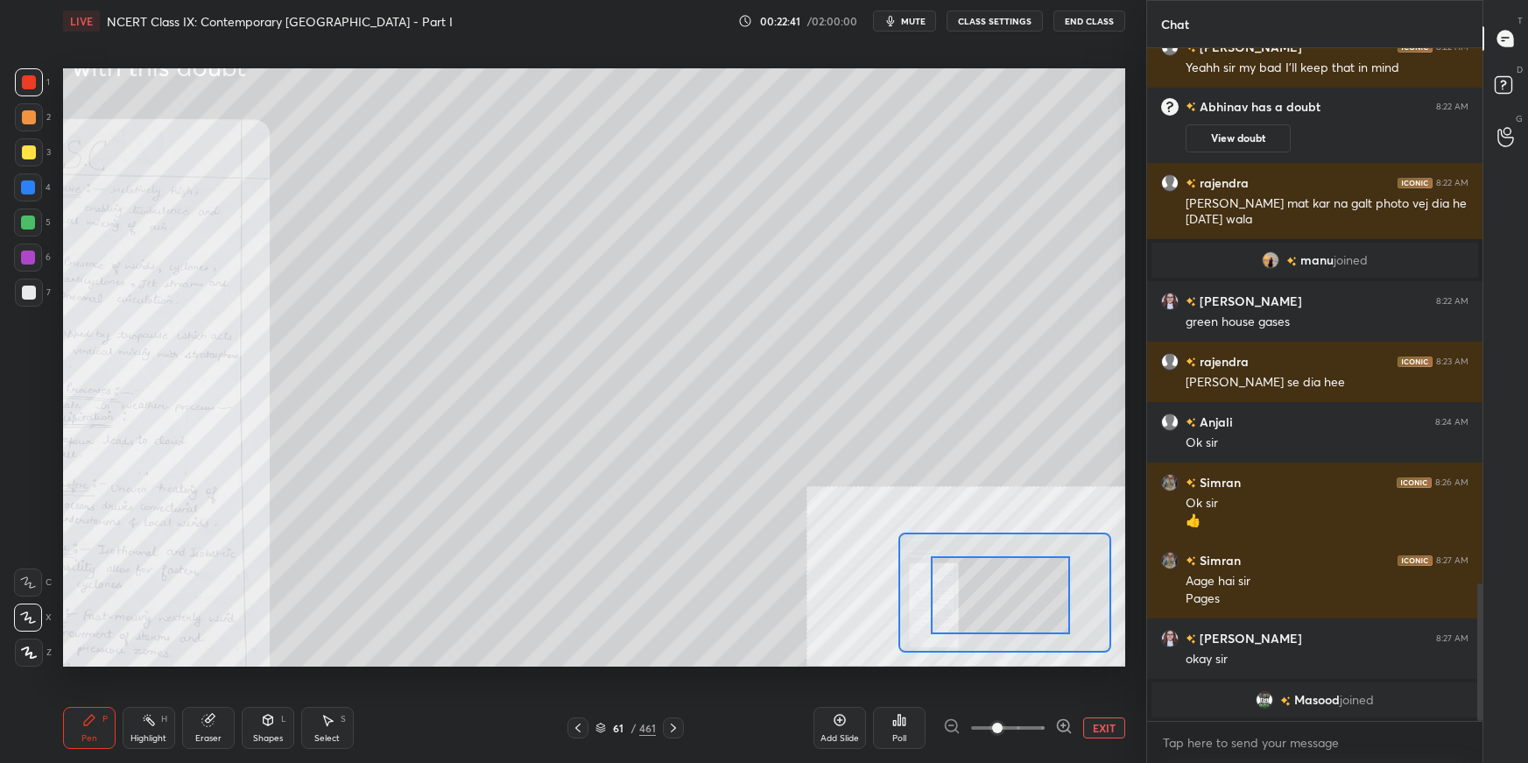
drag, startPoint x: 1012, startPoint y: 587, endPoint x: 996, endPoint y: 605, distance: 24.2
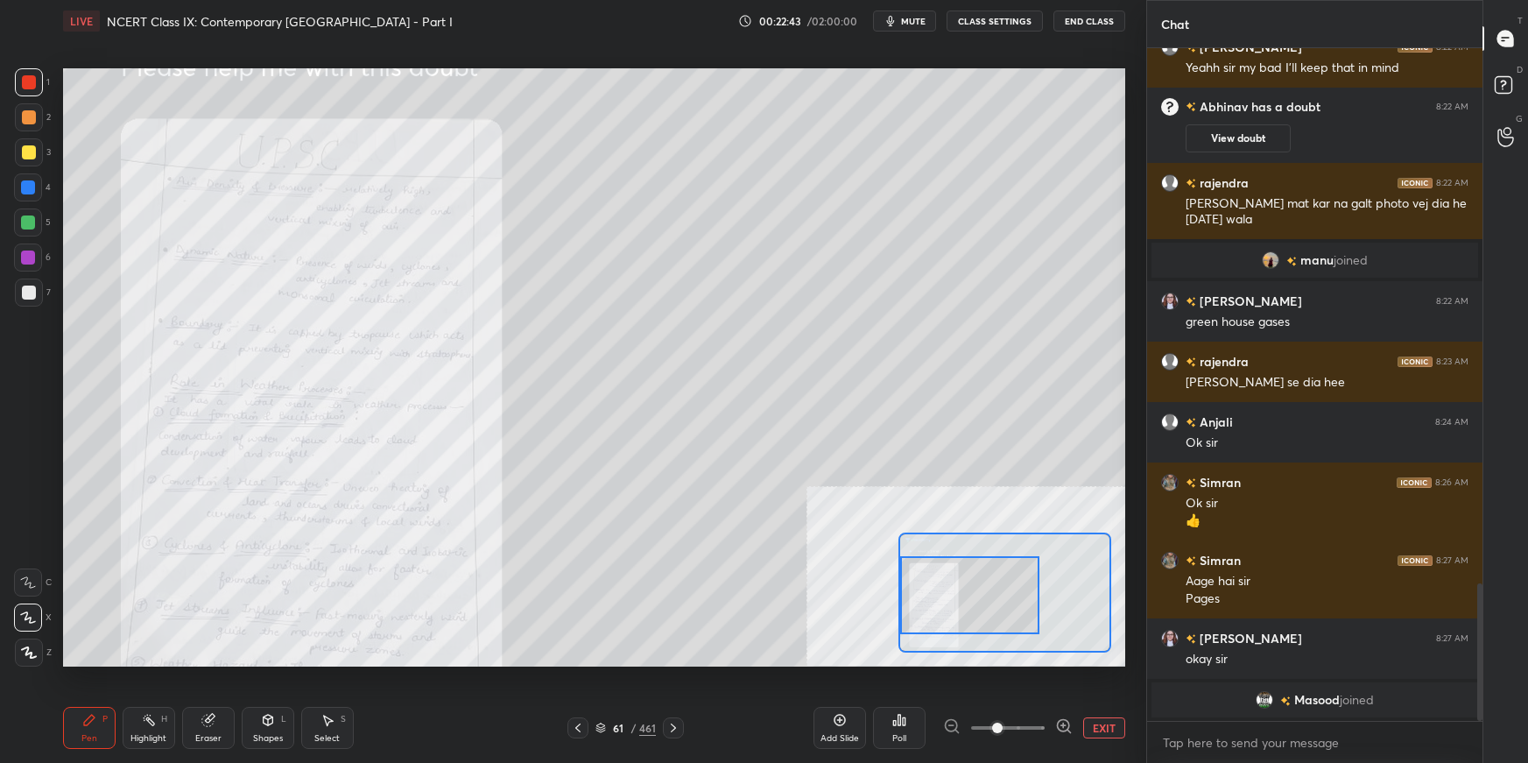
drag, startPoint x: 996, startPoint y: 605, endPoint x: 973, endPoint y: 599, distance: 23.6
click at [966, 539] on div at bounding box center [969, 594] width 139 height 77
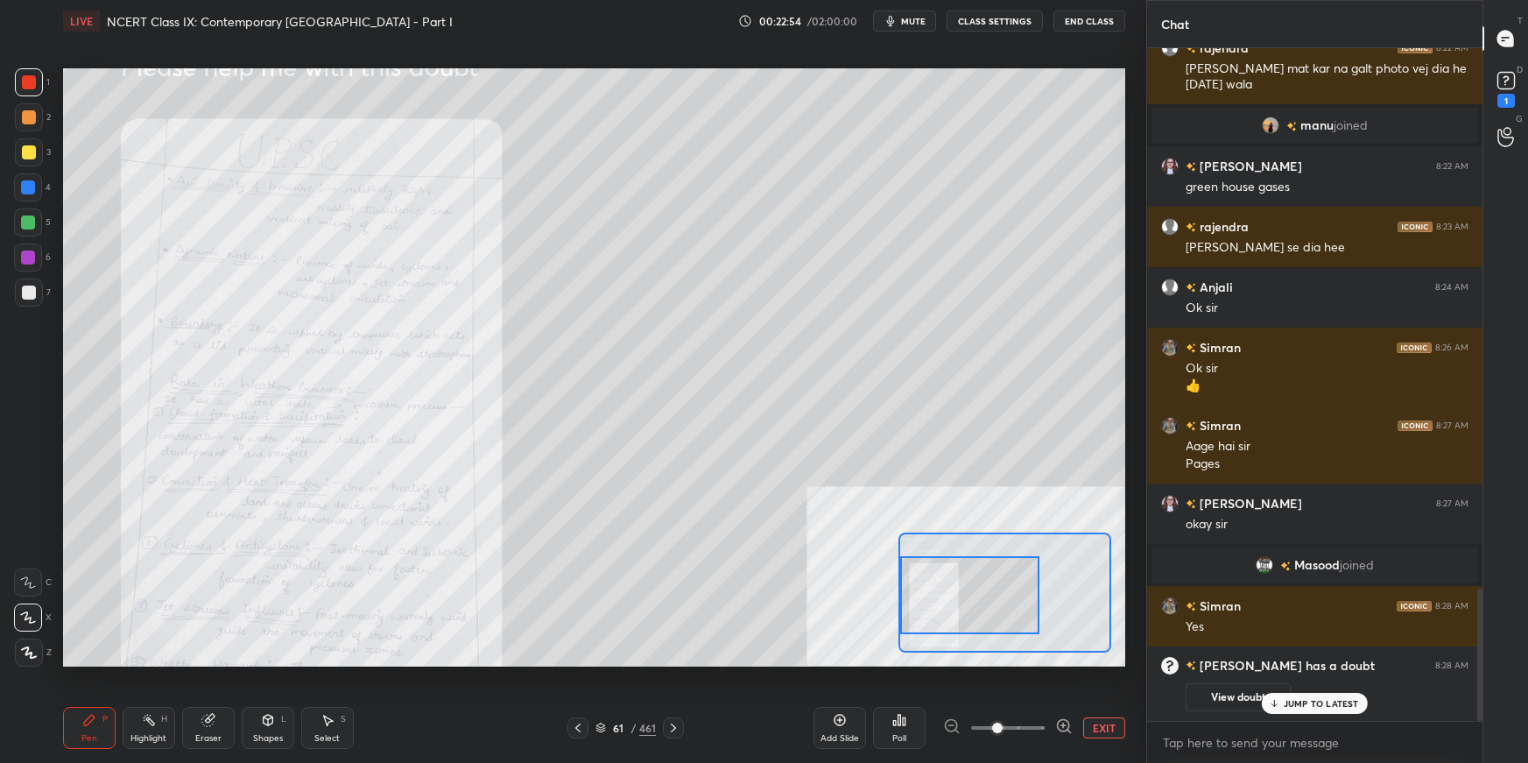
scroll to position [2281, 0]
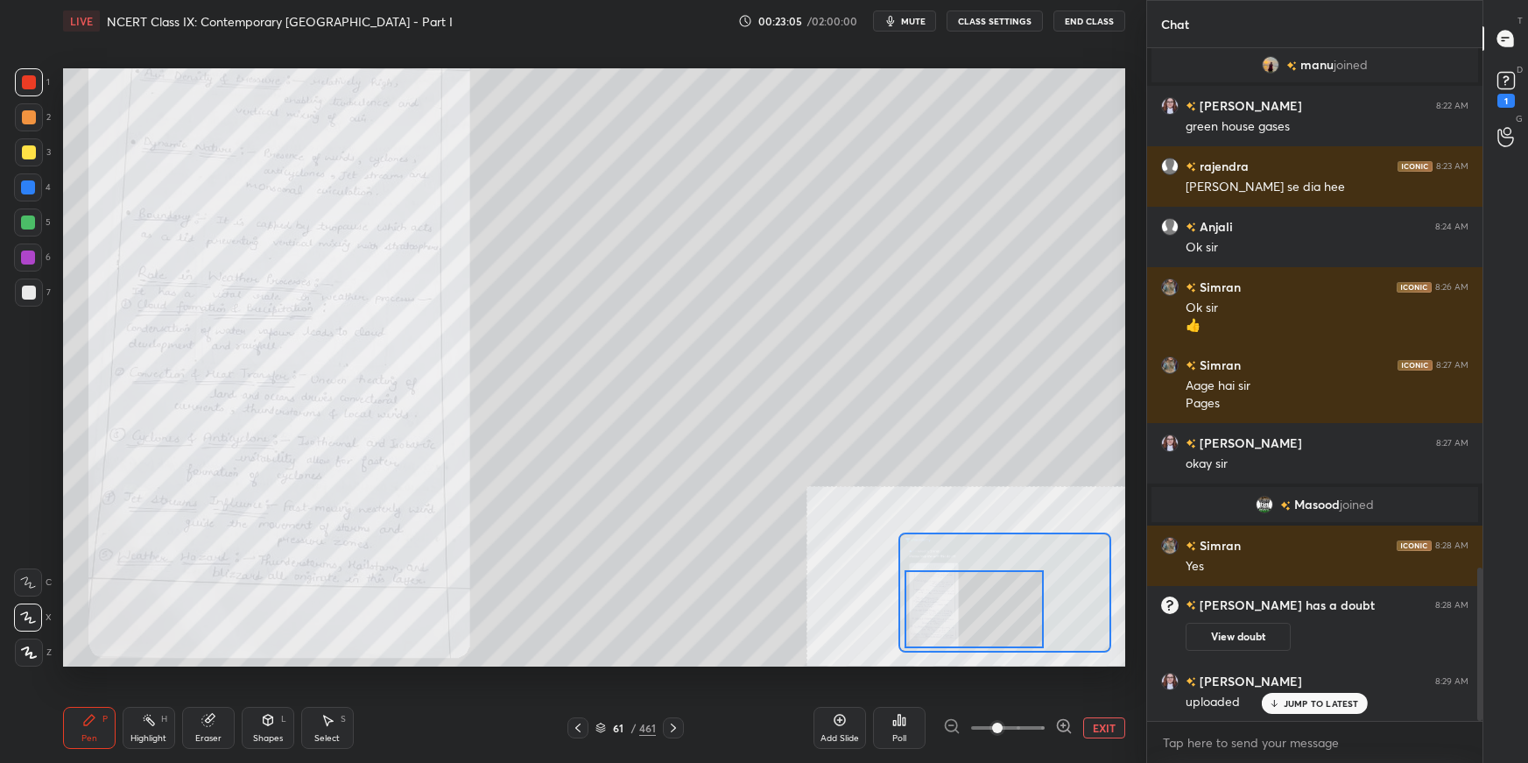
drag, startPoint x: 969, startPoint y: 609, endPoint x: 969, endPoint y: 625, distance: 16.6
click at [969, 539] on div at bounding box center [974, 608] width 139 height 77
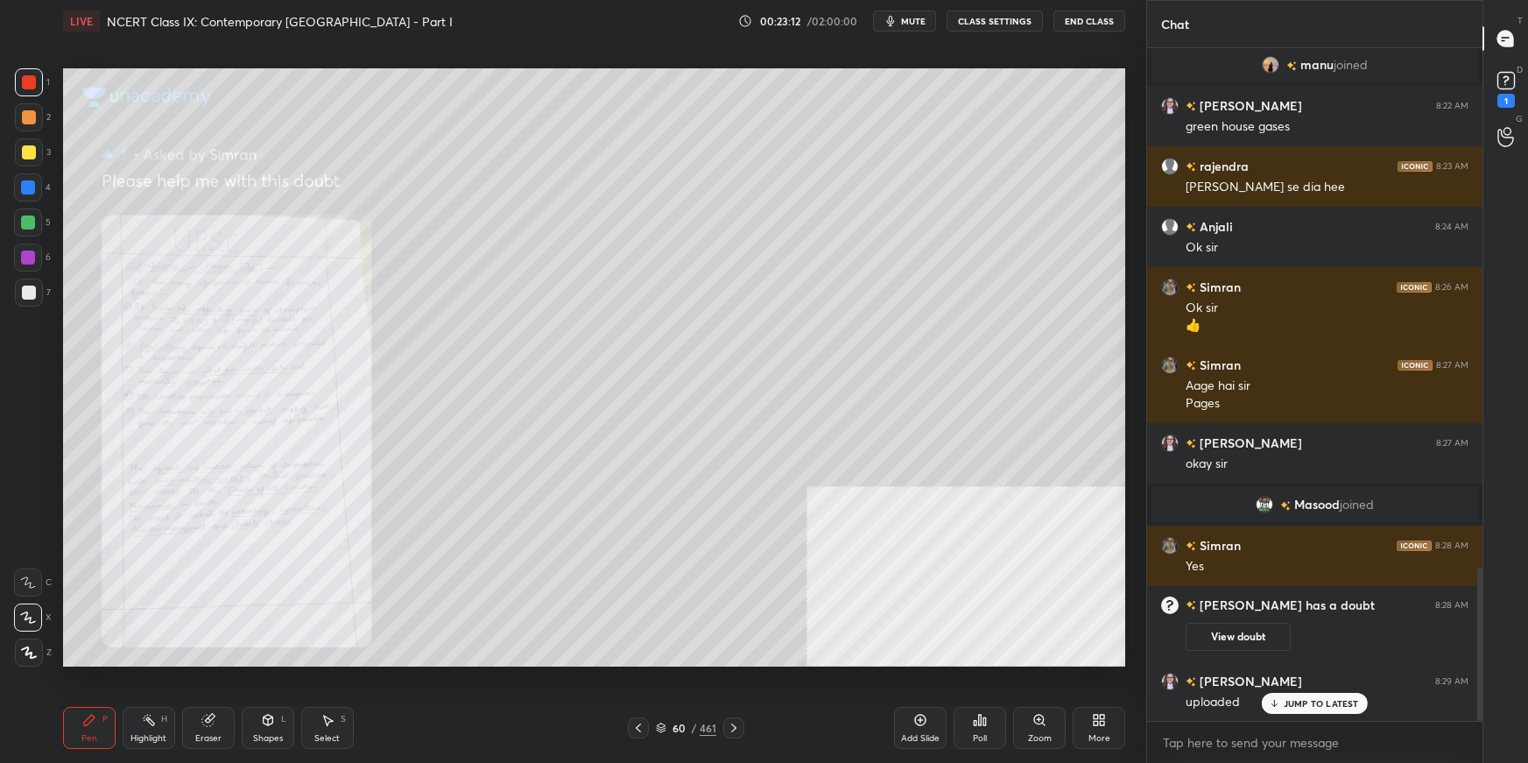
click at [1046, 539] on div "Zoom" at bounding box center [1039, 728] width 53 height 42
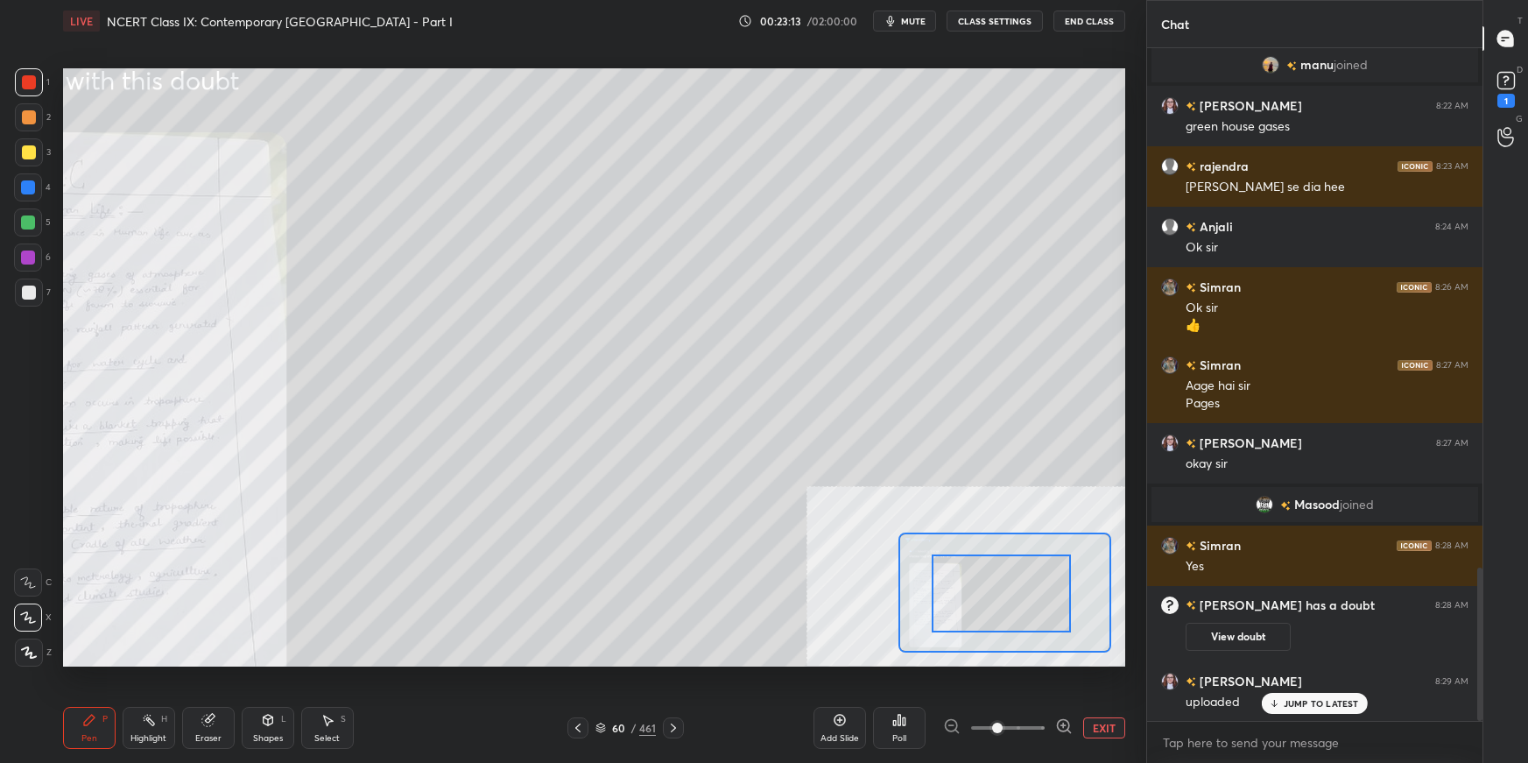
drag, startPoint x: 997, startPoint y: 582, endPoint x: 984, endPoint y: 592, distance: 16.8
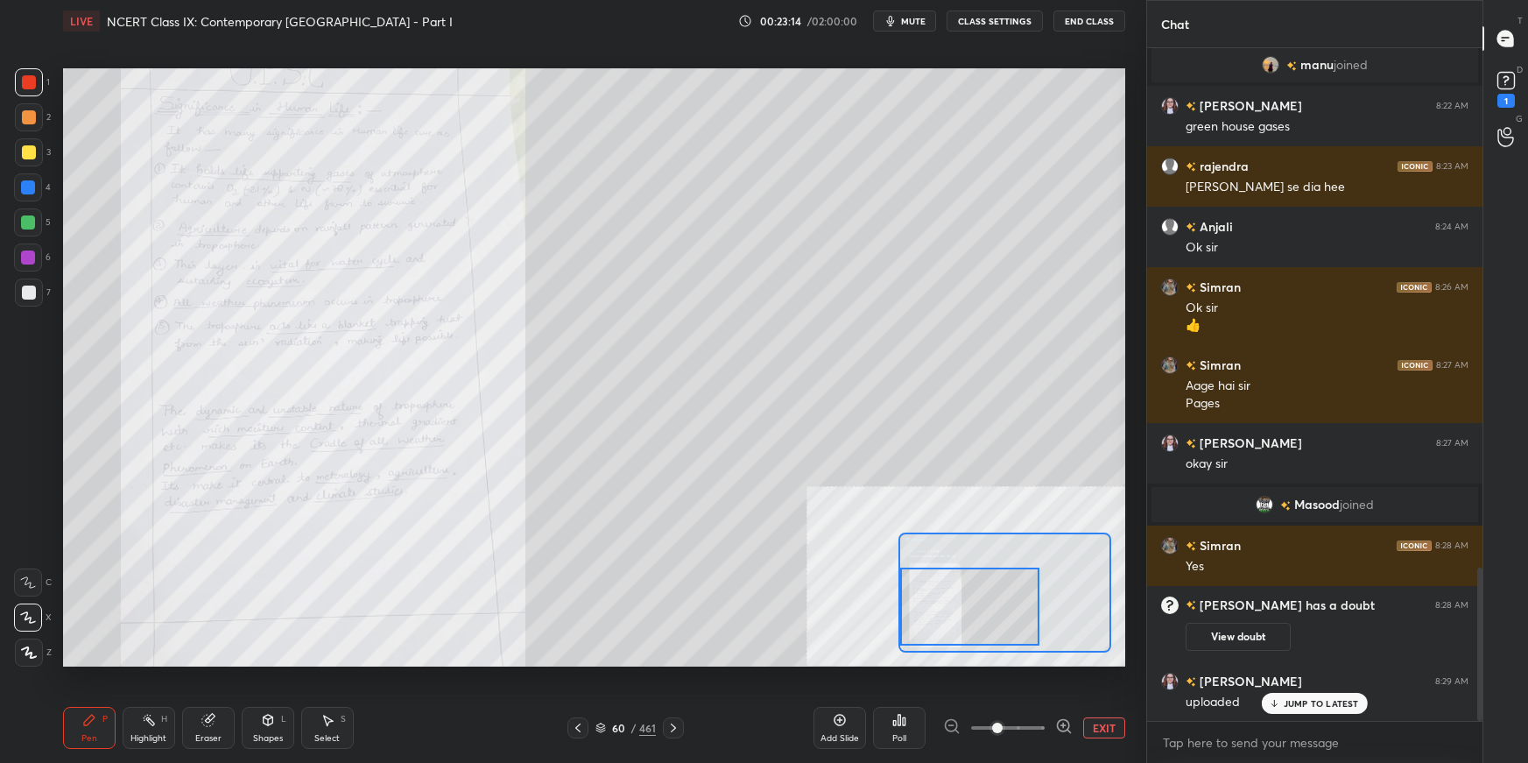
drag, startPoint x: 984, startPoint y: 592, endPoint x: 920, endPoint y: 604, distance: 65.1
click at [917, 539] on div at bounding box center [969, 606] width 139 height 77
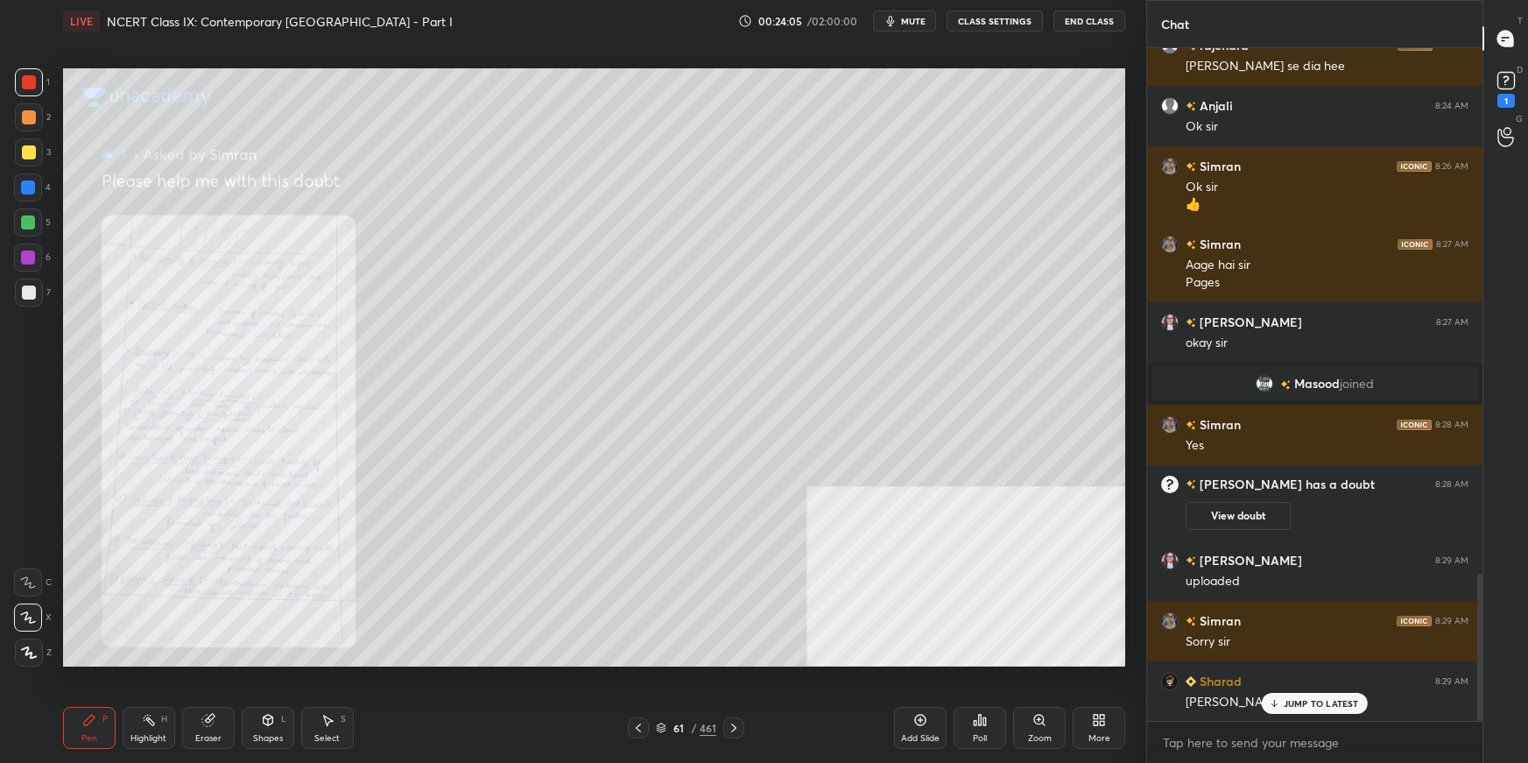
scroll to position [2463, 0]
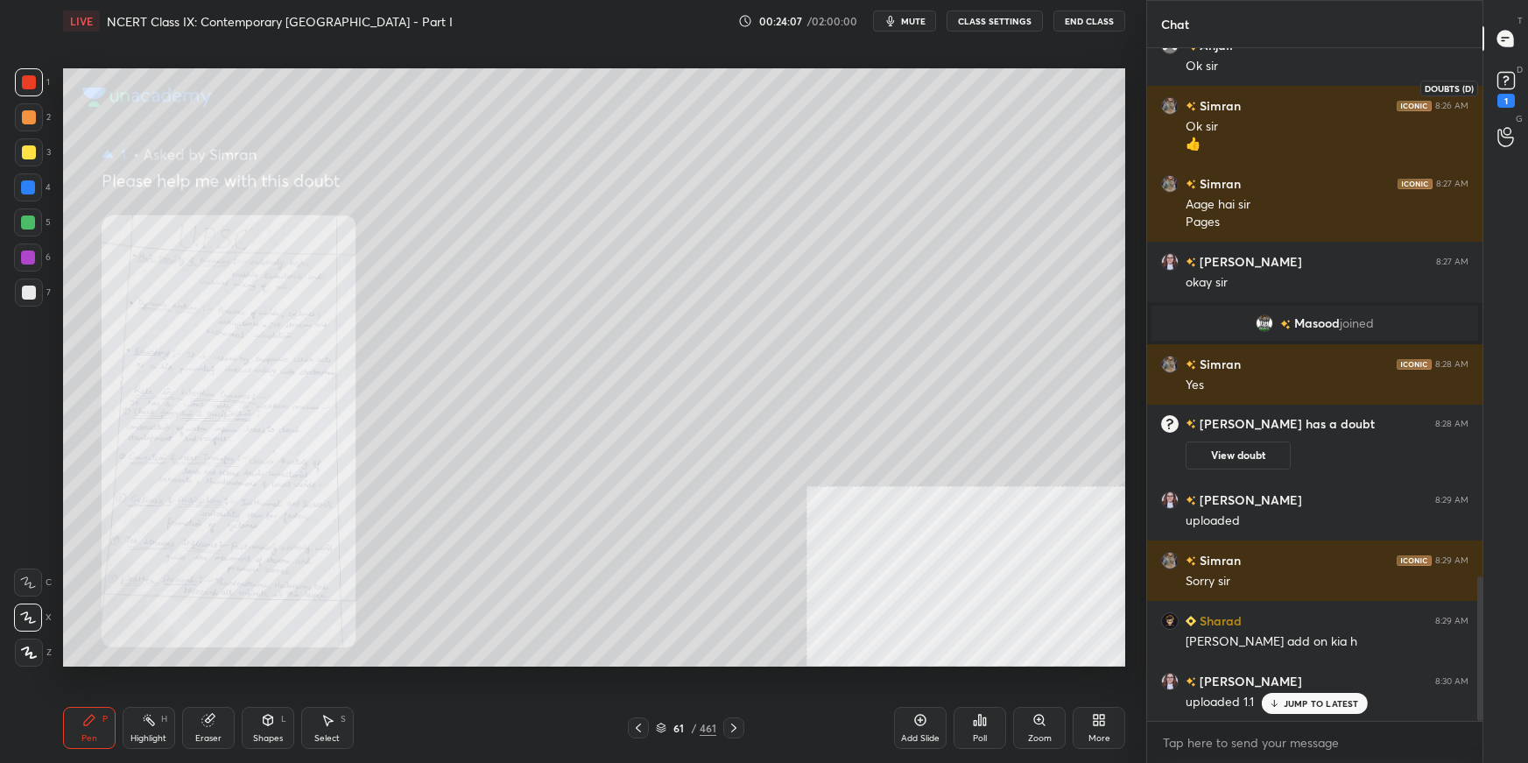
click at [1169, 83] on rect at bounding box center [1506, 81] width 17 height 17
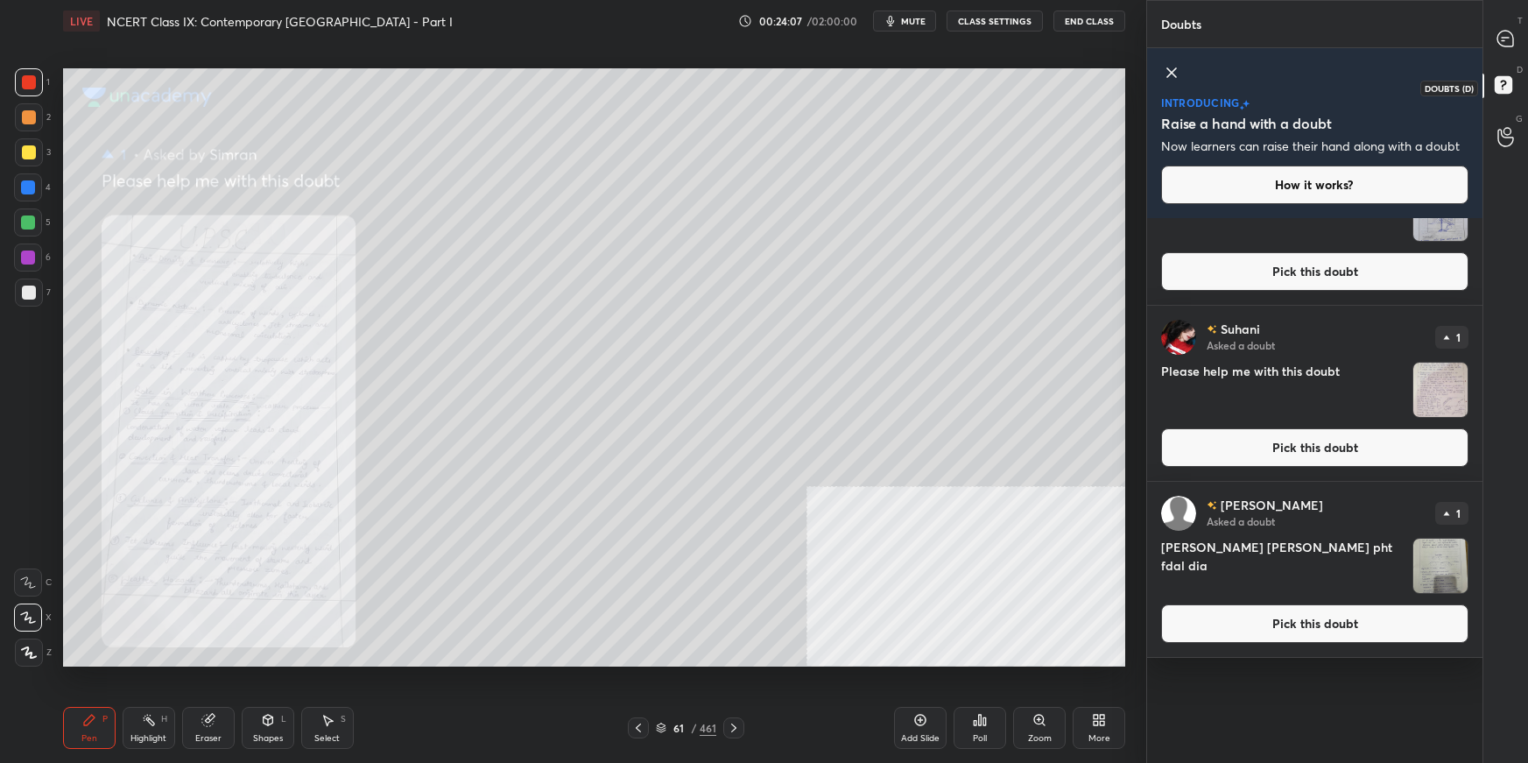
scroll to position [0, 0]
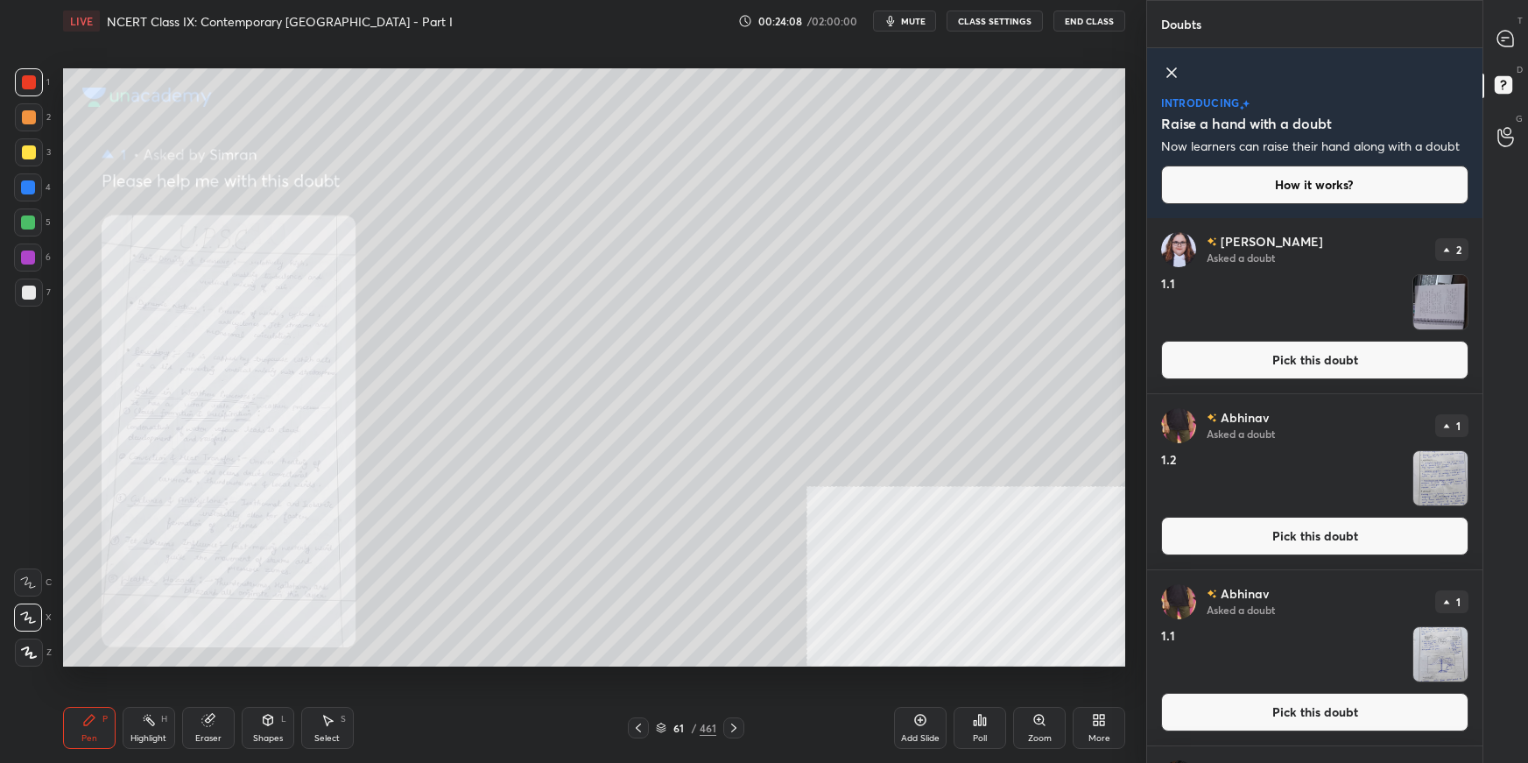
drag, startPoint x: 1248, startPoint y: 360, endPoint x: 1220, endPoint y: 371, distance: 30.2
click at [1169, 363] on button "Pick this doubt" at bounding box center [1314, 360] width 307 height 39
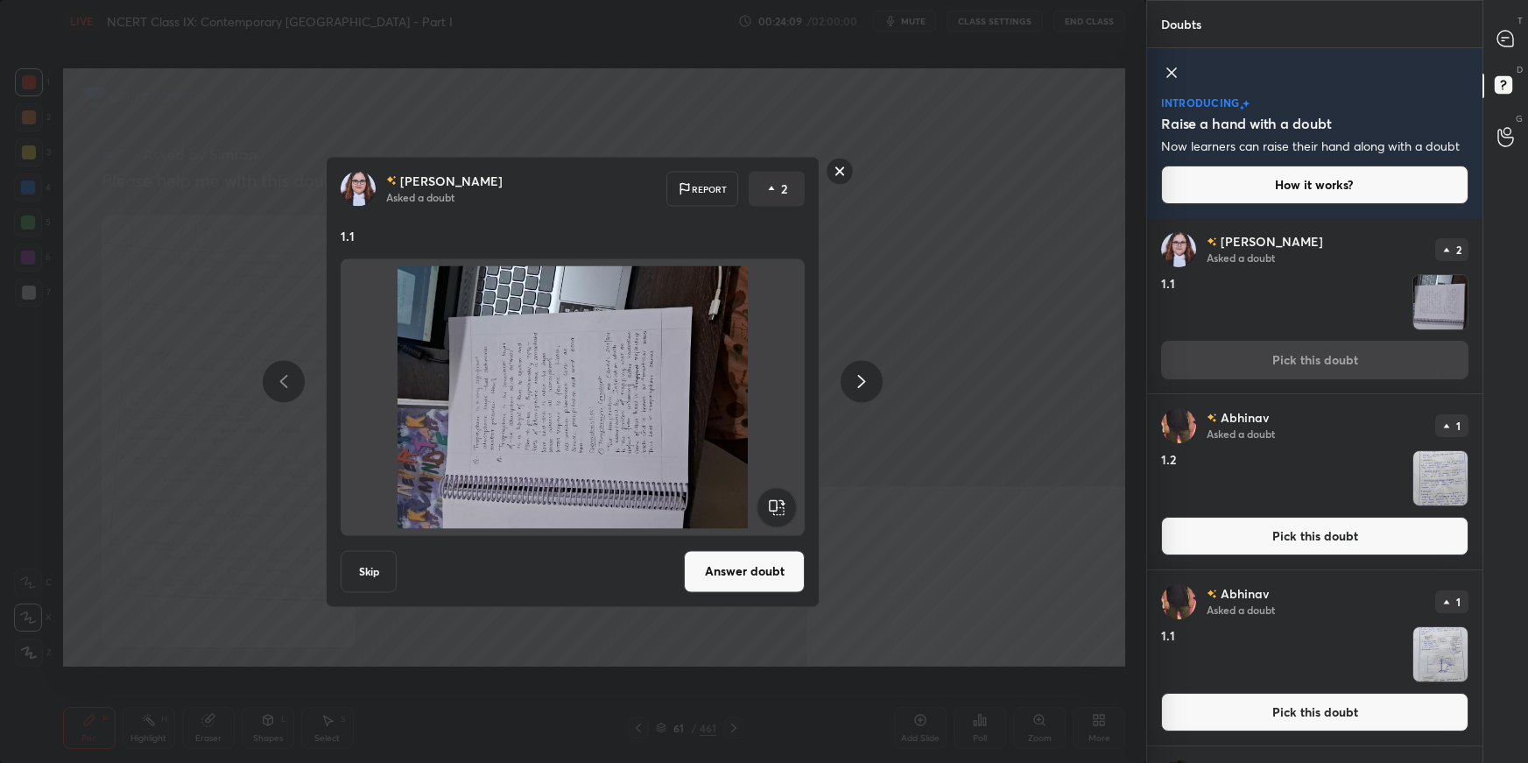
click at [767, 513] on rect at bounding box center [777, 506] width 39 height 39
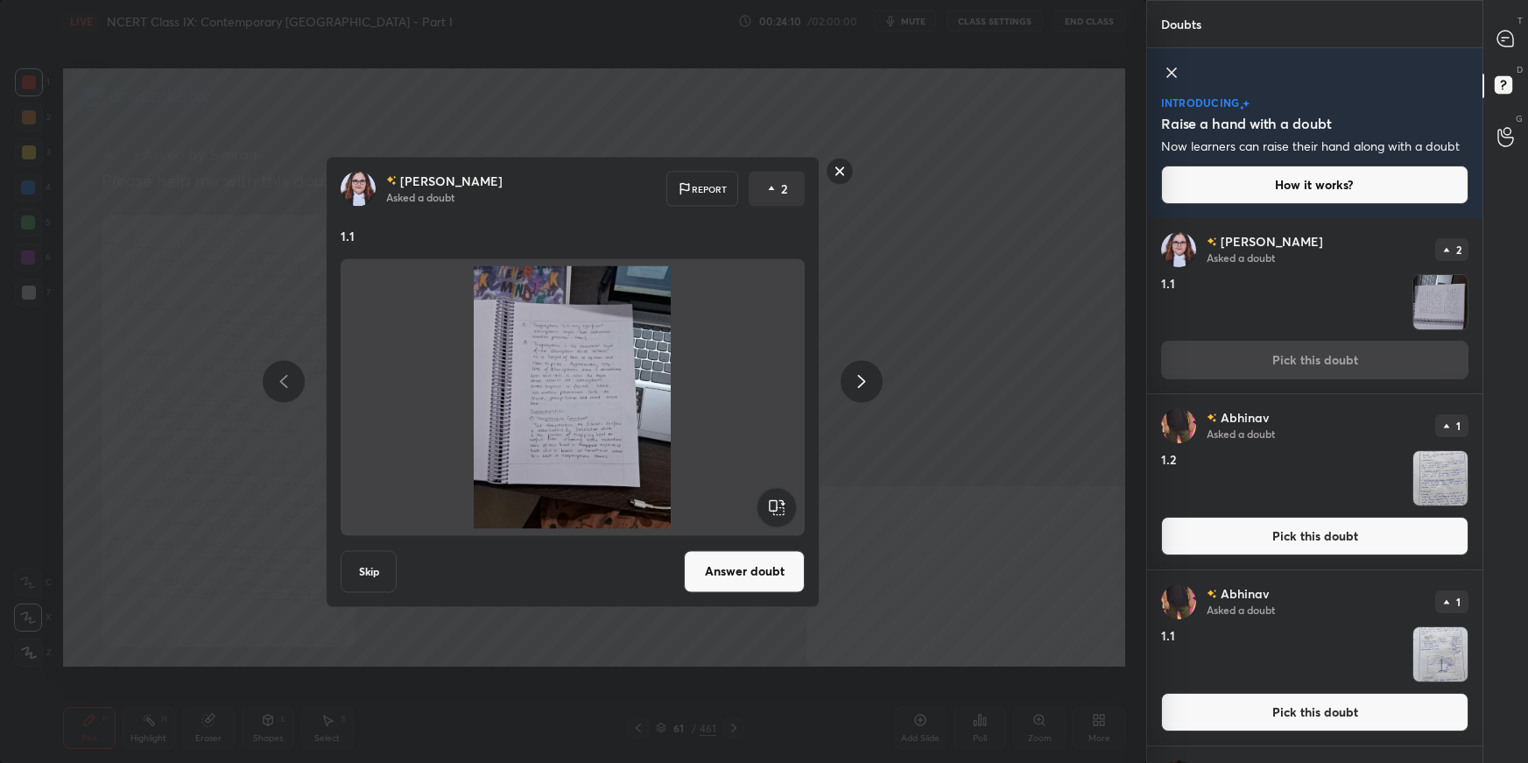
click at [757, 539] on button "Answer doubt" at bounding box center [744, 571] width 121 height 42
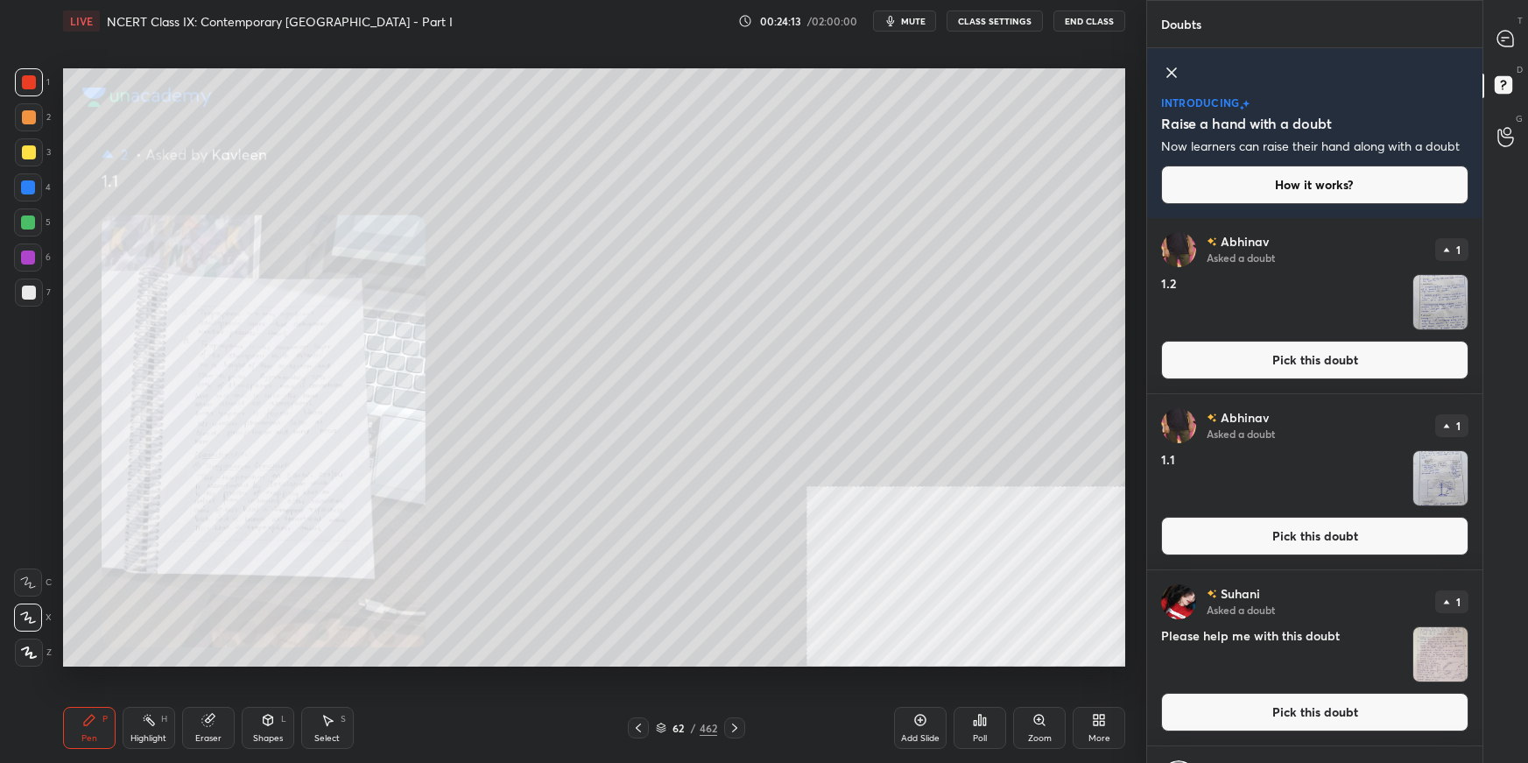
click at [1045, 539] on div "Zoom" at bounding box center [1040, 738] width 24 height 9
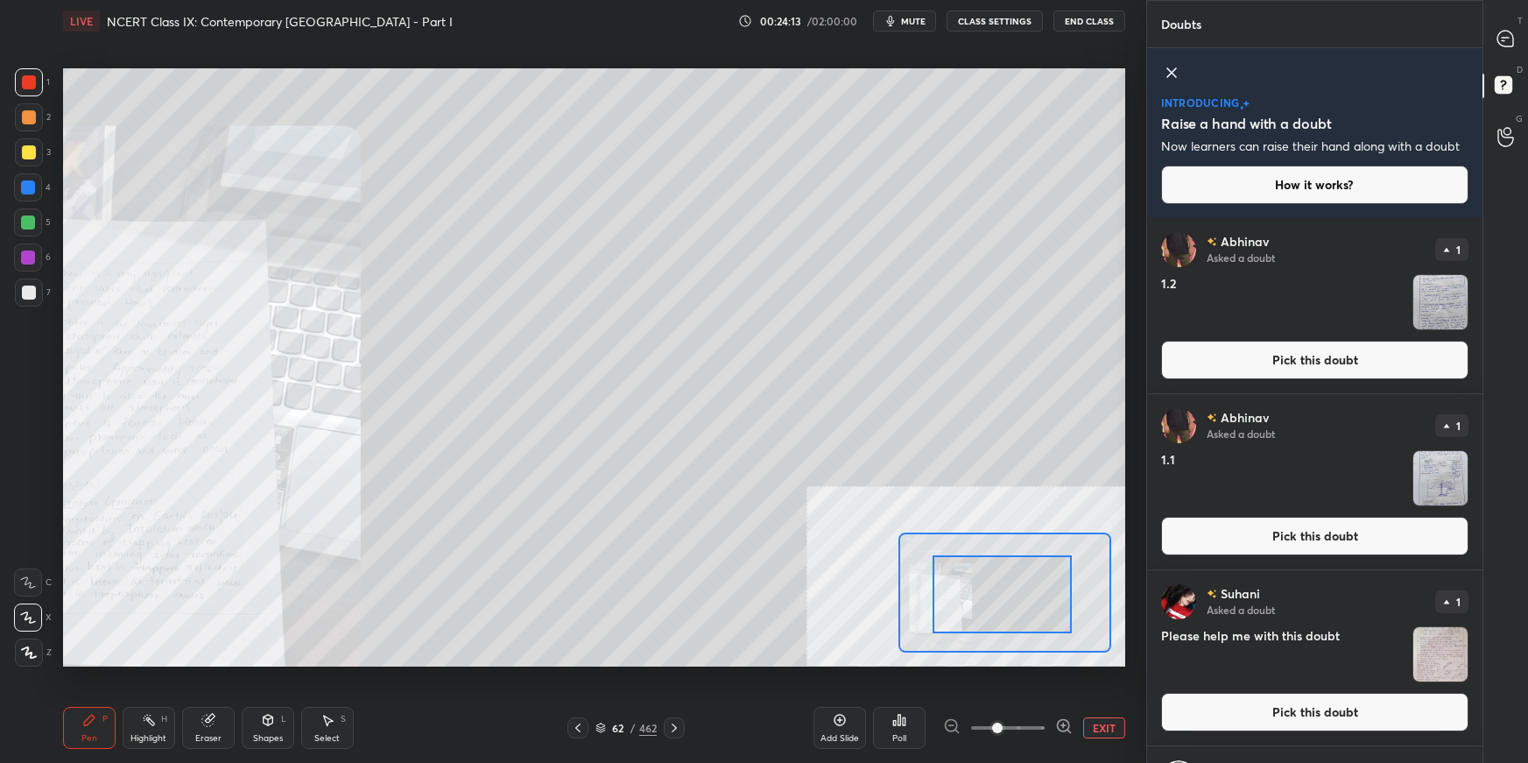
drag, startPoint x: 1032, startPoint y: 602, endPoint x: 1022, endPoint y: 597, distance: 10.6
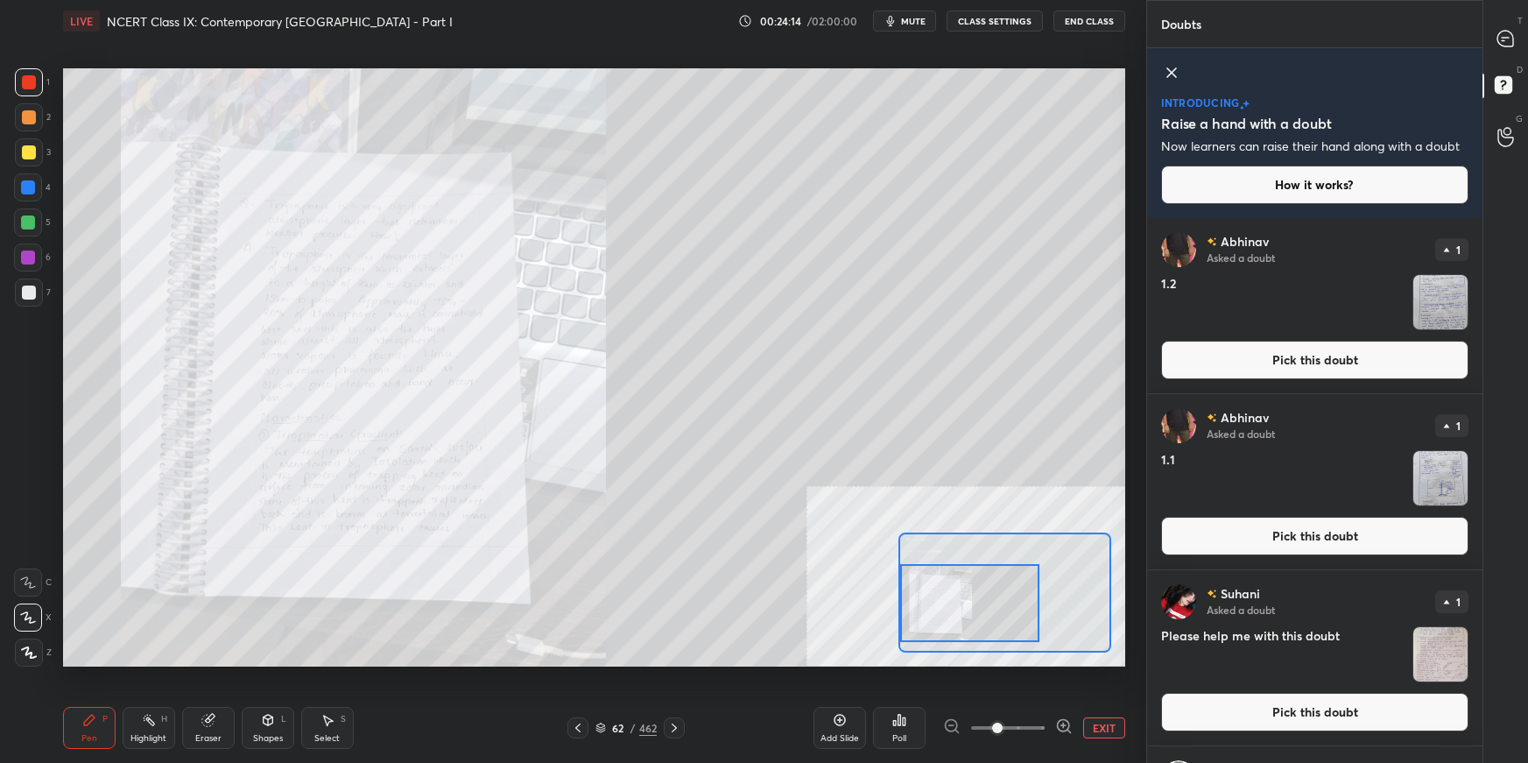
drag, startPoint x: 989, startPoint y: 611, endPoint x: 969, endPoint y: 603, distance: 21.6
click at [964, 539] on div at bounding box center [969, 602] width 139 height 77
drag, startPoint x: 1501, startPoint y: 37, endPoint x: 1507, endPoint y: 53, distance: 16.9
click at [1169, 37] on icon at bounding box center [1506, 39] width 18 height 18
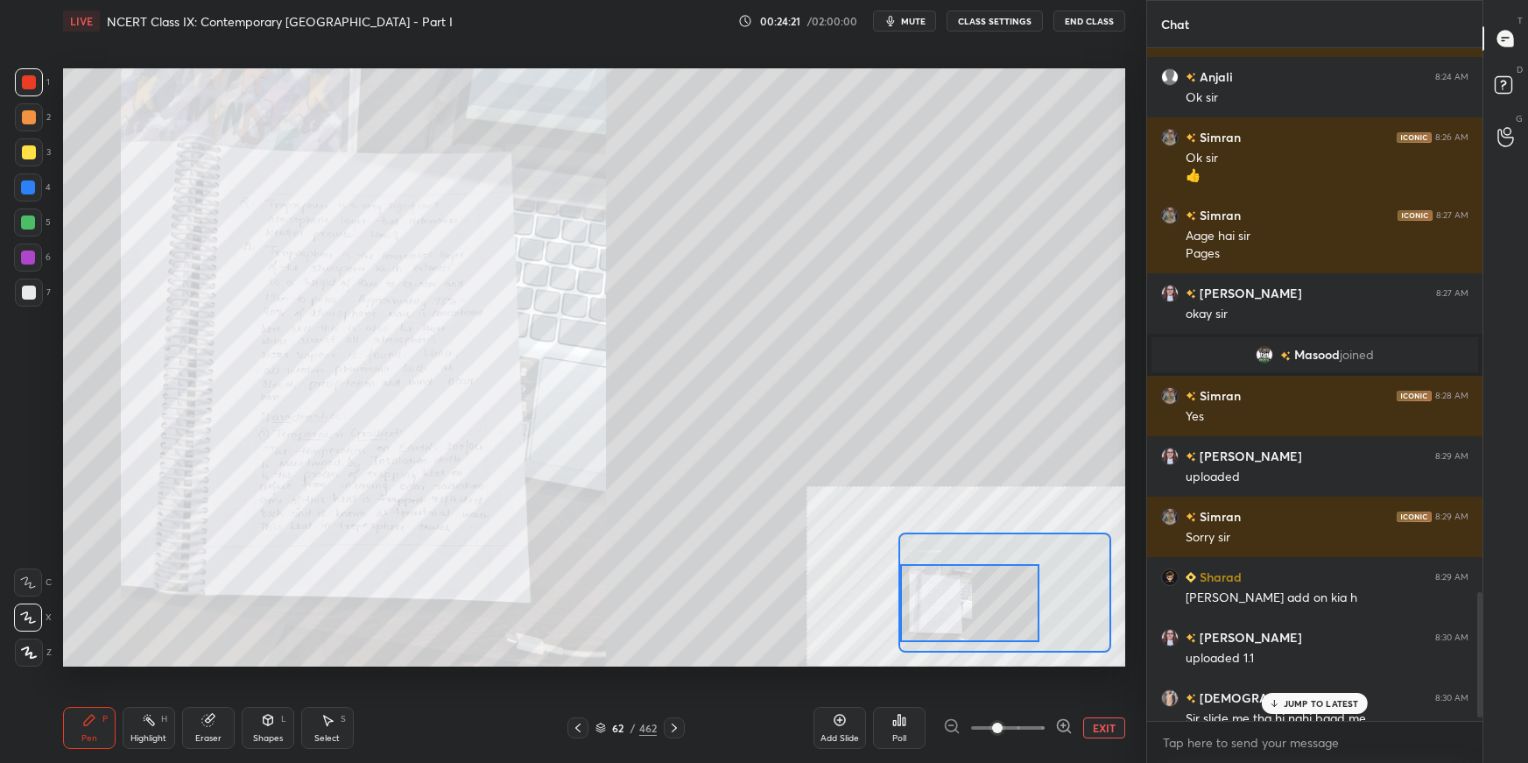
scroll to position [2959, 0]
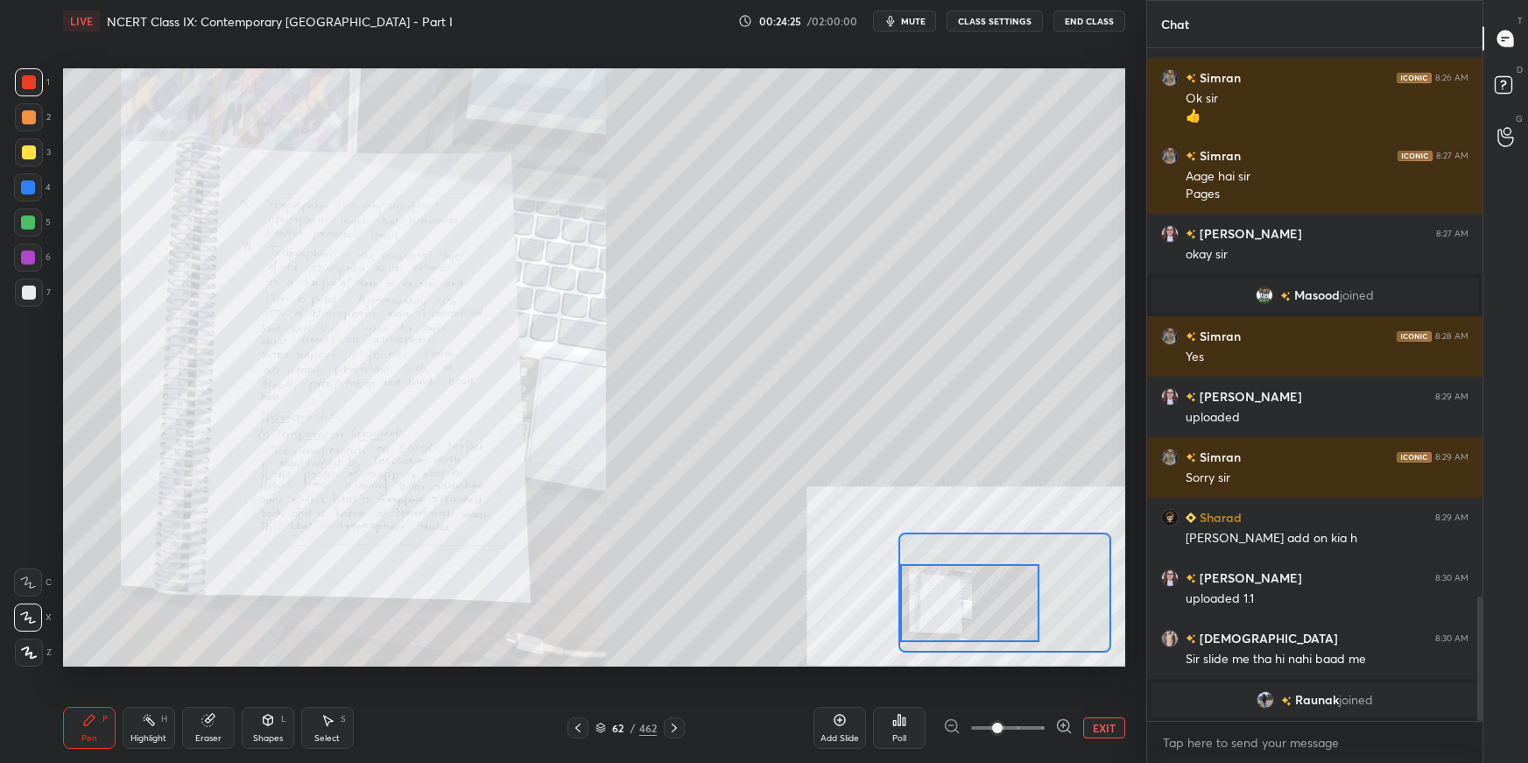
click at [1066, 539] on icon at bounding box center [1064, 726] width 18 height 18
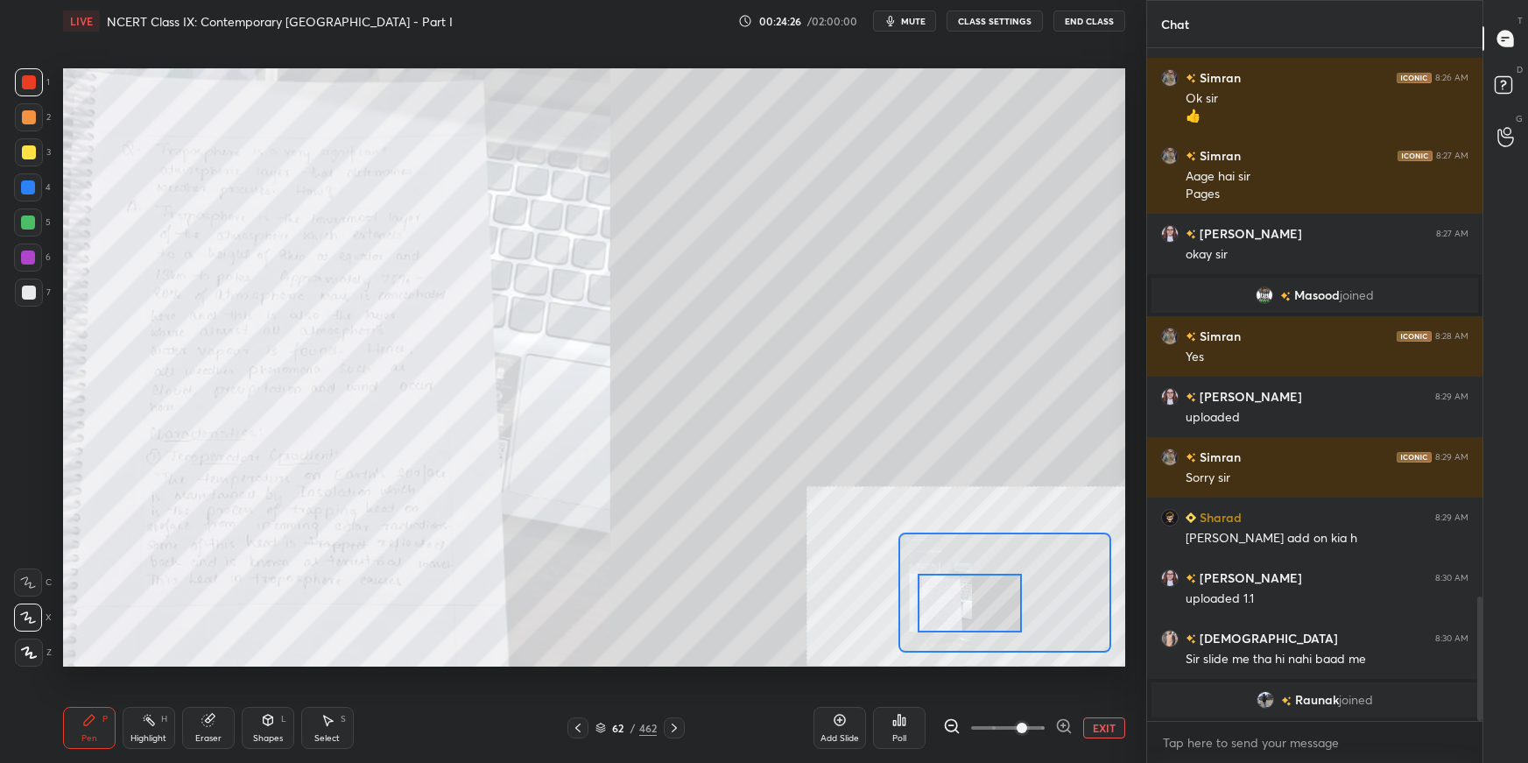
scroll to position [3020, 0]
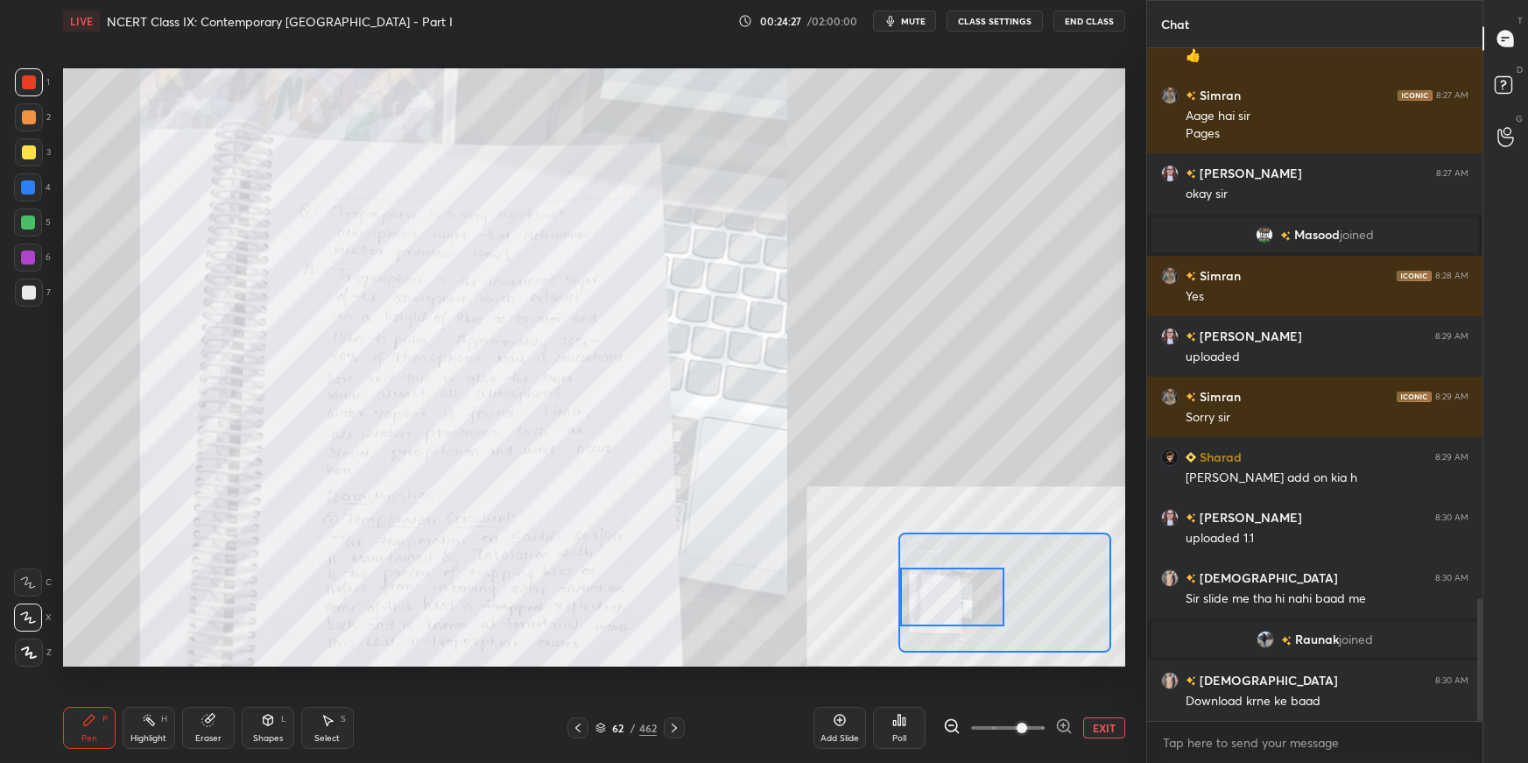
drag, startPoint x: 973, startPoint y: 617, endPoint x: 972, endPoint y: 604, distance: 13.2
click at [960, 539] on div at bounding box center [952, 597] width 104 height 58
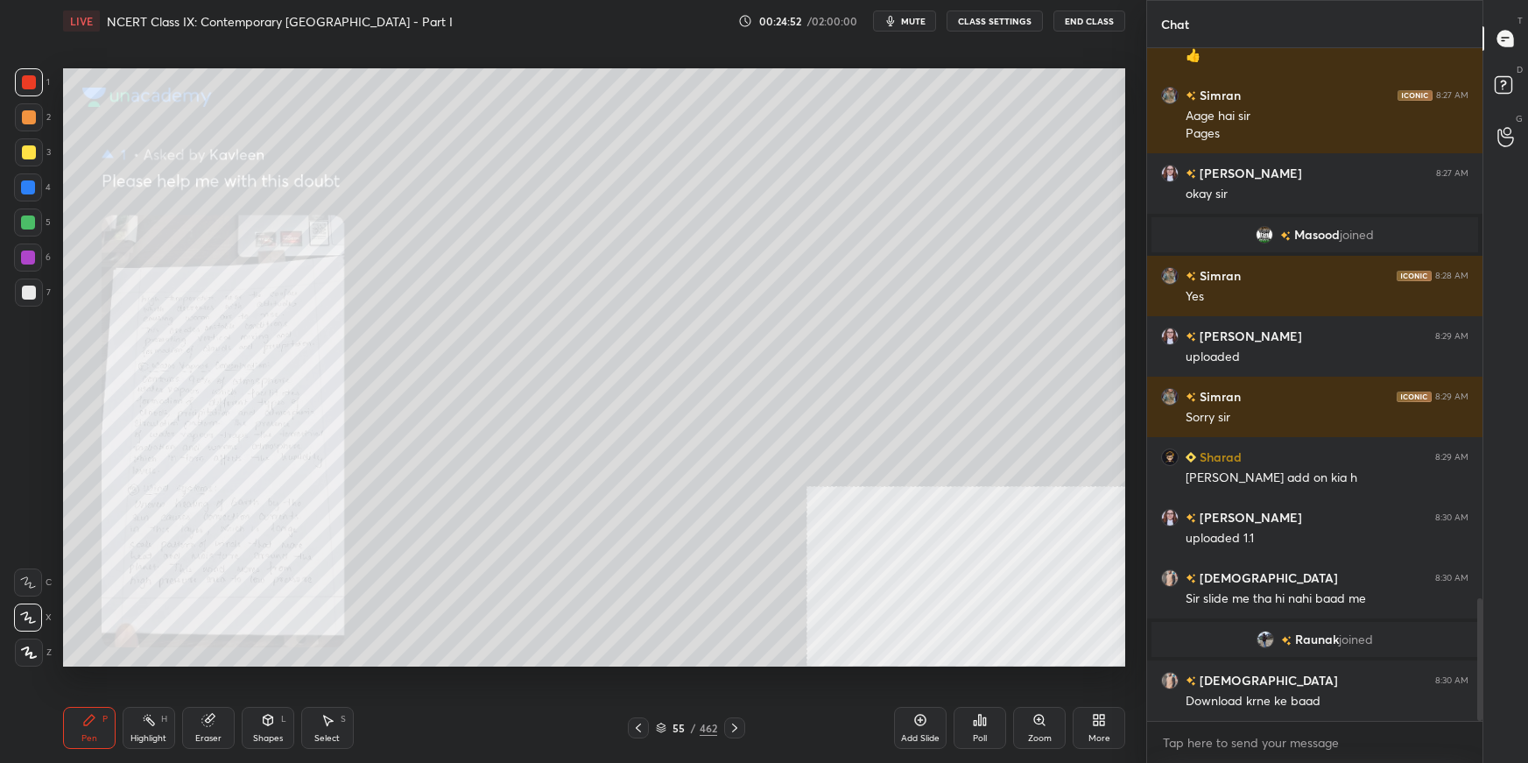
click at [1051, 539] on div "Zoom" at bounding box center [1039, 728] width 53 height 42
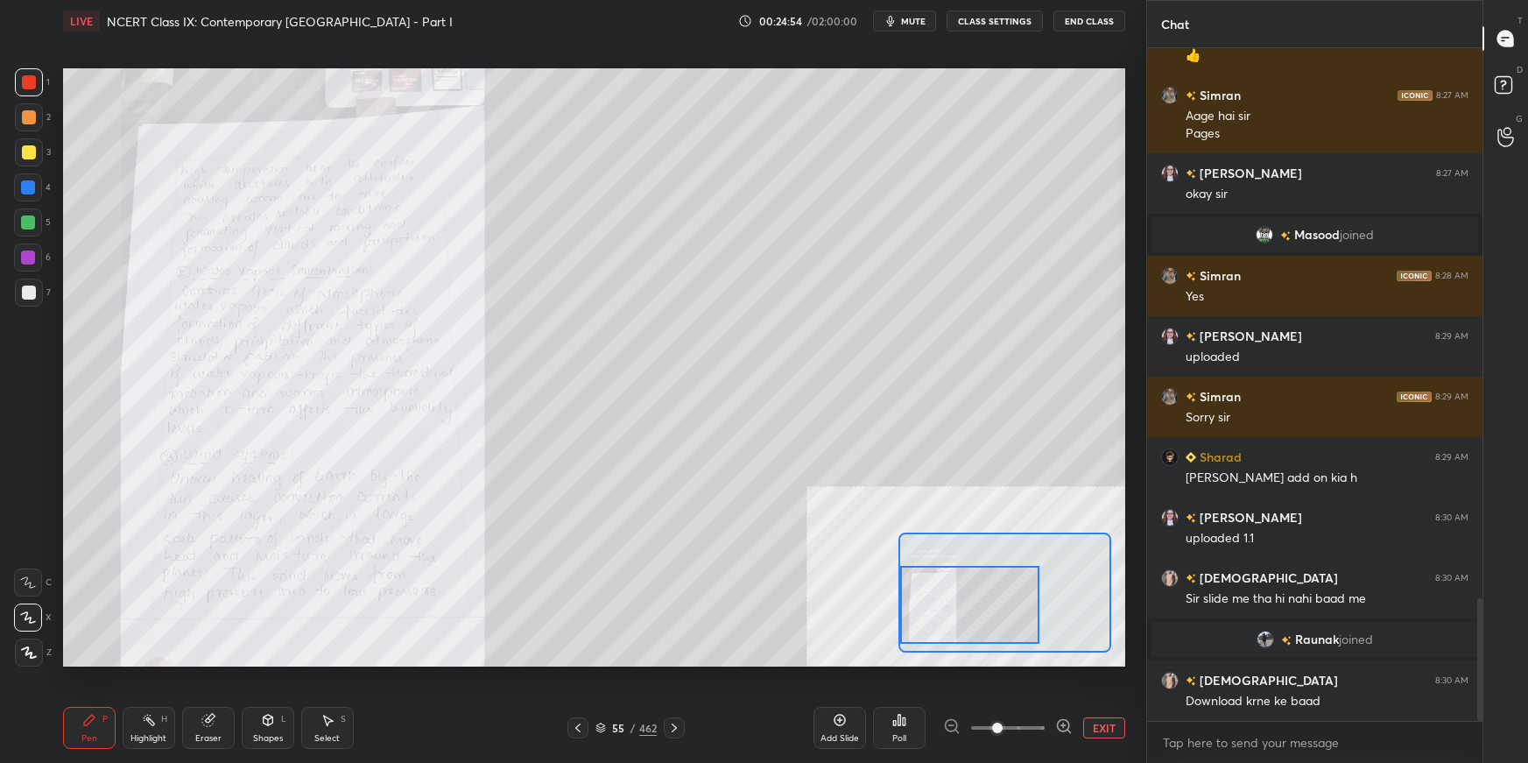
click at [955, 539] on div at bounding box center [969, 604] width 139 height 77
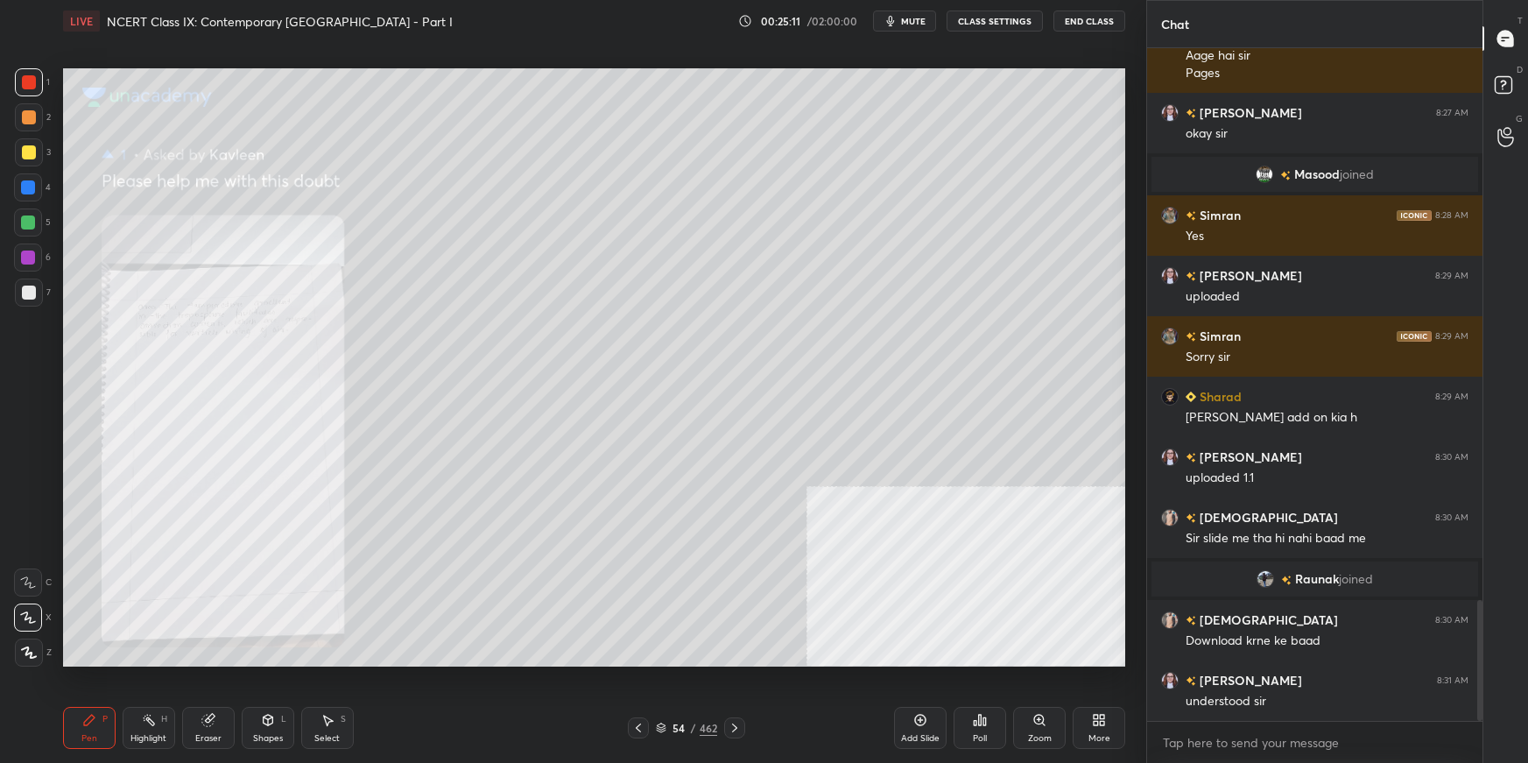
scroll to position [3098, 0]
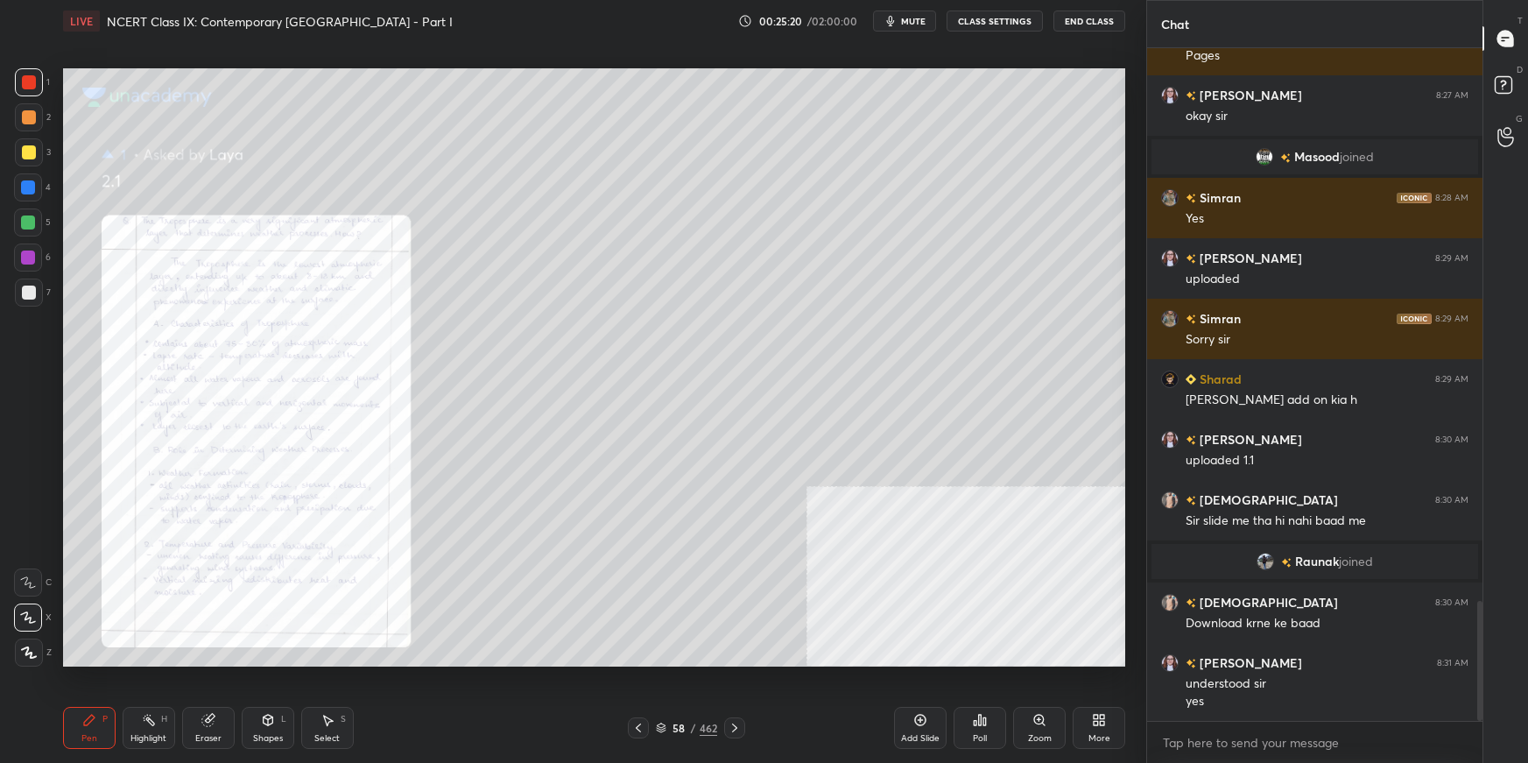
drag, startPoint x: 1047, startPoint y: 738, endPoint x: 1055, endPoint y: 707, distance: 32.5
click at [1047, 539] on div "Zoom" at bounding box center [1040, 738] width 24 height 9
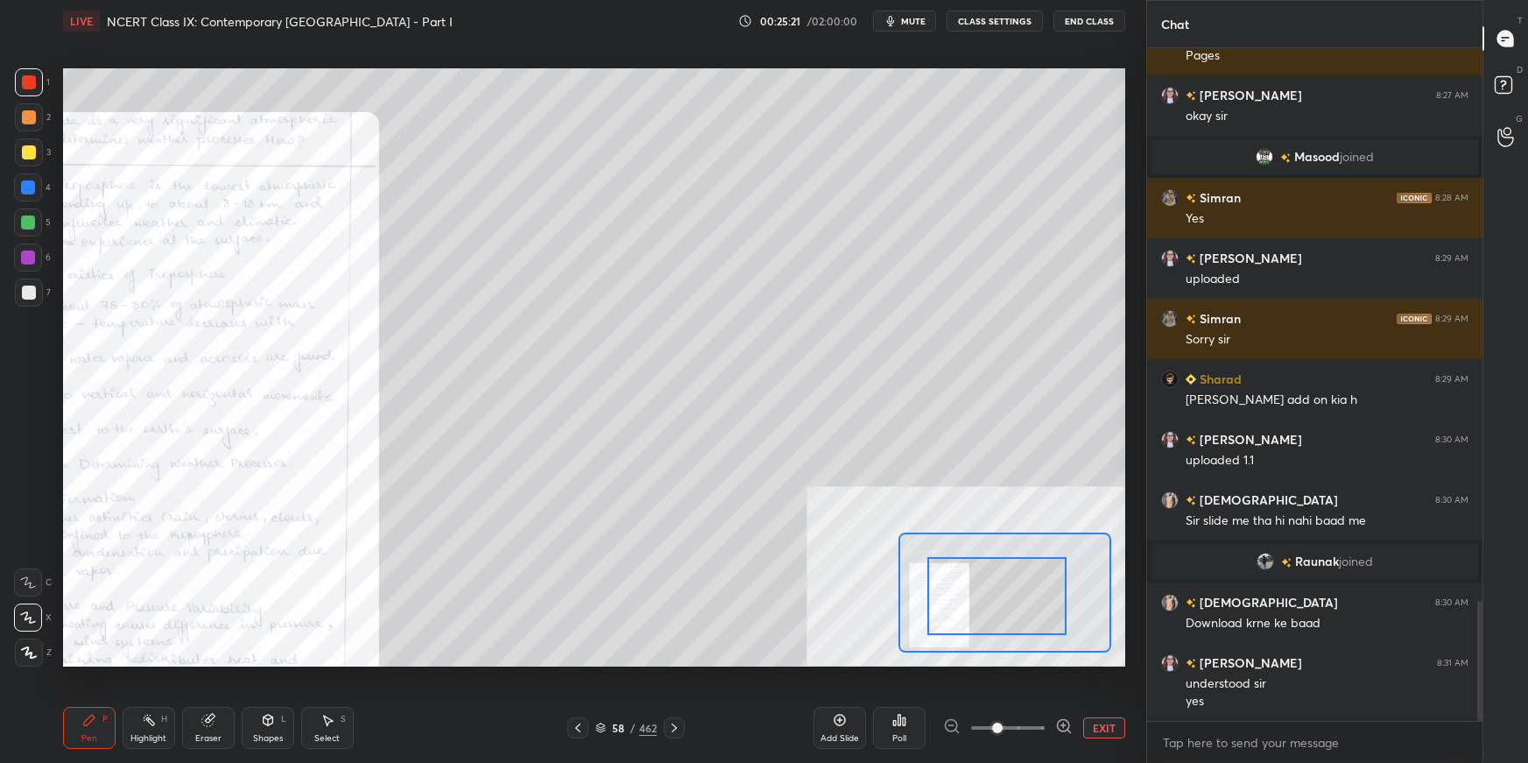
drag, startPoint x: 1012, startPoint y: 606, endPoint x: 1001, endPoint y: 605, distance: 11.4
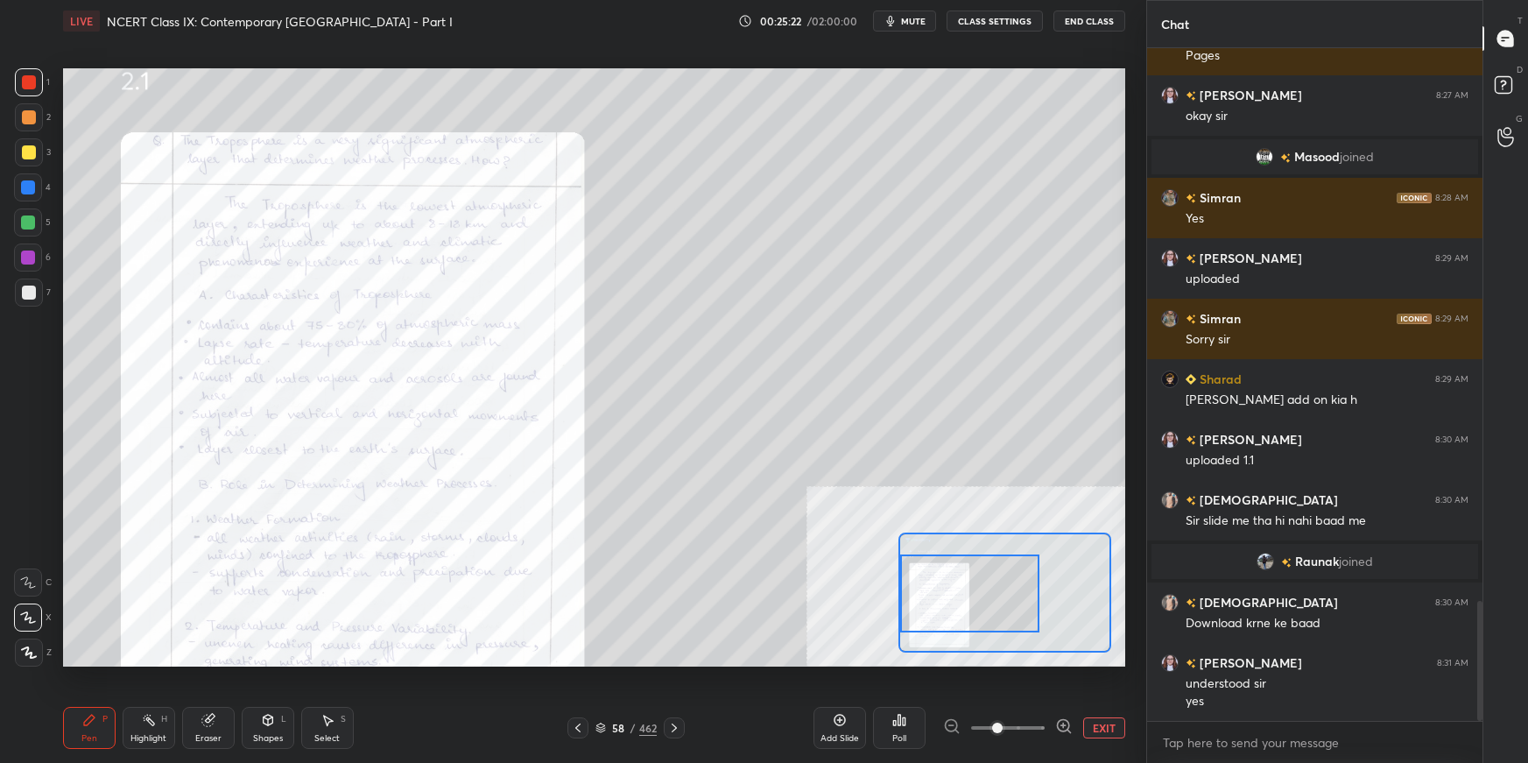
drag, startPoint x: 1013, startPoint y: 611, endPoint x: 990, endPoint y: 608, distance: 23.9
click at [985, 539] on div at bounding box center [969, 592] width 139 height 77
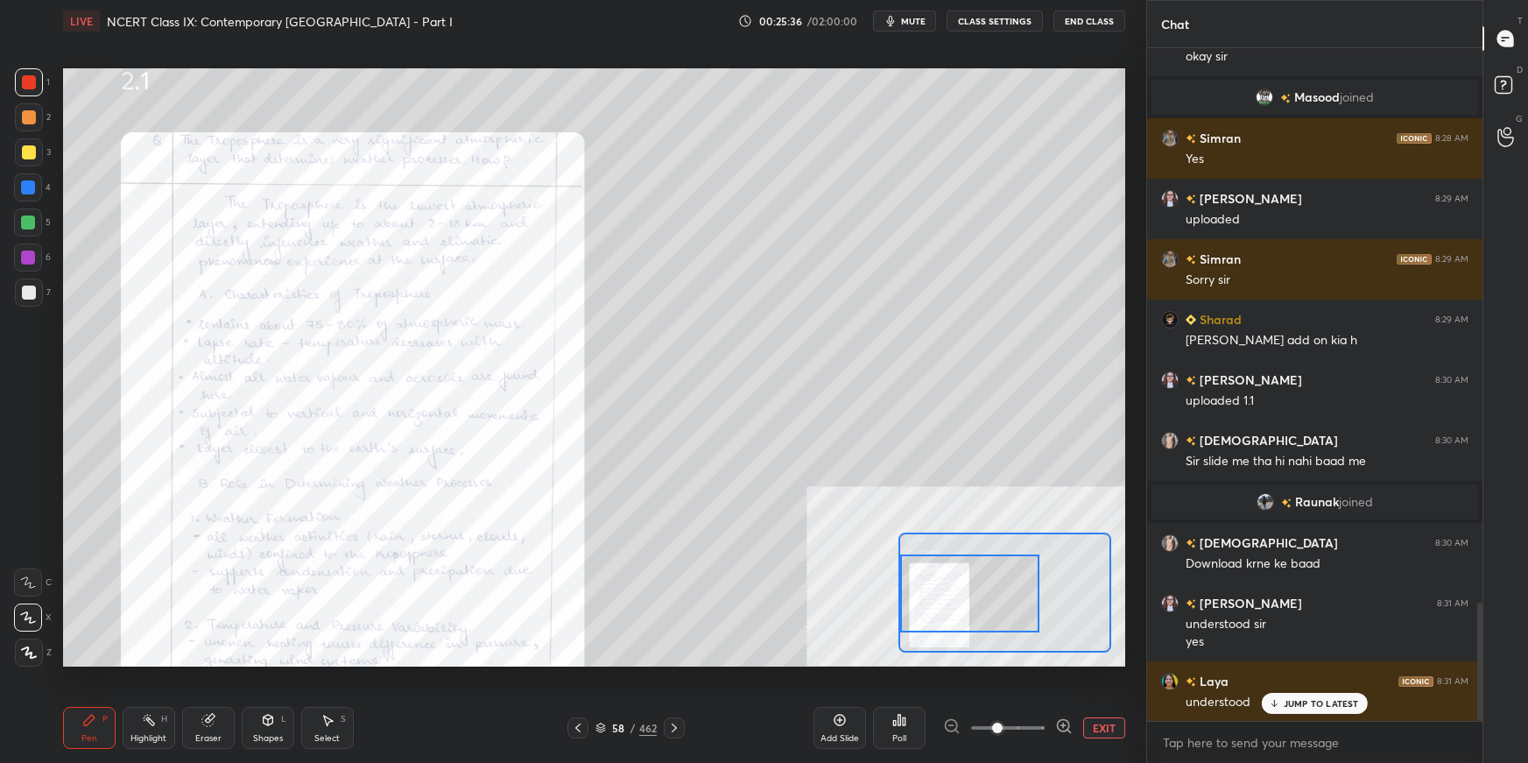
click at [1111, 539] on button "EXIT" at bounding box center [1104, 727] width 42 height 21
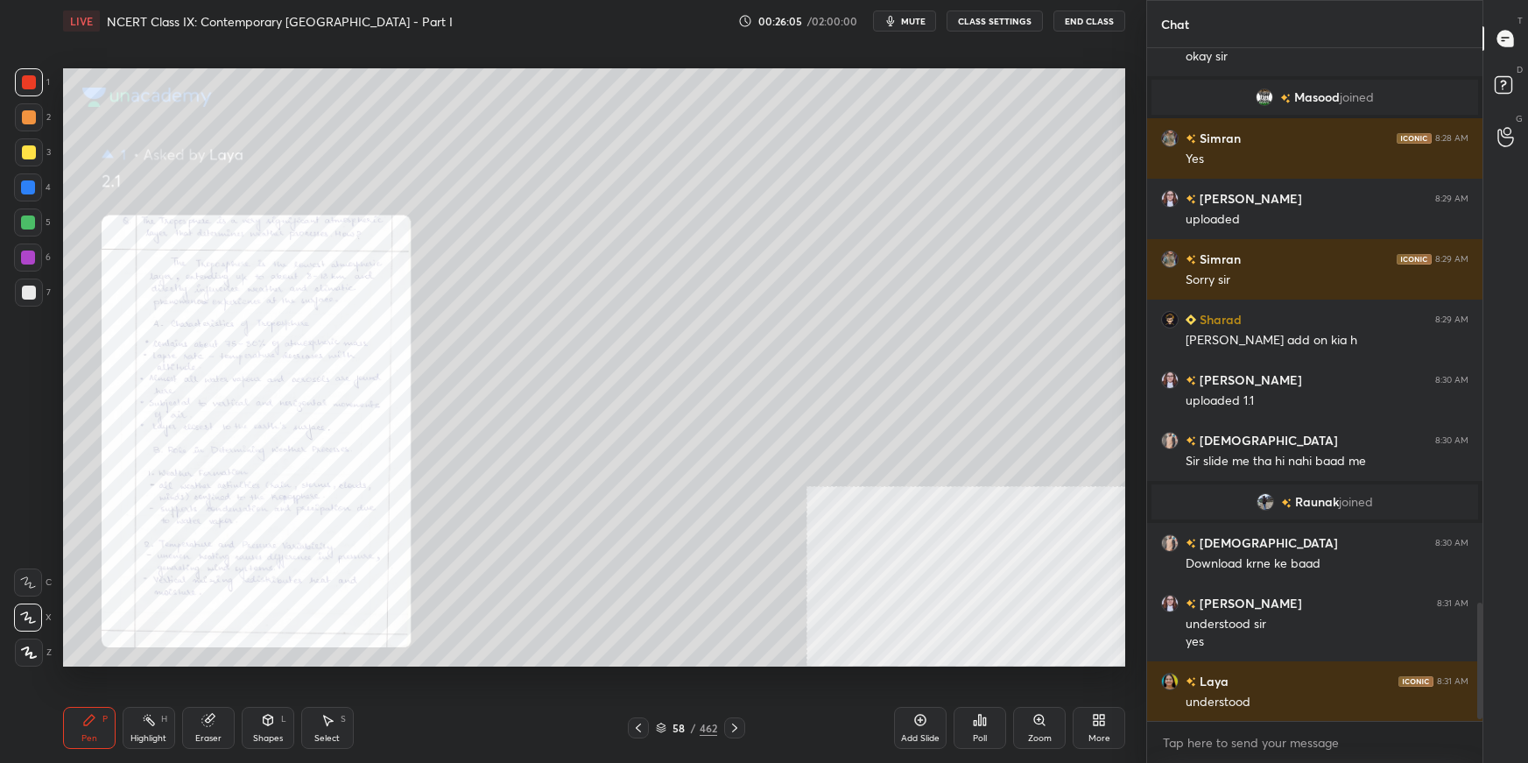
scroll to position [3218, 0]
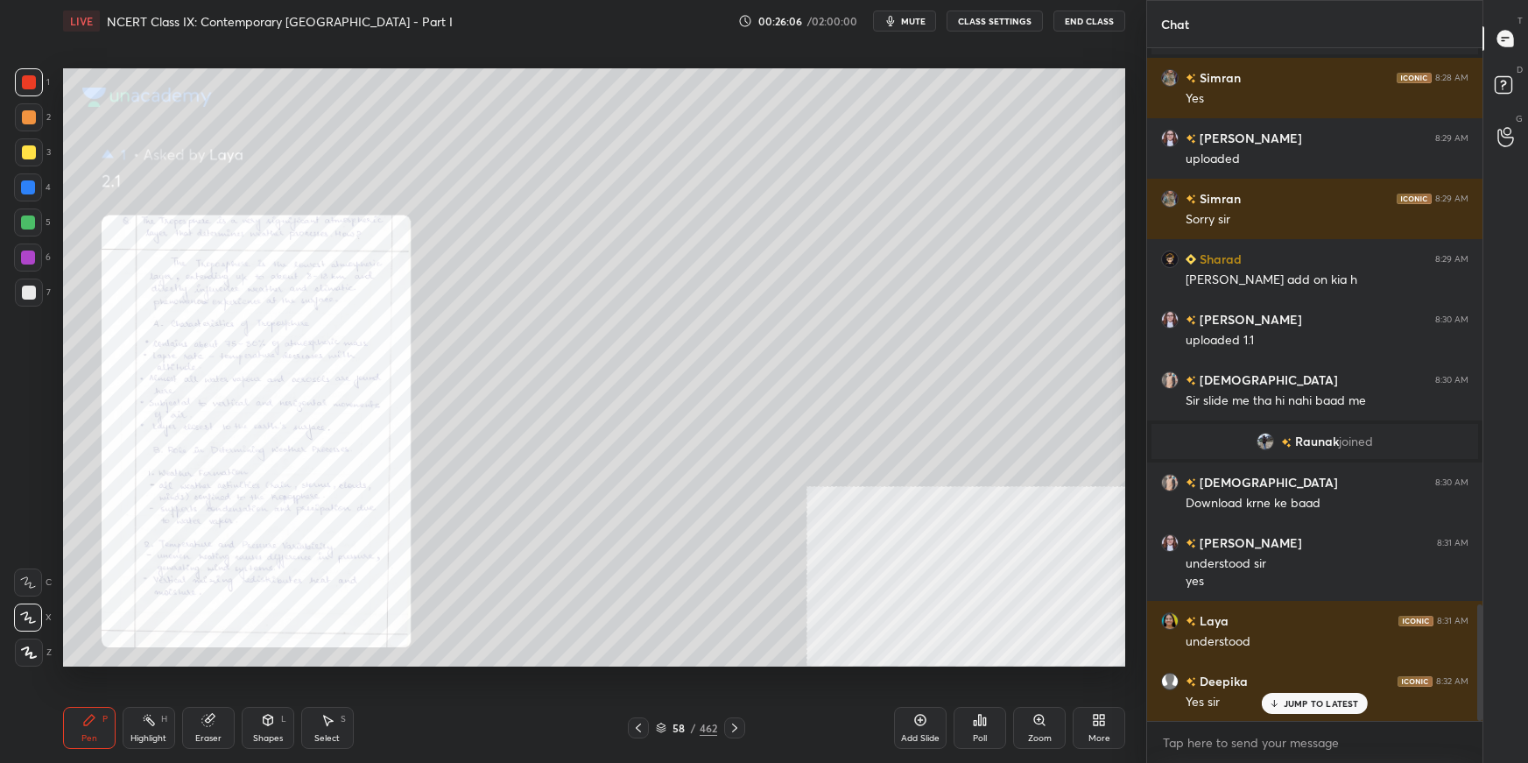
drag, startPoint x: 1038, startPoint y: 734, endPoint x: 1056, endPoint y: 681, distance: 55.7
click at [1040, 539] on div "Zoom" at bounding box center [1039, 728] width 53 height 42
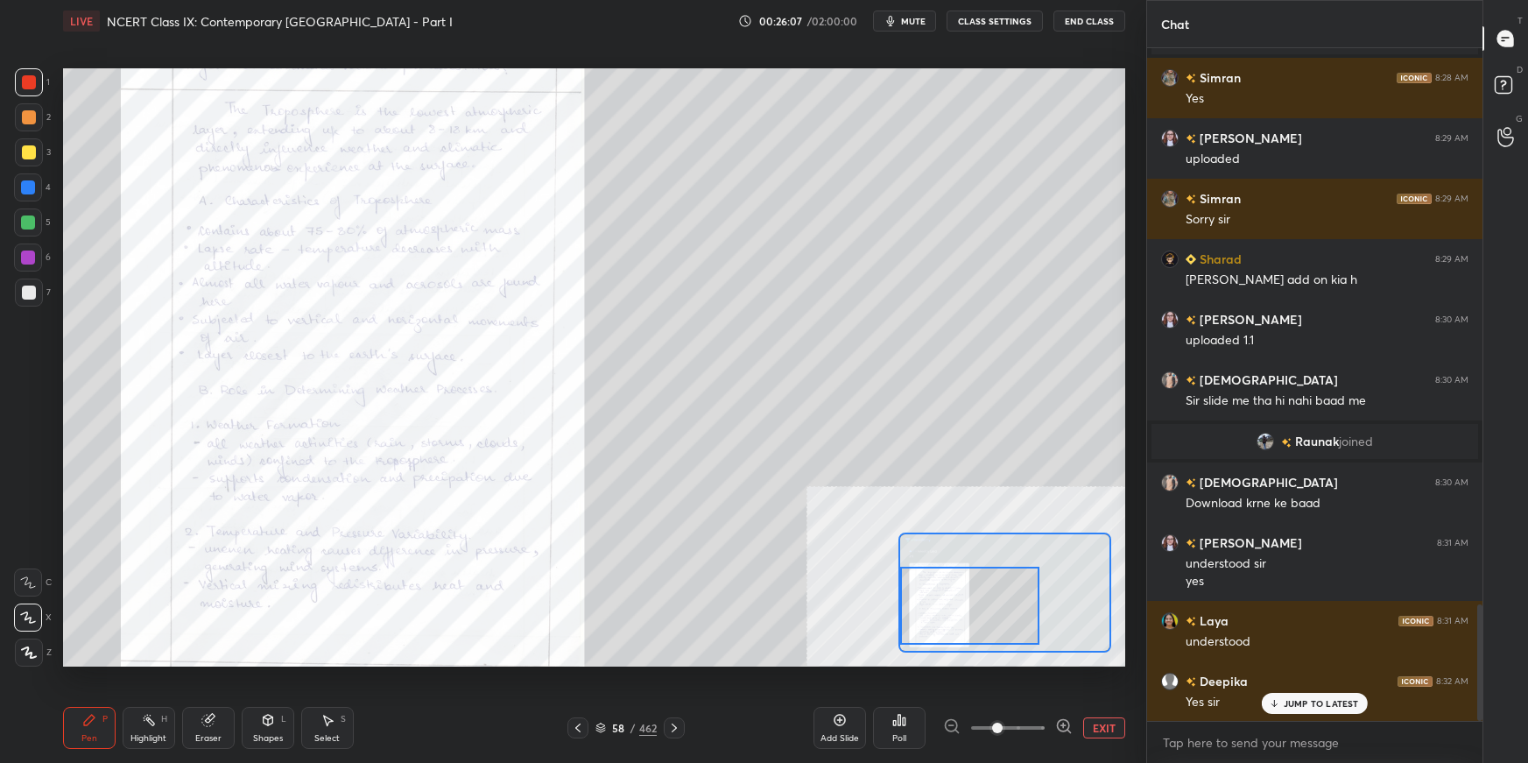
drag, startPoint x: 974, startPoint y: 635, endPoint x: 965, endPoint y: 632, distance: 9.1
click at [962, 539] on div at bounding box center [969, 605] width 139 height 77
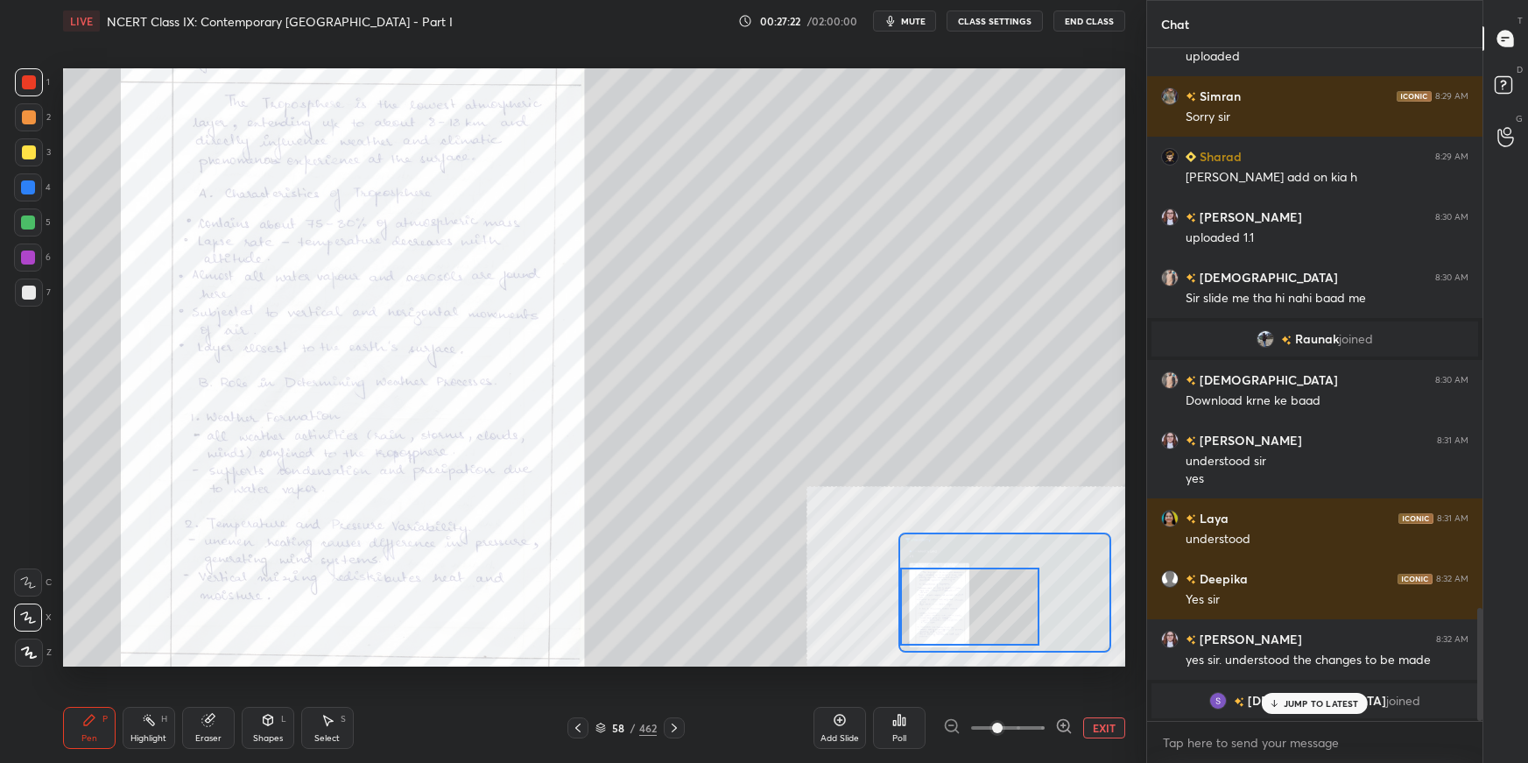
scroll to position [2638, 0]
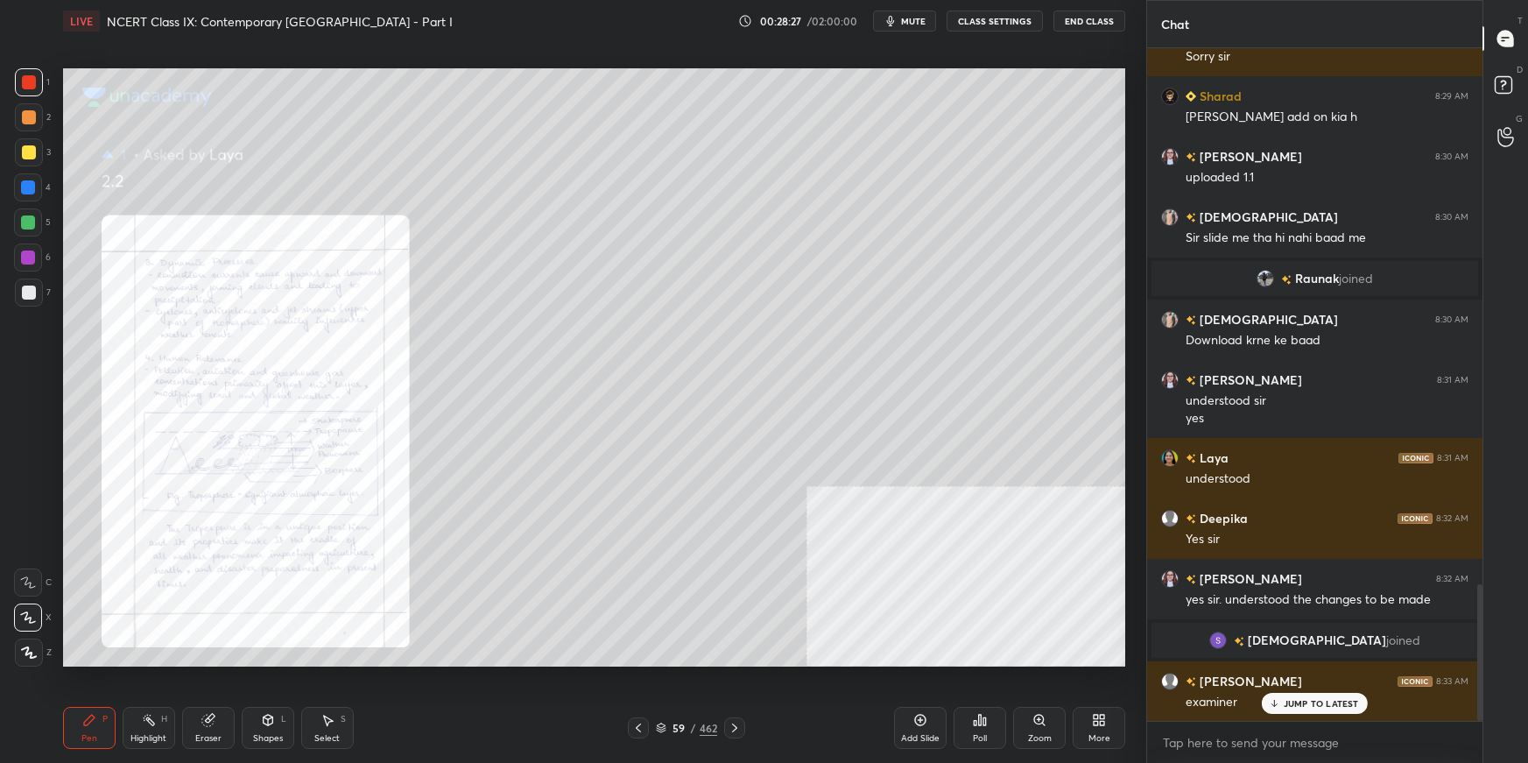
drag, startPoint x: 1046, startPoint y: 723, endPoint x: 1051, endPoint y: 704, distance: 20.0
click at [1047, 539] on div "Zoom" at bounding box center [1039, 728] width 53 height 42
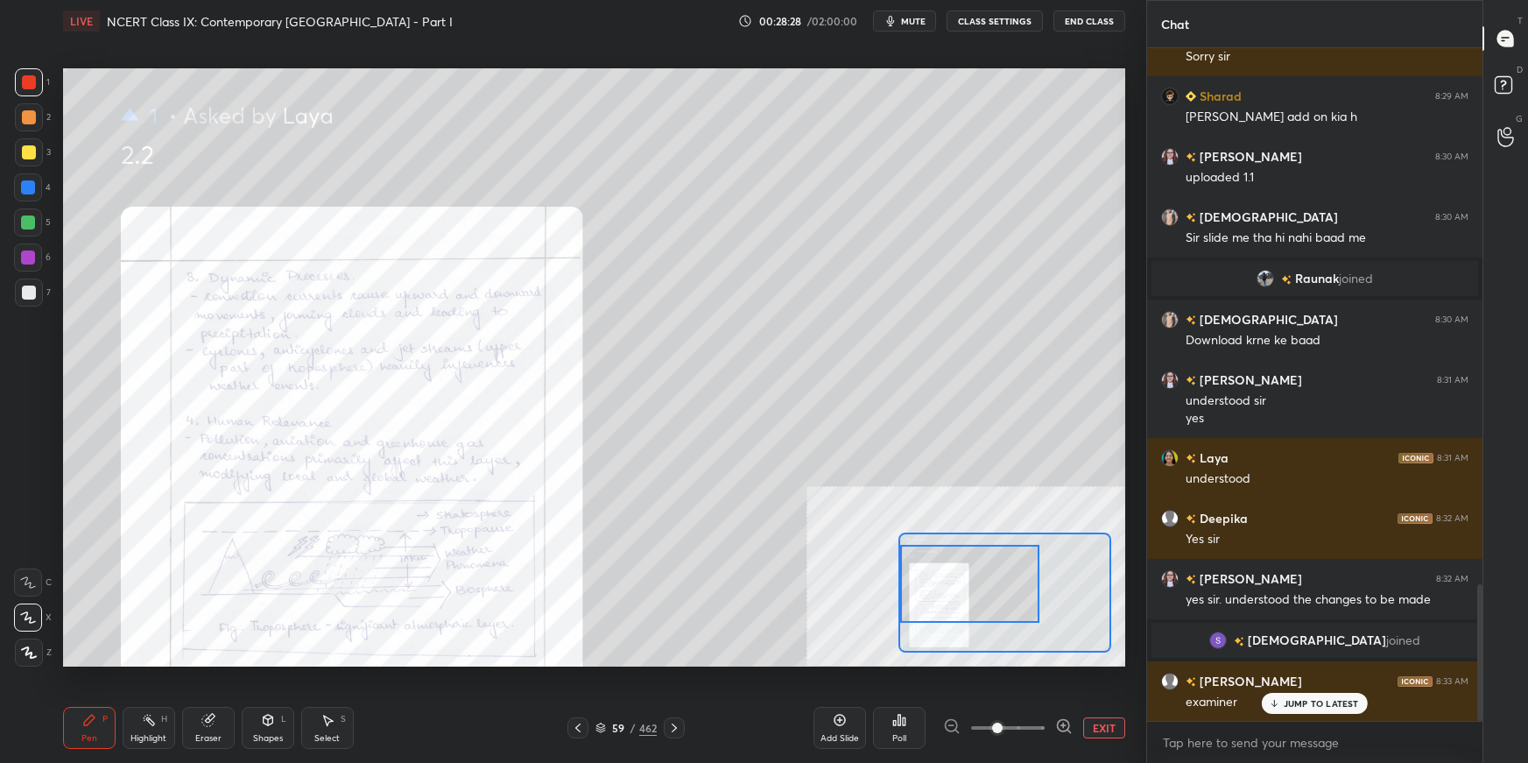
drag, startPoint x: 944, startPoint y: 561, endPoint x: 924, endPoint y: 554, distance: 21.6
click at [920, 539] on div at bounding box center [969, 583] width 139 height 77
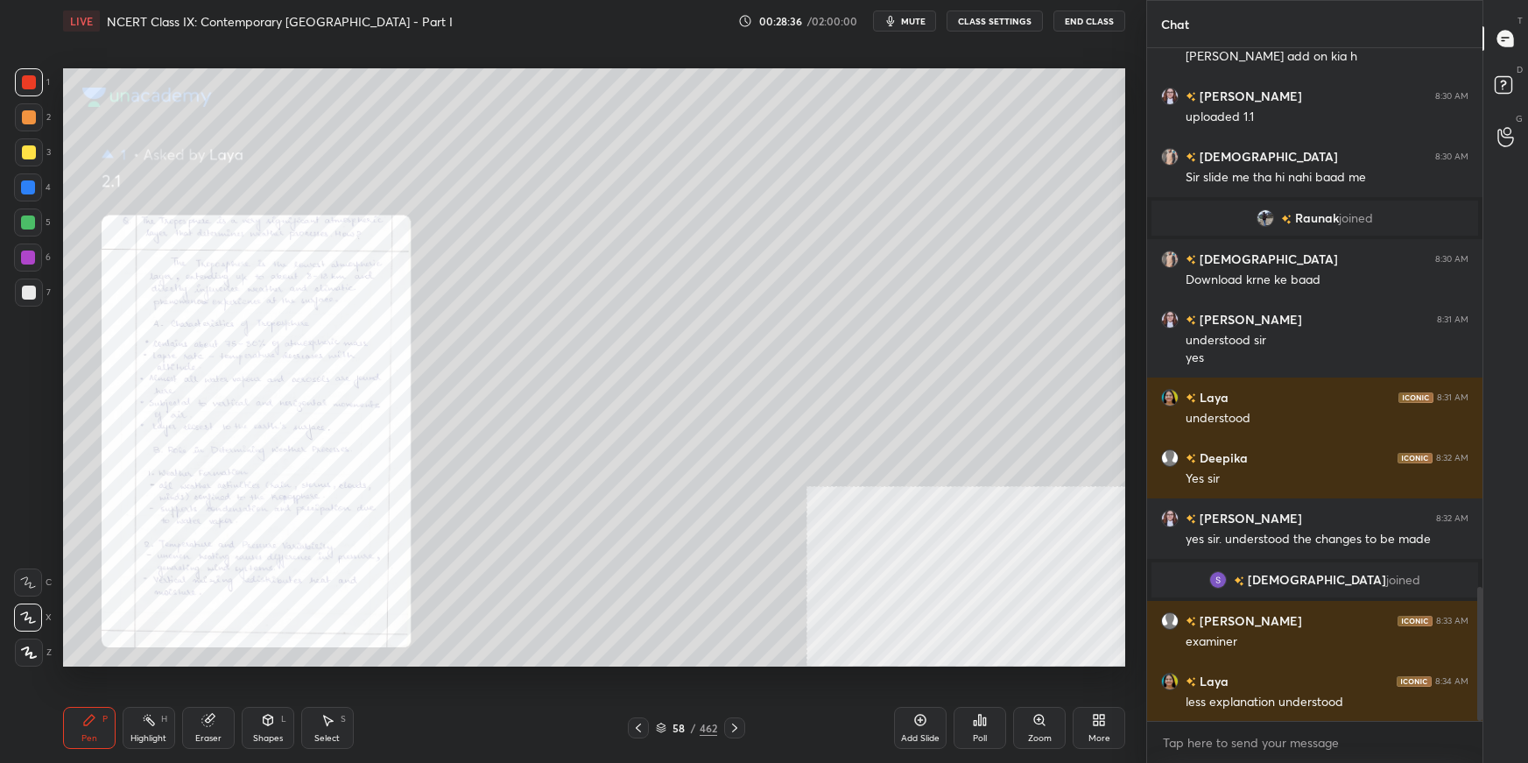
scroll to position [2716, 0]
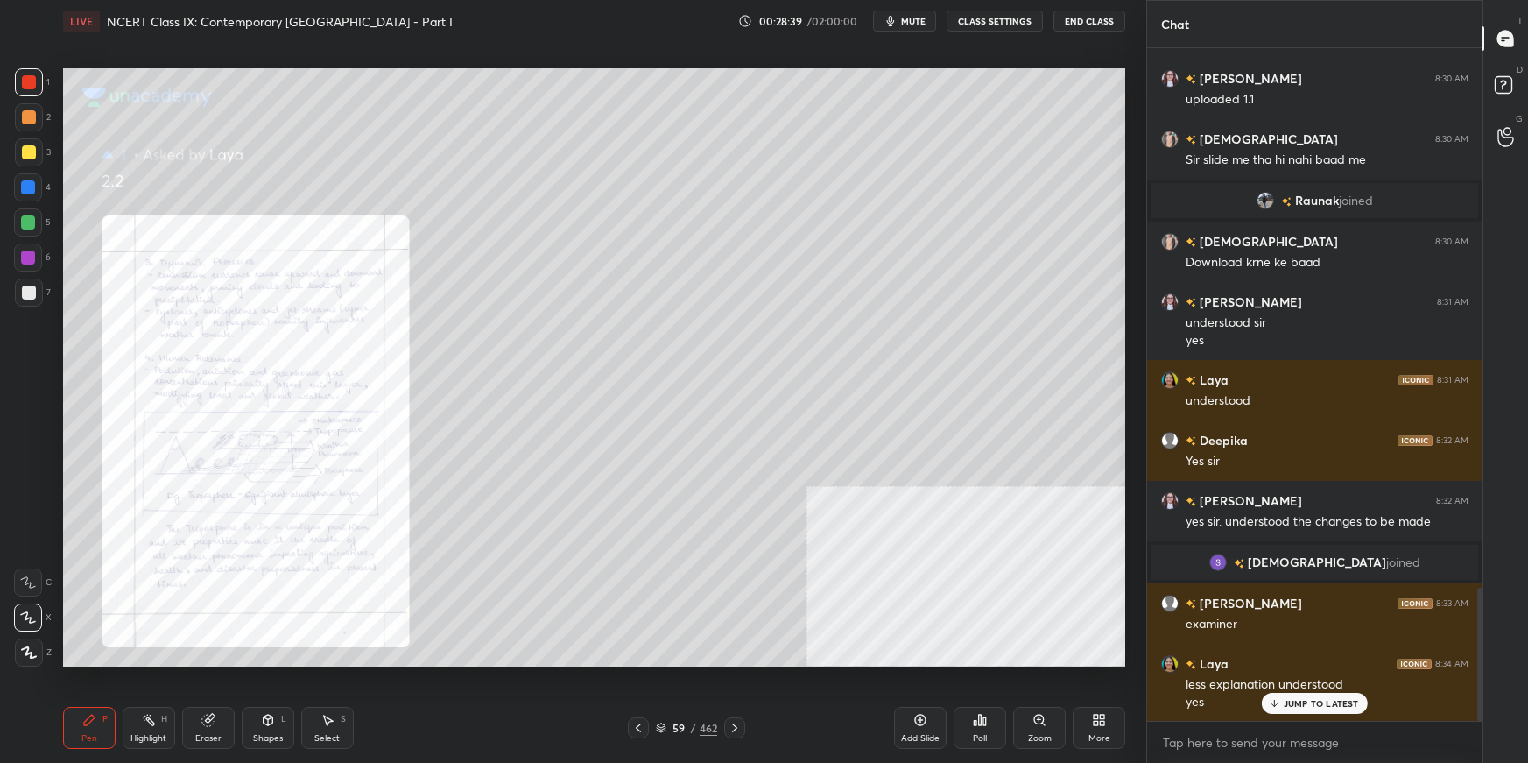
click at [1040, 539] on div "Zoom" at bounding box center [1039, 728] width 53 height 42
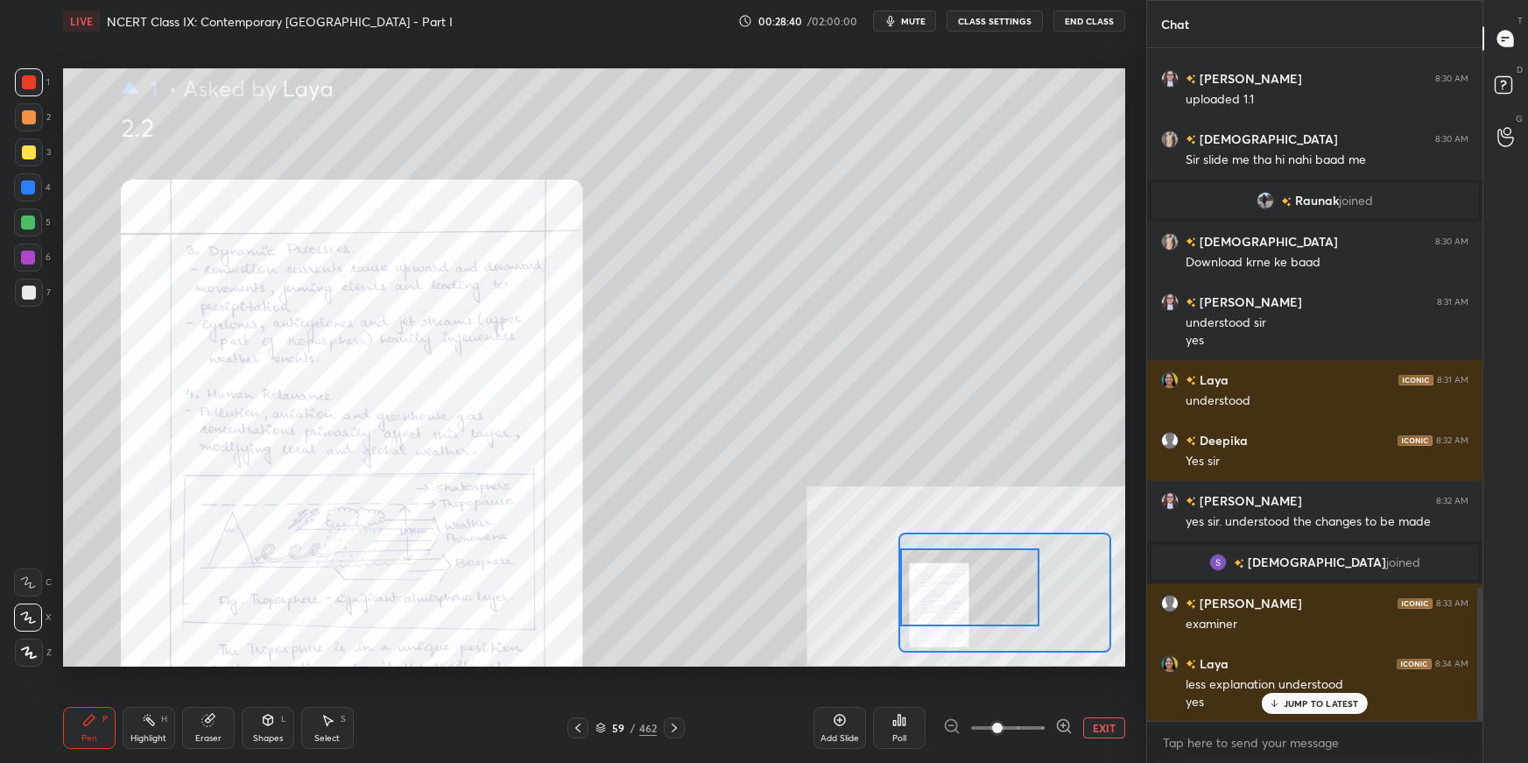
drag, startPoint x: 946, startPoint y: 603, endPoint x: 946, endPoint y: 582, distance: 21.9
click at [943, 539] on div at bounding box center [969, 586] width 139 height 77
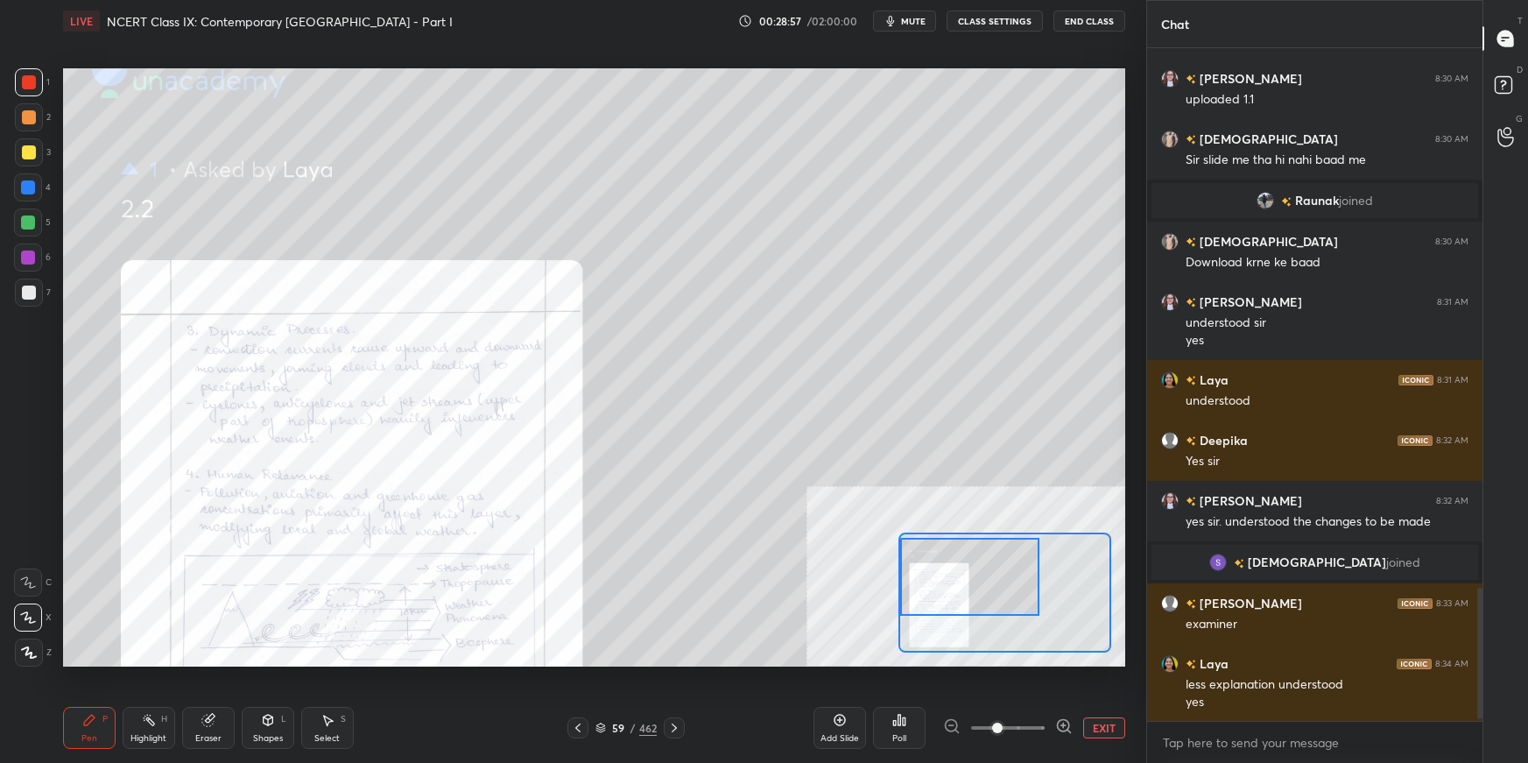
scroll to position [2759, 0]
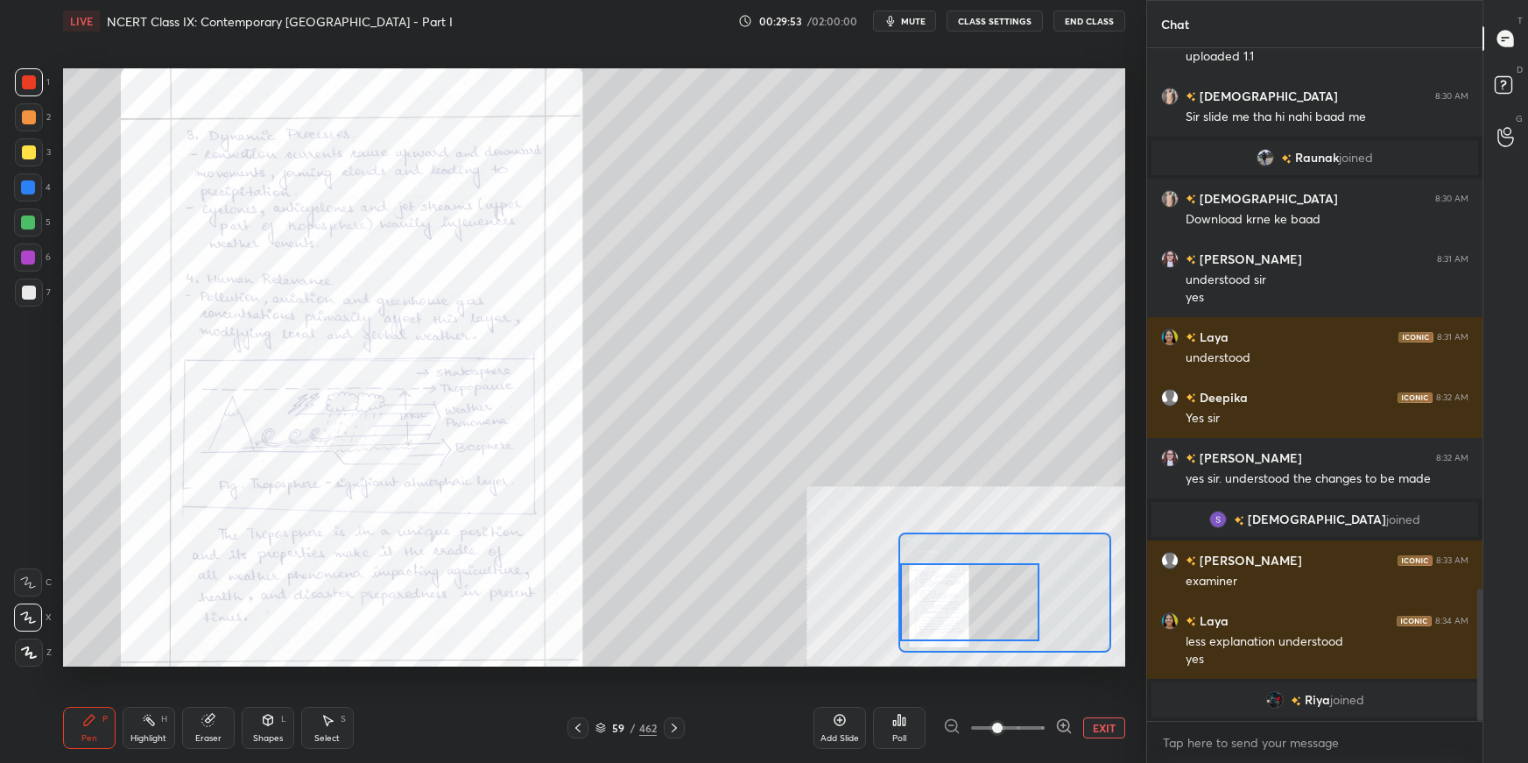
drag, startPoint x: 930, startPoint y: 596, endPoint x: 927, endPoint y: 607, distance: 10.8
click at [927, 539] on div at bounding box center [969, 601] width 139 height 77
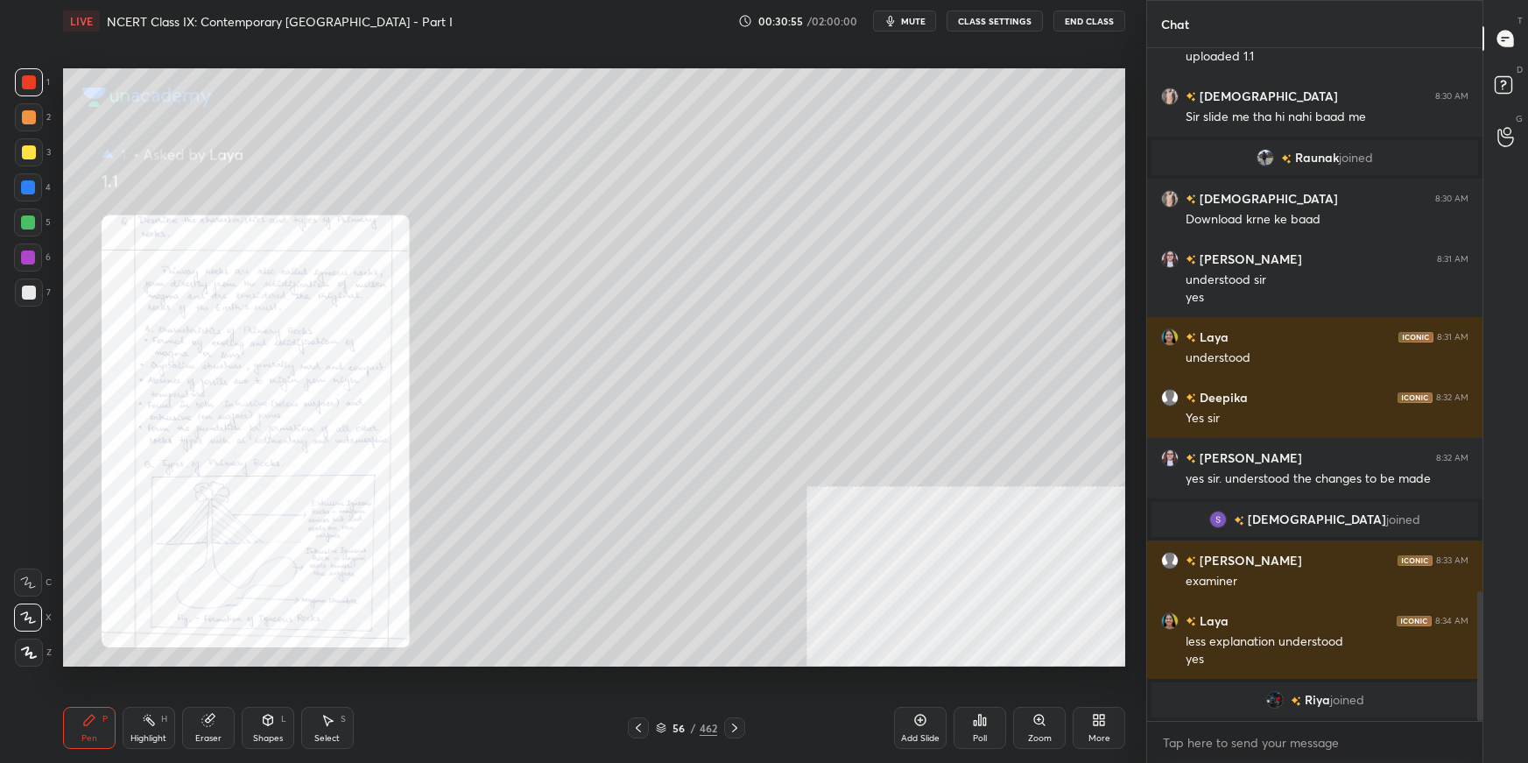
scroll to position [2819, 0]
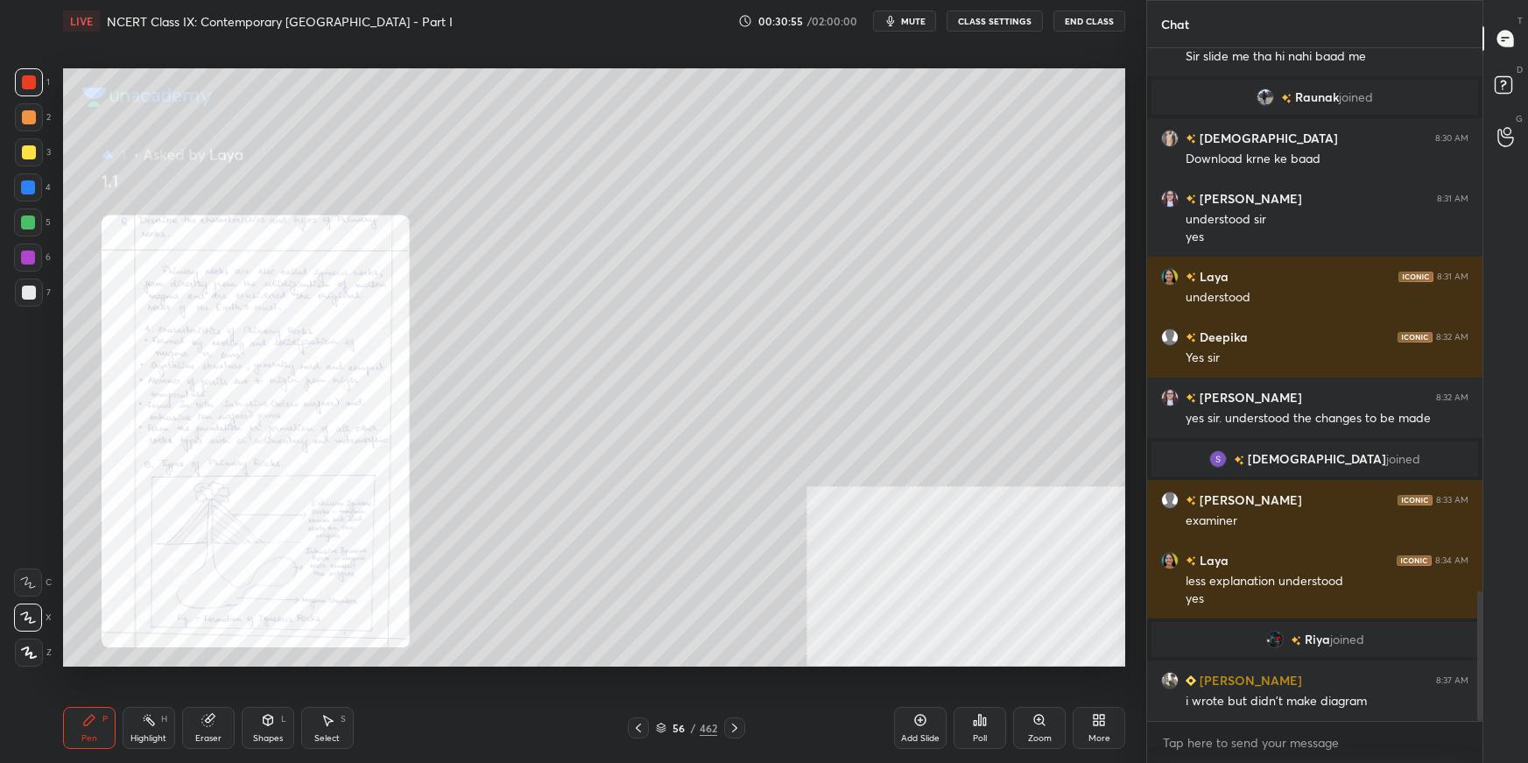
drag, startPoint x: 1043, startPoint y: 718, endPoint x: 1048, endPoint y: 701, distance: 18.3
click at [1045, 539] on icon at bounding box center [1040, 720] width 14 height 14
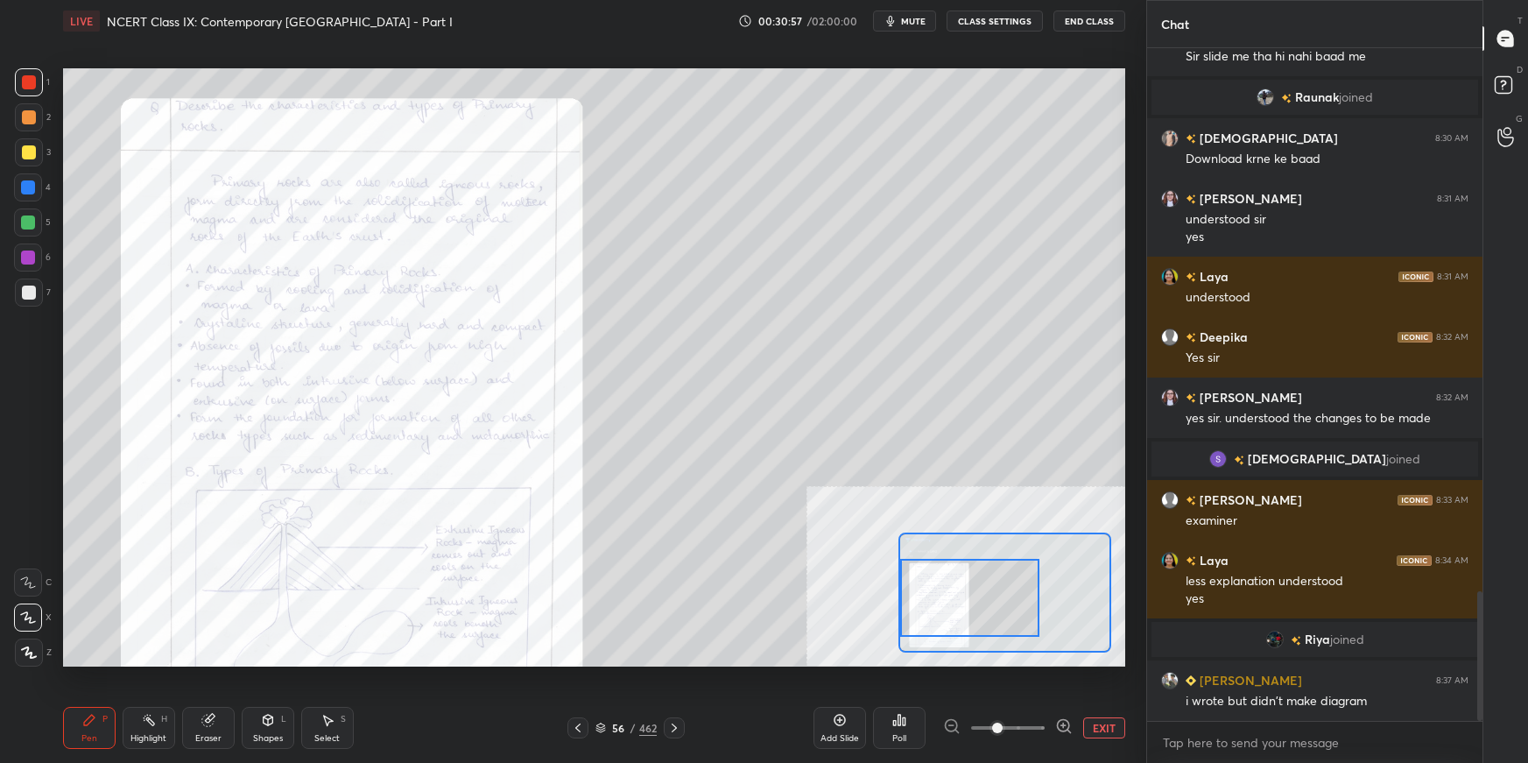
drag, startPoint x: 990, startPoint y: 581, endPoint x: 956, endPoint y: 585, distance: 33.6
click at [956, 539] on div at bounding box center [969, 597] width 139 height 77
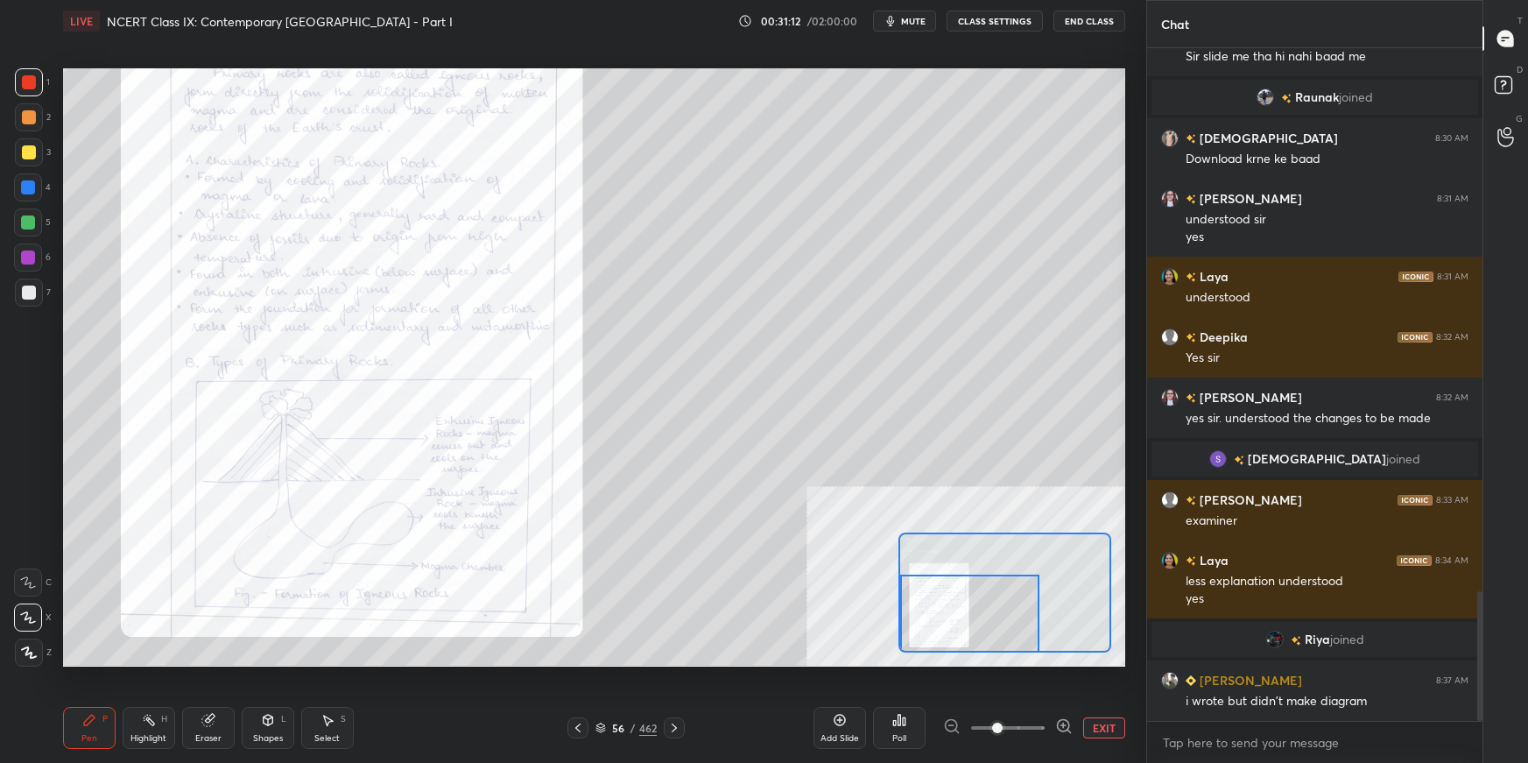
drag, startPoint x: 956, startPoint y: 606, endPoint x: 948, endPoint y: 613, distance: 10.5
click at [949, 539] on div at bounding box center [969, 613] width 139 height 77
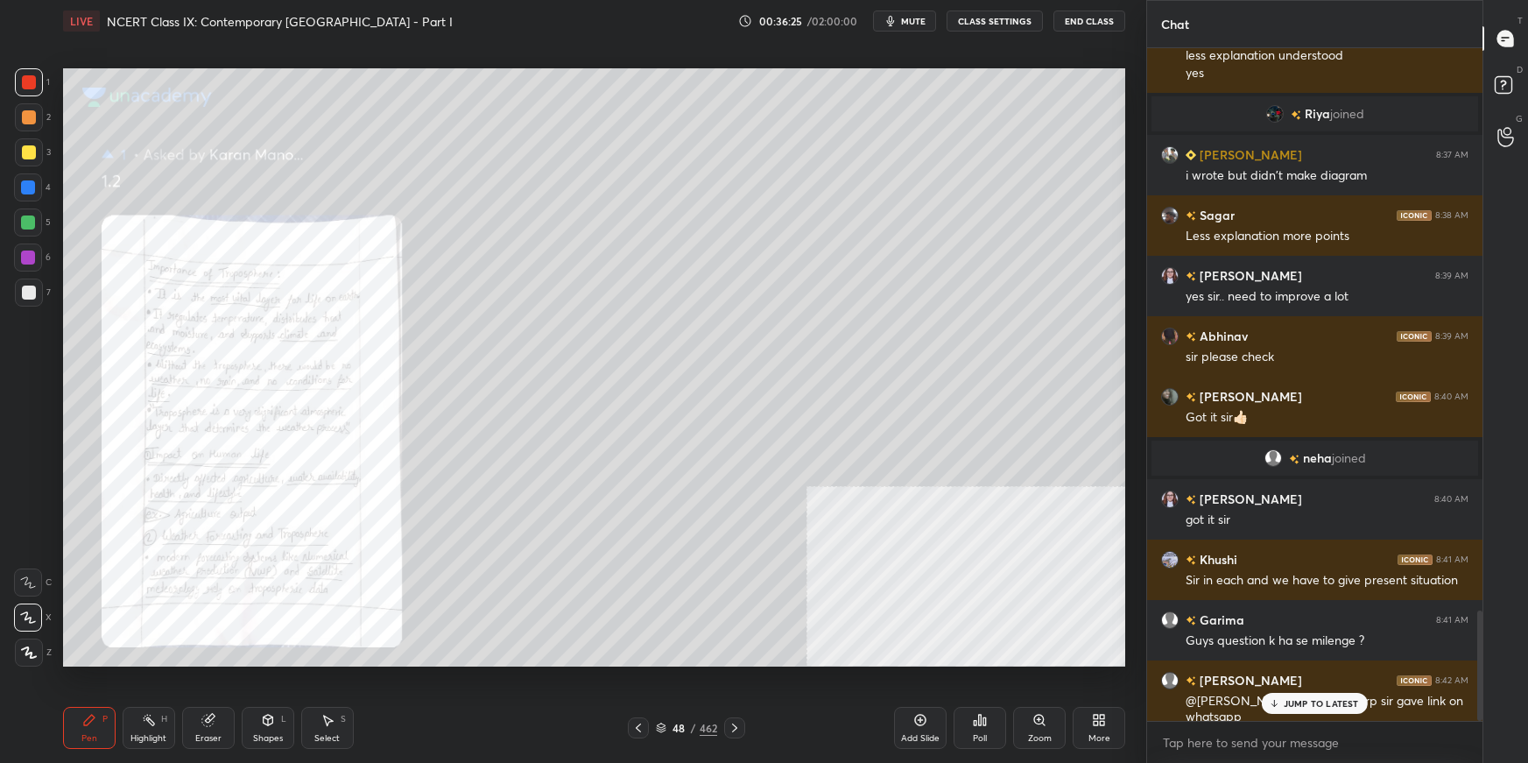
scroll to position [3420, 0]
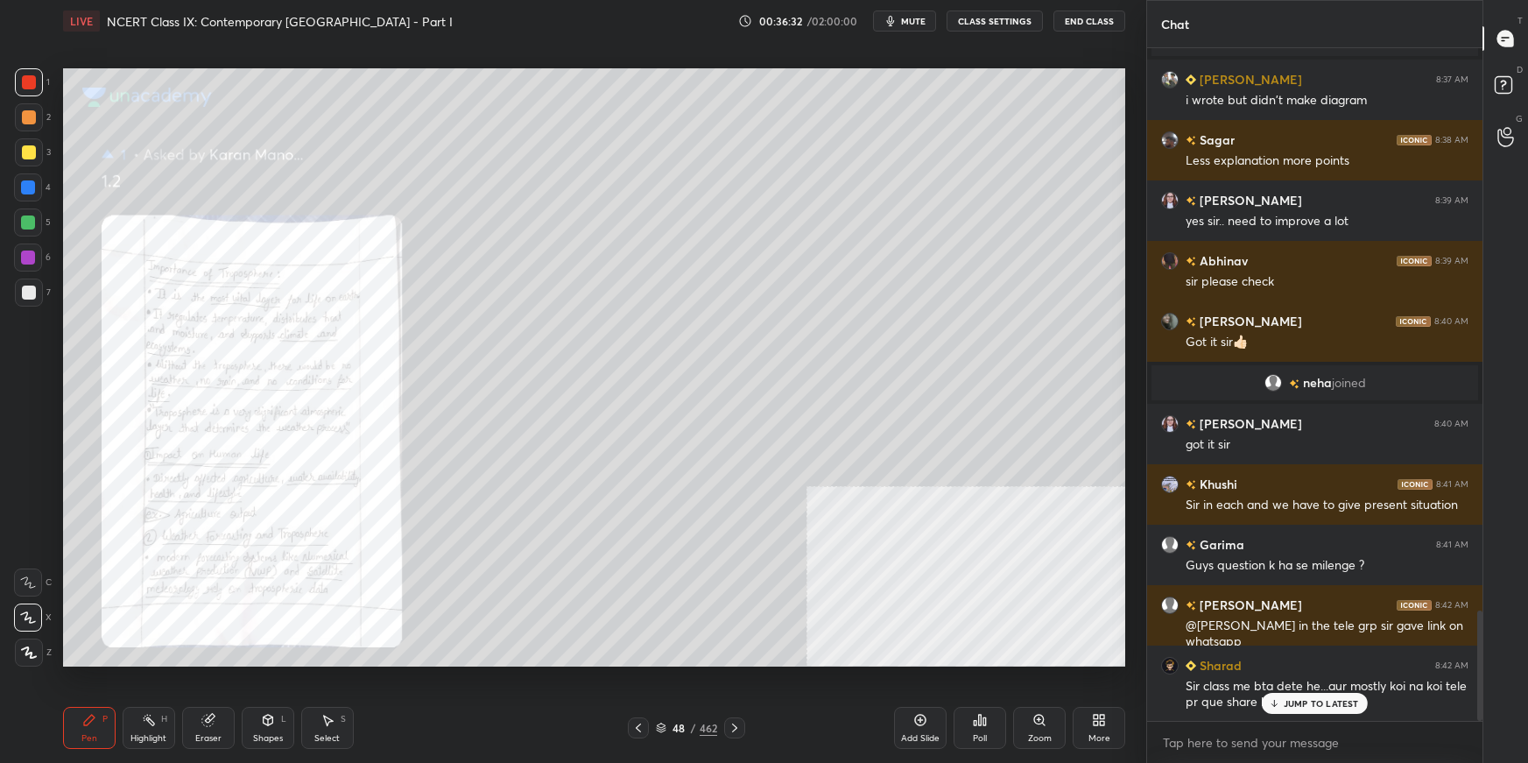
click at [1169, 539] on p "JUMP TO LATEST" at bounding box center [1321, 703] width 75 height 11
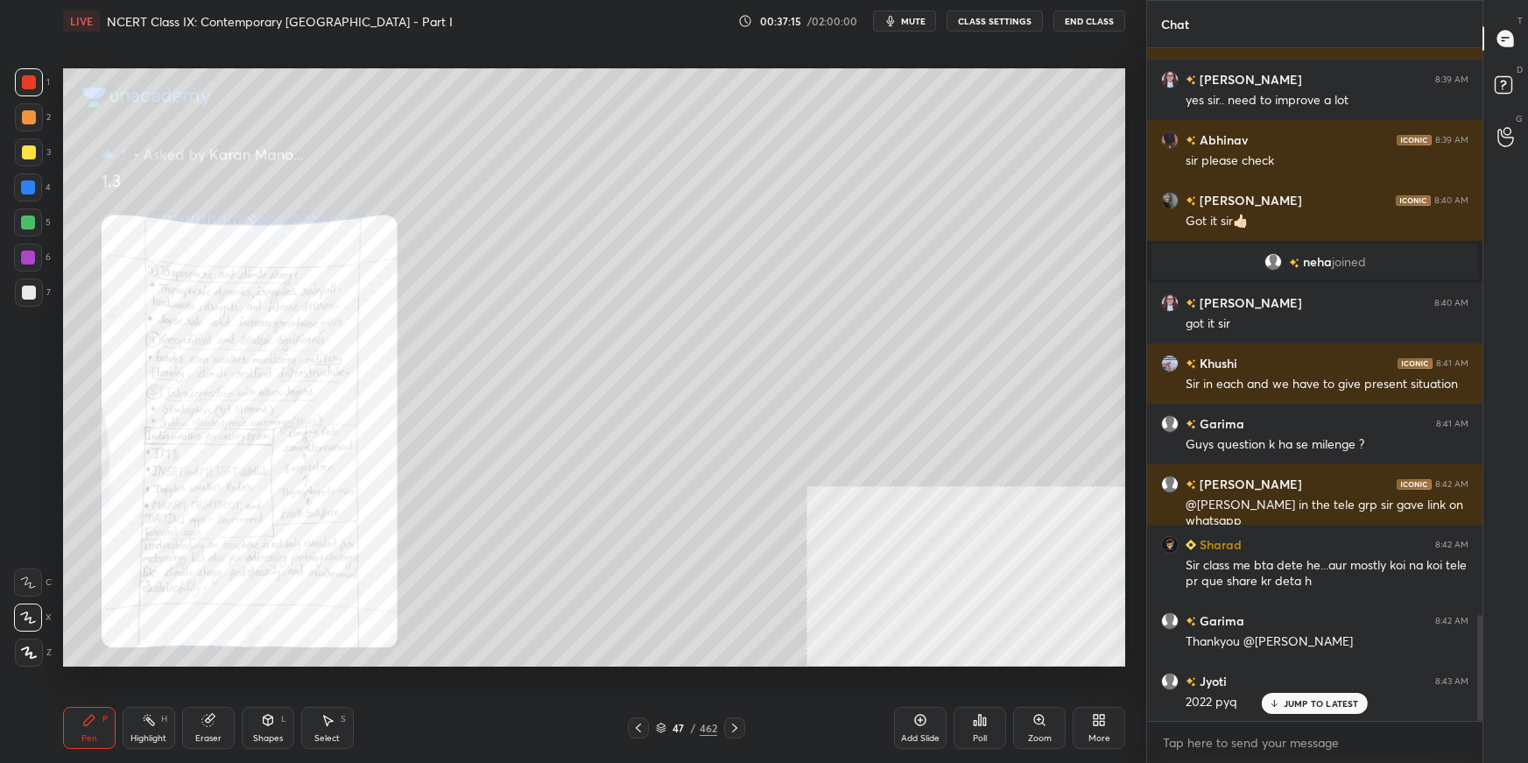
scroll to position [3601, 0]
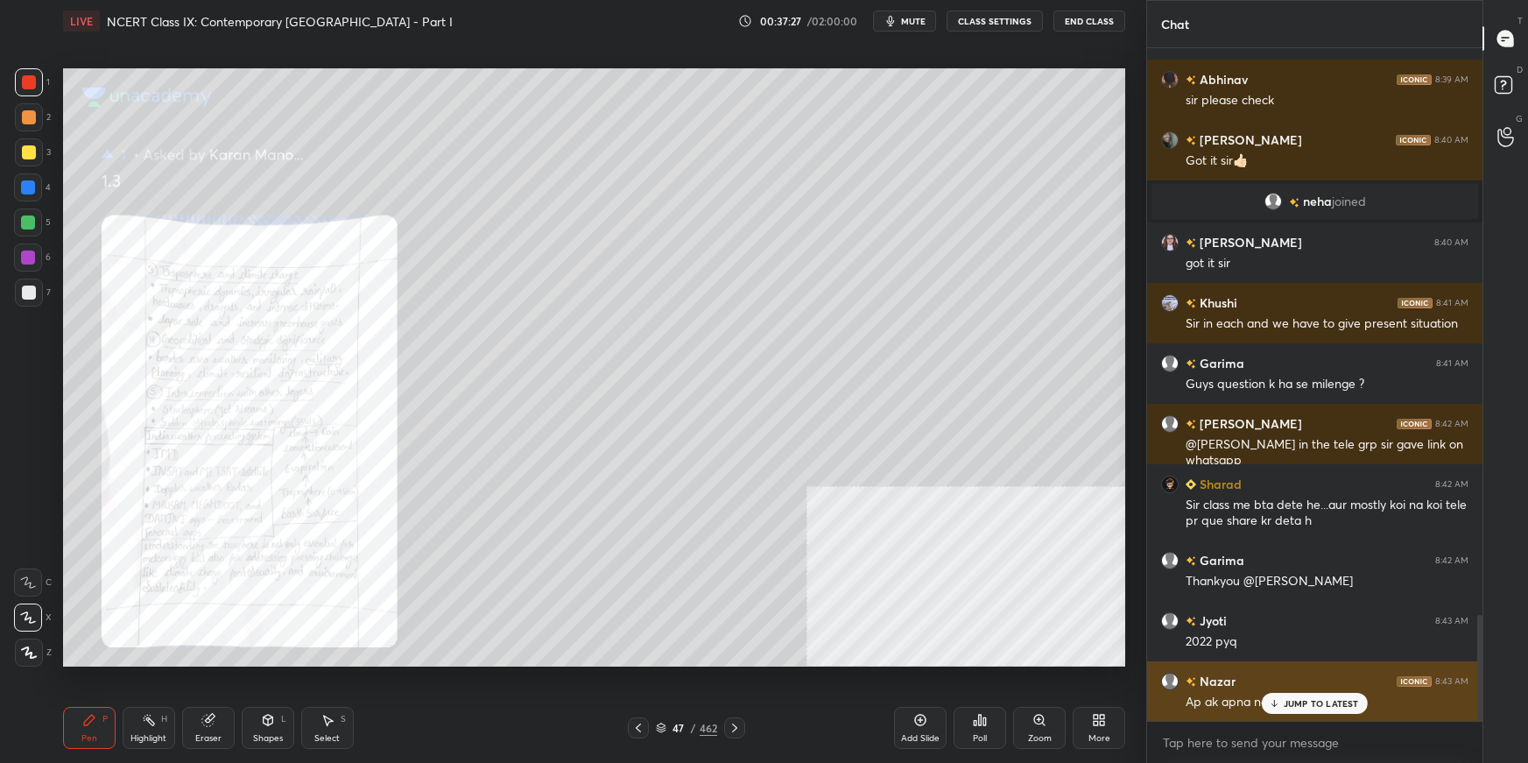
click at [1169, 539] on p "JUMP TO LATEST" at bounding box center [1321, 703] width 75 height 11
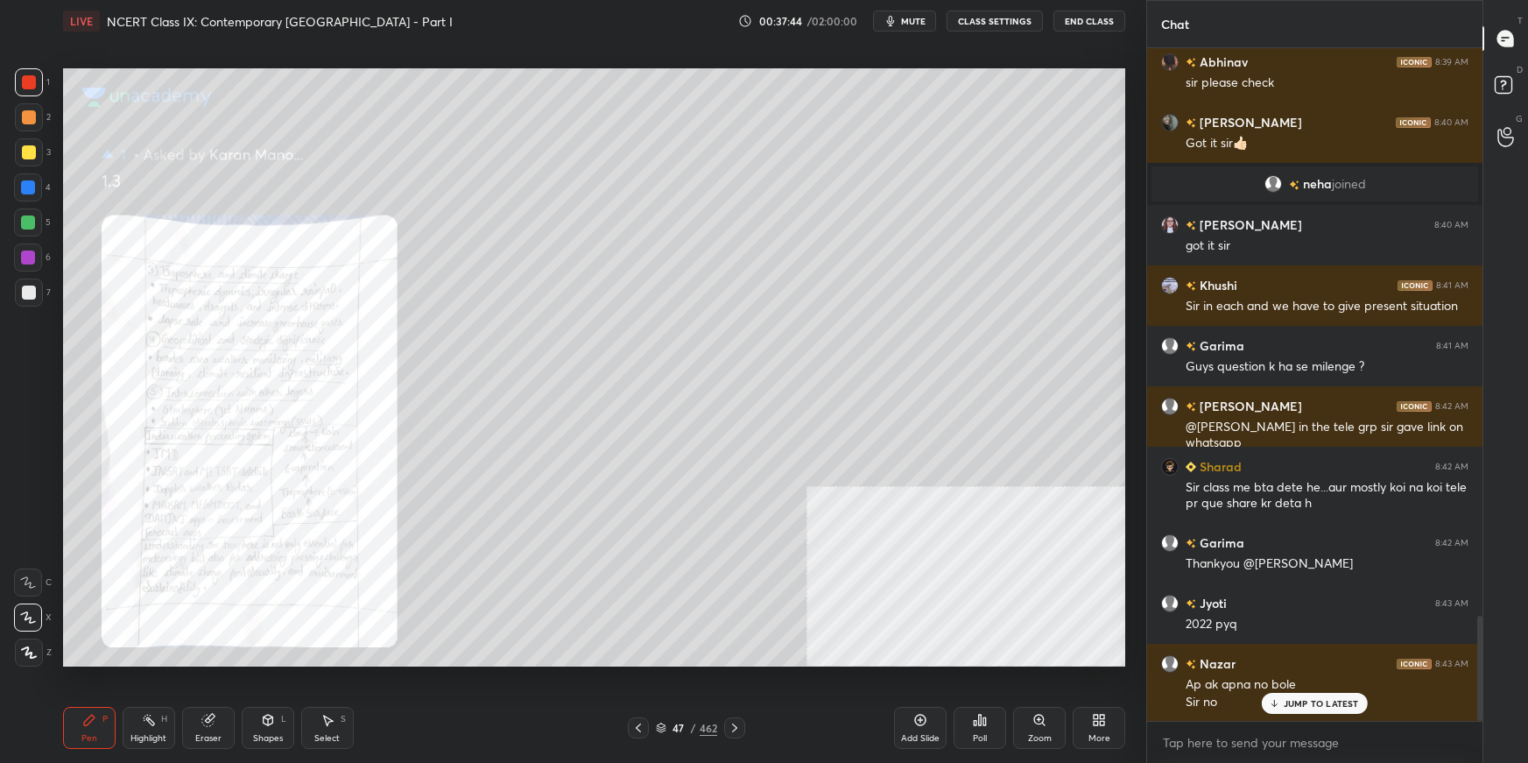
scroll to position [3679, 0]
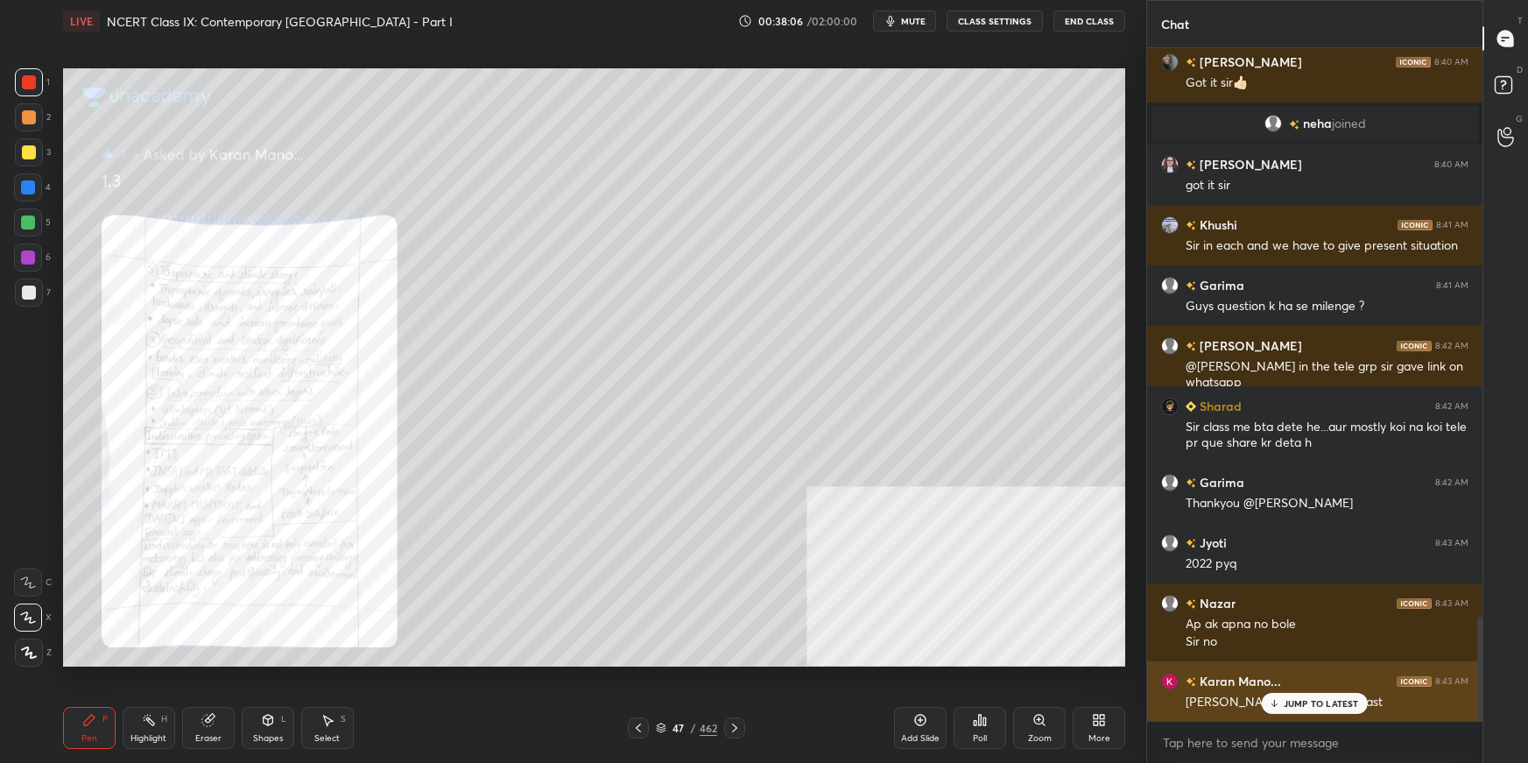
drag, startPoint x: 1305, startPoint y: 707, endPoint x: 1279, endPoint y: 703, distance: 26.5
click at [1169, 539] on p "JUMP TO LATEST" at bounding box center [1321, 703] width 75 height 11
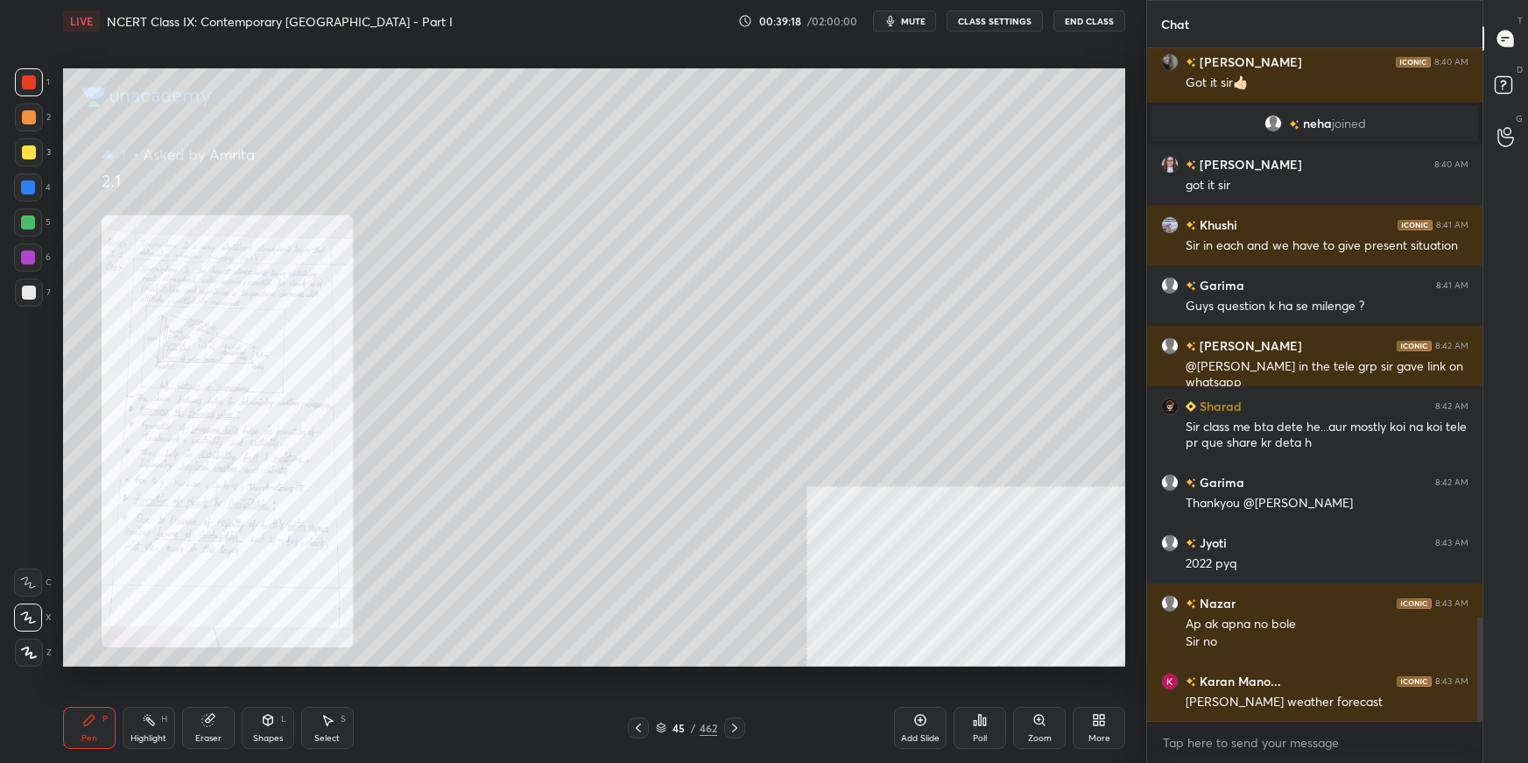
click at [1050, 539] on div "Zoom" at bounding box center [1039, 728] width 53 height 42
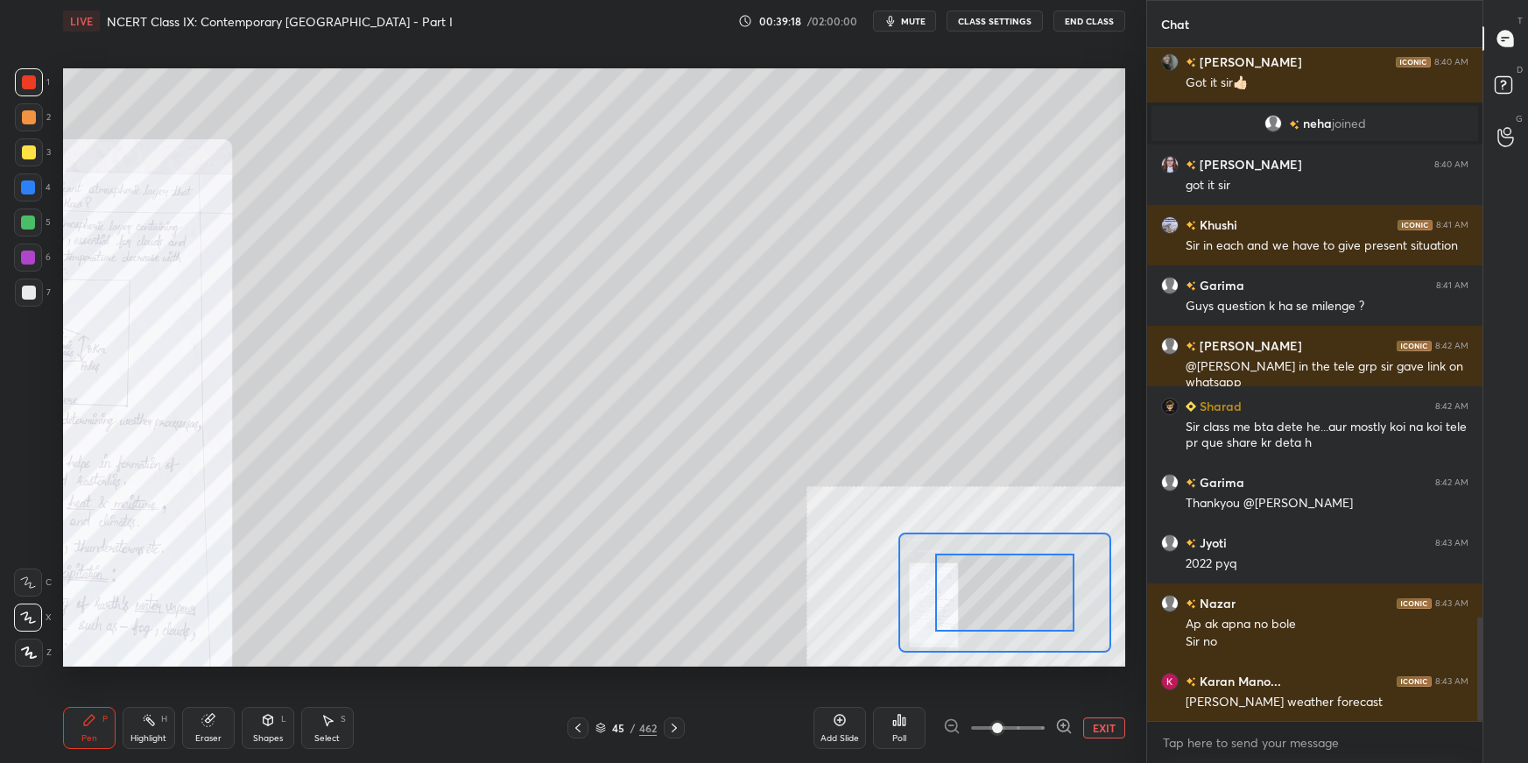
click at [955, 539] on div "Setting up your live class Poll for secs No correct answer Start poll" at bounding box center [594, 366] width 1062 height 597
click at [921, 539] on div "Setting up your live class Poll for secs No correct answer Start poll" at bounding box center [594, 366] width 1062 height 597
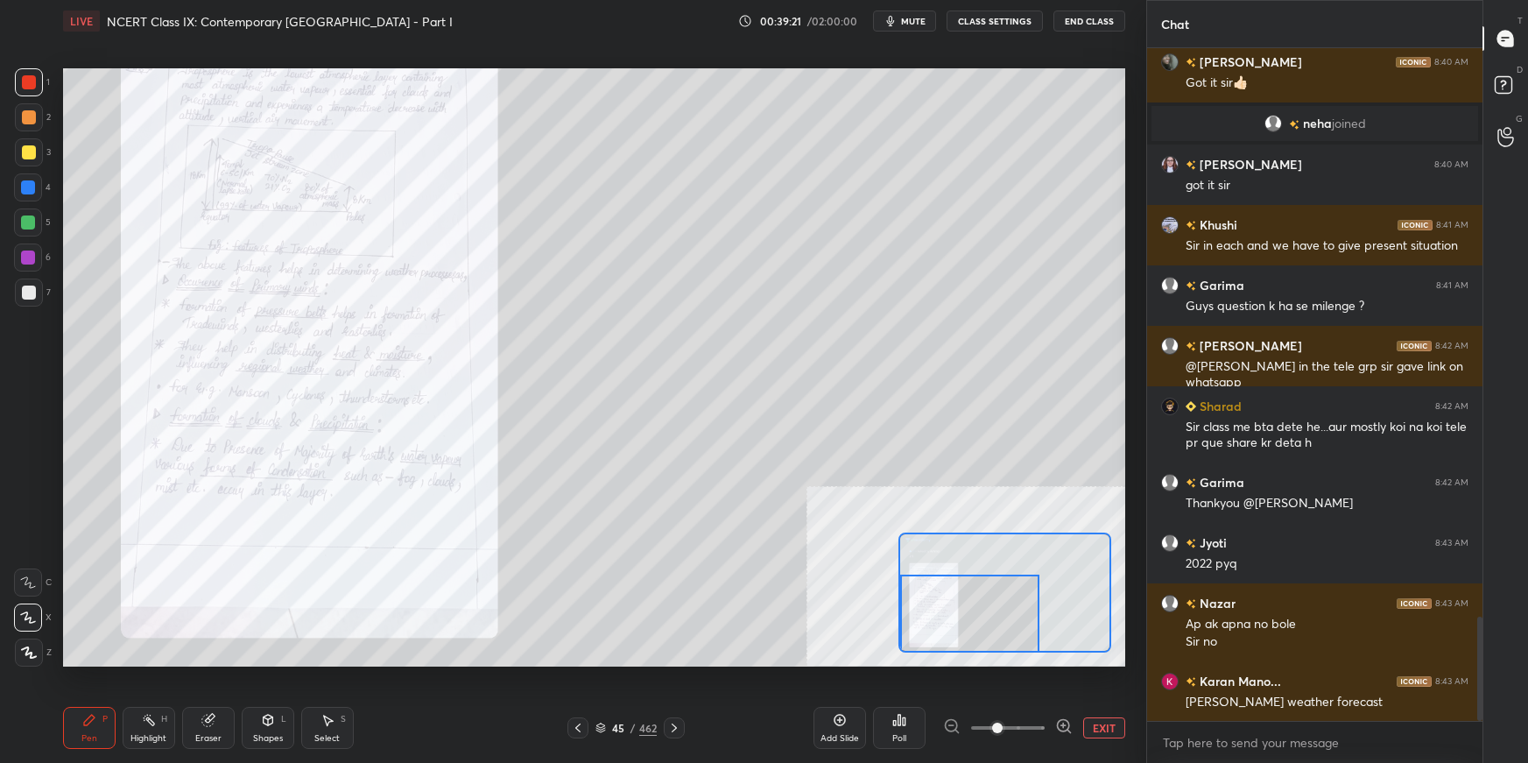
click at [887, 539] on div "Setting up your live class Poll for secs No correct answer Start poll" at bounding box center [594, 366] width 1062 height 597
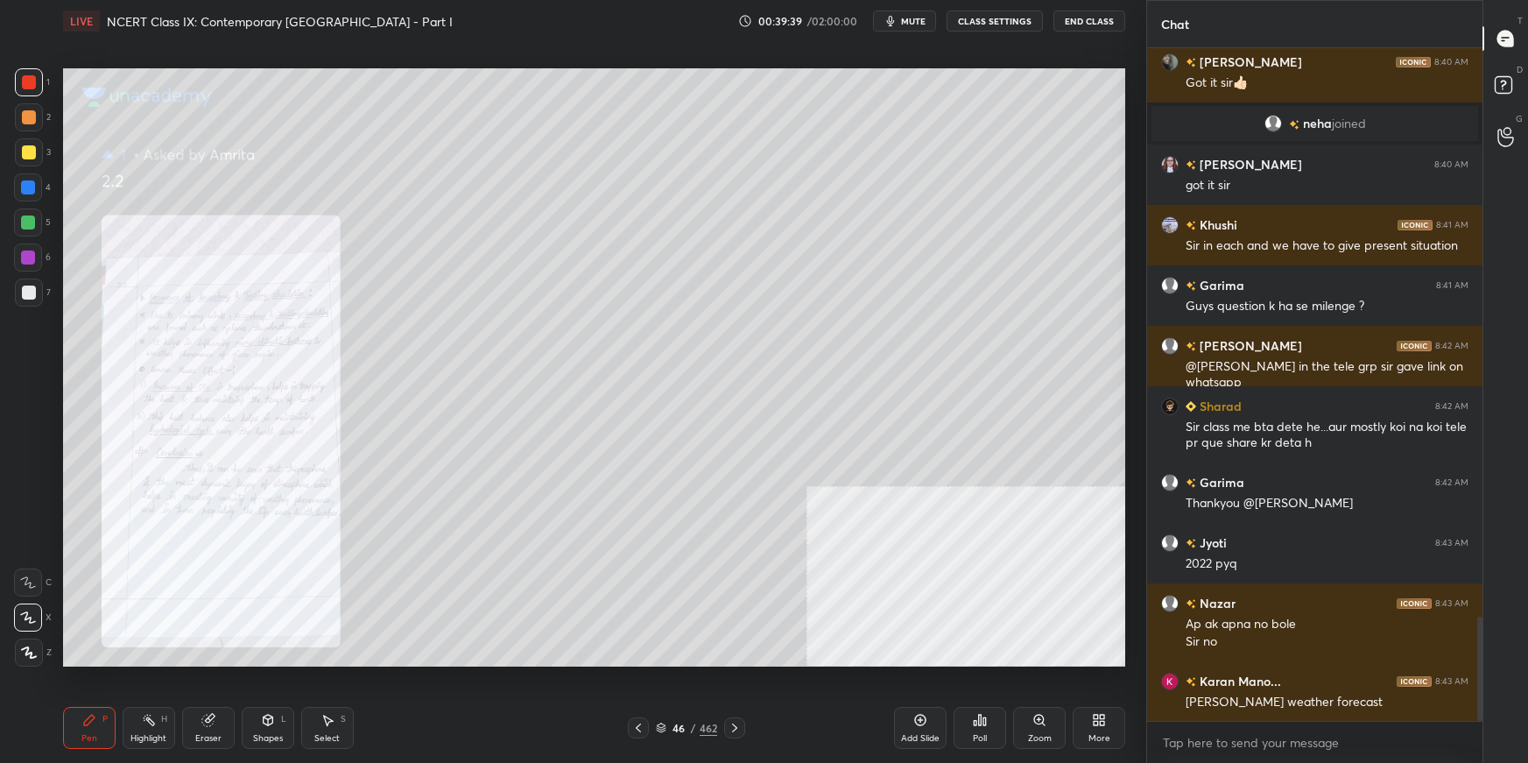
click at [1046, 539] on div "Zoom" at bounding box center [1040, 738] width 24 height 9
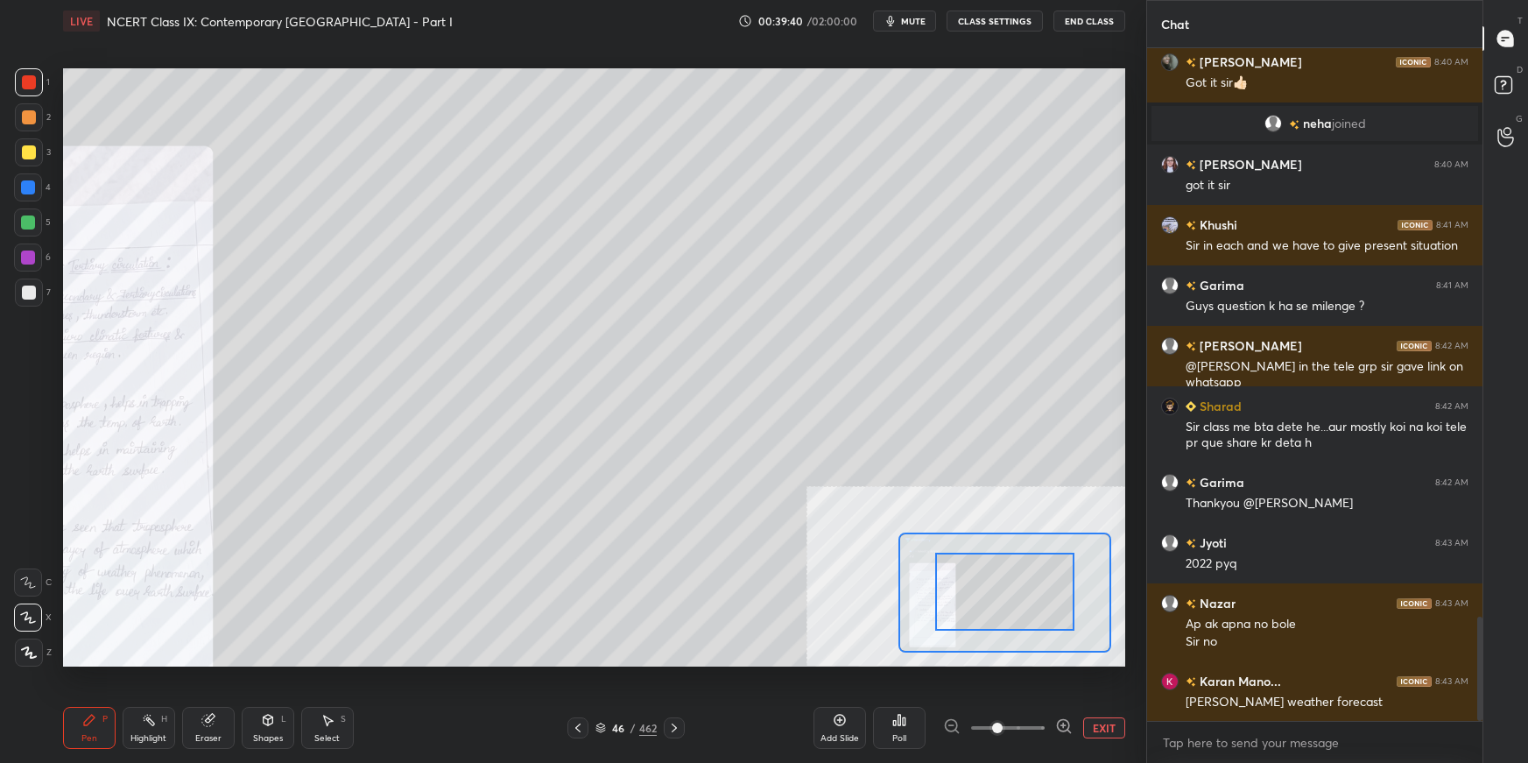
drag, startPoint x: 1030, startPoint y: 580, endPoint x: 1005, endPoint y: 583, distance: 24.8
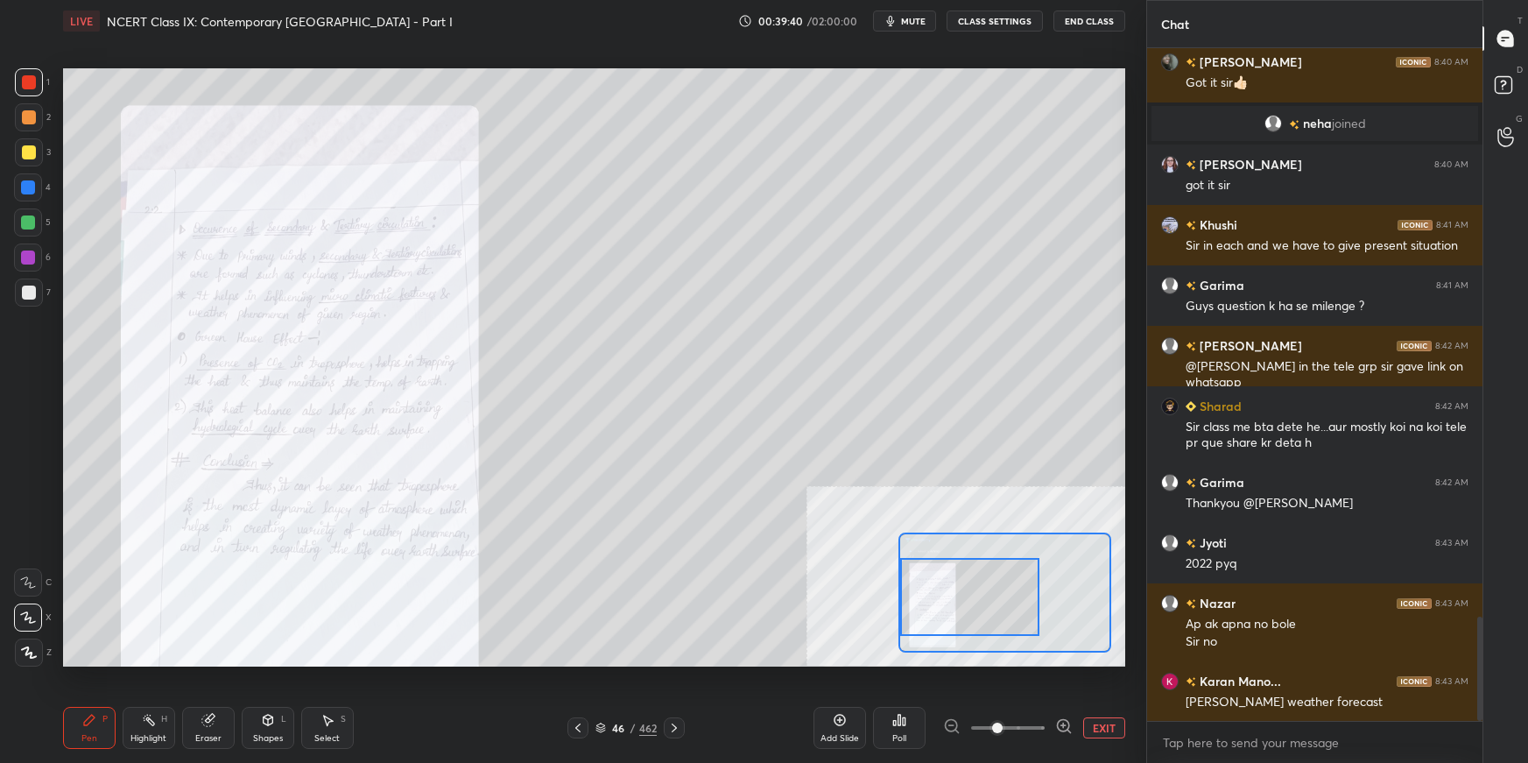
drag, startPoint x: 962, startPoint y: 592, endPoint x: 932, endPoint y: 586, distance: 31.3
click at [930, 539] on div at bounding box center [969, 596] width 139 height 77
drag, startPoint x: 958, startPoint y: 610, endPoint x: 934, endPoint y: 616, distance: 24.2
click at [932, 539] on div at bounding box center [969, 595] width 139 height 77
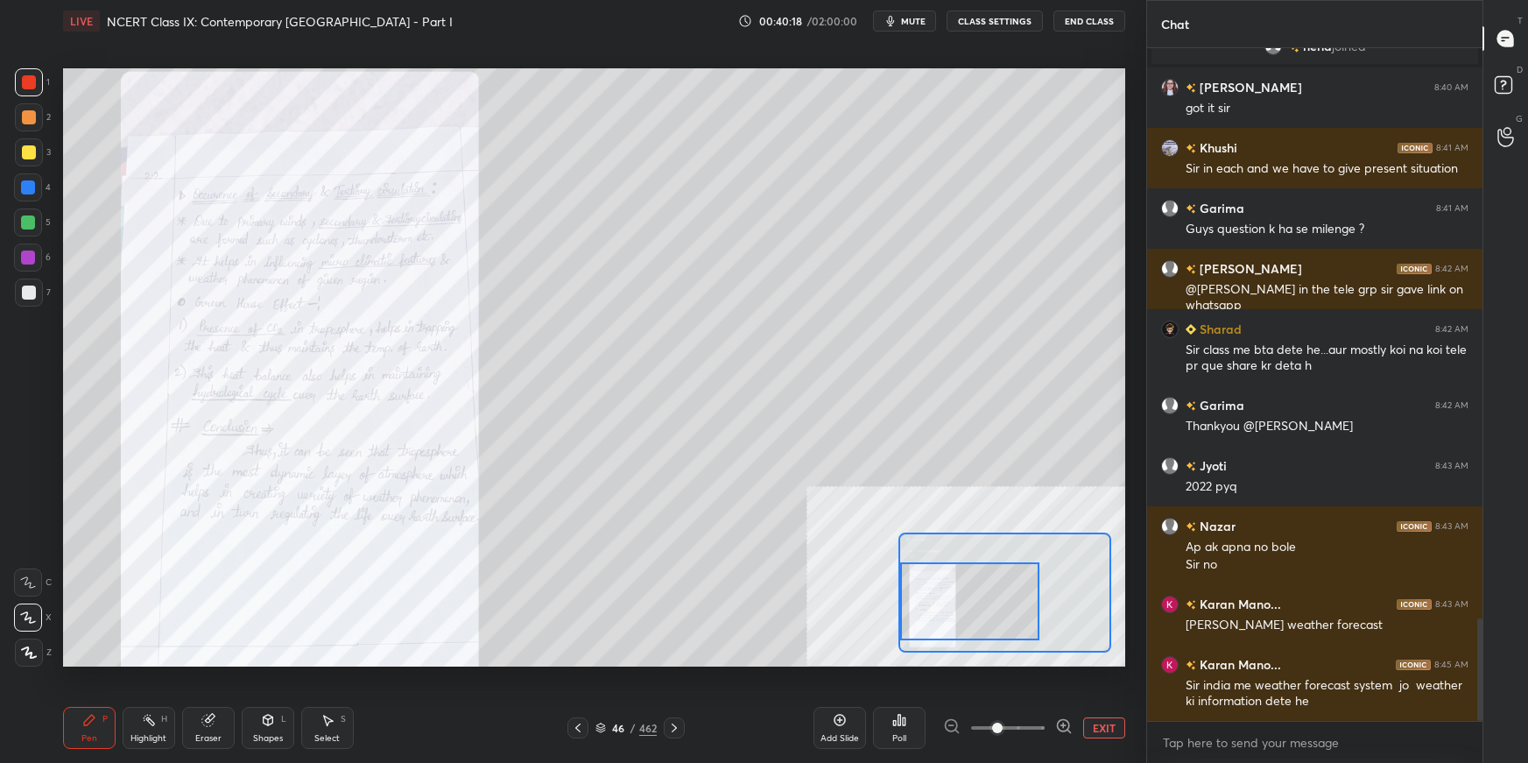
drag, startPoint x: 962, startPoint y: 590, endPoint x: 954, endPoint y: 599, distance: 12.4
click at [954, 539] on div at bounding box center [969, 600] width 139 height 77
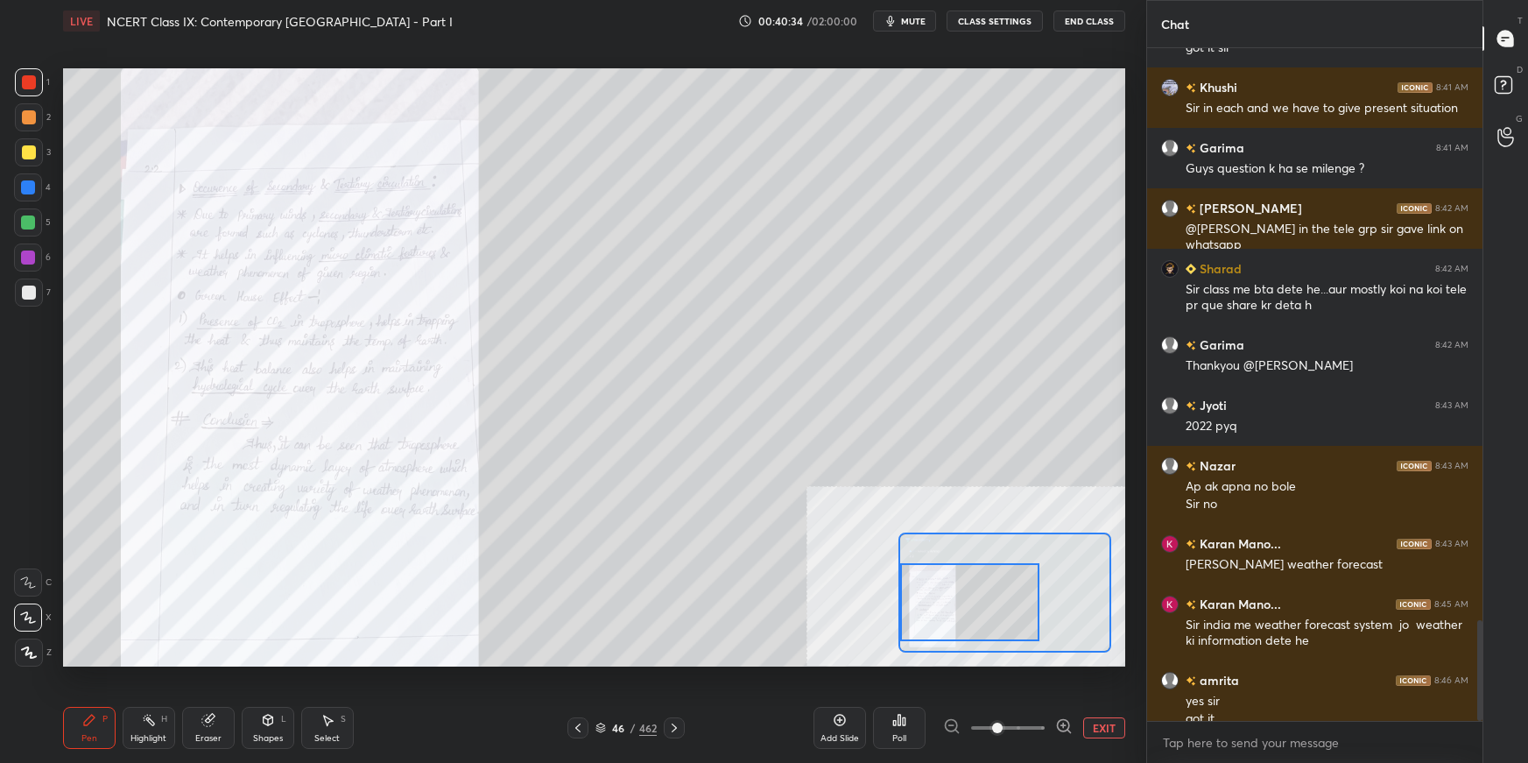
scroll to position [3834, 0]
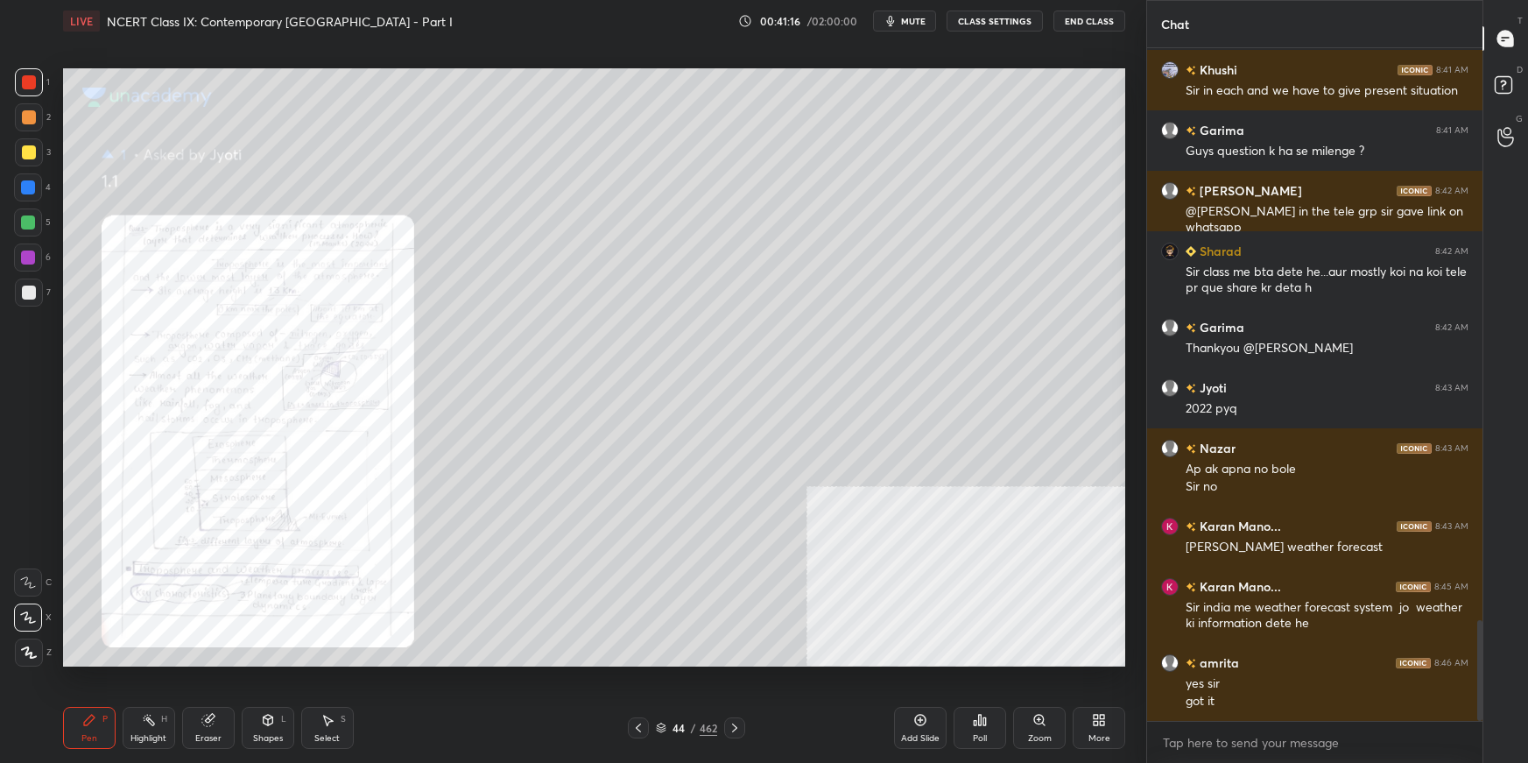
click at [1040, 539] on icon at bounding box center [1040, 720] width 14 height 14
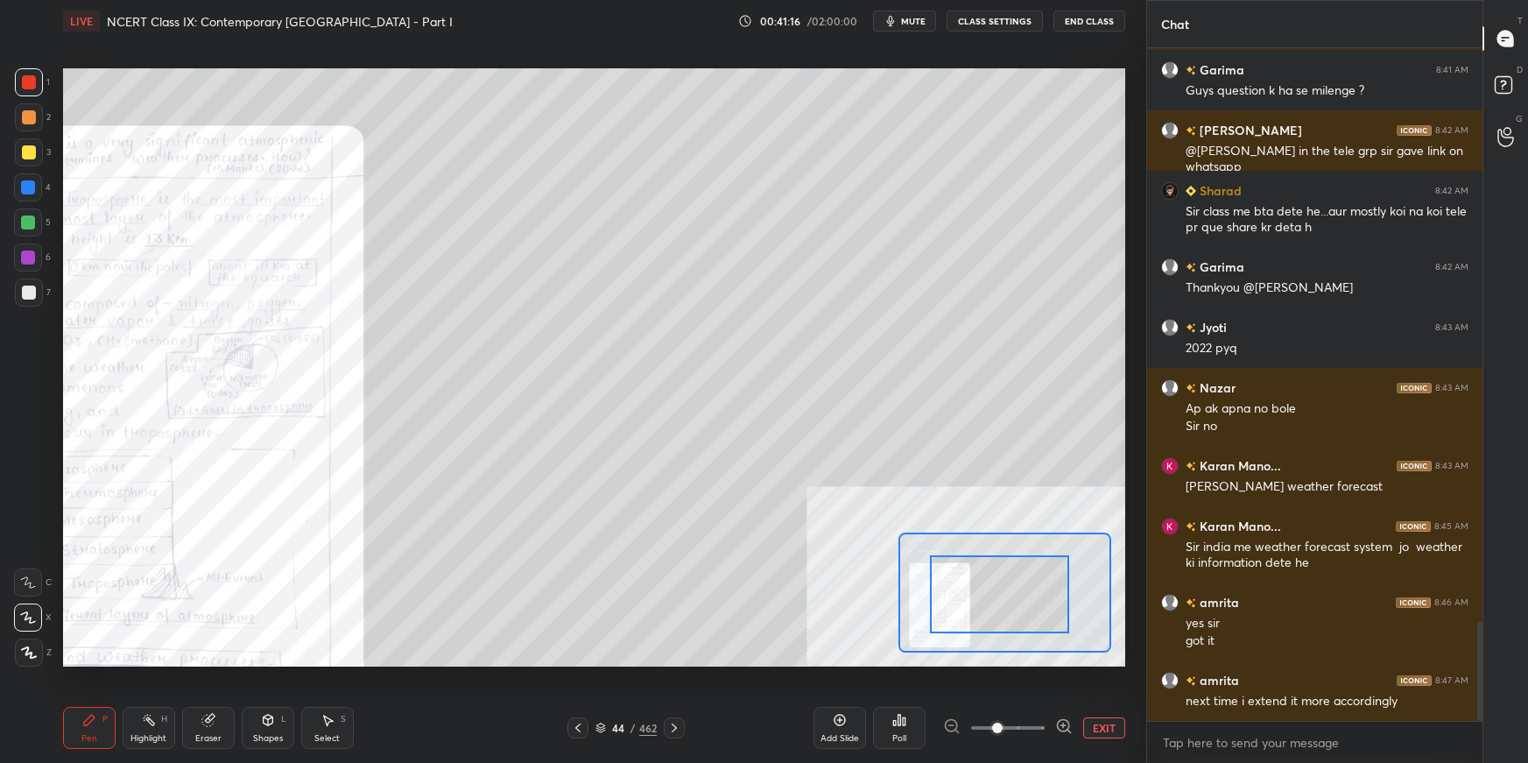
drag, startPoint x: 1028, startPoint y: 587, endPoint x: 1007, endPoint y: 601, distance: 25.3
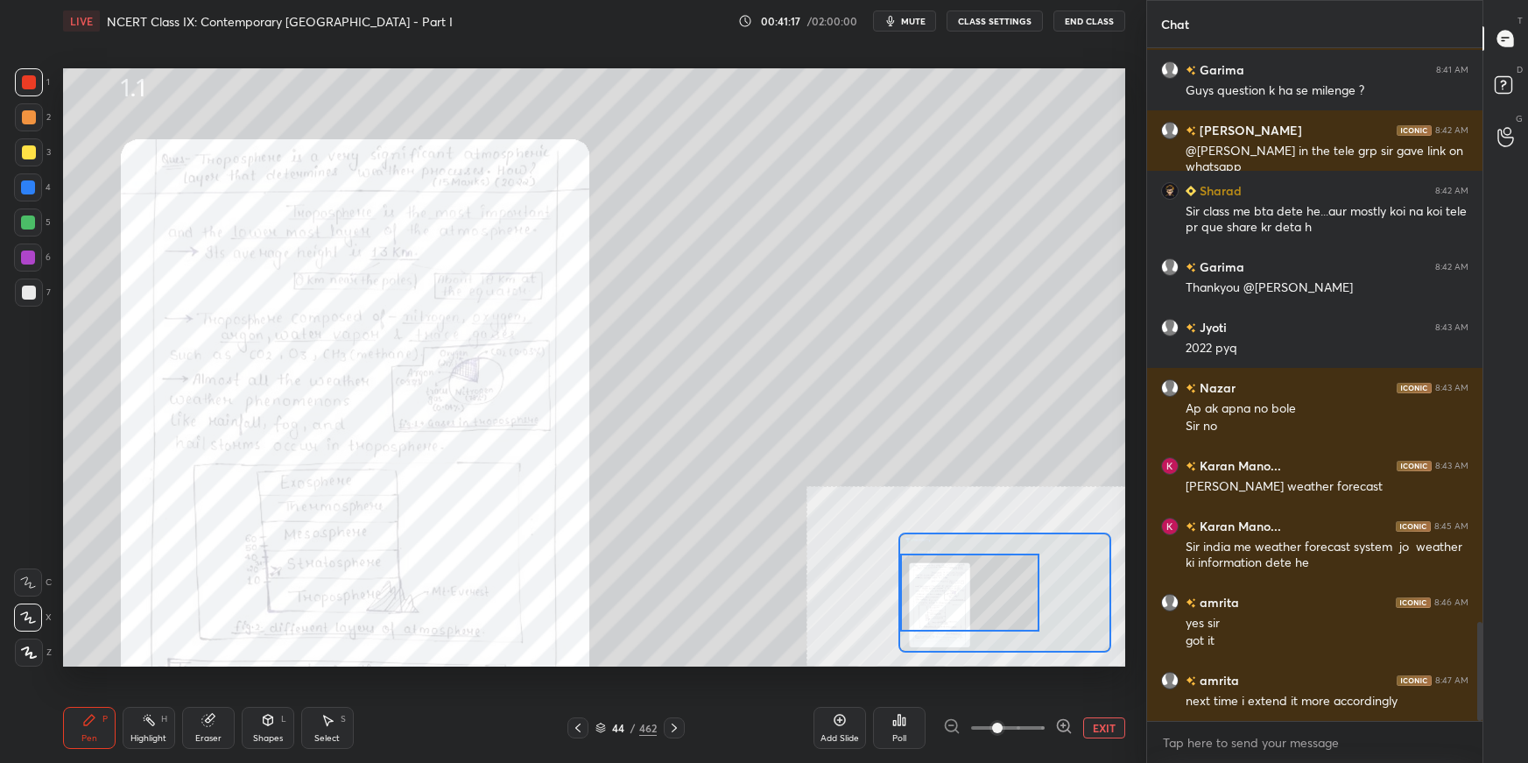
drag, startPoint x: 1007, startPoint y: 601, endPoint x: 977, endPoint y: 602, distance: 30.7
click at [970, 539] on div at bounding box center [969, 592] width 139 height 77
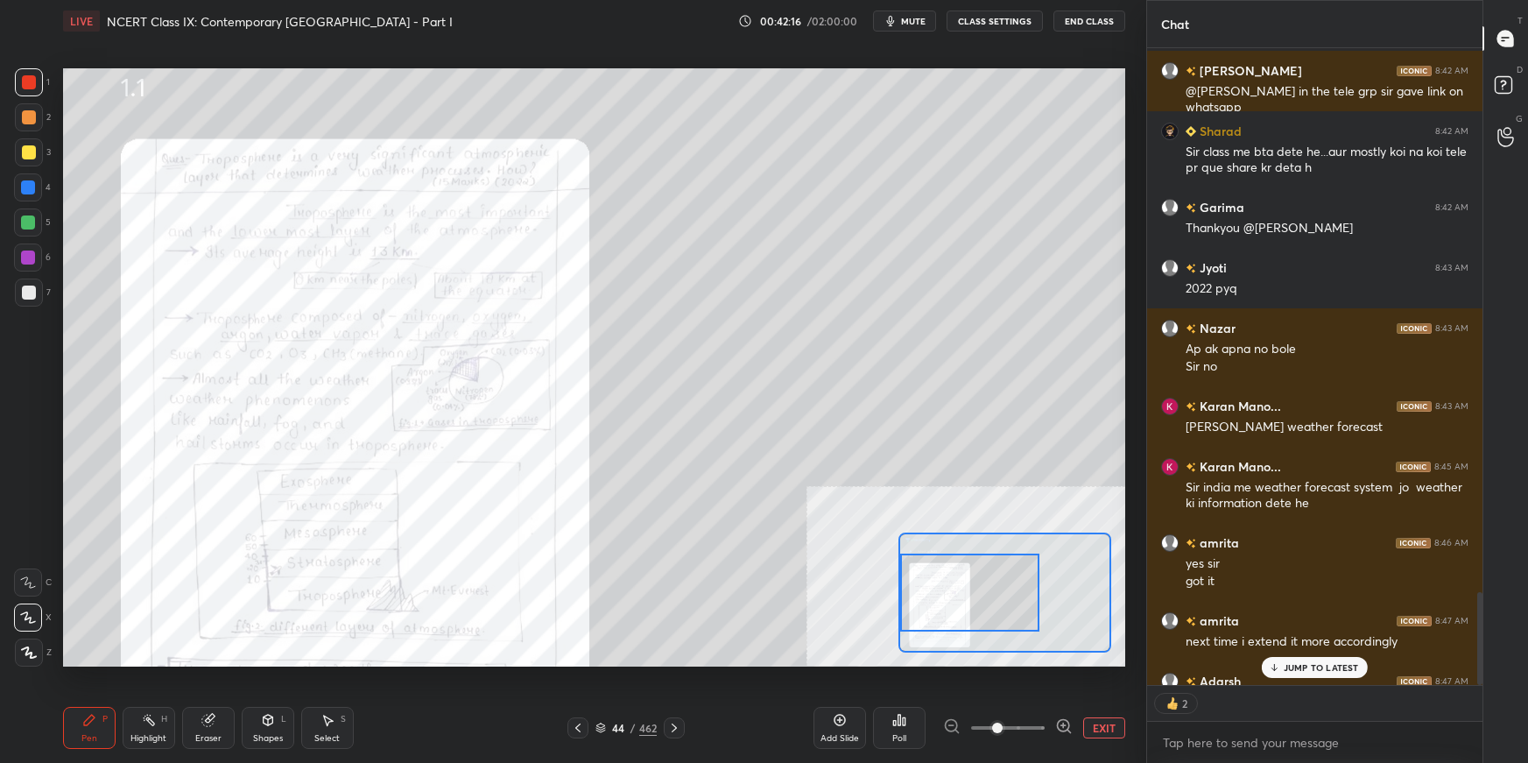
scroll to position [3954, 0]
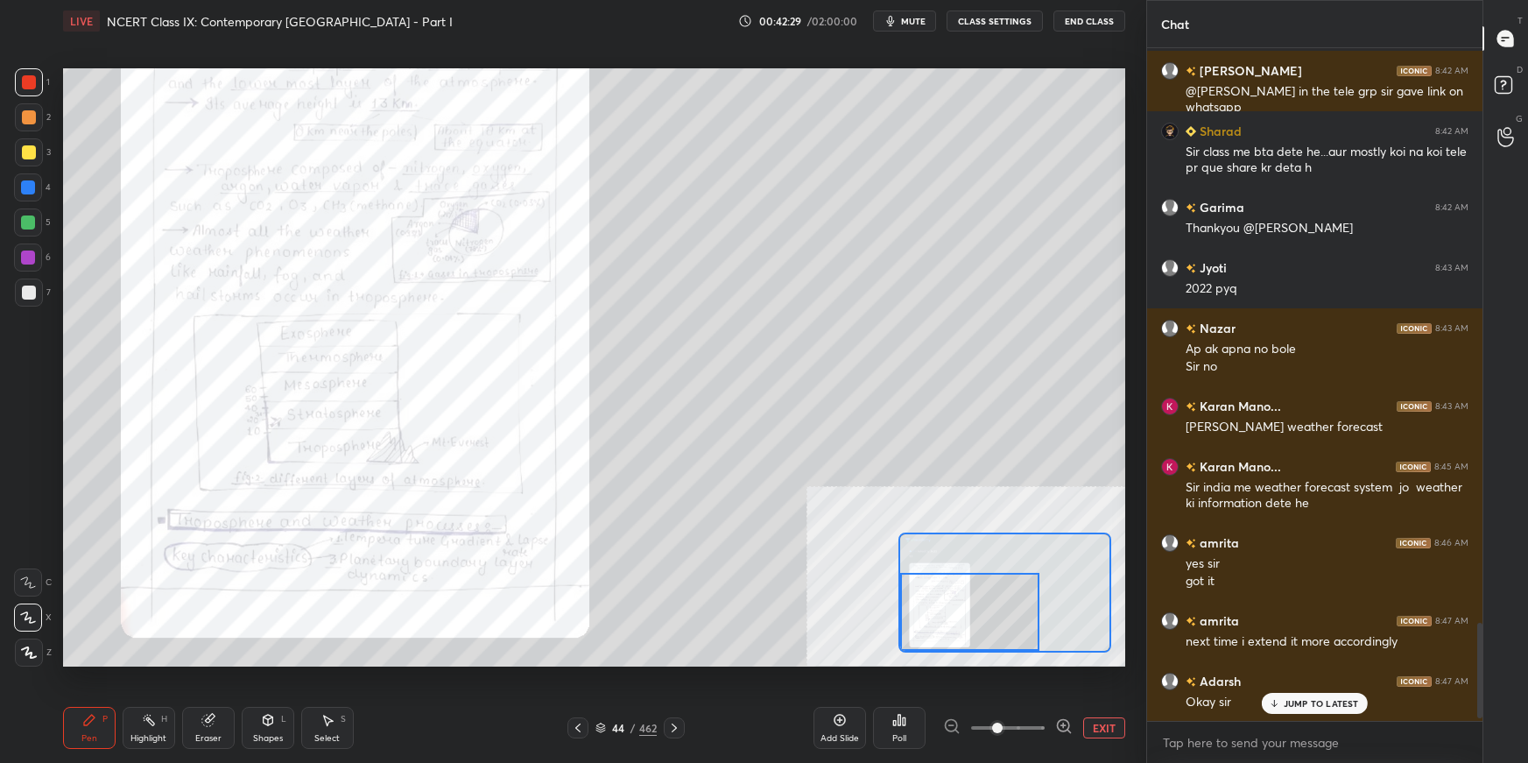
drag, startPoint x: 962, startPoint y: 606, endPoint x: 961, endPoint y: 615, distance: 8.9
click at [960, 539] on div at bounding box center [969, 611] width 139 height 77
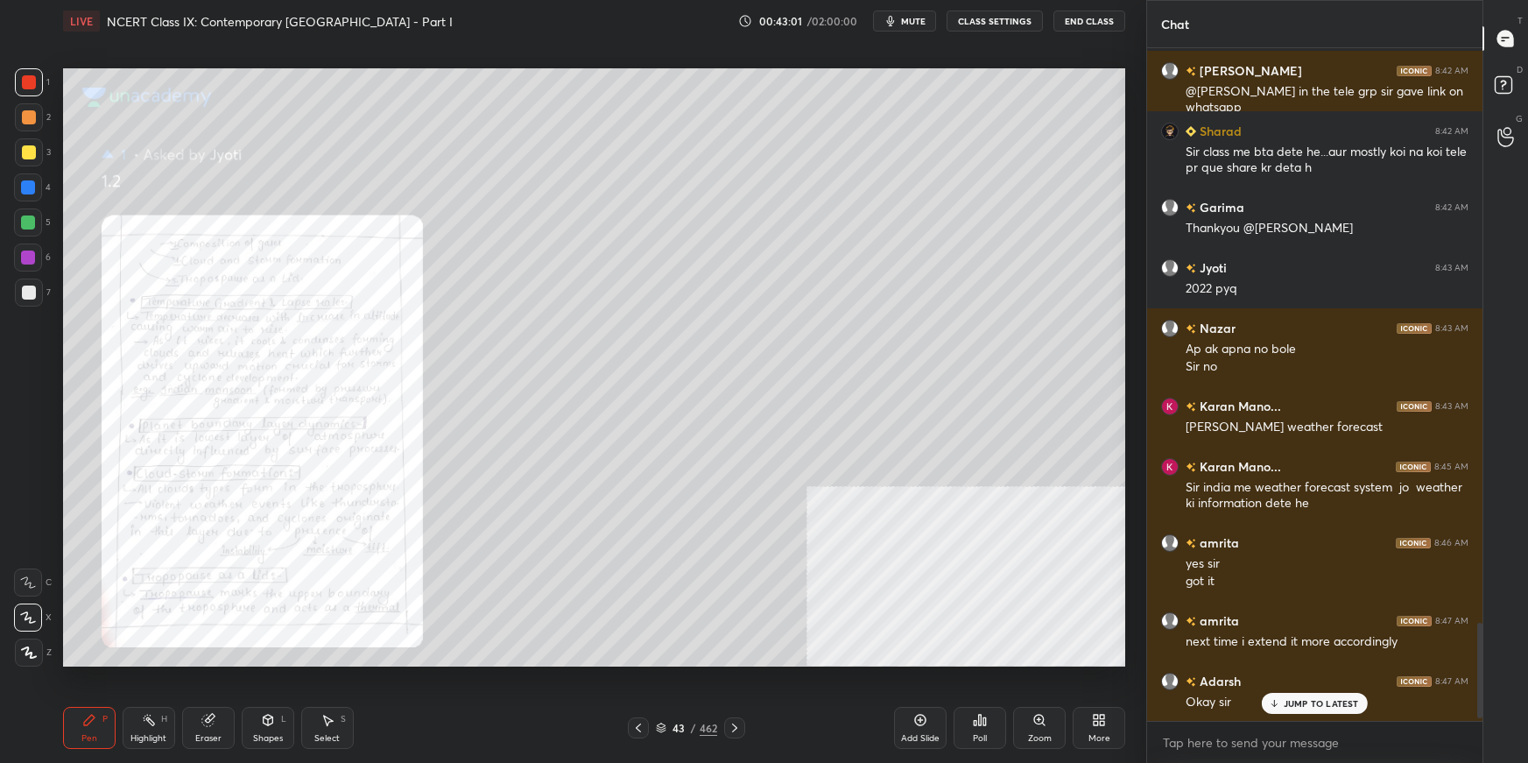
drag, startPoint x: 1041, startPoint y: 730, endPoint x: 1042, endPoint y: 686, distance: 43.8
click at [1040, 539] on div "Zoom" at bounding box center [1039, 728] width 53 height 42
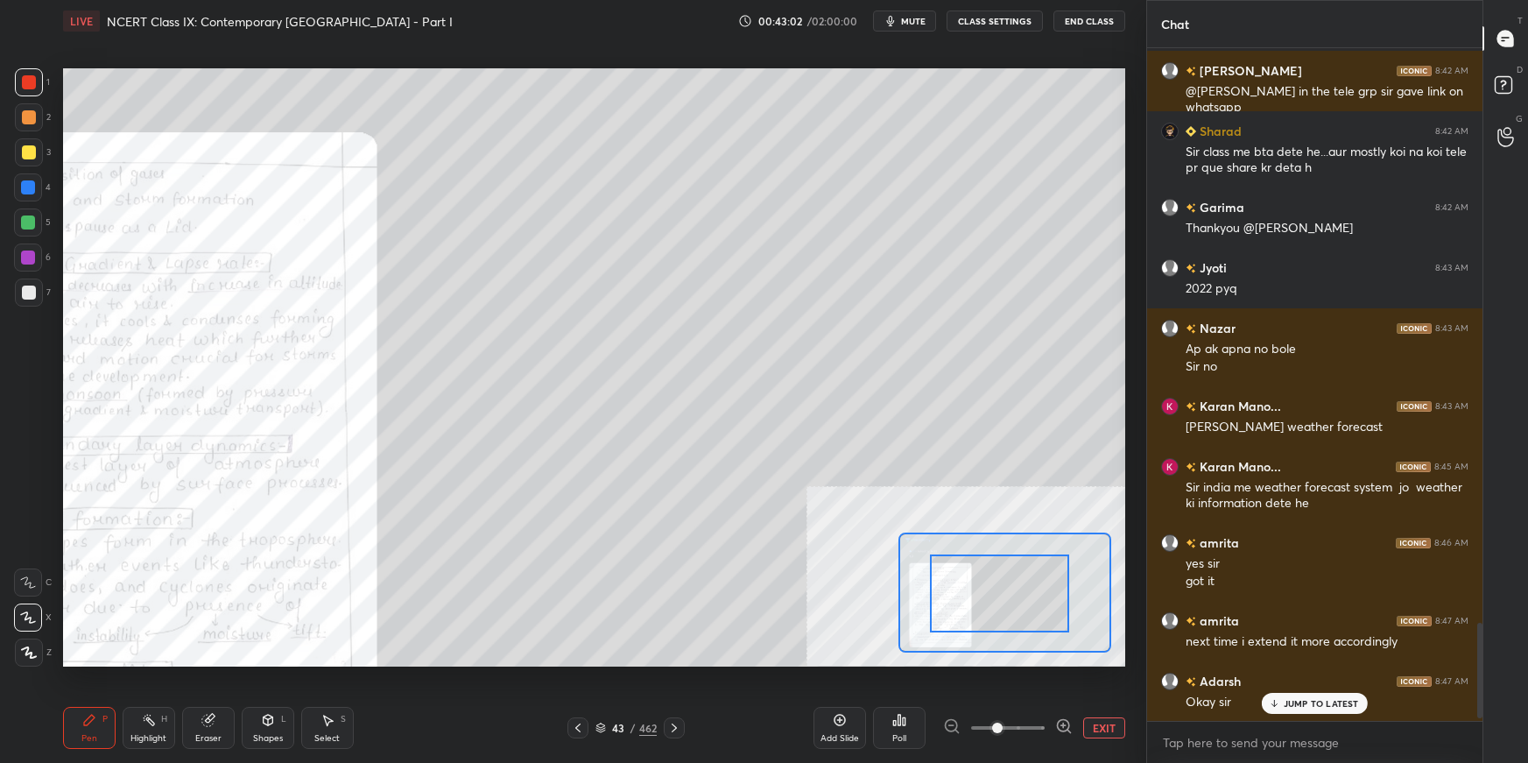
drag, startPoint x: 1024, startPoint y: 589, endPoint x: 1002, endPoint y: 592, distance: 22.1
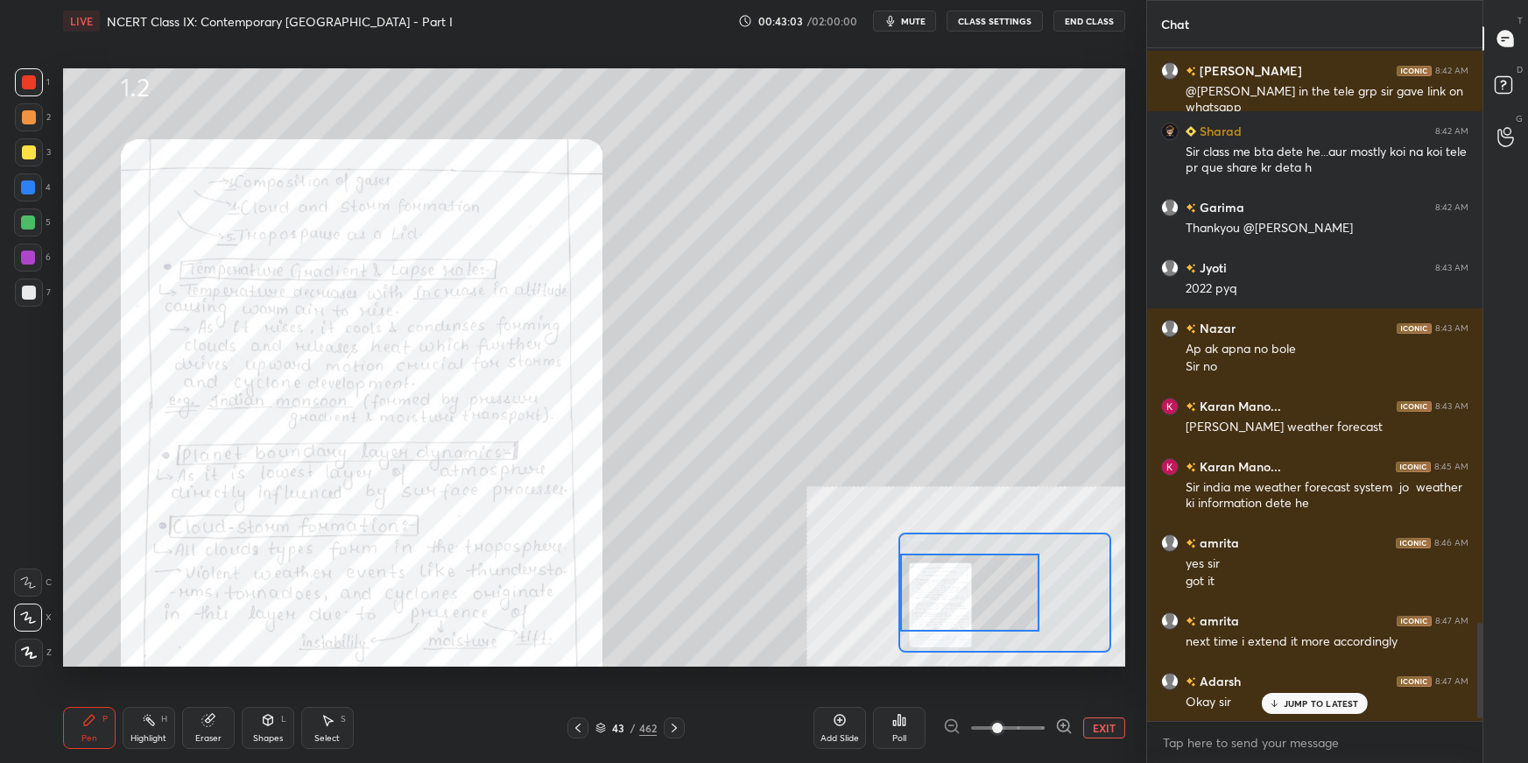
drag, startPoint x: 970, startPoint y: 604, endPoint x: 933, endPoint y: 597, distance: 37.4
click at [927, 539] on div at bounding box center [969, 592] width 139 height 77
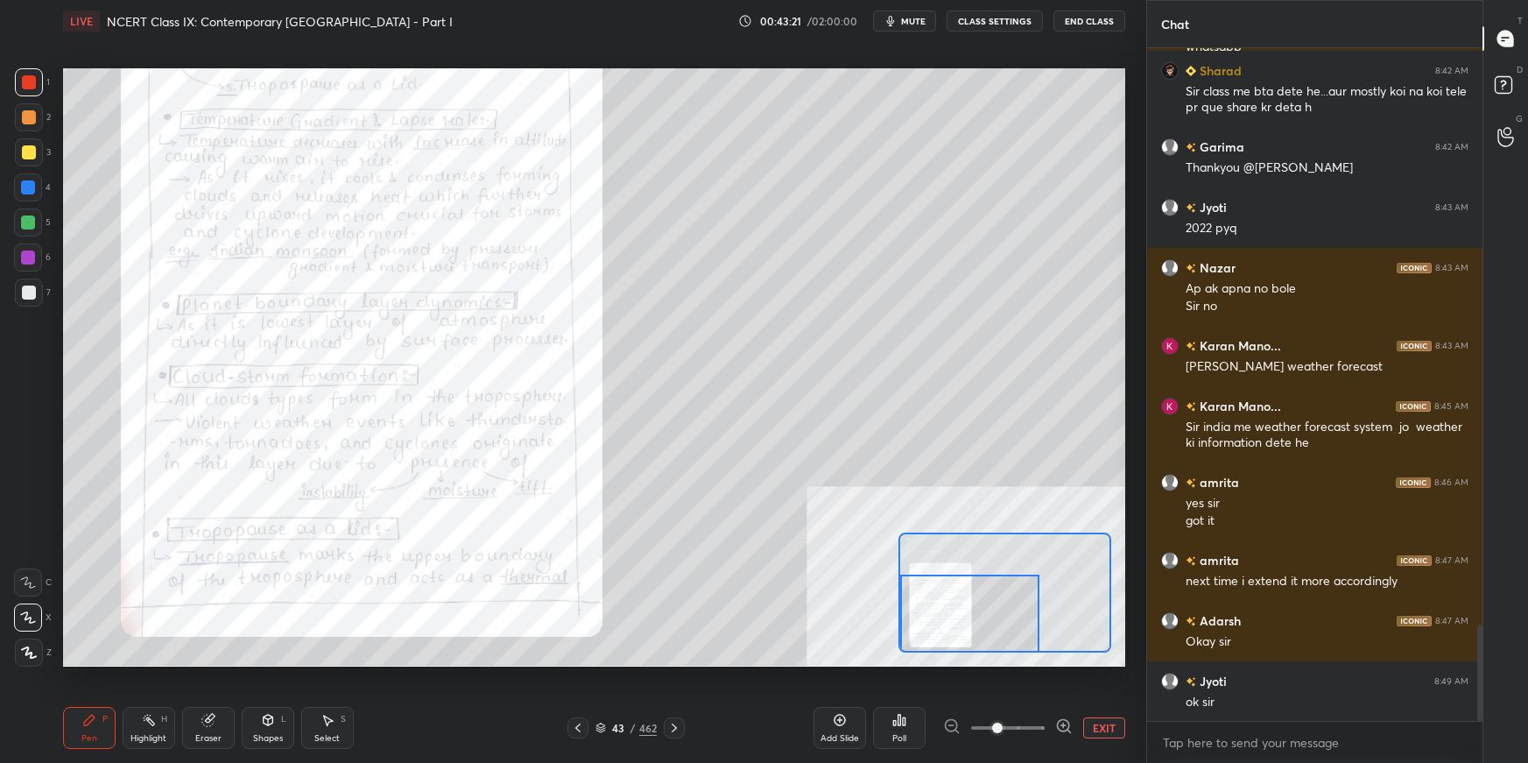
drag, startPoint x: 964, startPoint y: 605, endPoint x: 962, endPoint y: 620, distance: 15.0
click at [962, 539] on div at bounding box center [969, 613] width 139 height 77
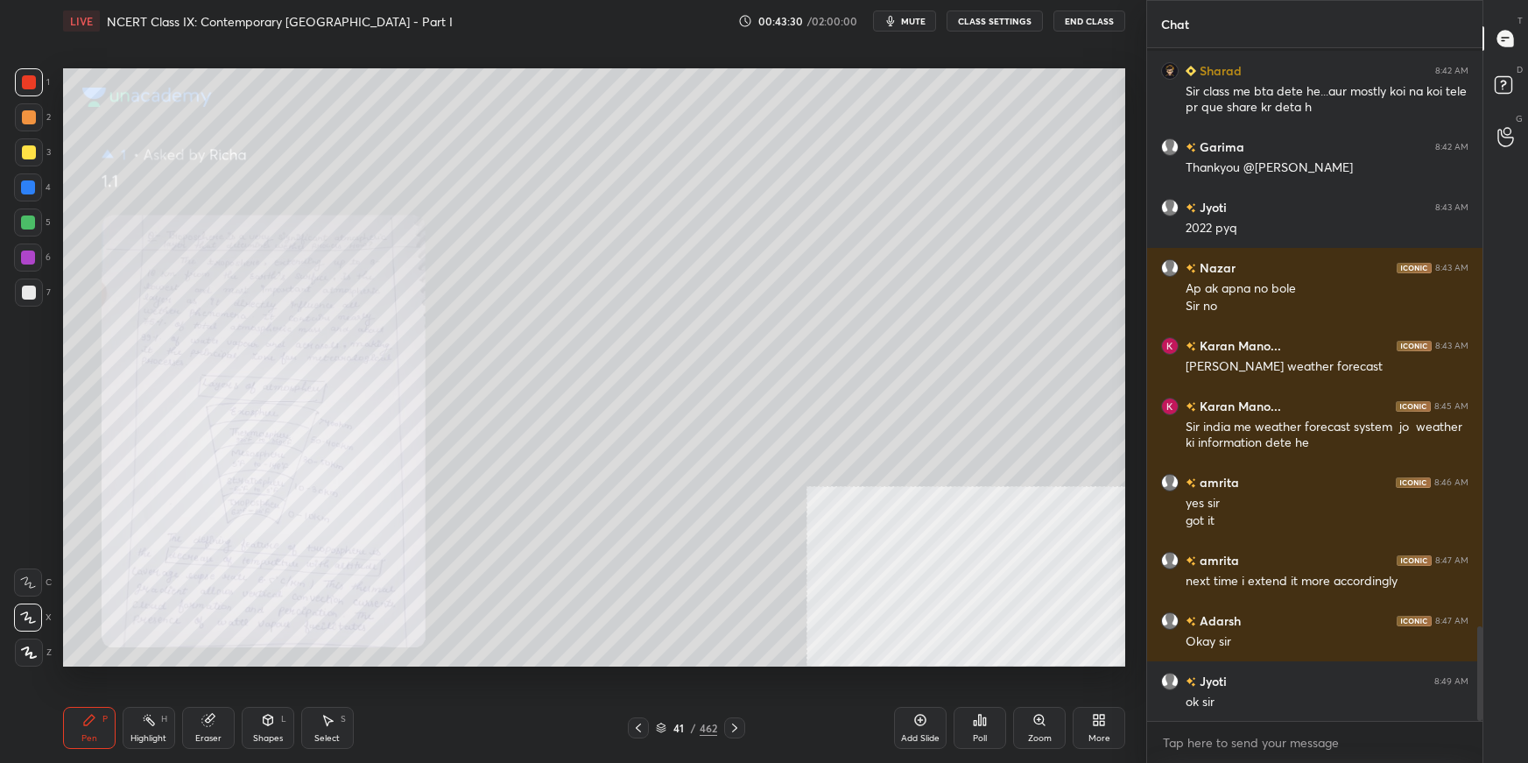
scroll to position [4107, 0]
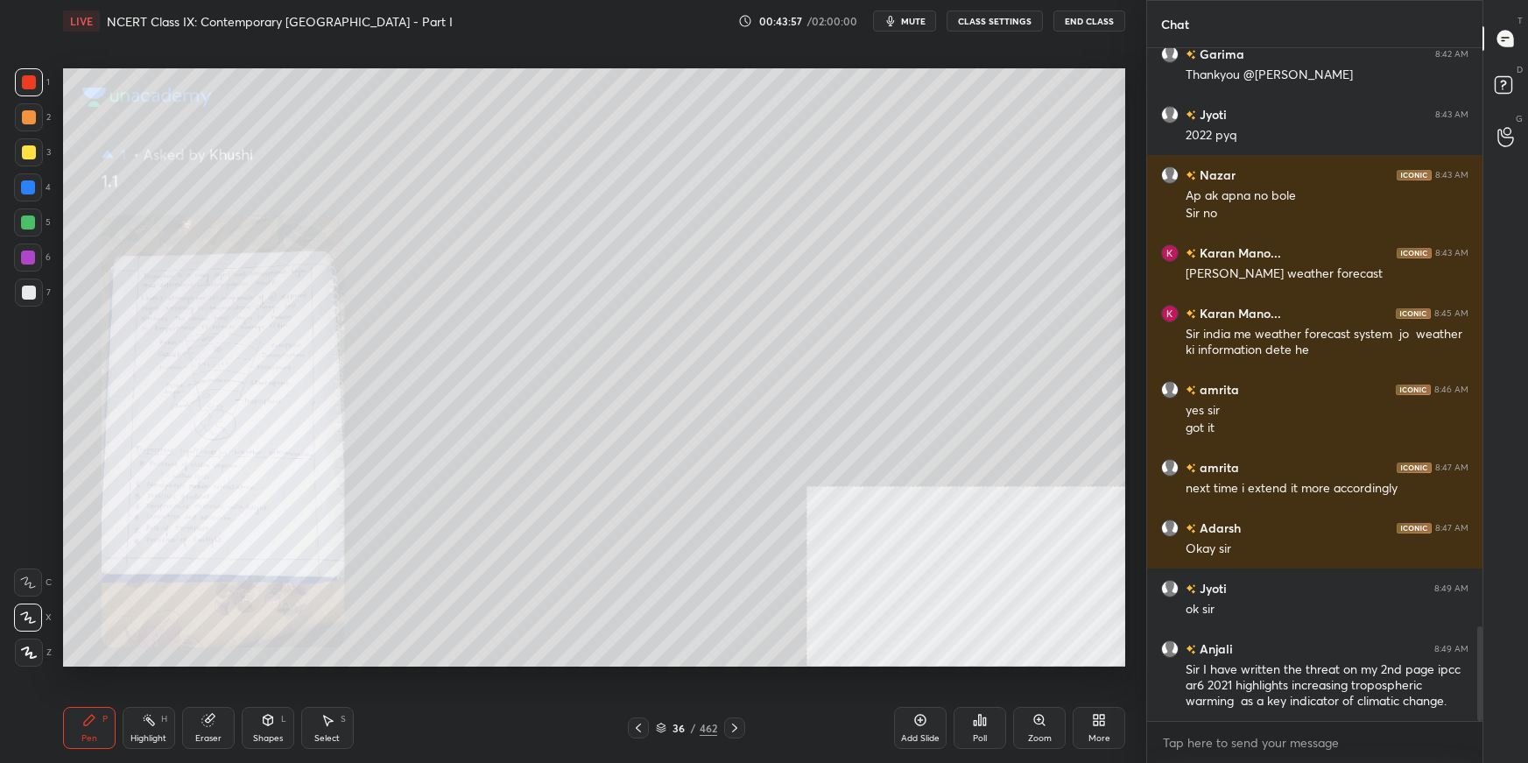
click at [1060, 539] on div "Zoom" at bounding box center [1039, 728] width 53 height 42
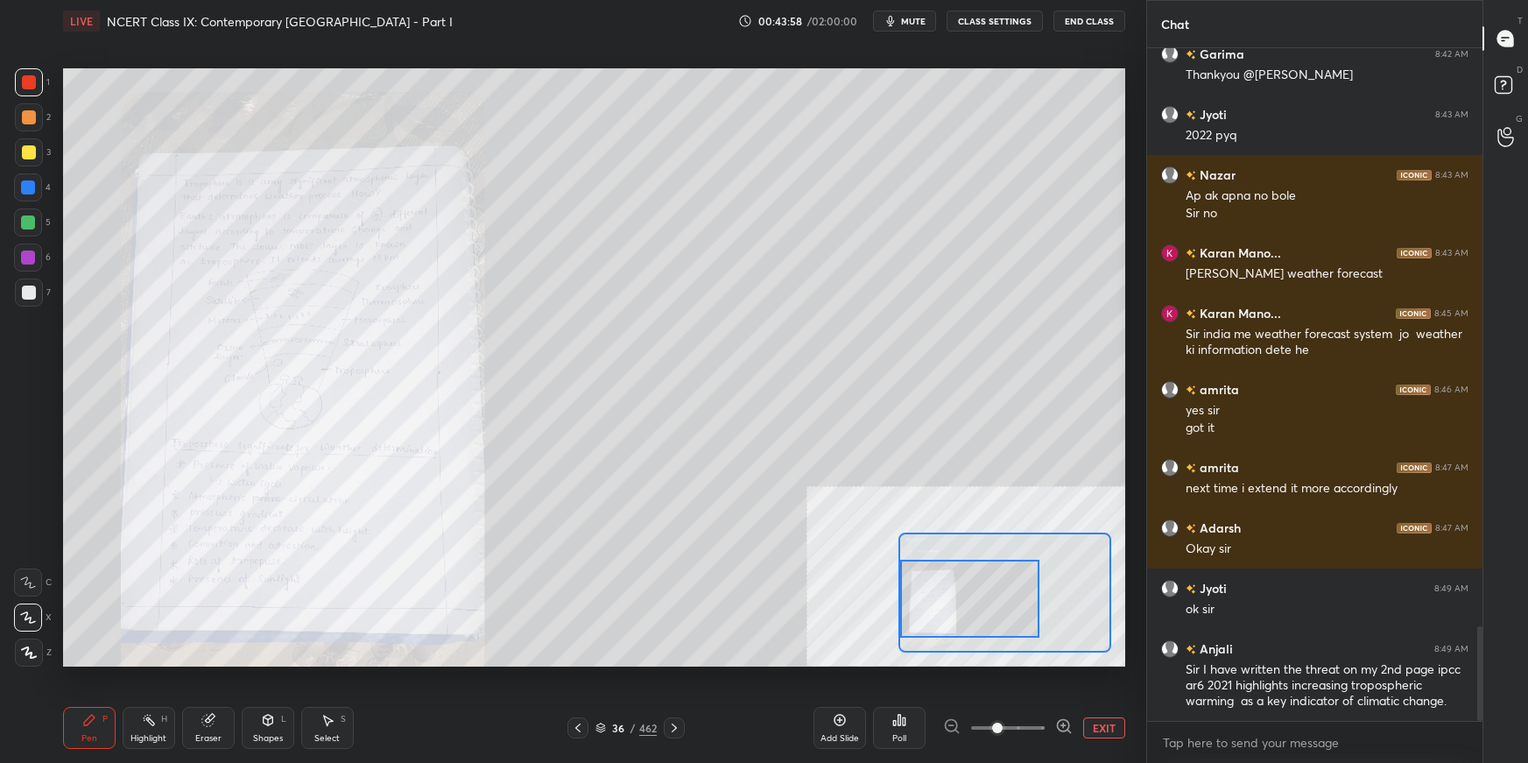
drag, startPoint x: 954, startPoint y: 590, endPoint x: 933, endPoint y: 587, distance: 21.3
click at [931, 539] on div at bounding box center [969, 598] width 139 height 77
click at [980, 539] on div at bounding box center [969, 596] width 139 height 77
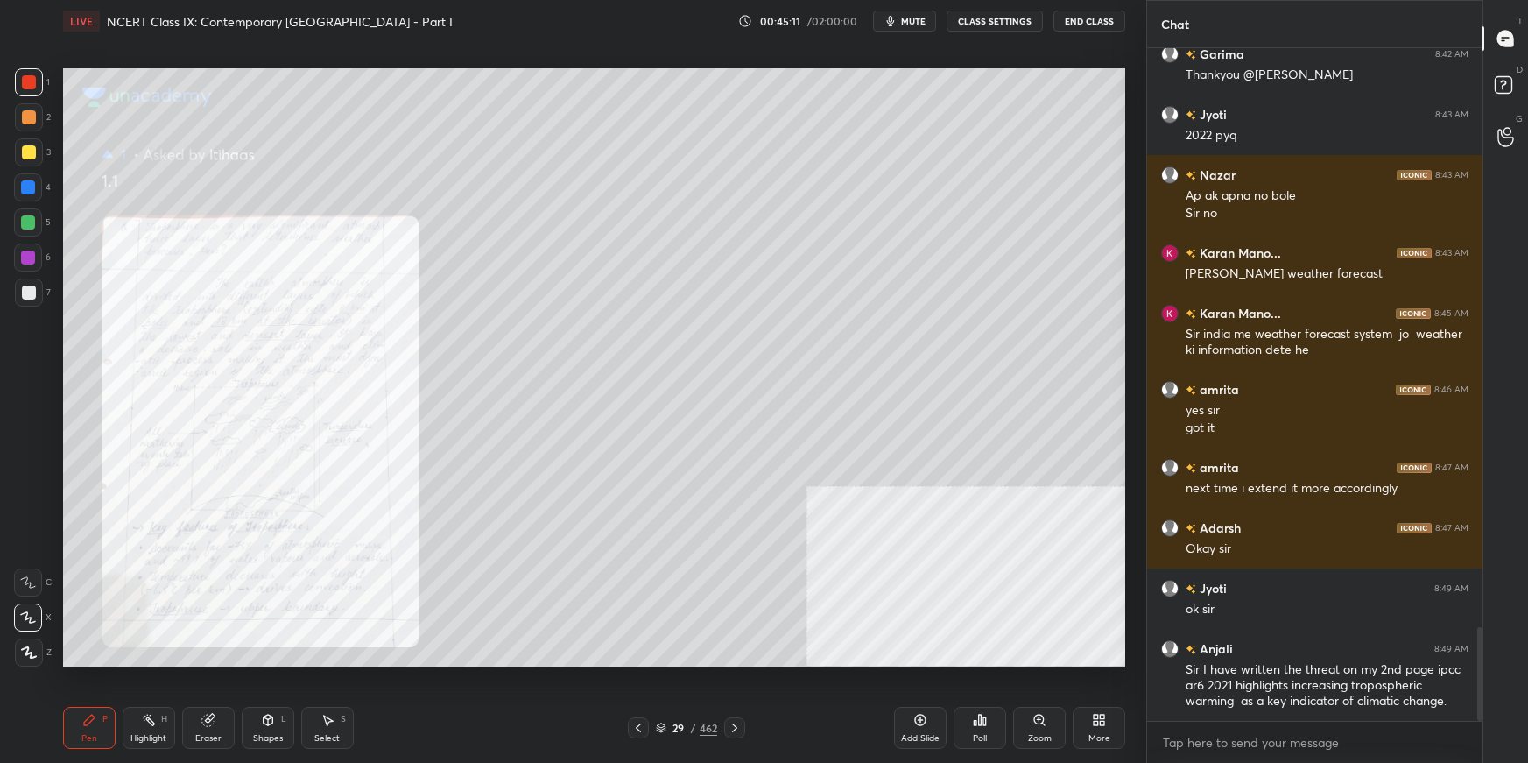
scroll to position [4168, 0]
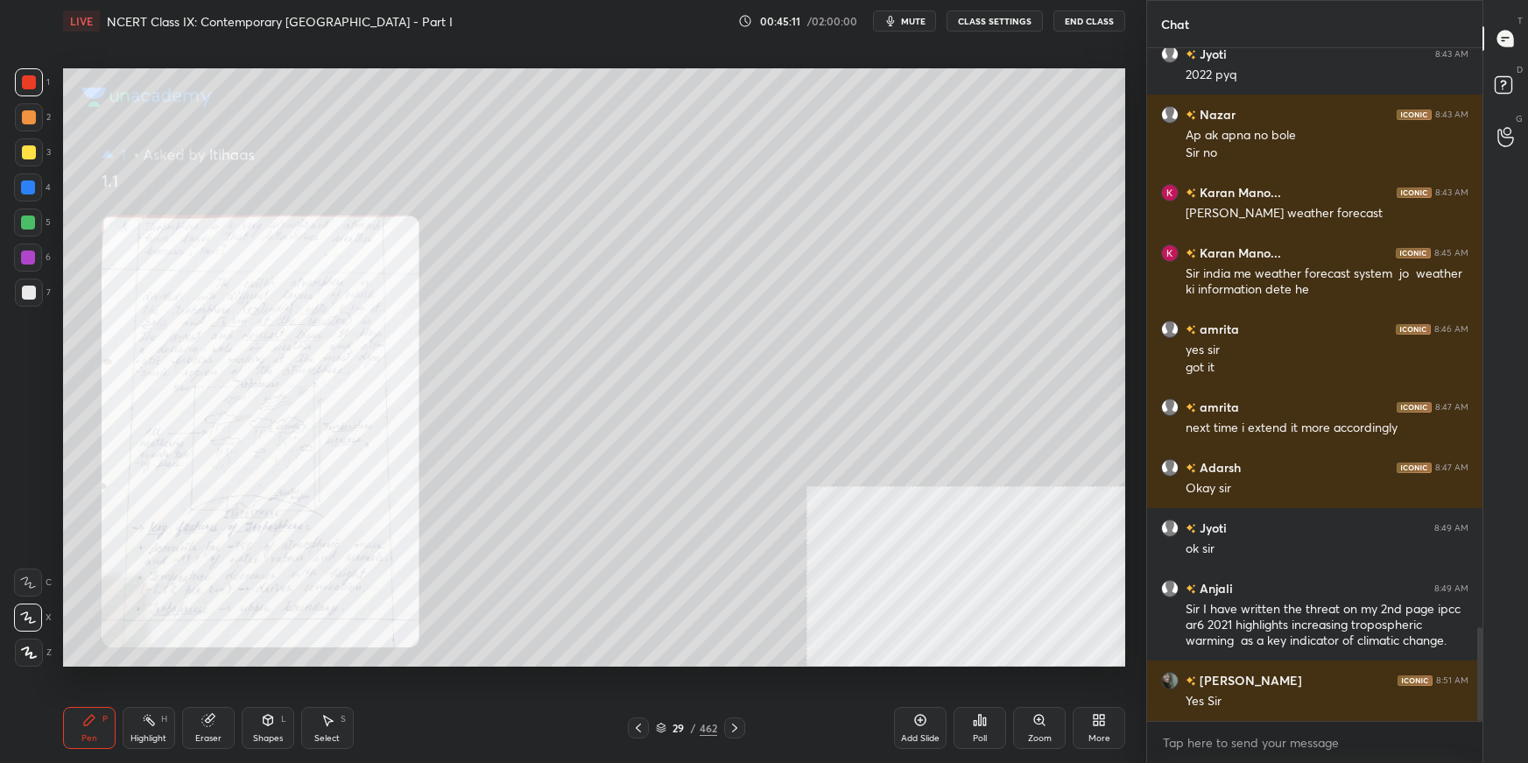
click at [1029, 539] on div "Zoom" at bounding box center [1039, 728] width 53 height 42
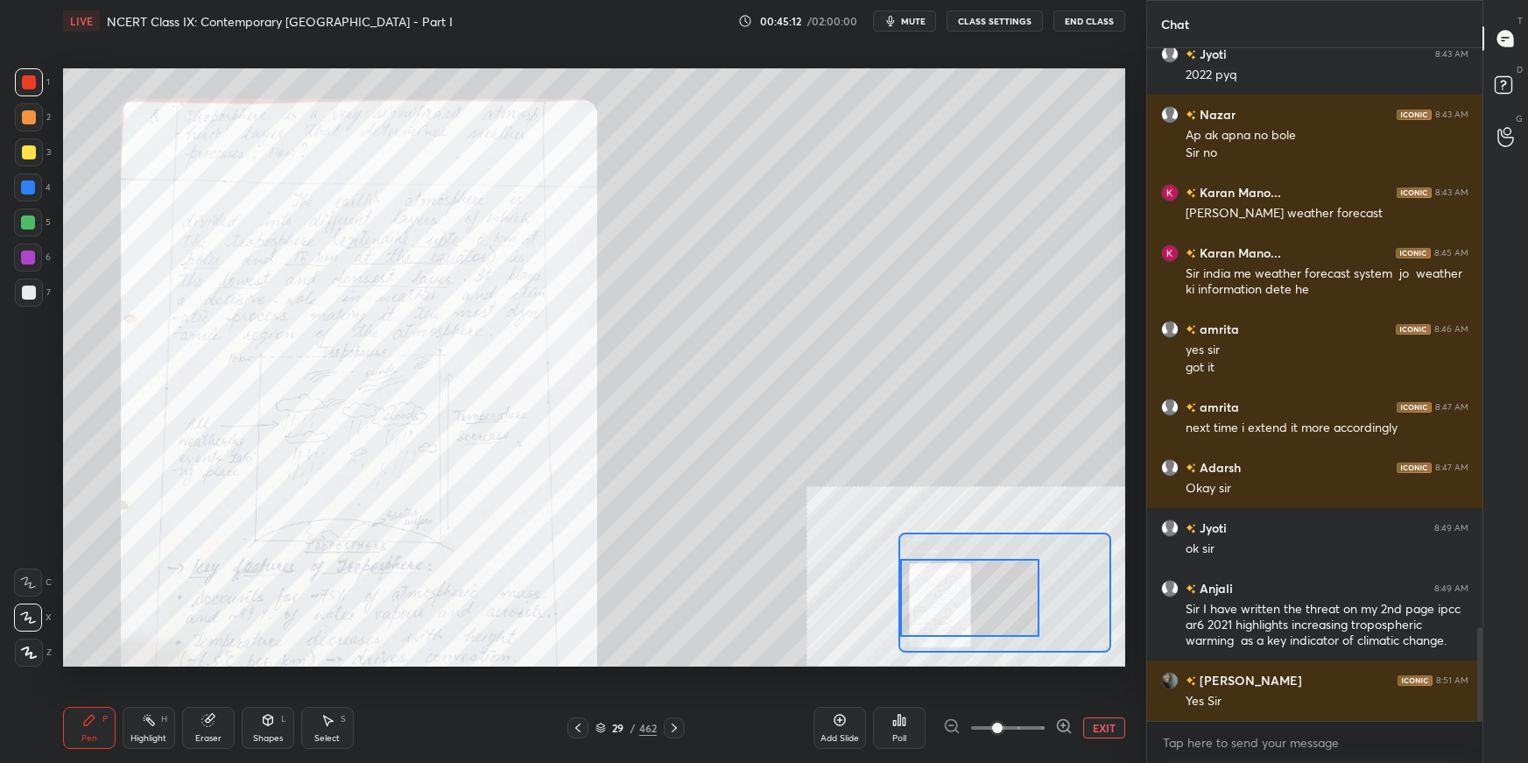
drag, startPoint x: 987, startPoint y: 617, endPoint x: 970, endPoint y: 620, distance: 17.9
click at [970, 539] on div at bounding box center [969, 597] width 139 height 77
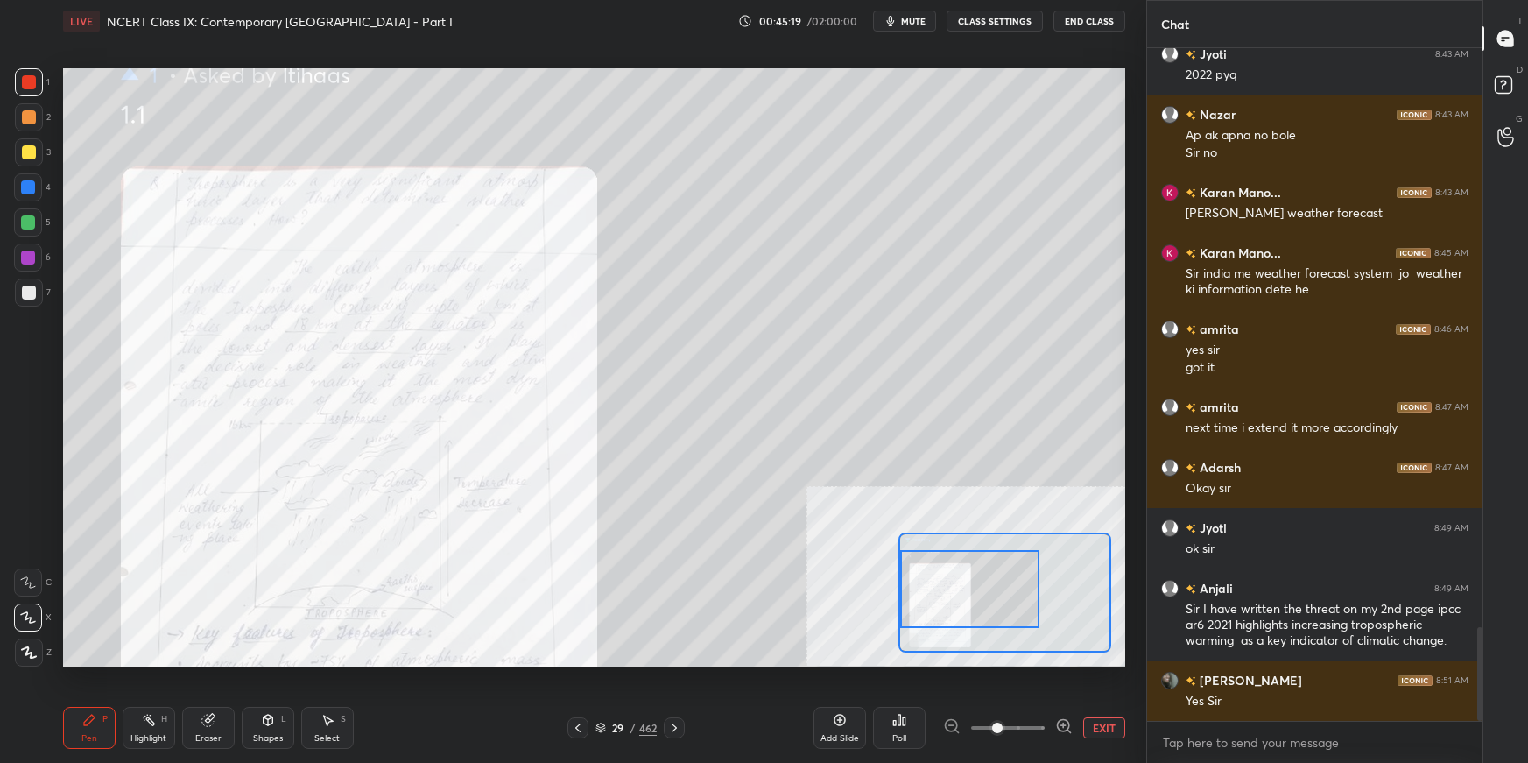
drag, startPoint x: 998, startPoint y: 606, endPoint x: 983, endPoint y: 598, distance: 17.6
click at [985, 539] on div at bounding box center [969, 588] width 139 height 77
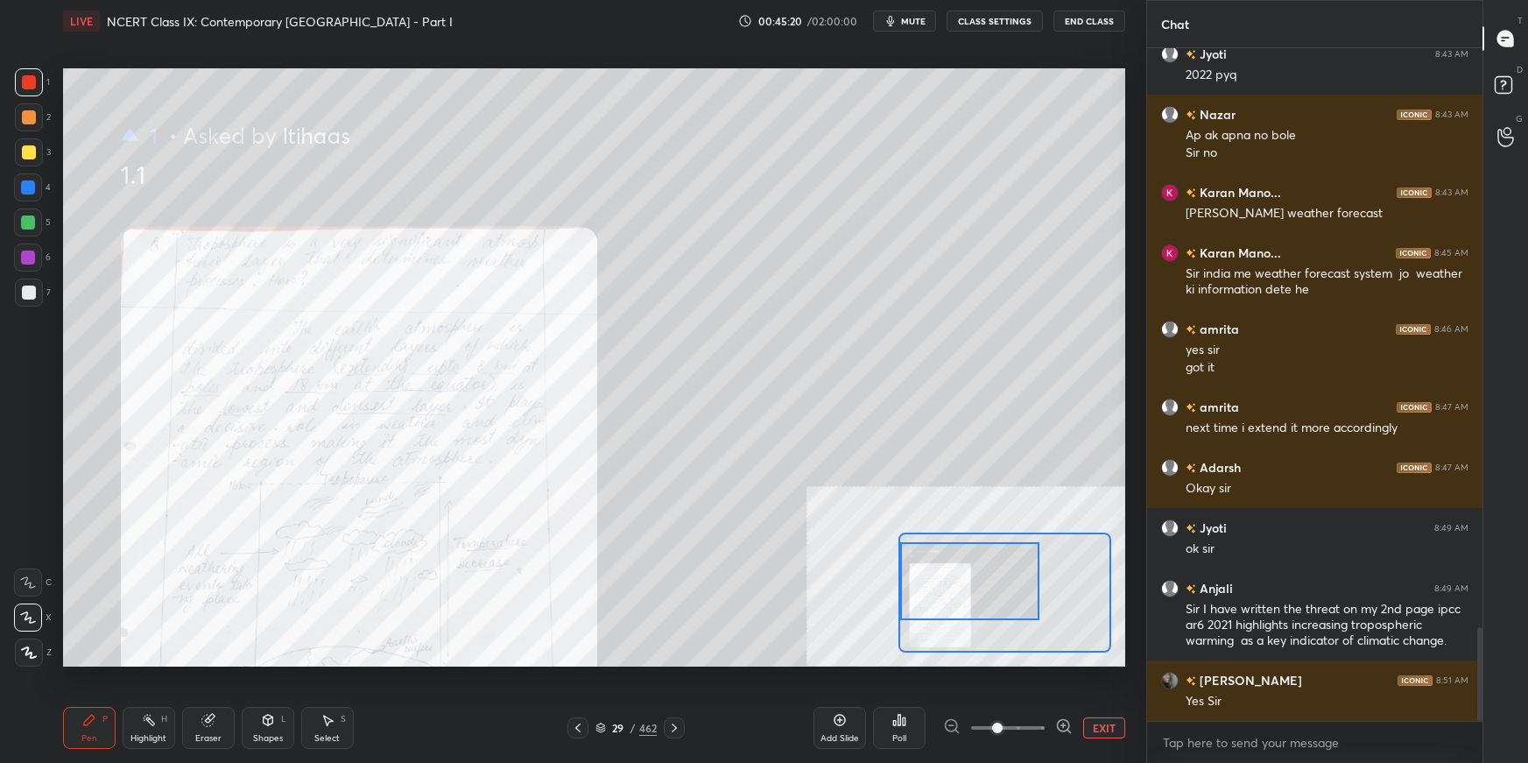
drag, startPoint x: 981, startPoint y: 604, endPoint x: 970, endPoint y: 597, distance: 12.6
click at [971, 539] on div at bounding box center [969, 580] width 139 height 77
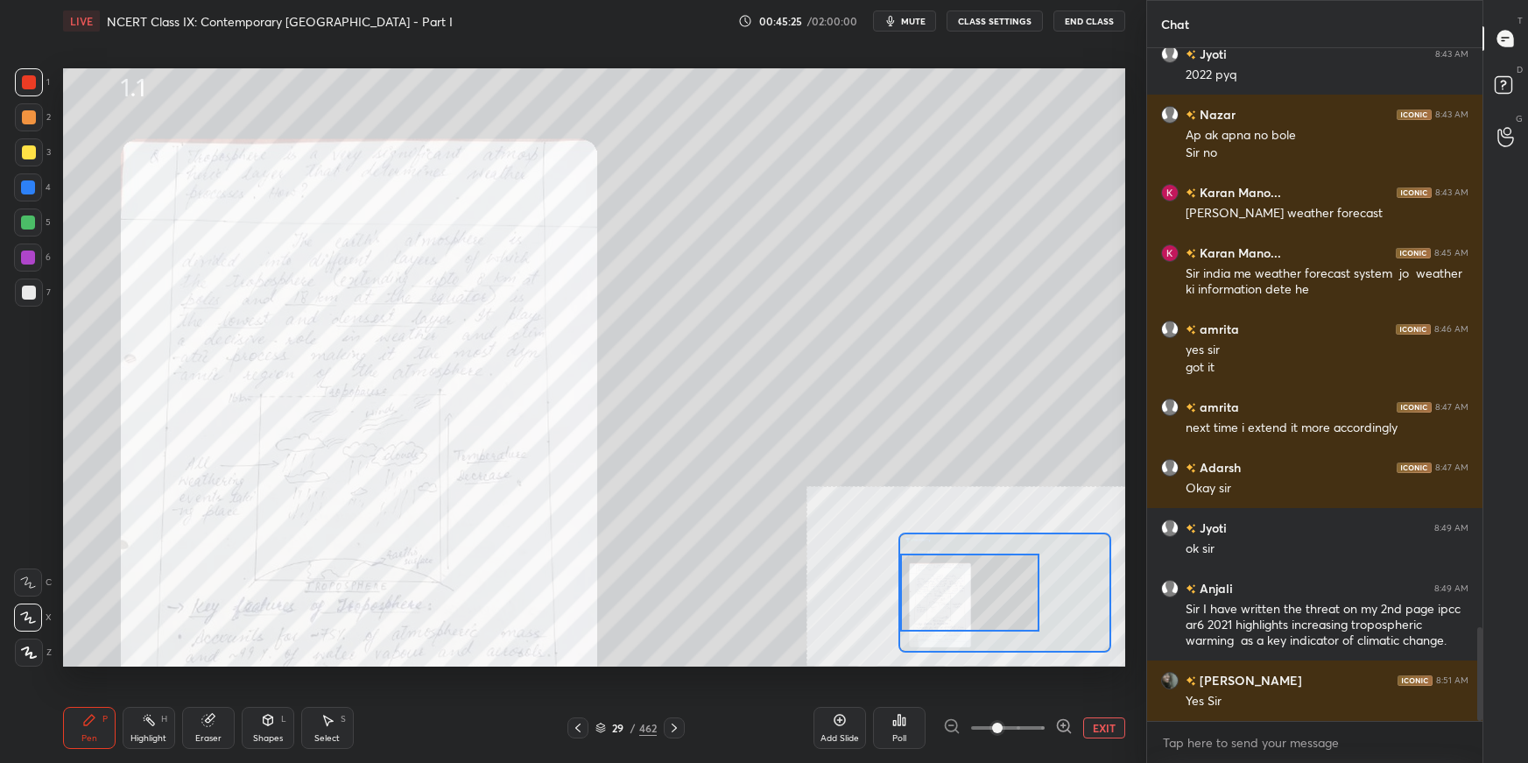
click at [986, 539] on div at bounding box center [969, 592] width 139 height 77
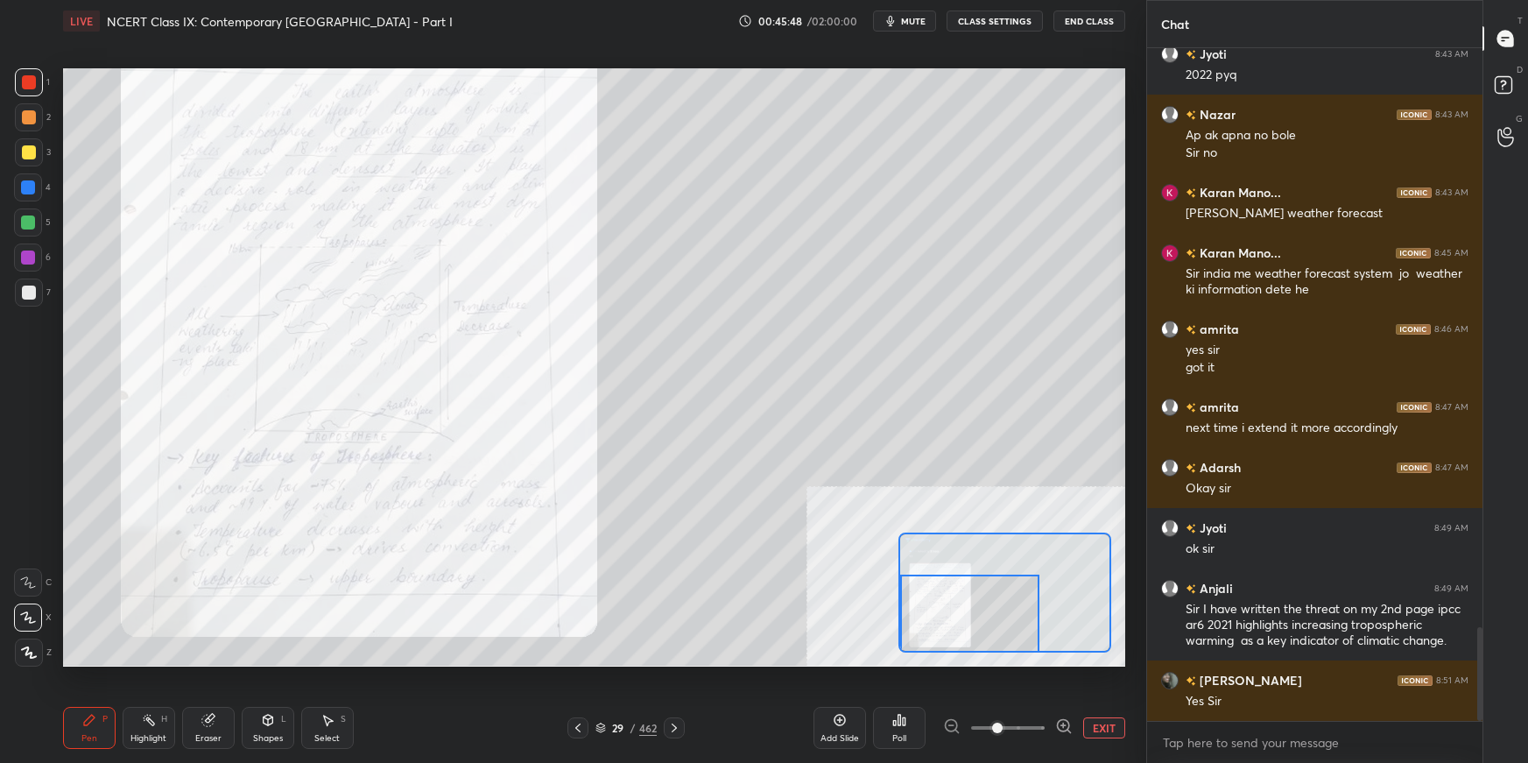
drag, startPoint x: 978, startPoint y: 580, endPoint x: 962, endPoint y: 612, distance: 36.4
click at [973, 539] on div at bounding box center [969, 613] width 139 height 77
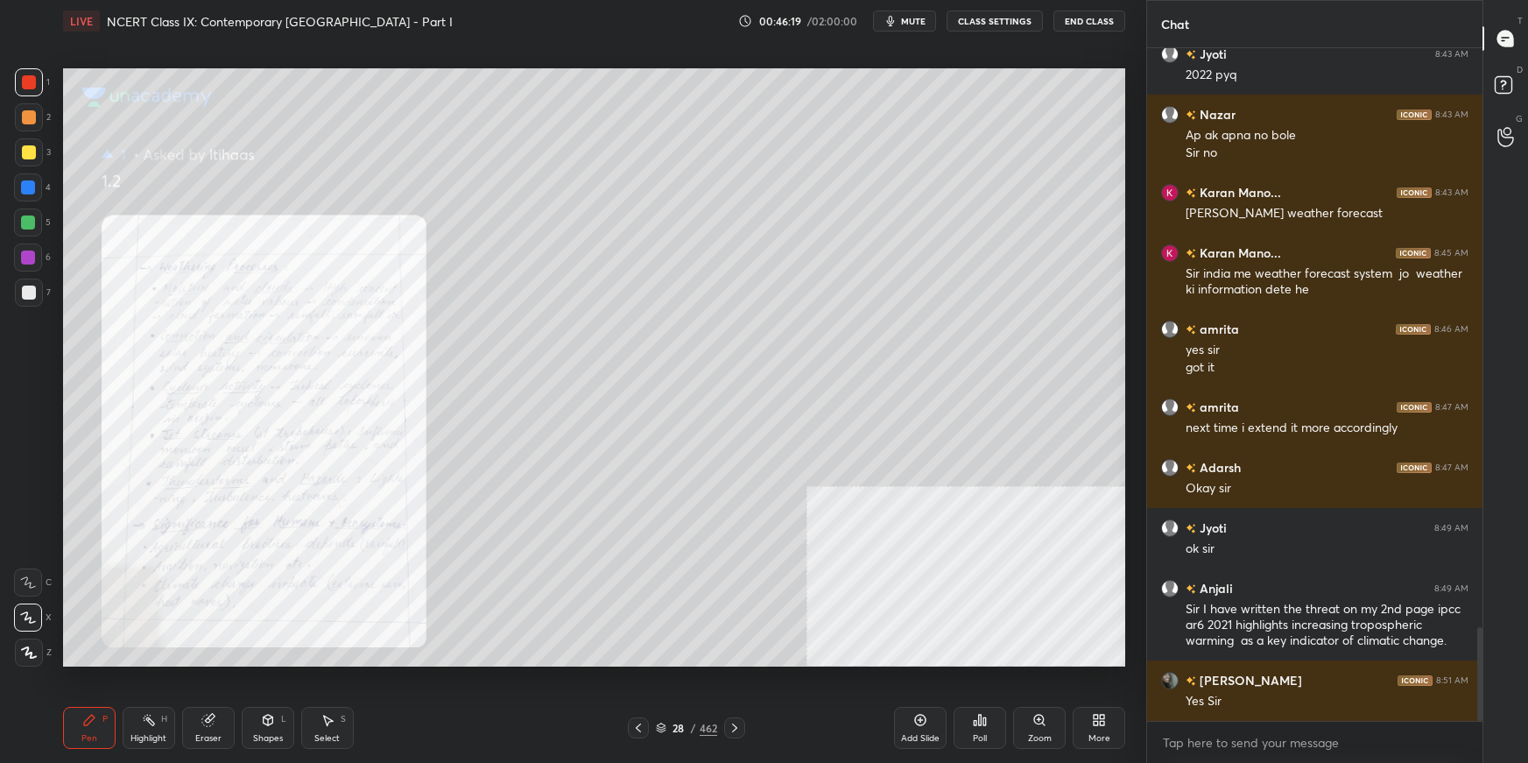
drag, startPoint x: 1048, startPoint y: 728, endPoint x: 1046, endPoint y: 714, distance: 14.3
click at [1046, 539] on div "Zoom" at bounding box center [1039, 728] width 53 height 42
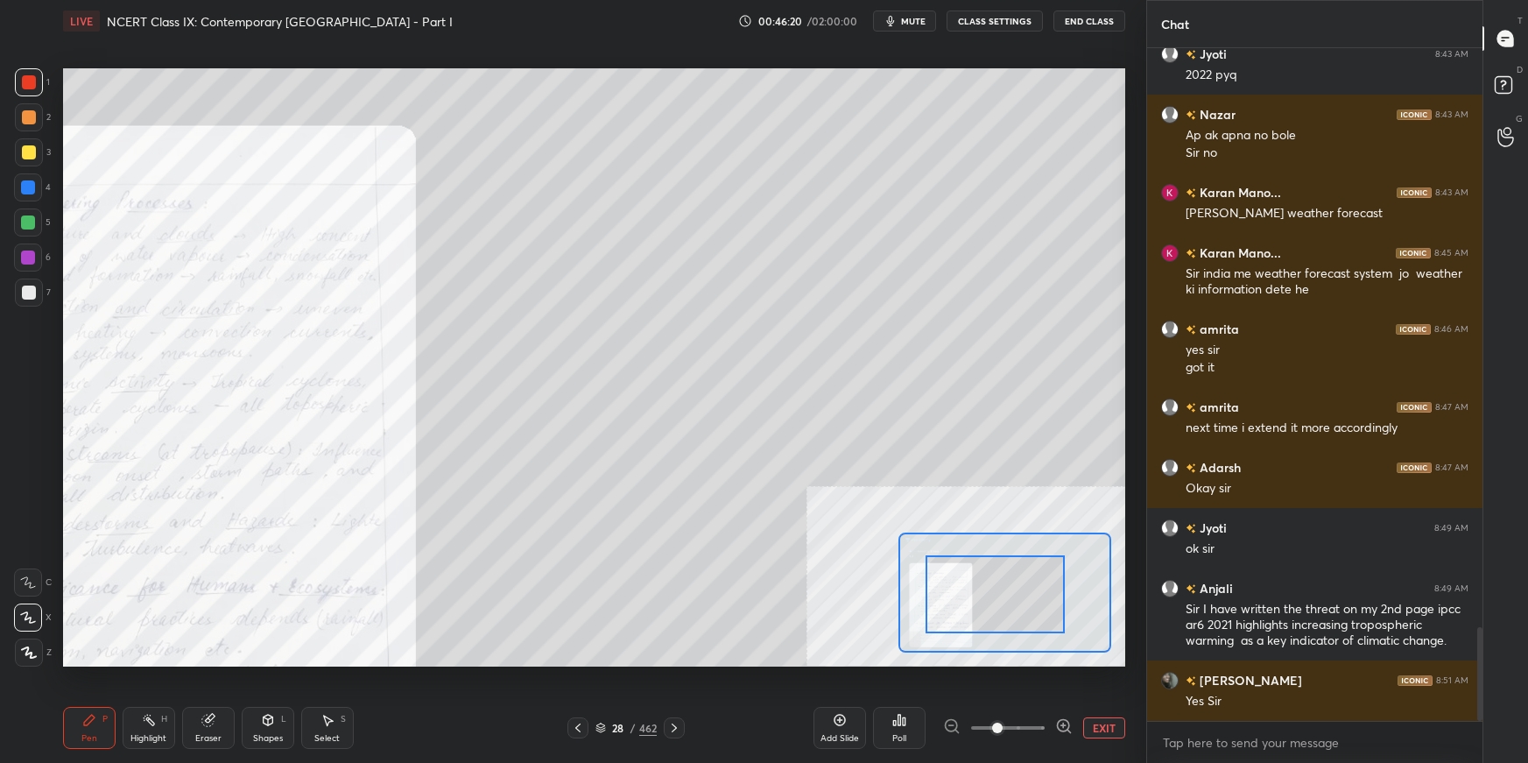
drag, startPoint x: 993, startPoint y: 576, endPoint x: 962, endPoint y: 589, distance: 33.3
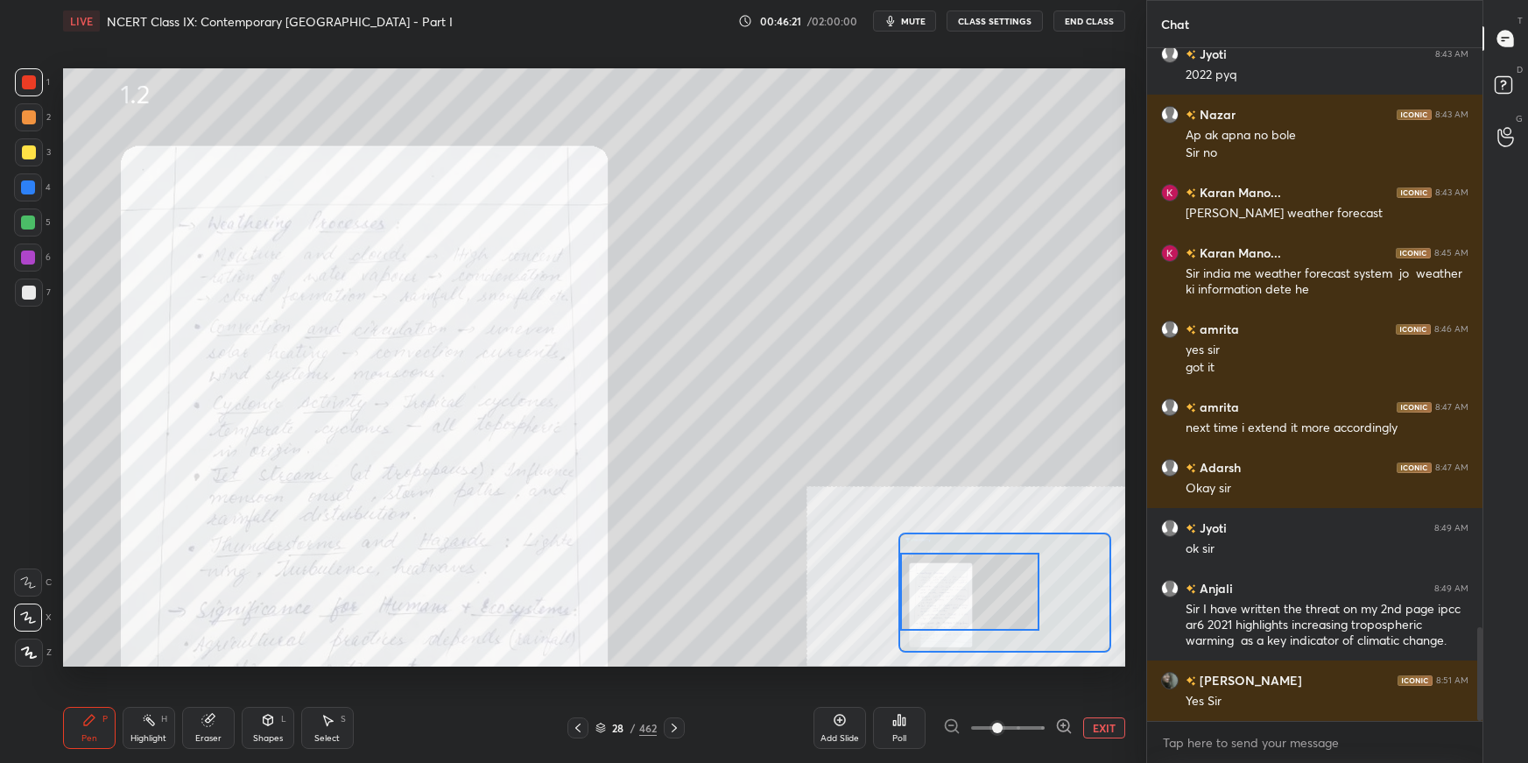
drag, startPoint x: 962, startPoint y: 589, endPoint x: 942, endPoint y: 595, distance: 20.8
click at [941, 539] on div at bounding box center [969, 591] width 139 height 77
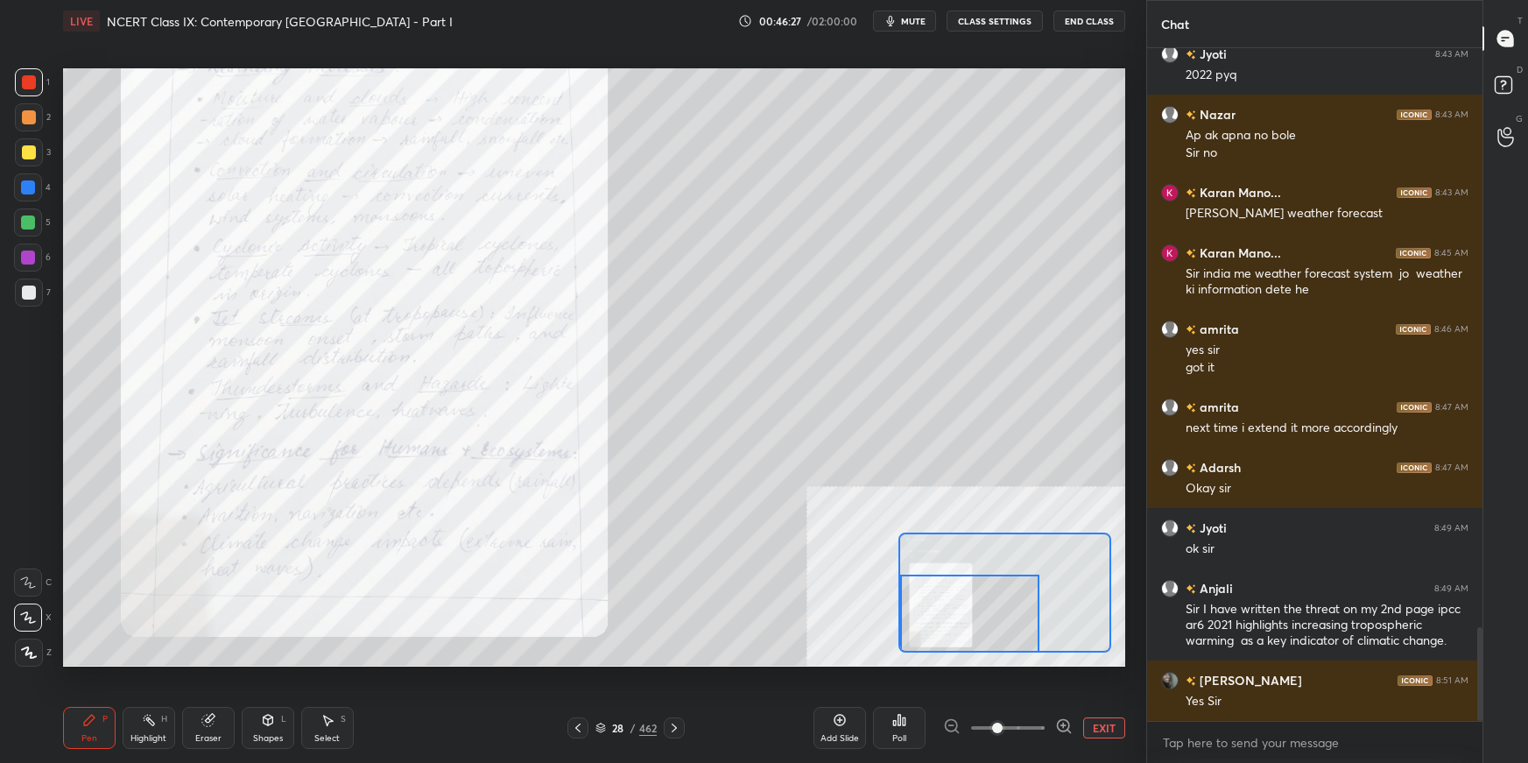
drag, startPoint x: 958, startPoint y: 589, endPoint x: 954, endPoint y: 603, distance: 14.7
click at [954, 539] on div at bounding box center [969, 613] width 139 height 77
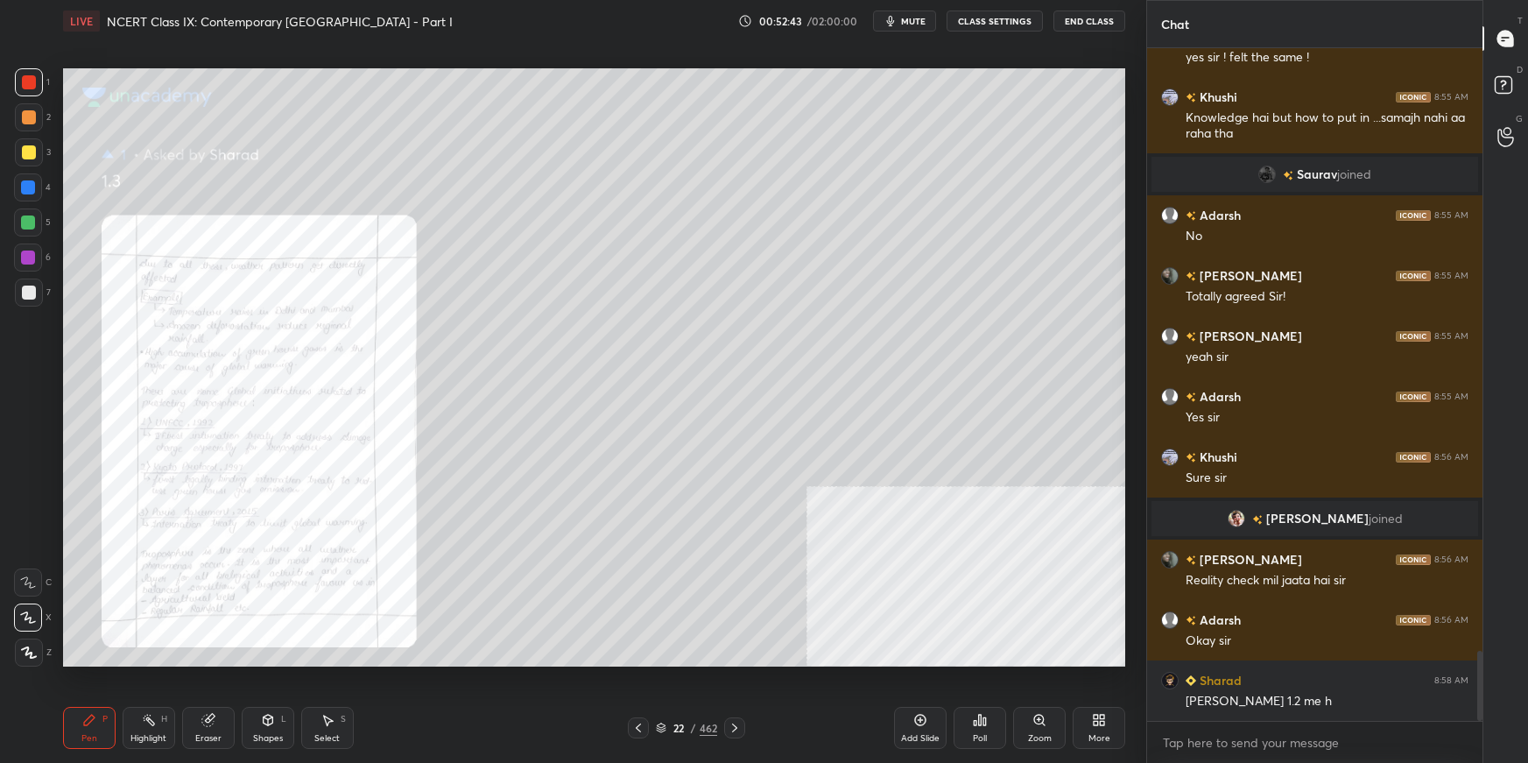
scroll to position [5897, 0]
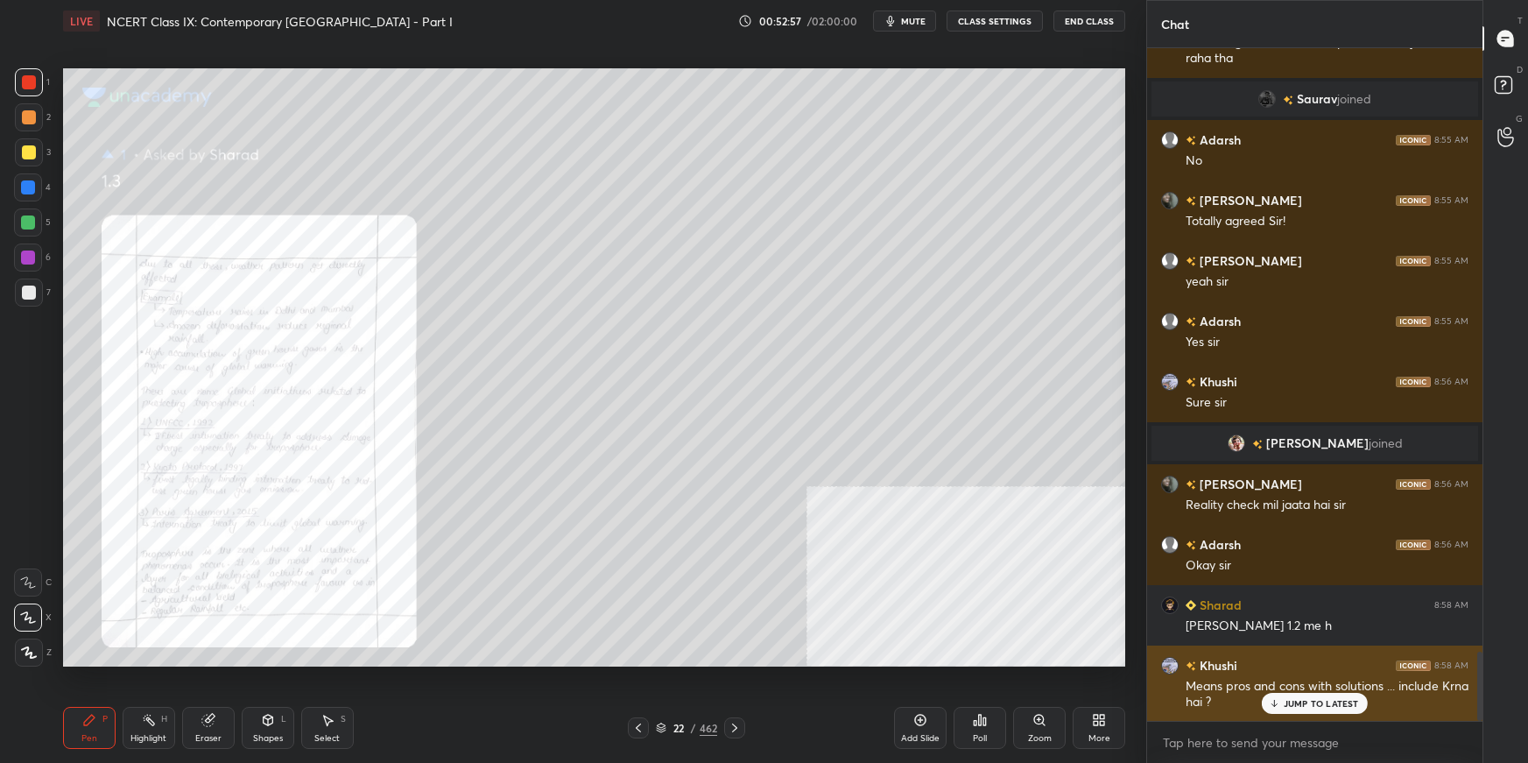
click at [1169, 539] on p "JUMP TO LATEST" at bounding box center [1321, 703] width 75 height 11
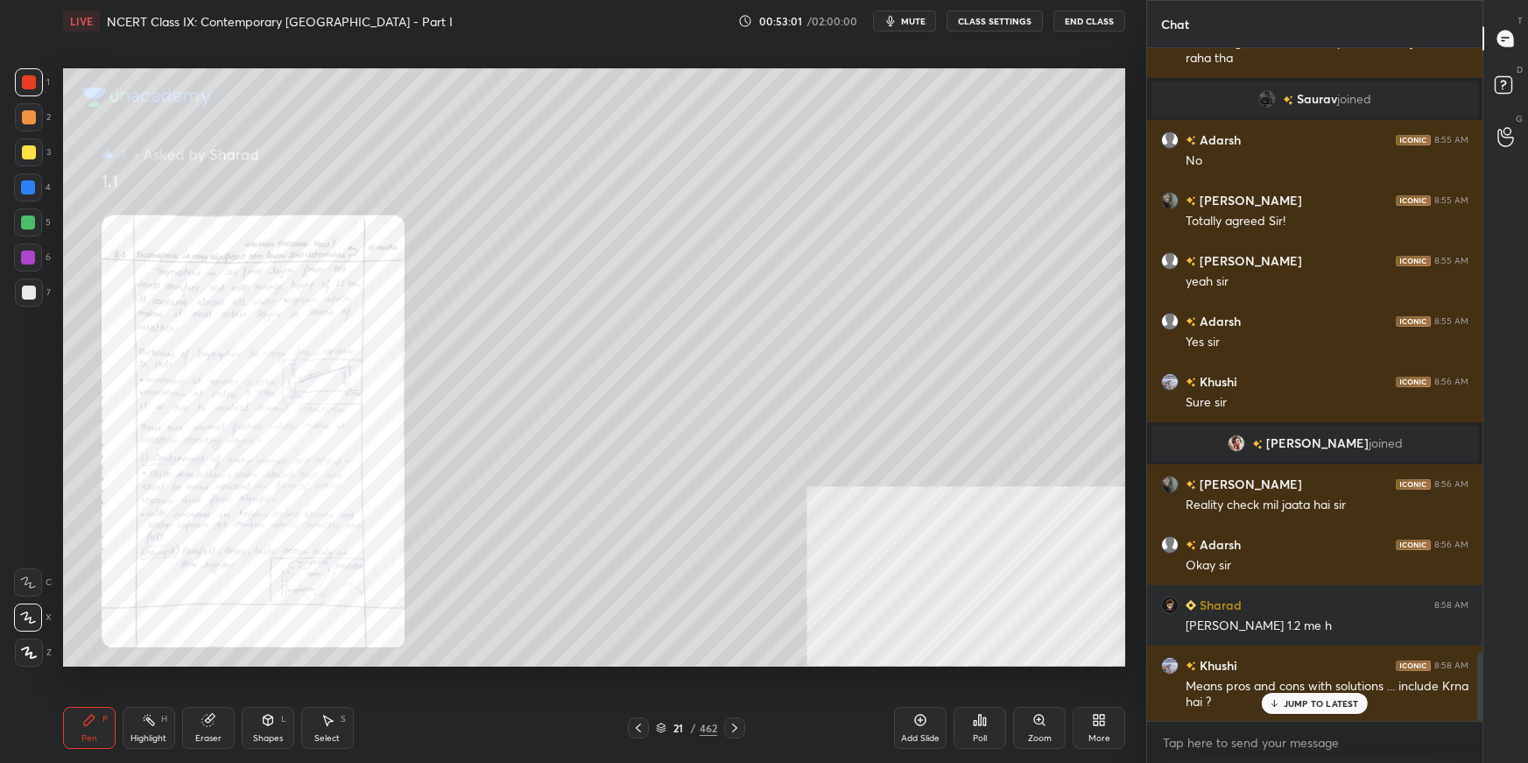
scroll to position [5973, 0]
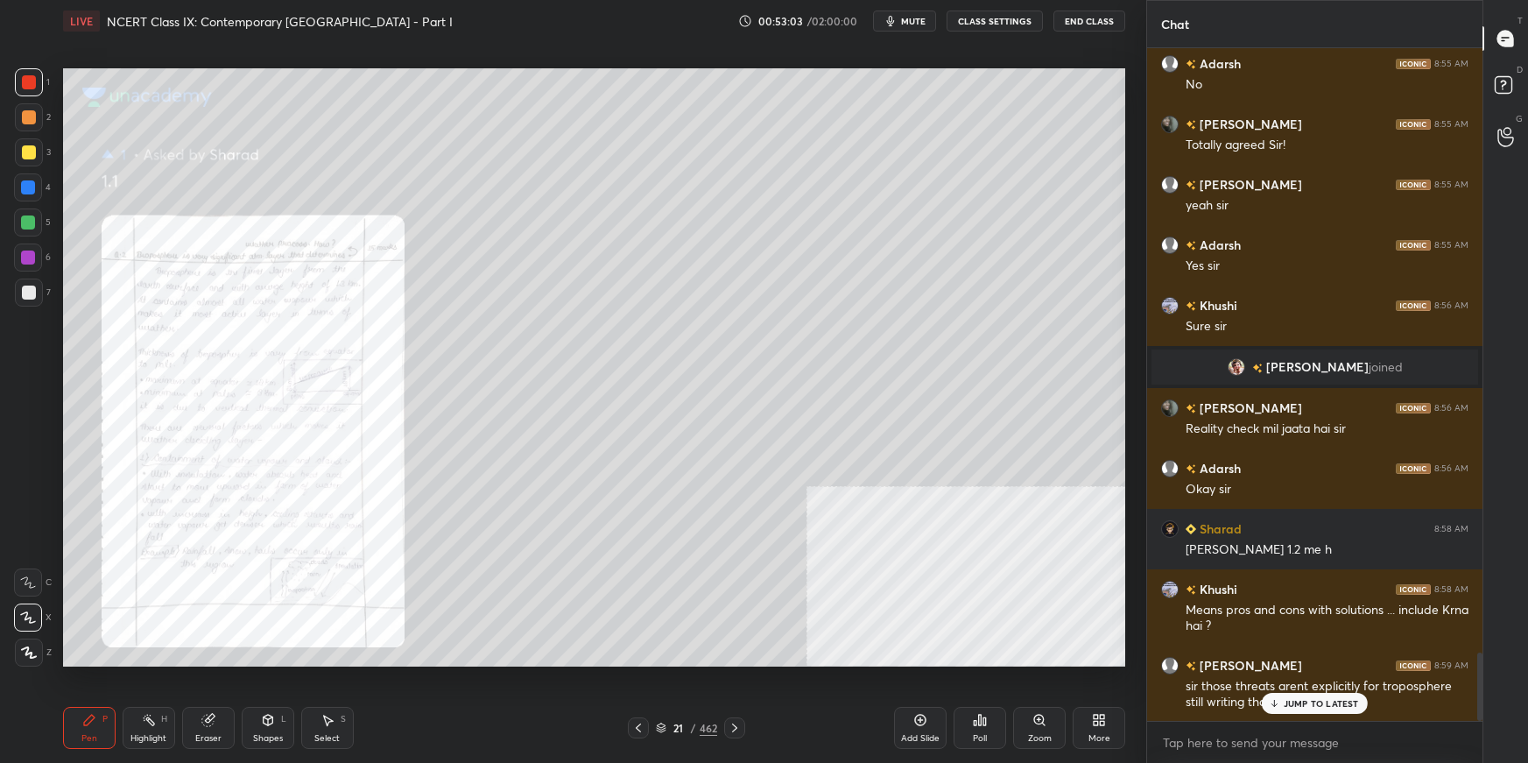
click at [1169, 539] on p "JUMP TO LATEST" at bounding box center [1321, 703] width 75 height 11
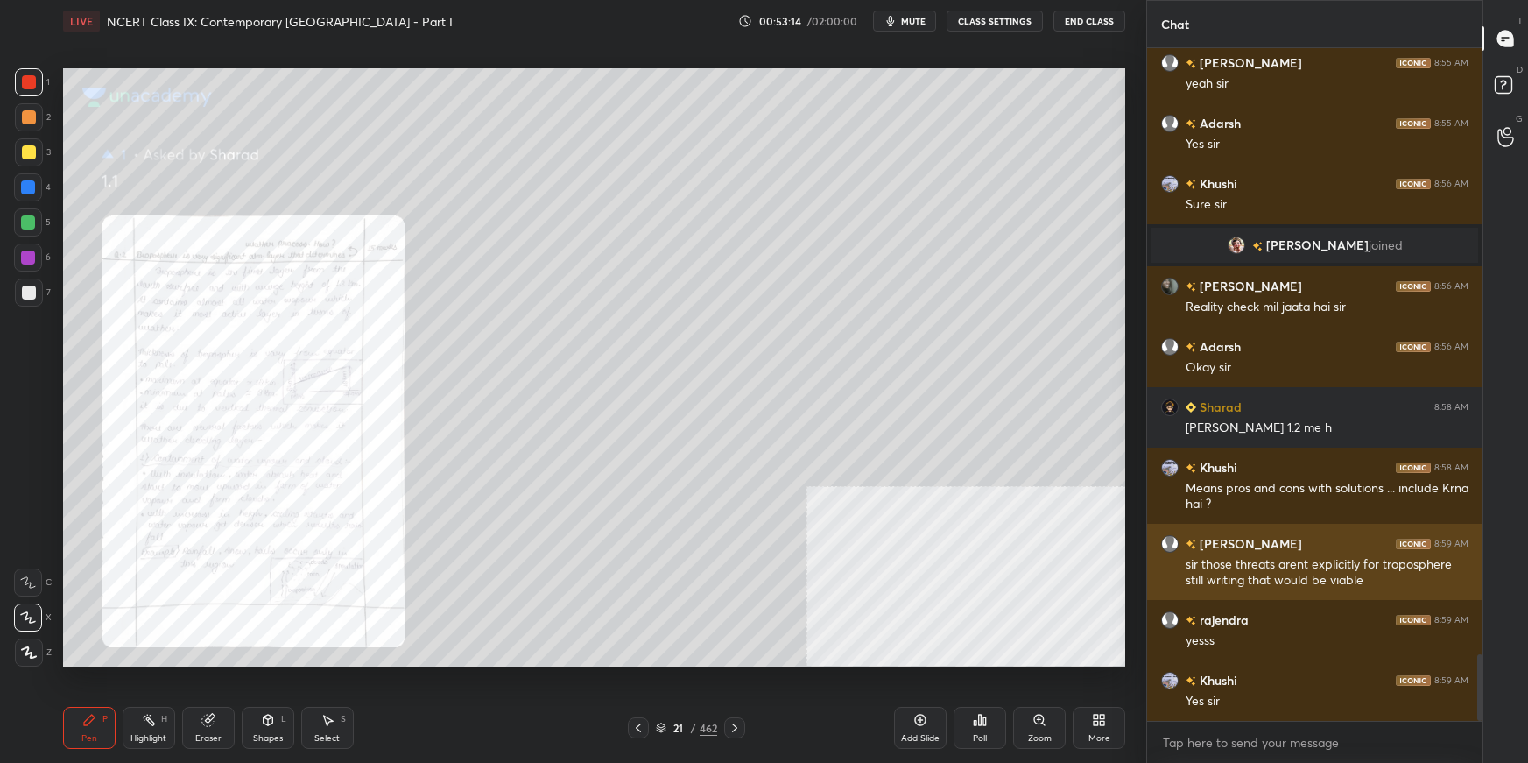
scroll to position [6155, 0]
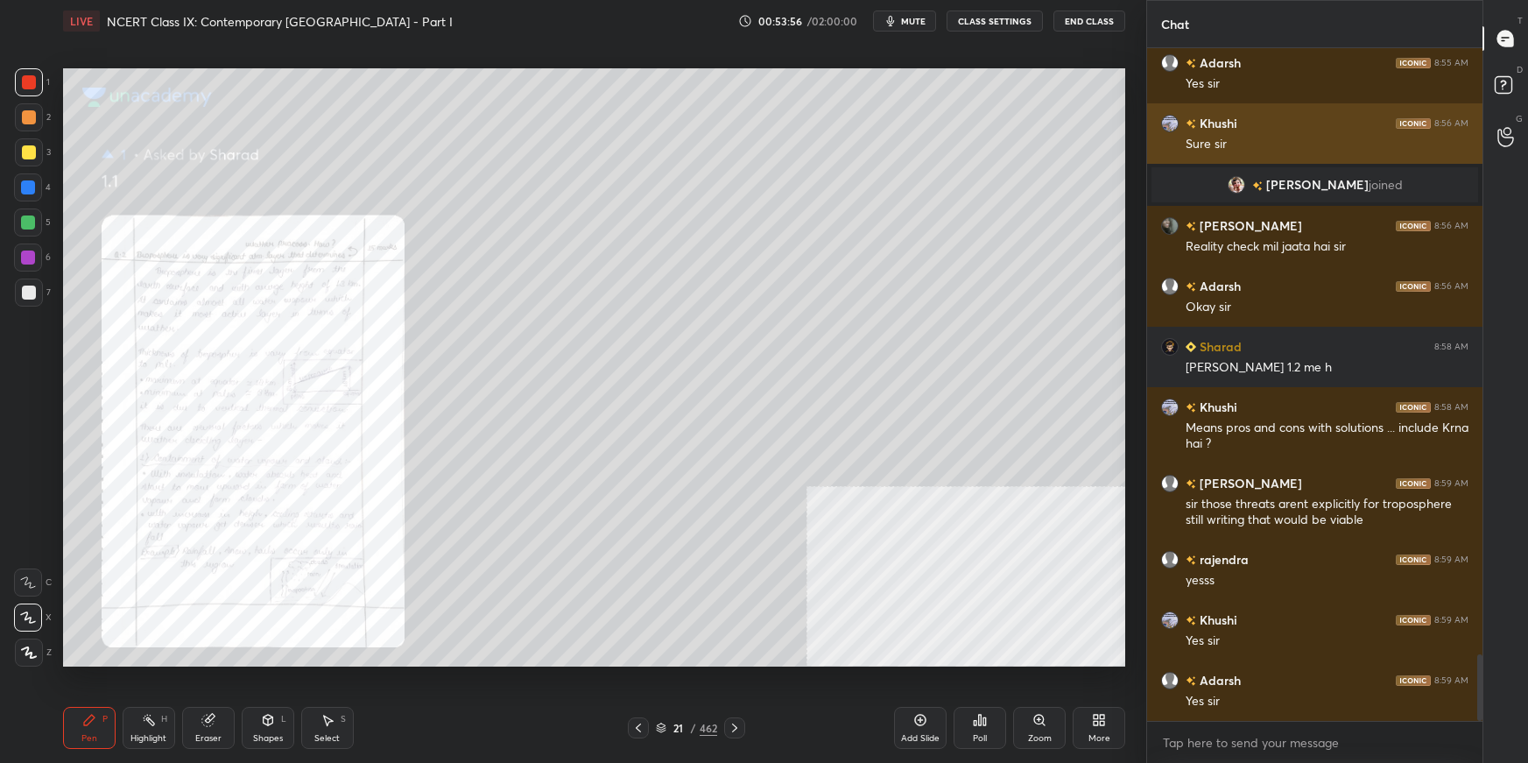
click at [1151, 148] on div "1 2 3 4 5 6 7 C X Z C X Z E E Erase all H H LIVE NCERT Class IX: Contemporary […" at bounding box center [764, 381] width 1528 height 763
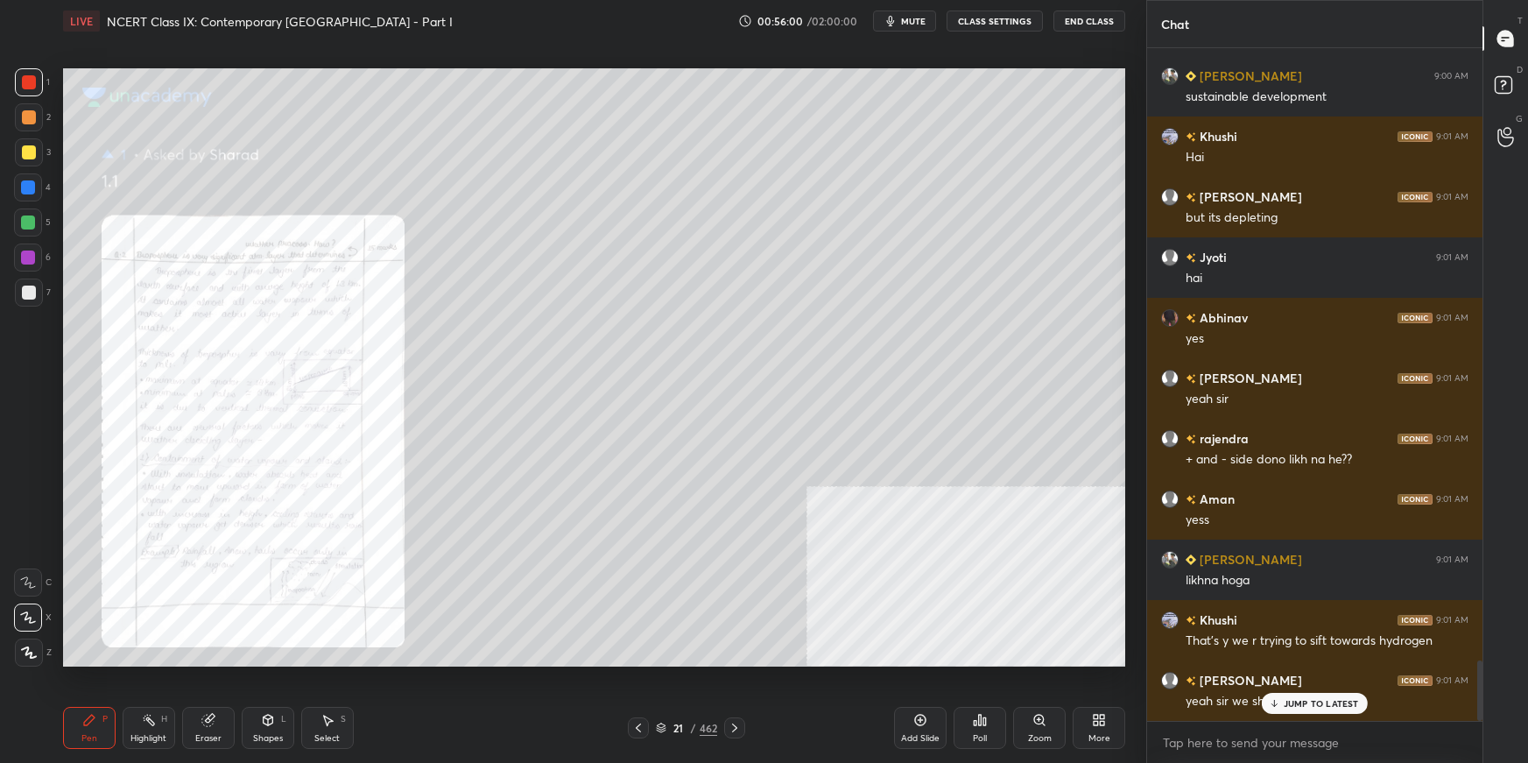
scroll to position [6801, 0]
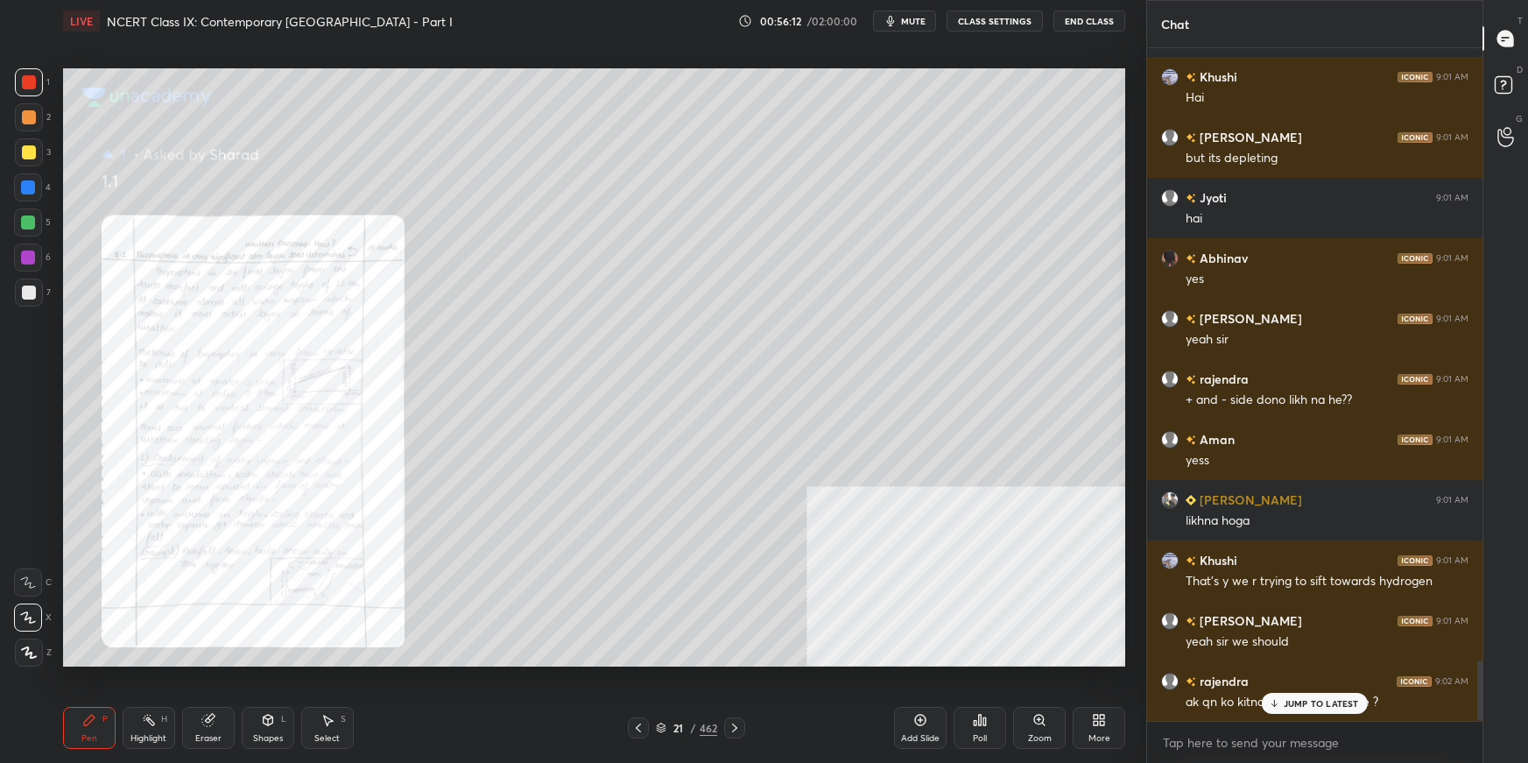
click at [1169, 539] on p "JUMP TO LATEST" at bounding box center [1321, 703] width 75 height 11
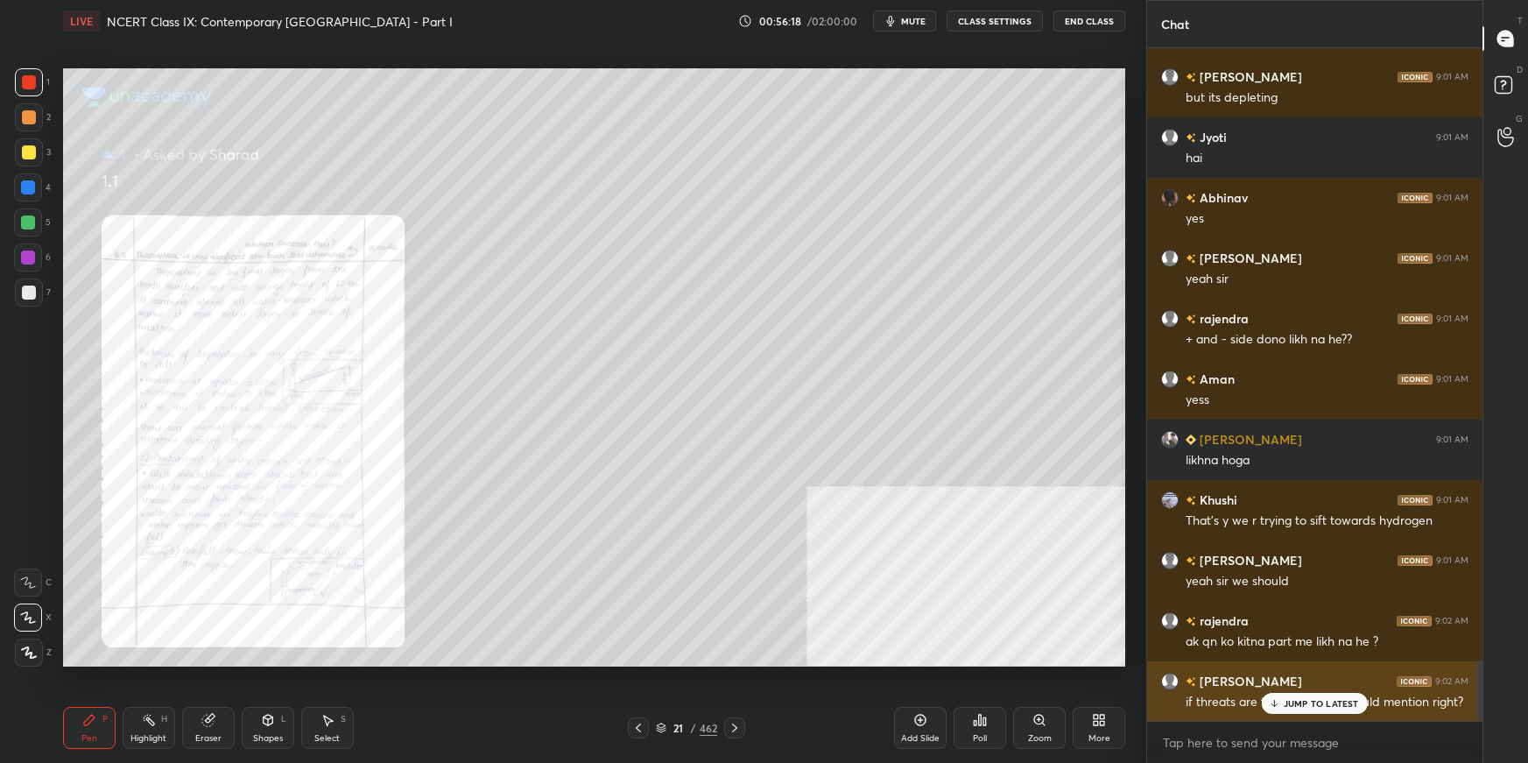
click at [1169, 539] on p "JUMP TO LATEST" at bounding box center [1321, 703] width 75 height 11
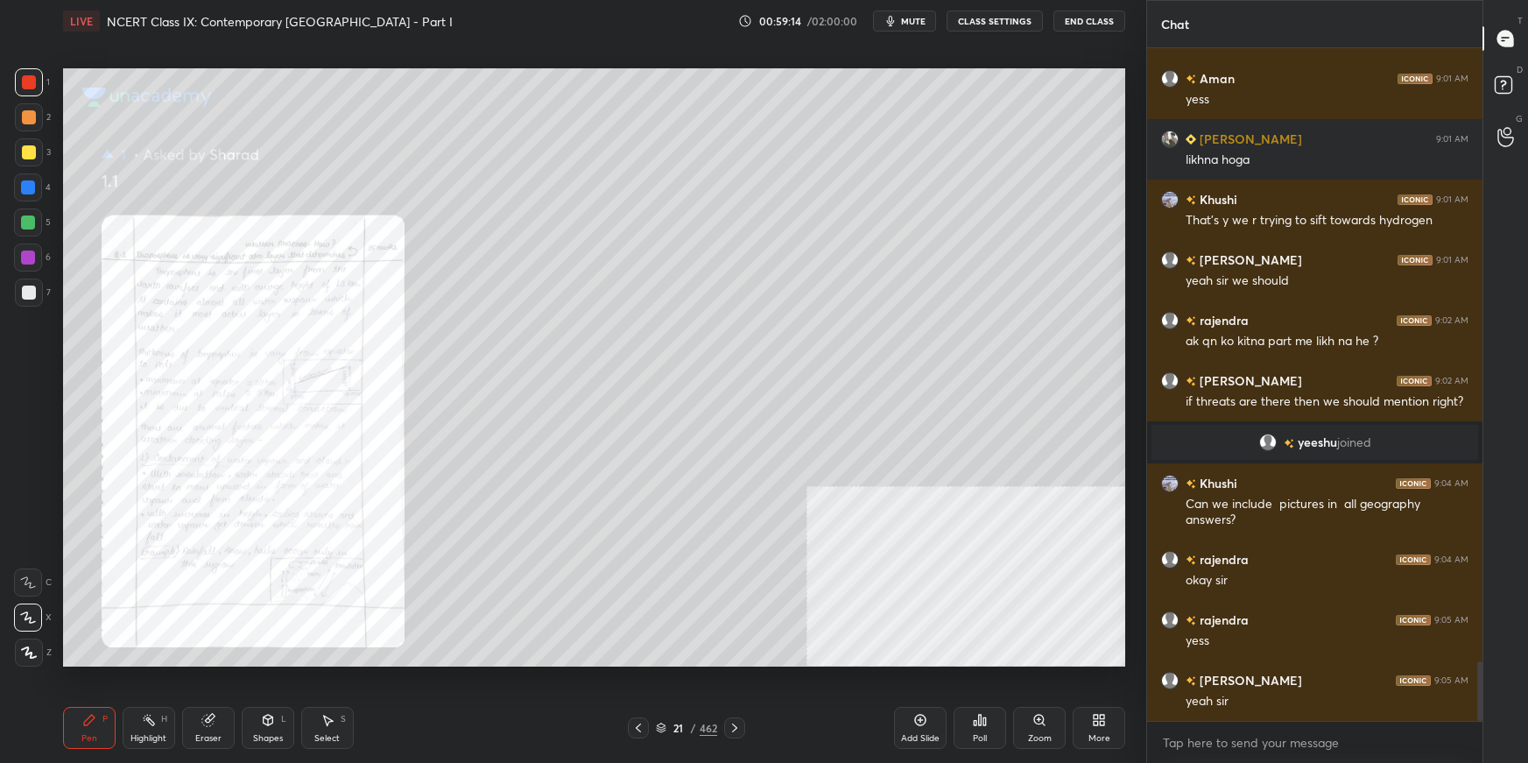
scroll to position [6943, 0]
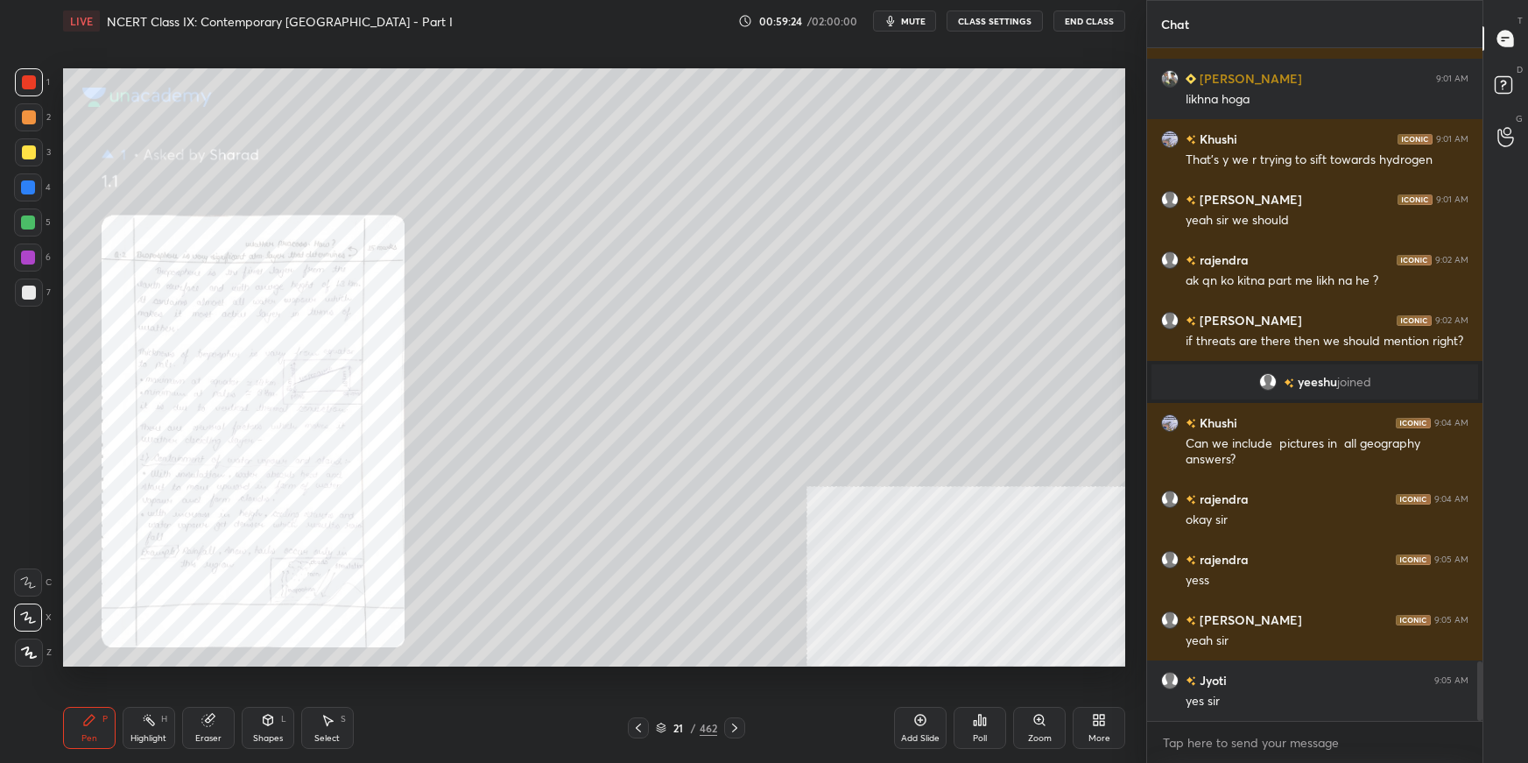
drag, startPoint x: 666, startPoint y: 727, endPoint x: 679, endPoint y: 718, distance: 15.8
click at [668, 539] on div "21 / 462" at bounding box center [686, 728] width 61 height 16
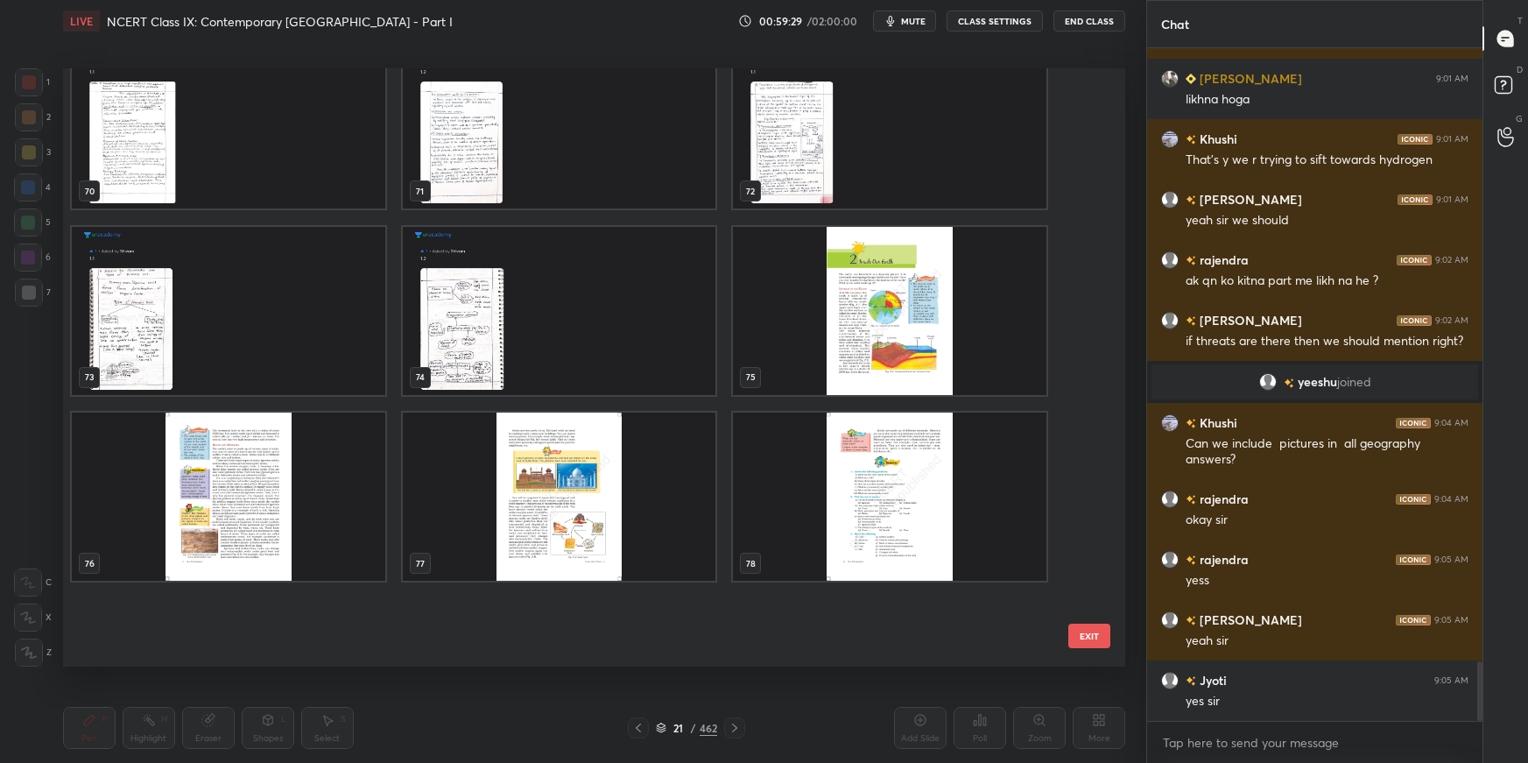
scroll to position [4135, 0]
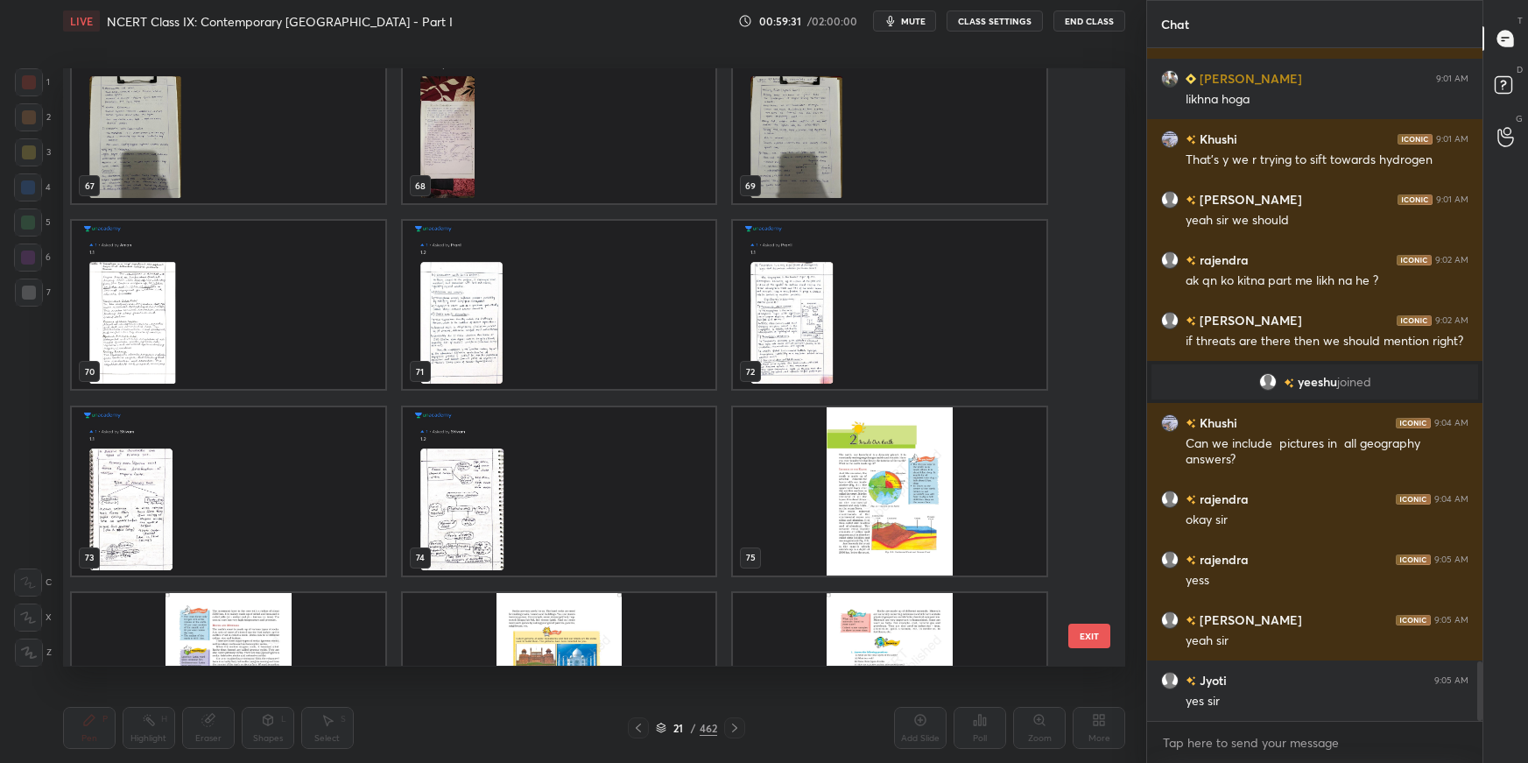
click at [953, 476] on img "grid" at bounding box center [890, 491] width 314 height 168
click at [956, 484] on img "grid" at bounding box center [890, 491] width 314 height 168
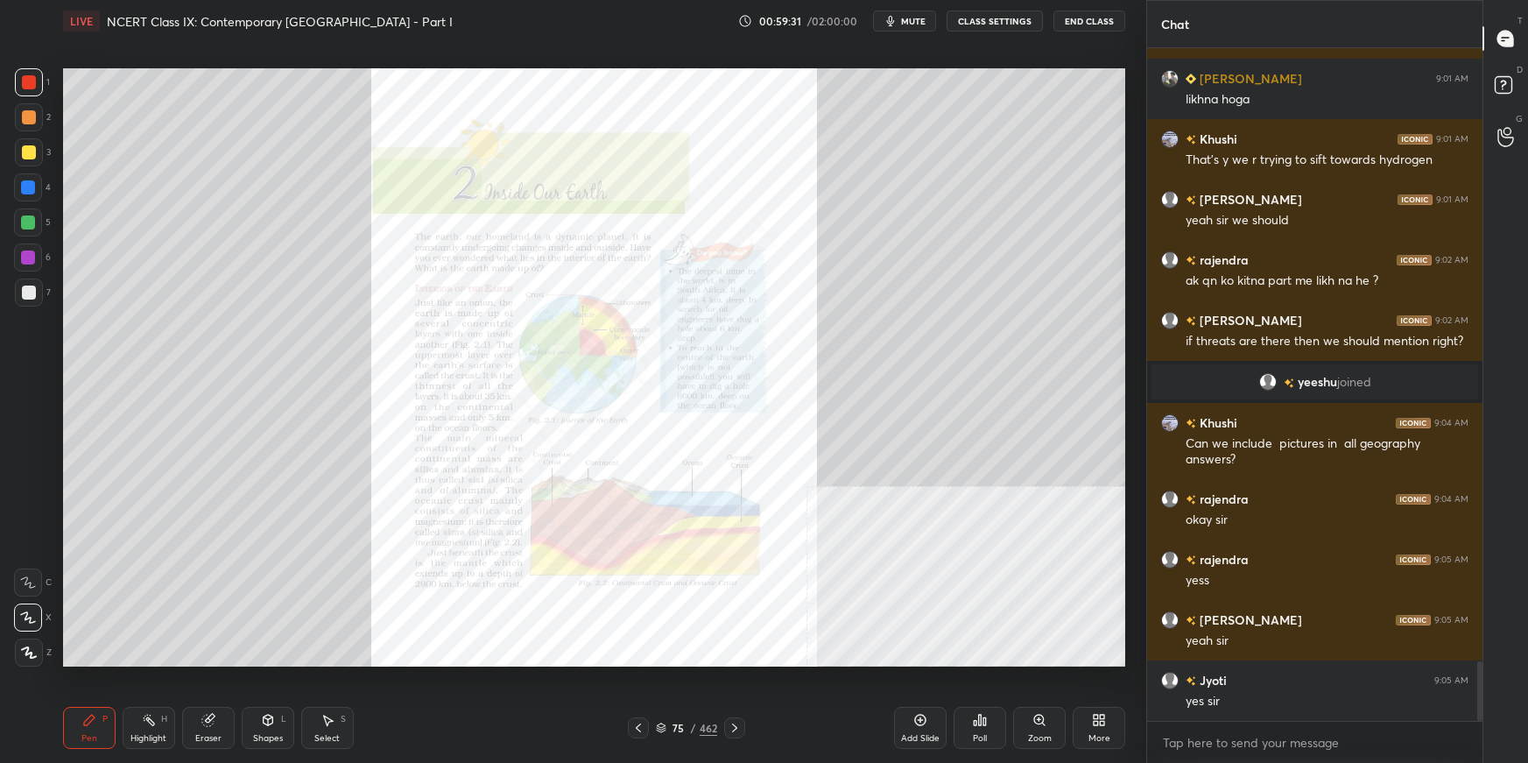
click at [960, 485] on img "grid" at bounding box center [890, 491] width 314 height 168
click at [961, 487] on img "grid" at bounding box center [890, 491] width 314 height 168
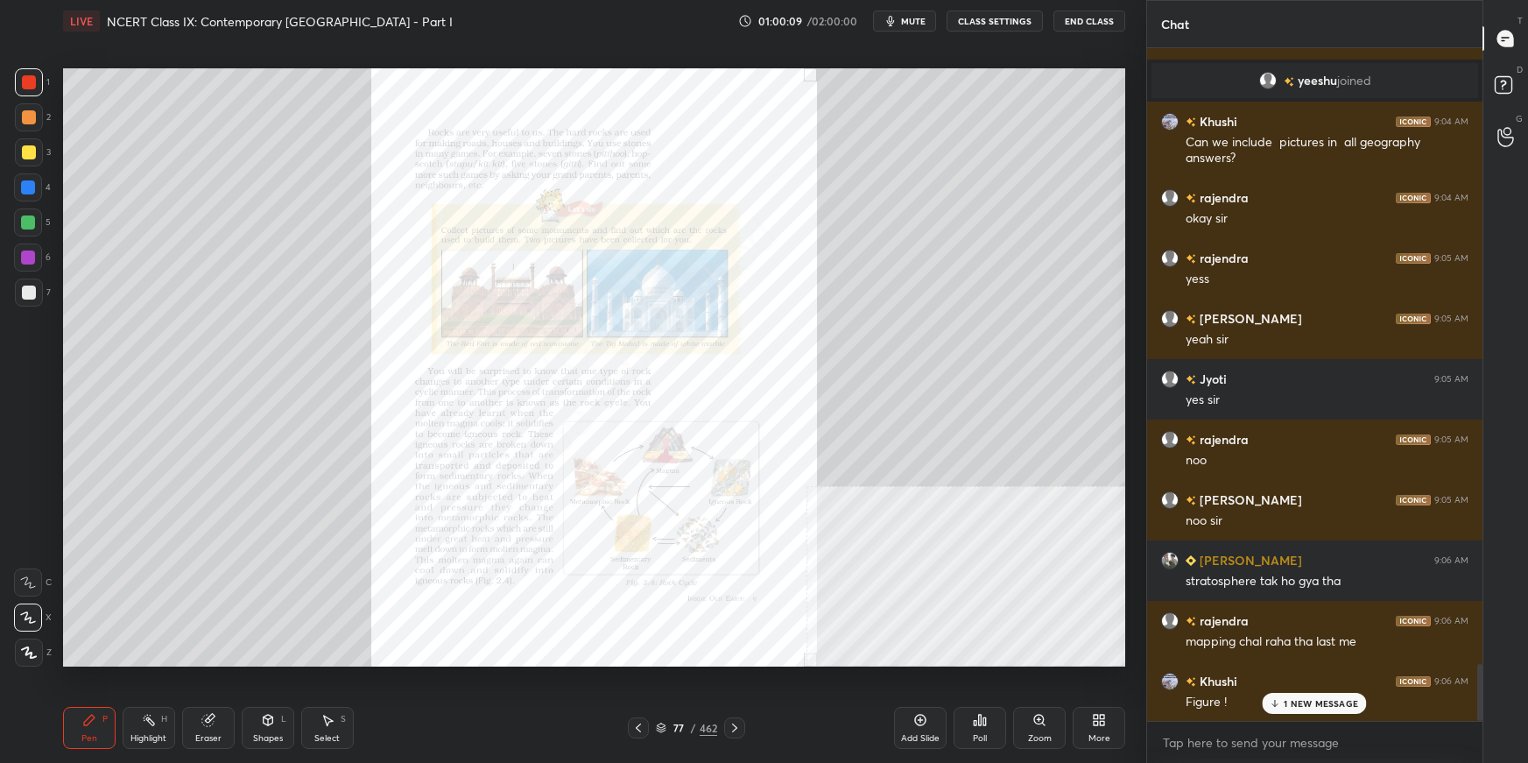
scroll to position [7305, 0]
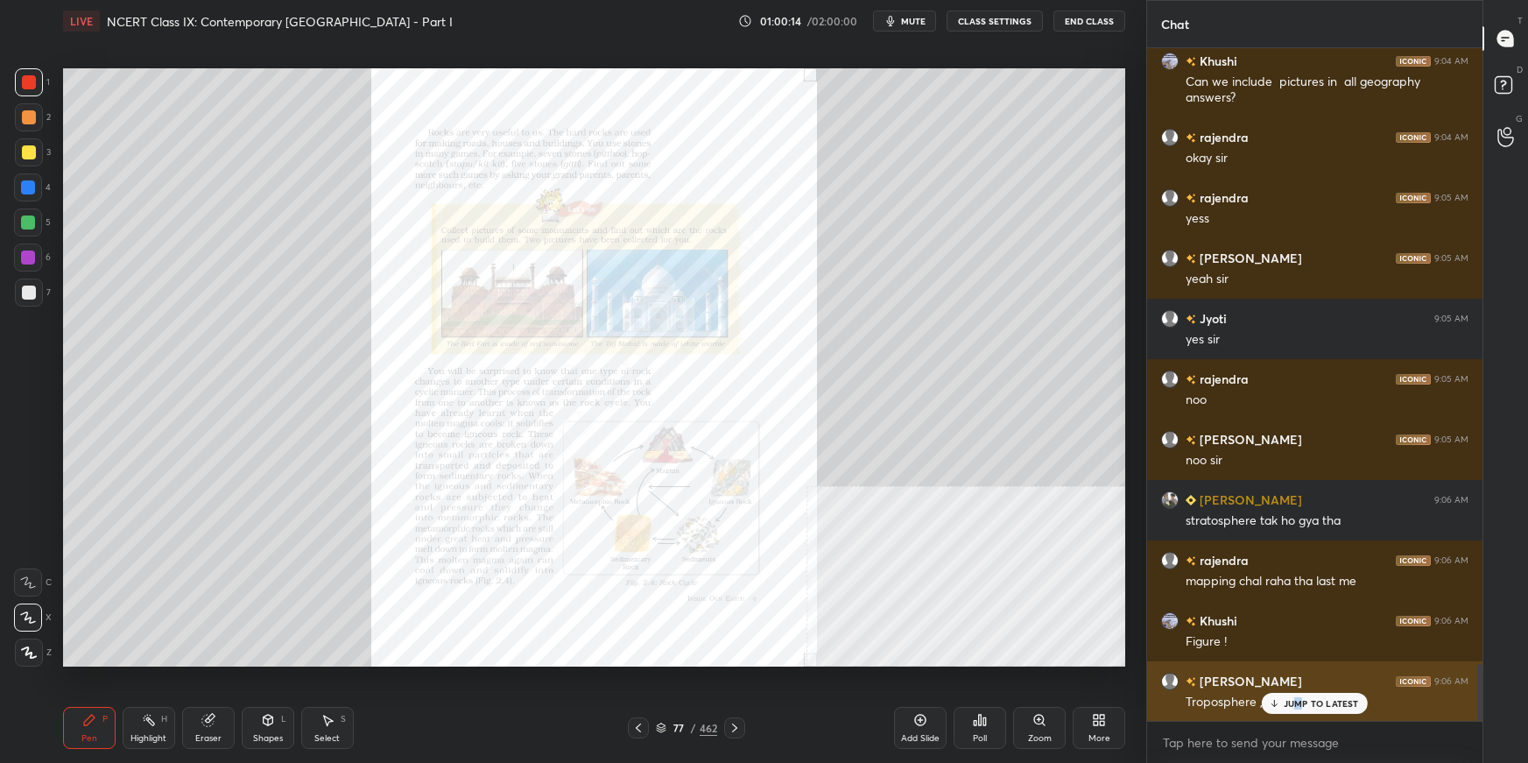
click at [1169, 539] on p "JUMP TO LATEST" at bounding box center [1321, 703] width 75 height 11
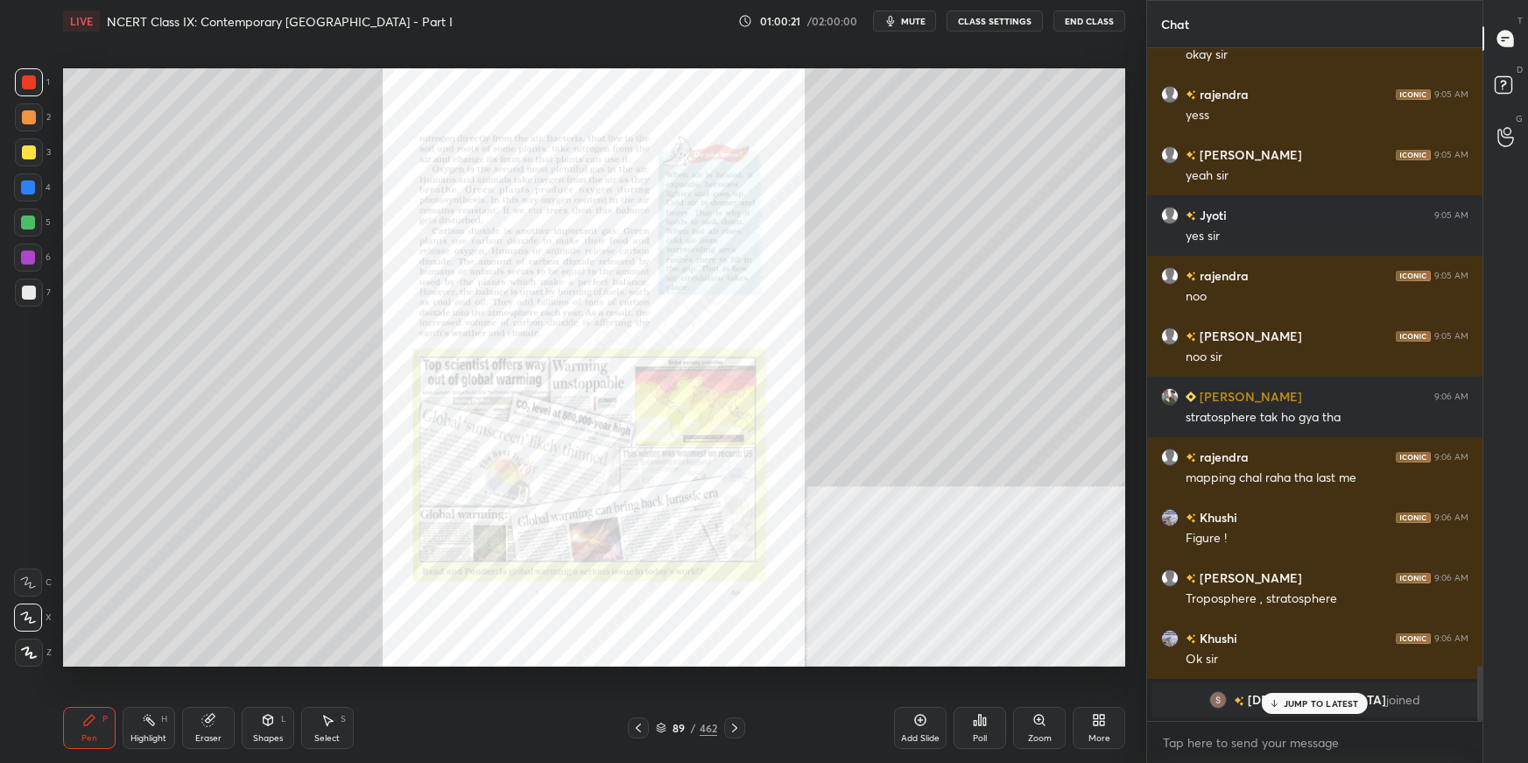
scroll to position [7499, 0]
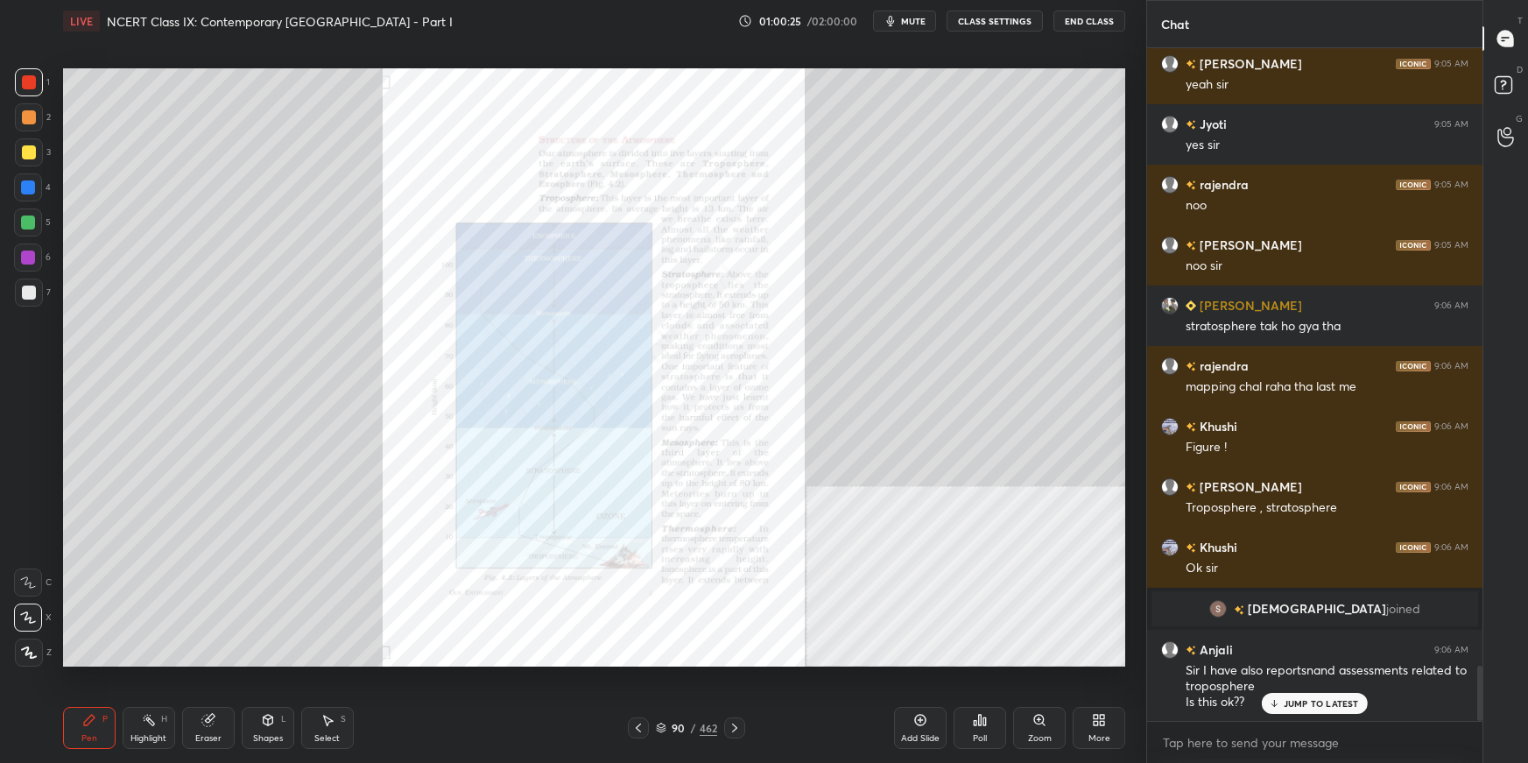
drag, startPoint x: 1325, startPoint y: 704, endPoint x: 1334, endPoint y: 760, distance: 56.7
click at [1169, 539] on p "JUMP TO LATEST" at bounding box center [1321, 703] width 75 height 11
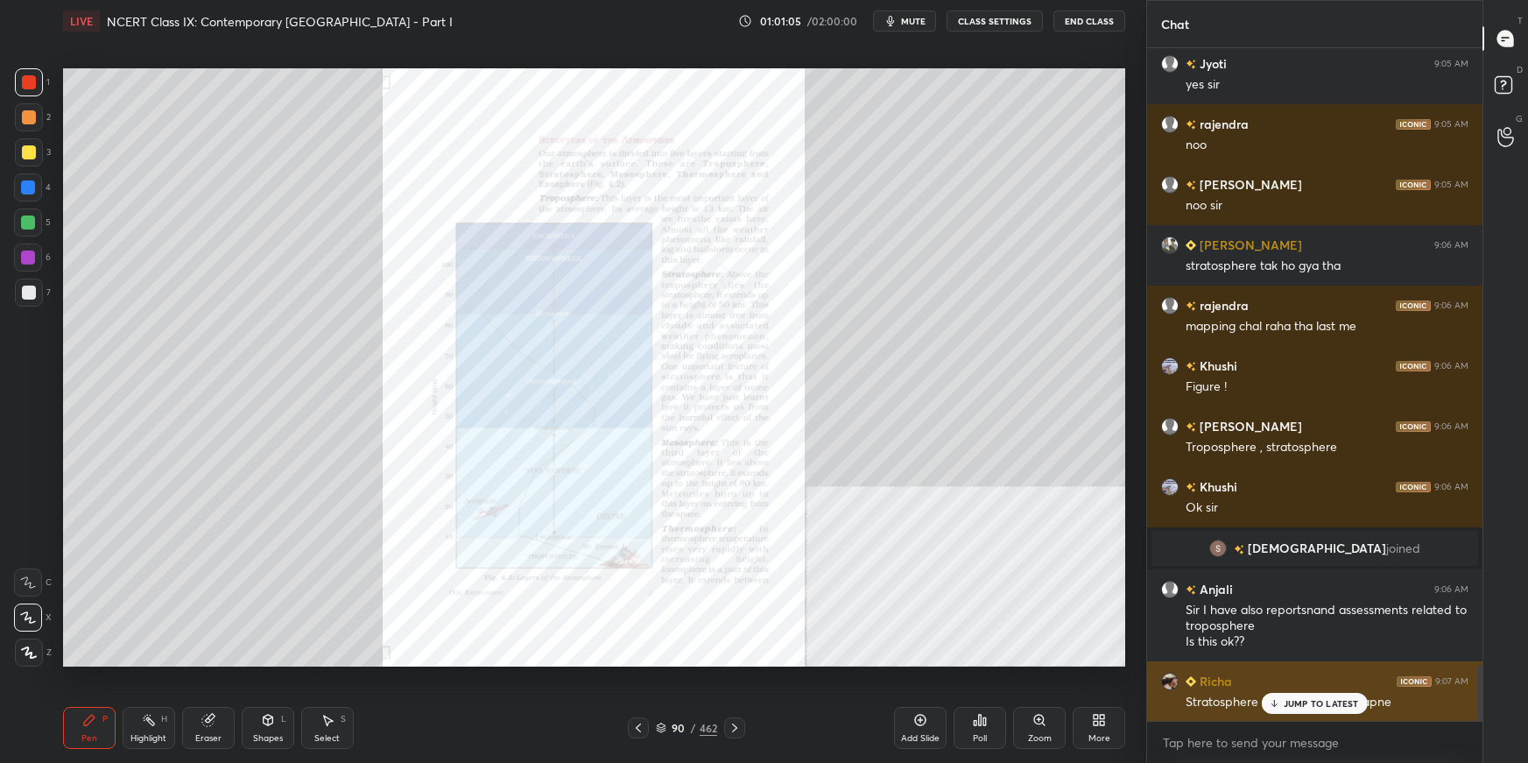
click at [1169, 539] on p "JUMP TO LATEST" at bounding box center [1321, 703] width 75 height 11
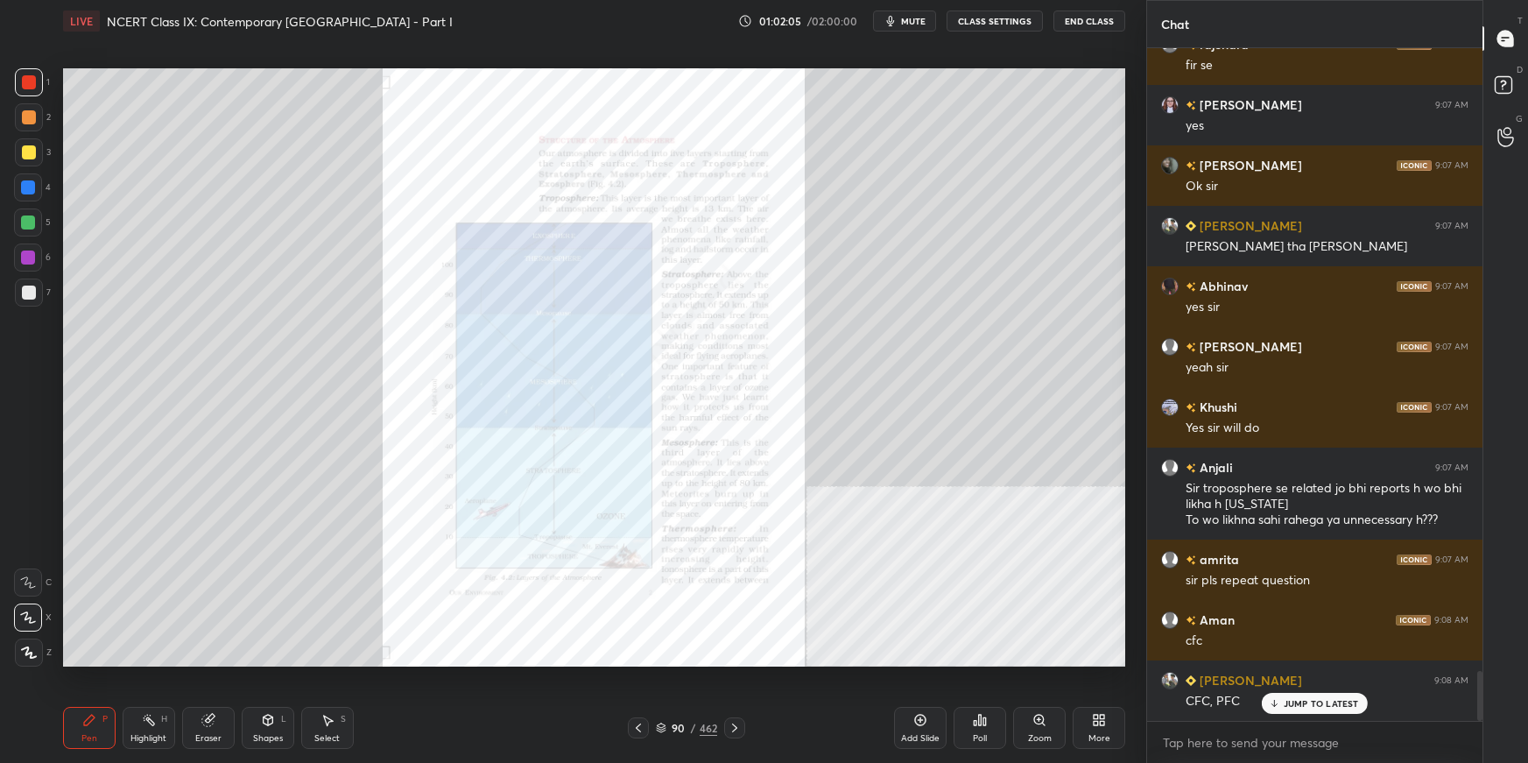
scroll to position [8377, 0]
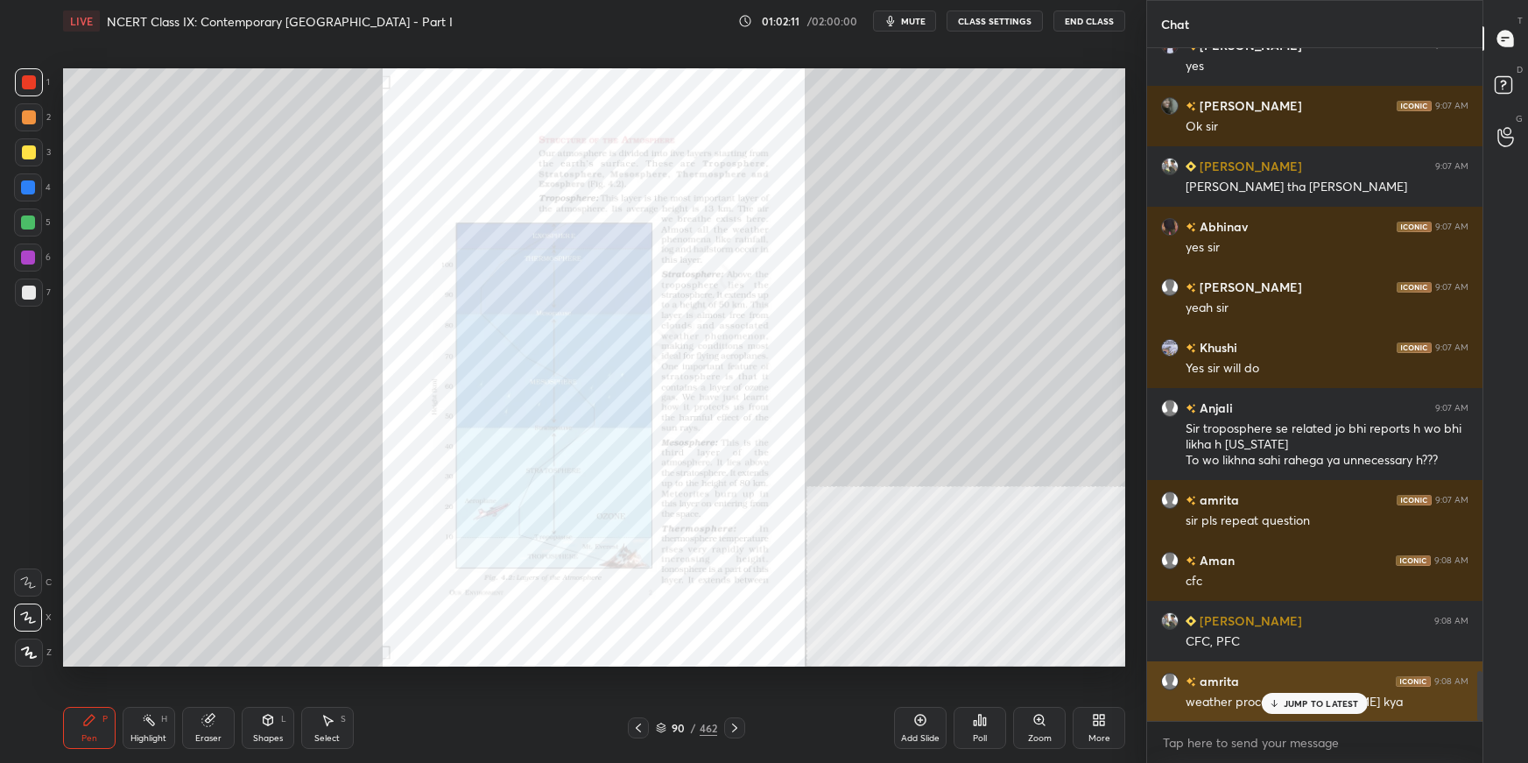
click at [1169, 539] on p "JUMP TO LATEST" at bounding box center [1321, 703] width 75 height 11
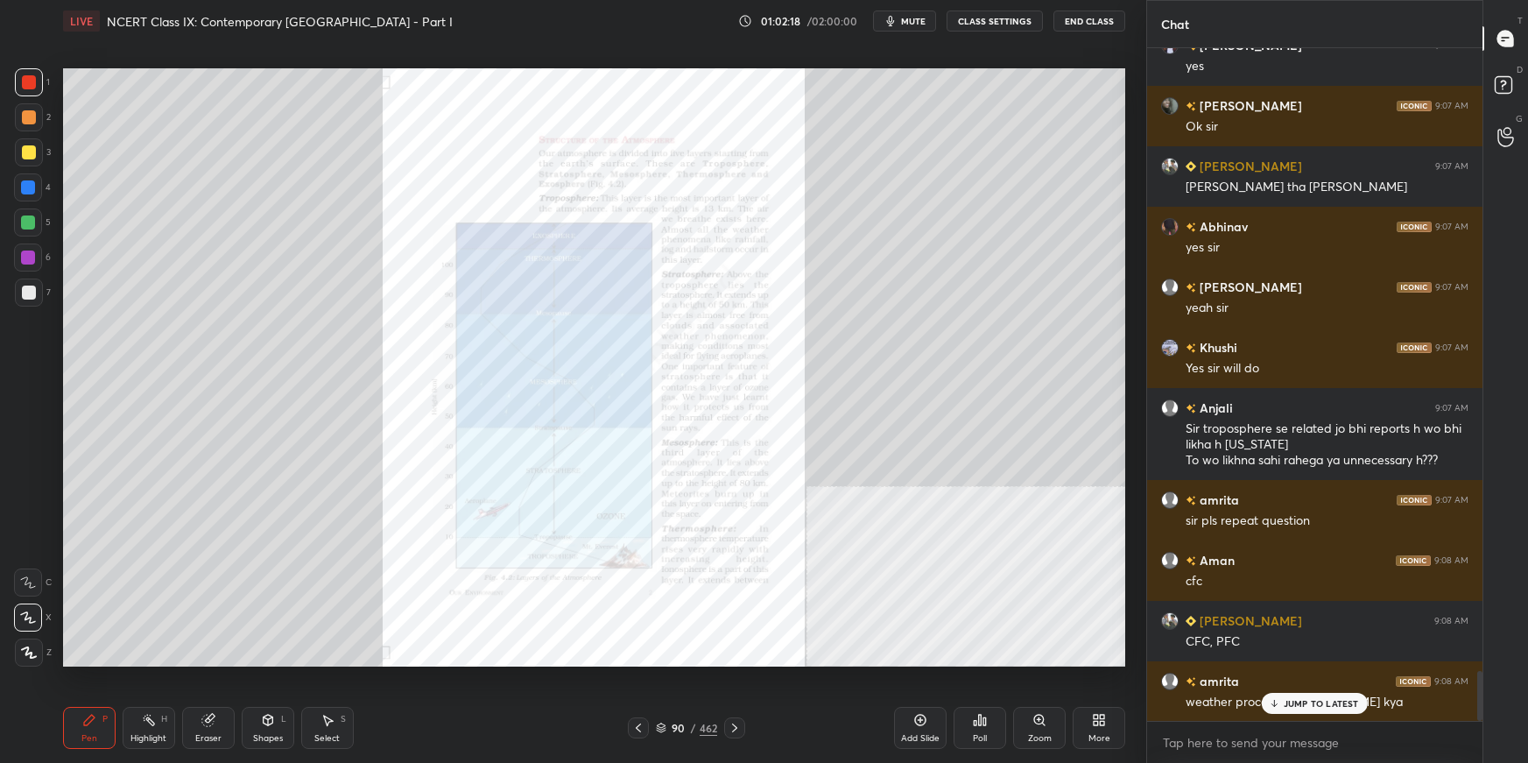
scroll to position [8437, 0]
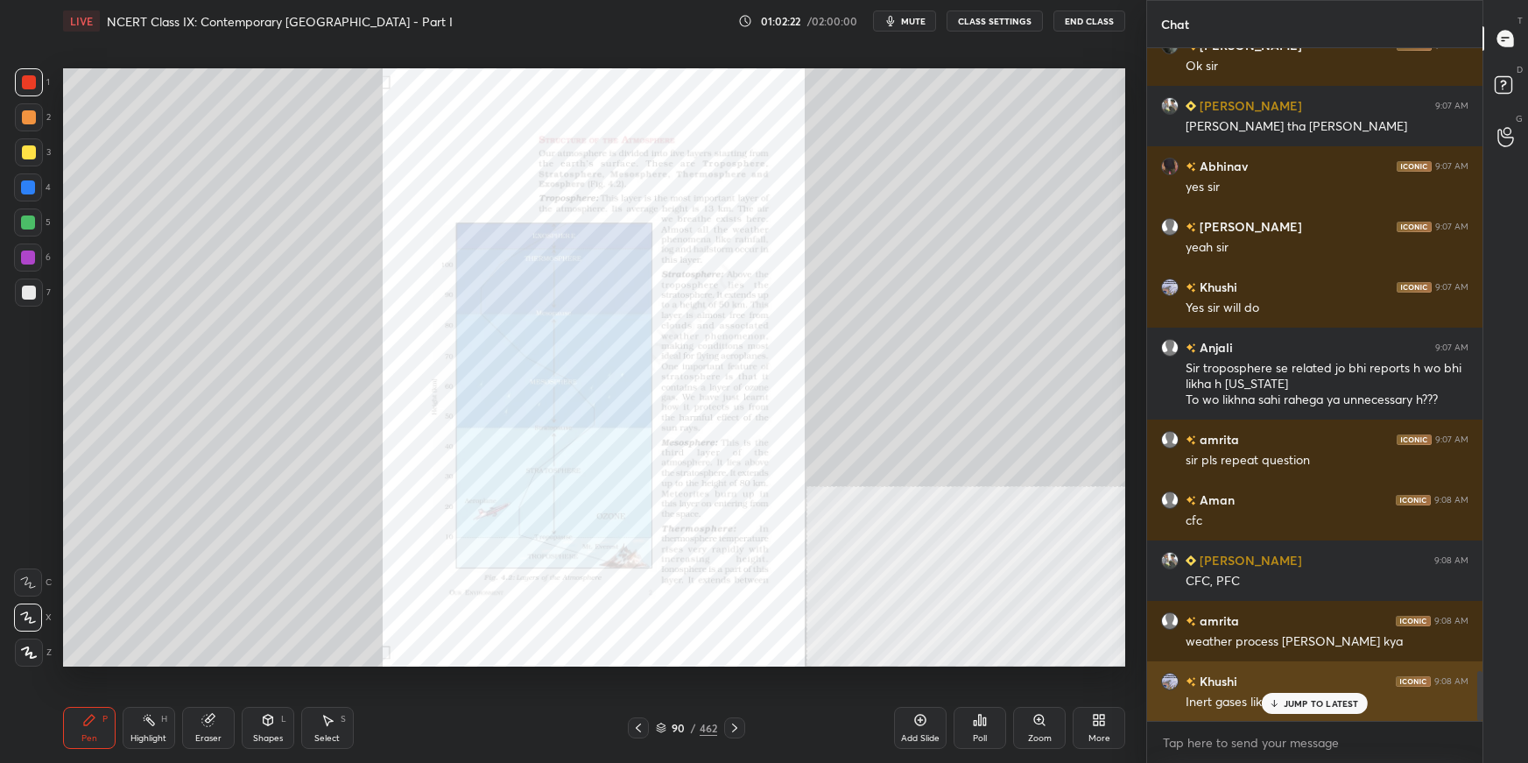
click at [1169, 539] on div "JUMP TO LATEST" at bounding box center [1314, 703] width 105 height 21
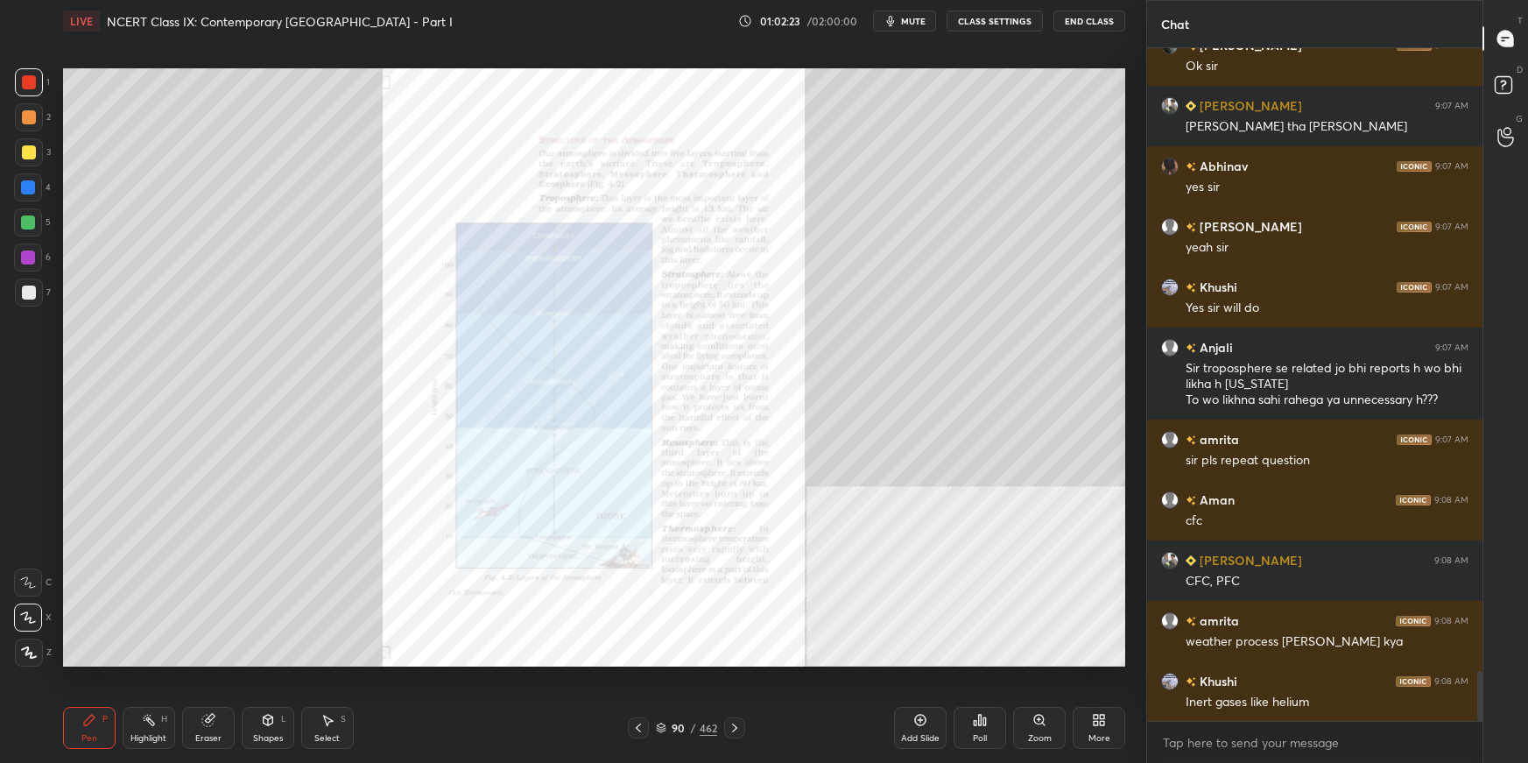
scroll to position [8498, 0]
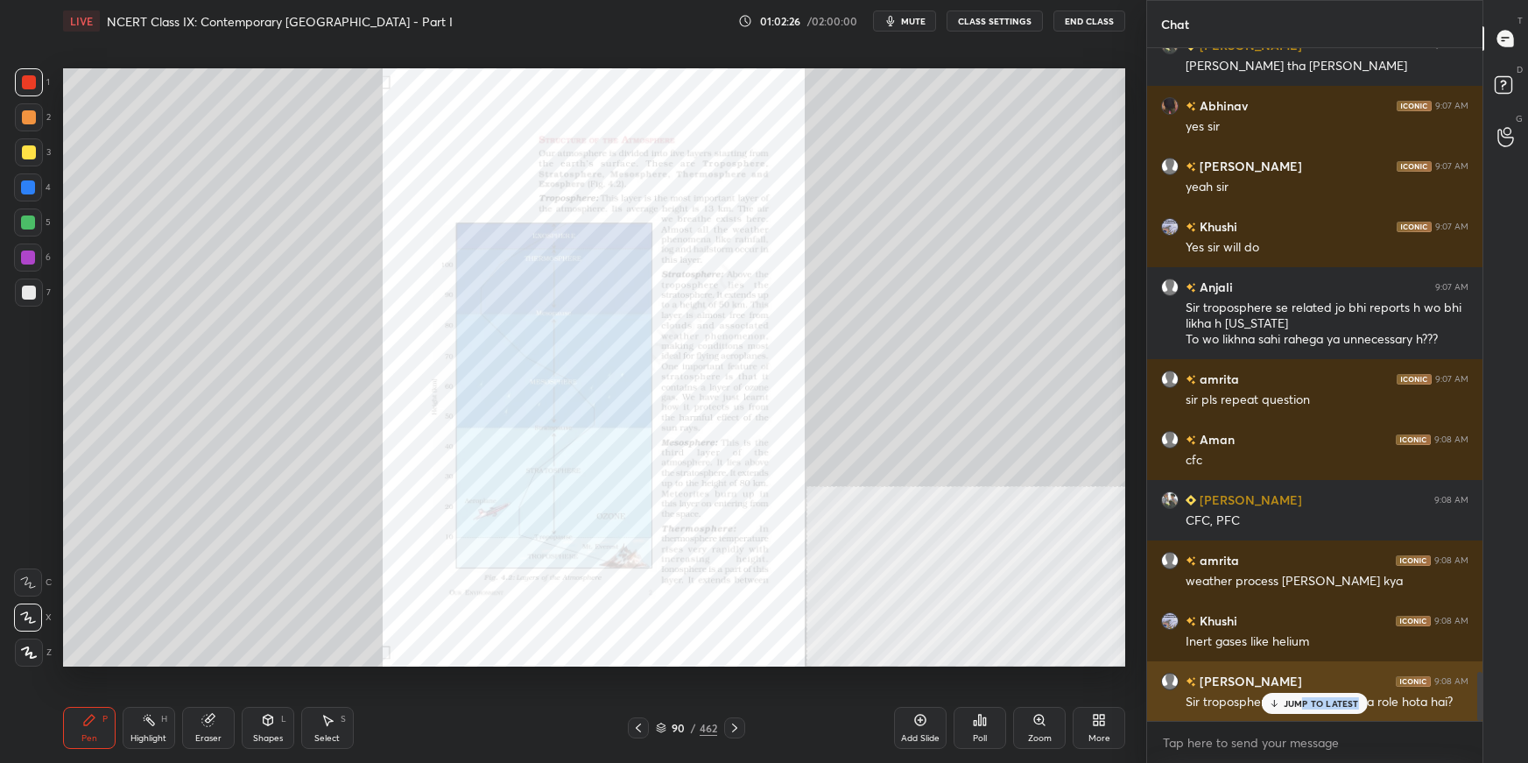
click at [1169, 539] on div "JUMP TO LATEST" at bounding box center [1314, 703] width 105 height 21
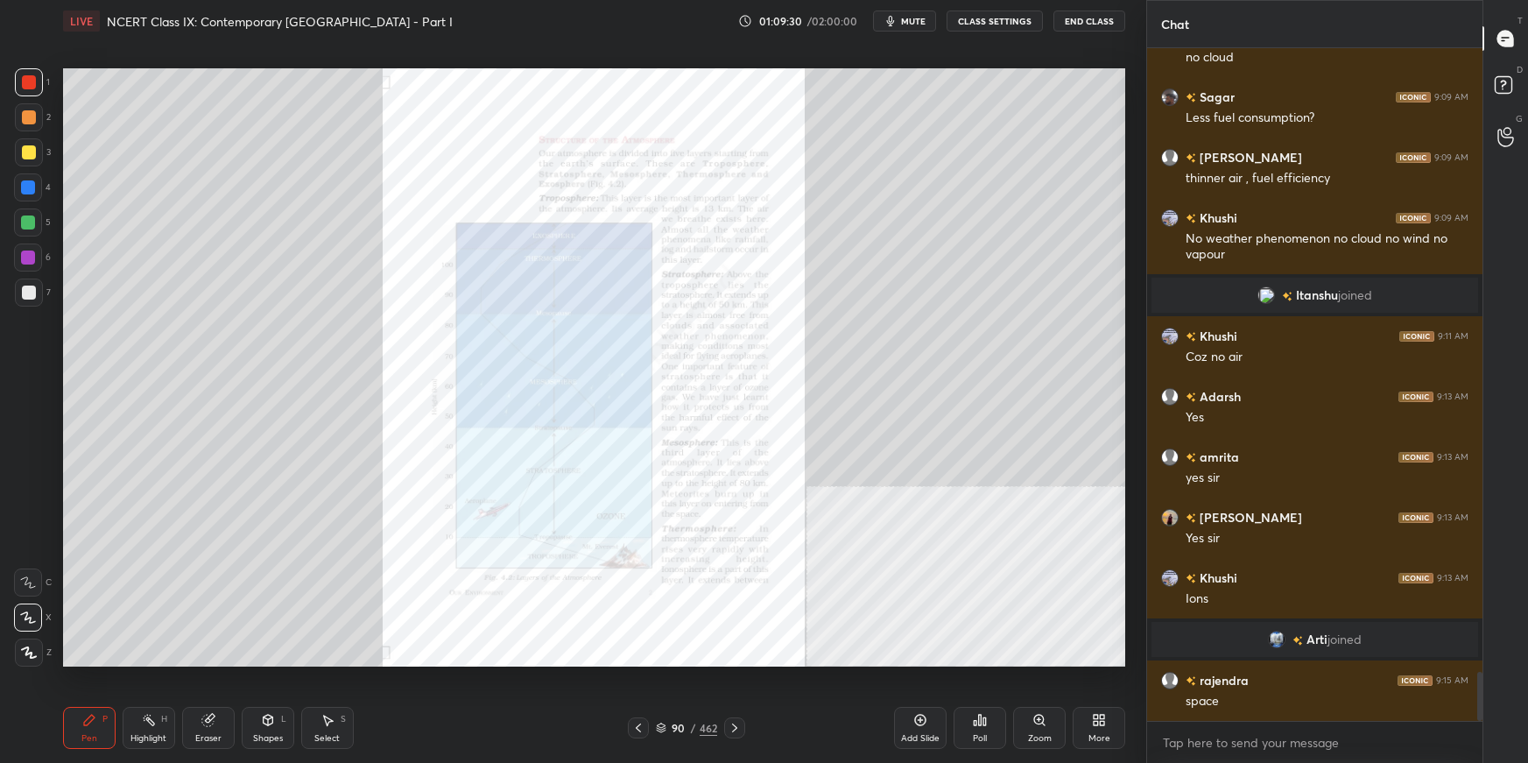
scroll to position [8495, 0]
click at [670, 539] on div "90 / 462" at bounding box center [686, 728] width 61 height 16
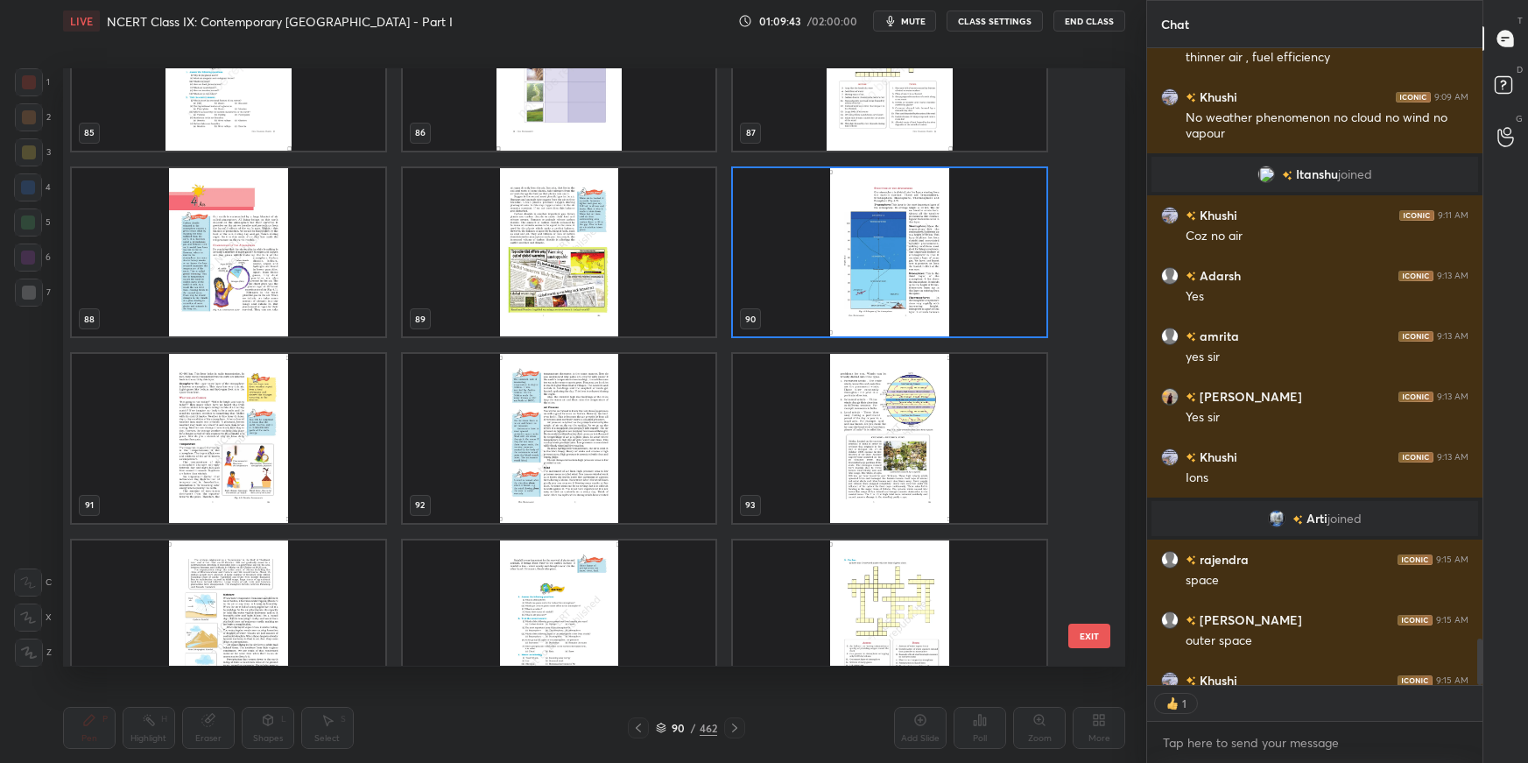
scroll to position [631, 331]
drag, startPoint x: 668, startPoint y: 477, endPoint x: 670, endPoint y: 488, distance: 10.7
click at [670, 478] on img "grid" at bounding box center [559, 438] width 314 height 168
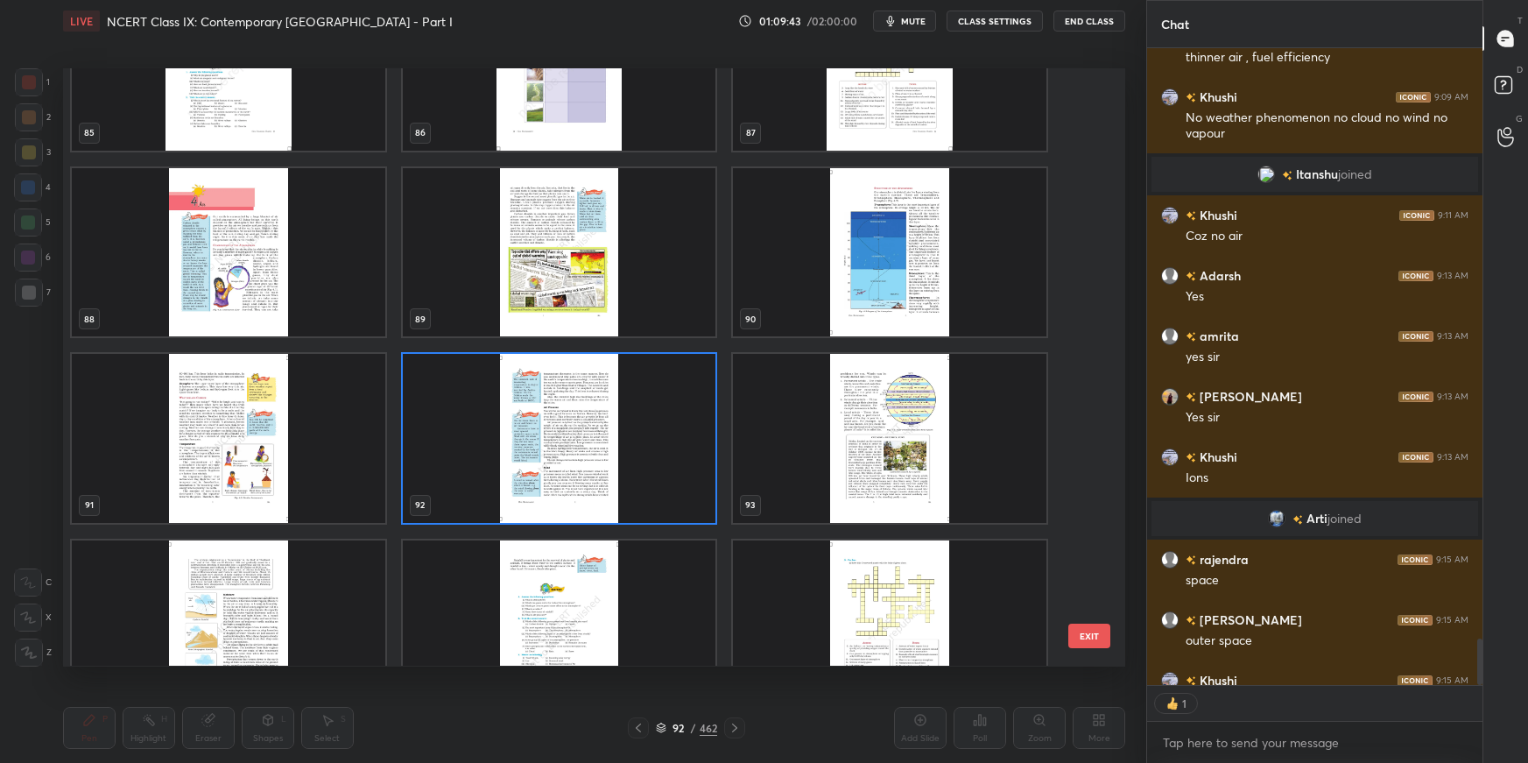
click at [671, 484] on img "grid" at bounding box center [559, 438] width 314 height 168
click at [673, 490] on img "grid" at bounding box center [559, 438] width 314 height 168
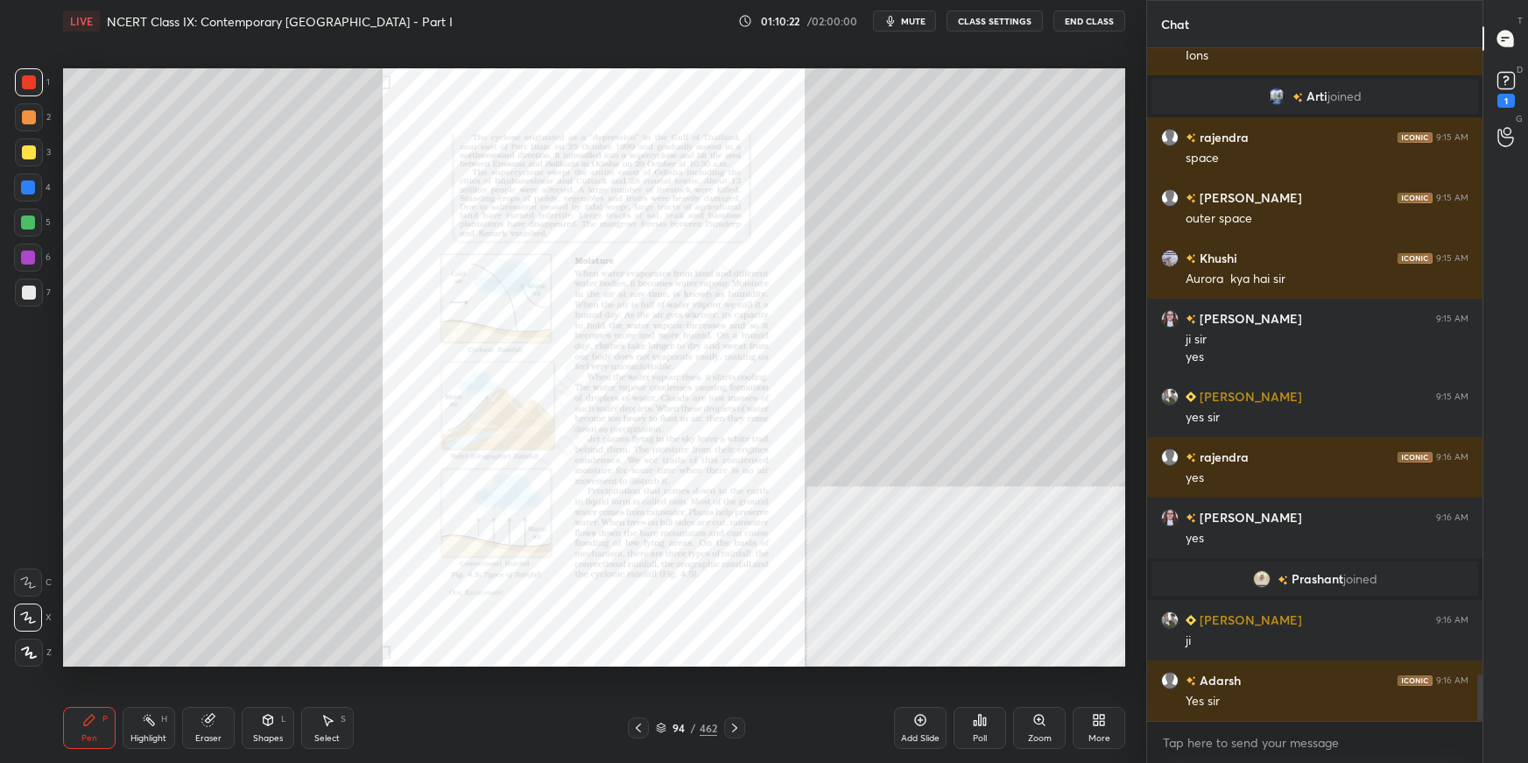
scroll to position [9099, 0]
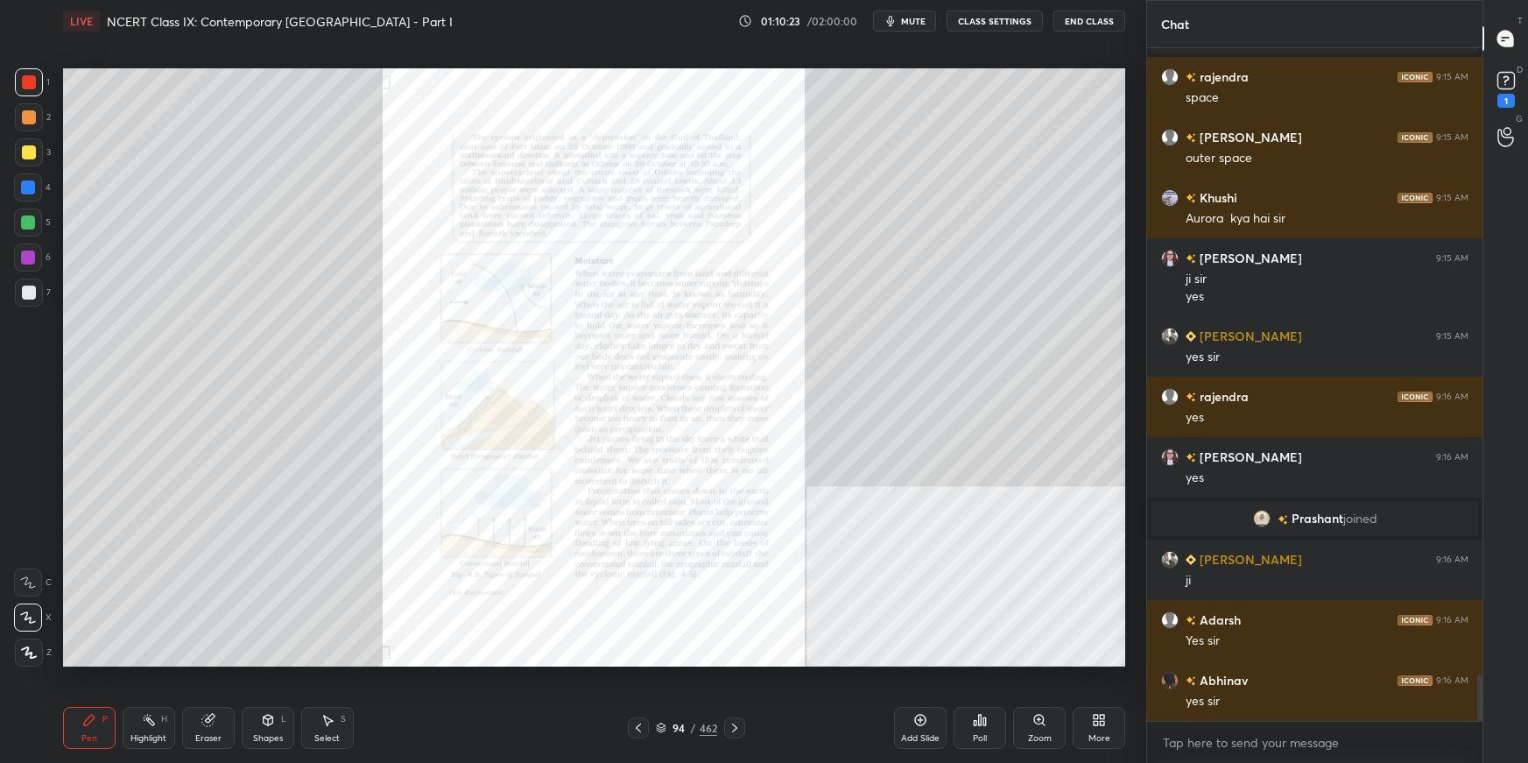
drag, startPoint x: 670, startPoint y: 723, endPoint x: 709, endPoint y: 695, distance: 47.1
click at [672, 539] on div "94" at bounding box center [679, 728] width 18 height 11
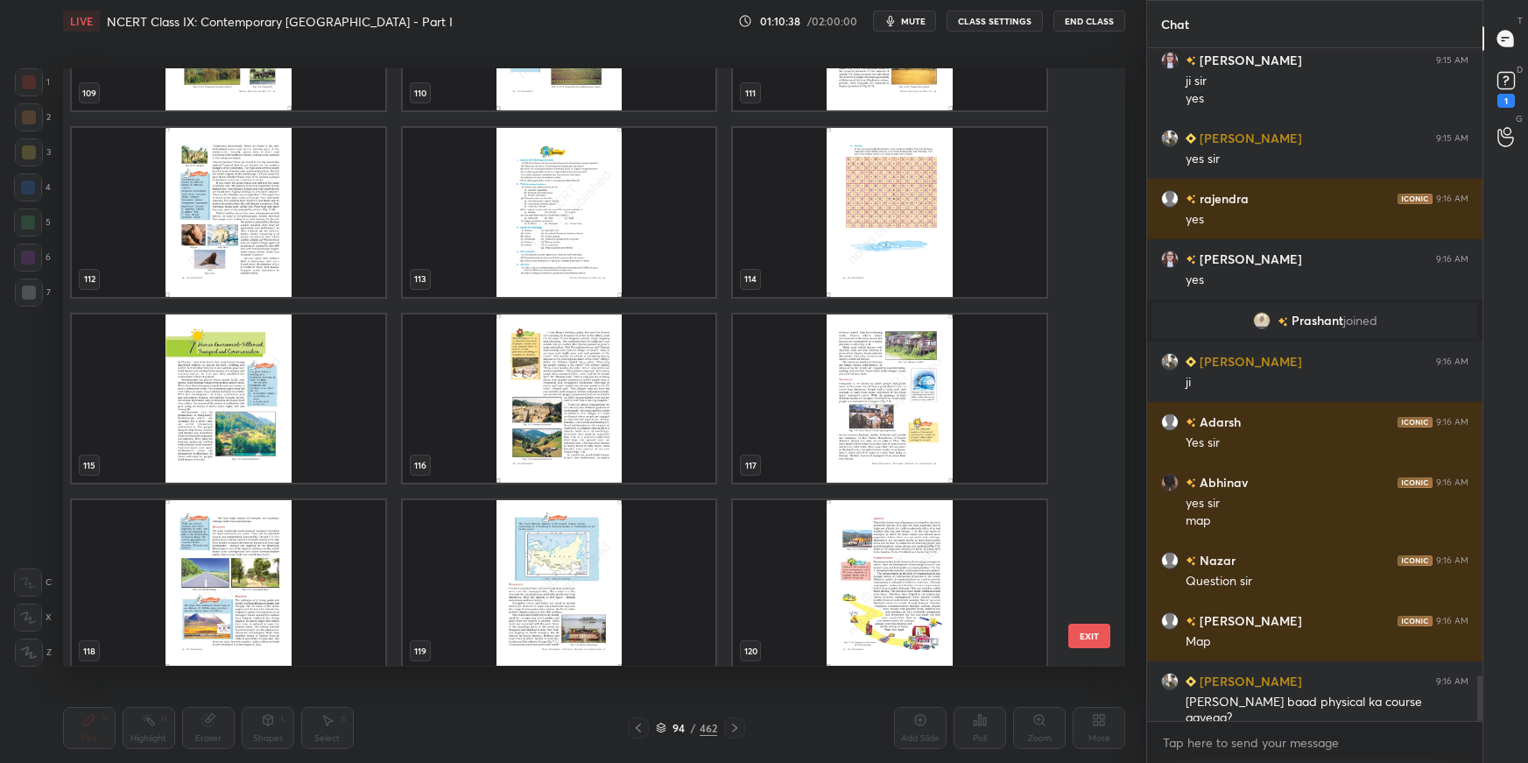
scroll to position [635, 331]
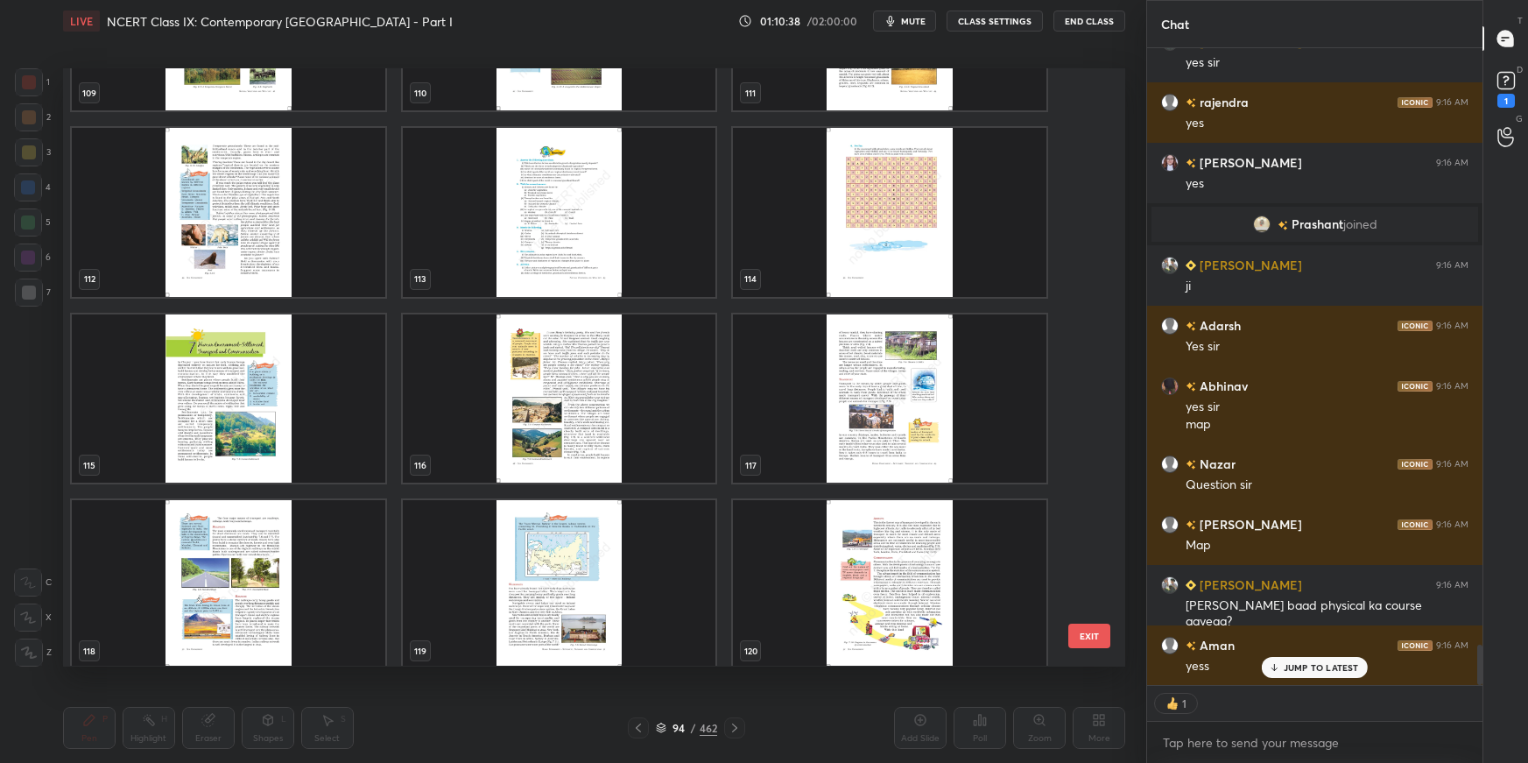
click at [1099, 539] on button "EXIT" at bounding box center [1089, 636] width 42 height 25
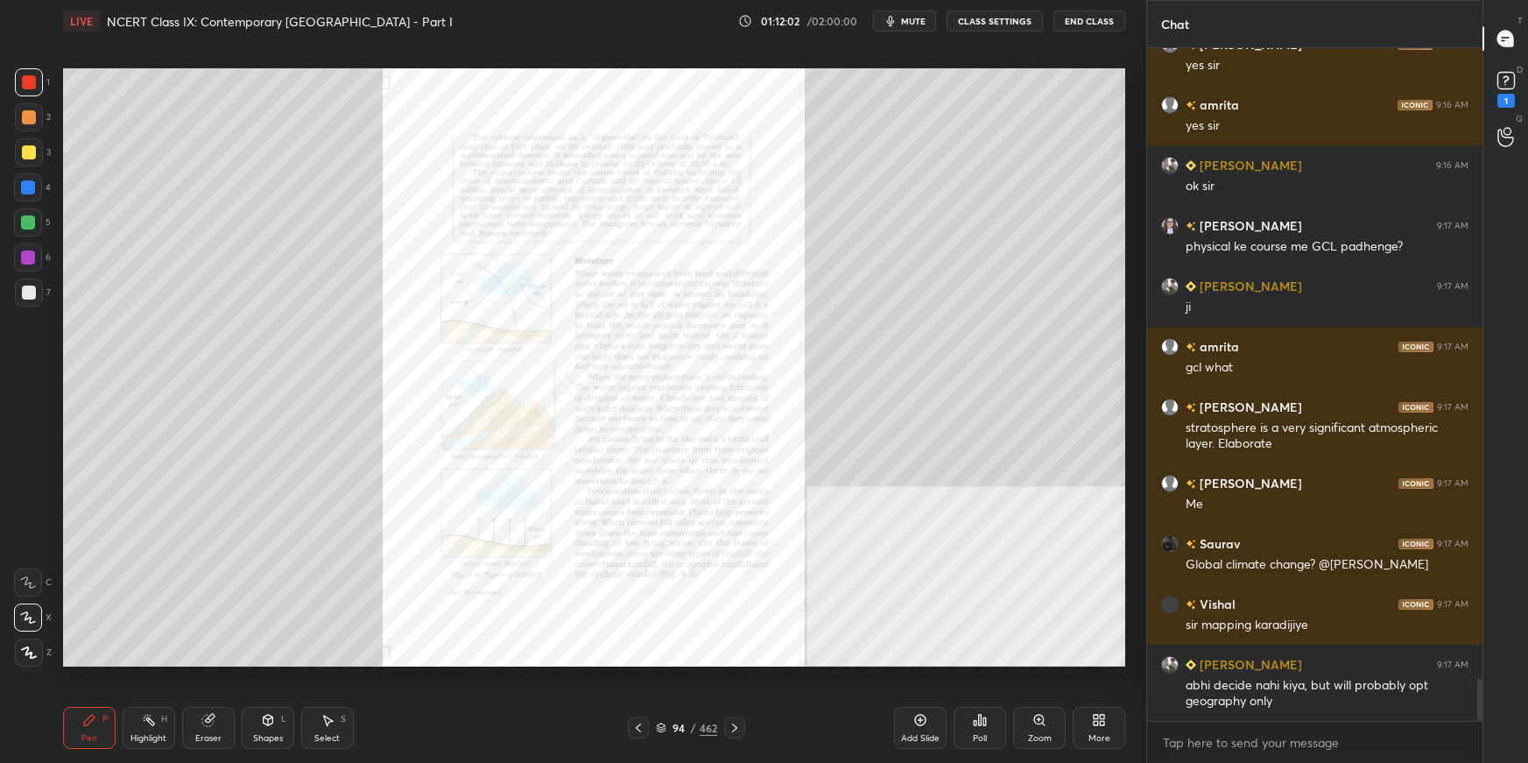
scroll to position [10096, 0]
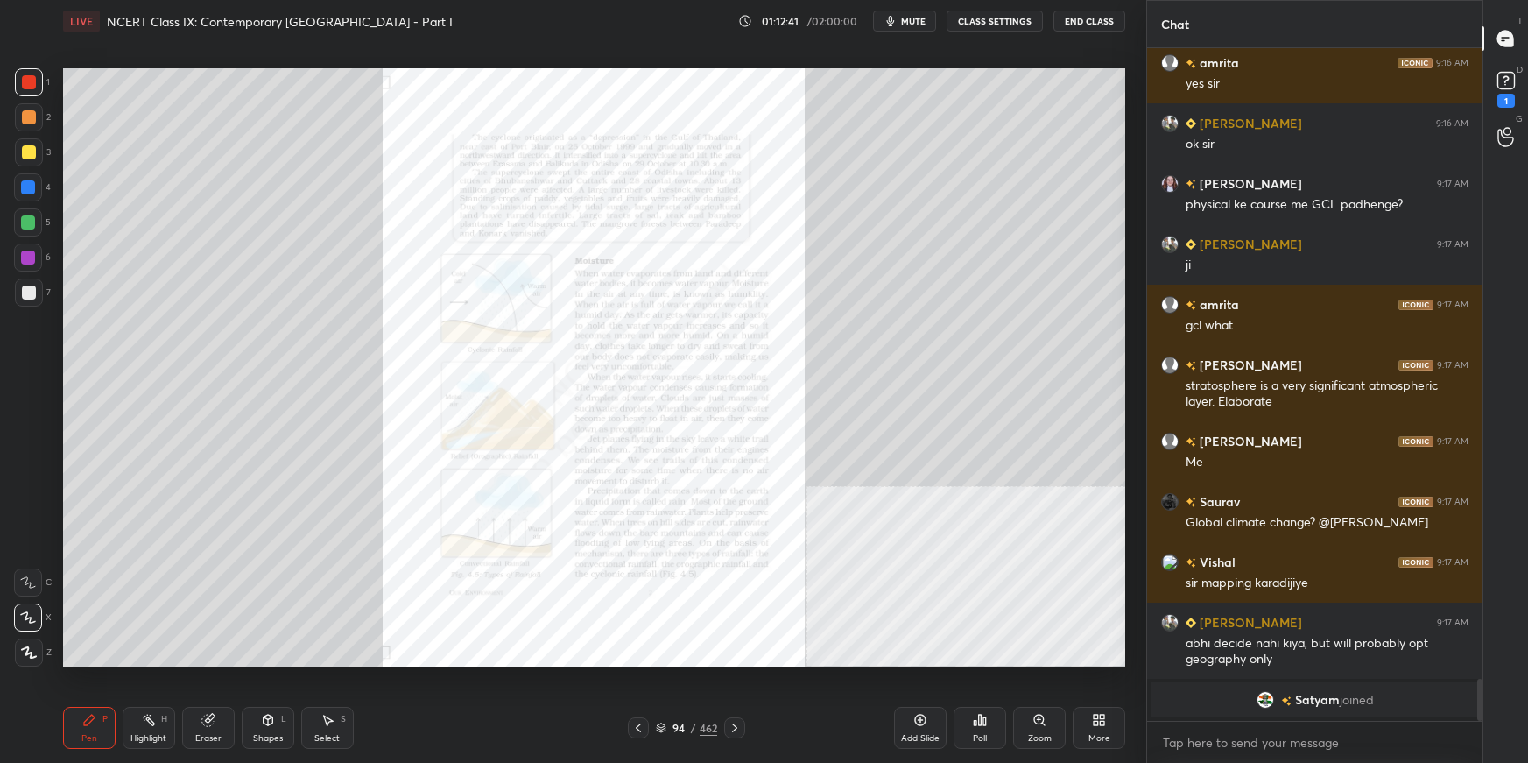
click at [1098, 539] on div "More" at bounding box center [1100, 738] width 22 height 9
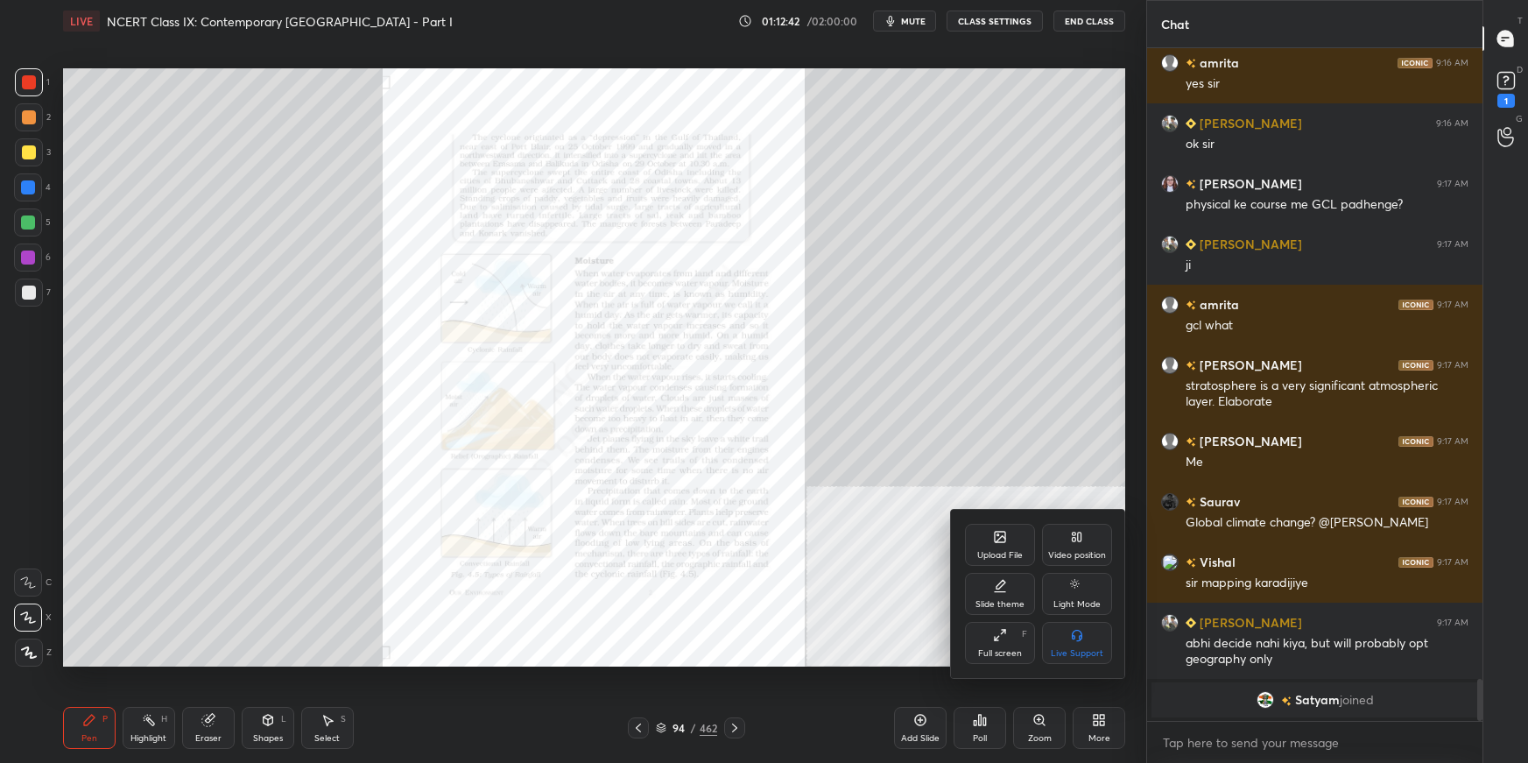
click at [1016, 539] on div "Upload File" at bounding box center [1000, 555] width 46 height 9
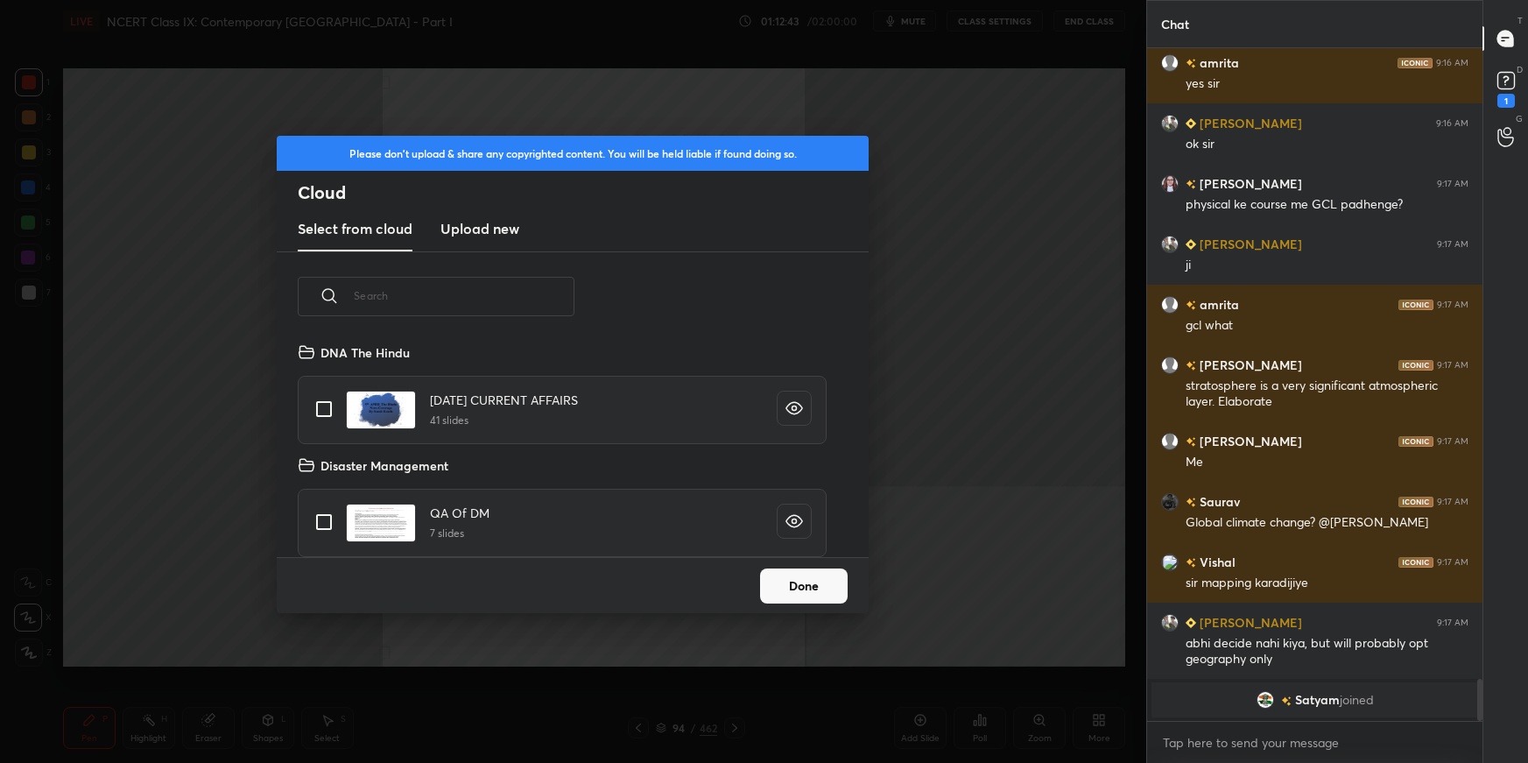
scroll to position [216, 561]
drag, startPoint x: 484, startPoint y: 232, endPoint x: 497, endPoint y: 250, distance: 21.9
click at [486, 236] on h3 "Upload new" at bounding box center [480, 228] width 79 height 21
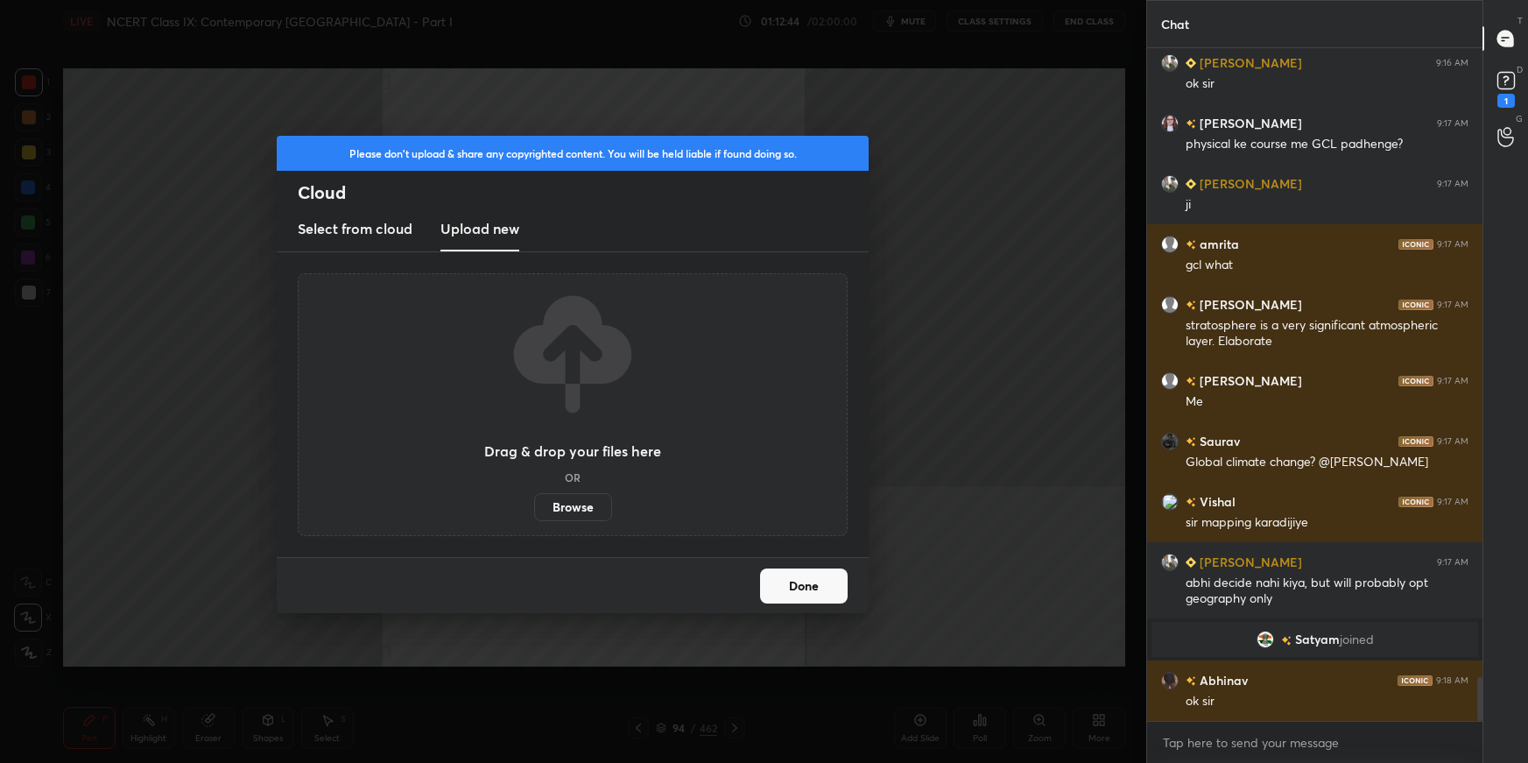
click at [583, 507] on label "Browse" at bounding box center [573, 507] width 78 height 28
click at [534, 507] on input "Browse" at bounding box center [534, 507] width 0 height 28
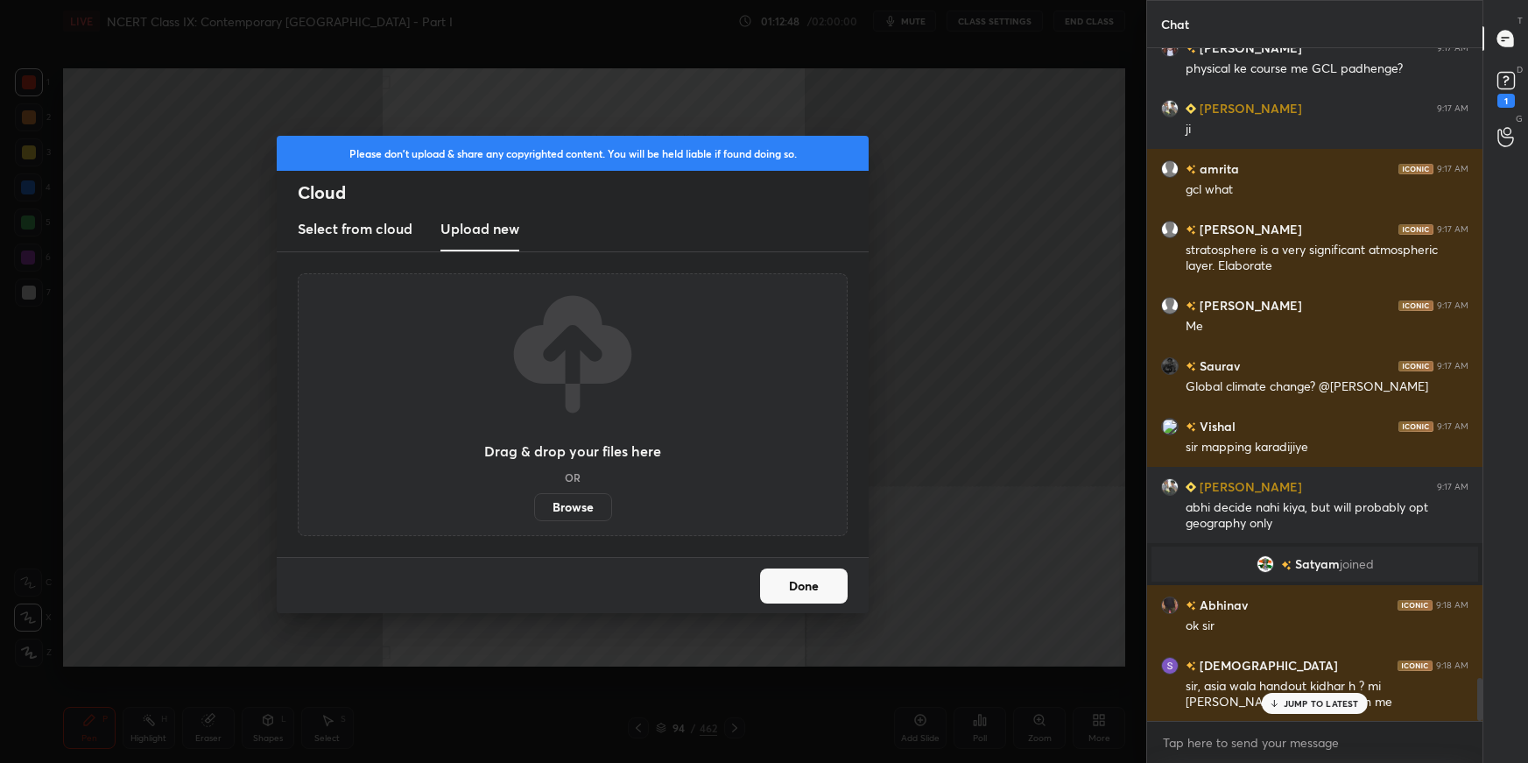
click at [806, 539] on button "Done" at bounding box center [804, 585] width 88 height 35
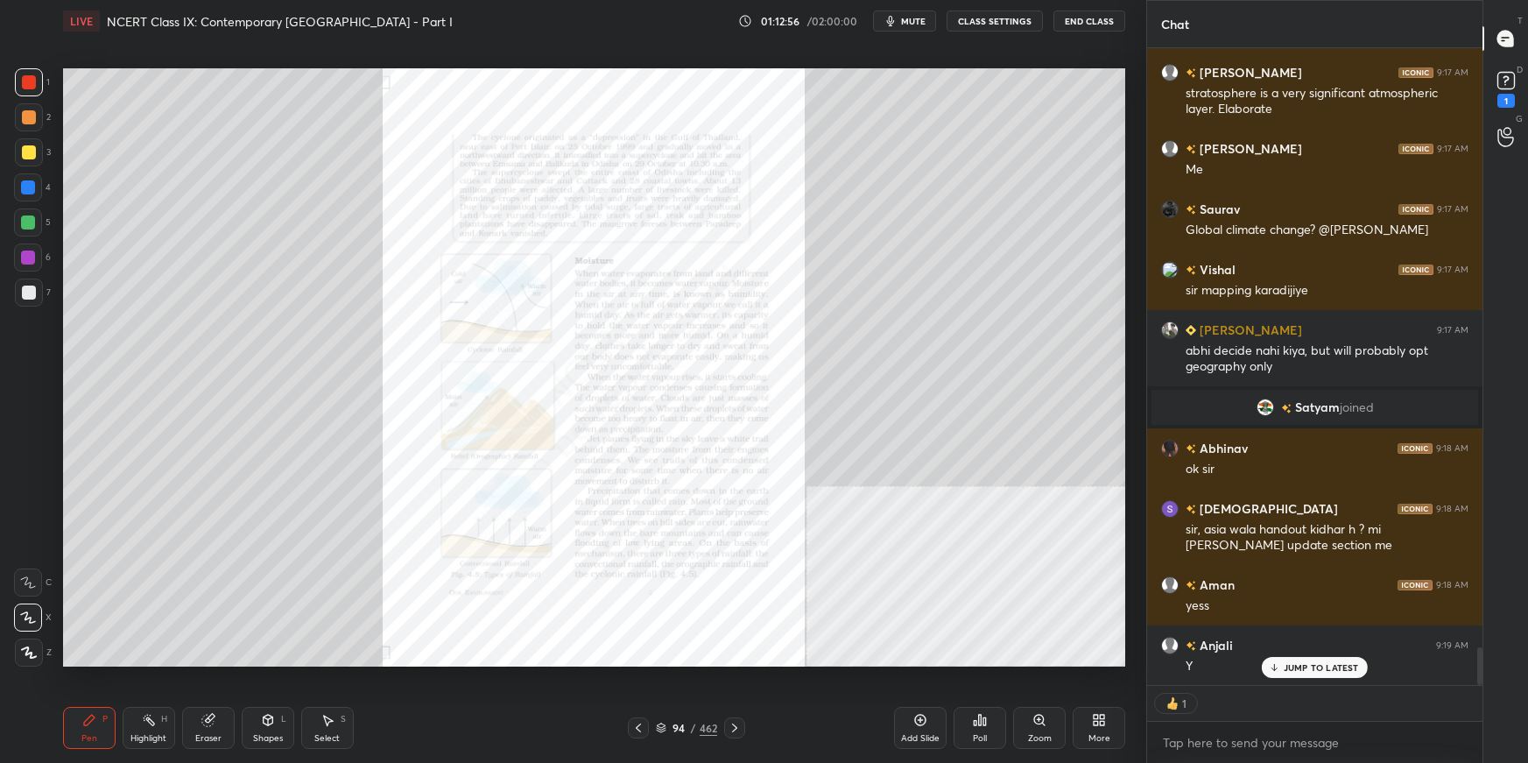
scroll to position [10047, 0]
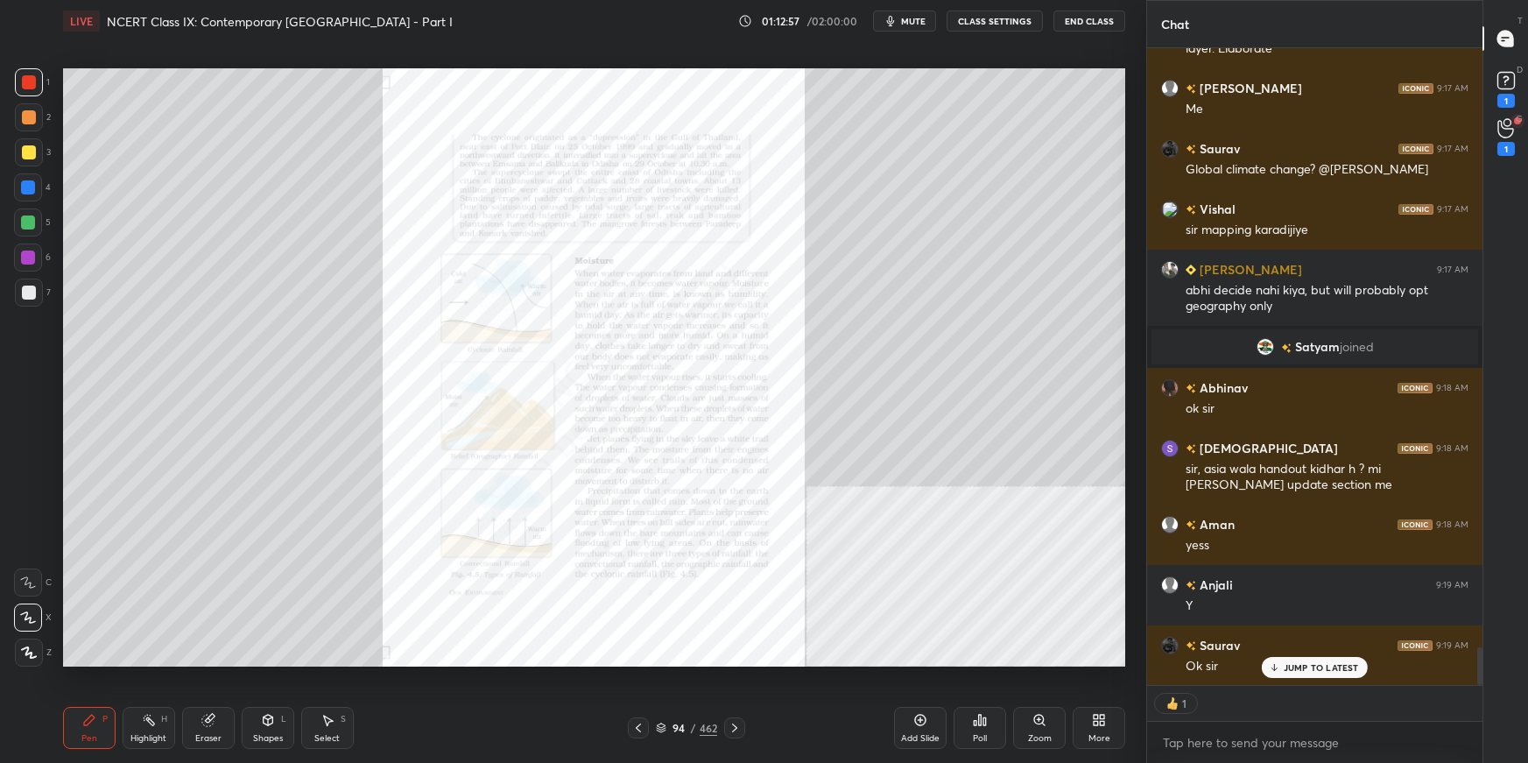
click at [920, 25] on span "mute" at bounding box center [913, 21] width 25 height 12
click at [1075, 22] on button "End Class" at bounding box center [1090, 21] width 72 height 21
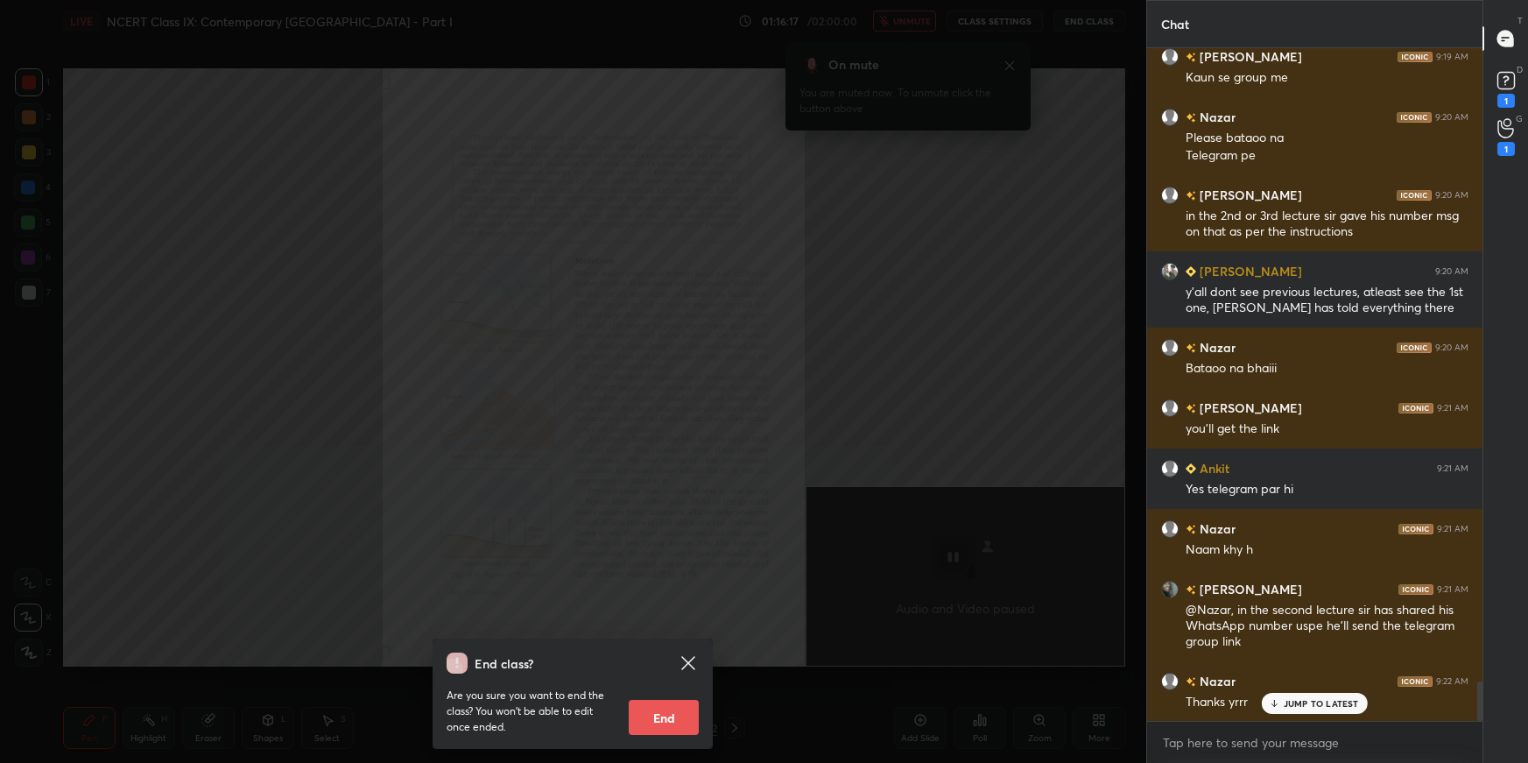
scroll to position [10925, 0]
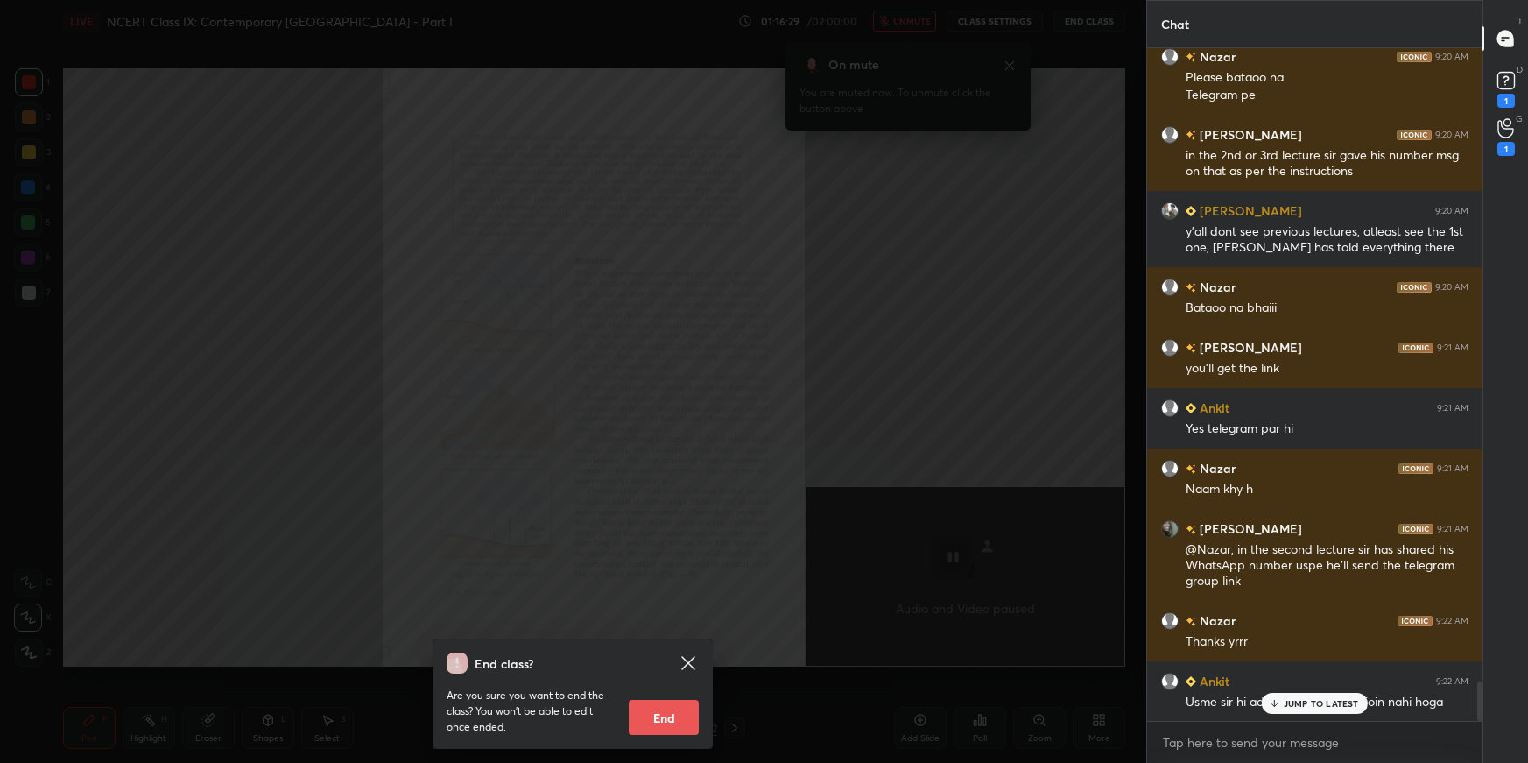
drag, startPoint x: 852, startPoint y: 342, endPoint x: 879, endPoint y: 289, distance: 59.9
click at [855, 335] on div "End class? Are you sure you want to end the class? You won’t be able to edit on…" at bounding box center [573, 381] width 1146 height 763
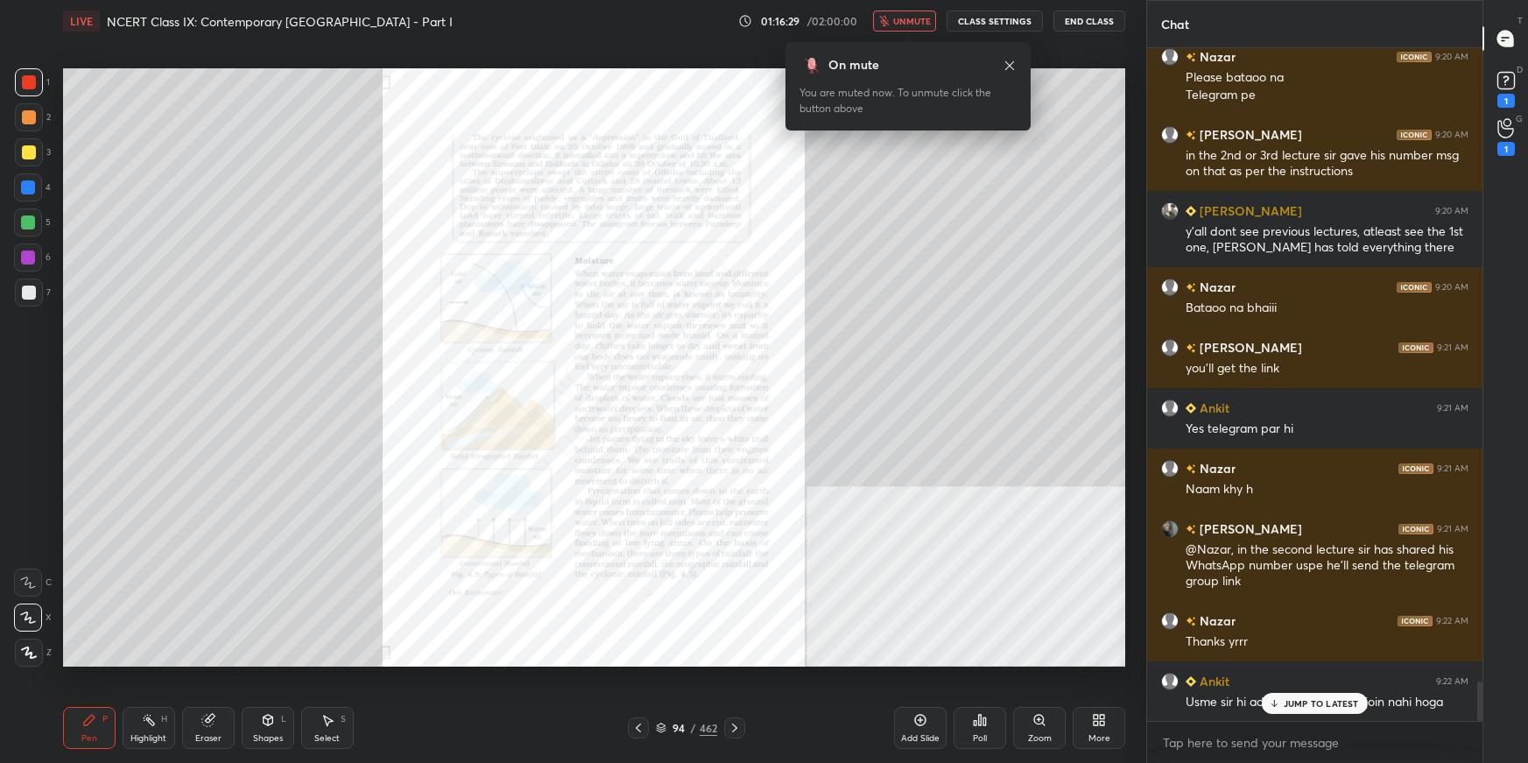
scroll to position [10985, 0]
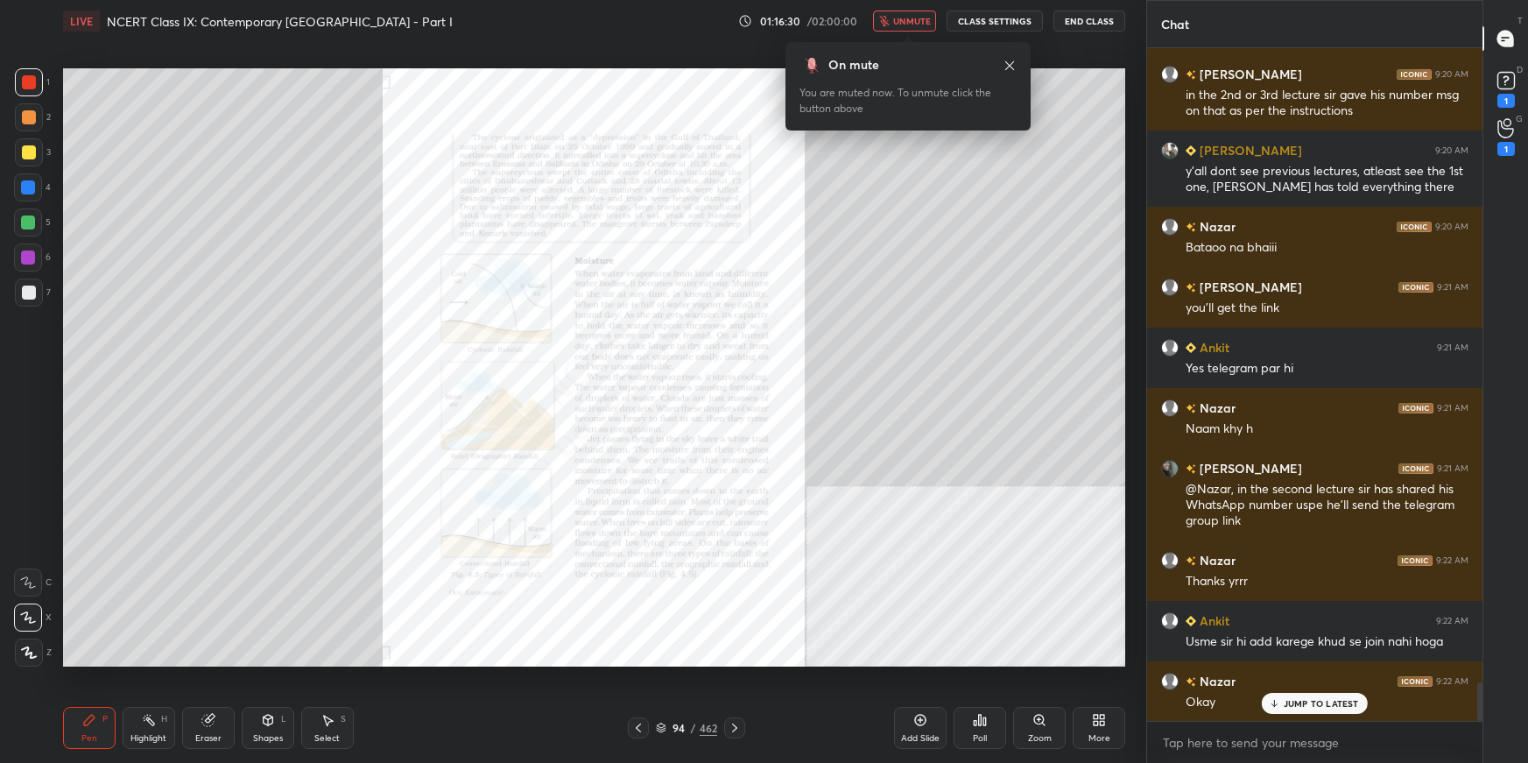
drag, startPoint x: 928, startPoint y: 13, endPoint x: 927, endPoint y: 53, distance: 39.4
click at [927, 18] on button "unmute" at bounding box center [904, 21] width 63 height 21
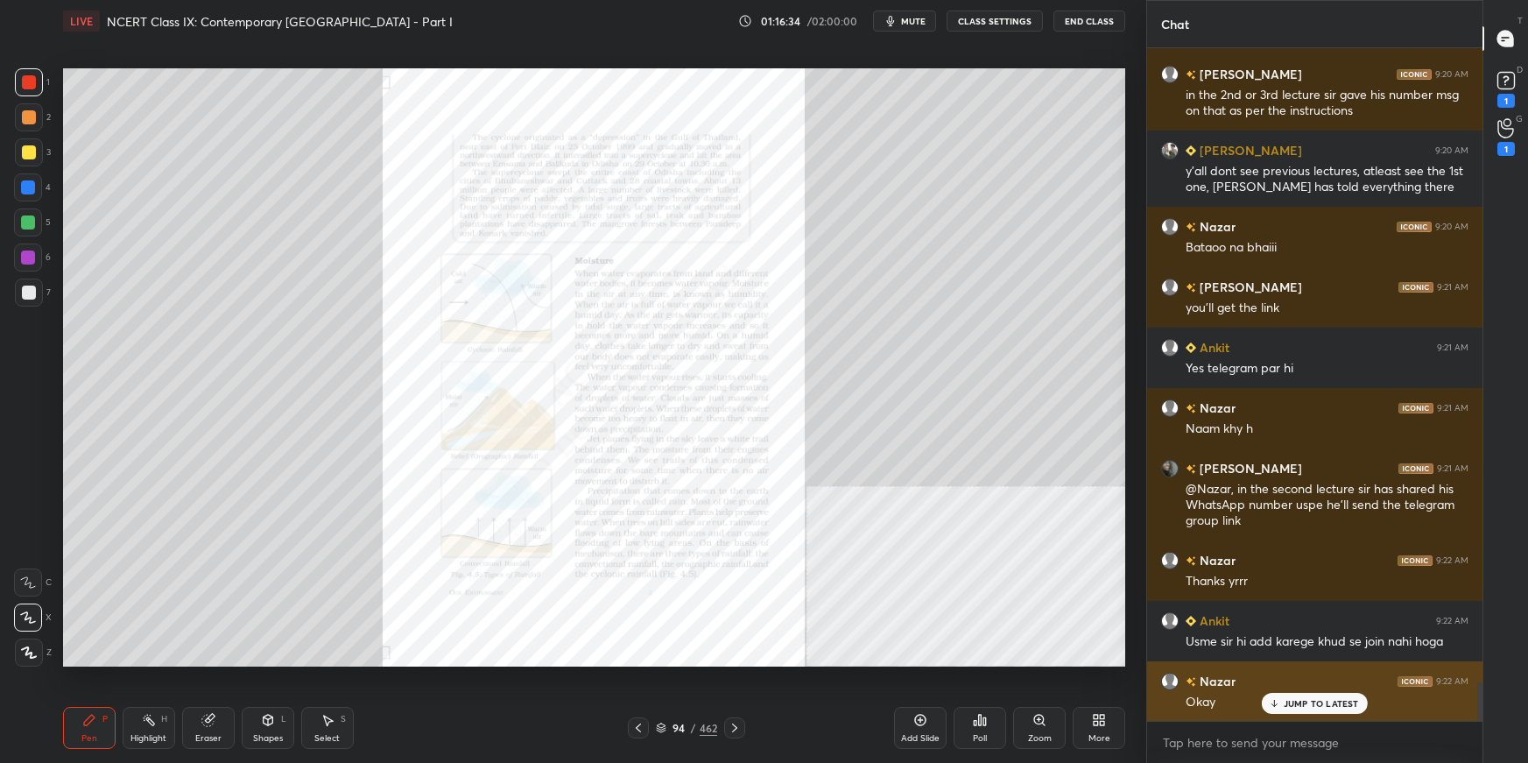
click at [1169, 539] on div "JUMP TO LATEST" at bounding box center [1314, 703] width 105 height 21
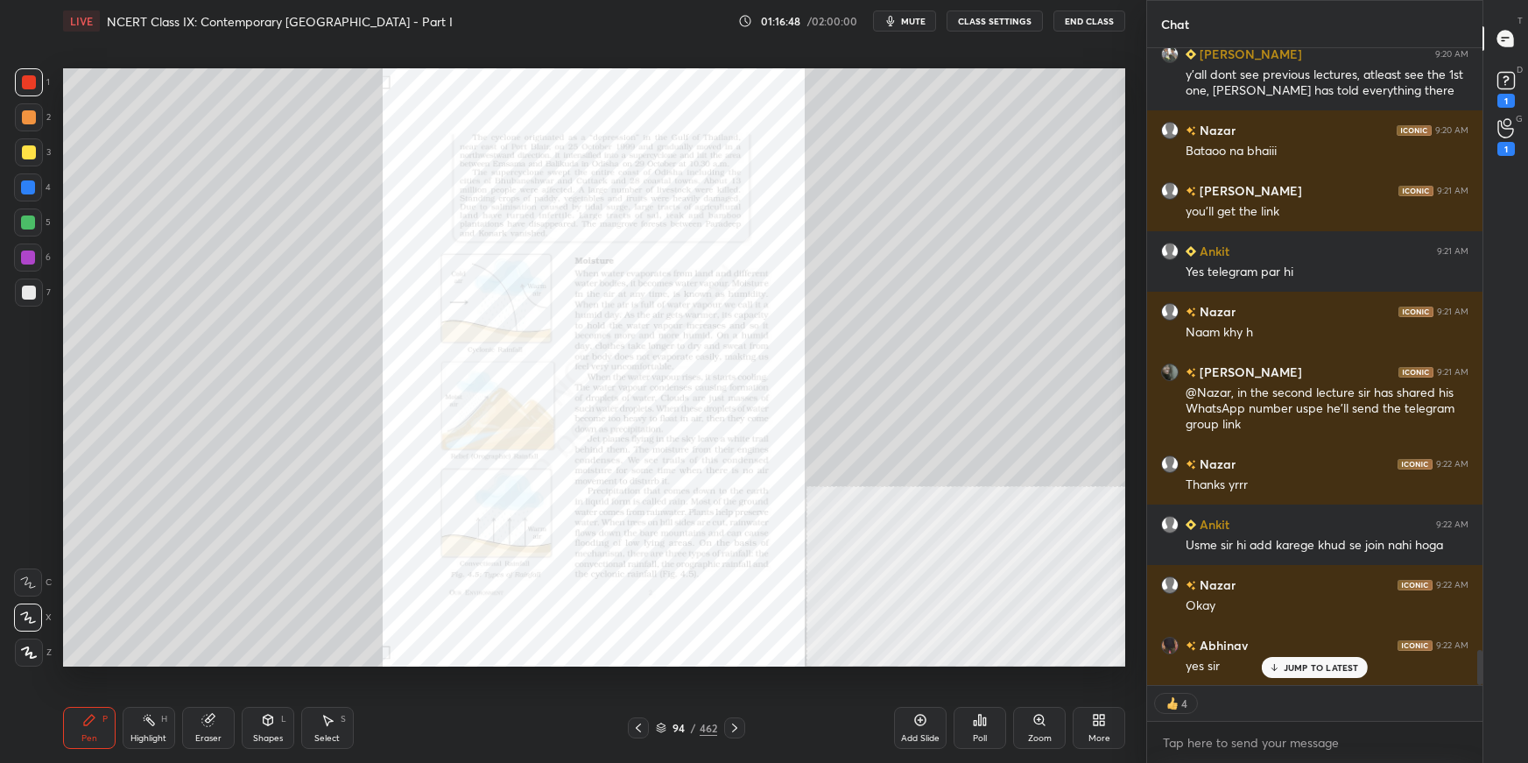
scroll to position [11142, 0]
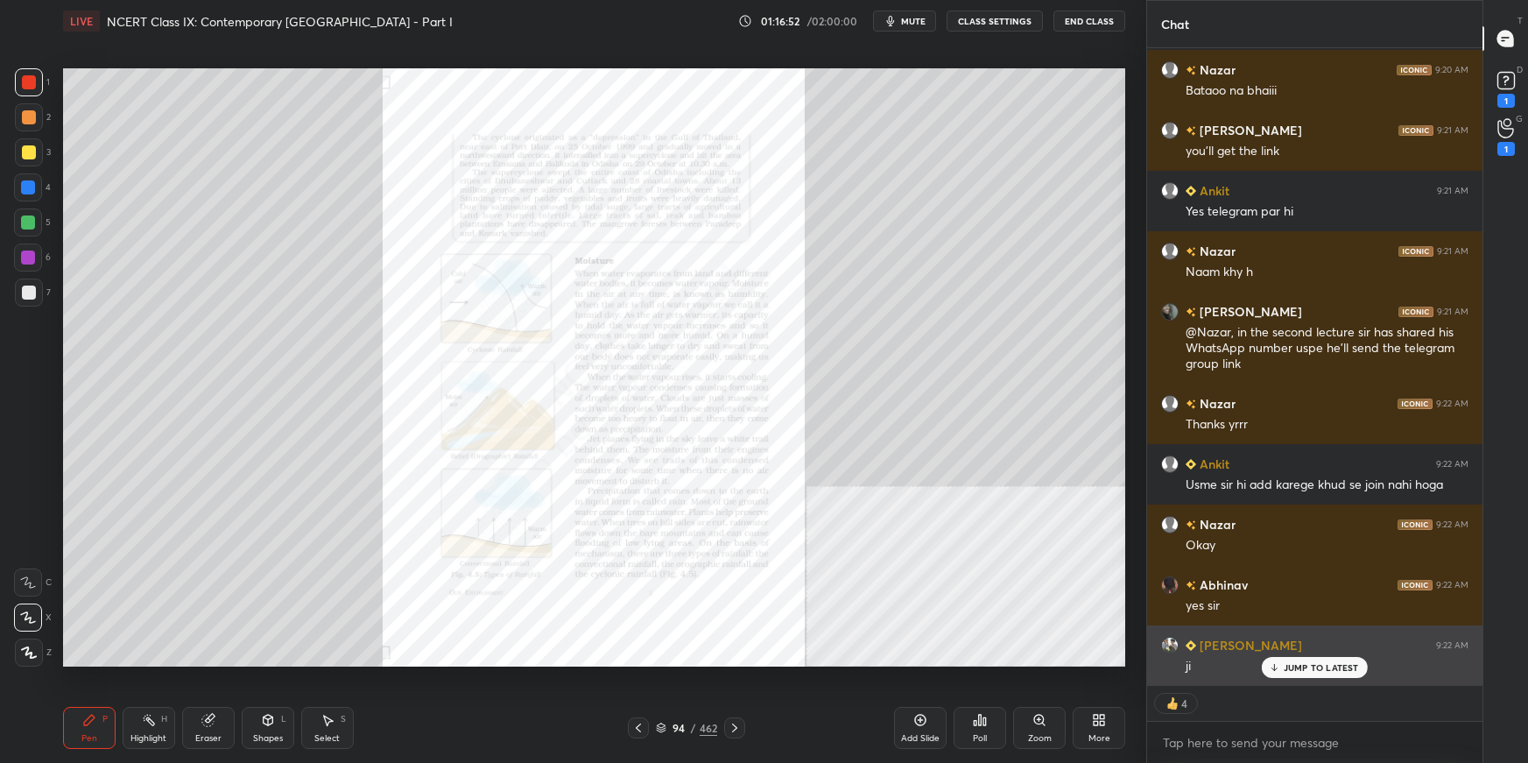
click at [1169, 539] on p "JUMP TO LATEST" at bounding box center [1321, 667] width 75 height 11
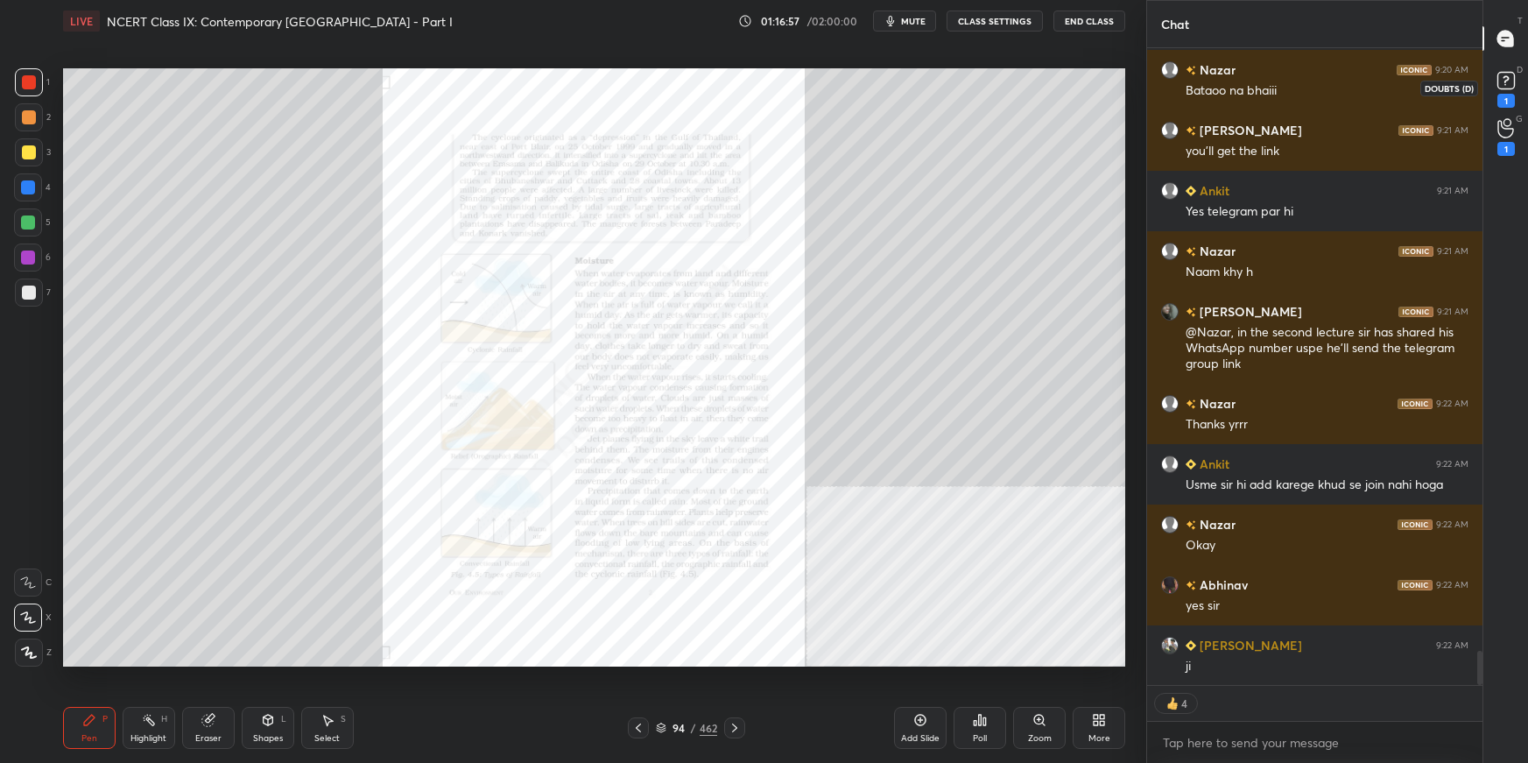
click at [1169, 82] on icon at bounding box center [1506, 80] width 26 height 26
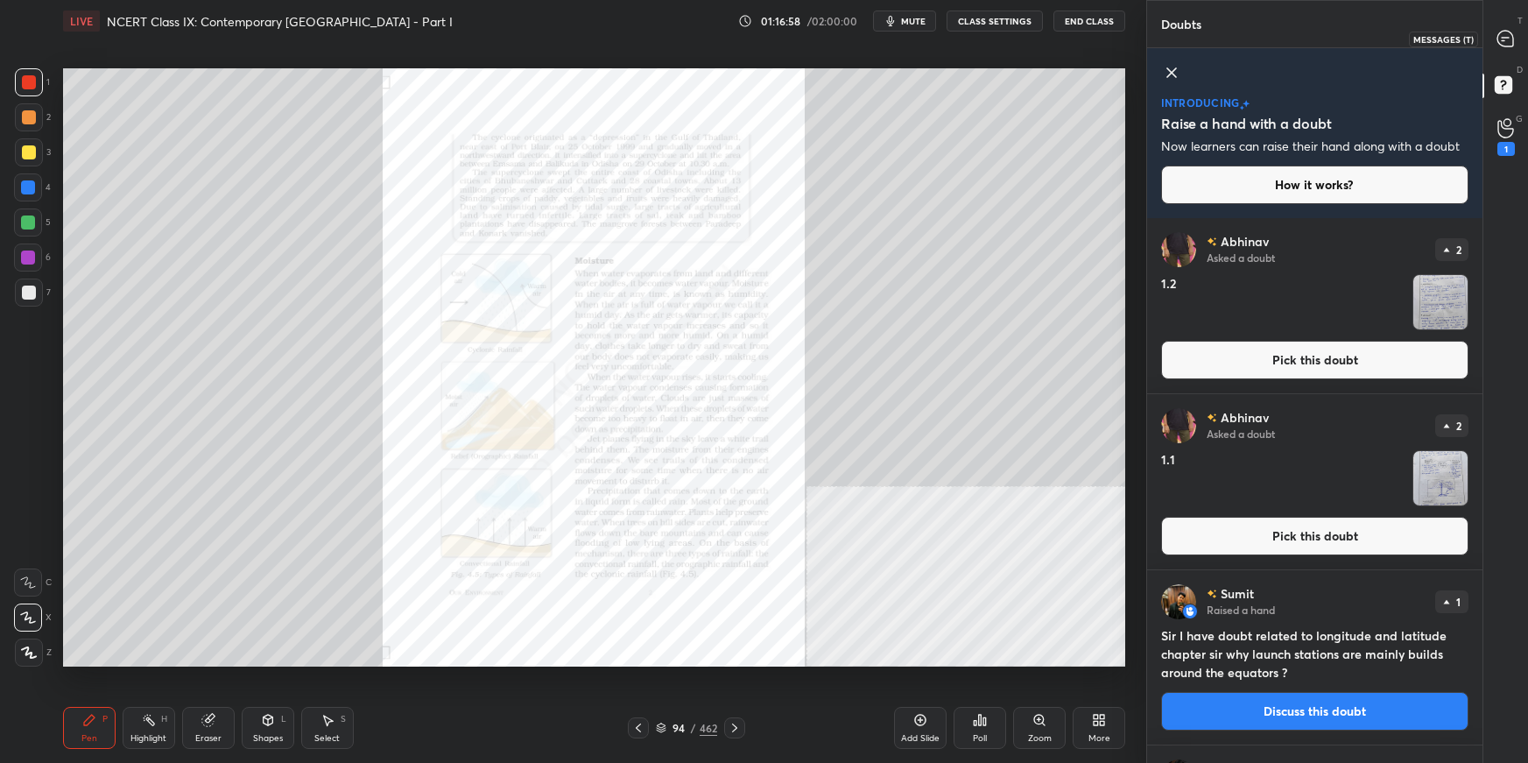
drag, startPoint x: 1500, startPoint y: 26, endPoint x: 1492, endPoint y: 42, distance: 17.6
click at [1169, 30] on div at bounding box center [1506, 39] width 35 height 32
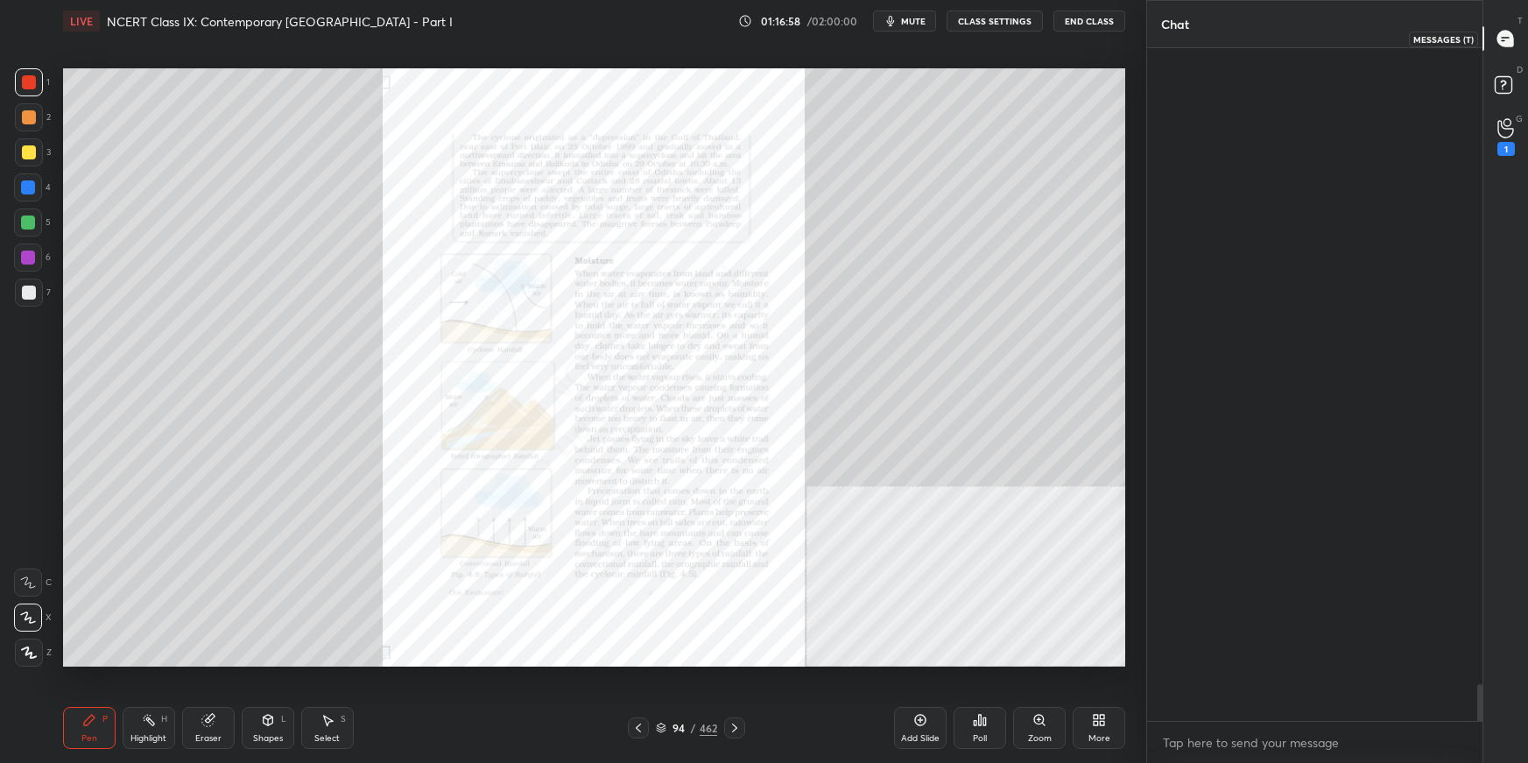
scroll to position [667, 331]
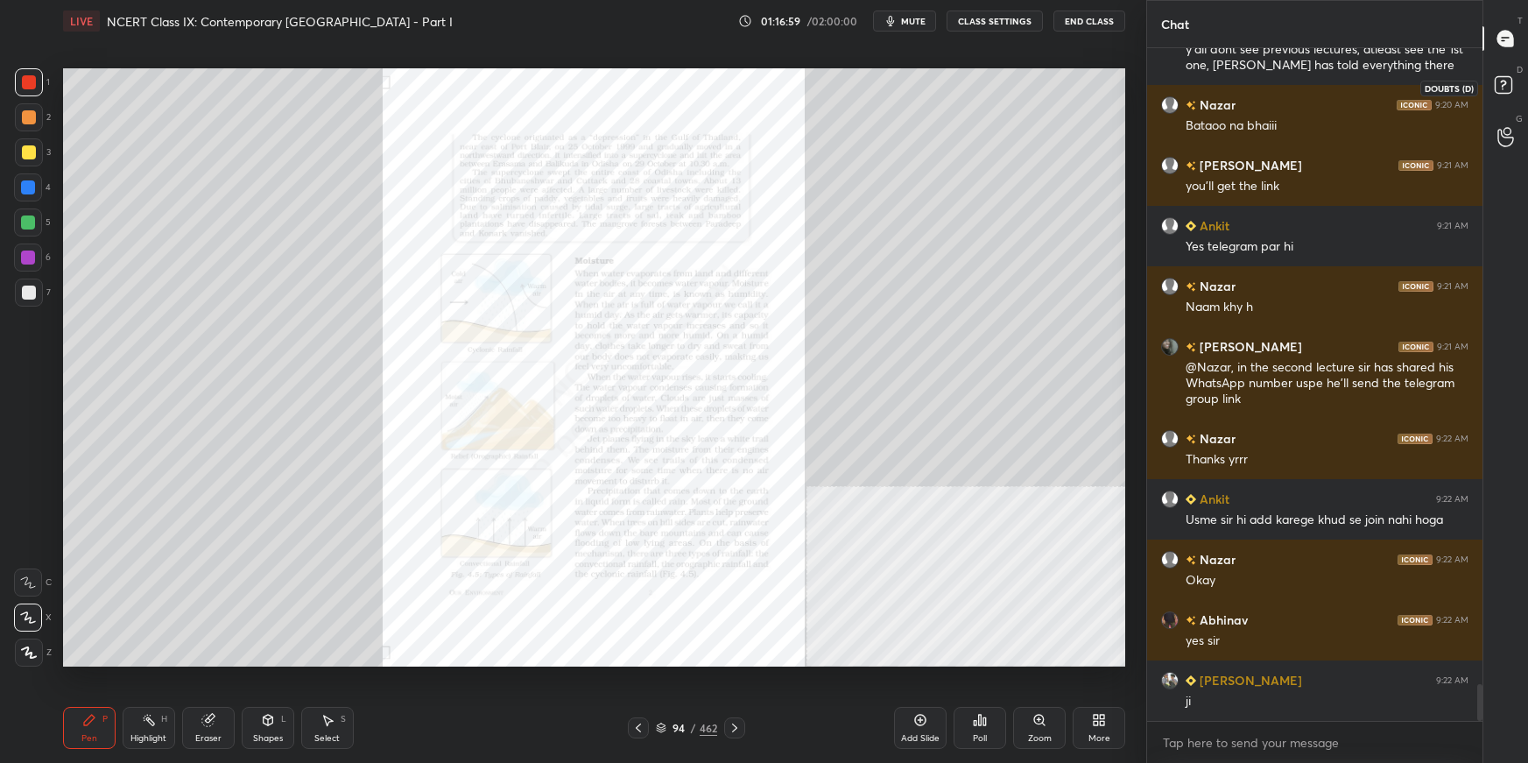
drag, startPoint x: 1506, startPoint y: 84, endPoint x: 1501, endPoint y: 99, distance: 15.8
click at [1169, 86] on rect at bounding box center [1503, 85] width 17 height 17
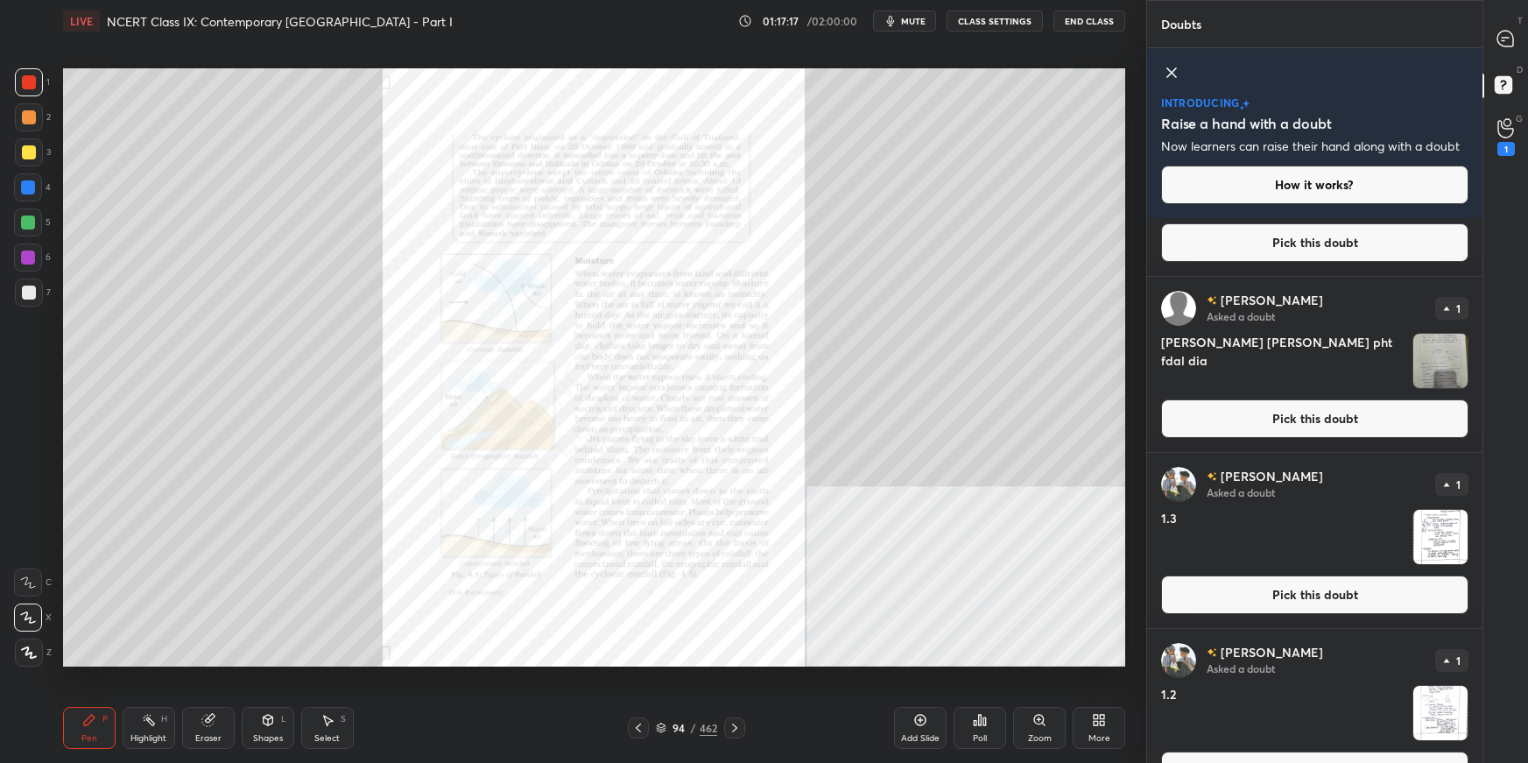
scroll to position [631, 0]
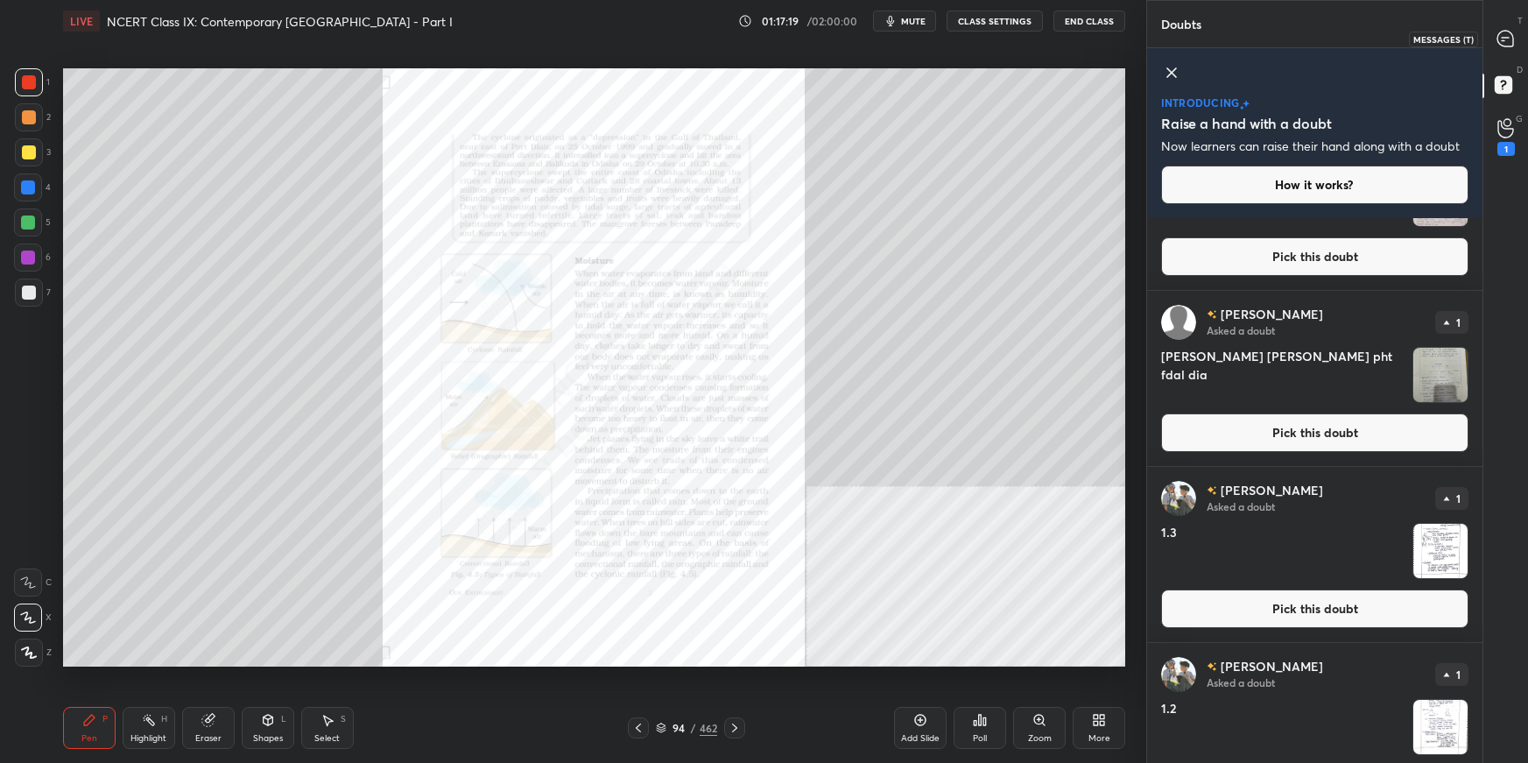
drag, startPoint x: 1497, startPoint y: 28, endPoint x: 1501, endPoint y: 37, distance: 9.8
click at [1169, 32] on icon at bounding box center [1506, 39] width 18 height 18
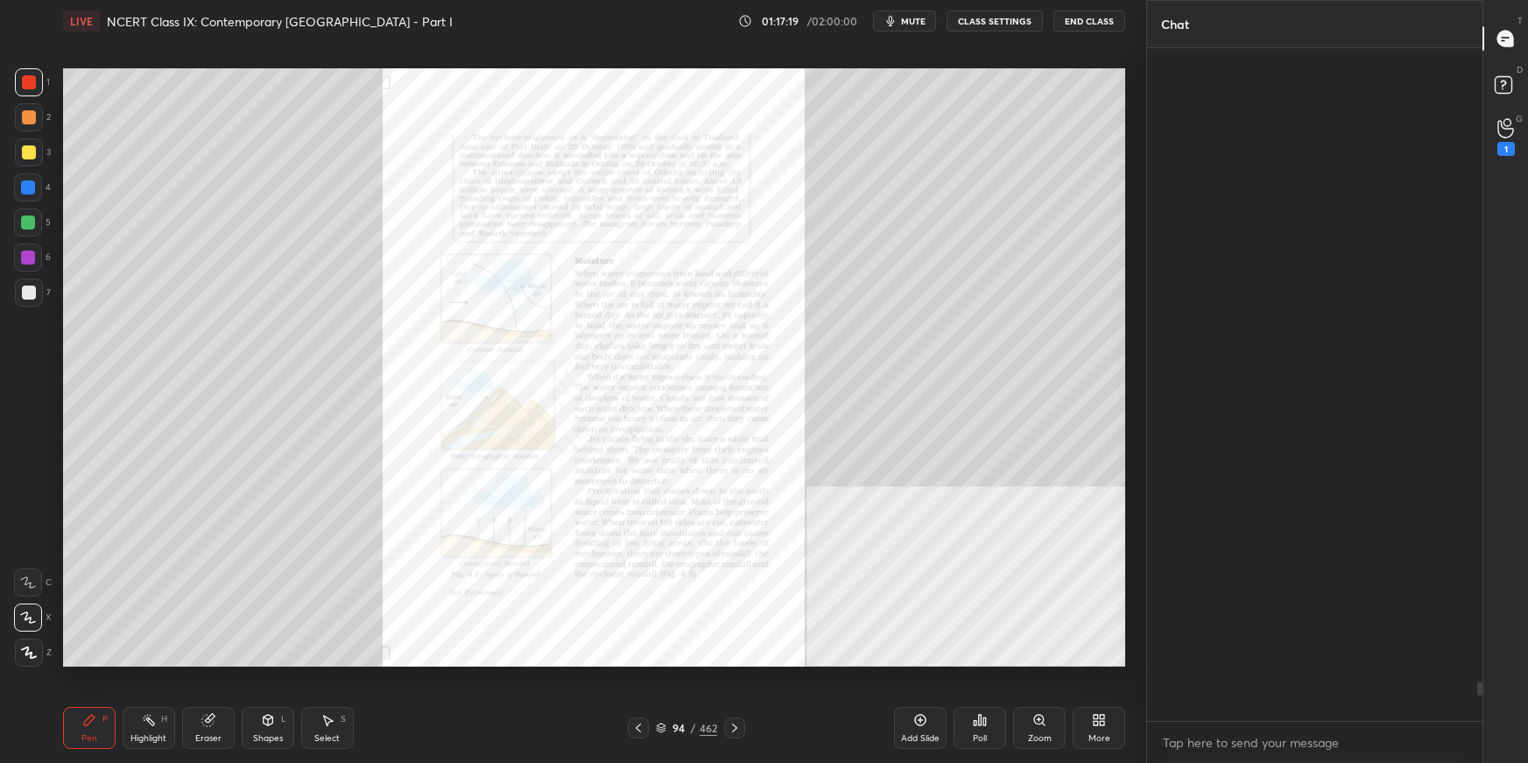
scroll to position [667, 331]
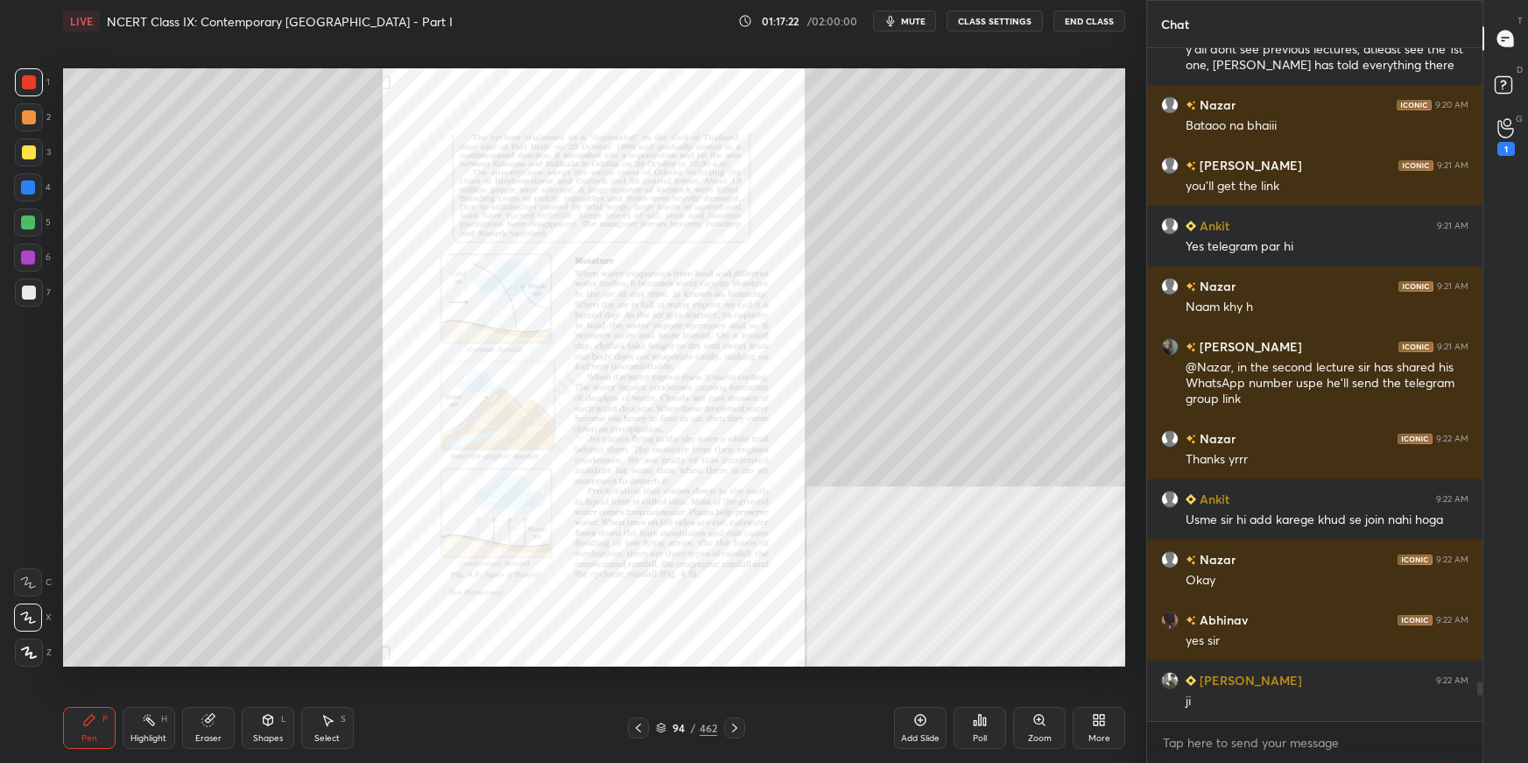
drag, startPoint x: 1482, startPoint y: 691, endPoint x: 1484, endPoint y: 709, distance: 18.6
click at [1169, 539] on div "T Messages (T) D Doubts (D) G Raise Hand (G) 1" at bounding box center [1506, 381] width 46 height 763
drag, startPoint x: 1481, startPoint y: 689, endPoint x: 1480, endPoint y: 708, distance: 18.4
click at [1169, 539] on div at bounding box center [1479, 700] width 5 height 39
click at [1169, 95] on icon at bounding box center [1507, 88] width 32 height 32
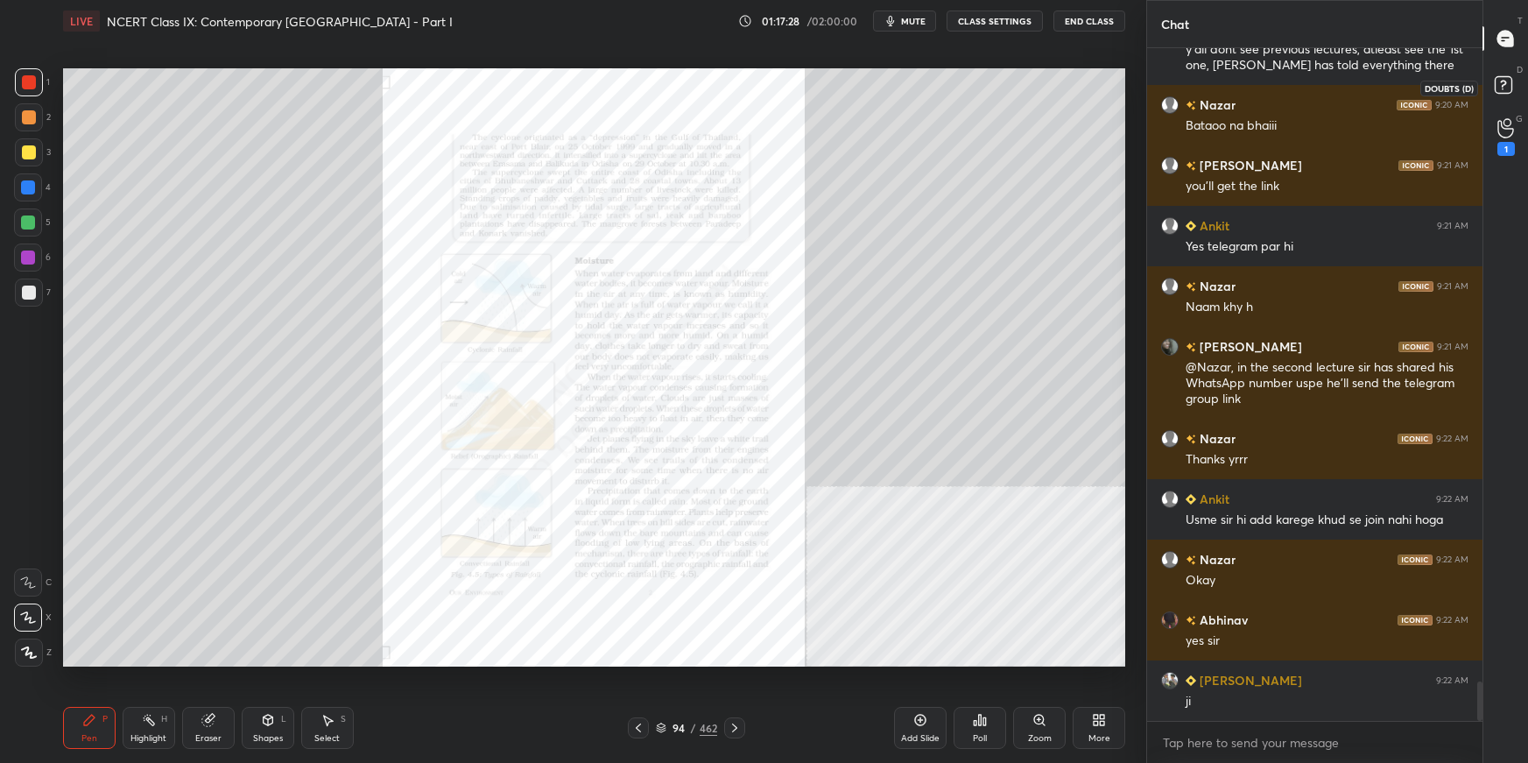
scroll to position [0, 0]
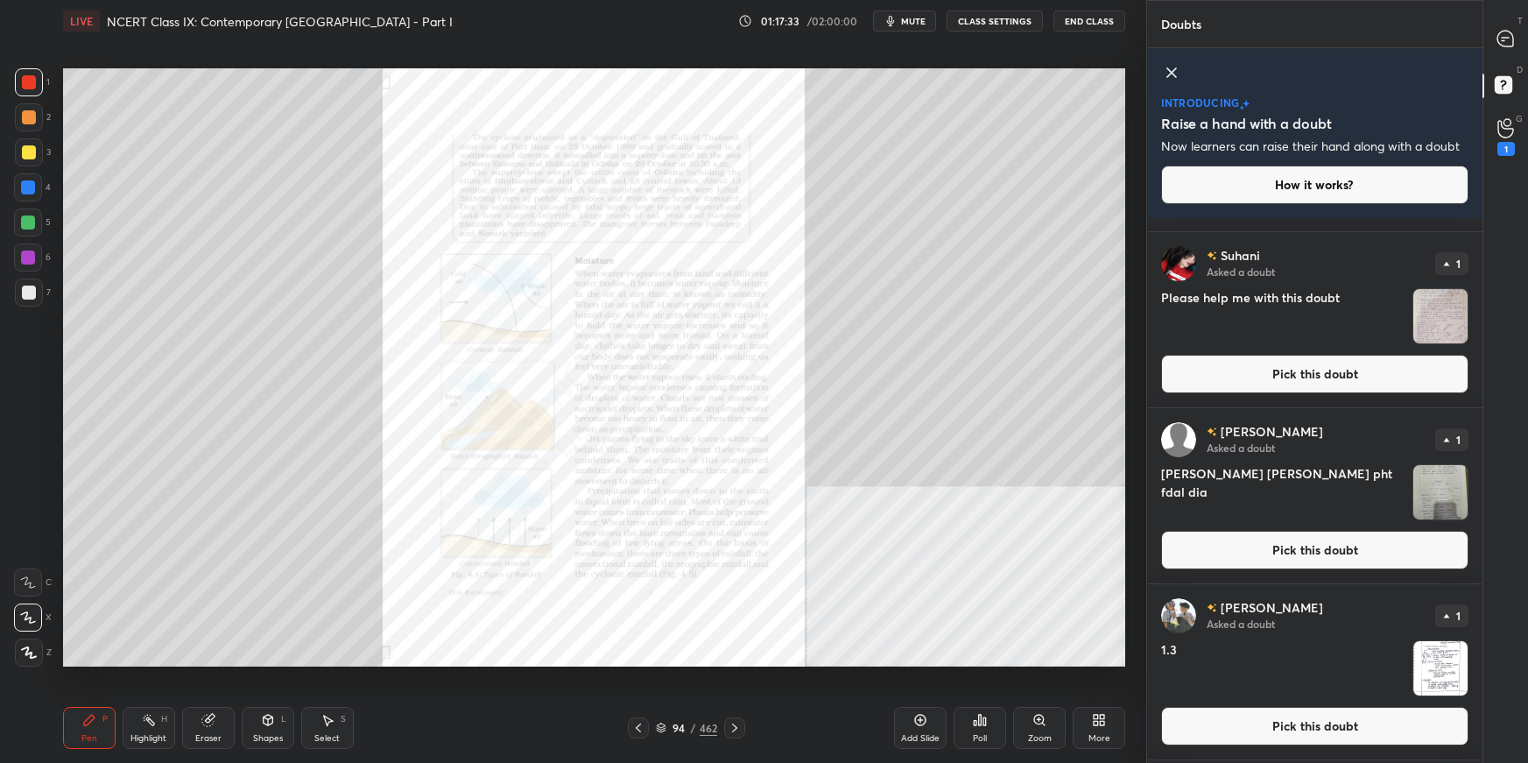
drag, startPoint x: 1479, startPoint y: 363, endPoint x: 1476, endPoint y: 550, distance: 186.6
click at [1169, 539] on div "[PERSON_NAME] Asked a doubt 2 1.2 Pick this doubt [PERSON_NAME] Asked a doubt 2…" at bounding box center [1314, 490] width 335 height 545
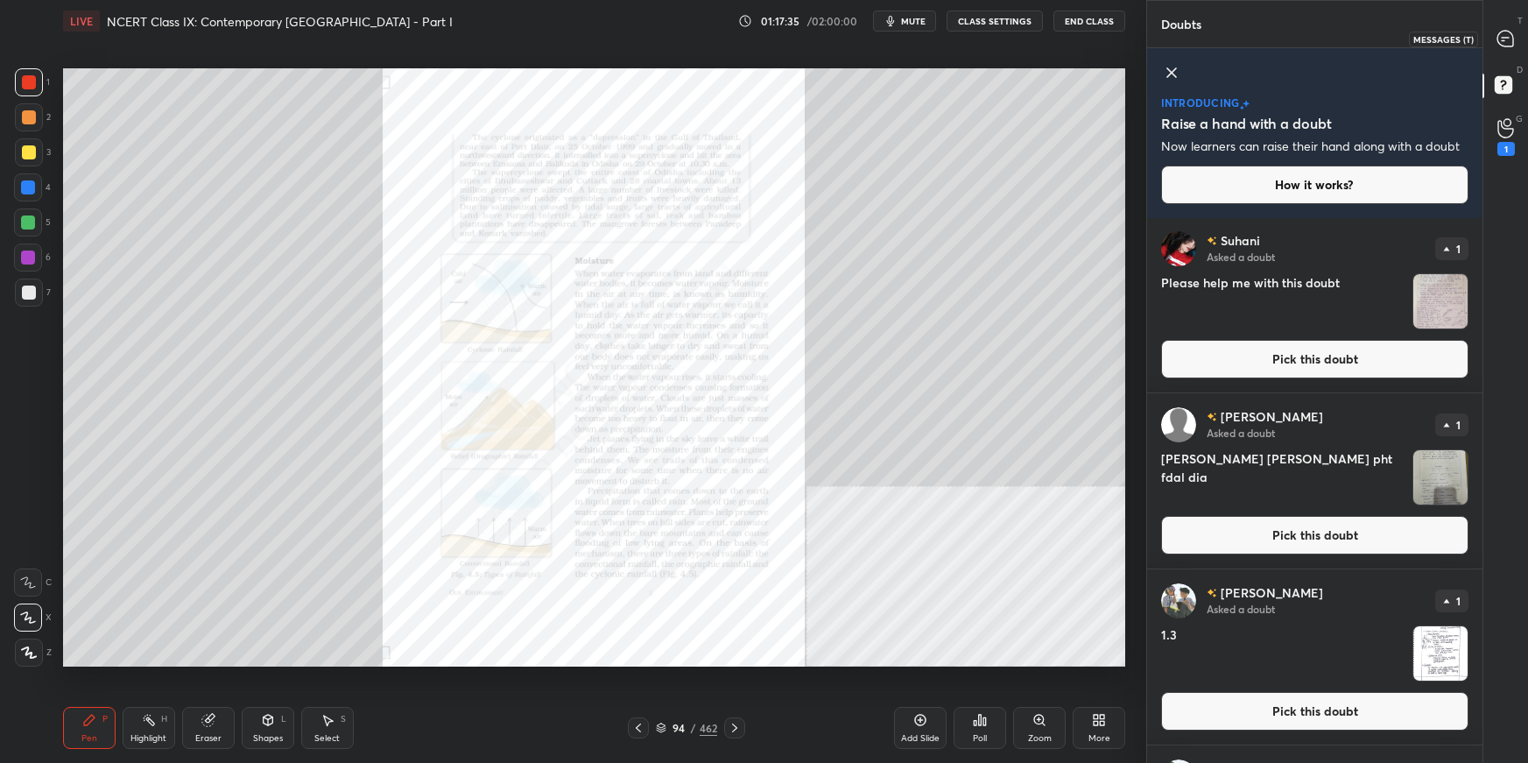
drag, startPoint x: 1503, startPoint y: 39, endPoint x: 1495, endPoint y: 60, distance: 22.4
click at [1169, 40] on icon at bounding box center [1506, 39] width 18 height 18
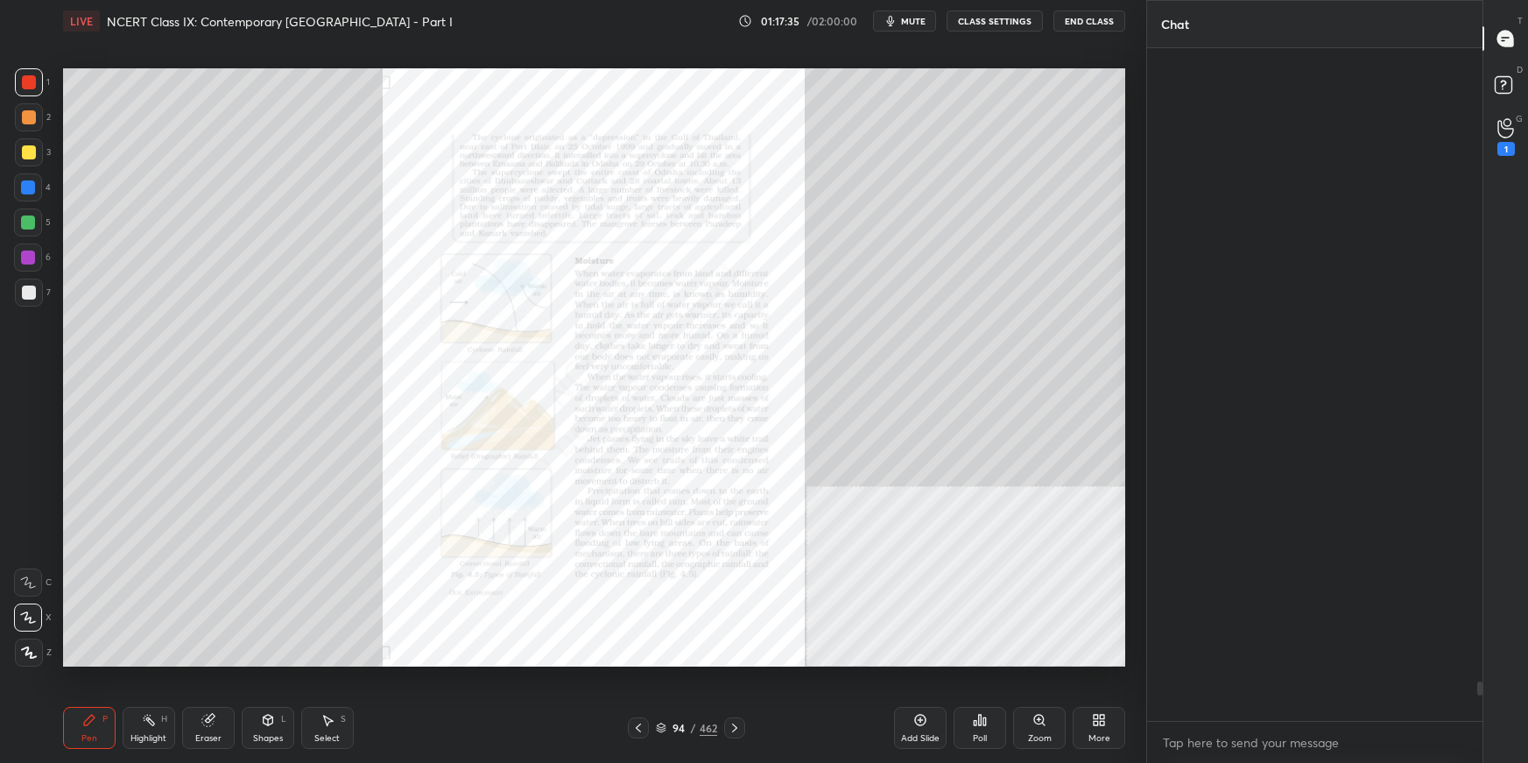
scroll to position [667, 331]
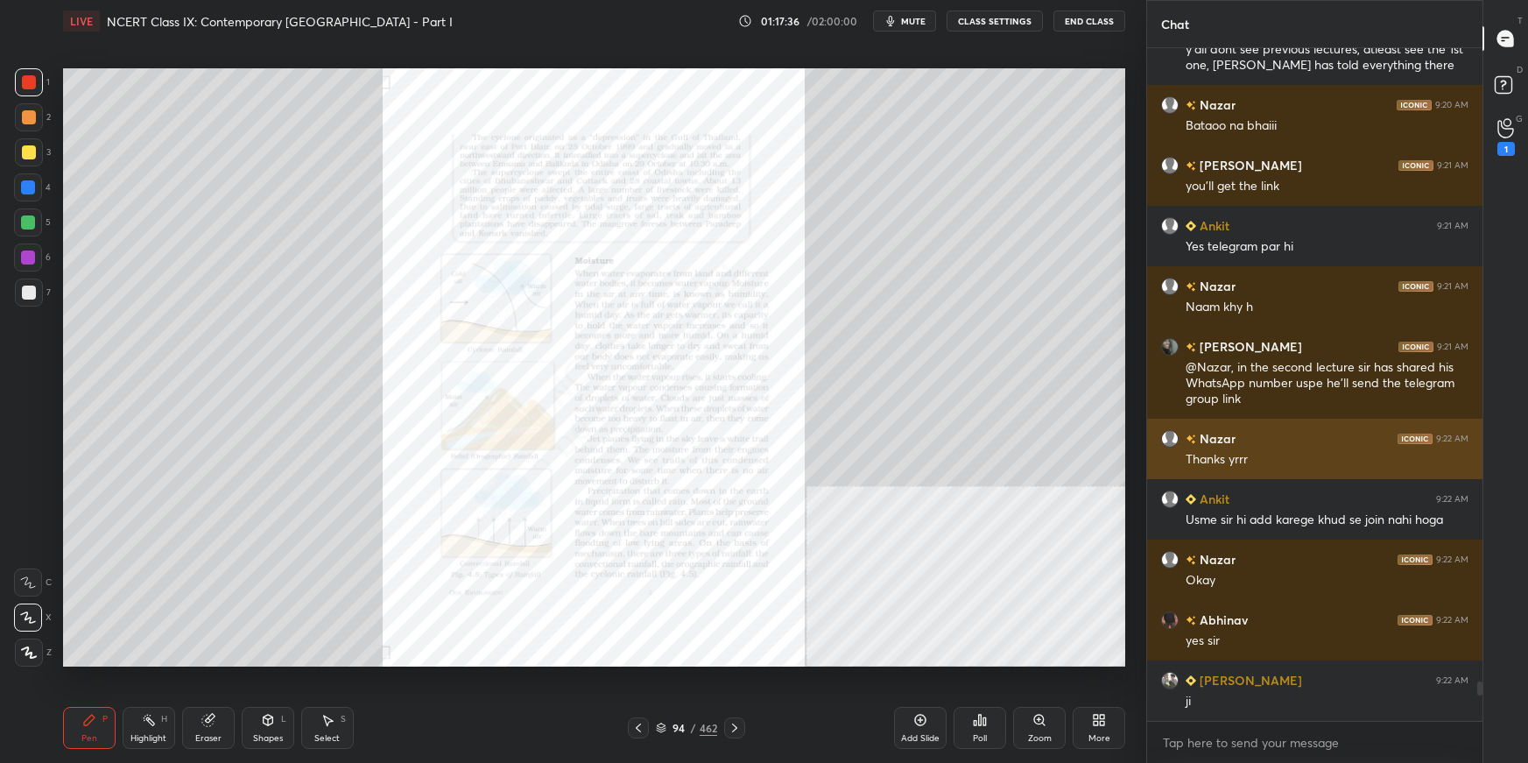
click at [1169, 410] on div "[PERSON_NAME] 9:21 AM @Nazar, in the second lecture sir has shared his WhatsApp…" at bounding box center [1314, 373] width 335 height 92
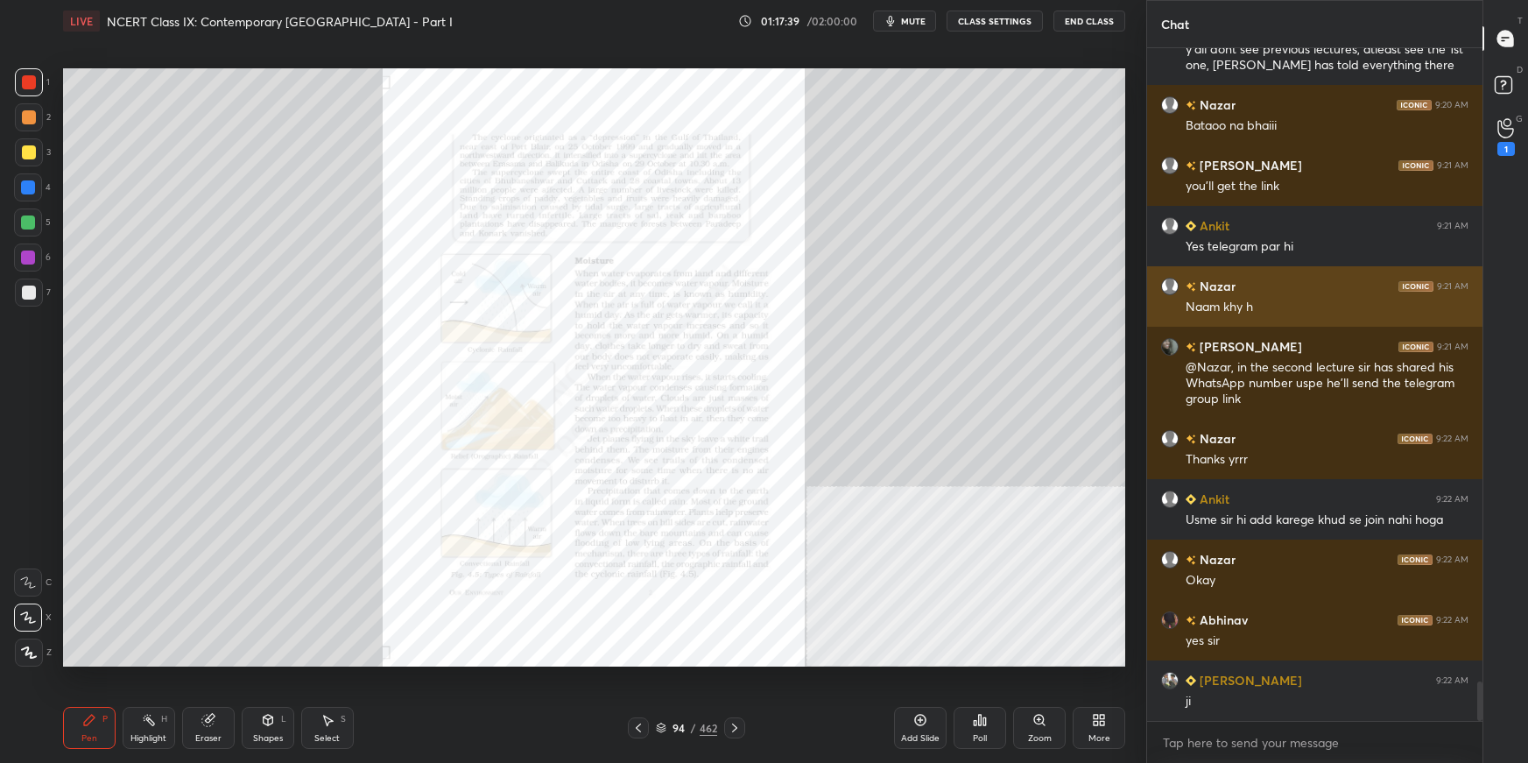
click at [1169, 302] on div "Naam khy h" at bounding box center [1327, 308] width 283 height 18
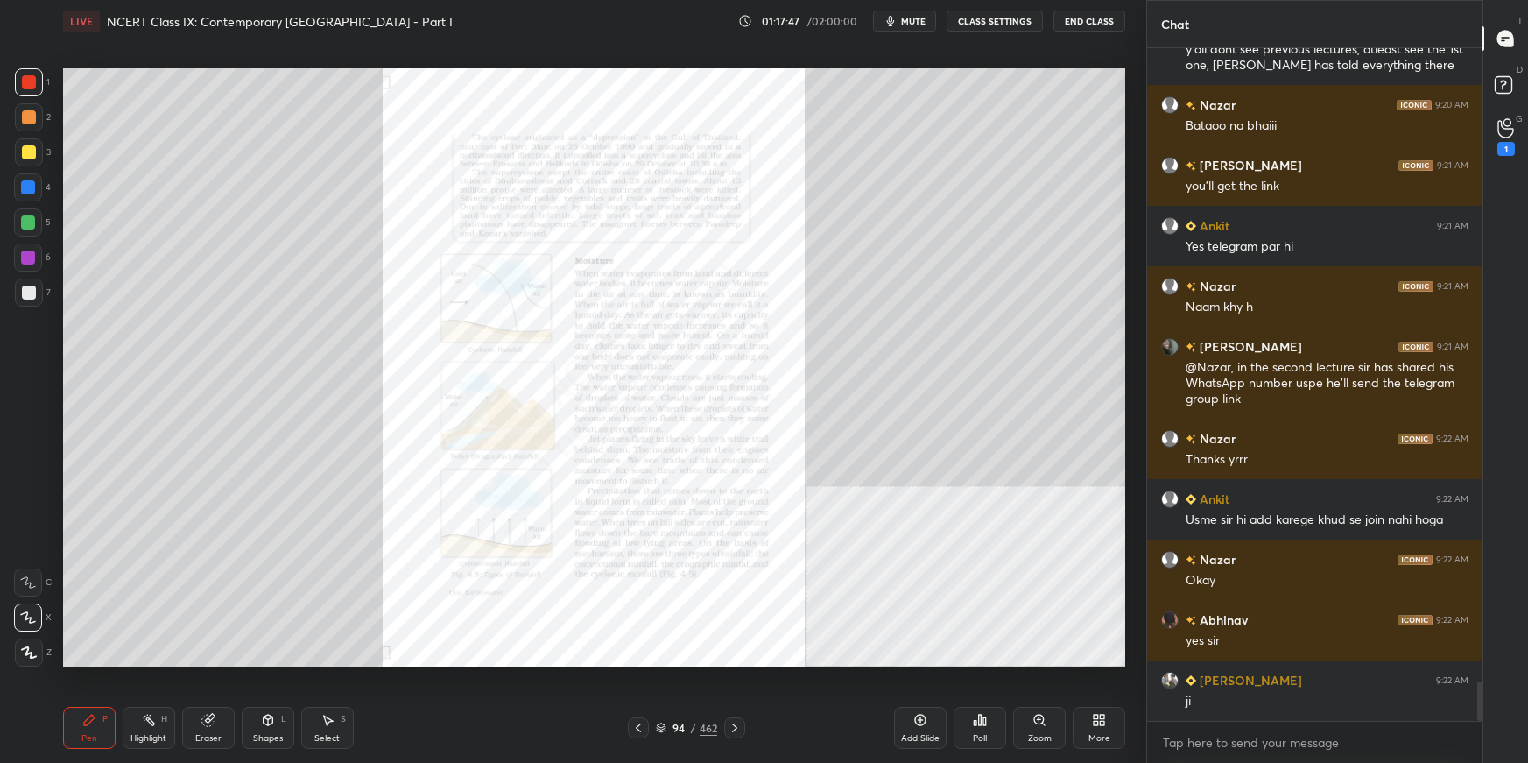
scroll to position [10978, 0]
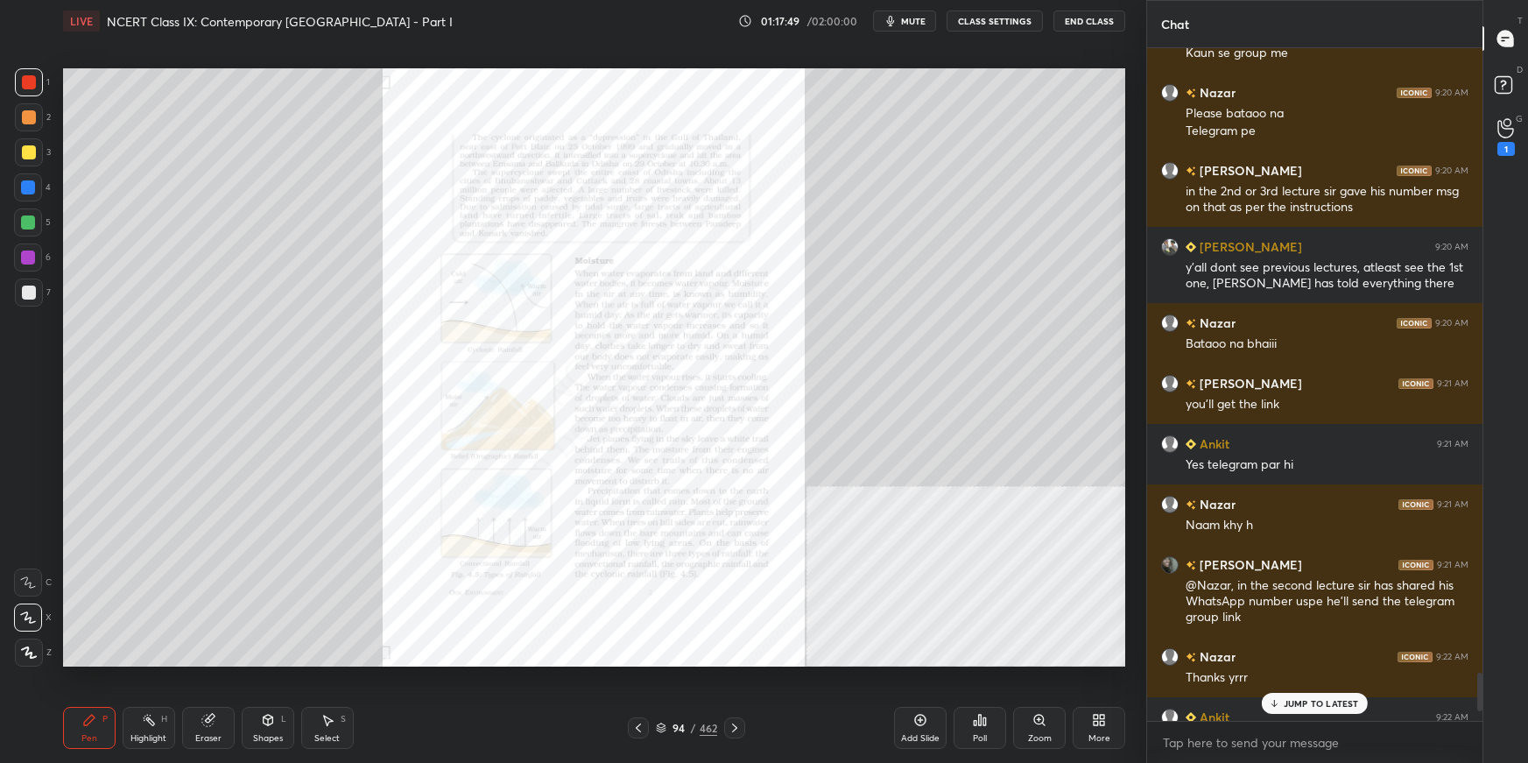
click at [1169, 539] on p "JUMP TO LATEST" at bounding box center [1321, 703] width 75 height 11
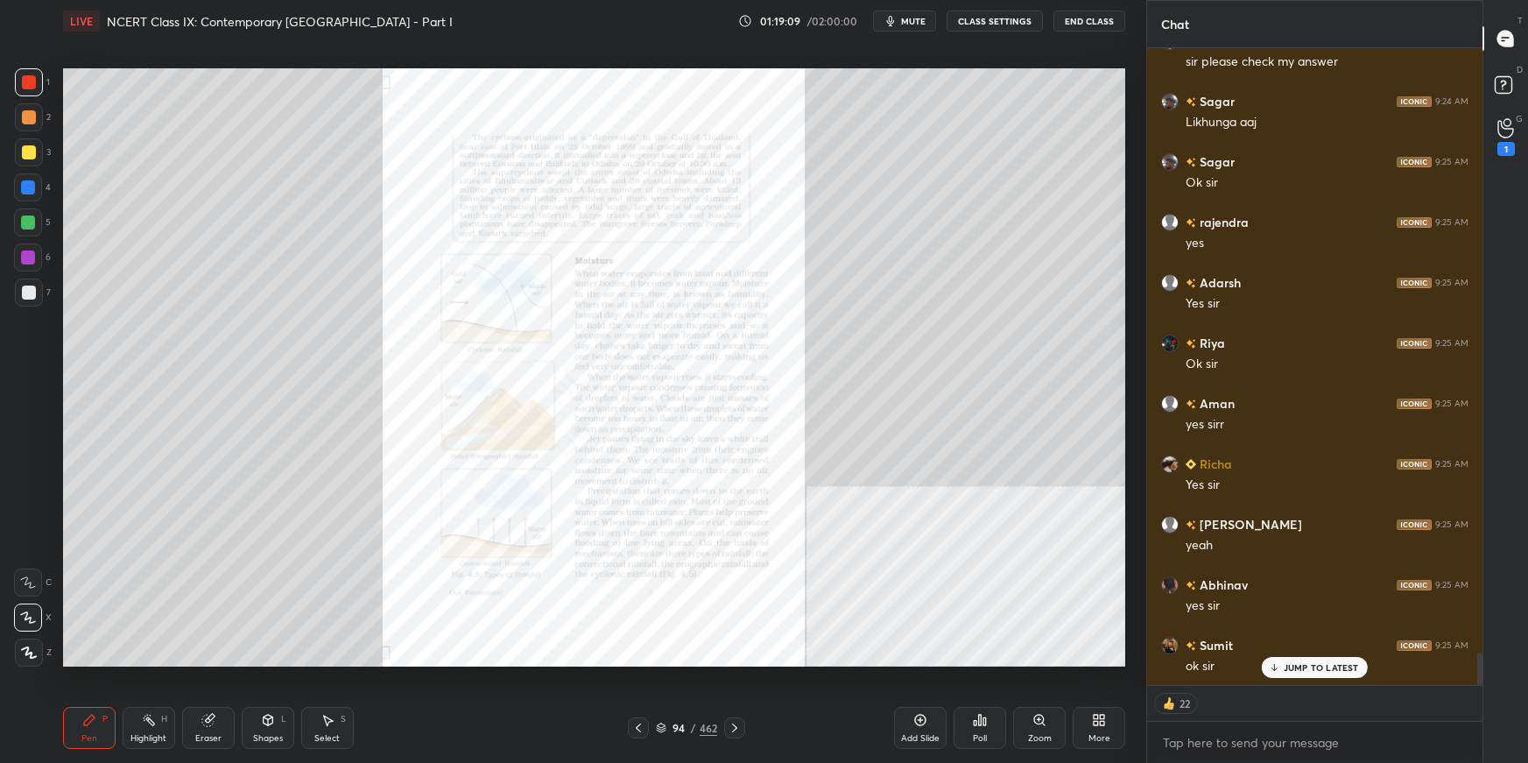
scroll to position [12199, 0]
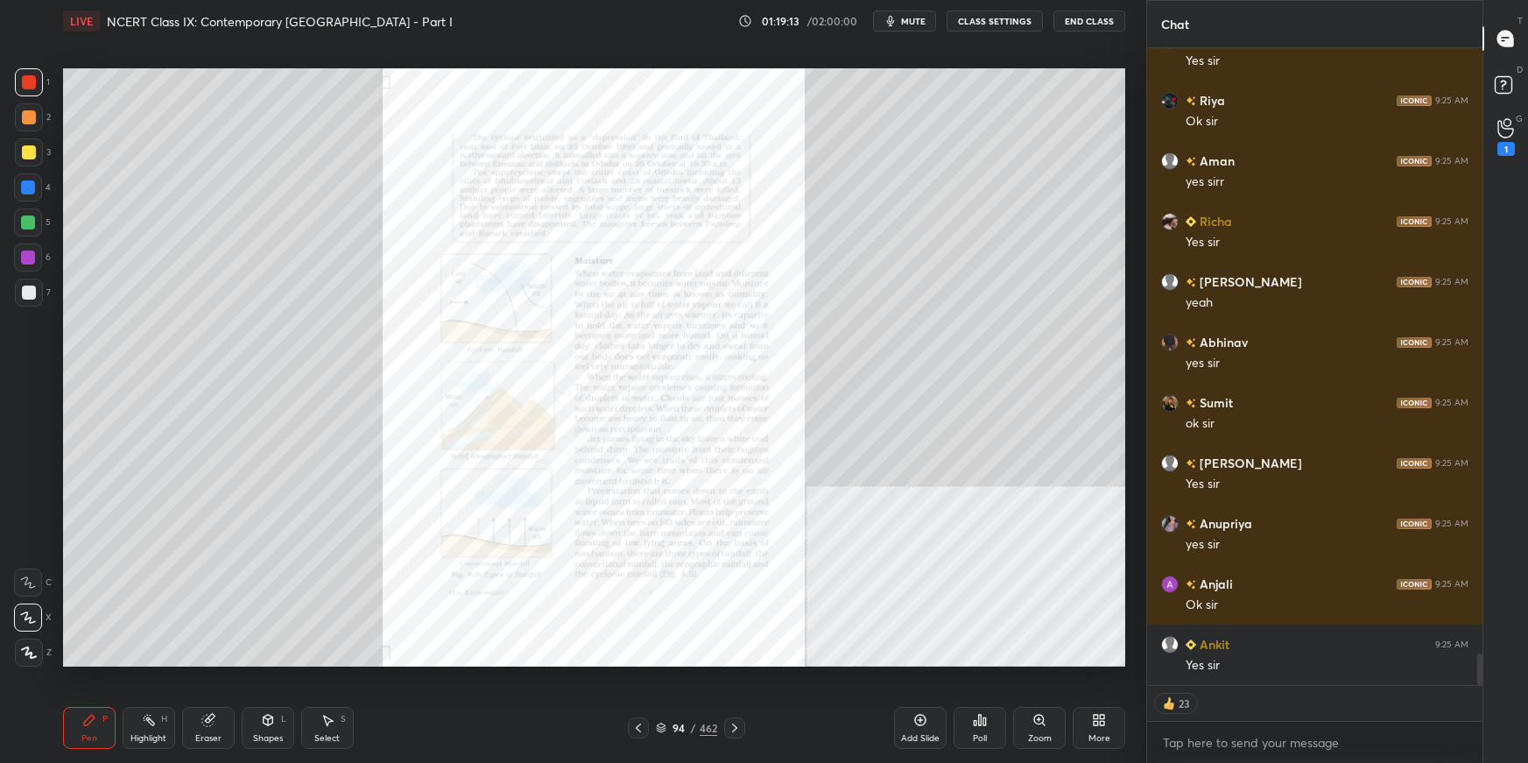
click at [27, 288] on div at bounding box center [29, 293] width 14 height 14
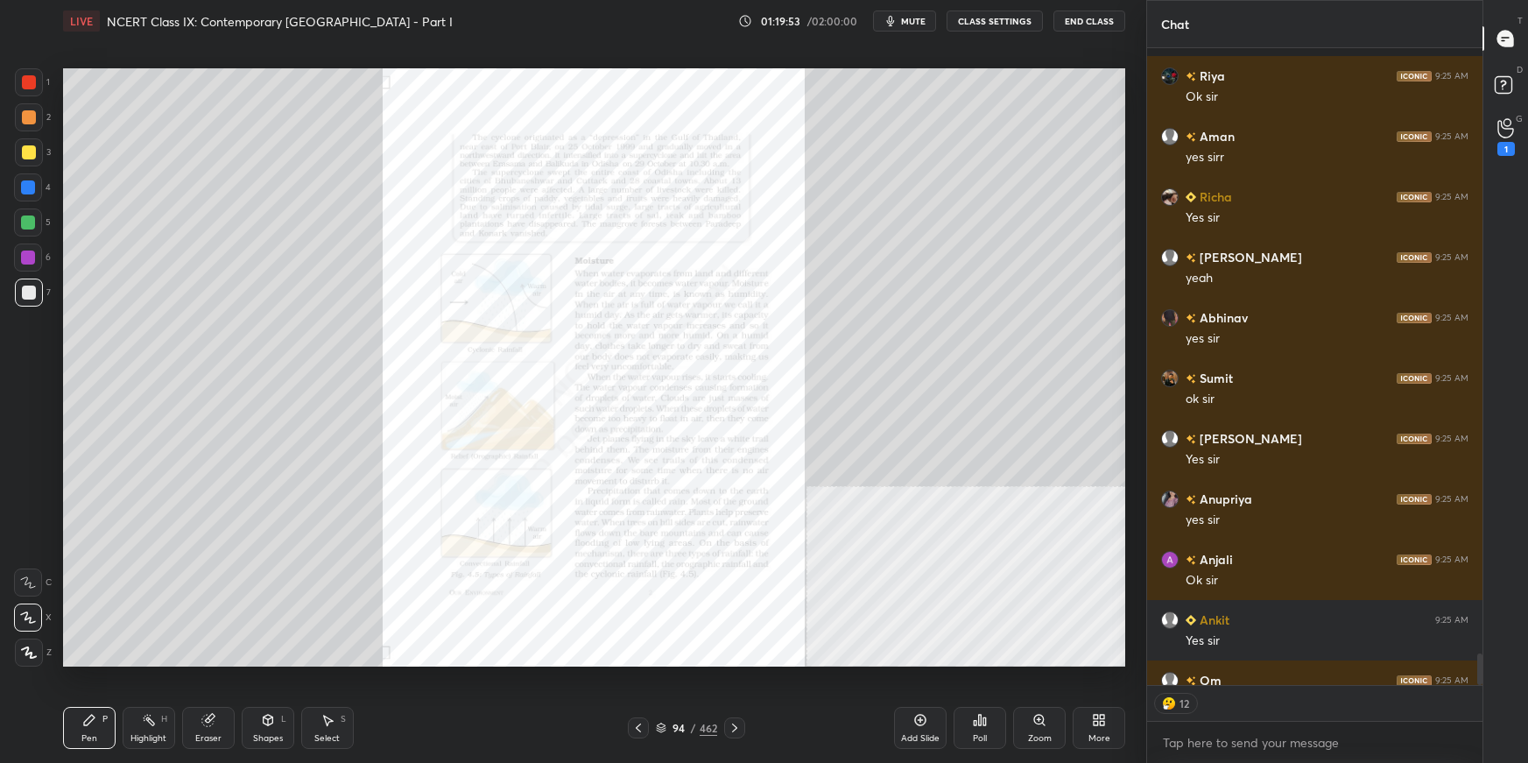
scroll to position [12319, 0]
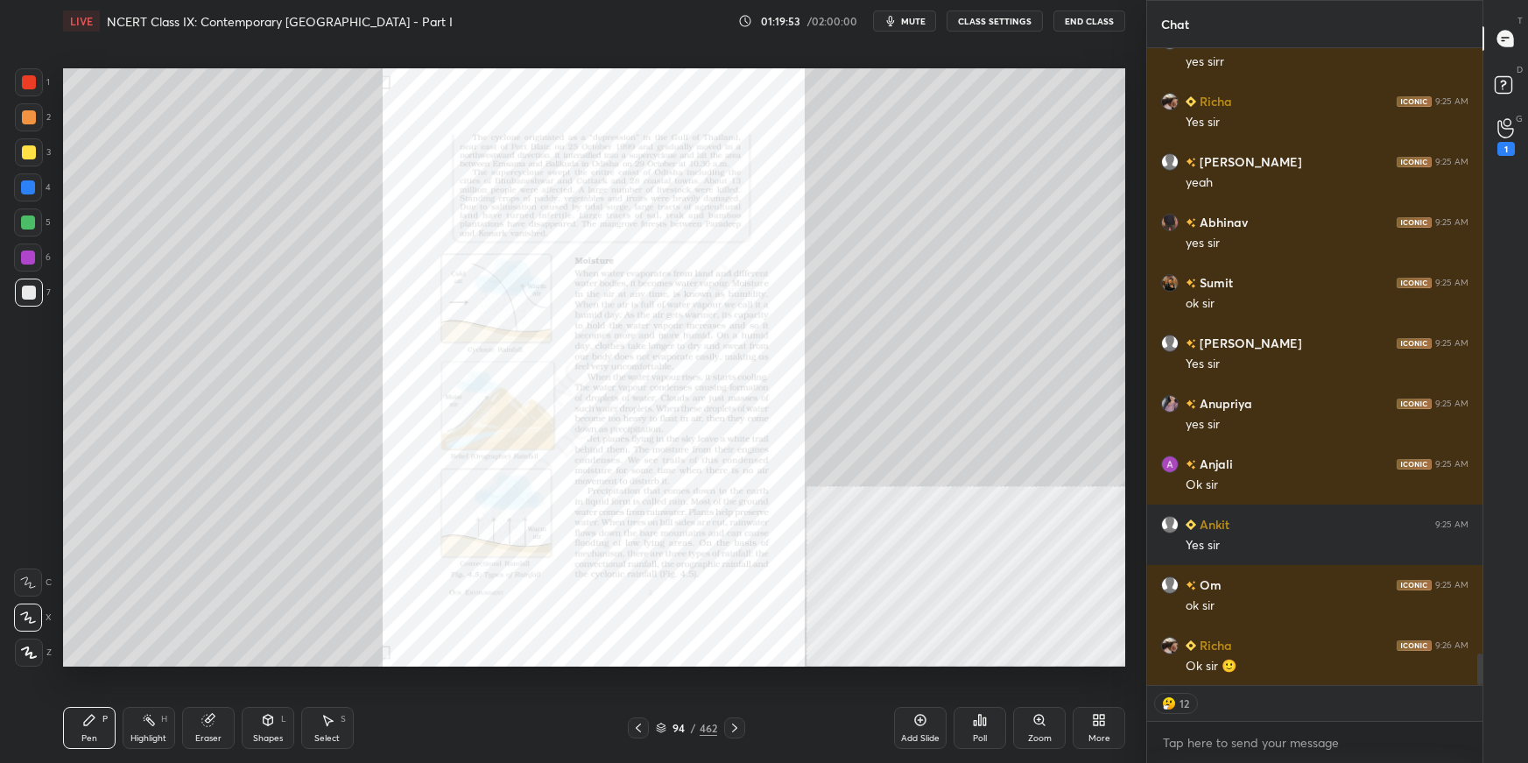
click at [1169, 539] on div "Chat [PERSON_NAME] 9:25 AM Ok [PERSON_NAME] 9:25 AM yes [PERSON_NAME] 9:25 AM Y…" at bounding box center [1337, 381] width 382 height 763
click at [1098, 539] on div "More" at bounding box center [1099, 728] width 53 height 42
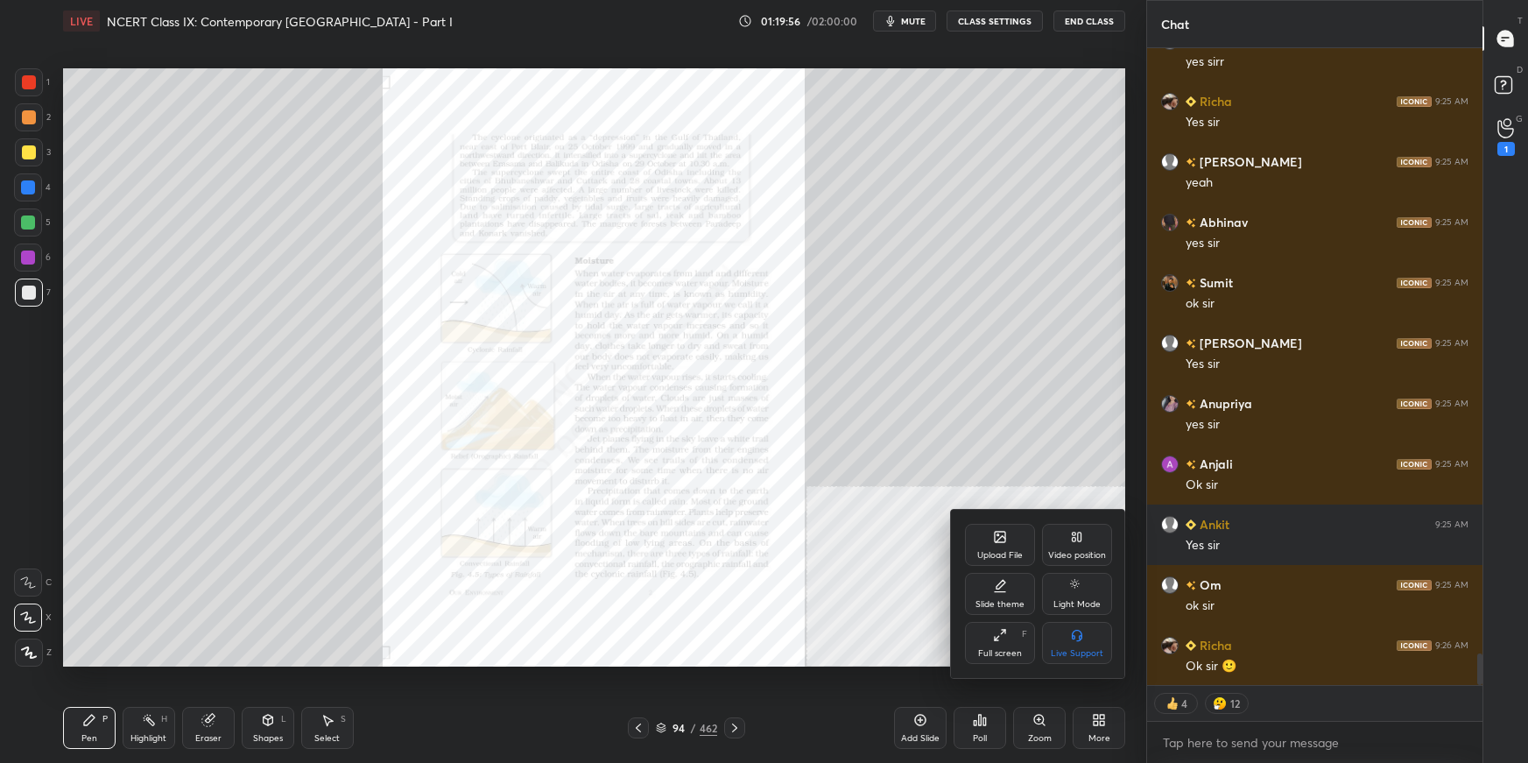
click at [998, 539] on div "Upload File" at bounding box center [1000, 555] width 46 height 9
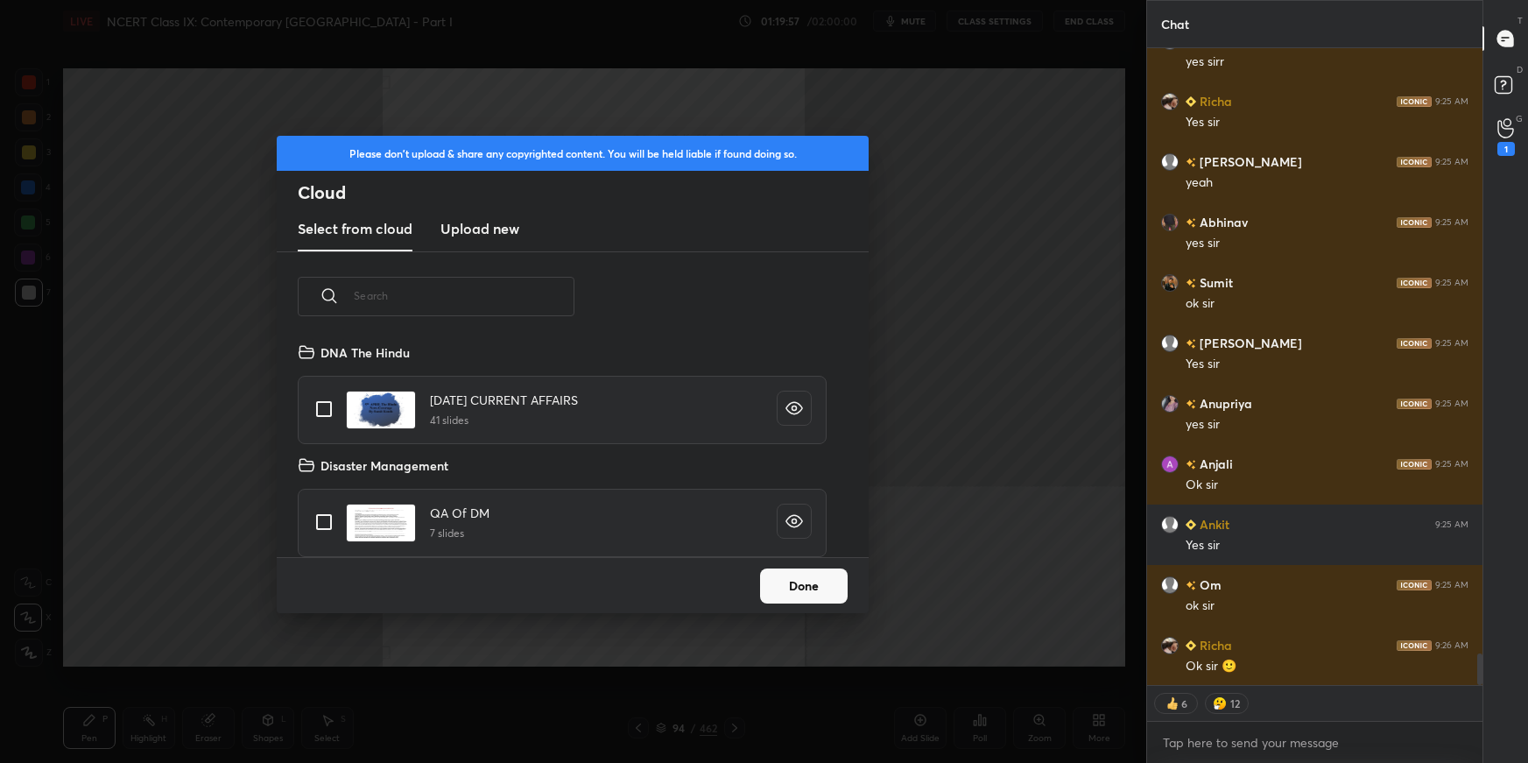
scroll to position [216, 561]
click at [513, 222] on h3 "Upload new" at bounding box center [480, 228] width 79 height 21
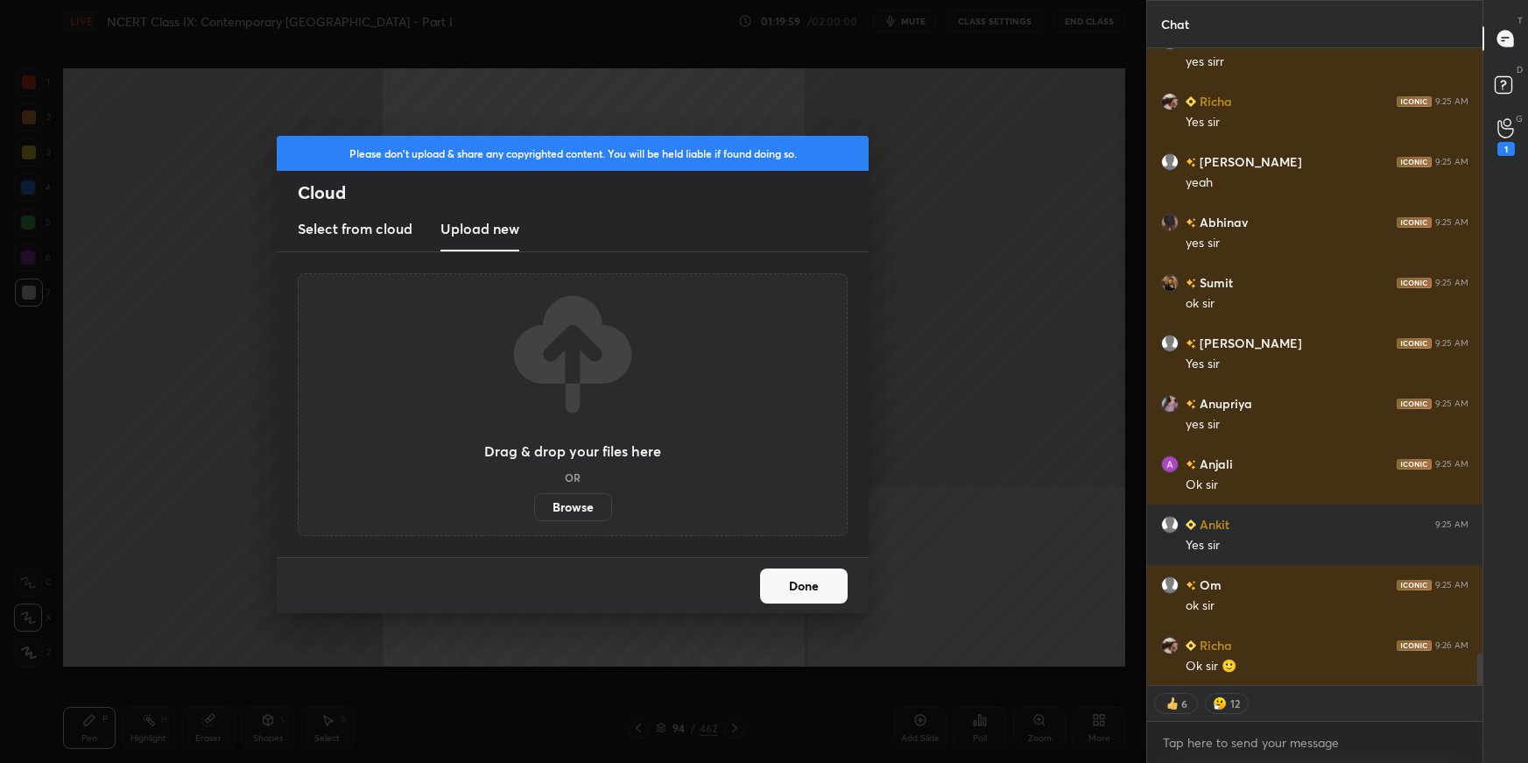
scroll to position [12411, 0]
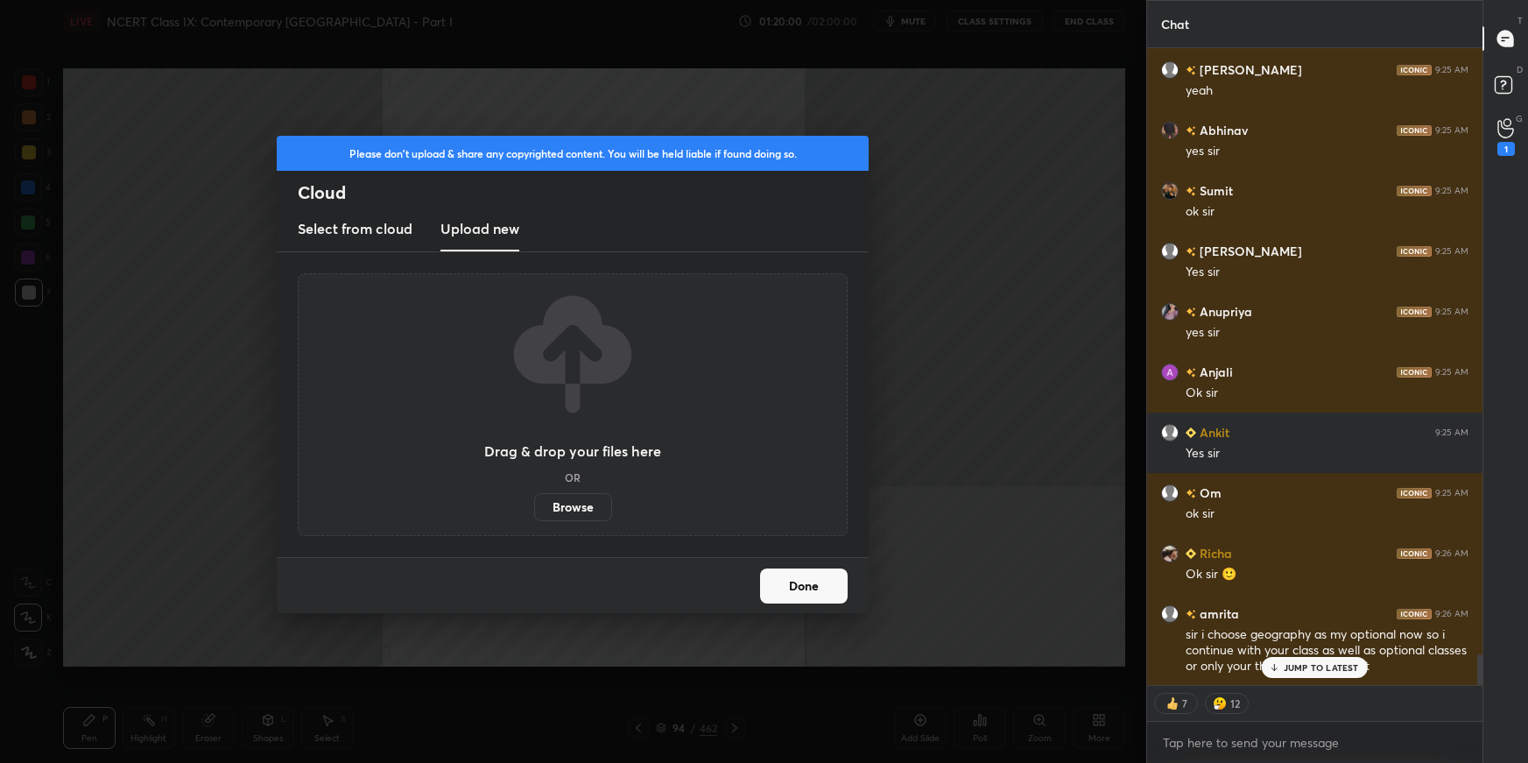
click at [575, 498] on label "Browse" at bounding box center [573, 507] width 78 height 28
click at [534, 498] on input "Browse" at bounding box center [534, 507] width 0 height 28
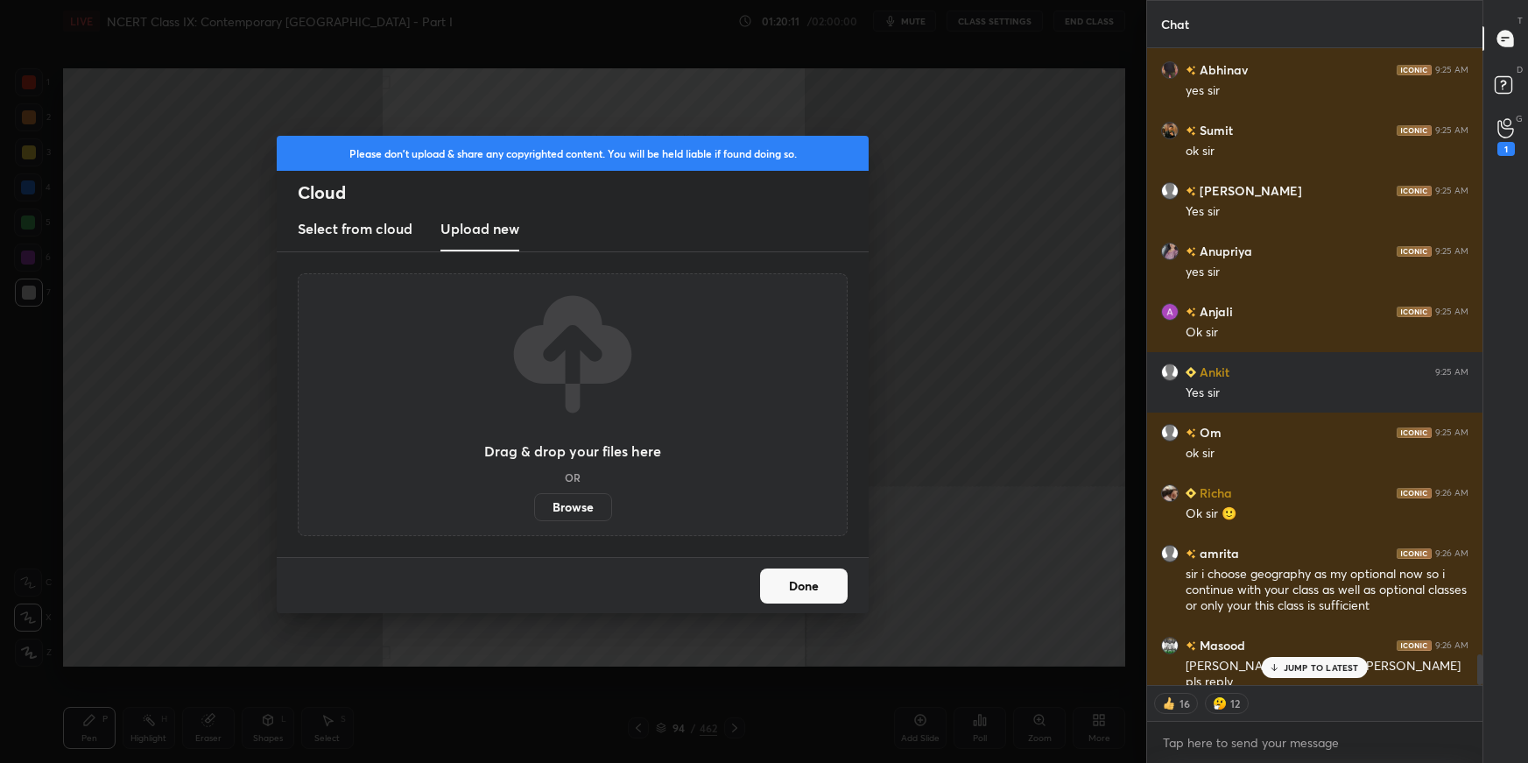
click at [831, 539] on button "Done" at bounding box center [804, 585] width 88 height 35
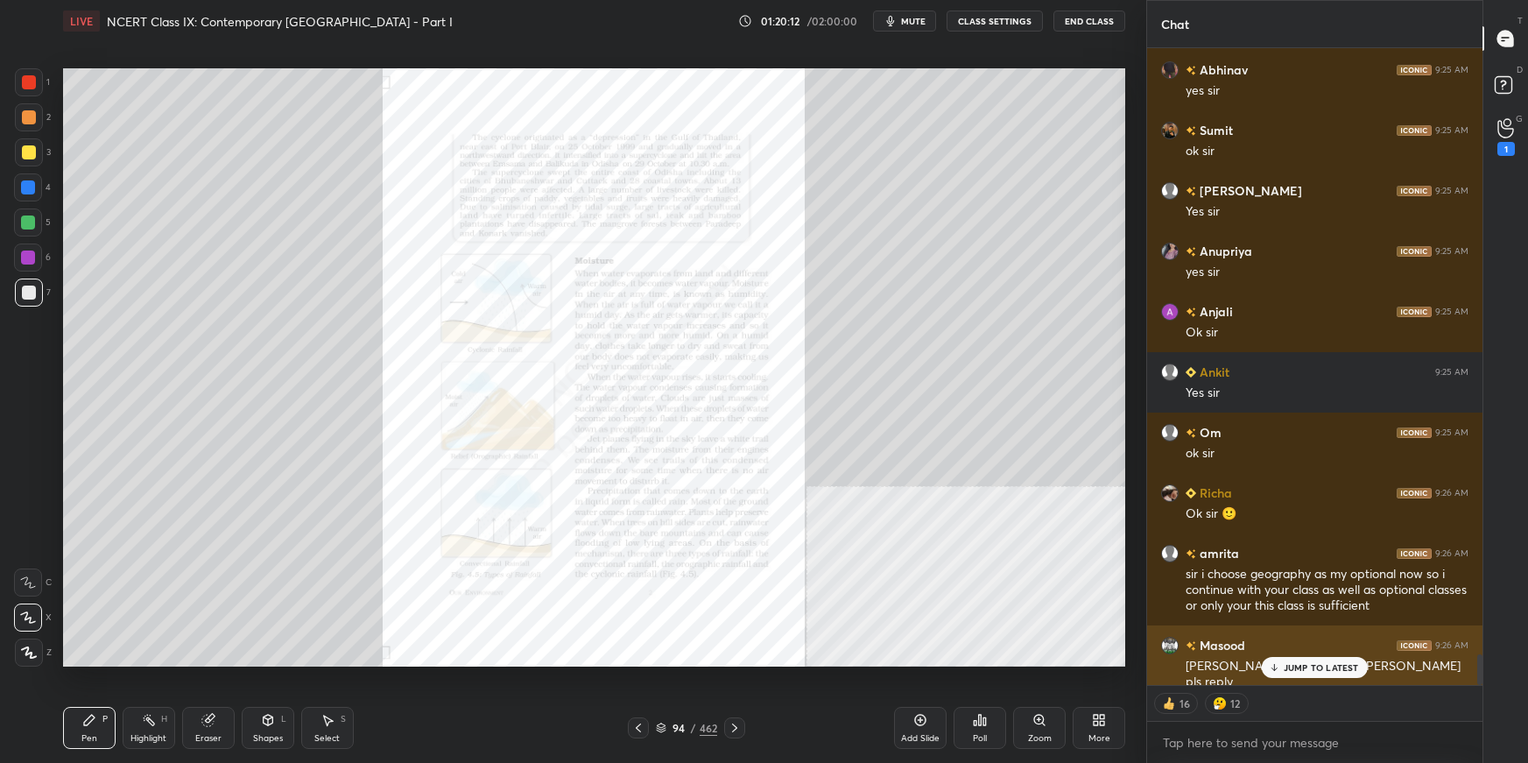
drag, startPoint x: 1308, startPoint y: 666, endPoint x: 1292, endPoint y: 680, distance: 21.2
click at [1169, 539] on p "JUMP TO LATEST" at bounding box center [1321, 667] width 75 height 11
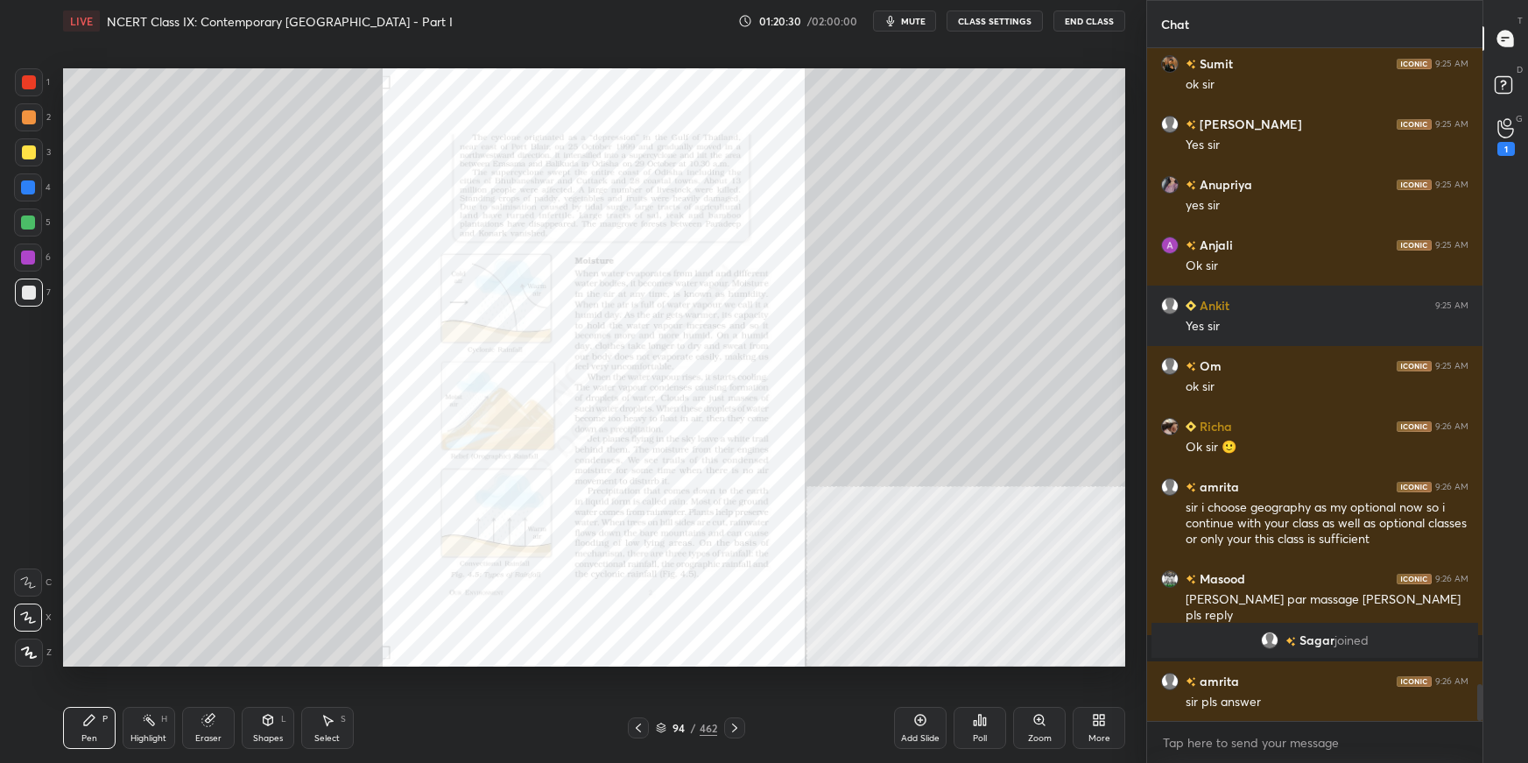
scroll to position [11623, 0]
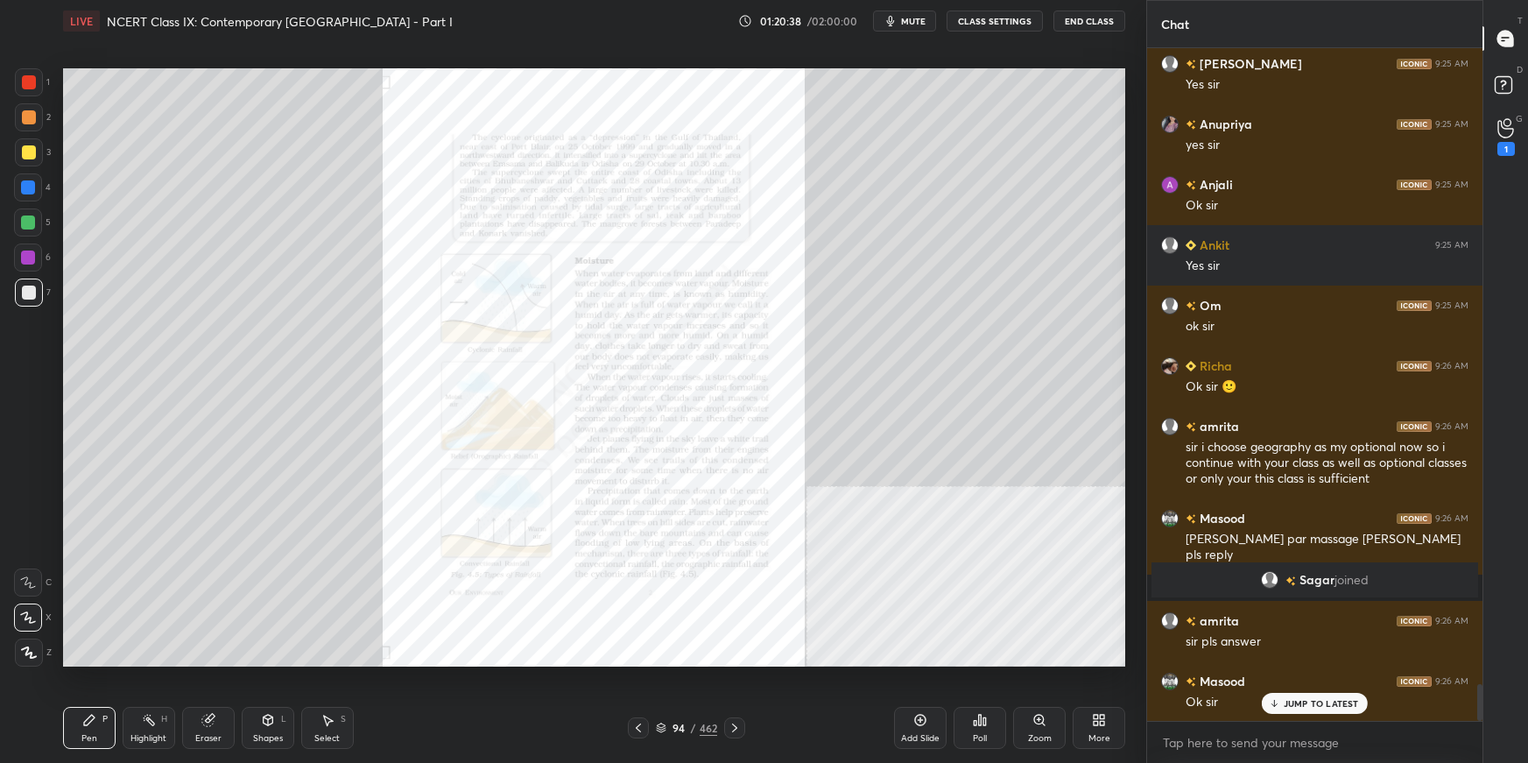
drag, startPoint x: 662, startPoint y: 727, endPoint x: 690, endPoint y: 718, distance: 29.4
click at [663, 539] on icon at bounding box center [661, 725] width 9 height 4
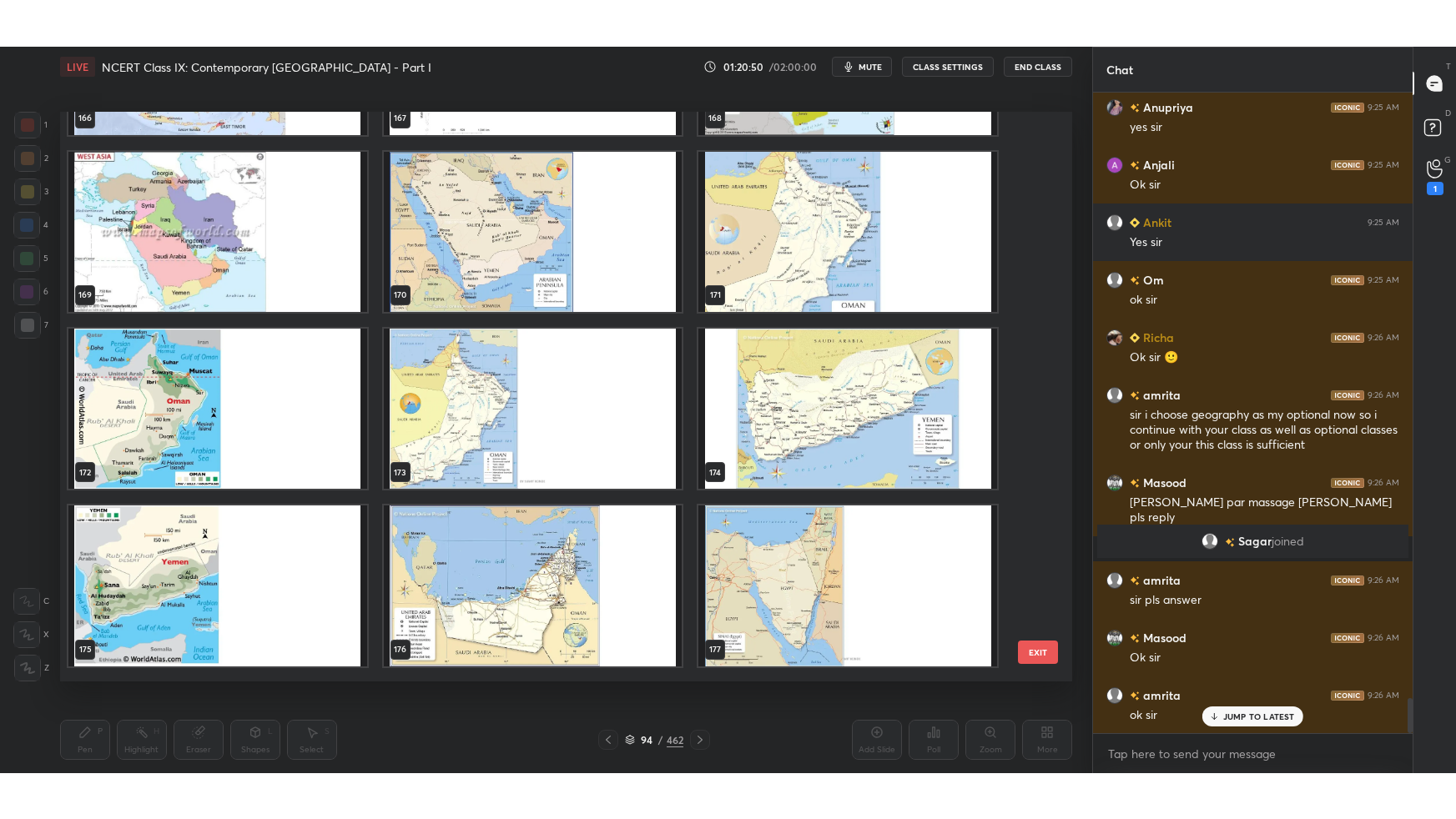
scroll to position [9847, 0]
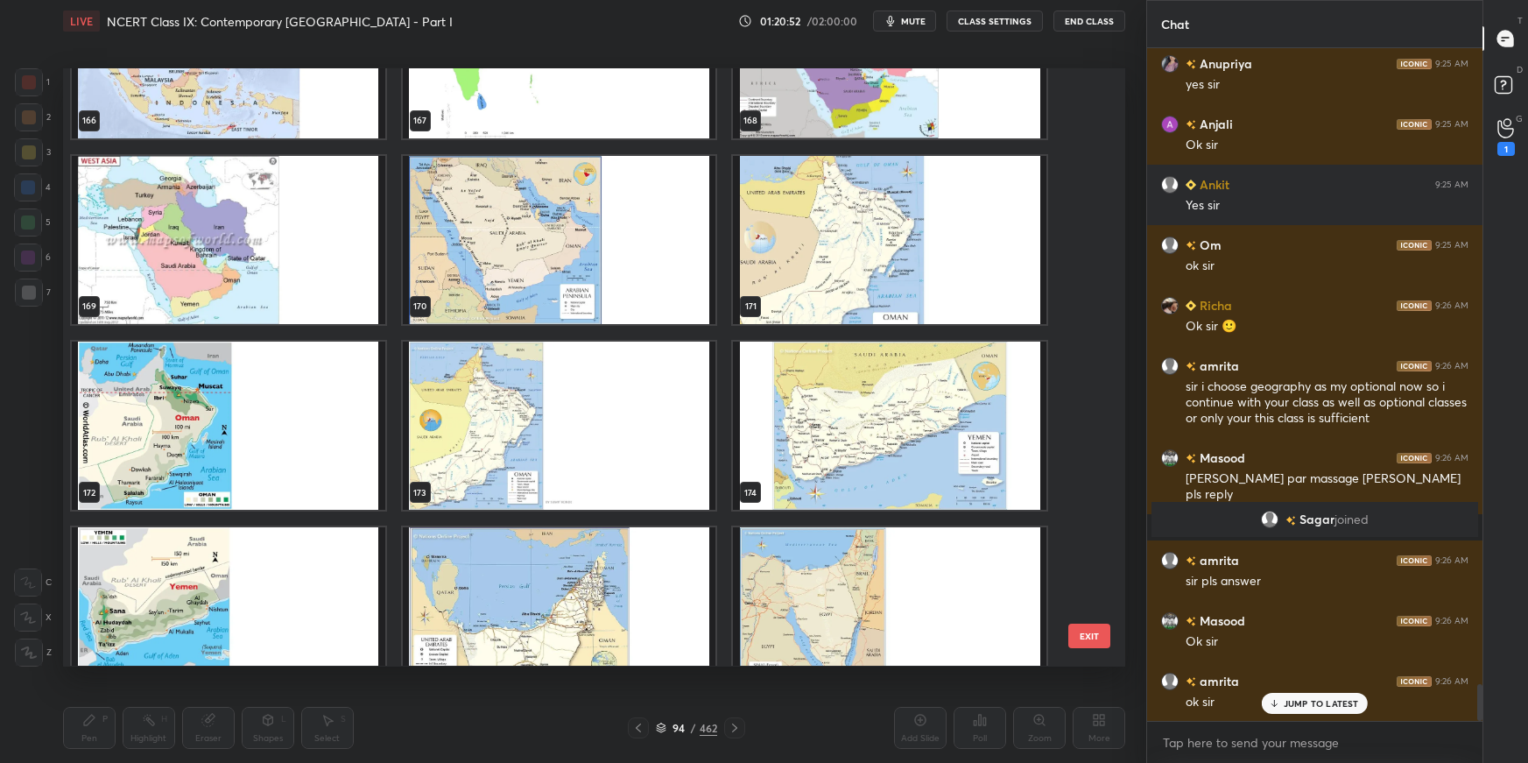
drag, startPoint x: 623, startPoint y: 286, endPoint x: 631, endPoint y: 305, distance: 20.8
click at [623, 286] on img "grid" at bounding box center [559, 240] width 314 height 168
click at [624, 293] on img "grid" at bounding box center [559, 240] width 314 height 168
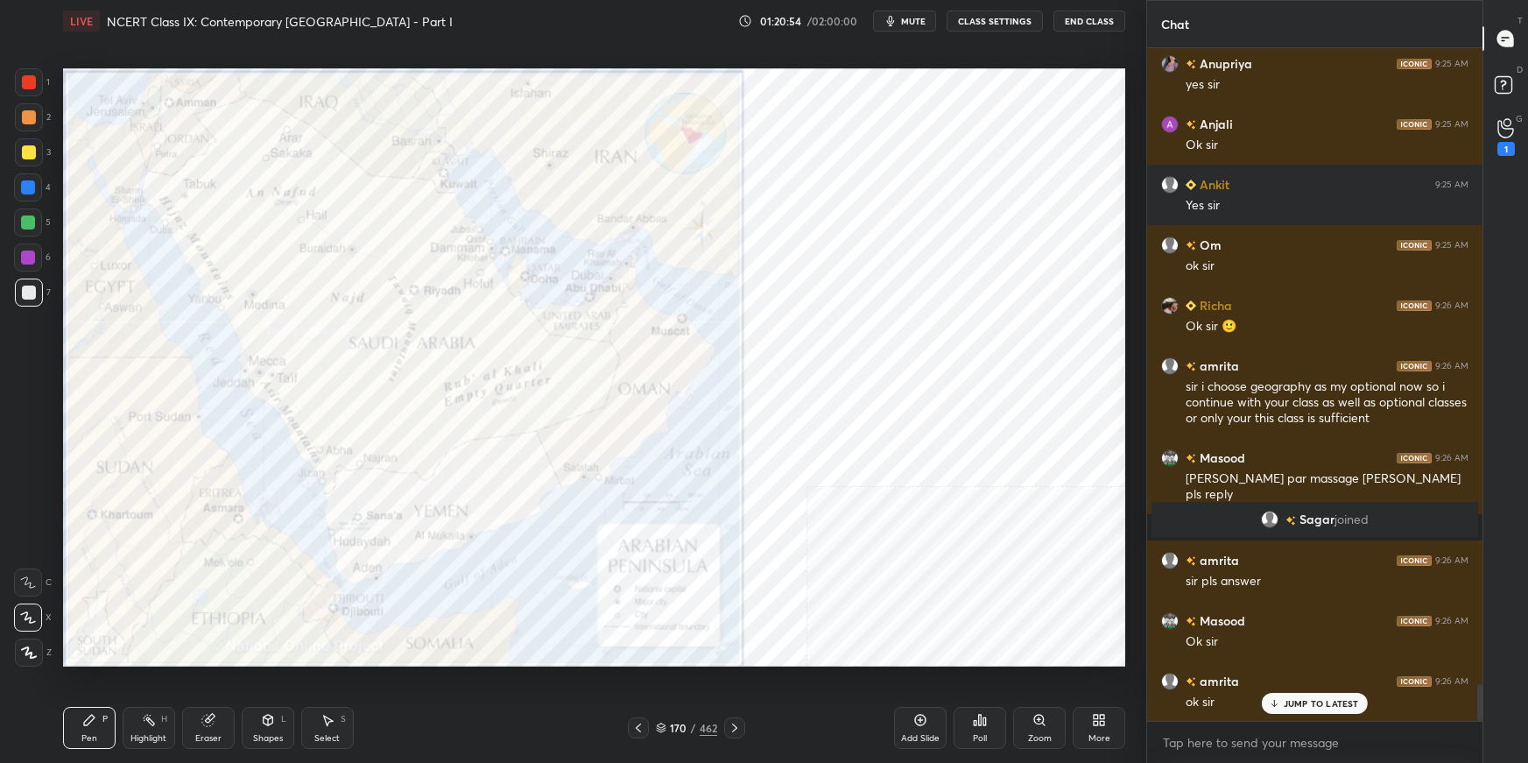
click at [27, 81] on div at bounding box center [29, 82] width 14 height 14
click at [1099, 539] on icon at bounding box center [1099, 720] width 14 height 14
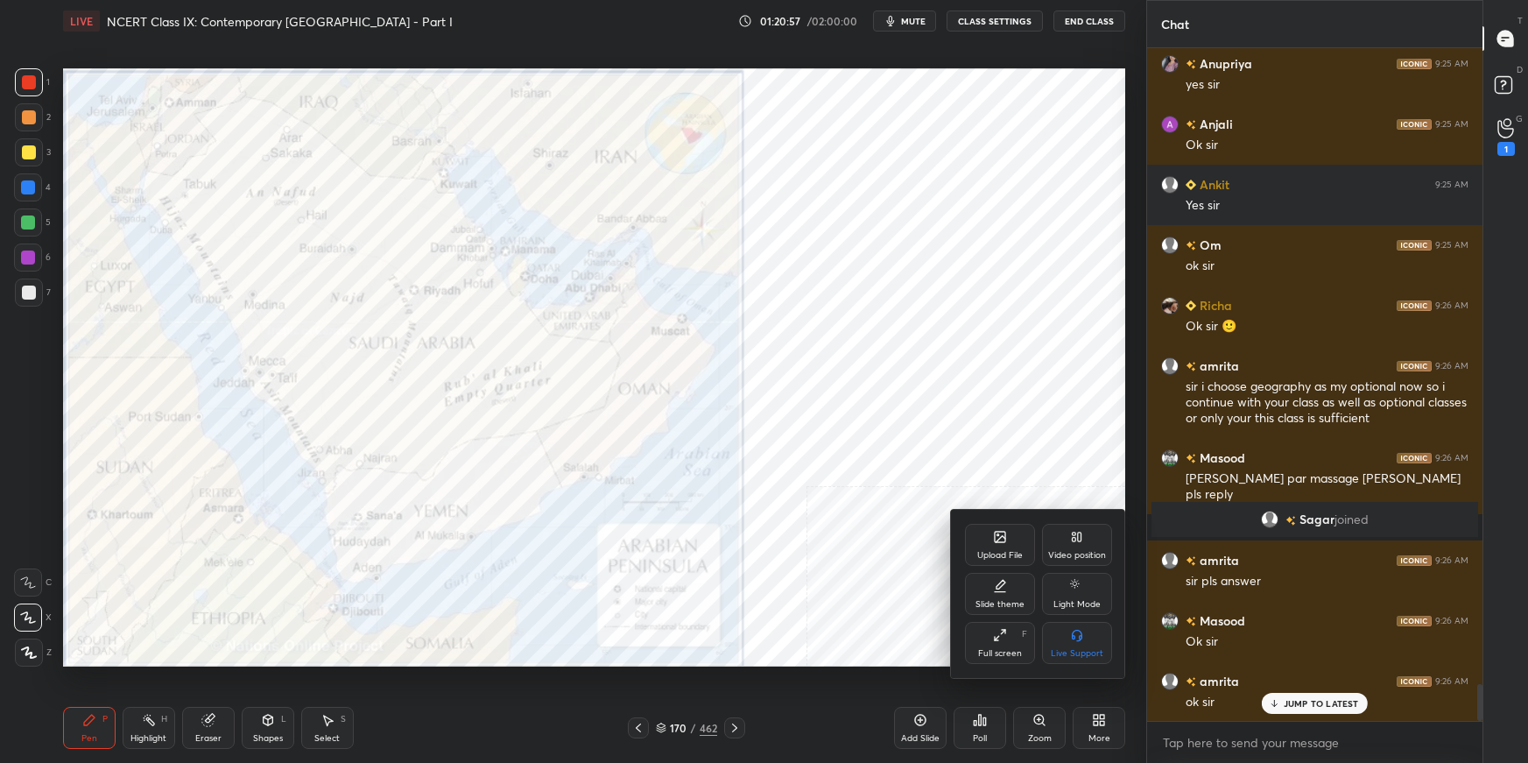
click at [991, 539] on div "Full screen F" at bounding box center [1000, 643] width 70 height 42
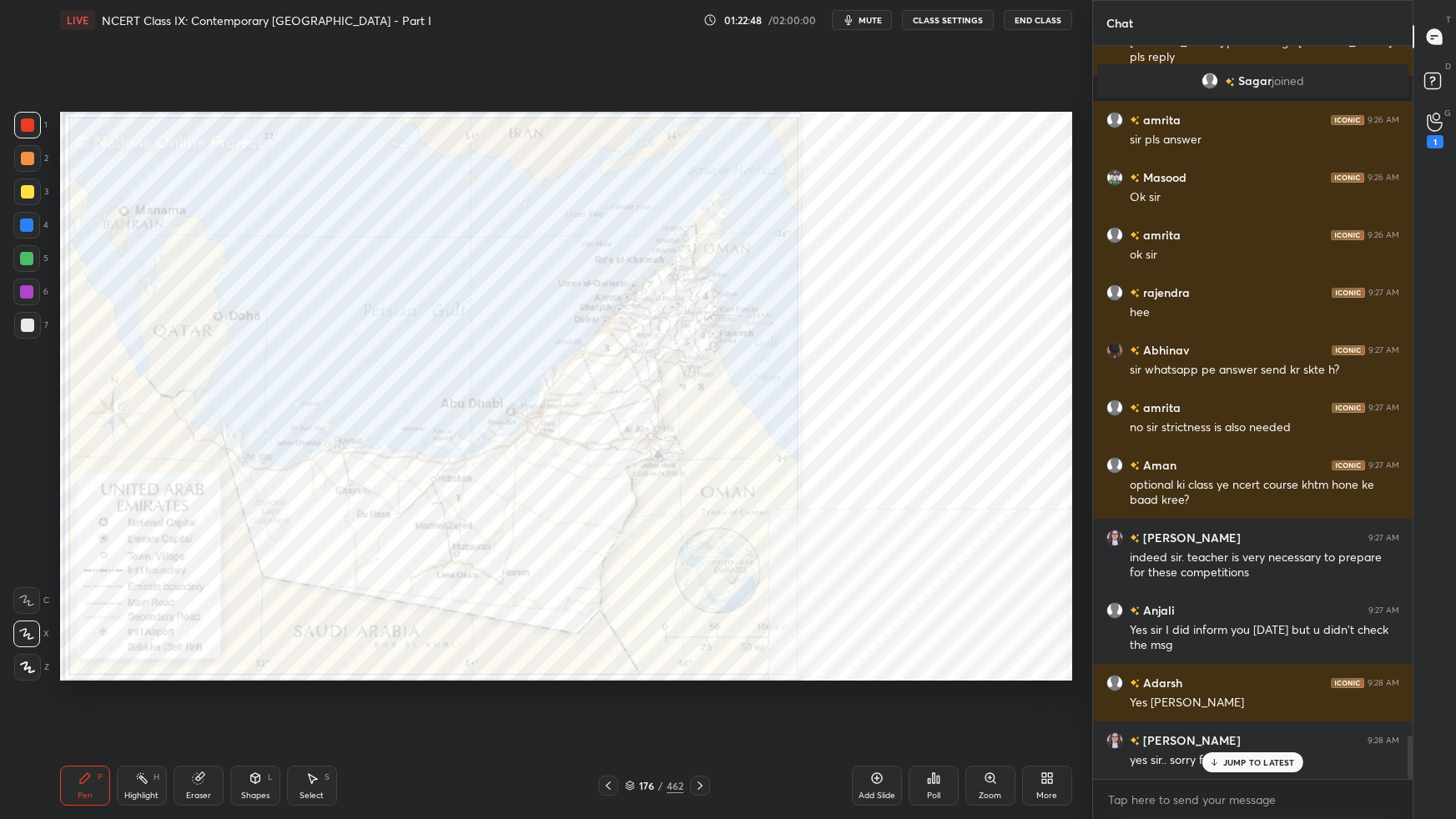
scroll to position [11596, 0]
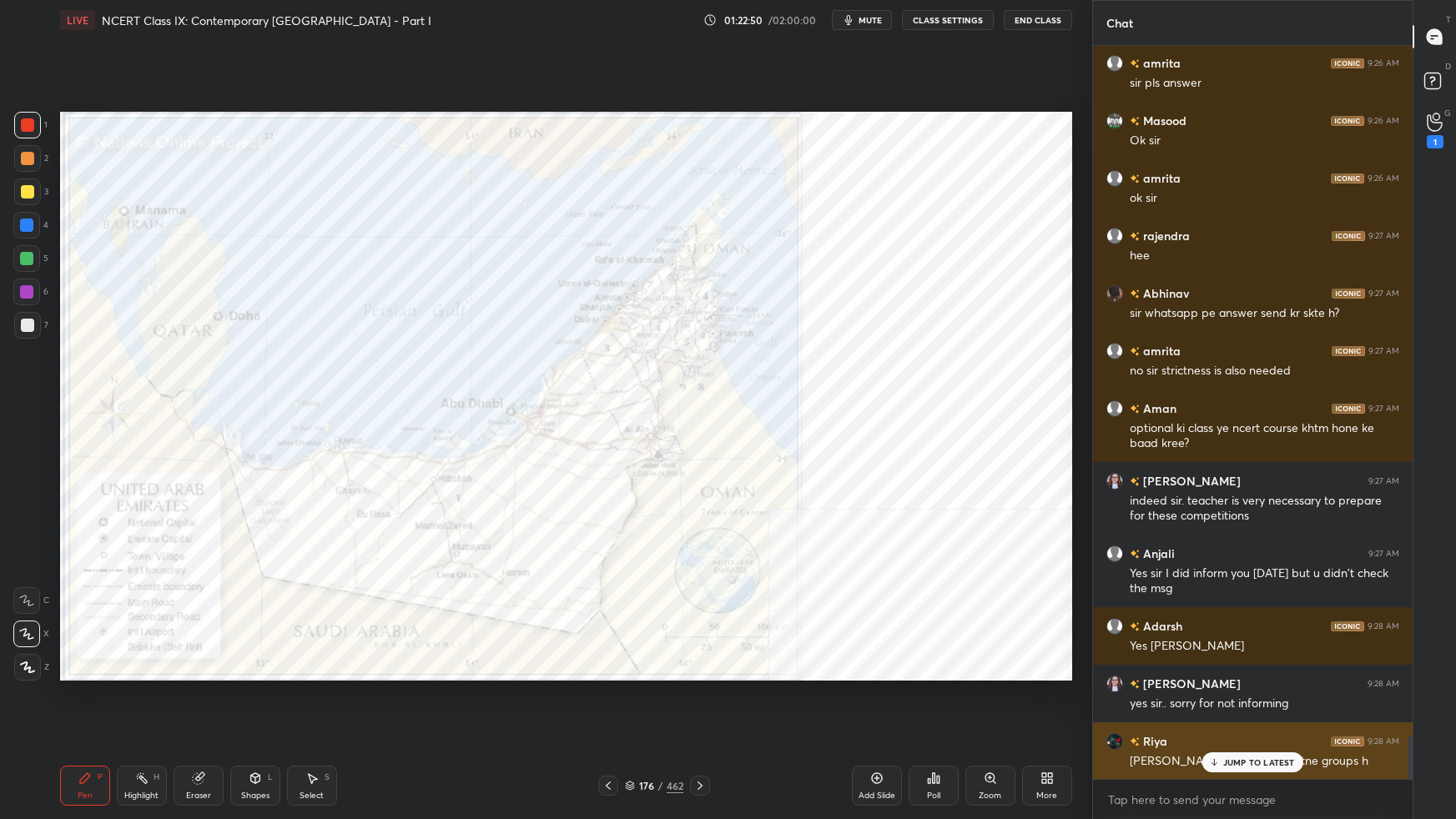
click at [1114, 513] on div "JUMP TO LATEST" at bounding box center [1252, 762] width 100 height 20
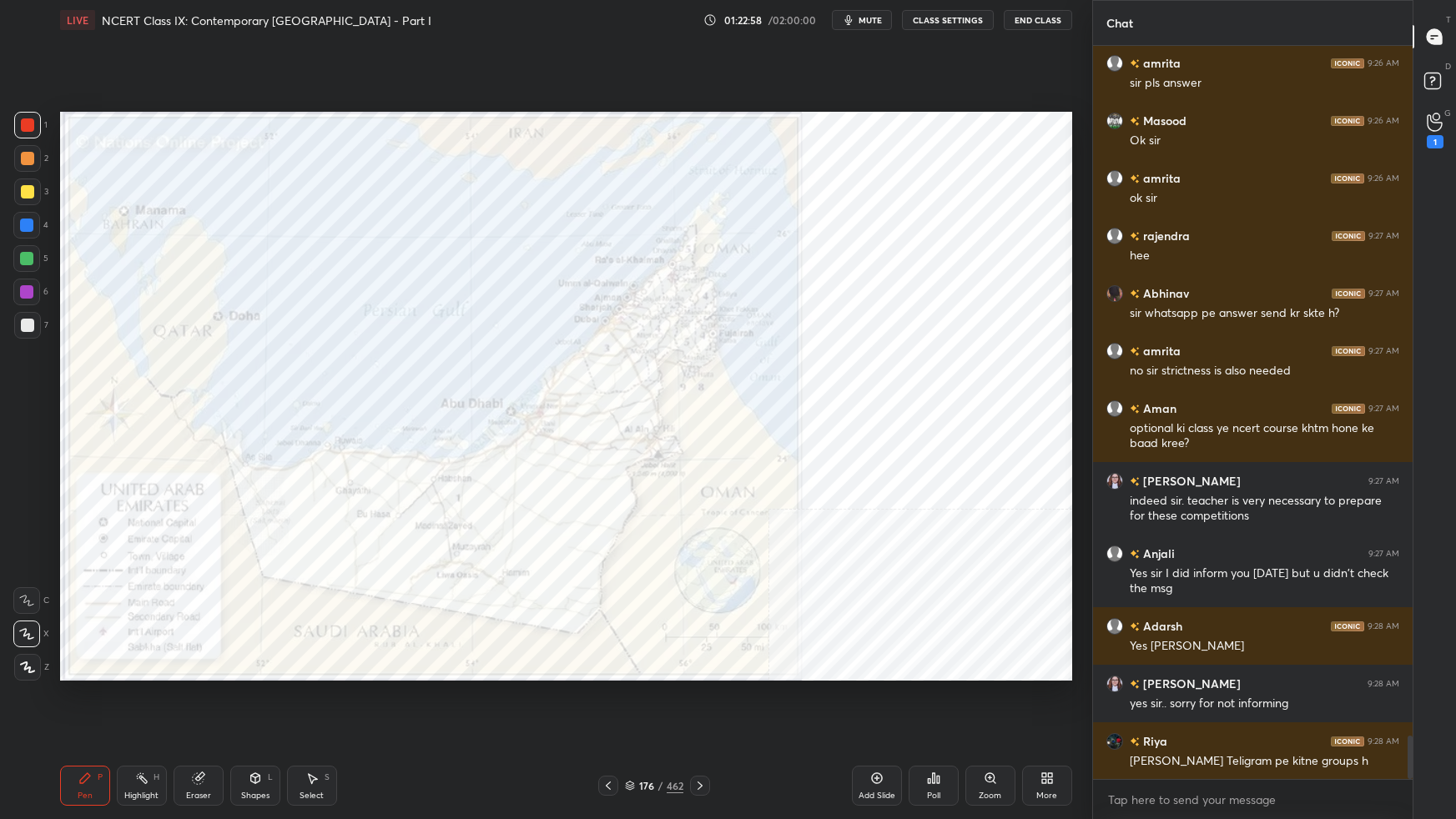
scroll to position [11654, 0]
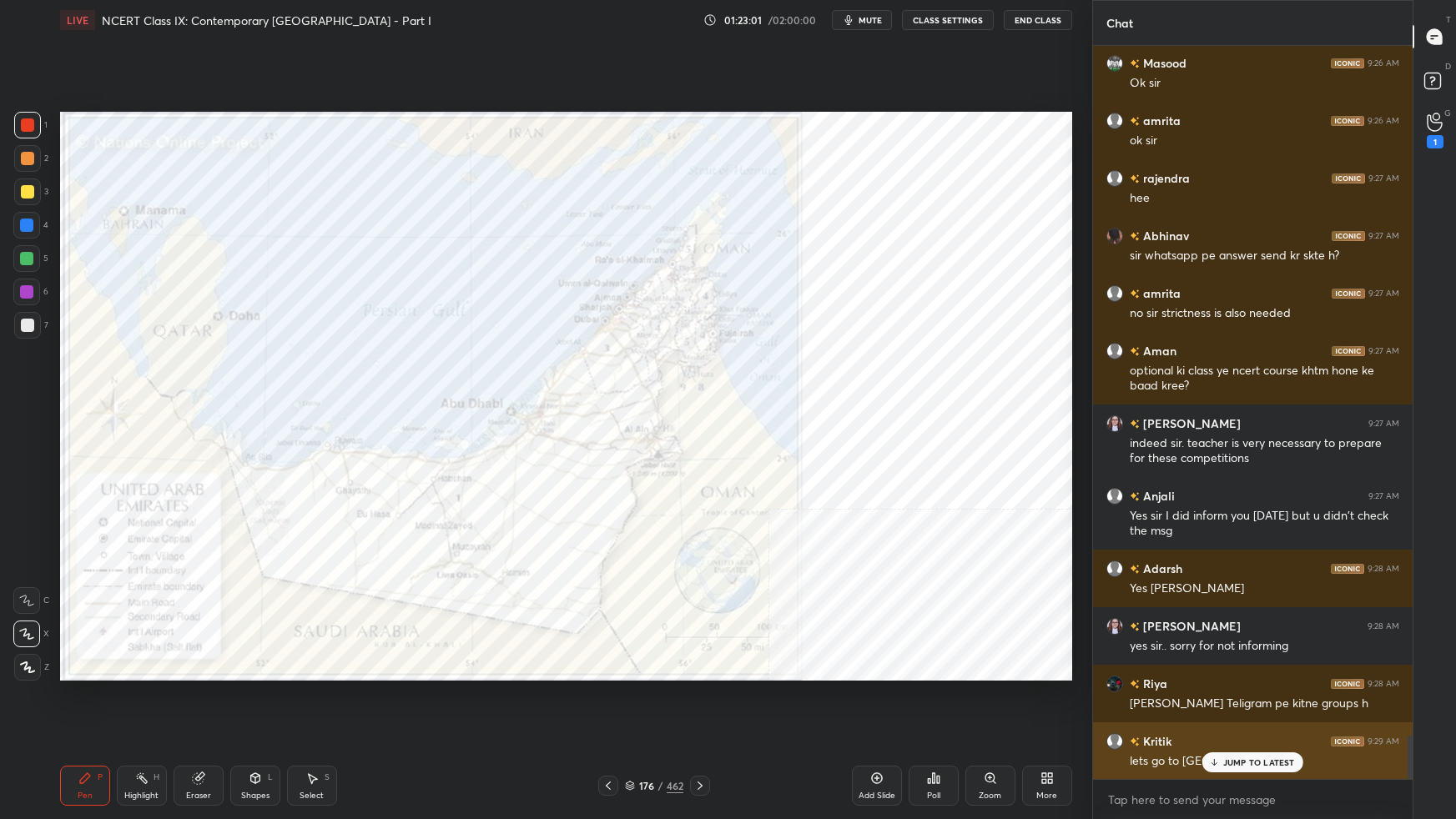
click at [1114, 513] on p "JUMP TO LATEST" at bounding box center [1259, 762] width 71 height 10
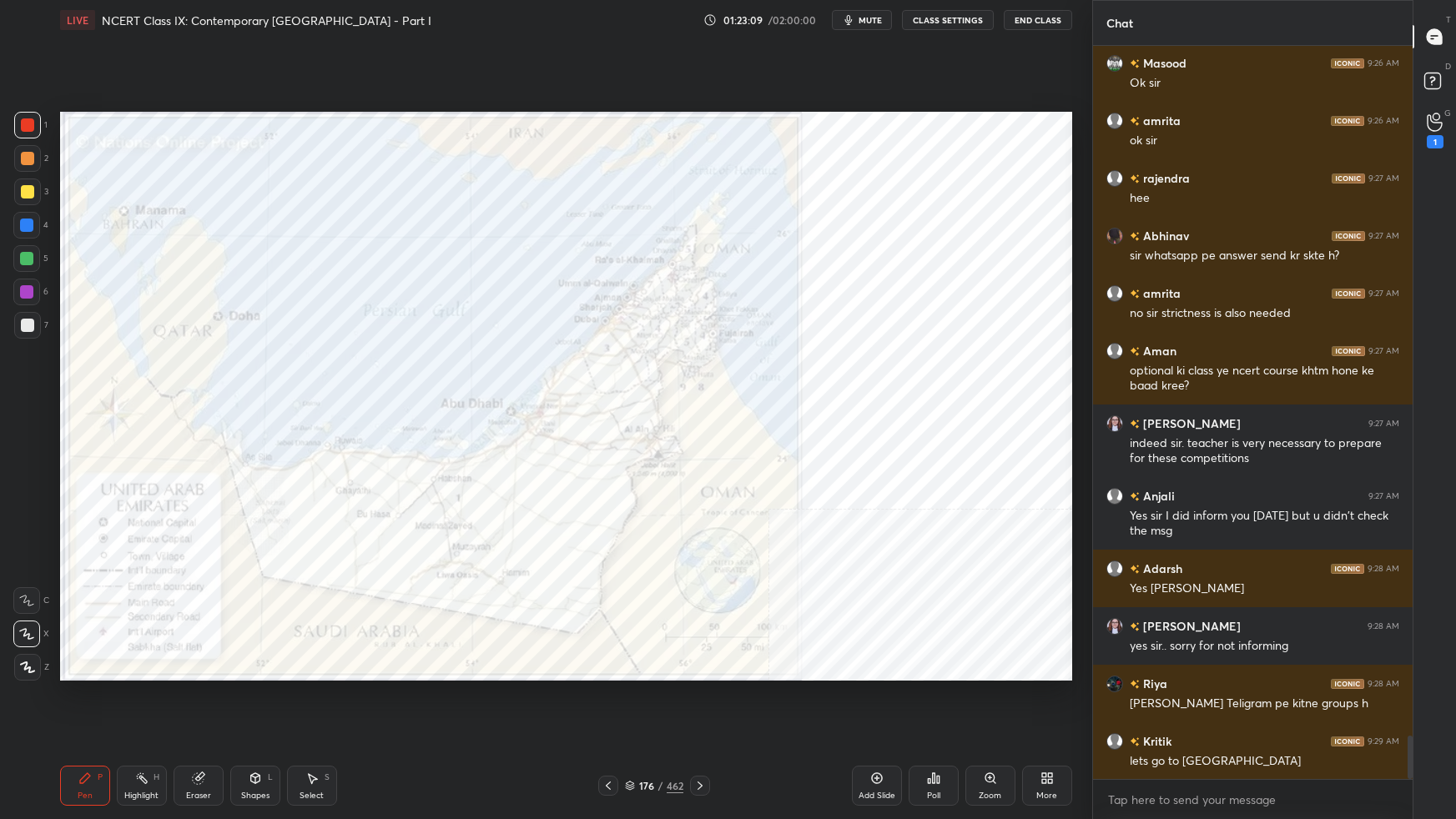
scroll to position [11712, 0]
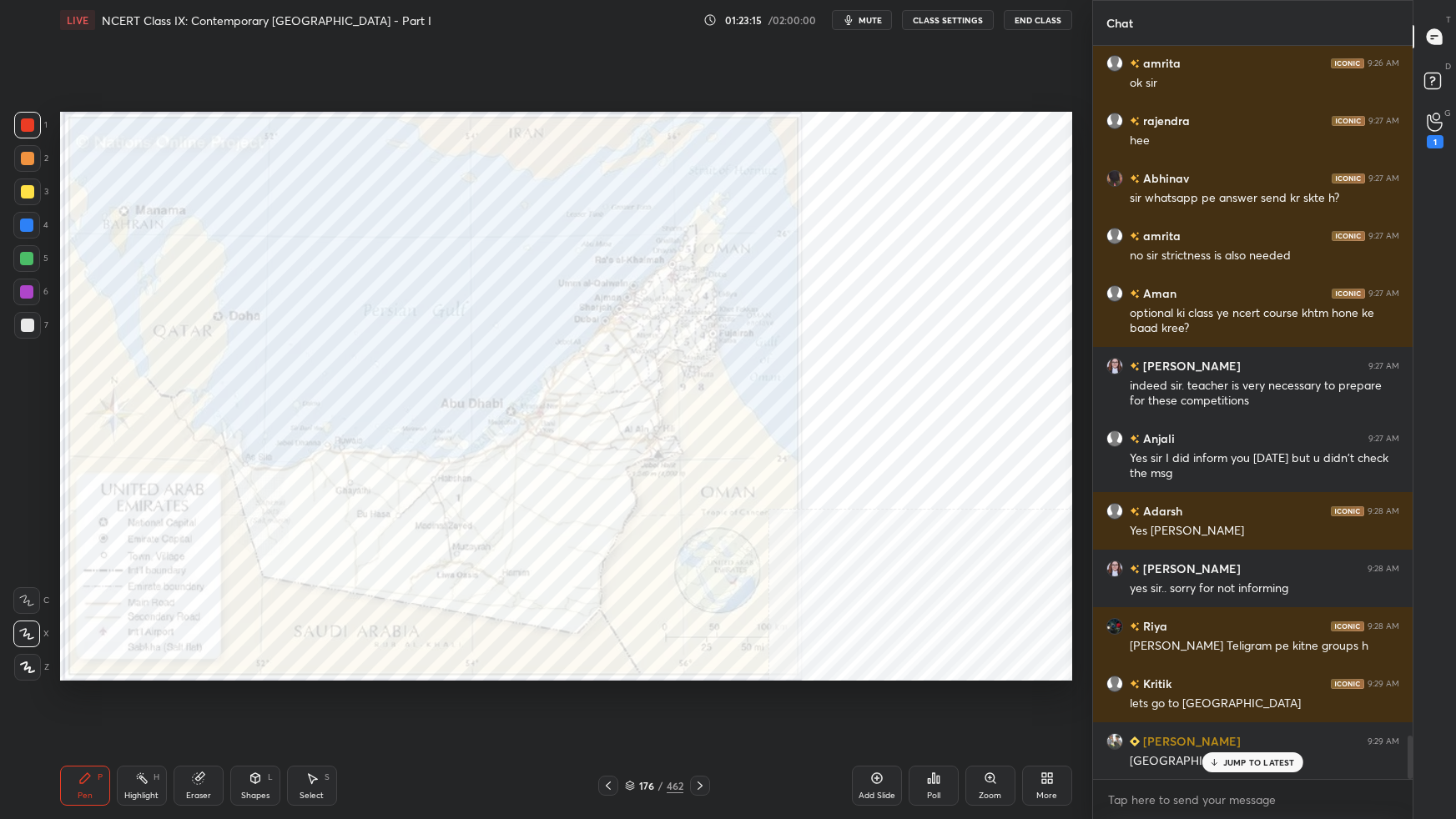
click at [1114, 513] on p "JUMP TO LATEST" at bounding box center [1259, 762] width 71 height 10
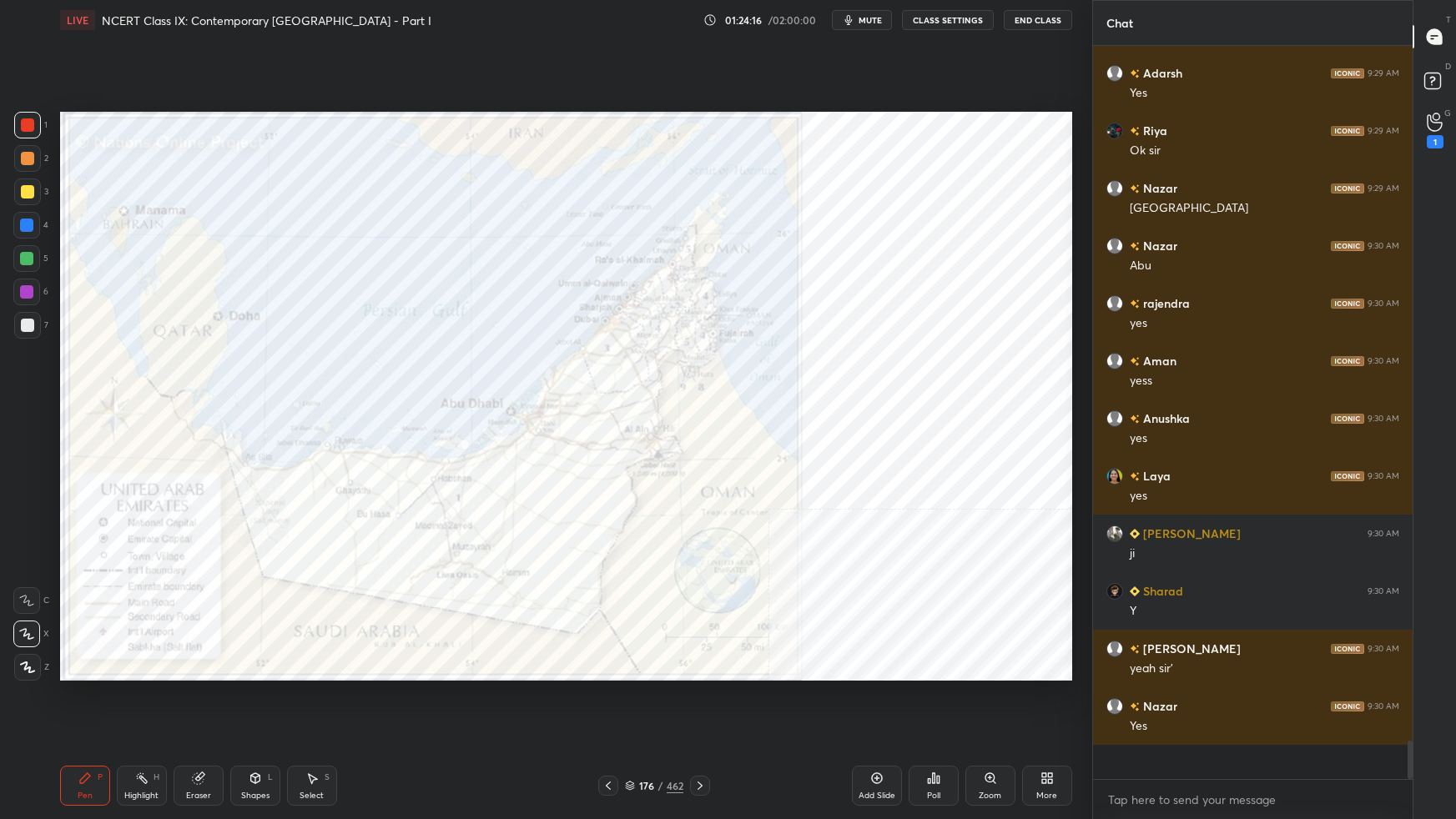
scroll to position [12593, 0]
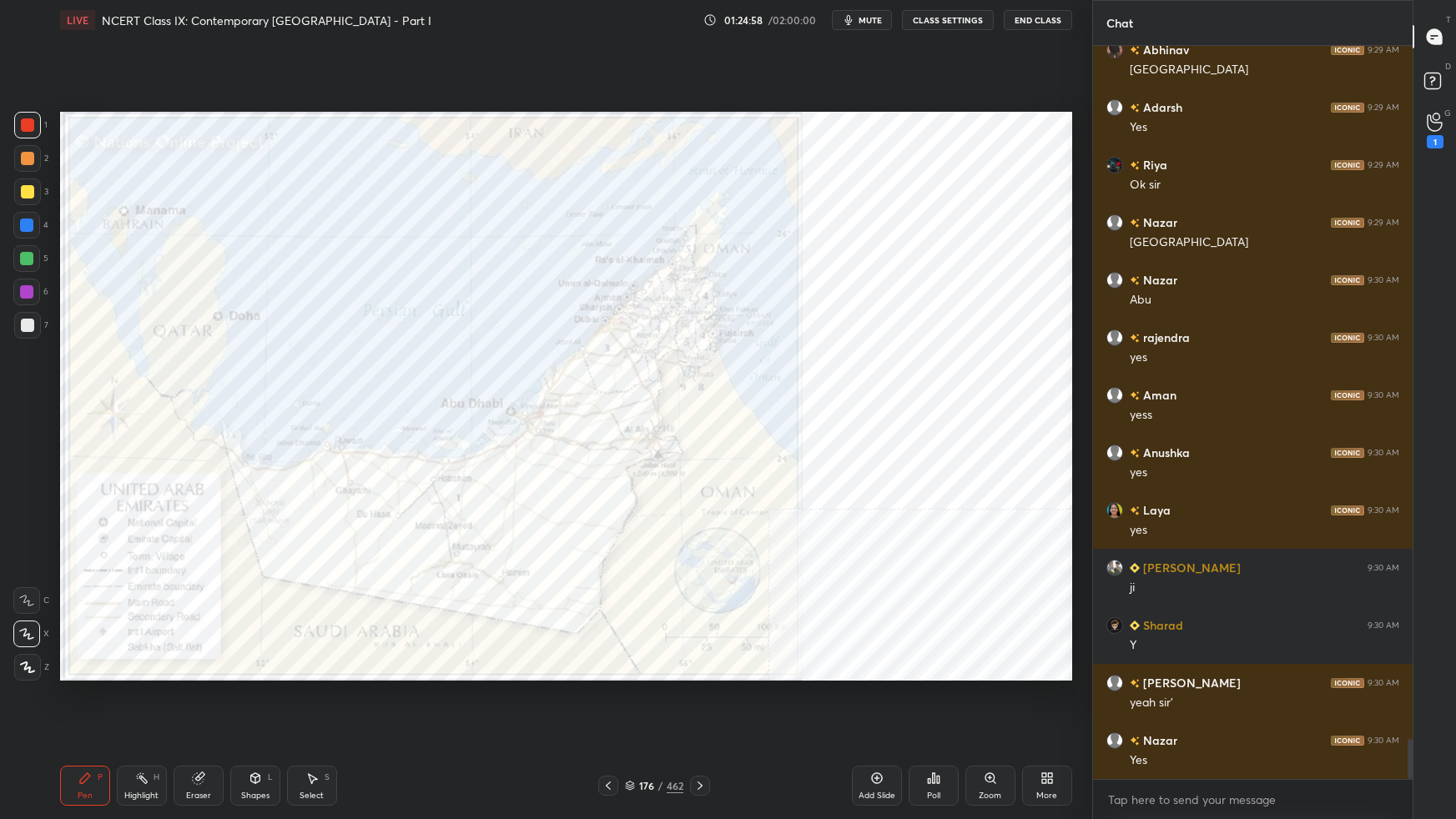
click at [635, 513] on div "176 / 462" at bounding box center [654, 785] width 111 height 20
click at [637, 513] on div "176 / 462" at bounding box center [654, 786] width 58 height 15
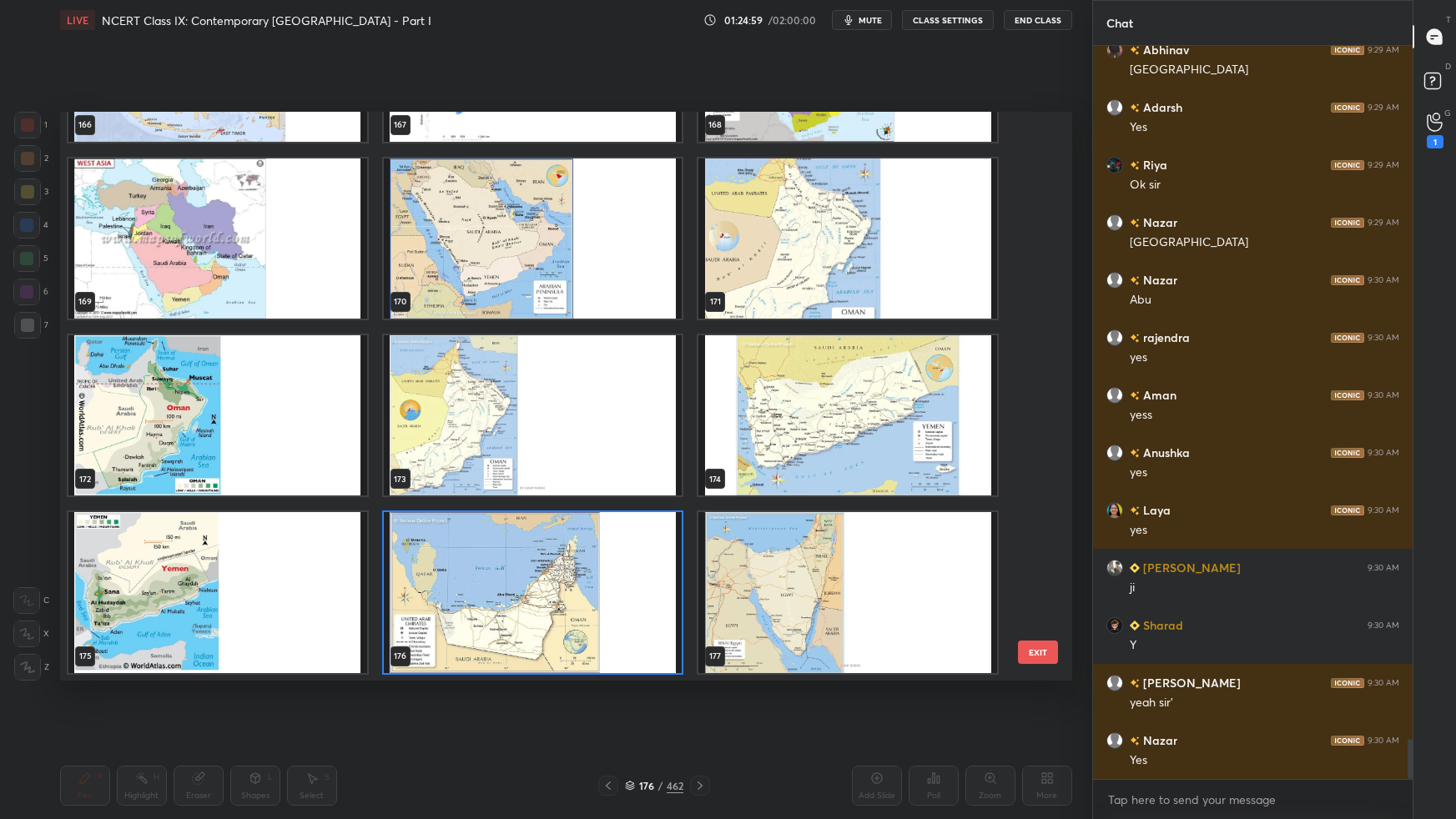
scroll to position [564, 1004]
drag, startPoint x: 284, startPoint y: 248, endPoint x: 309, endPoint y: 258, distance: 26.9
click at [284, 249] on img "grid" at bounding box center [218, 238] width 299 height 160
click at [286, 249] on img "grid" at bounding box center [218, 238] width 299 height 160
click at [287, 250] on img "grid" at bounding box center [218, 238] width 299 height 160
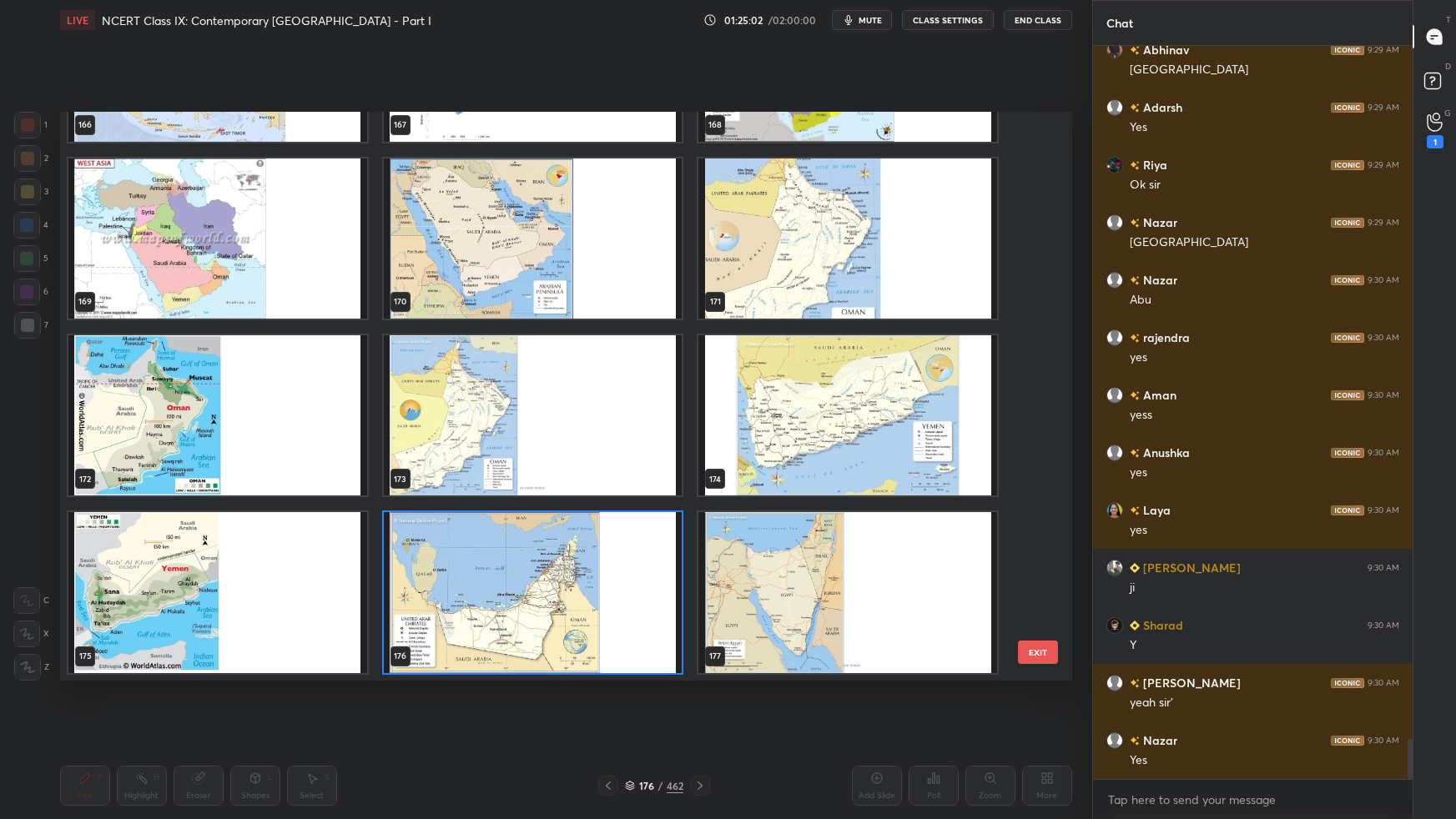
click at [287, 251] on img "grid" at bounding box center [218, 238] width 299 height 160
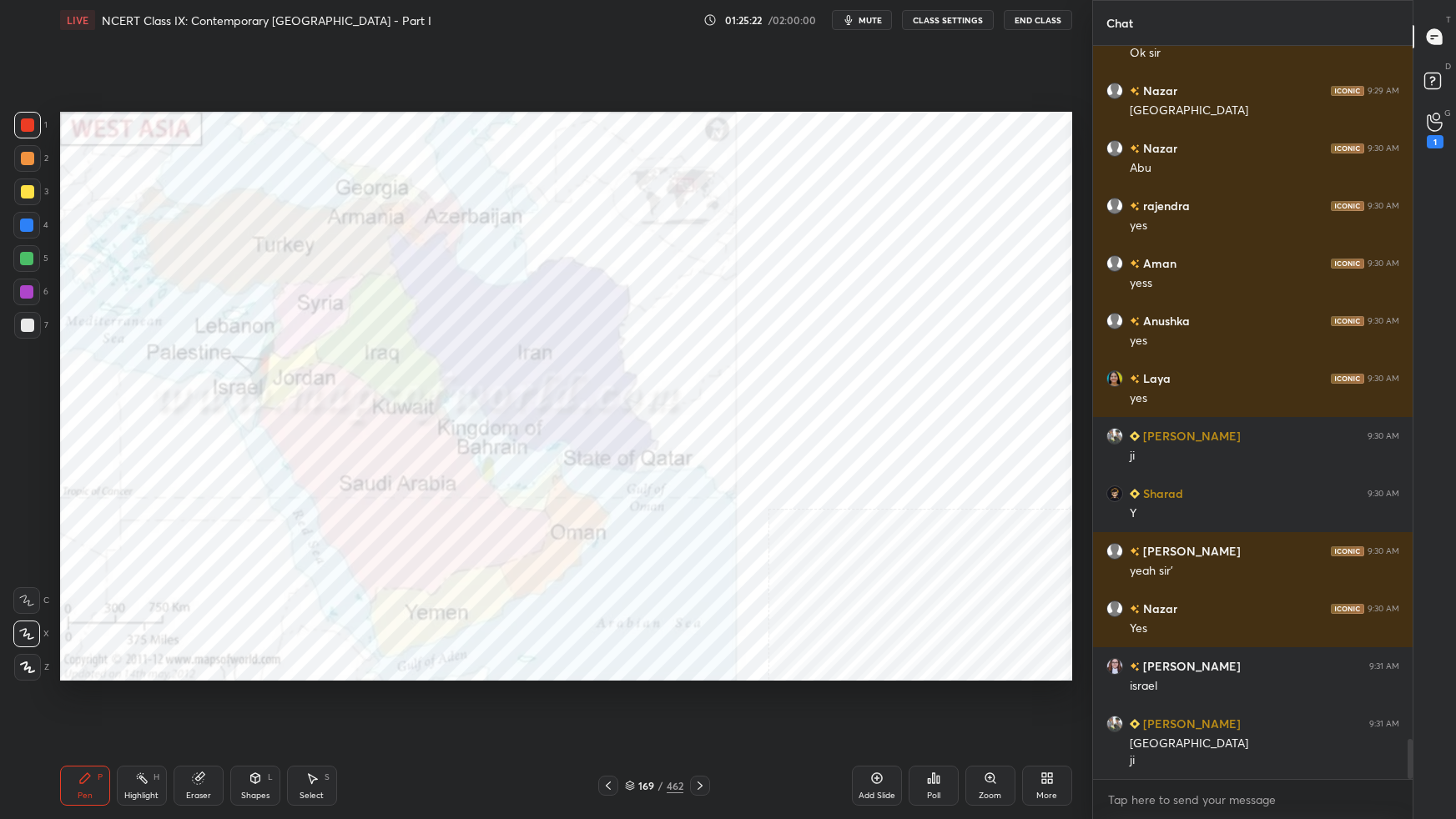
scroll to position [12781, 0]
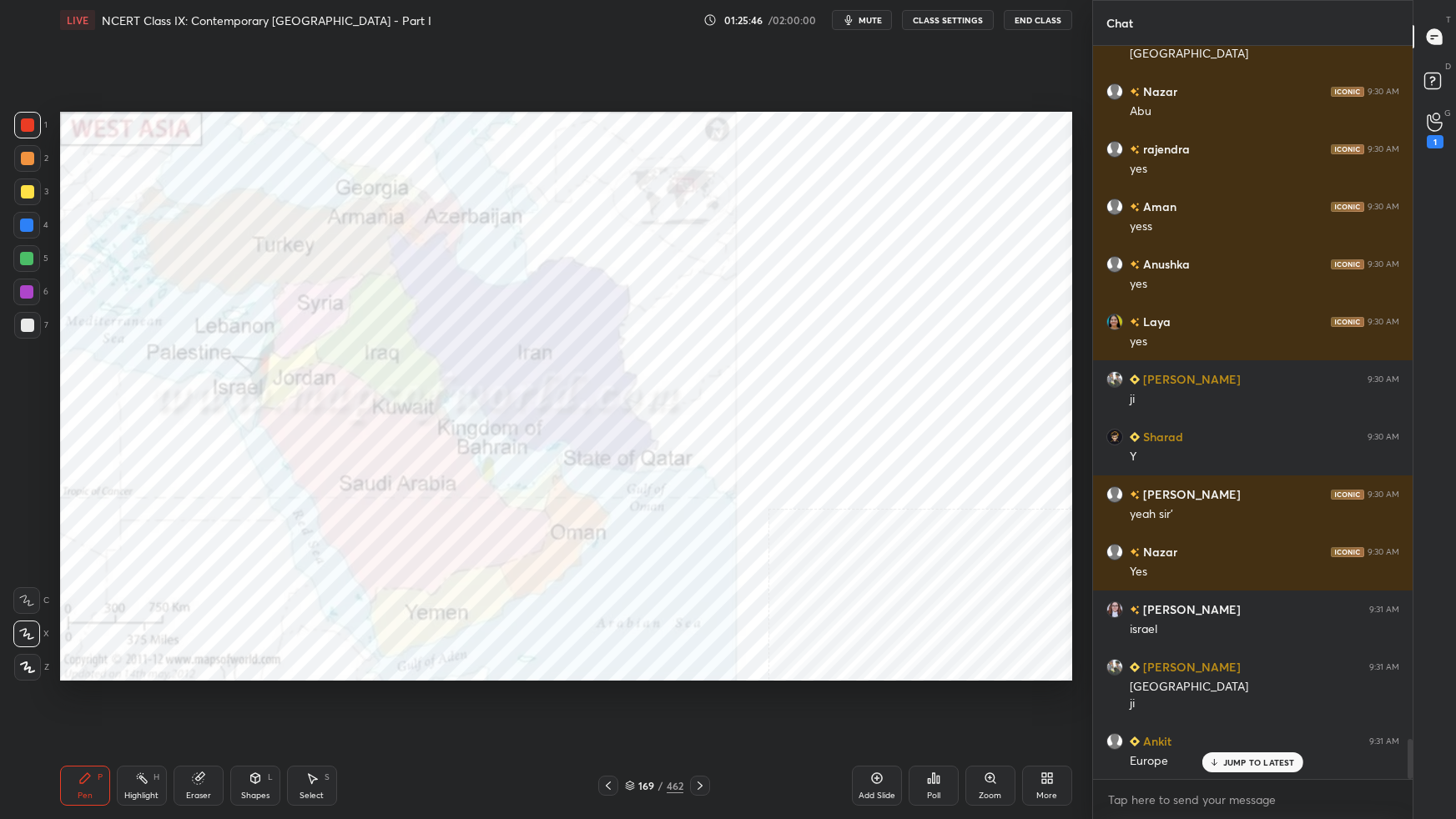
click at [631, 513] on icon at bounding box center [630, 786] width 10 height 10
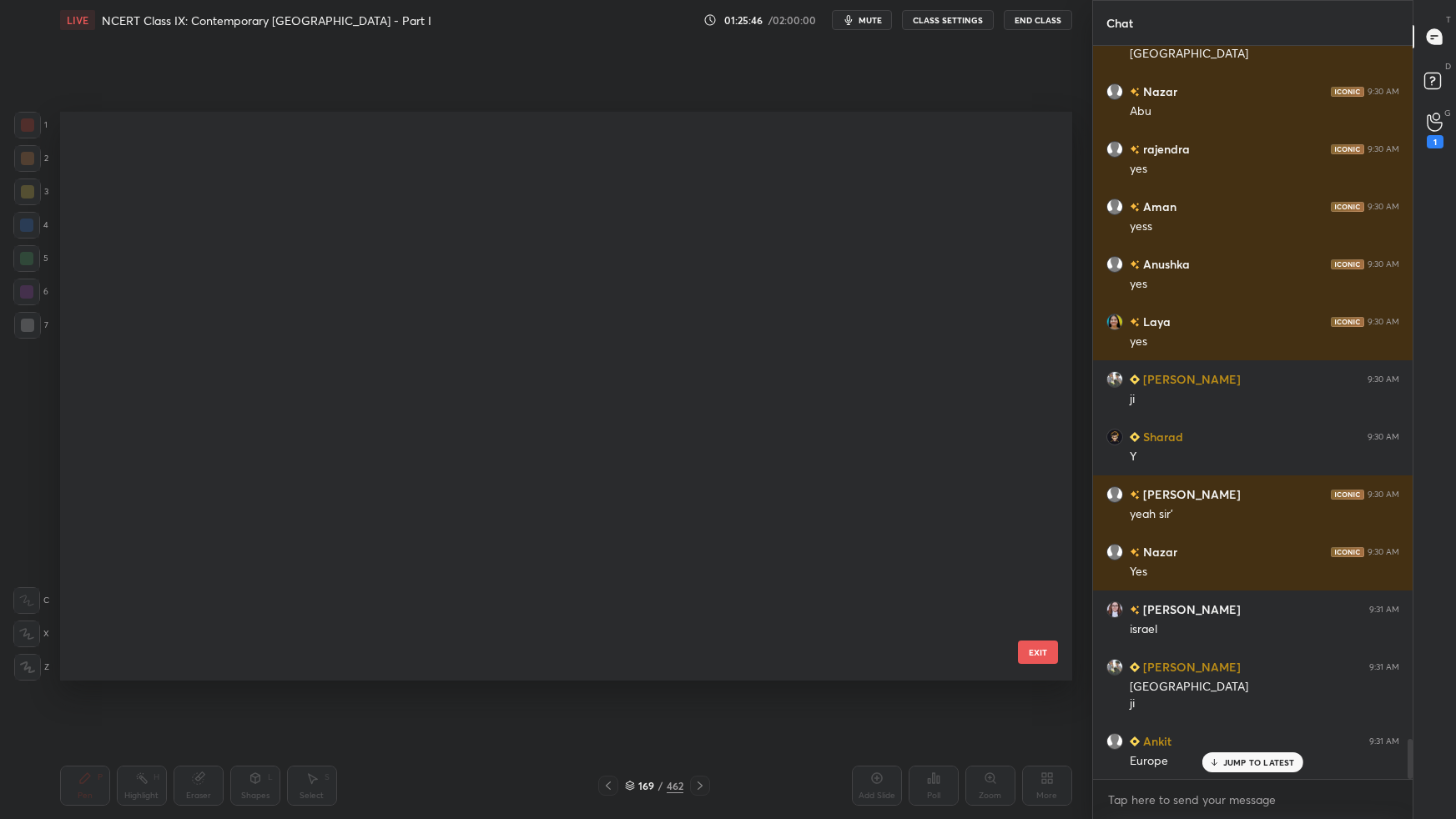
scroll to position [564, 1004]
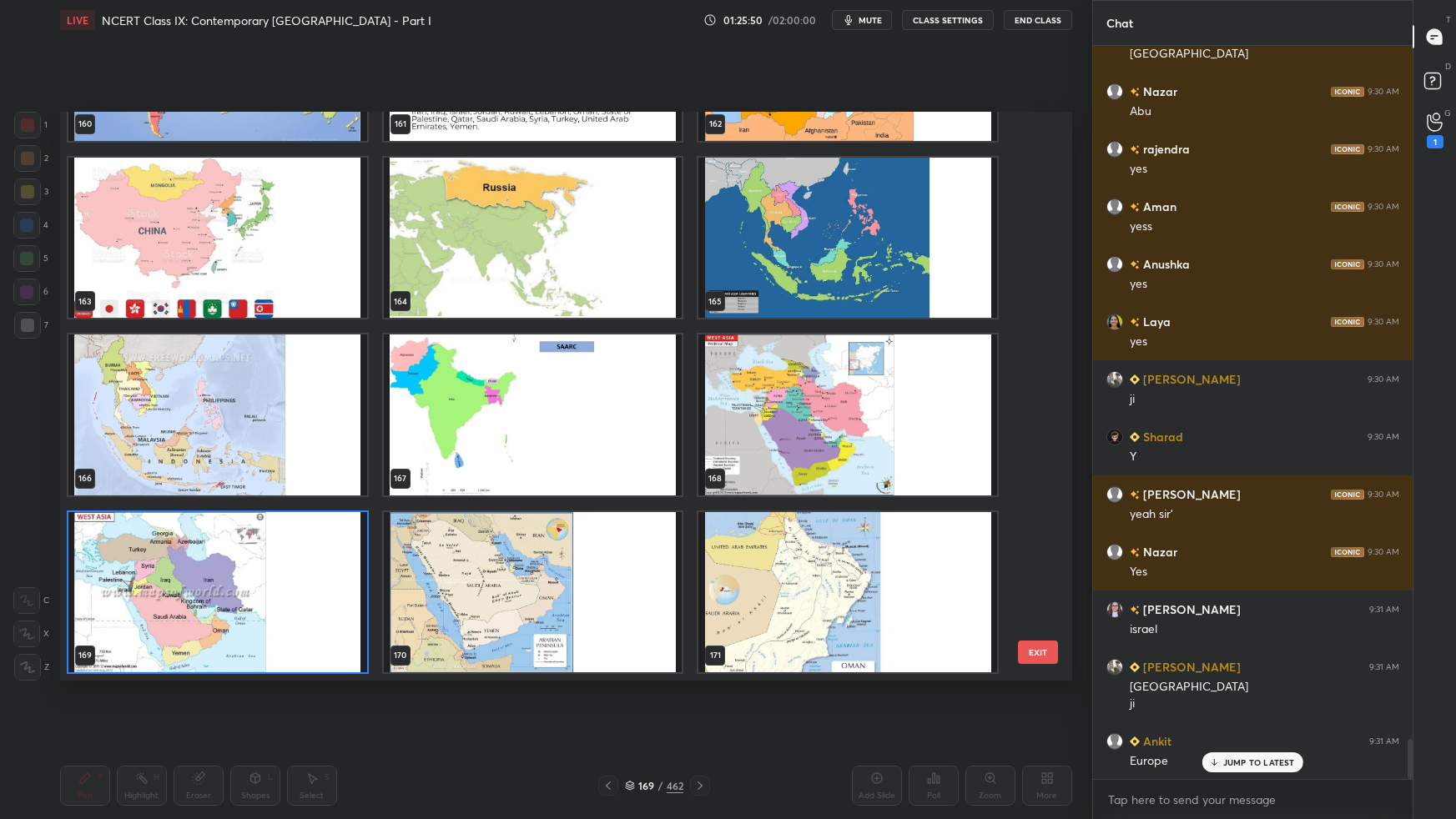
drag, startPoint x: 883, startPoint y: 569, endPoint x: 893, endPoint y: 568, distance: 10.0
click at [883, 513] on img "grid" at bounding box center [848, 591] width 299 height 160
click at [886, 513] on img "grid" at bounding box center [848, 591] width 299 height 160
click at [887, 513] on img "grid" at bounding box center [848, 591] width 299 height 160
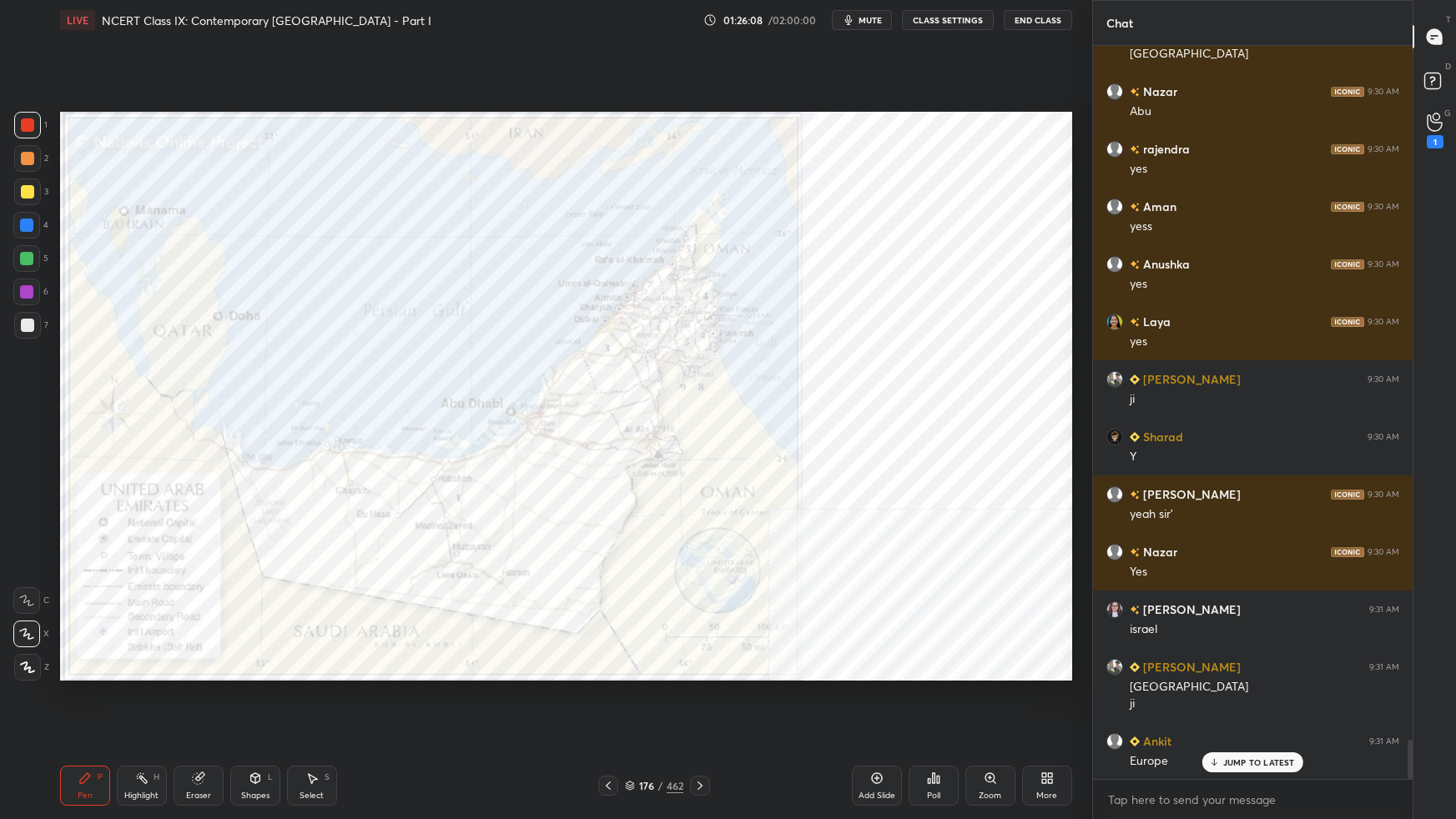
scroll to position [12838, 0]
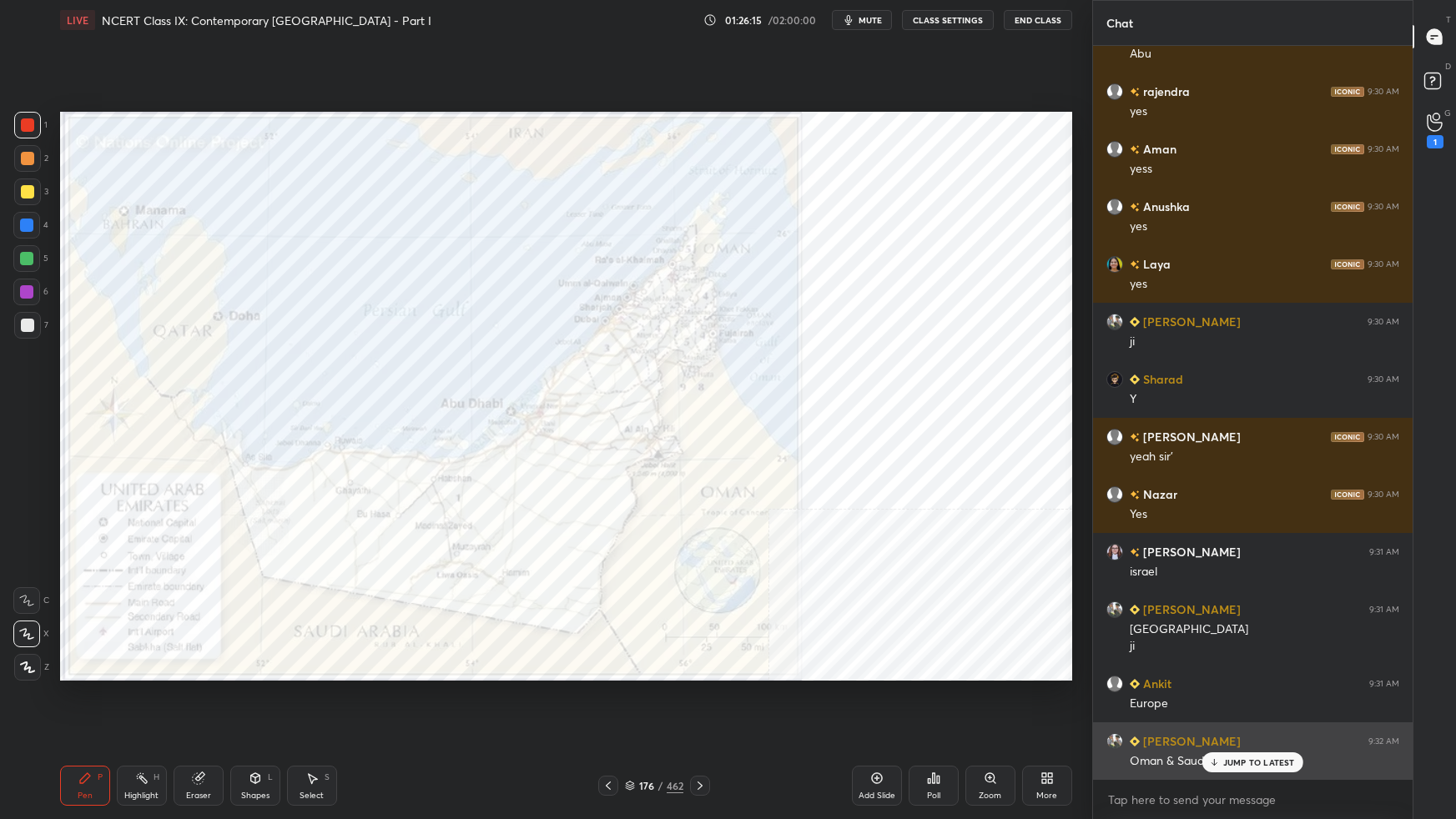
click at [1114, 513] on p "JUMP TO LATEST" at bounding box center [1259, 762] width 71 height 10
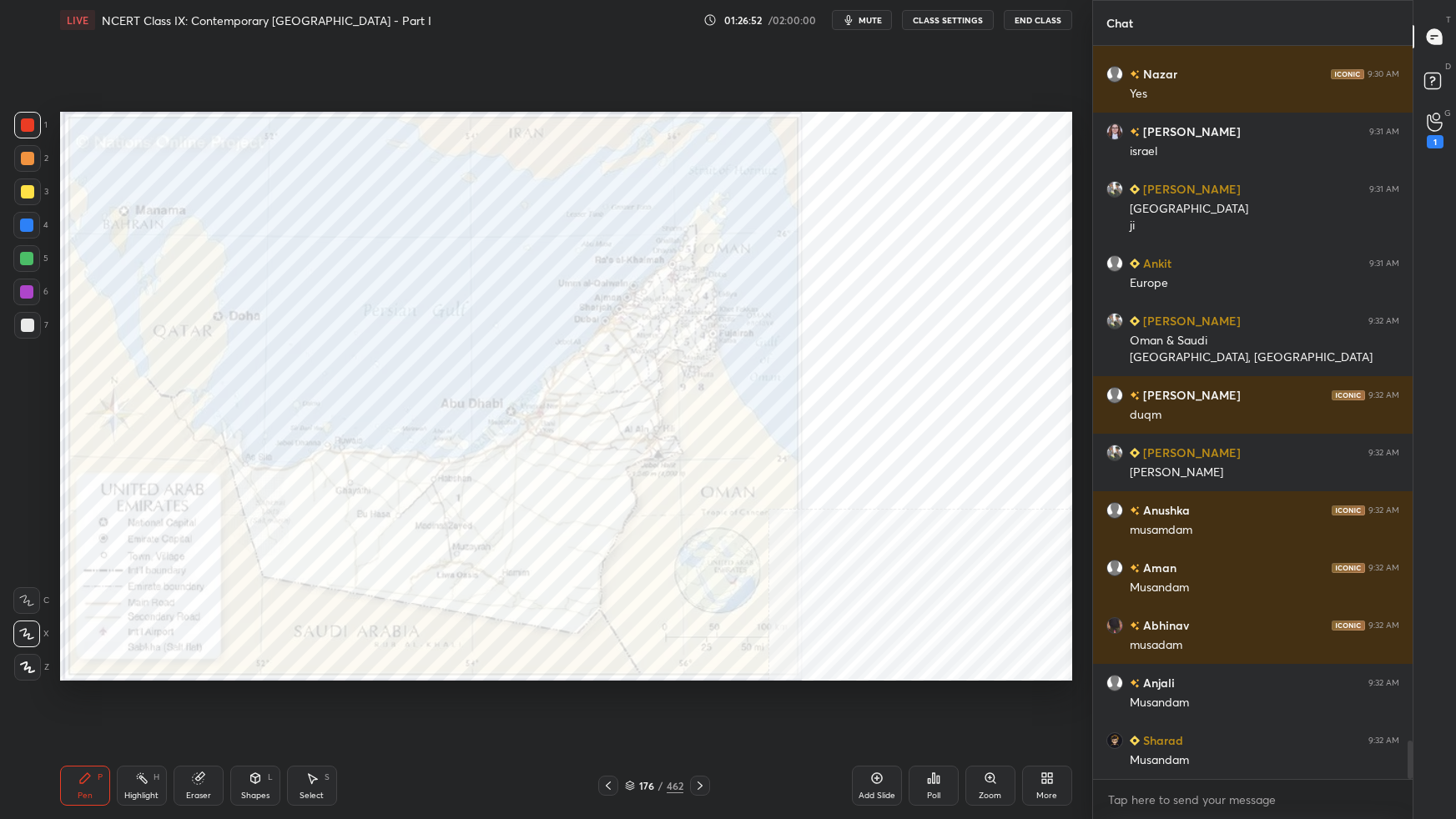
scroll to position [13316, 0]
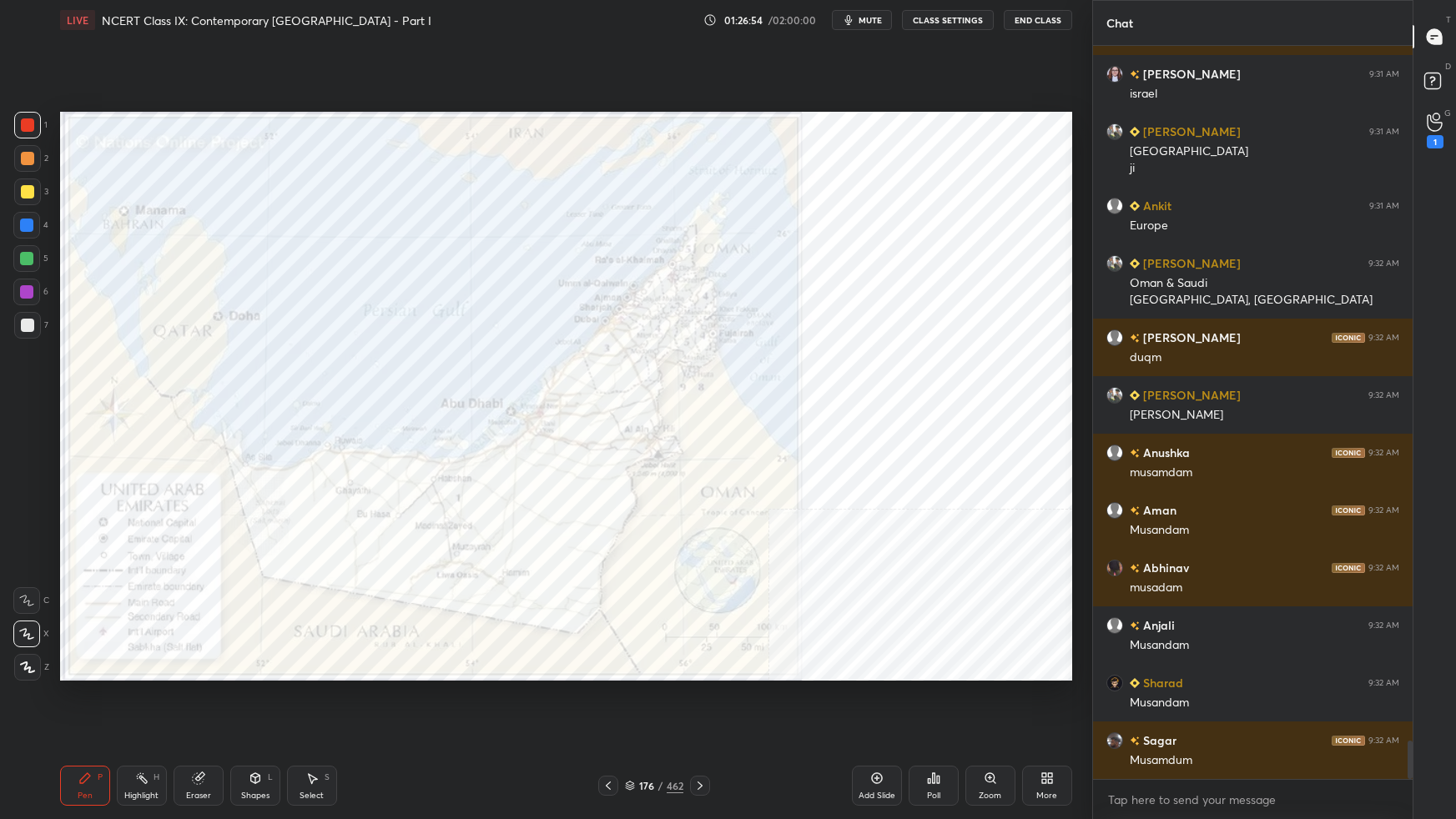
click at [959, 513] on div "Setting up your live class Poll for secs No correct answer Start poll" at bounding box center [566, 396] width 1025 height 712
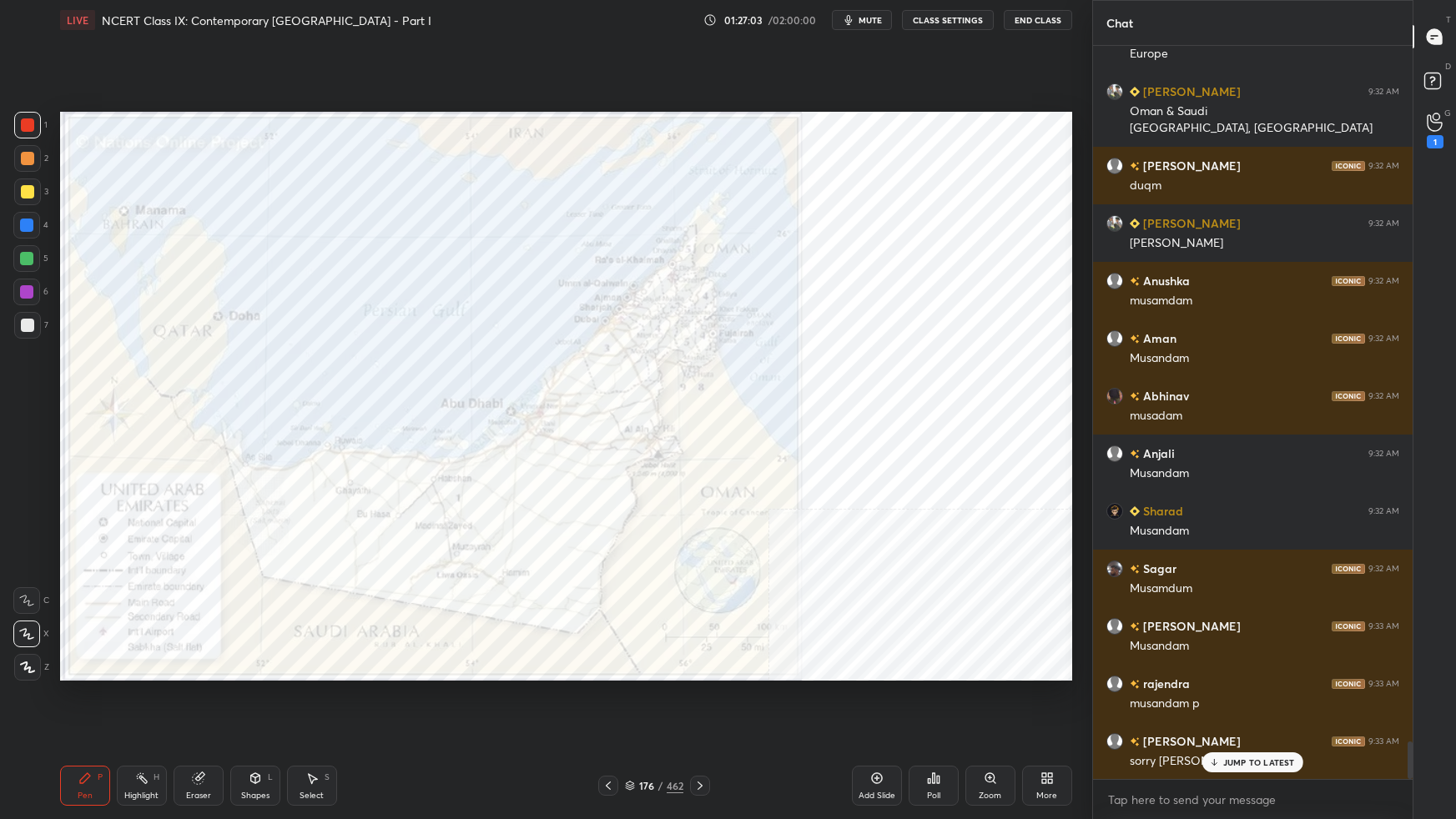
scroll to position [13546, 0]
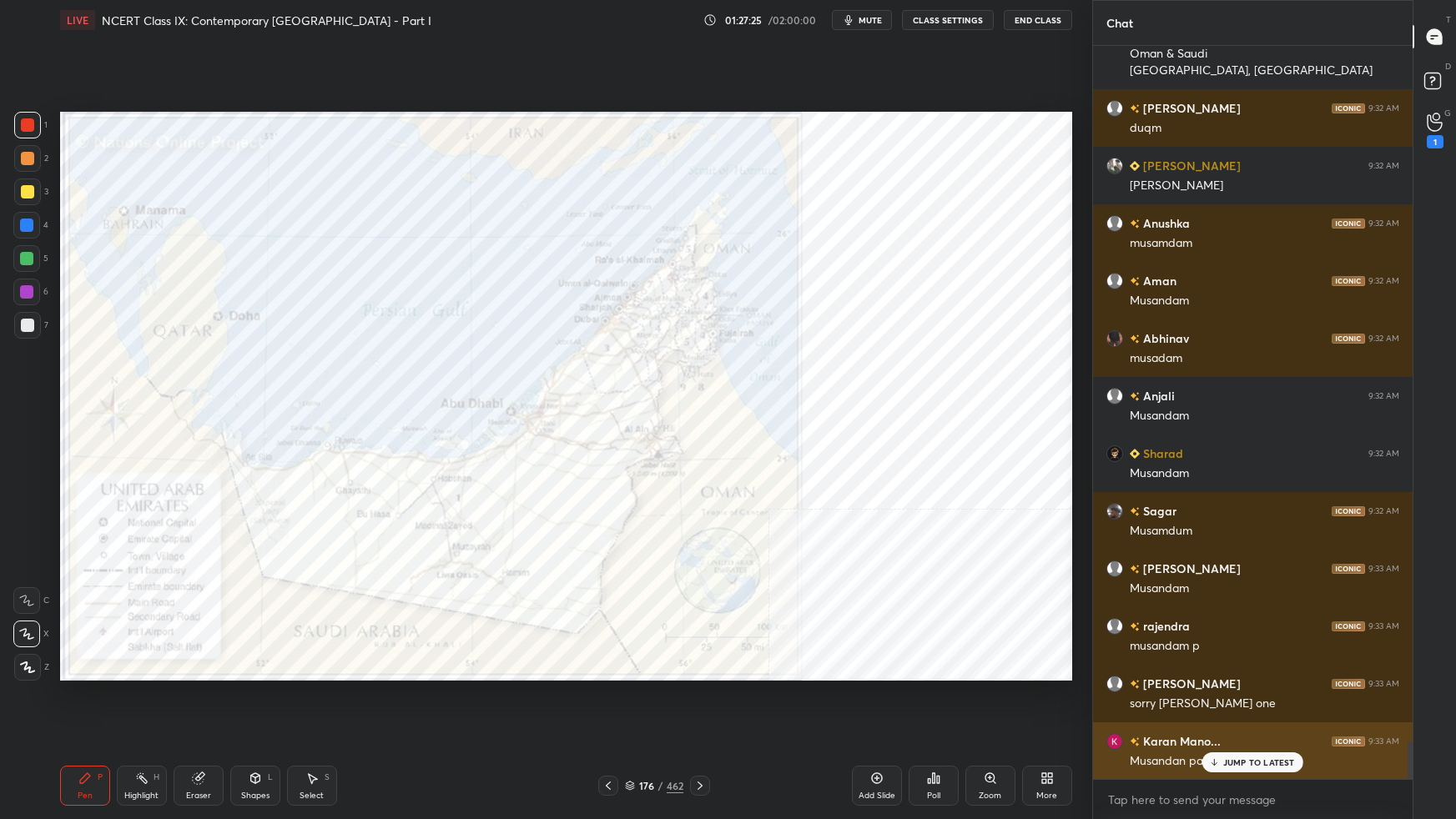
click at [1114, 513] on div "JUMP TO LATEST" at bounding box center [1252, 762] width 100 height 20
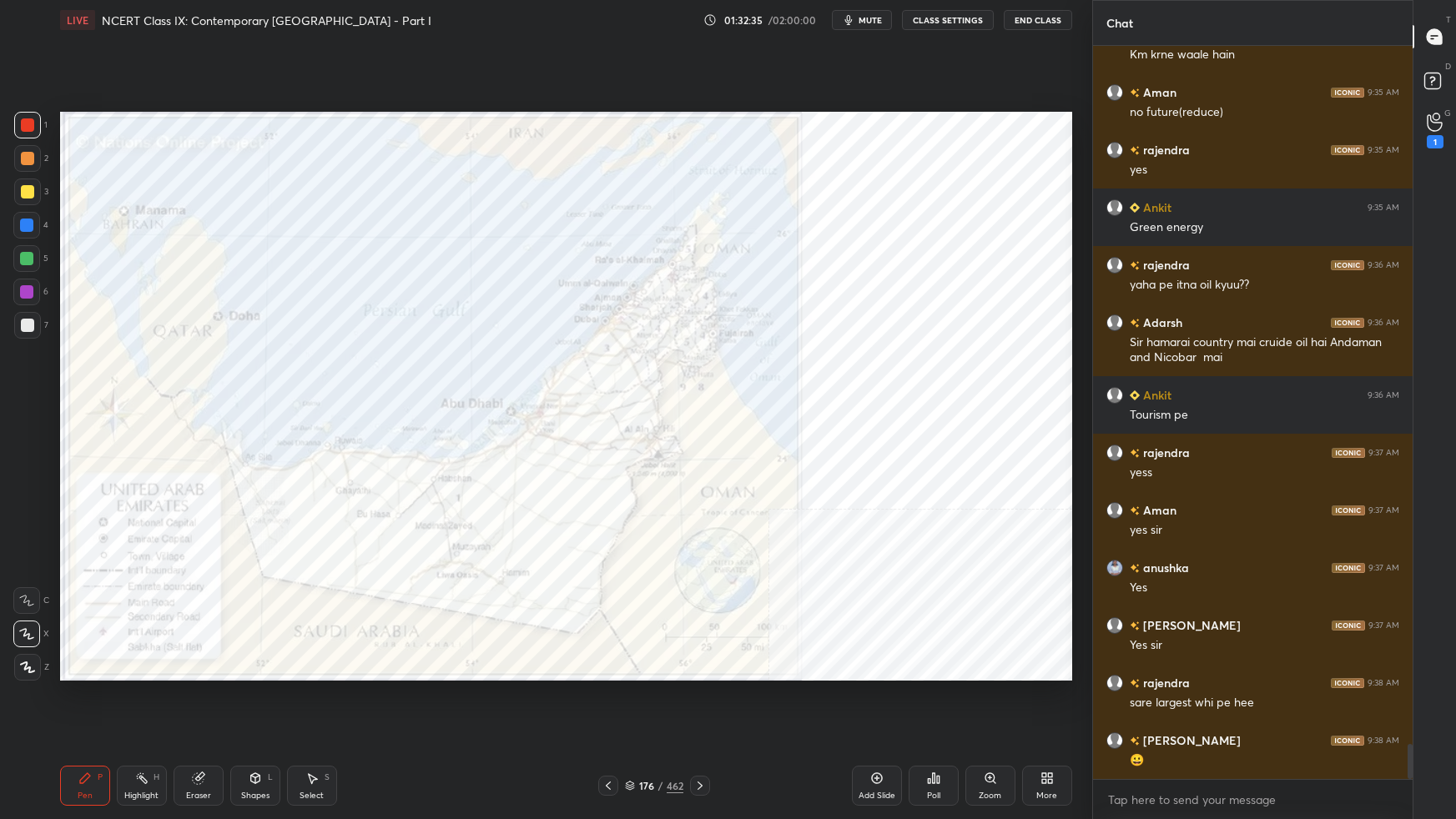
scroll to position [14828, 0]
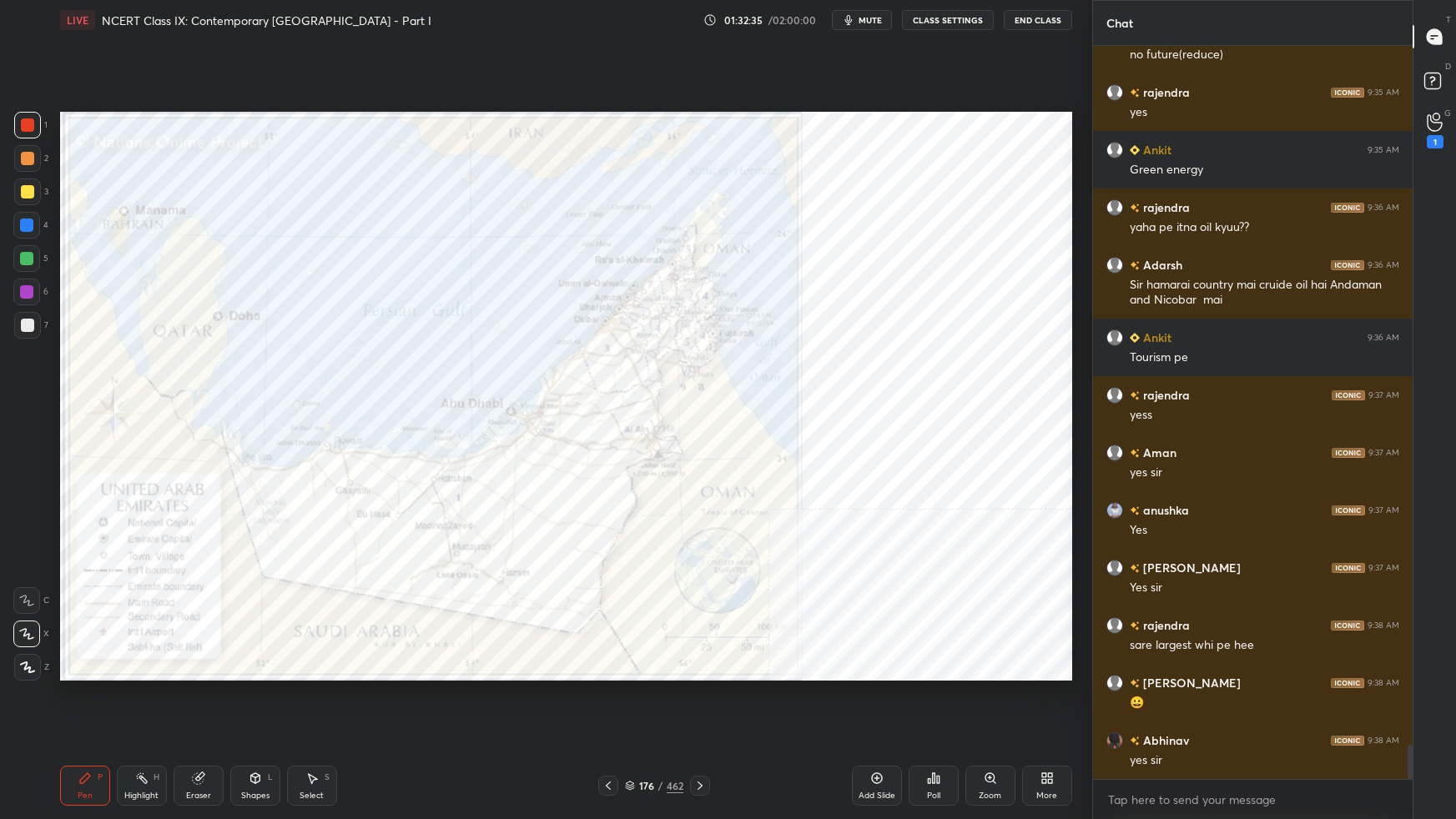
drag, startPoint x: 634, startPoint y: 783, endPoint x: 654, endPoint y: 785, distance: 20.1
click at [637, 513] on div "176 / 462" at bounding box center [654, 786] width 58 height 15
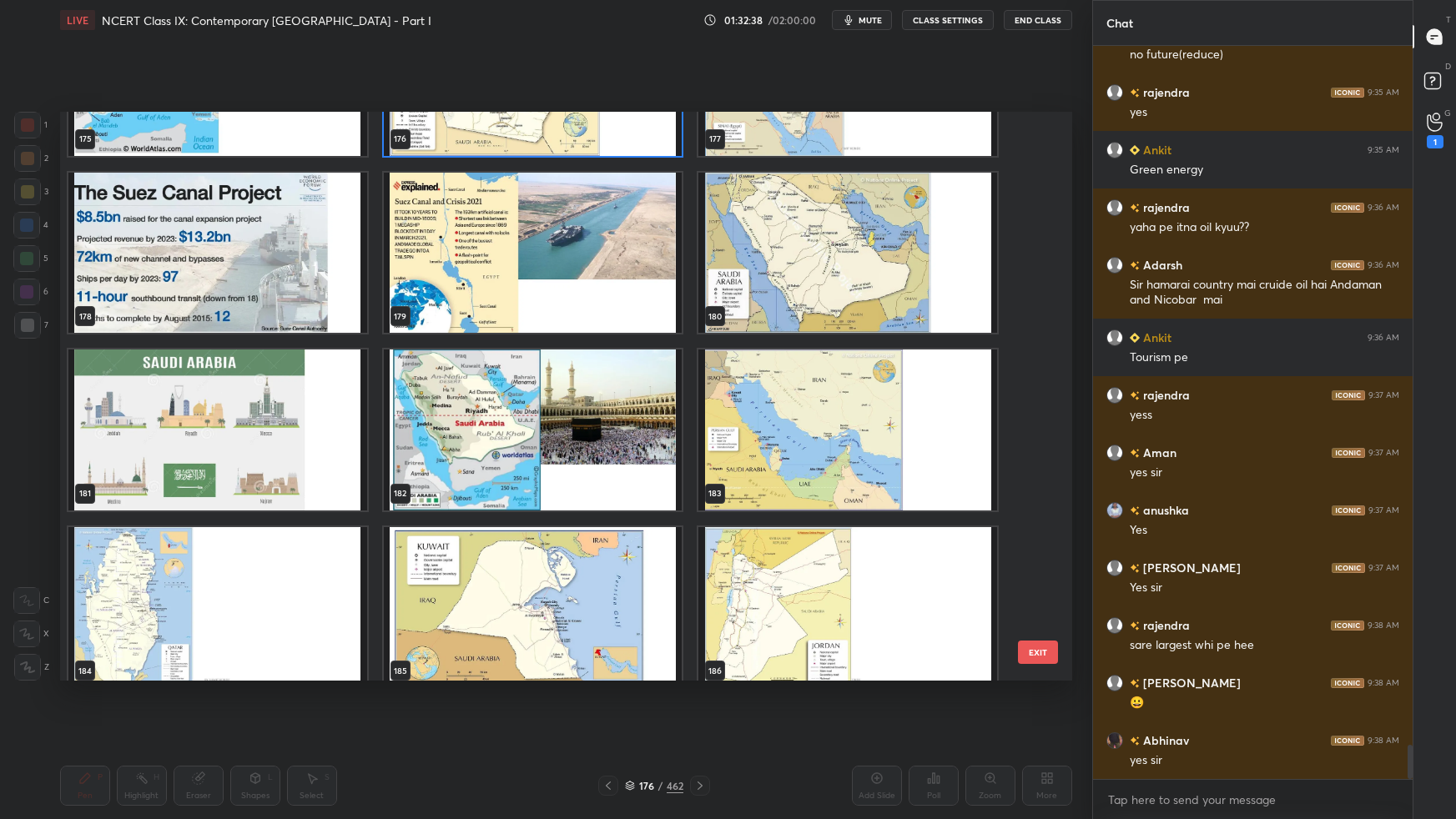
scroll to position [10445, 0]
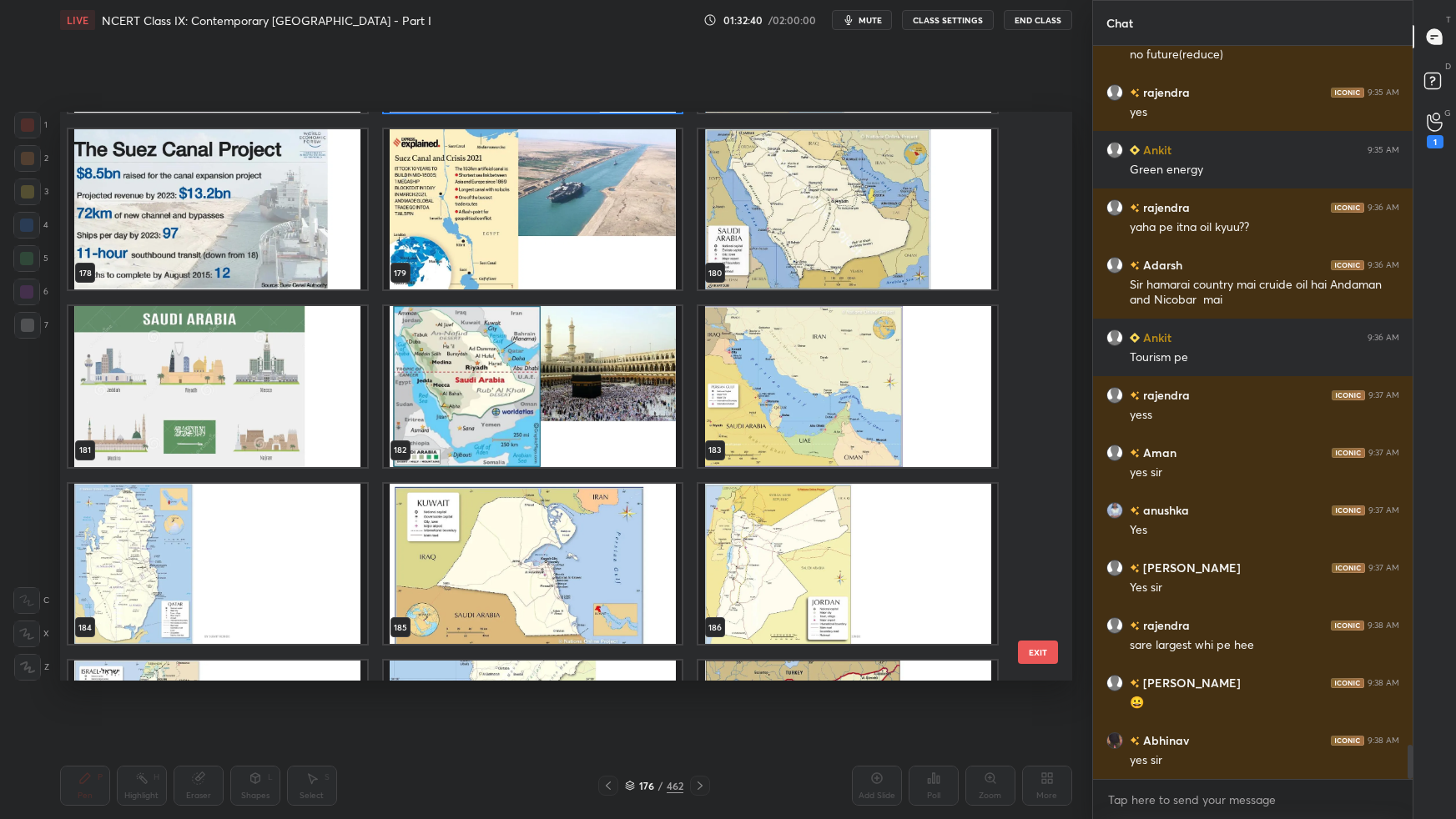
click at [876, 246] on img "grid" at bounding box center [848, 210] width 299 height 160
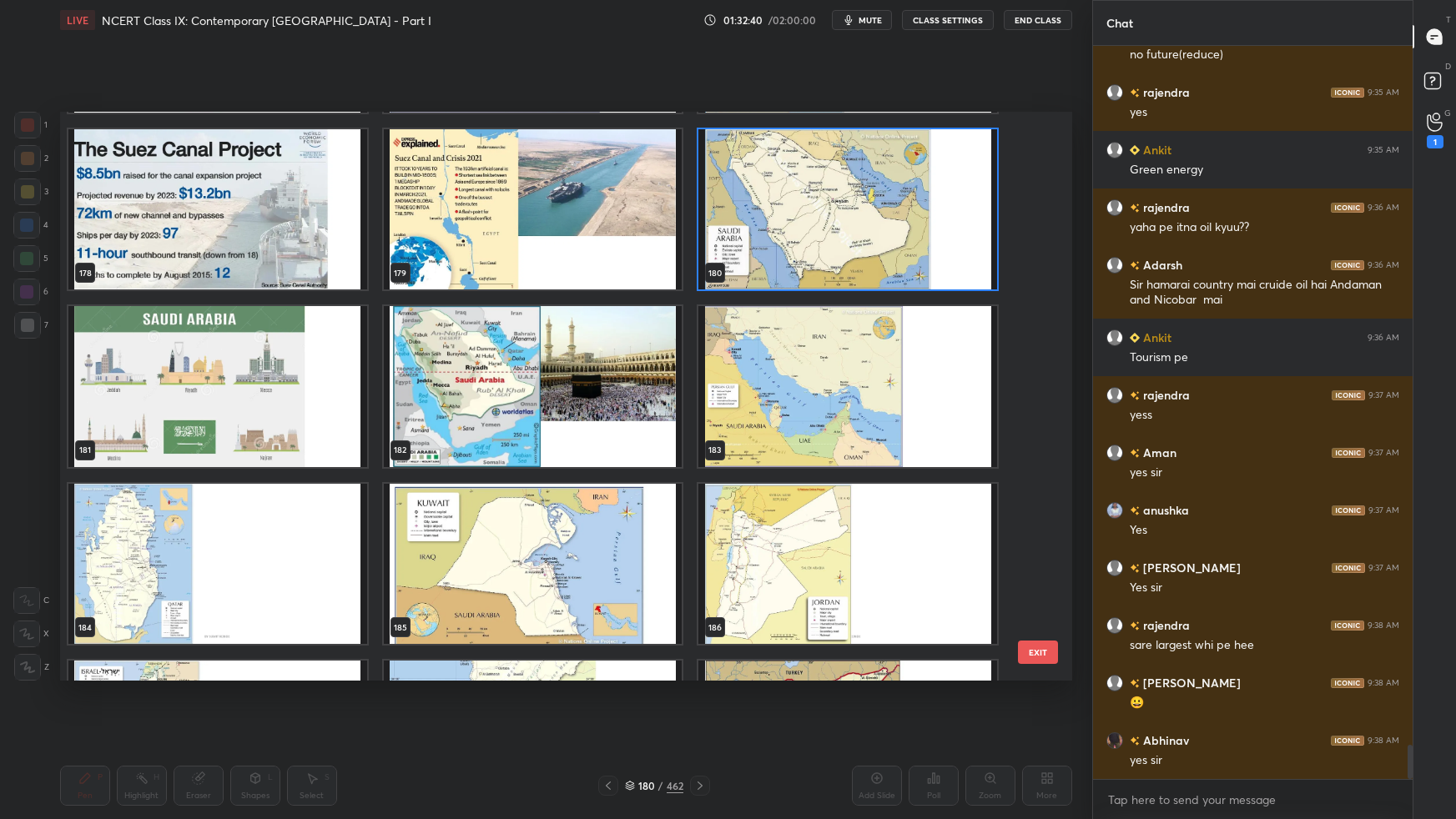
click at [877, 246] on img "grid" at bounding box center [848, 210] width 299 height 160
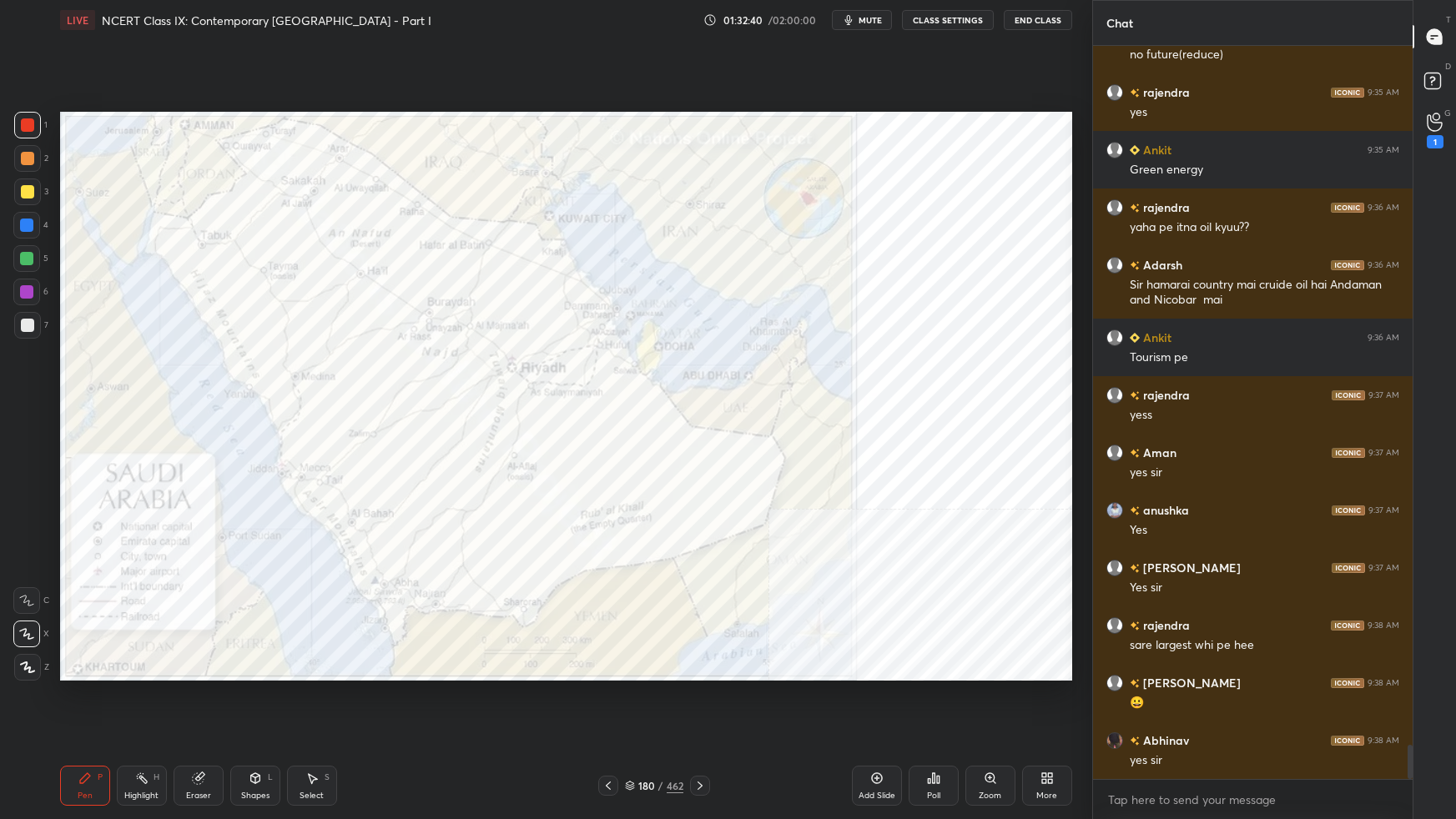
click at [877, 246] on img "grid" at bounding box center [848, 210] width 299 height 160
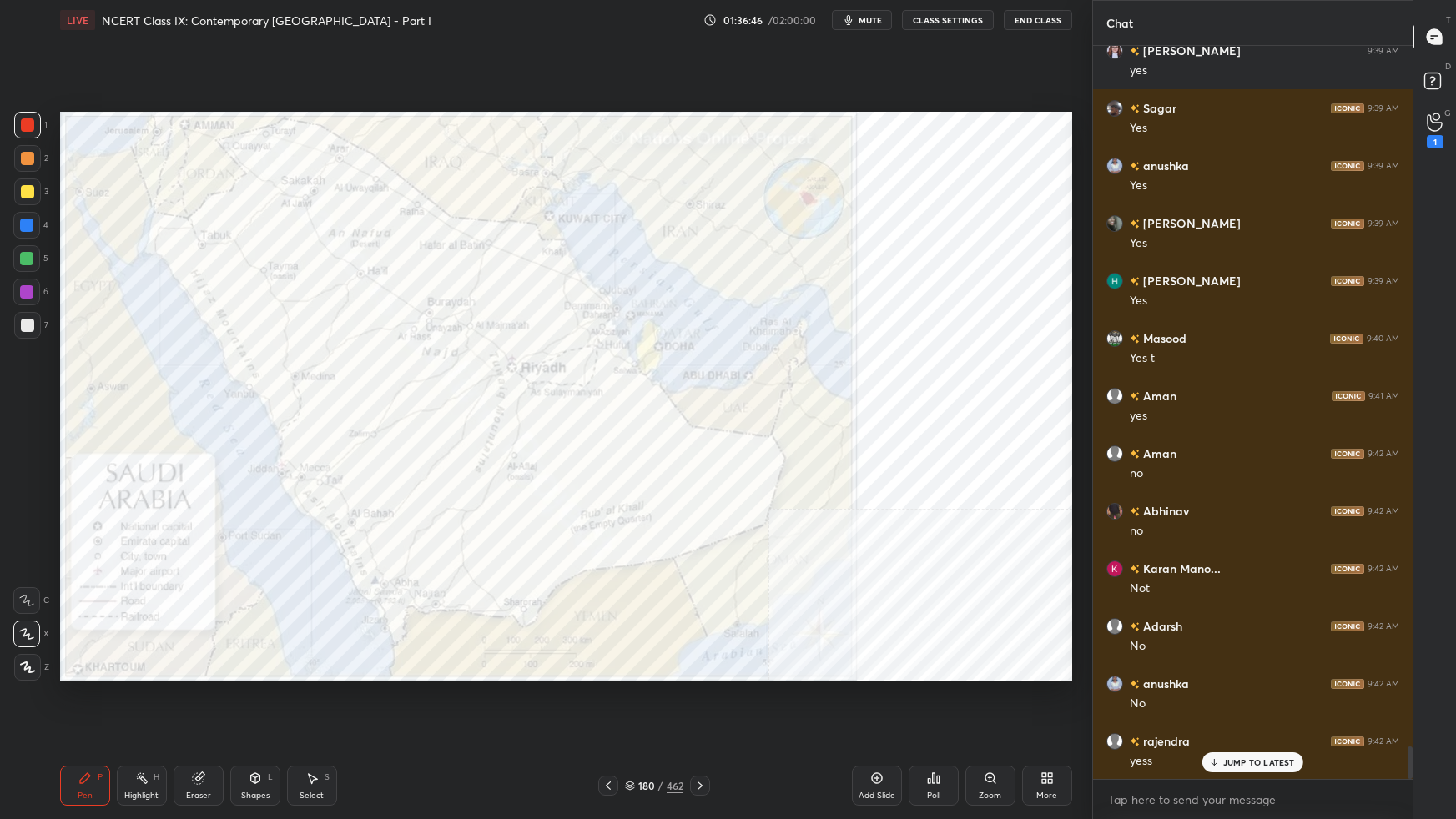
scroll to position [15690, 0]
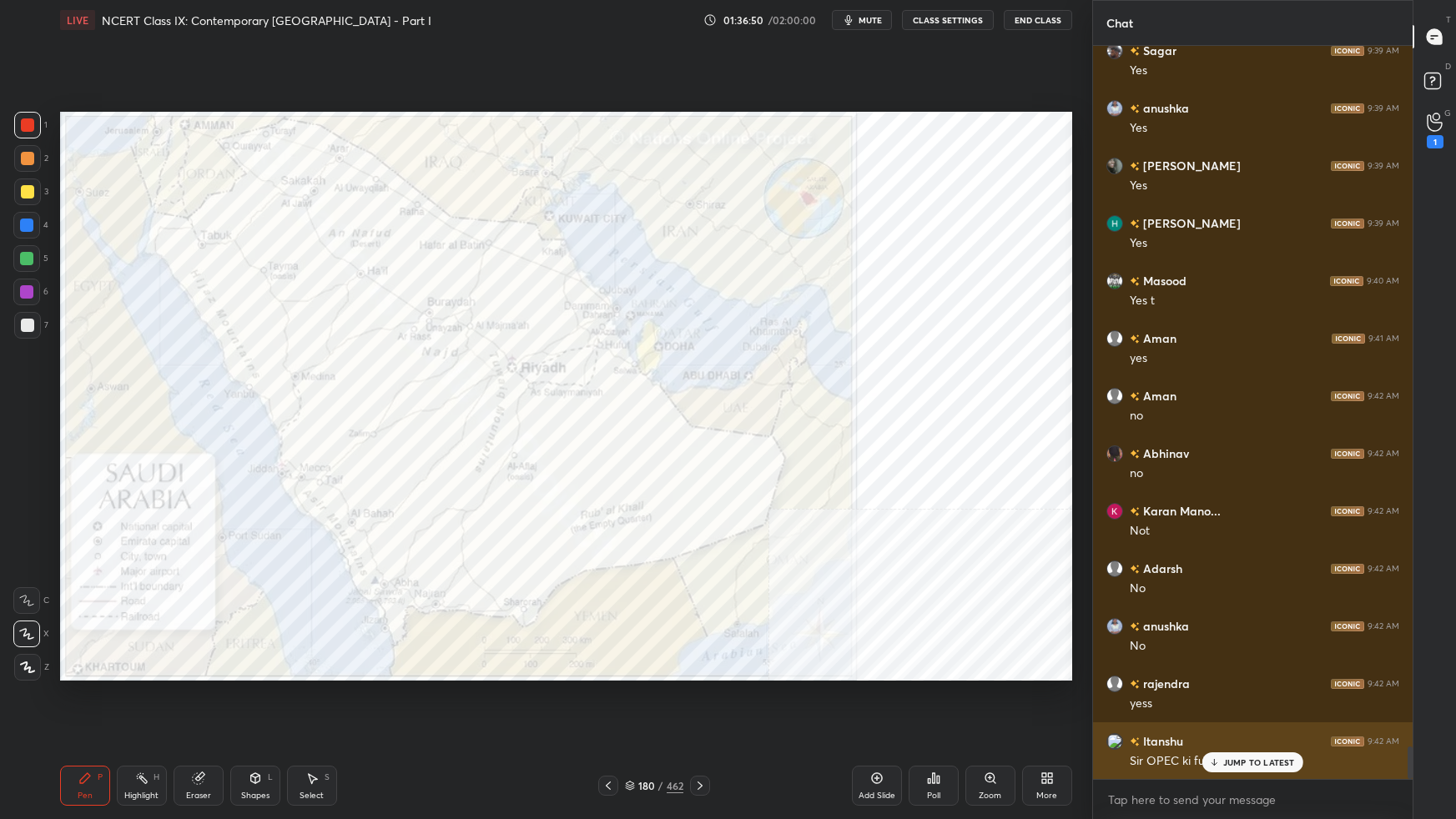
drag, startPoint x: 1273, startPoint y: 766, endPoint x: 1288, endPoint y: 766, distance: 15.0
click at [1114, 513] on p "JUMP TO LATEST" at bounding box center [1259, 762] width 71 height 10
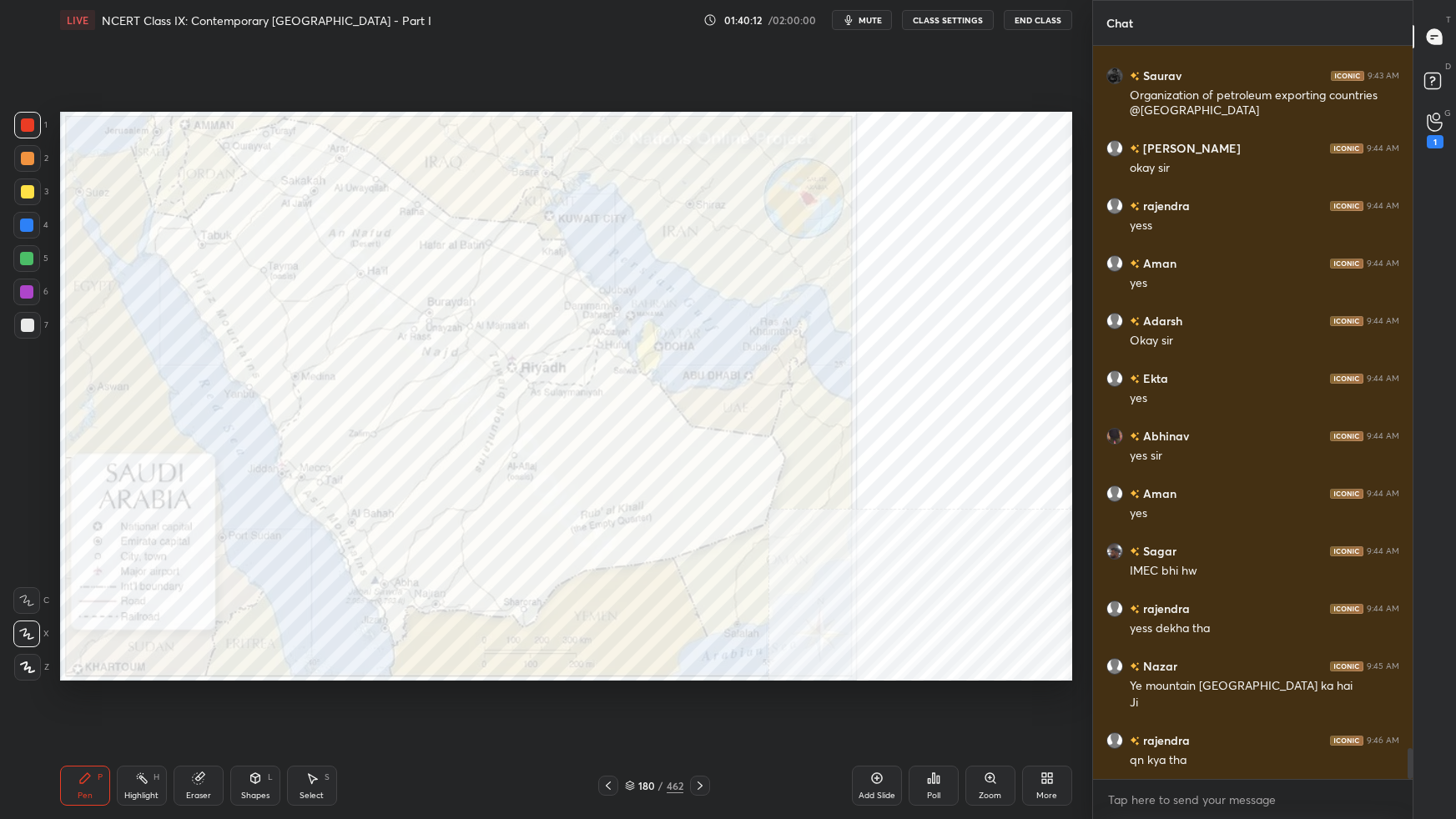
scroll to position [16615, 0]
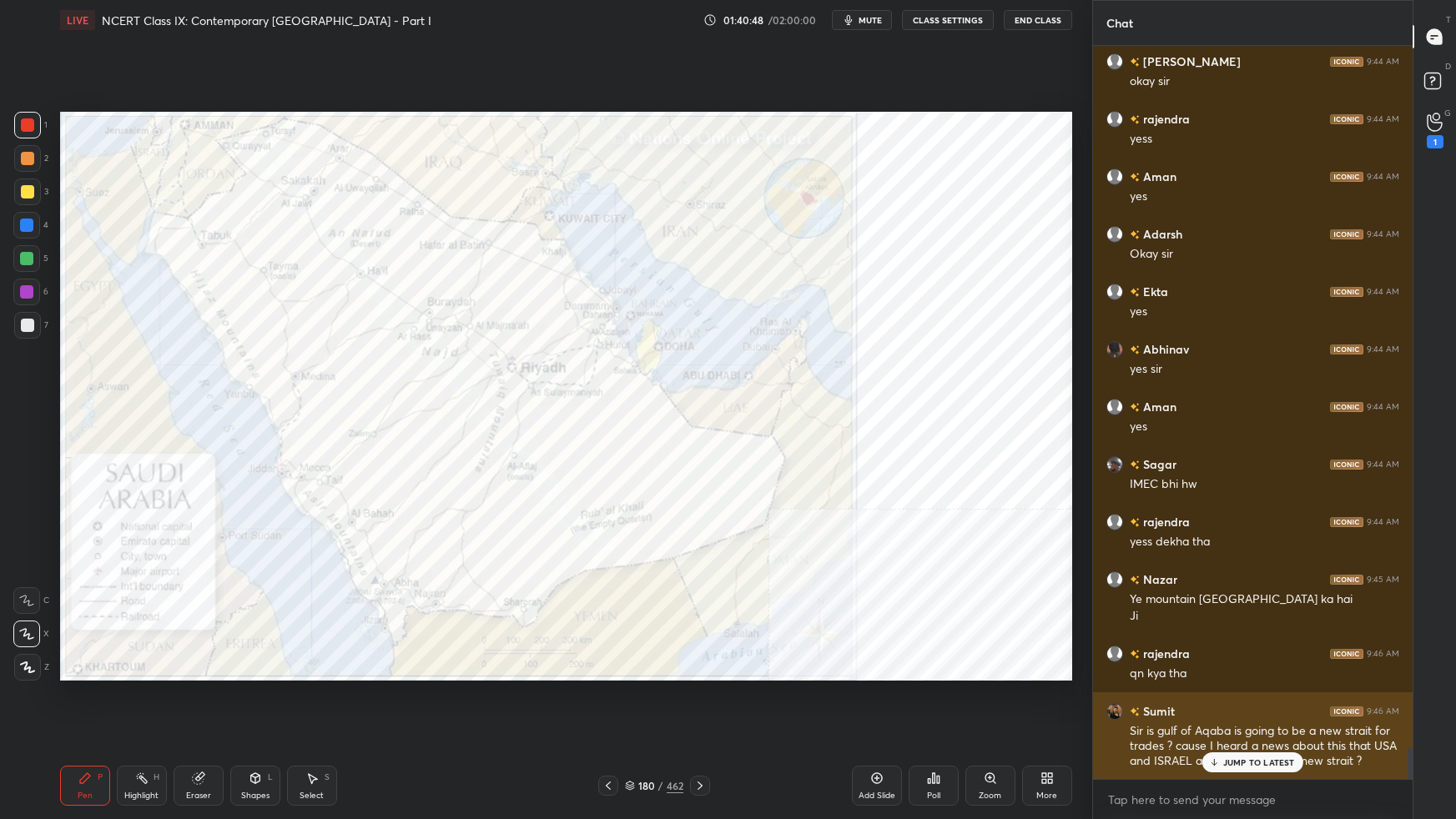
click at [1114, 513] on p "JUMP TO LATEST" at bounding box center [1259, 762] width 71 height 10
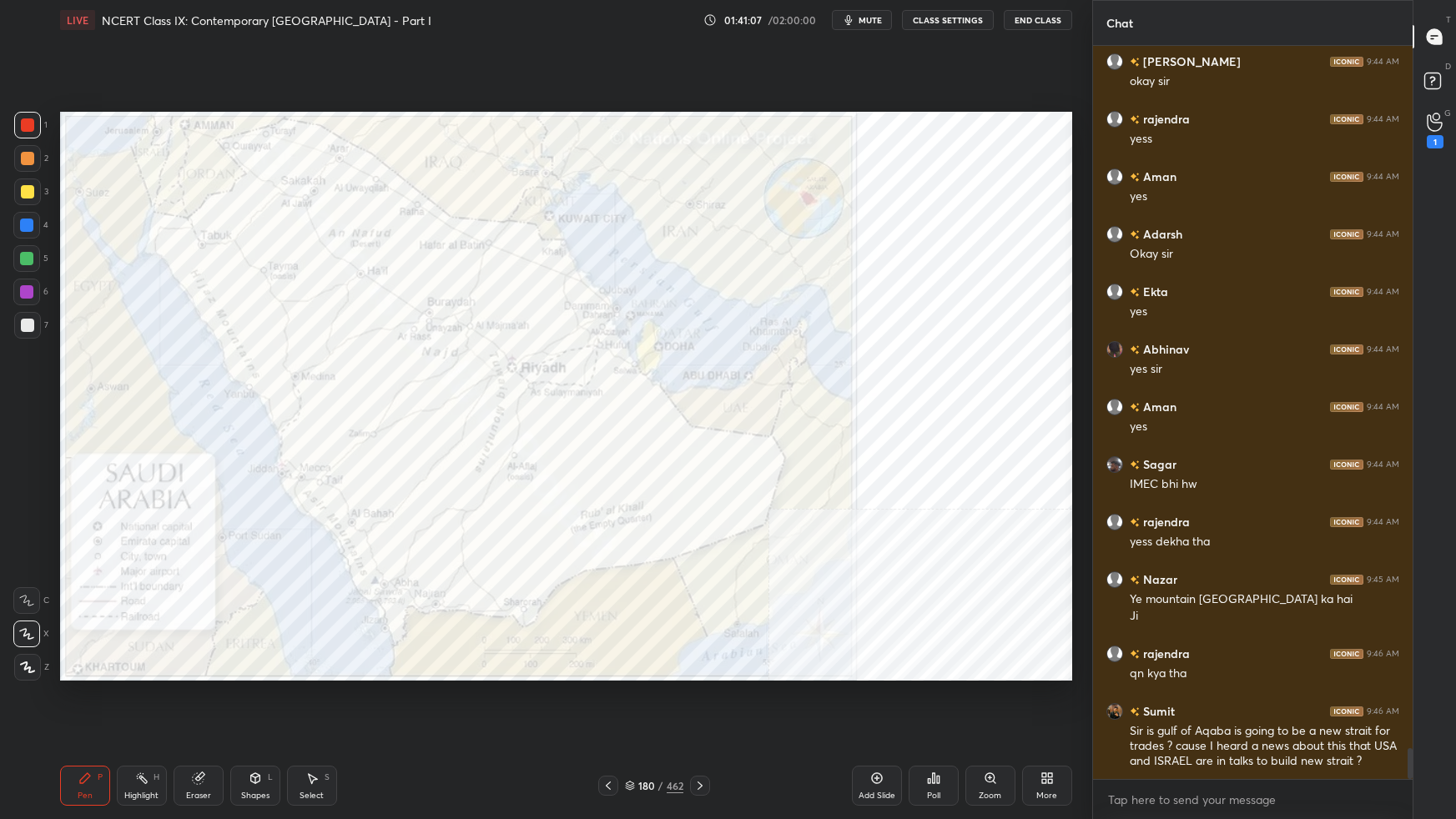
scroll to position [16672, 0]
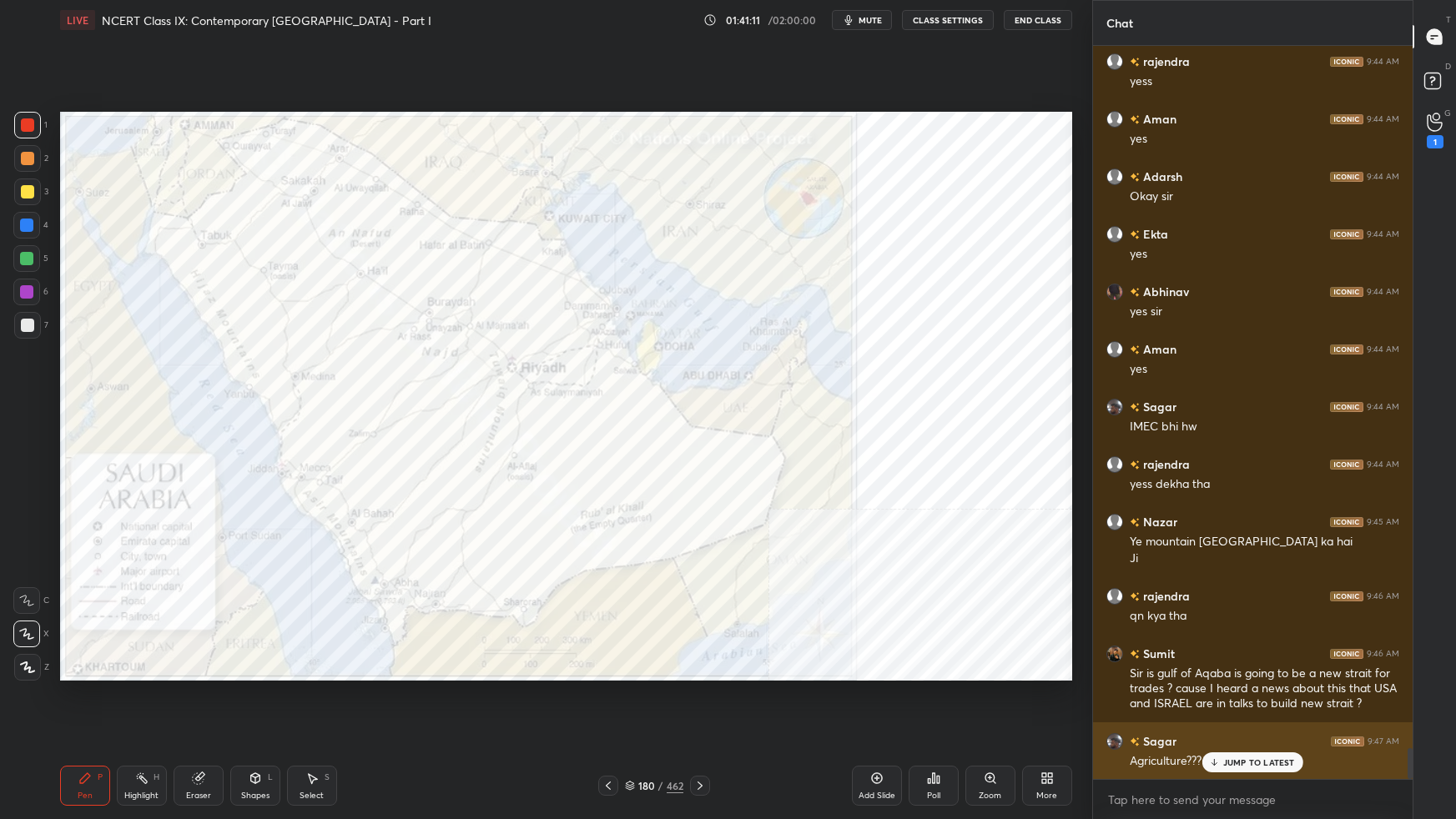
click at [1114, 513] on p "JUMP TO LATEST" at bounding box center [1259, 762] width 71 height 10
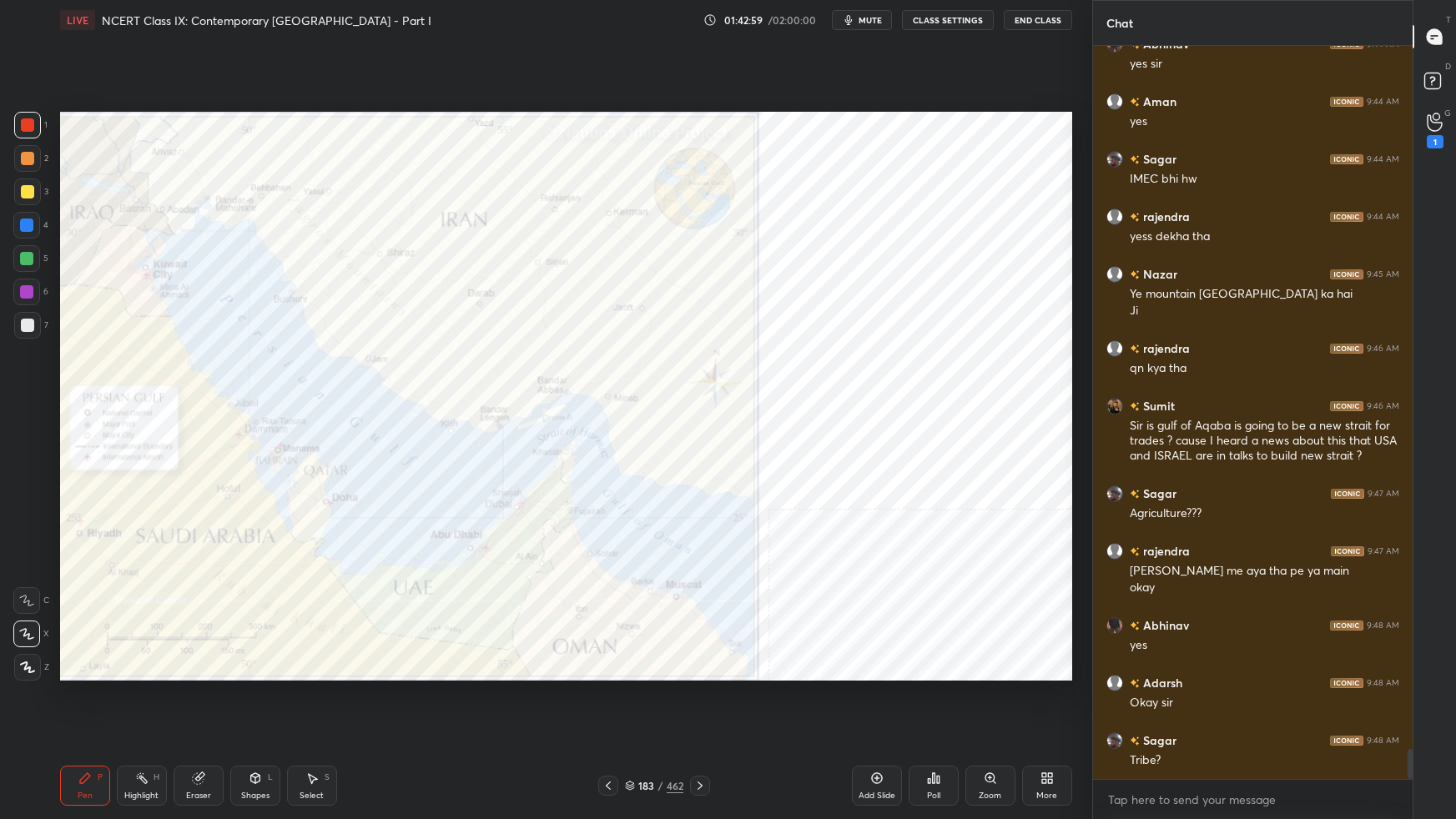
scroll to position [16978, 0]
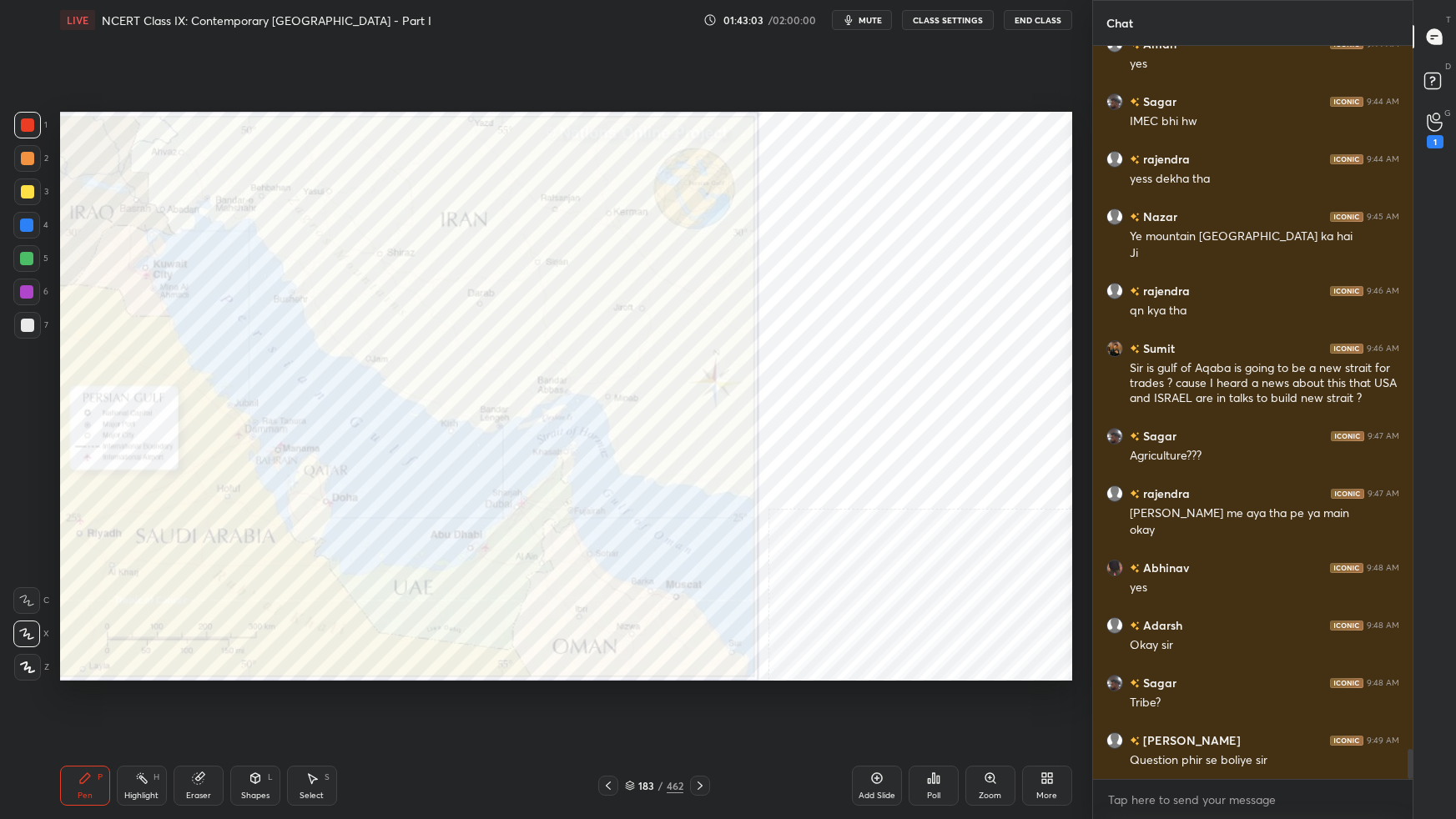
click at [1080, 182] on div "1 2 3 4 5 6 7 C X Z C X Z E E Erase all H H LIVE NCERT Class IX: Contemporary […" at bounding box center [546, 410] width 1092 height 819
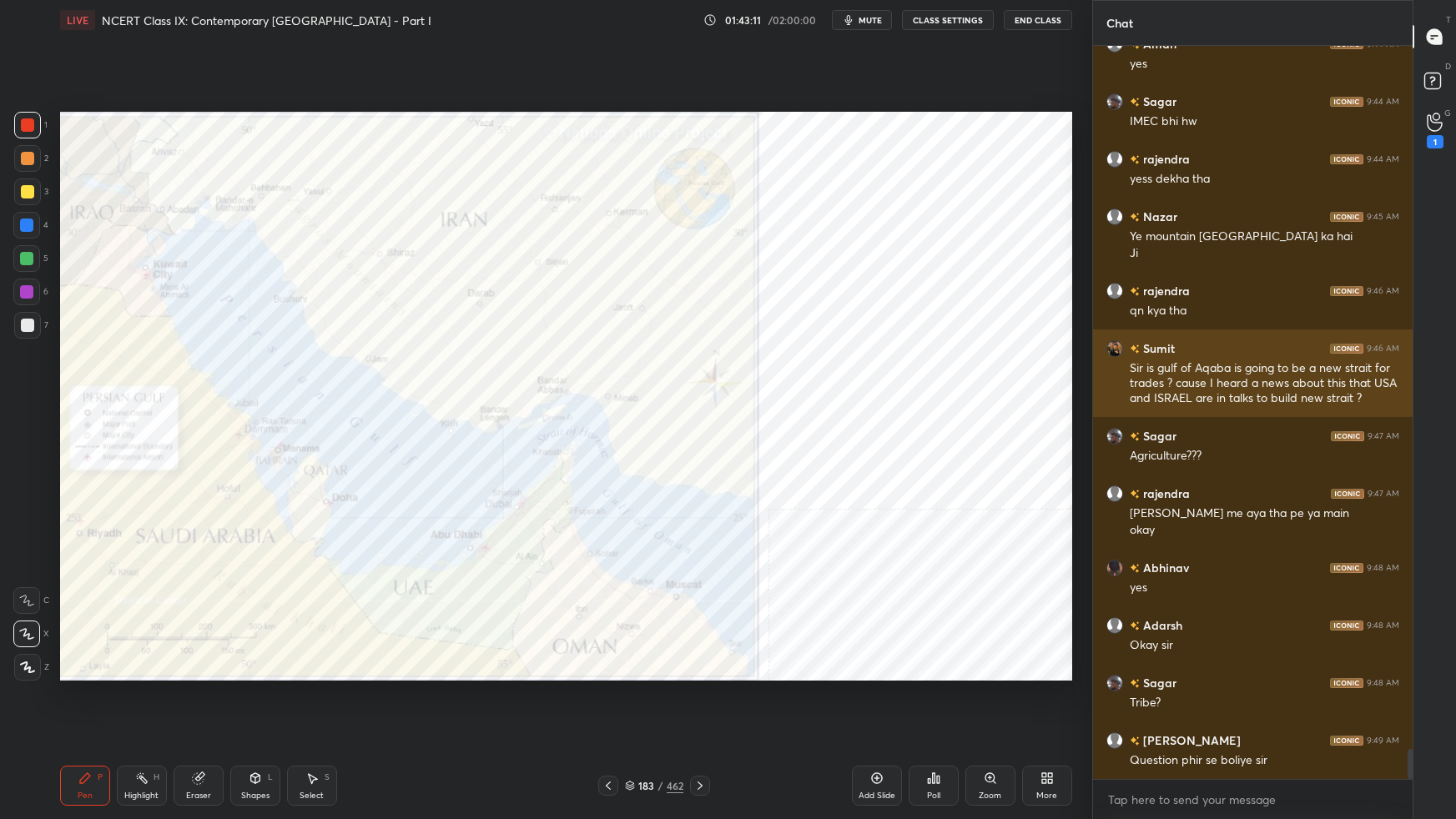
click at [1098, 383] on div "1 2 3 4 5 6 7 C X Z C X Z E E Erase all H H LIVE NCERT Class IX: Contemporary […" at bounding box center [728, 410] width 1456 height 819
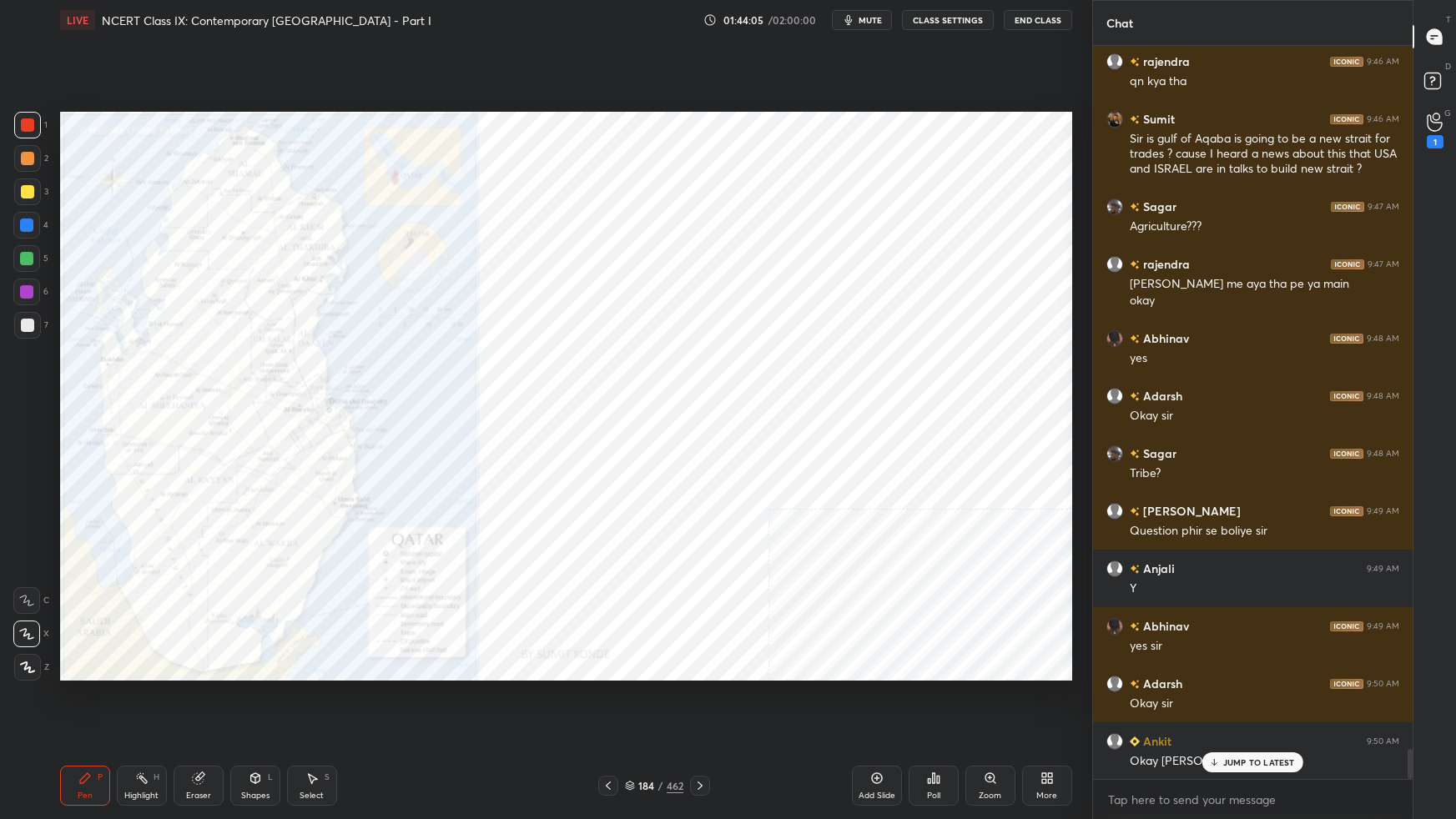
scroll to position [17265, 0]
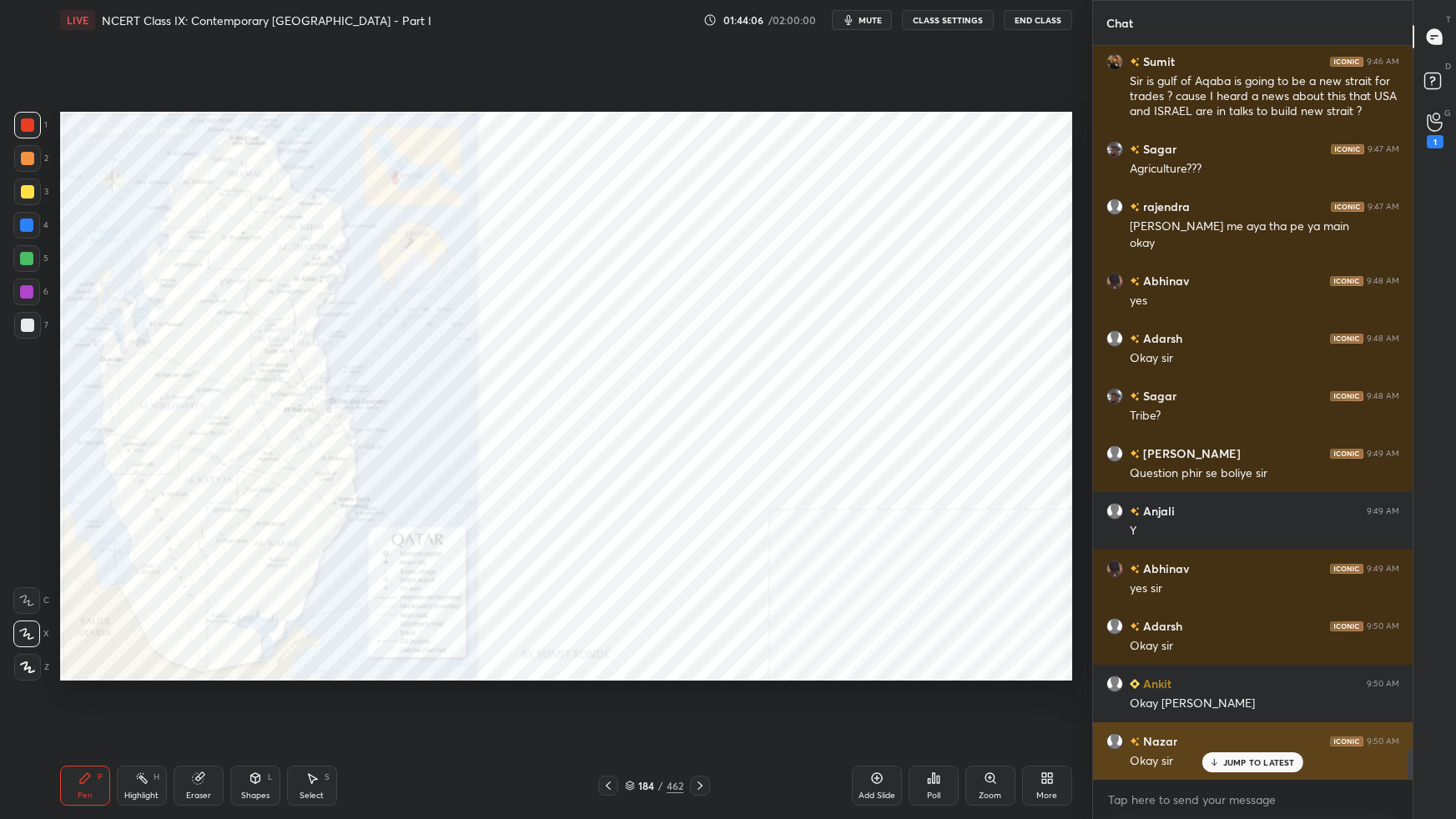
click at [1114, 513] on p "JUMP TO LATEST" at bounding box center [1259, 762] width 71 height 10
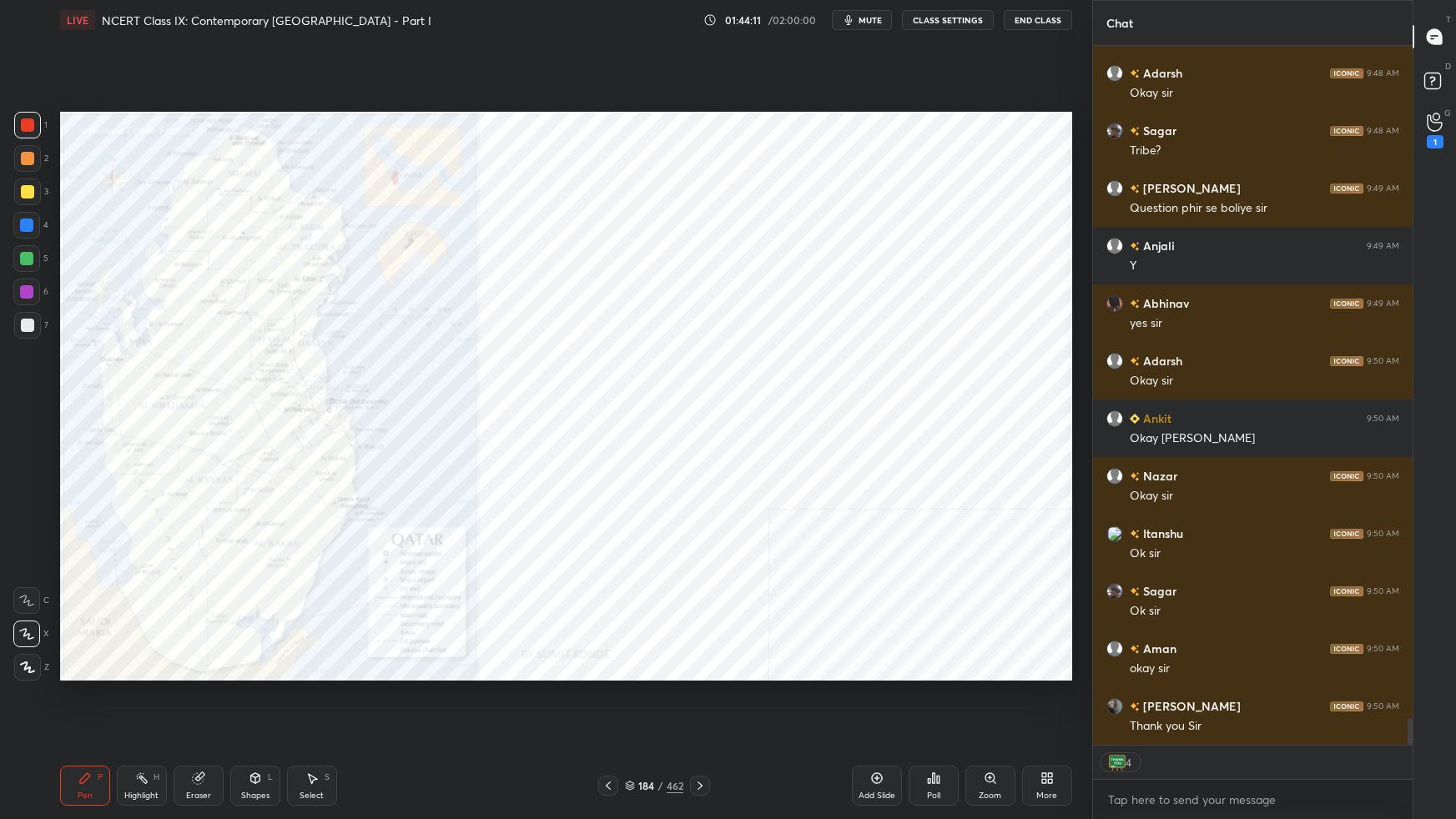
scroll to position [17588, 0]
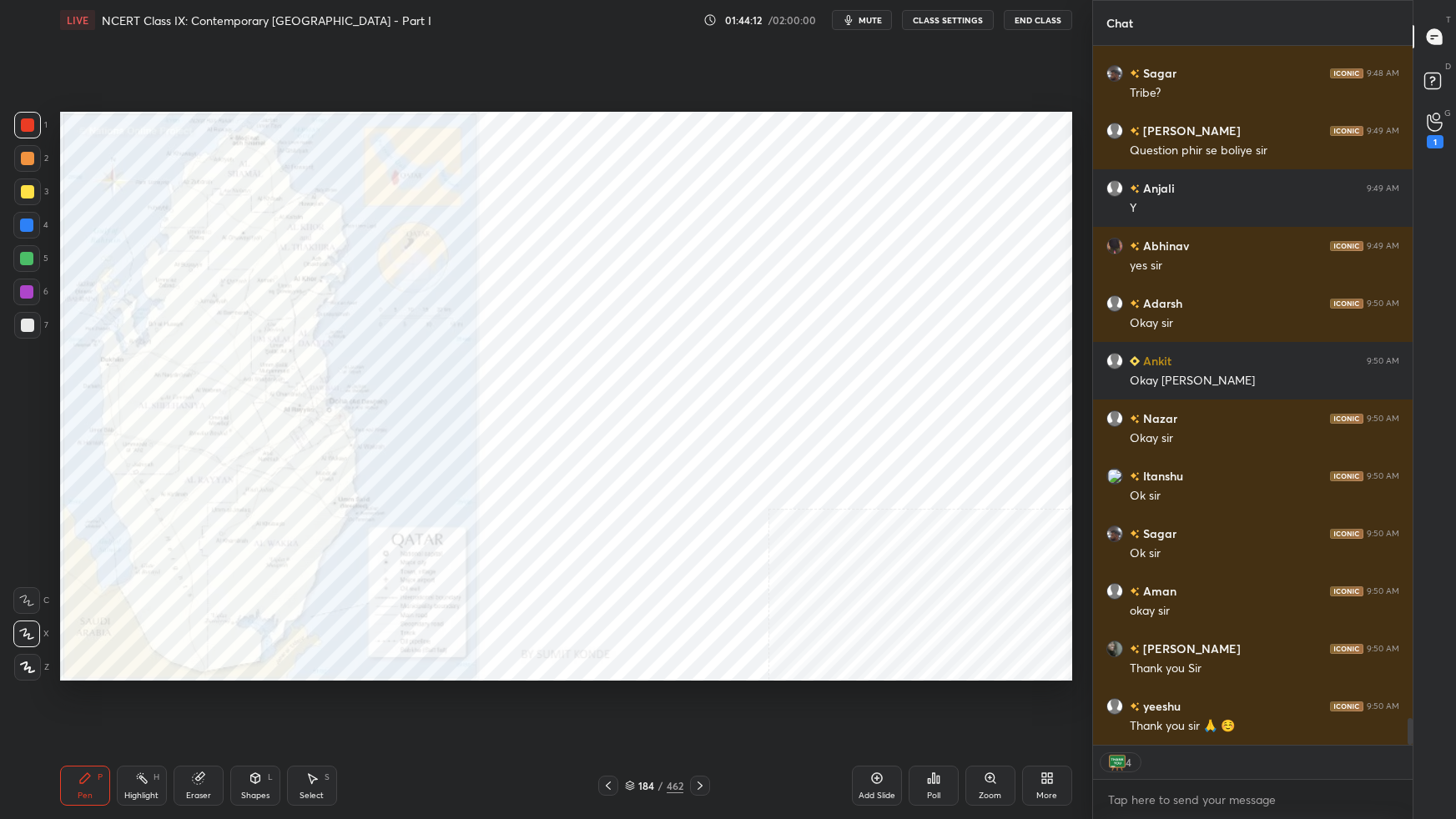
click at [1057, 513] on div "More" at bounding box center [1047, 786] width 51 height 40
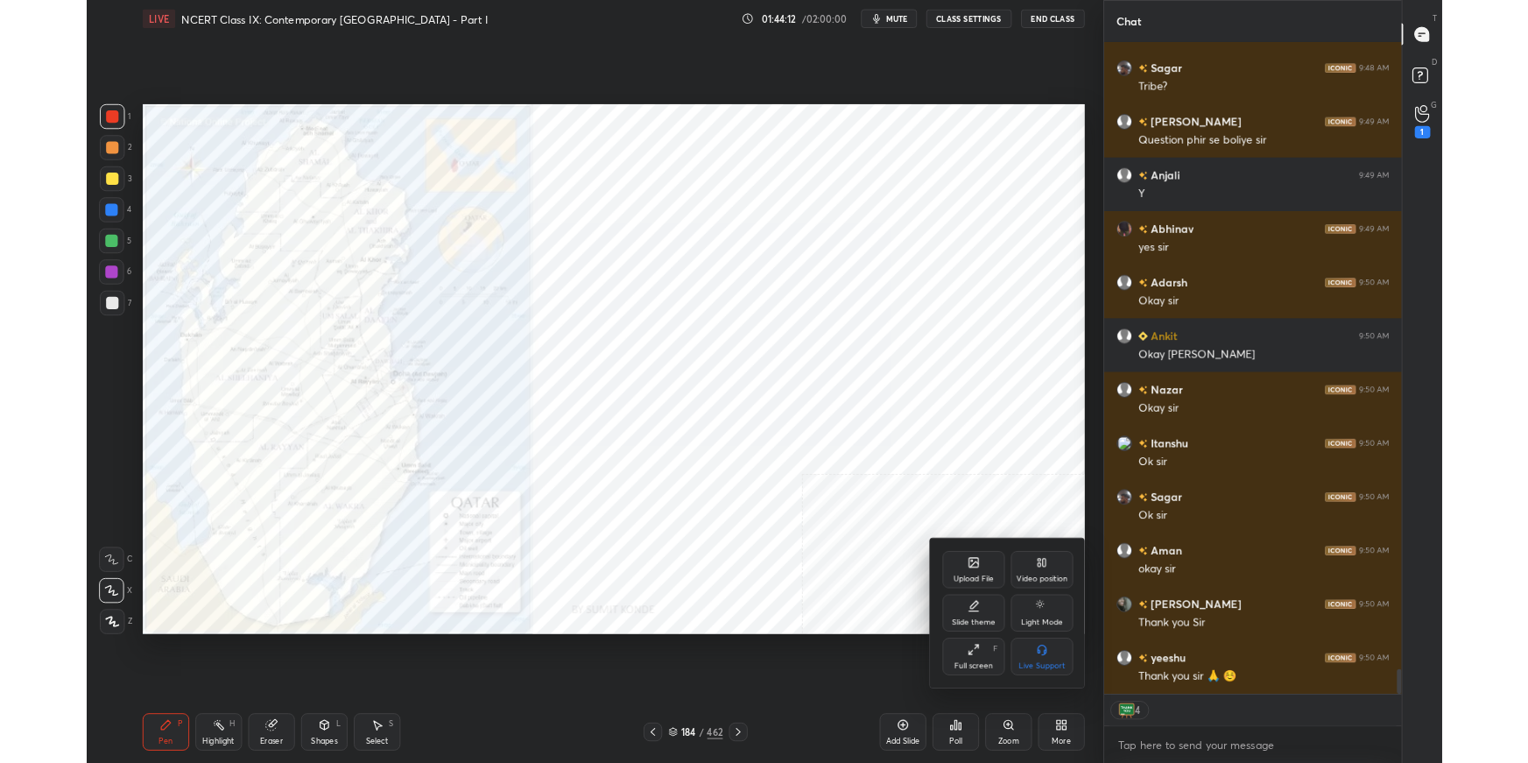
scroll to position [18527, 0]
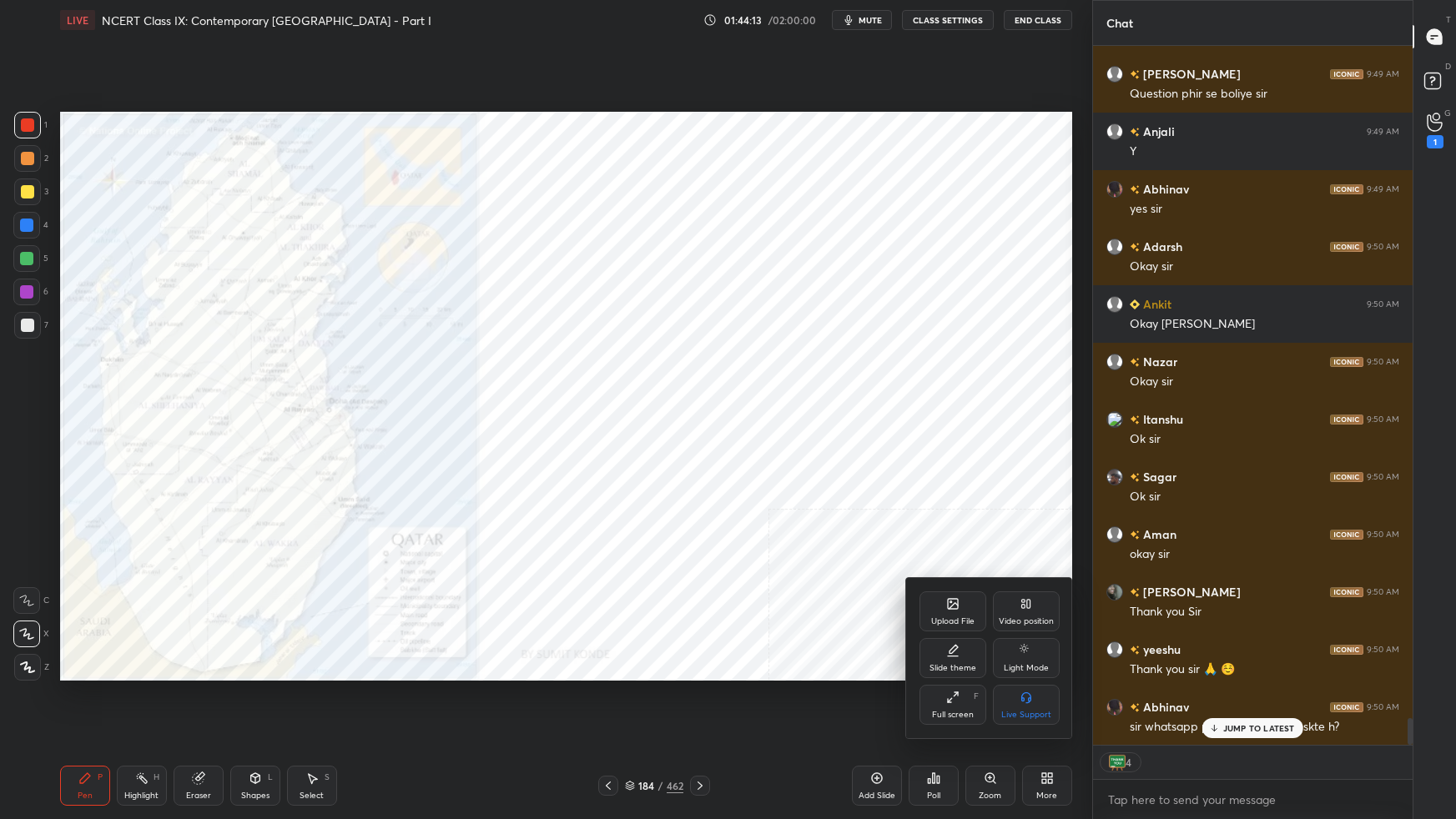
drag, startPoint x: 964, startPoint y: 701, endPoint x: 978, endPoint y: 608, distance: 94.0
click at [971, 513] on div "Full screen F" at bounding box center [953, 705] width 67 height 40
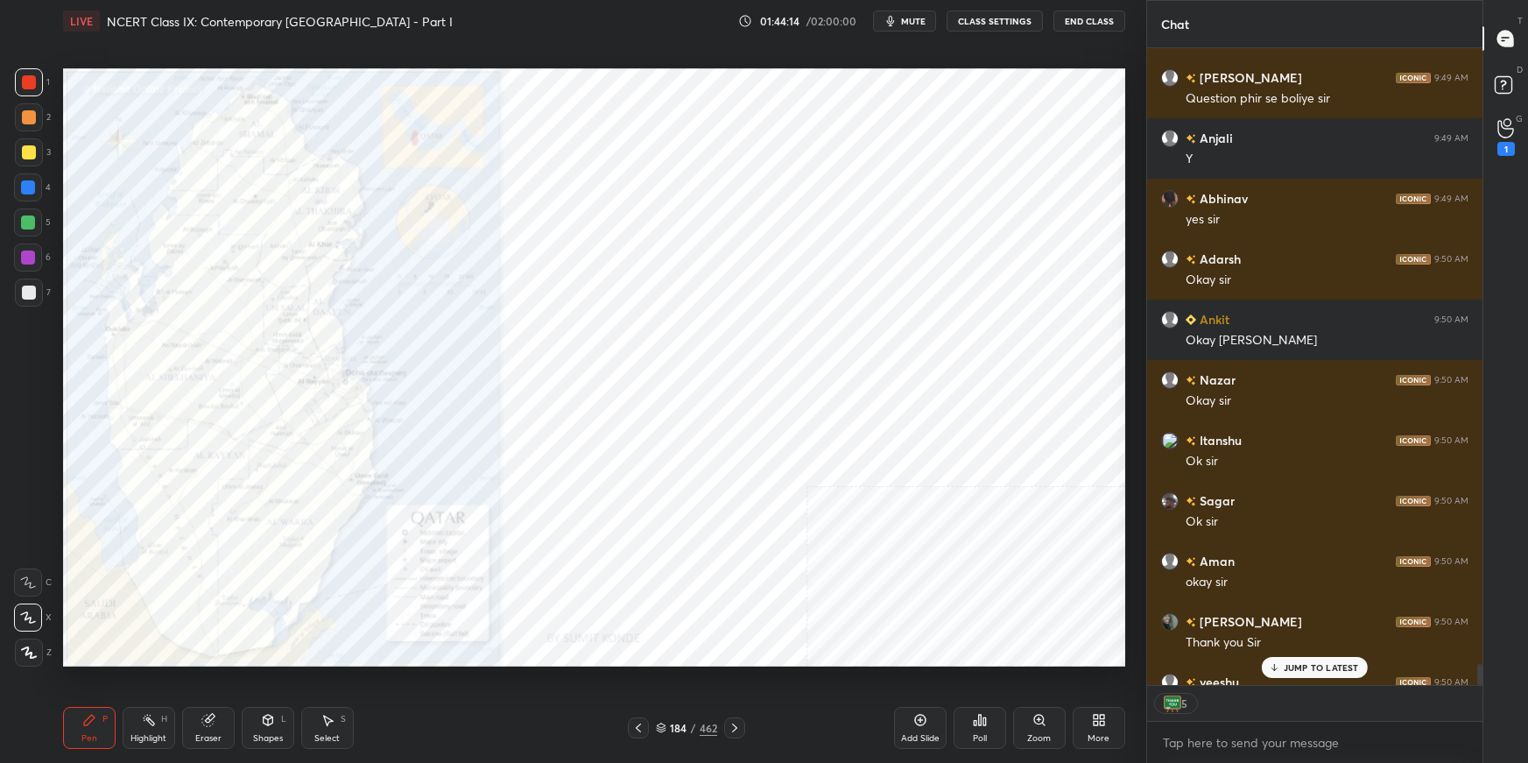
scroll to position [18685, 0]
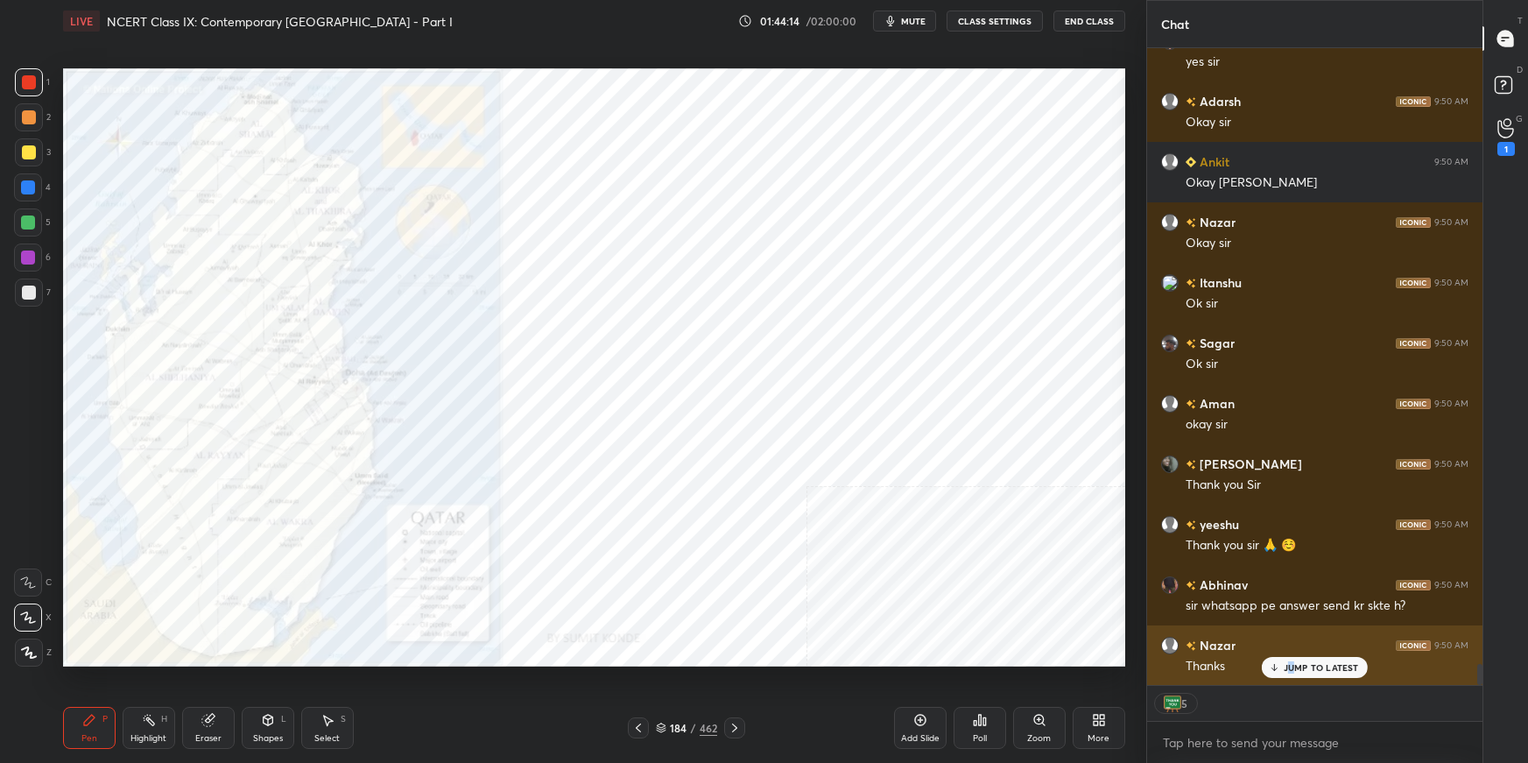
click at [1169, 539] on p "JUMP TO LATEST" at bounding box center [1321, 667] width 75 height 11
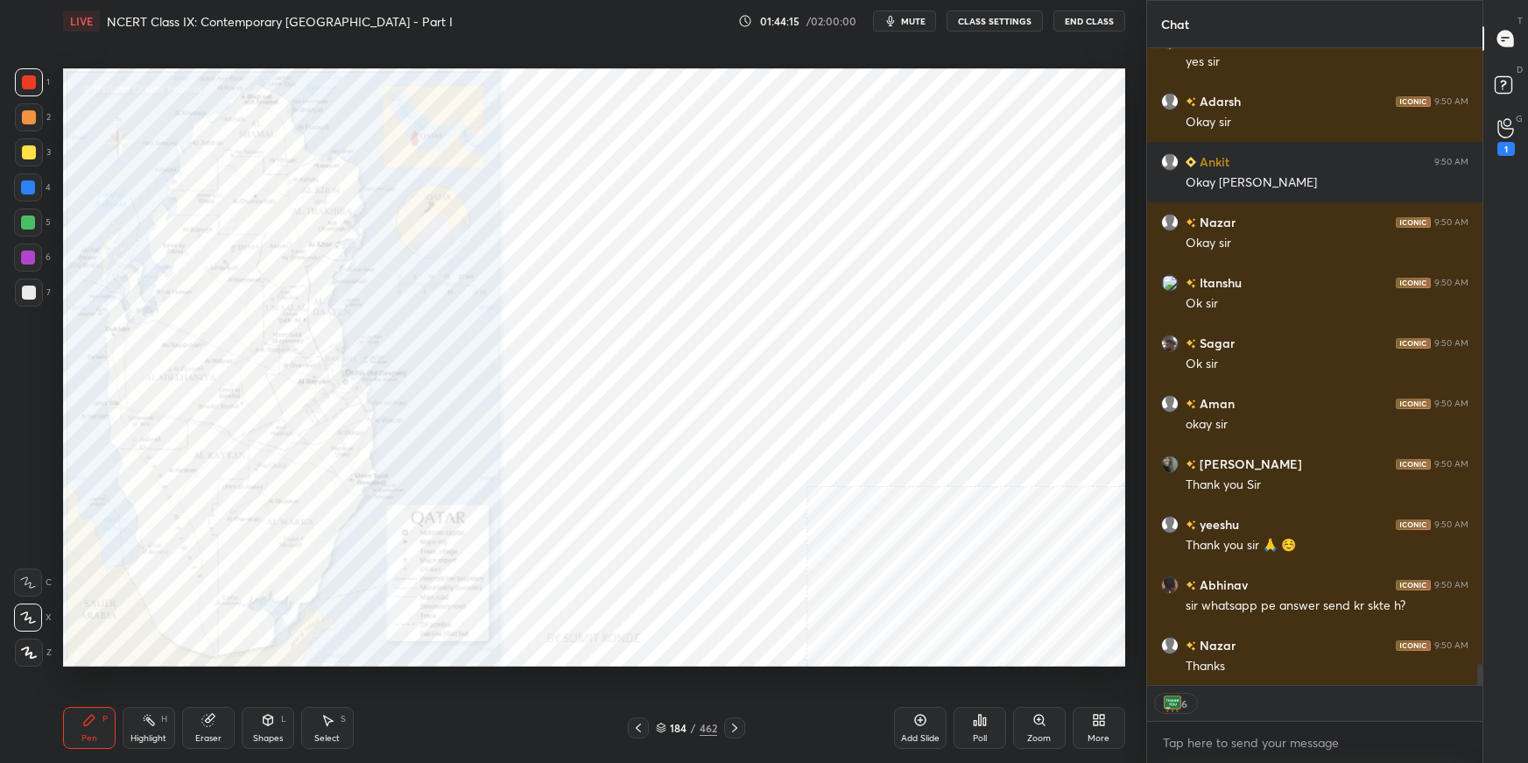
scroll to position [18745, 0]
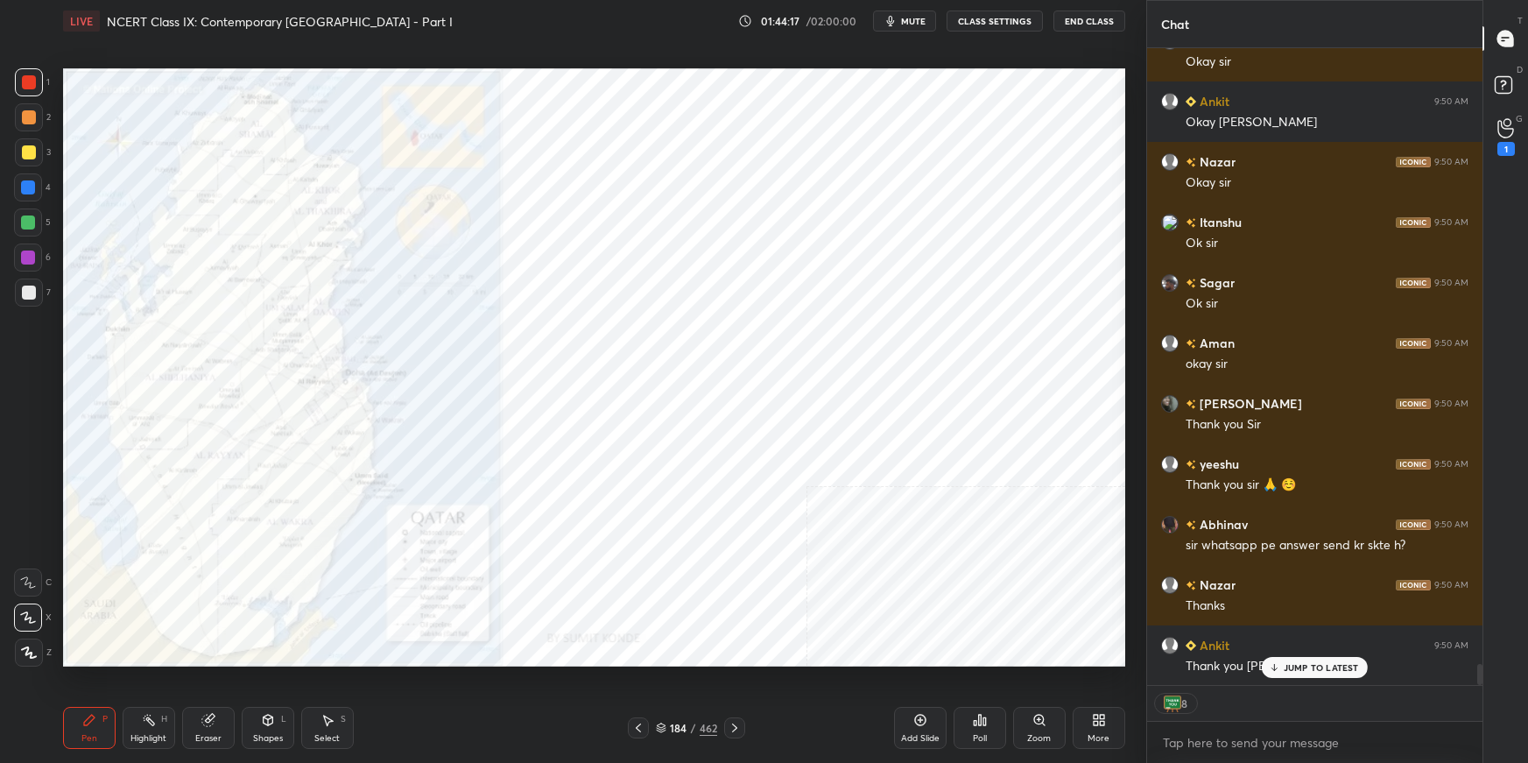
drag, startPoint x: 906, startPoint y: 723, endPoint x: 916, endPoint y: 714, distance: 14.3
click at [910, 539] on div "Add Slide" at bounding box center [920, 728] width 53 height 42
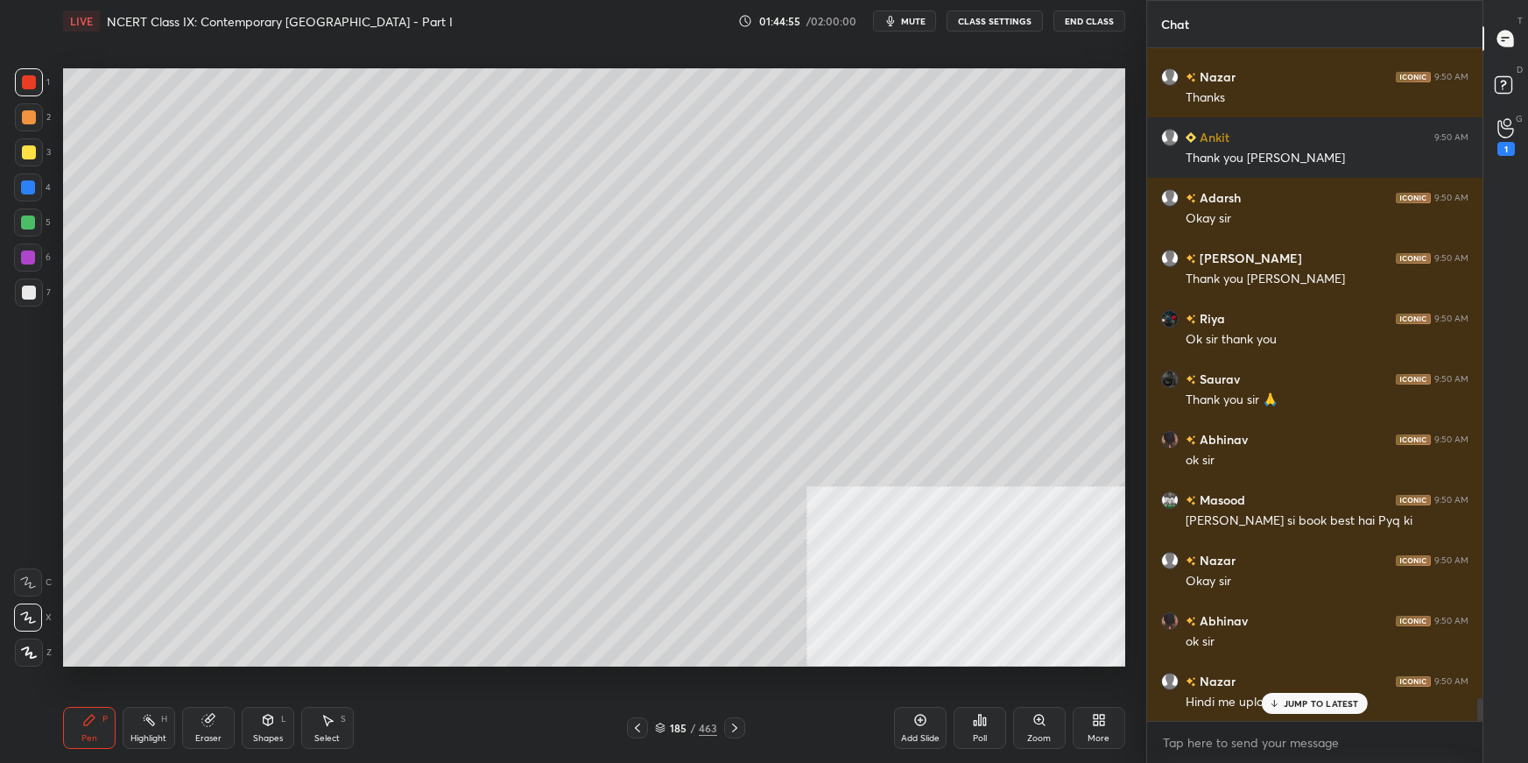
scroll to position [19314, 0]
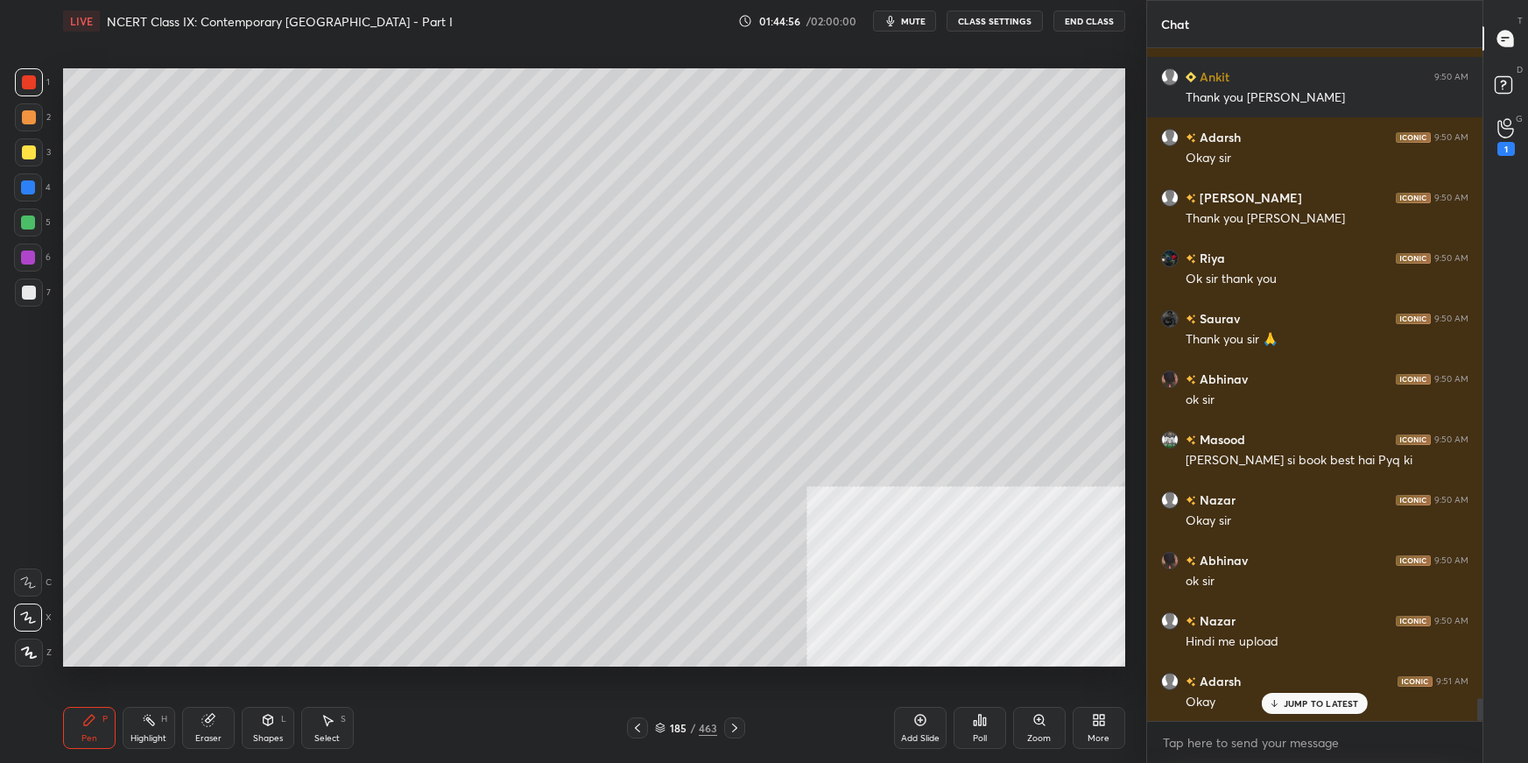
click at [1169, 539] on p "JUMP TO LATEST" at bounding box center [1321, 703] width 75 height 11
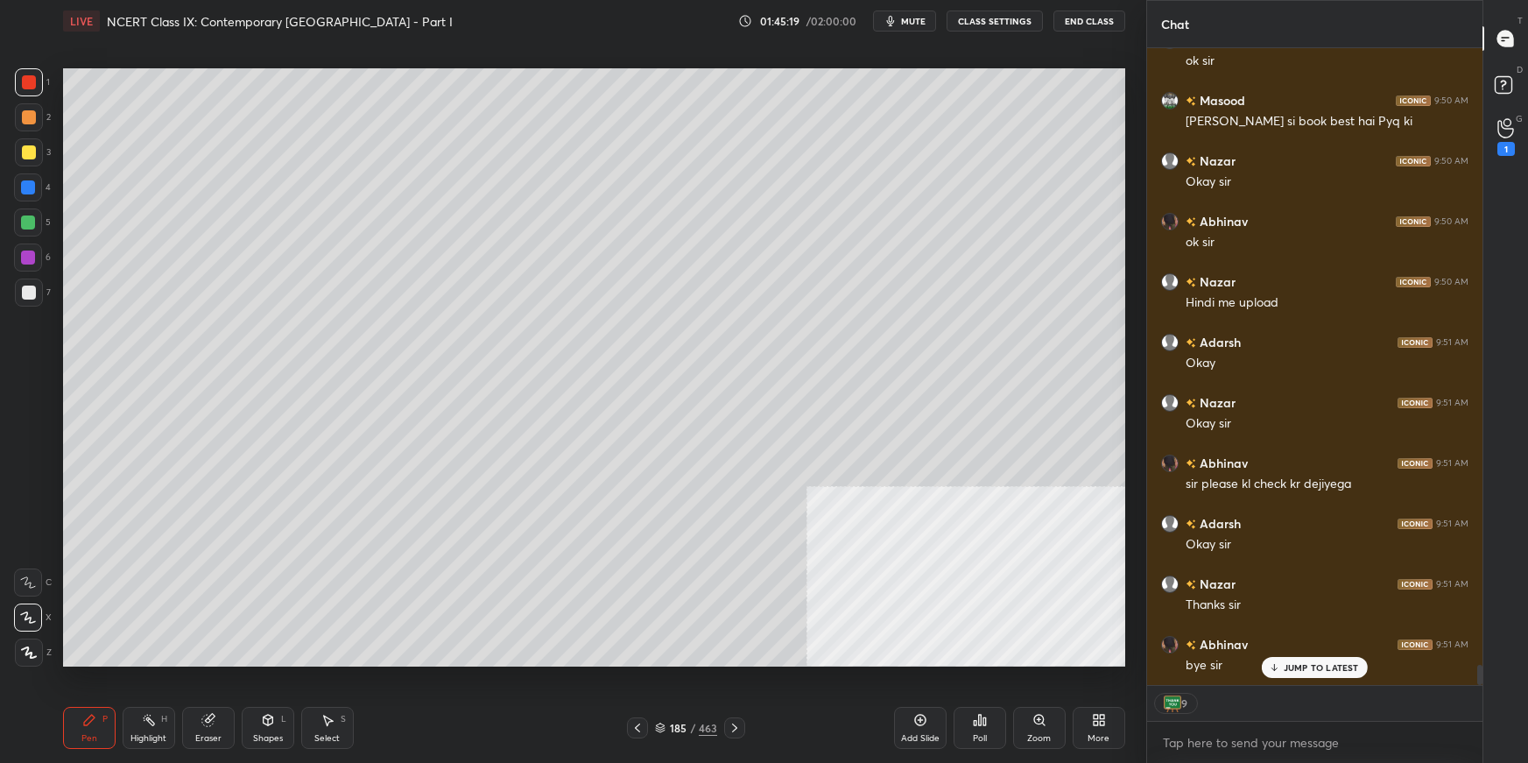
scroll to position [19754, 0]
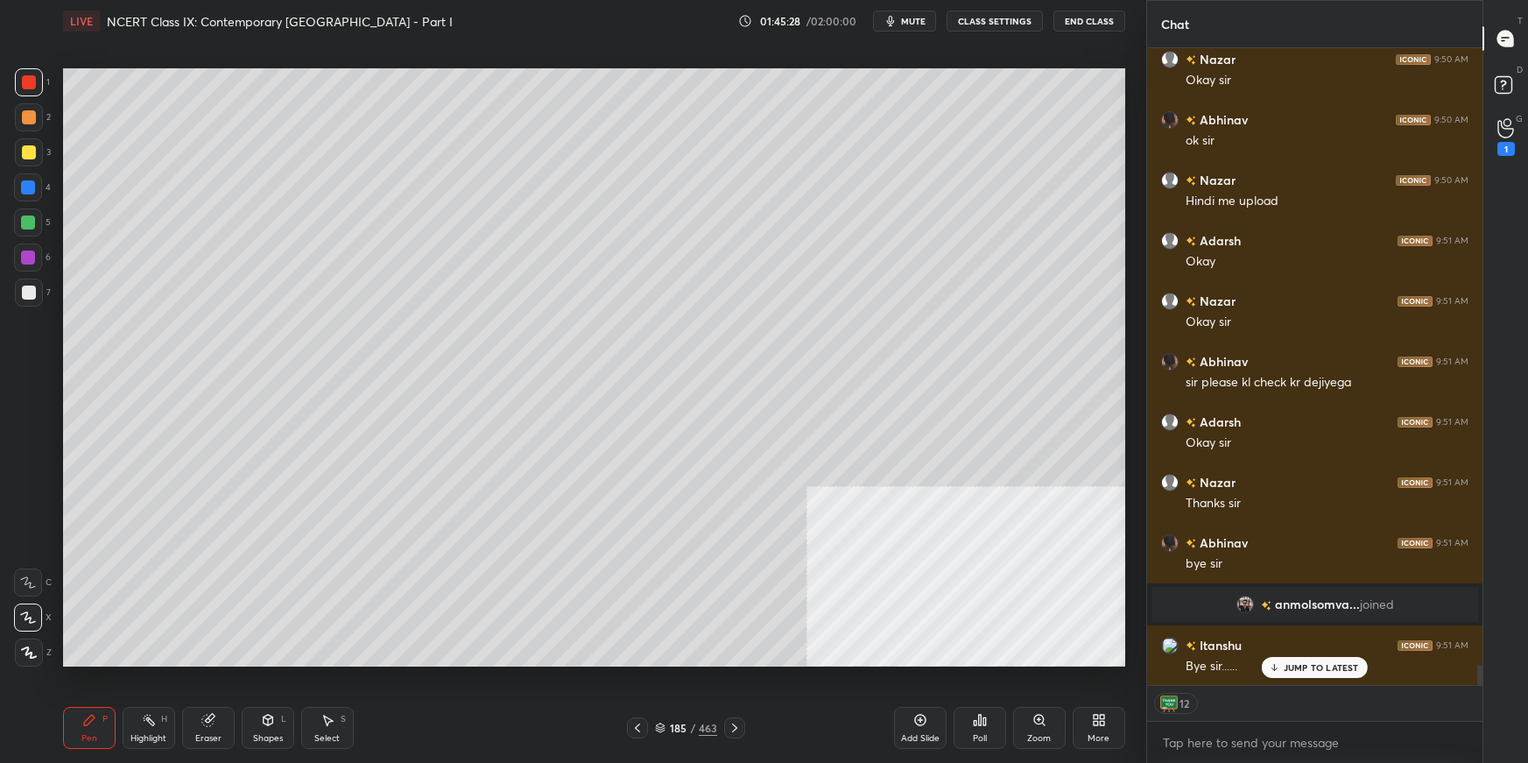
drag, startPoint x: 921, startPoint y: 22, endPoint x: 930, endPoint y: 19, distance: 9.1
click at [930, 19] on button "mute" at bounding box center [904, 21] width 63 height 21
click at [1088, 18] on button "End Class" at bounding box center [1090, 21] width 72 height 21
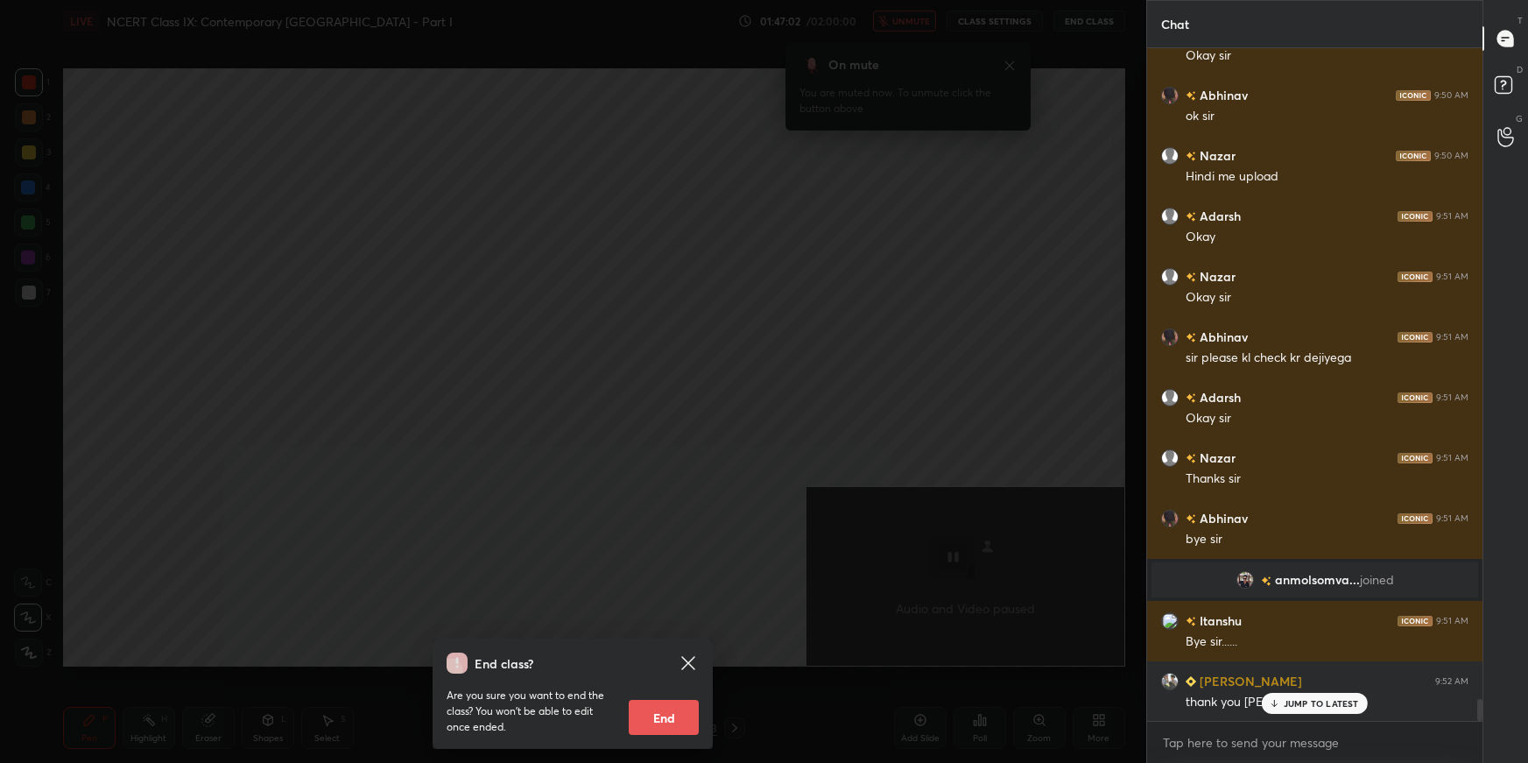
scroll to position [19821, 0]
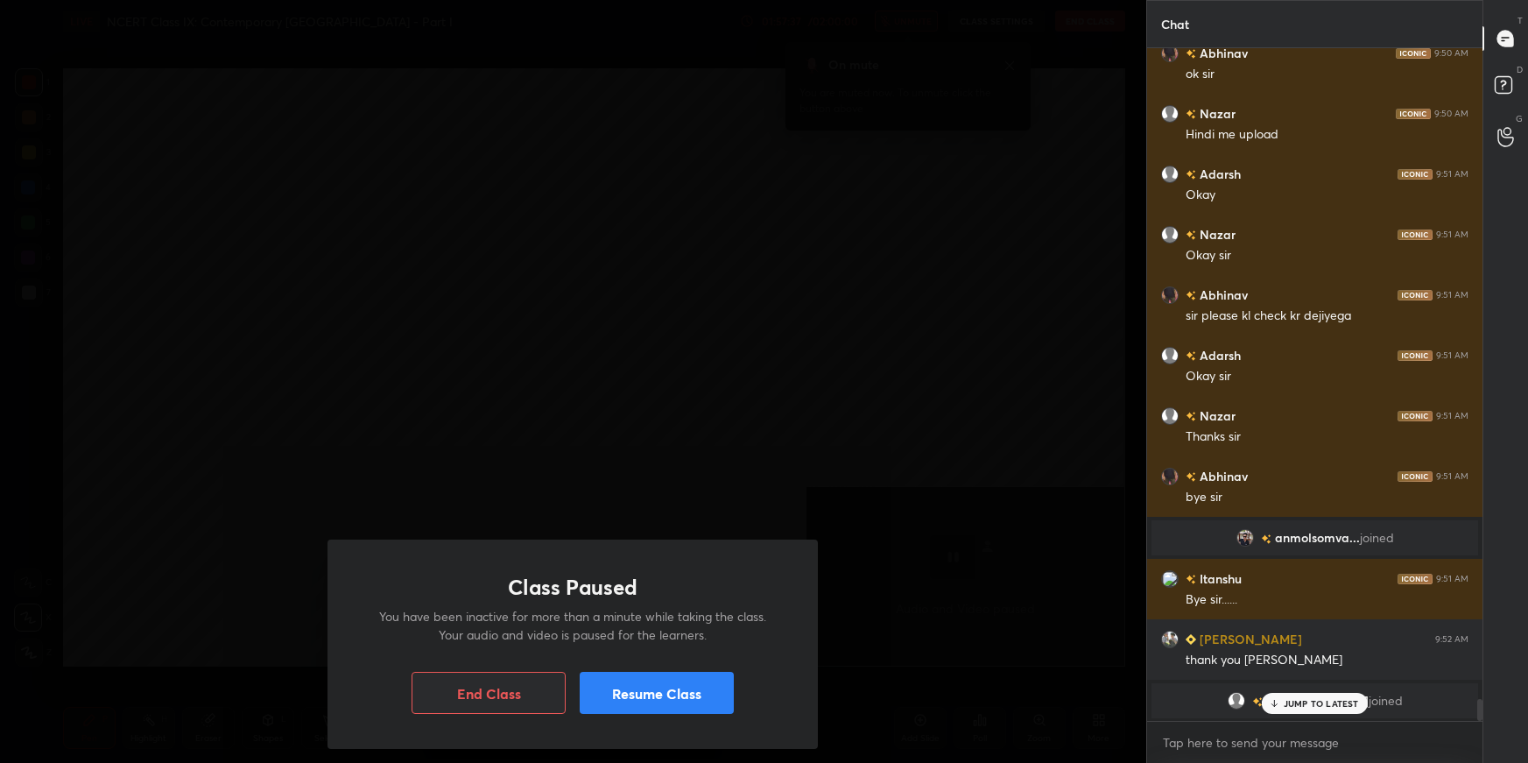
click at [539, 539] on button "End Class" at bounding box center [489, 693] width 154 height 42
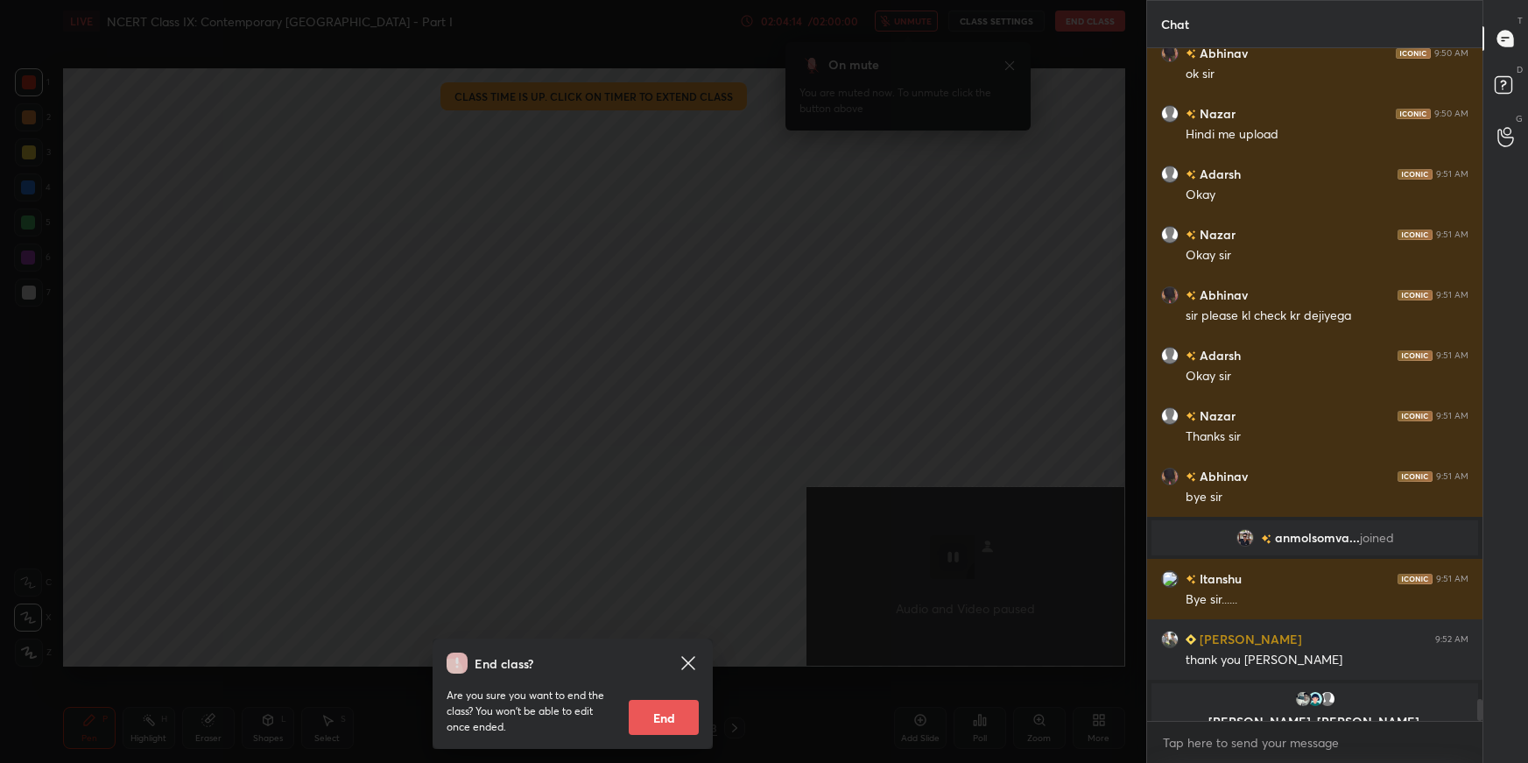
click at [683, 539] on button "End" at bounding box center [664, 717] width 70 height 35
type textarea "x"
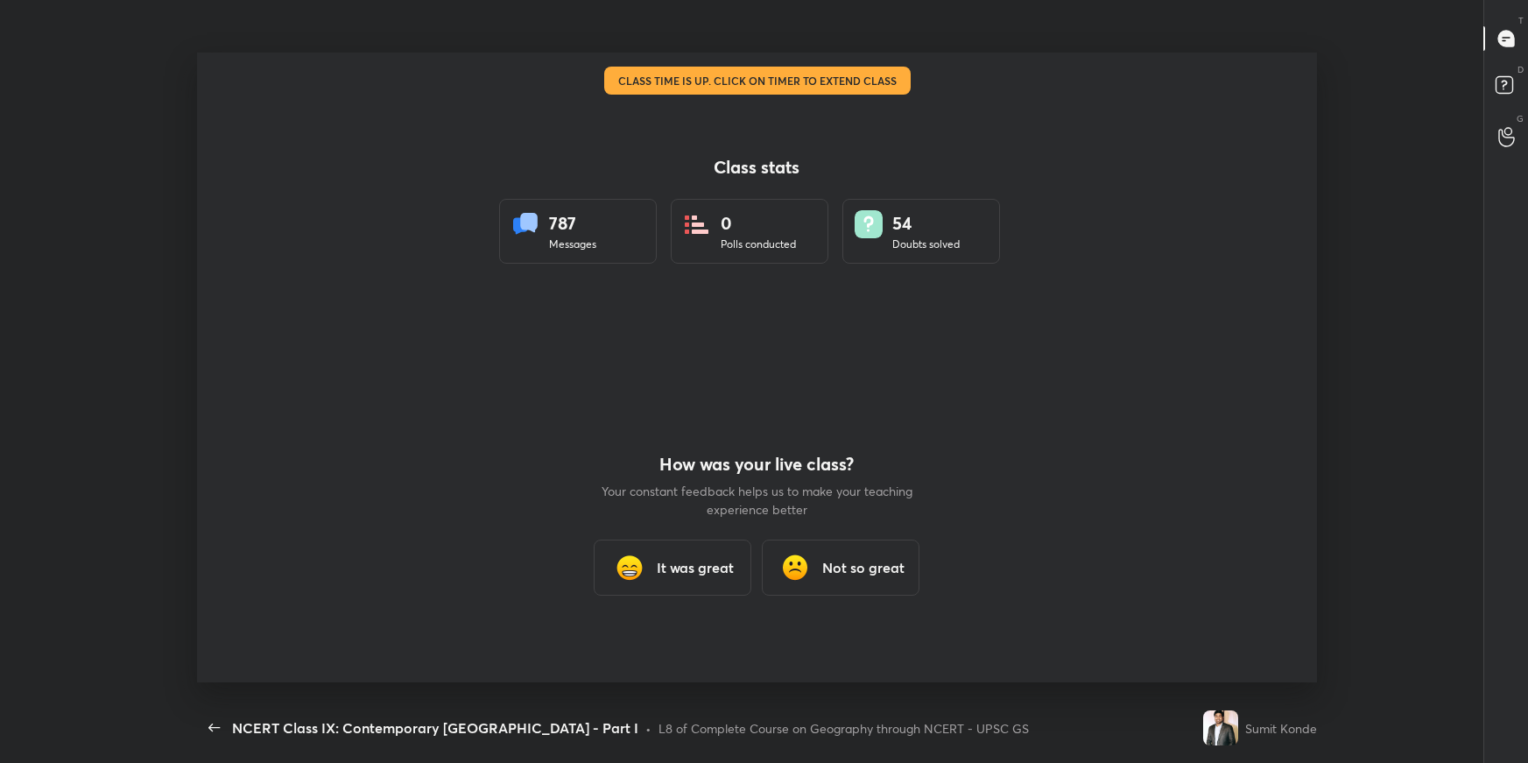
scroll to position [650, 1363]
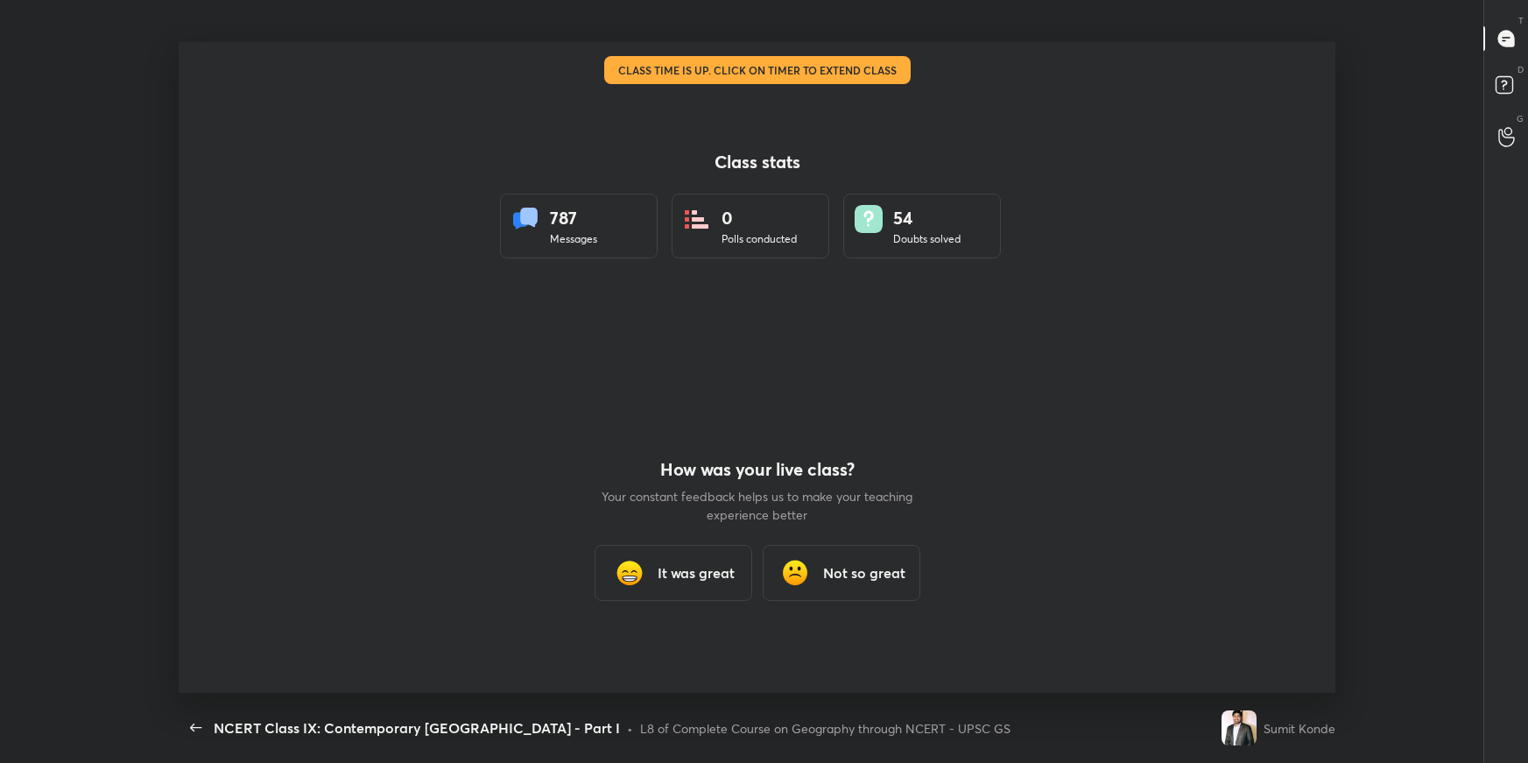
click at [662, 539] on h3 "It was great" at bounding box center [696, 572] width 77 height 21
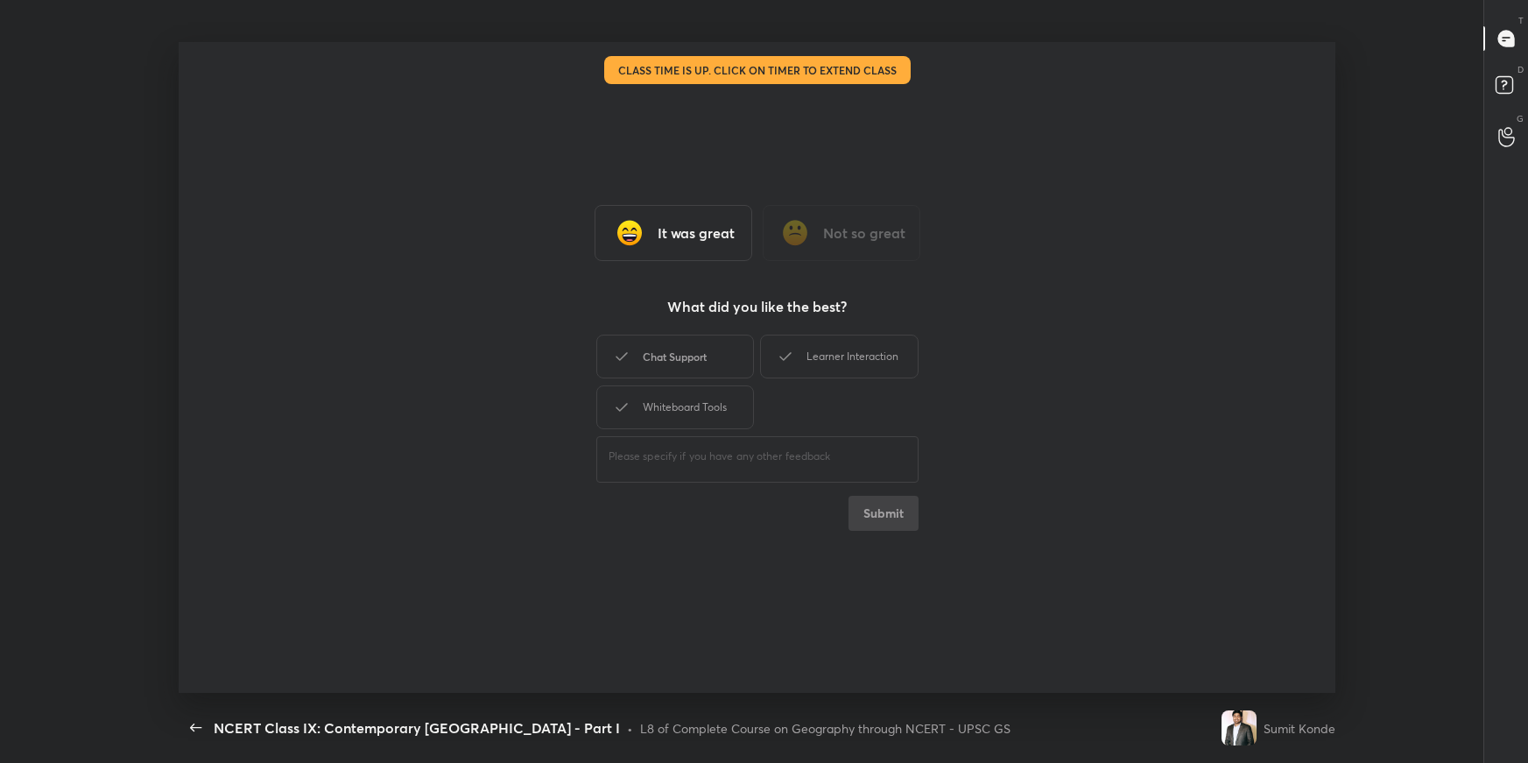
click at [706, 351] on div "Chat Support" at bounding box center [675, 357] width 158 height 44
click at [877, 525] on button "Submit" at bounding box center [884, 513] width 70 height 35
